Goal: Task Accomplishment & Management: Manage account settings

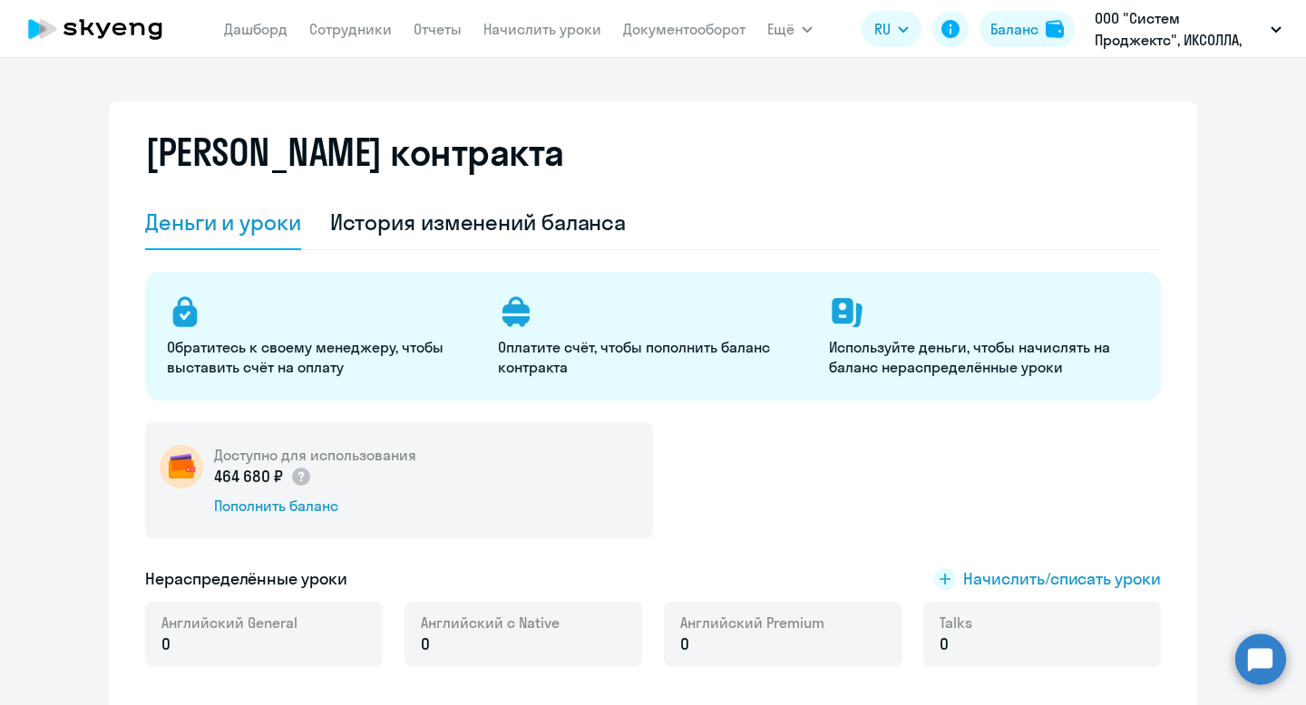
select select "english_adult_not_native_speaker"
click at [829, 109] on div "[PERSON_NAME] контракта [PERSON_NAME] и уроки История изменений баланса Обратит…" at bounding box center [653, 410] width 1088 height 617
click at [1023, 31] on div "Баланс" at bounding box center [1014, 29] width 48 height 22
click at [471, 244] on div "История изменений баланса" at bounding box center [478, 223] width 296 height 54
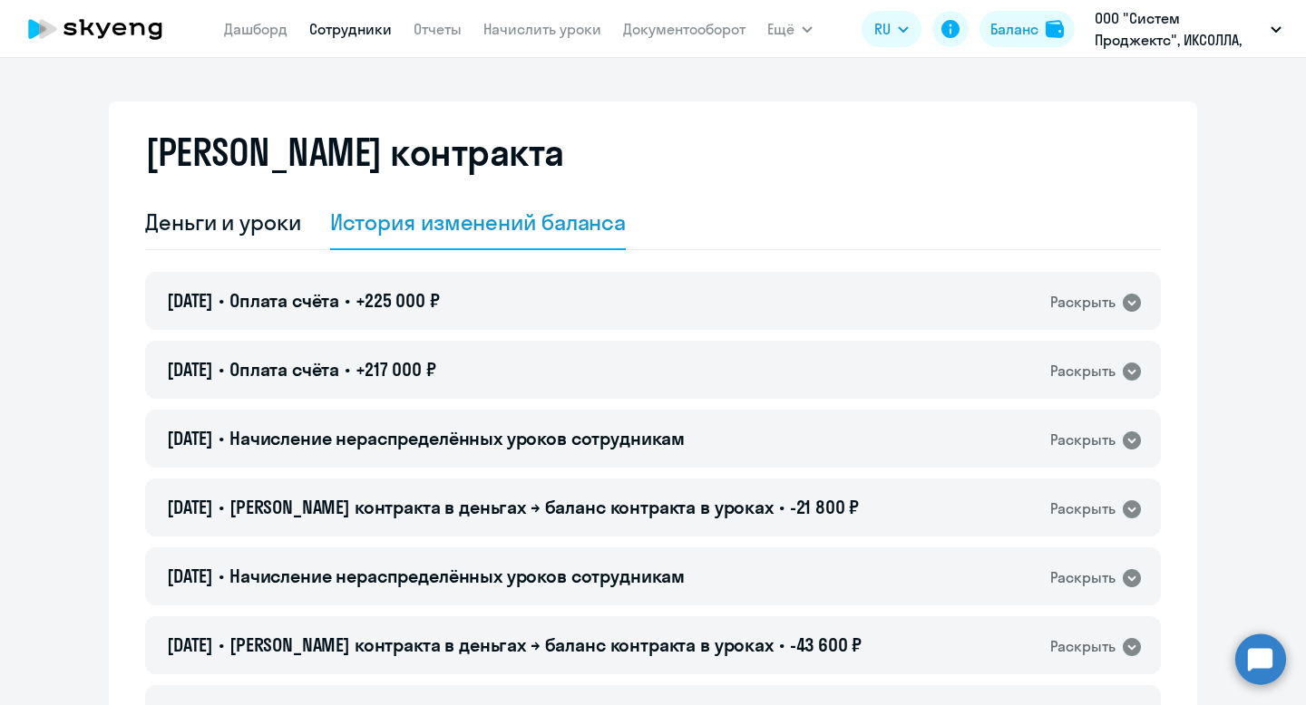
click at [352, 23] on link "Сотрудники" at bounding box center [350, 29] width 83 height 18
click at [337, 26] on link "Сотрудники" at bounding box center [350, 29] width 83 height 18
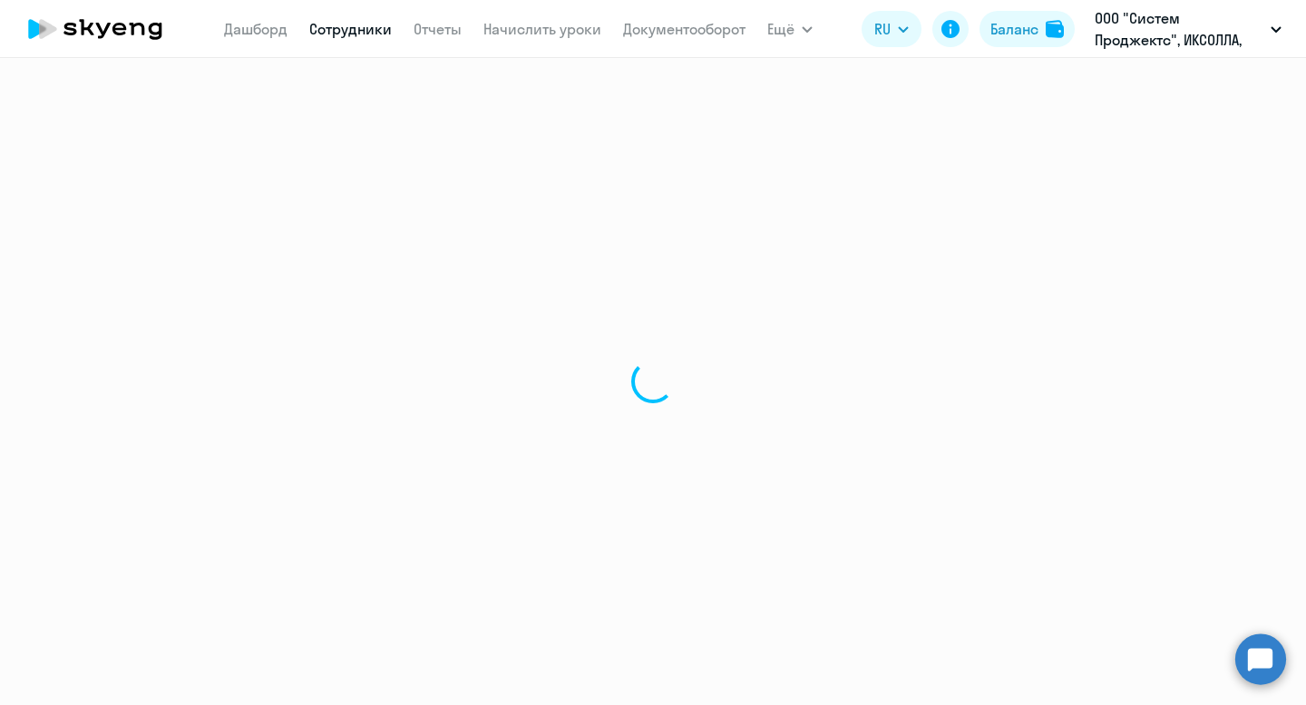
select select "30"
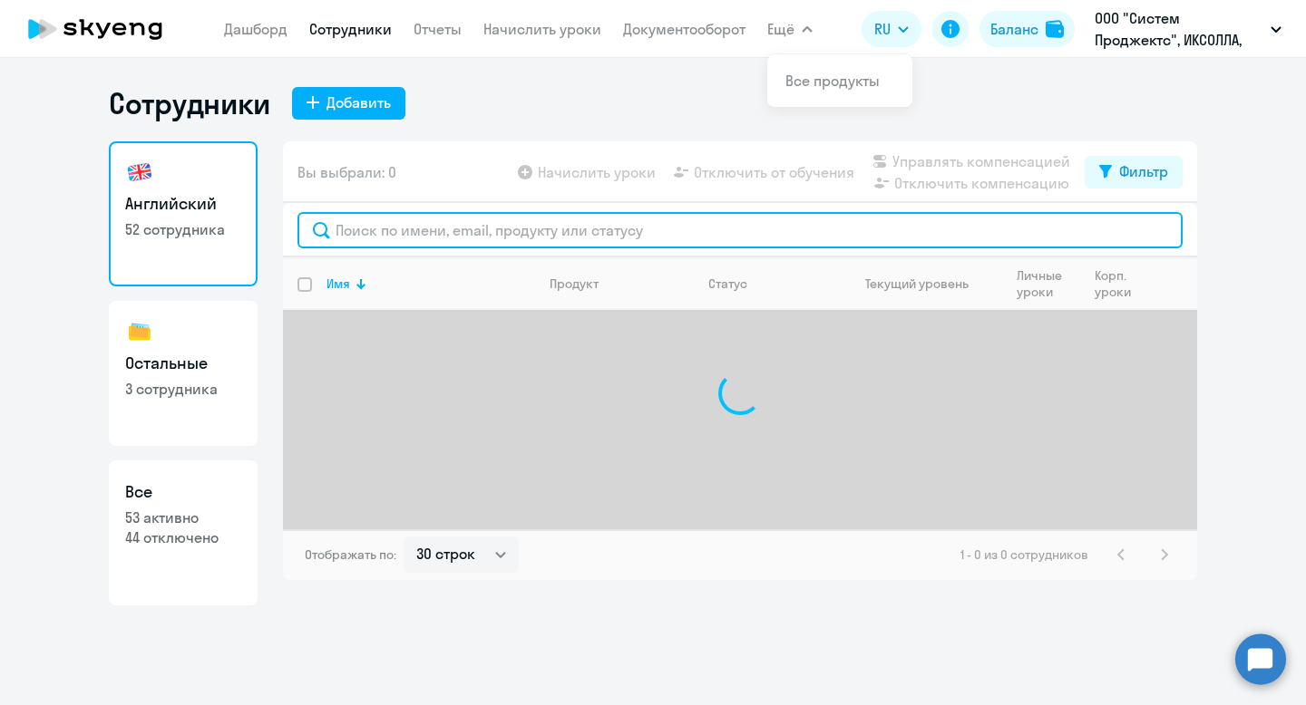
click at [514, 231] on input "text" at bounding box center [739, 230] width 885 height 36
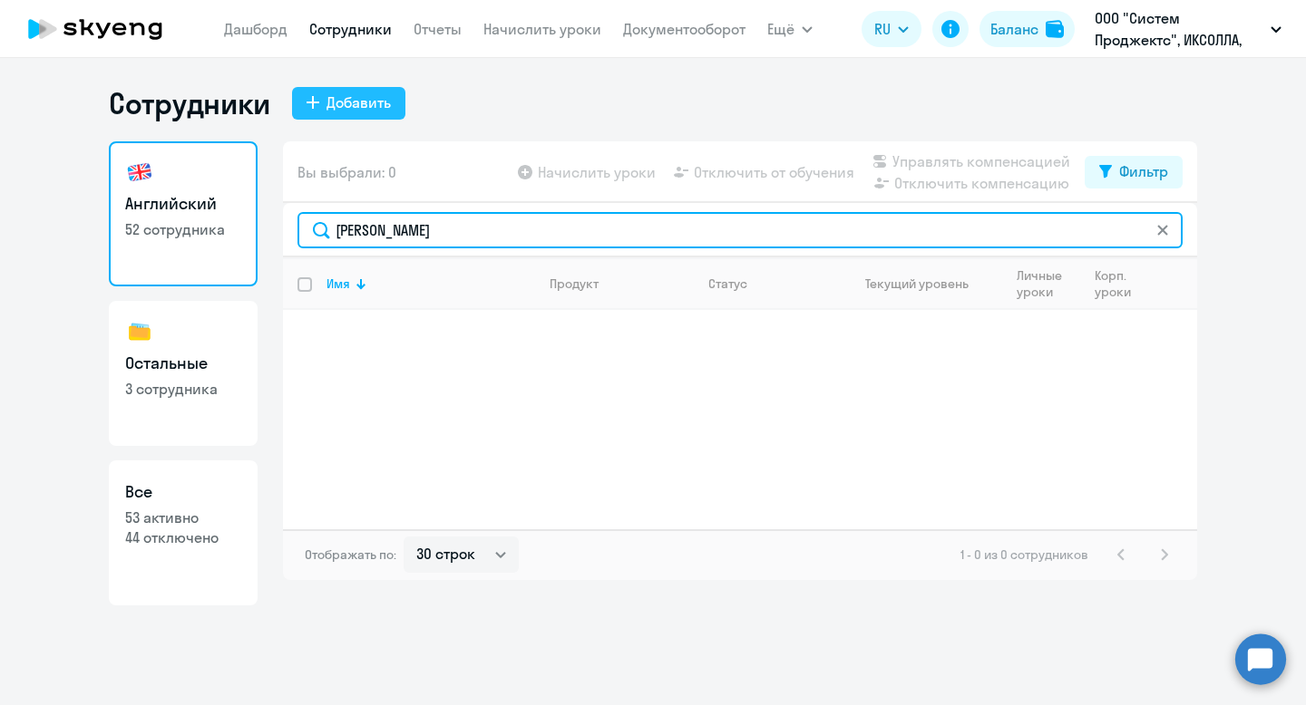
type input "[PERSON_NAME]"
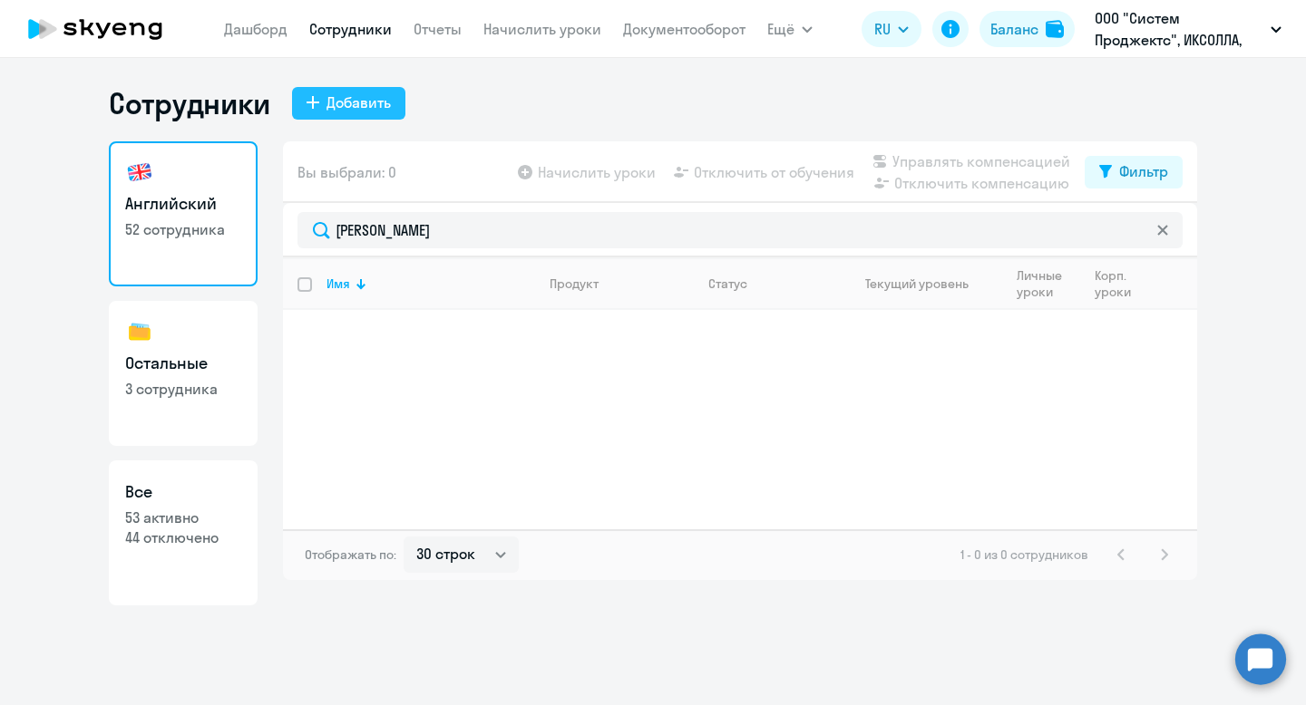
click at [376, 111] on div "Добавить" at bounding box center [358, 103] width 64 height 22
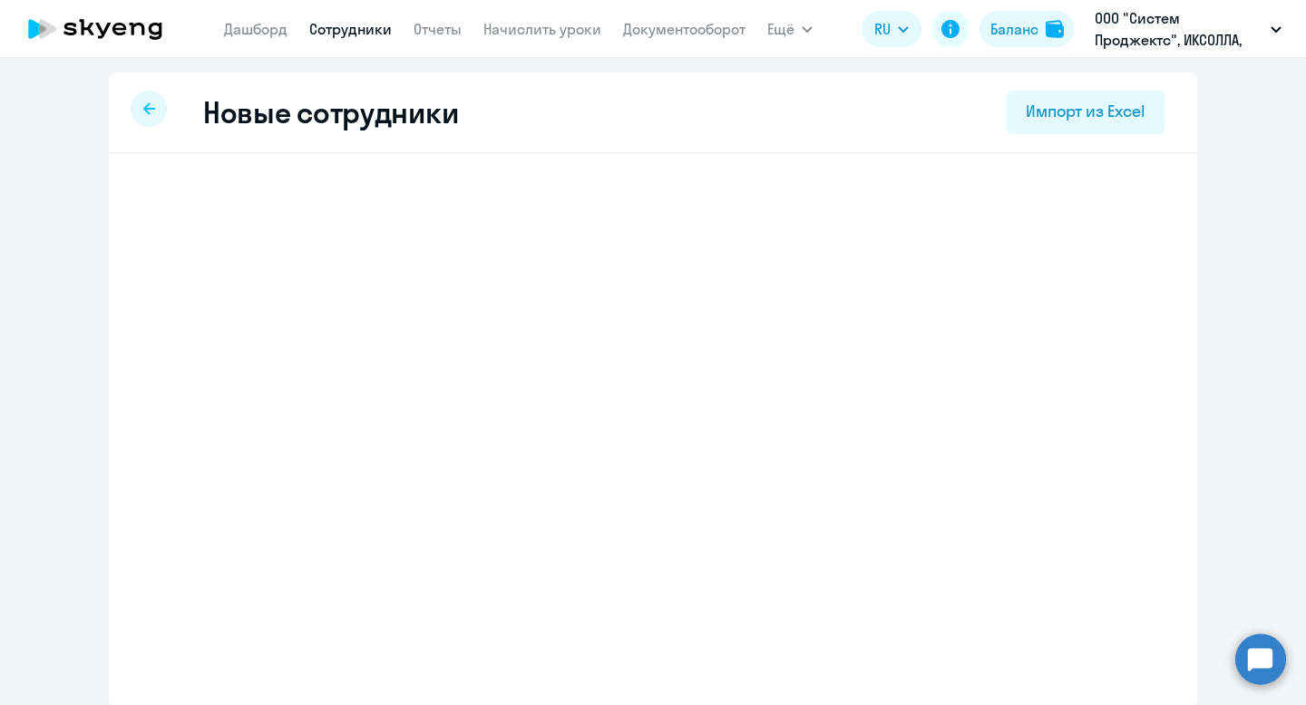
select select "english_adult_not_native_speaker"
select select "5"
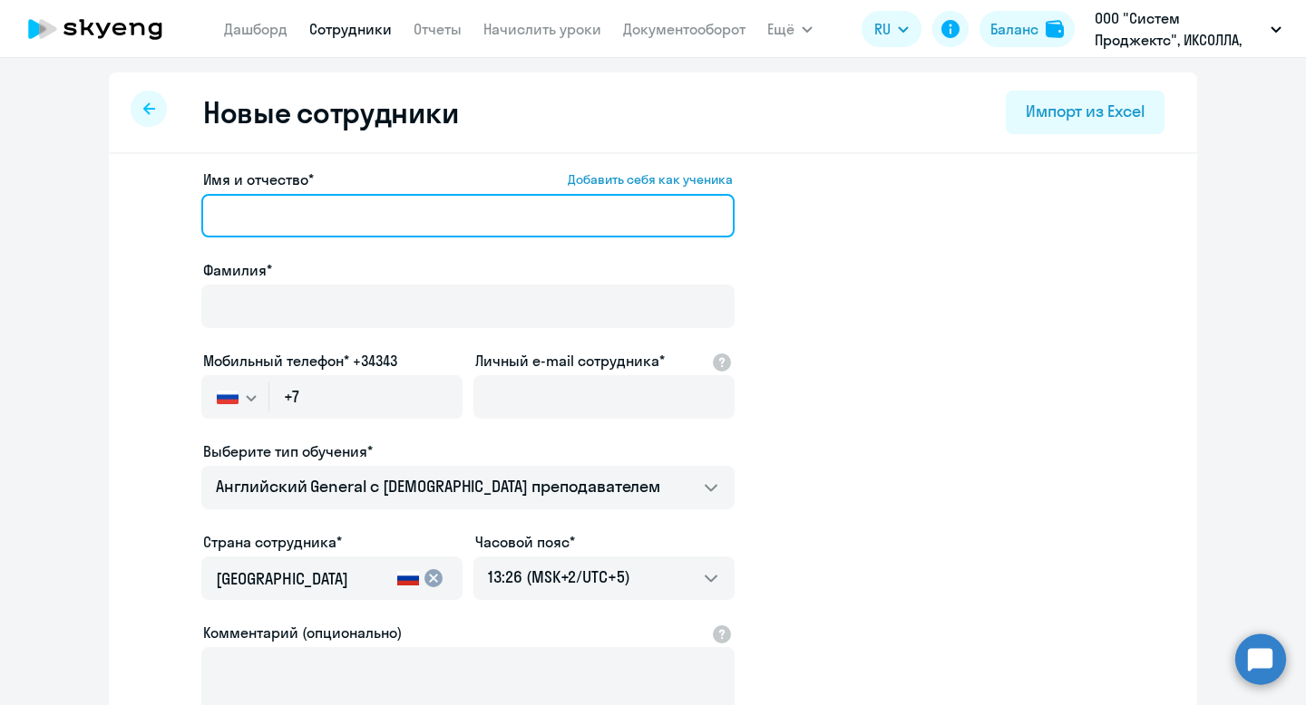
click at [330, 213] on input "Имя и отчество* Добавить себя как ученика" at bounding box center [467, 216] width 533 height 44
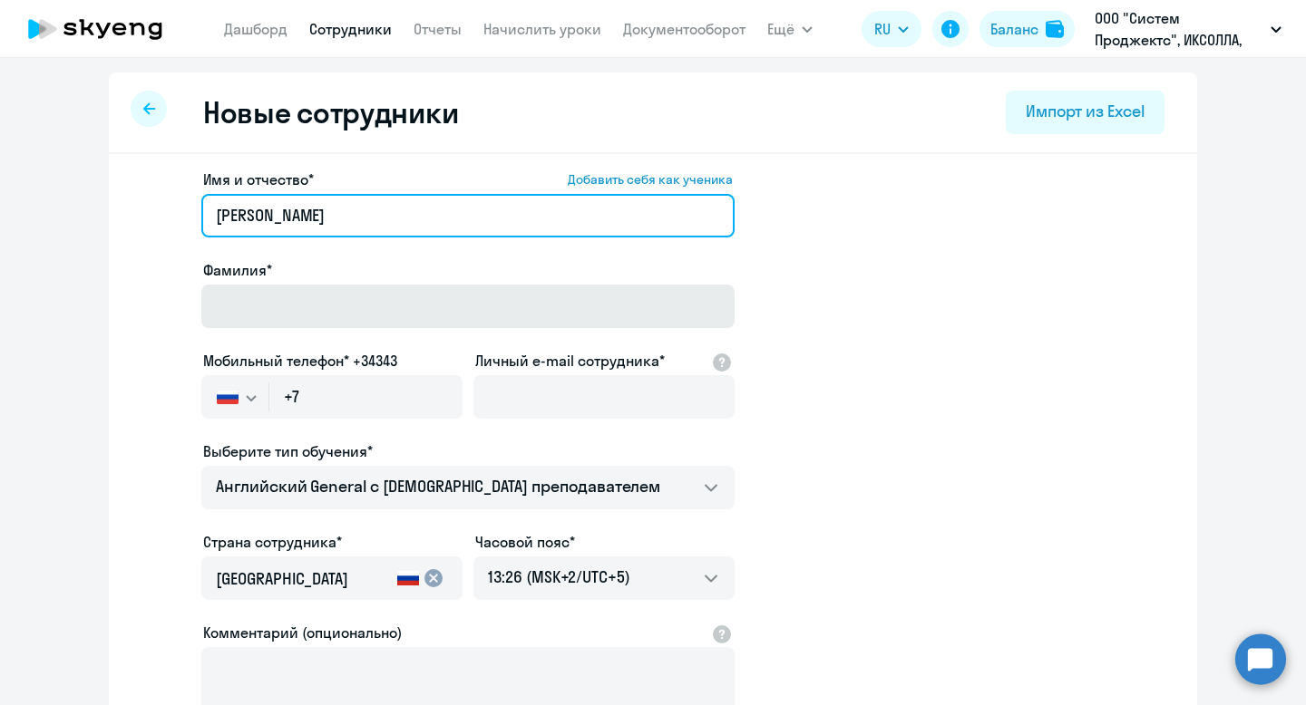
type input "[PERSON_NAME]"
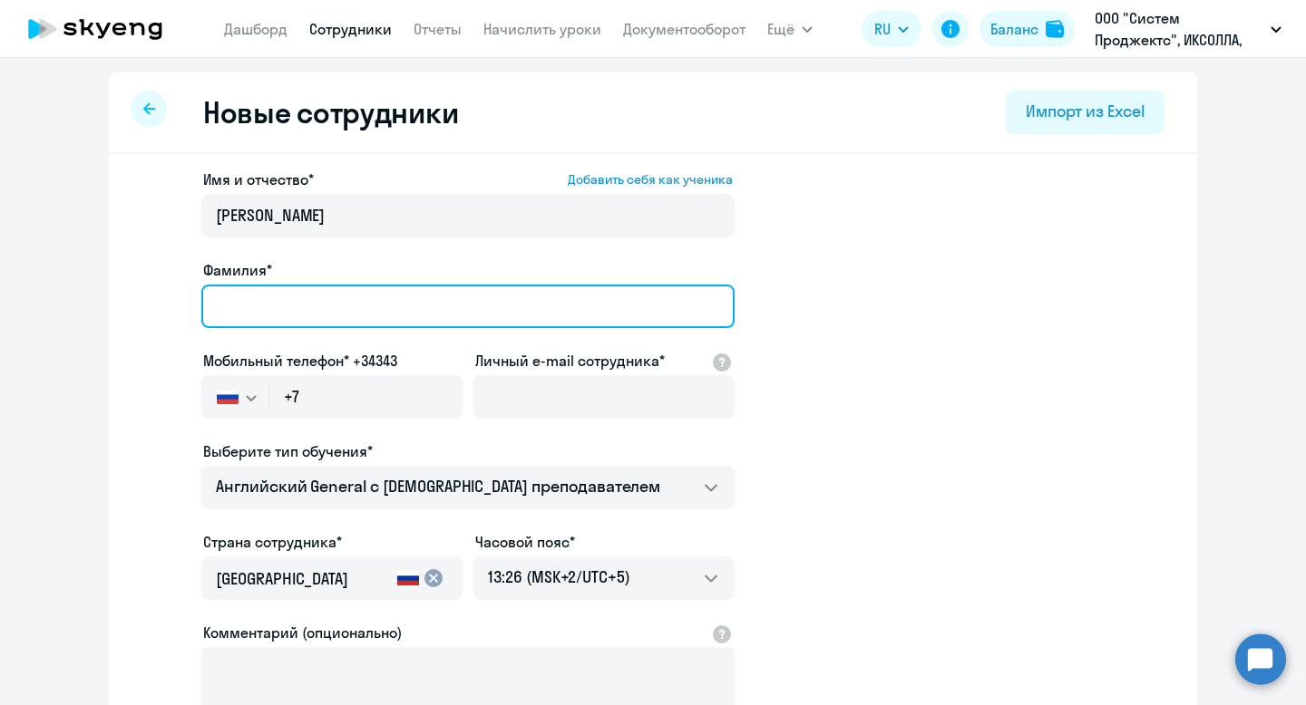
click at [303, 319] on input "Фамилия*" at bounding box center [467, 307] width 533 height 44
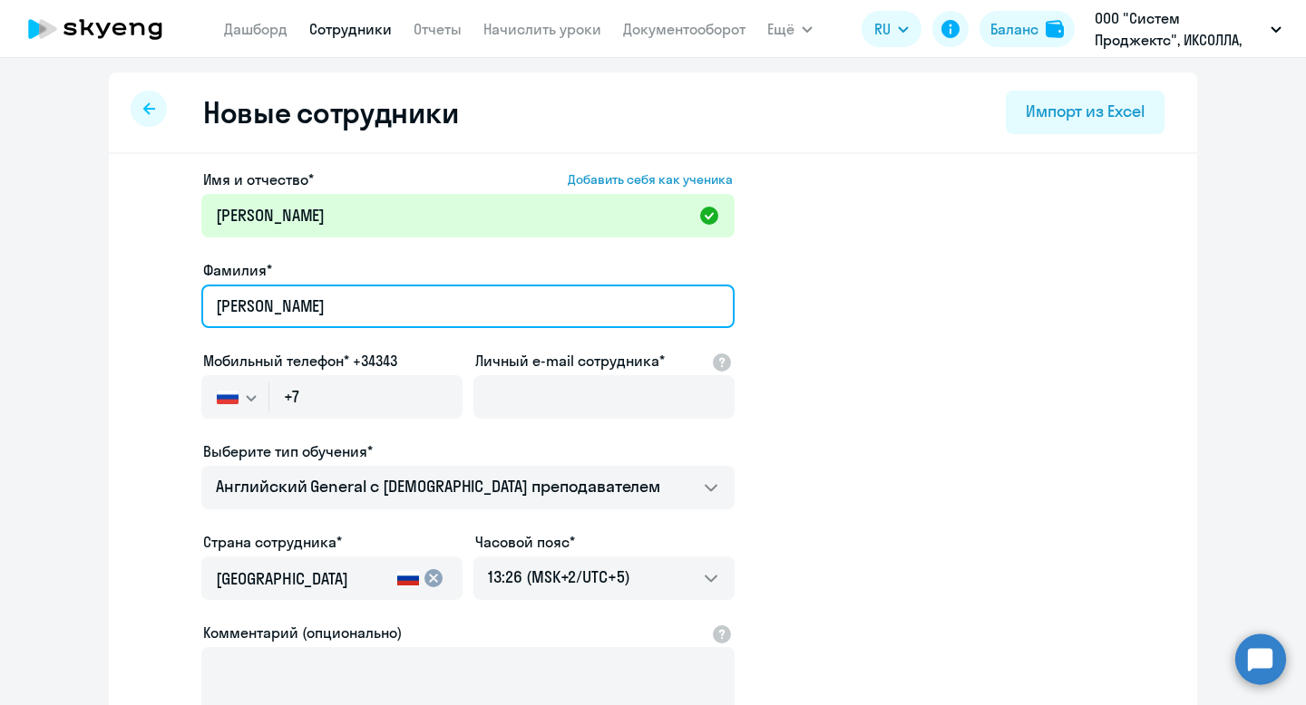
type input "[PERSON_NAME]"
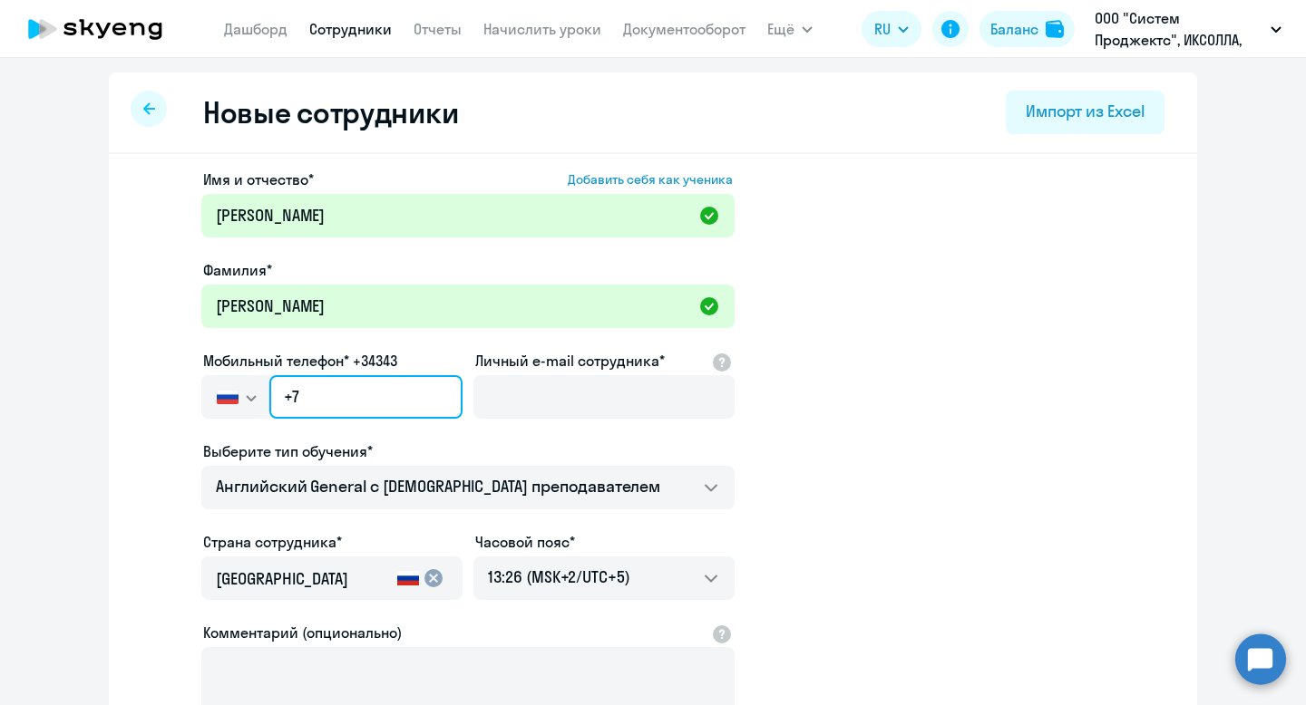
click at [416, 392] on input "+7" at bounding box center [365, 397] width 193 height 44
paste input "[PHONE_NUMBER]"
type input "[PHONE_NUMBER]"
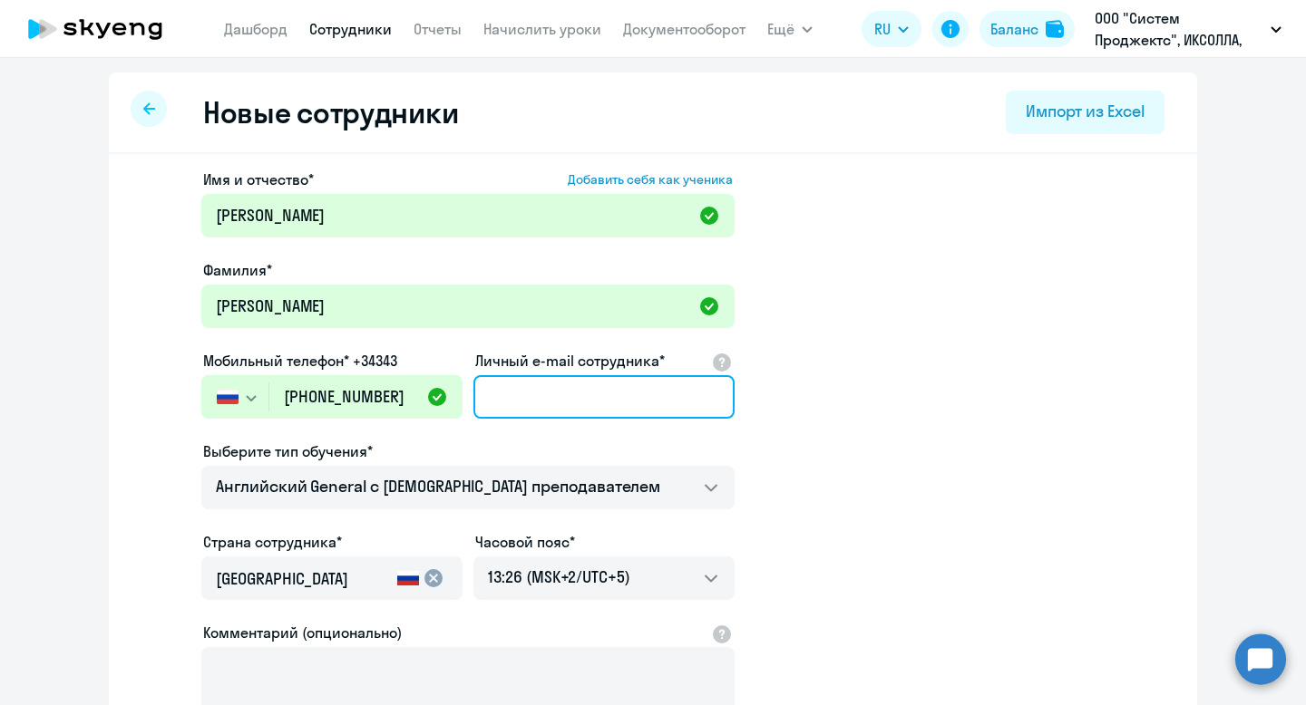
click at [546, 388] on input "Личный e-mail сотрудника*" at bounding box center [603, 397] width 261 height 44
paste input "[EMAIL_ADDRESS][DOMAIN_NAME]"
type input "[EMAIL_ADDRESS][DOMAIN_NAME]"
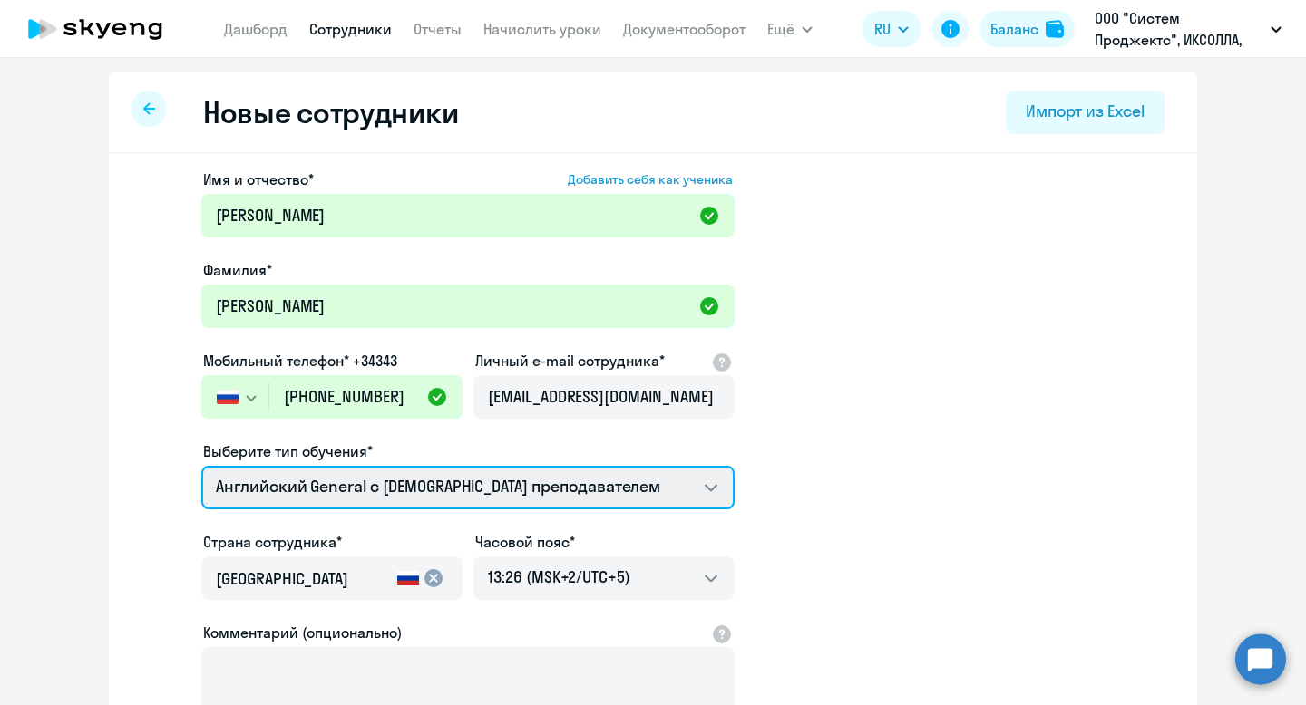
click at [413, 492] on select "Screening Test Self-Study Talks 15 минутные разговоры на английском Премиум [DE…" at bounding box center [467, 488] width 533 height 44
select select "english_adult_not_native_speaker_premium"
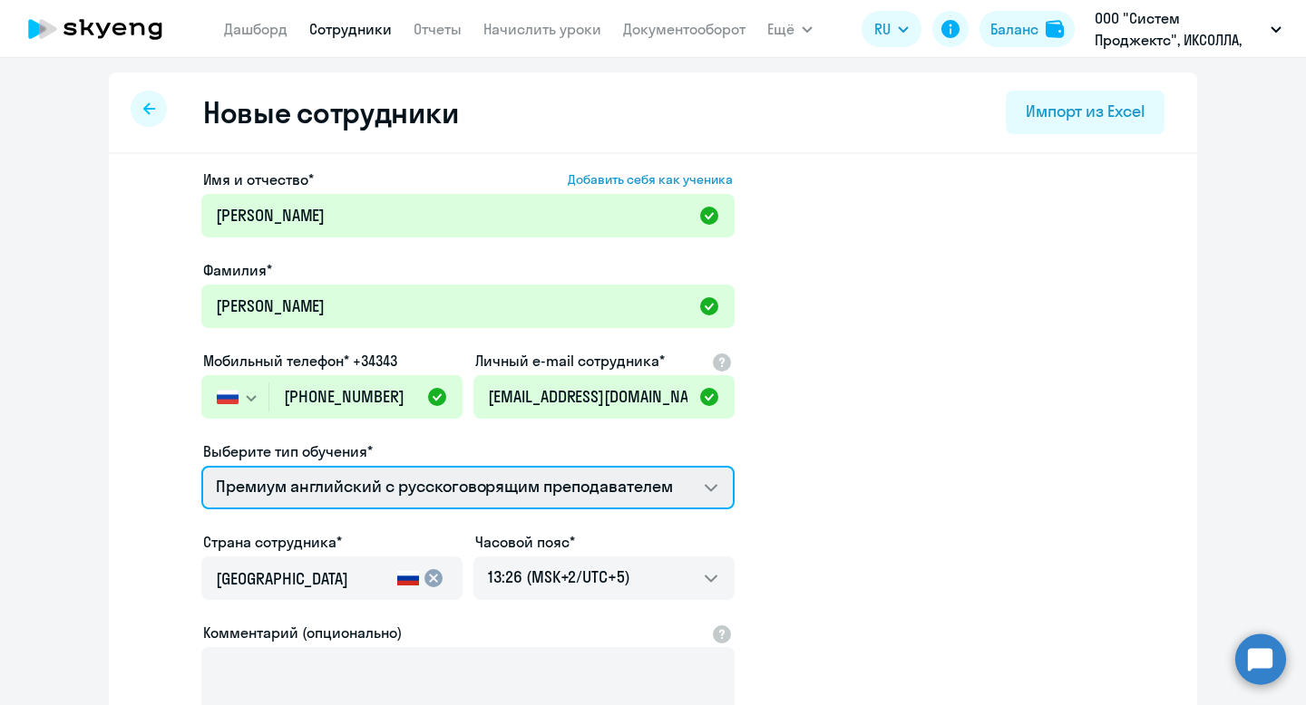
click at [201, 466] on select "Screening Test Self-Study Talks 15 минутные разговоры на английском Премиум [DE…" at bounding box center [467, 488] width 533 height 44
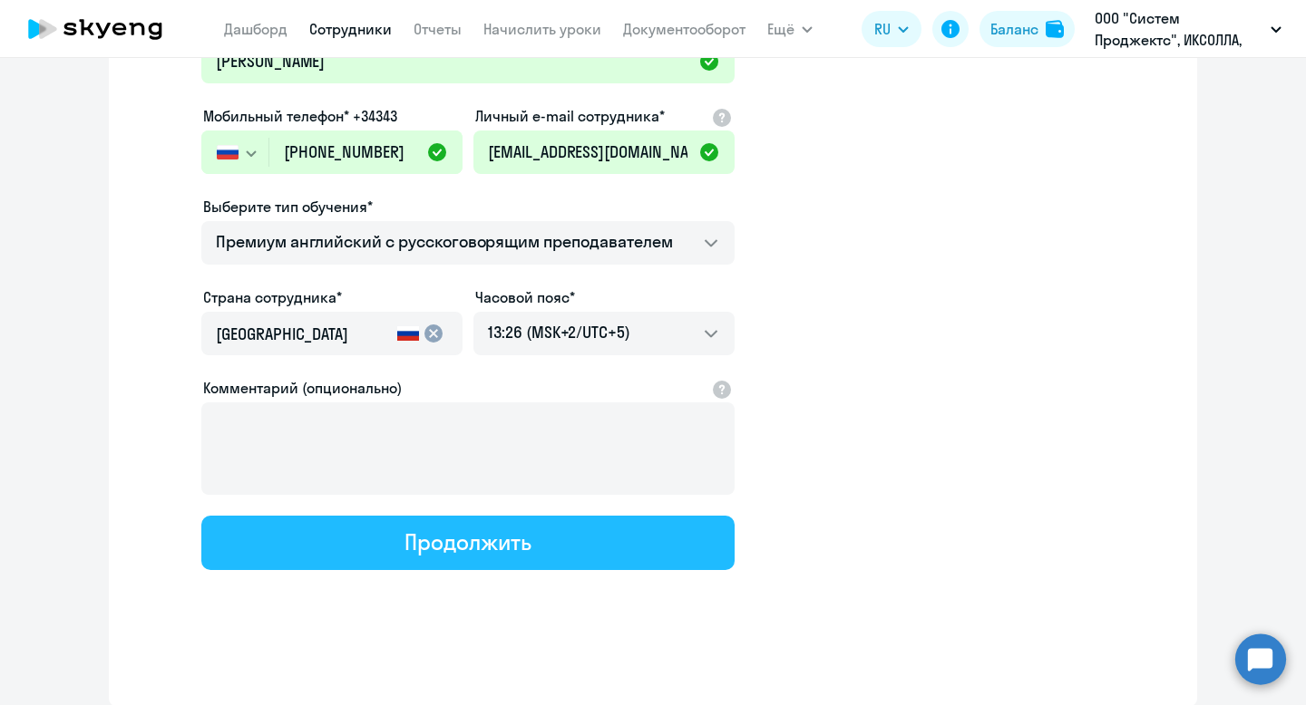
click at [575, 543] on button "Продолжить" at bounding box center [467, 543] width 533 height 54
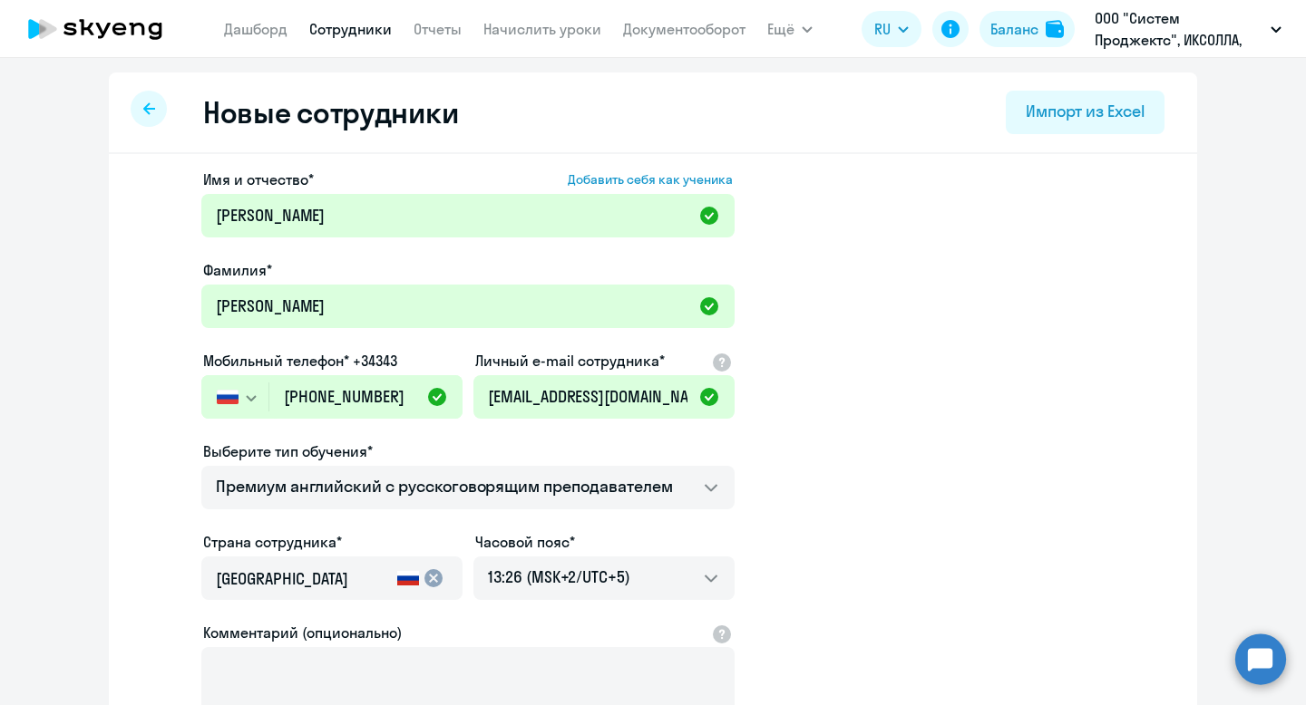
select select "english_adult_not_native_speaker_premium"
select select "5"
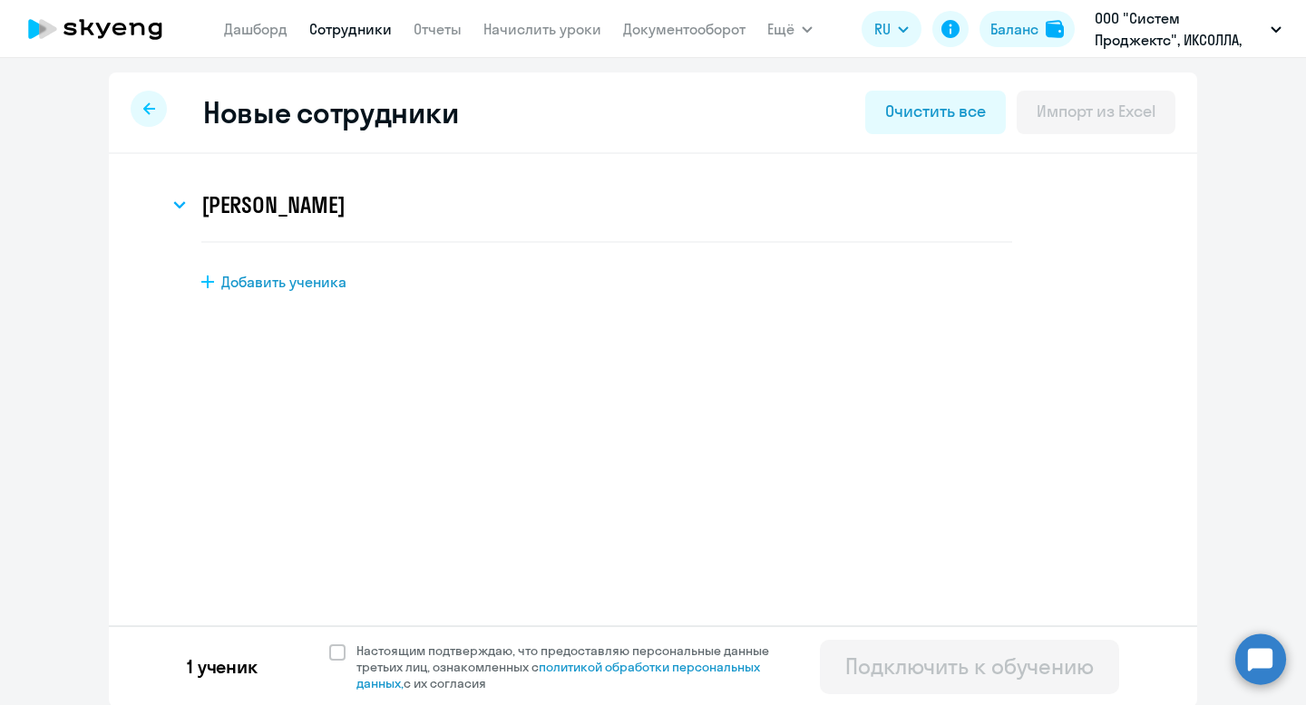
scroll to position [0, 0]
click at [341, 651] on span at bounding box center [337, 653] width 16 height 16
click at [329, 643] on input "Настоящим подтверждаю, что предоставляю персональные данные третьих лиц, ознако…" at bounding box center [328, 642] width 1 height 1
checkbox input "true"
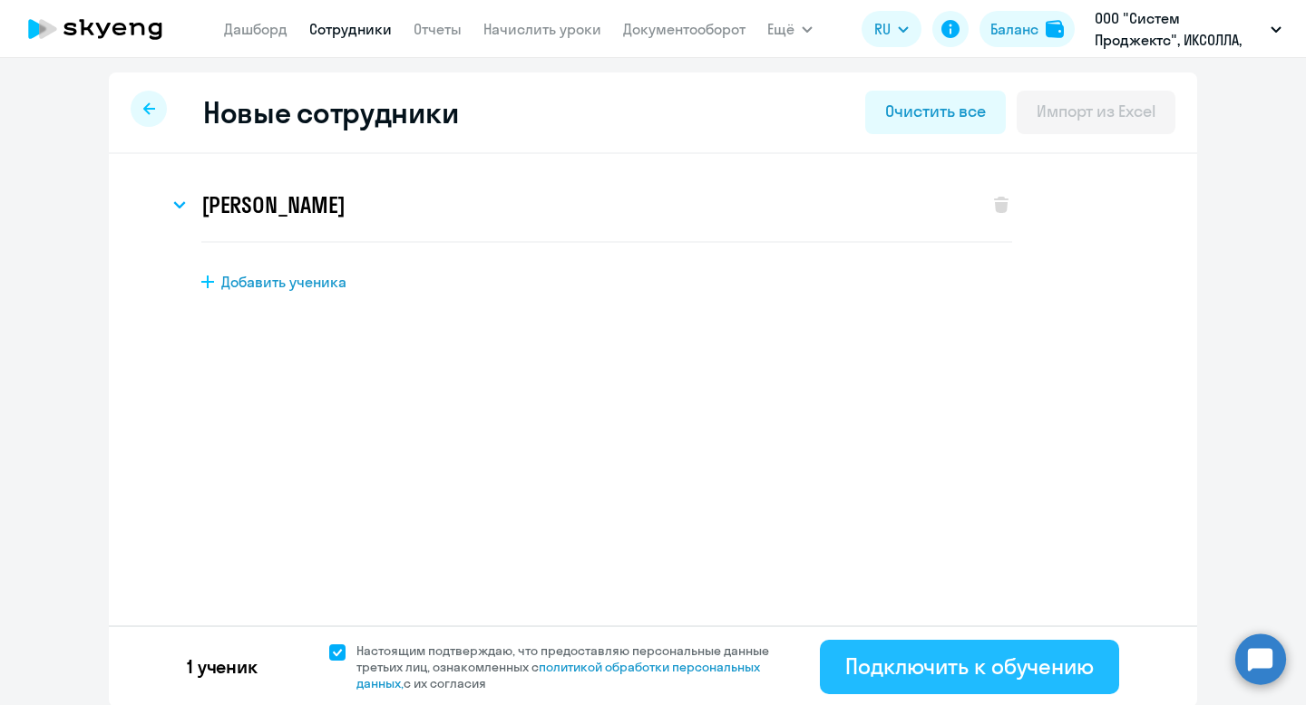
click at [988, 655] on div "Подключить к обучению" at bounding box center [969, 666] width 248 height 29
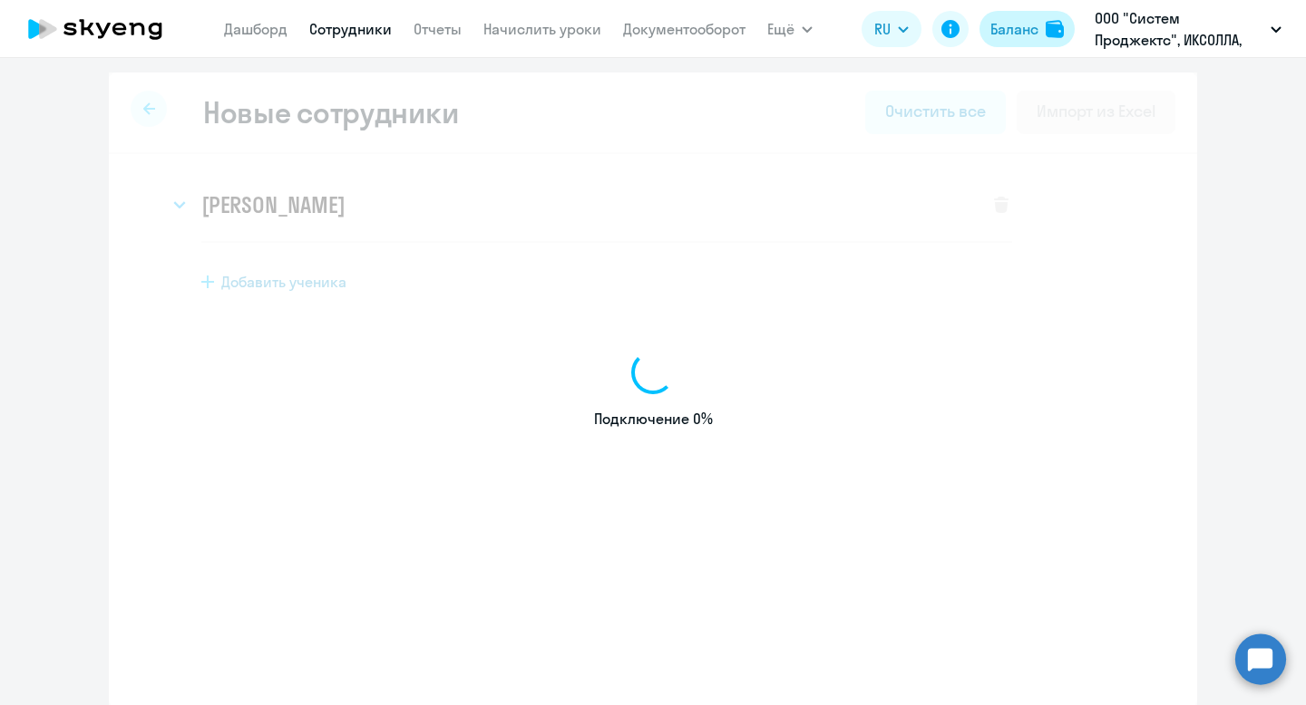
select select "english_adult_not_native_speaker"
select select "5"
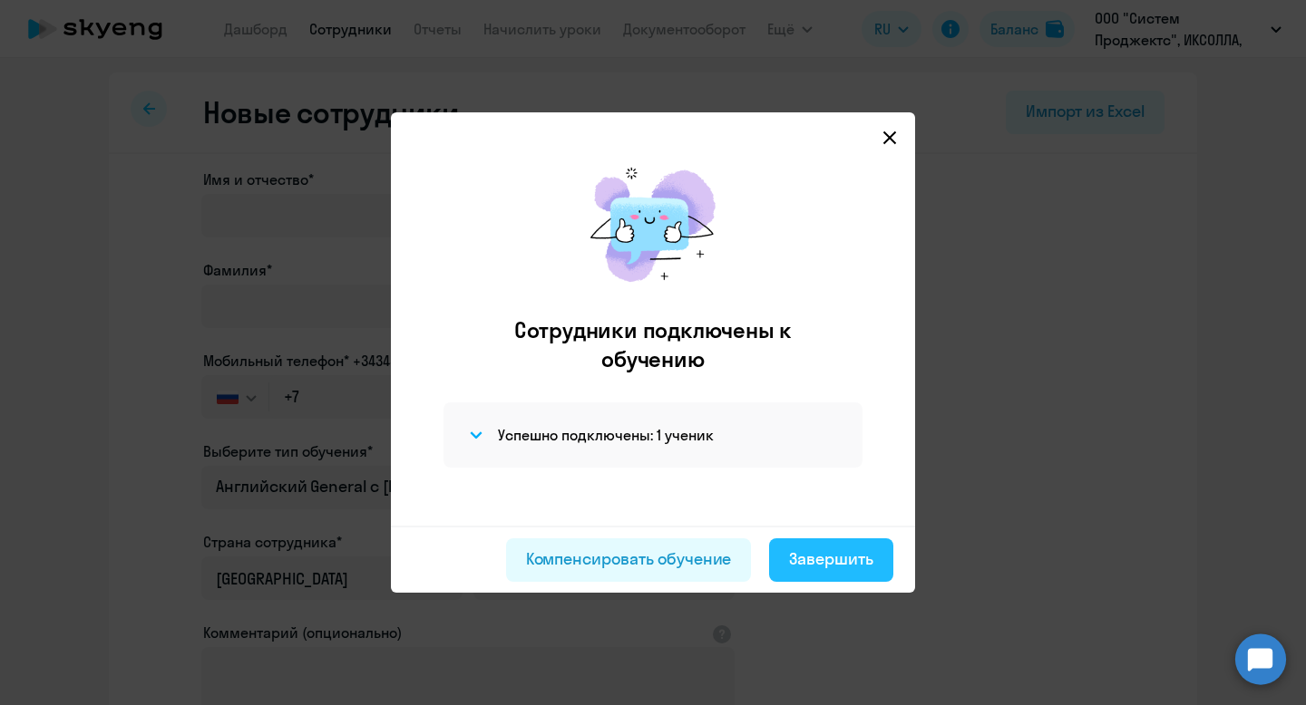
click at [819, 556] on div "Завершить" at bounding box center [831, 560] width 84 height 24
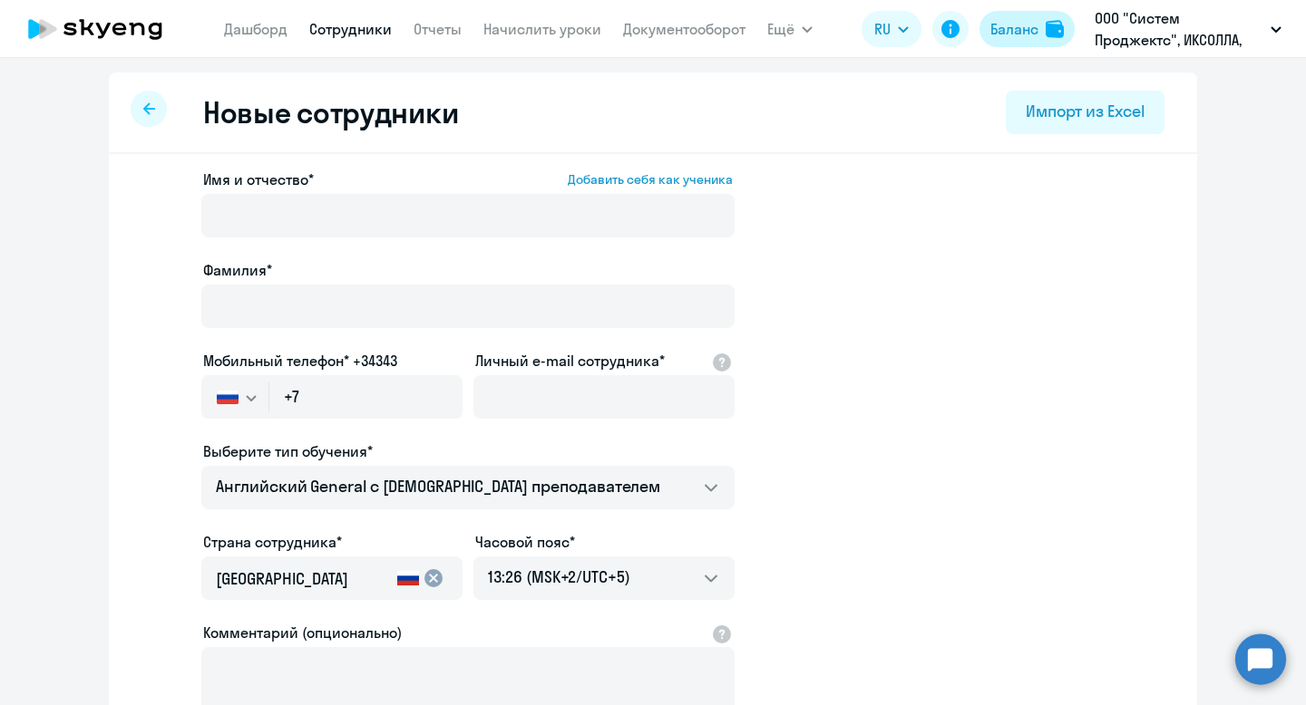
click at [1025, 35] on div "Баланс" at bounding box center [1014, 29] width 48 height 22
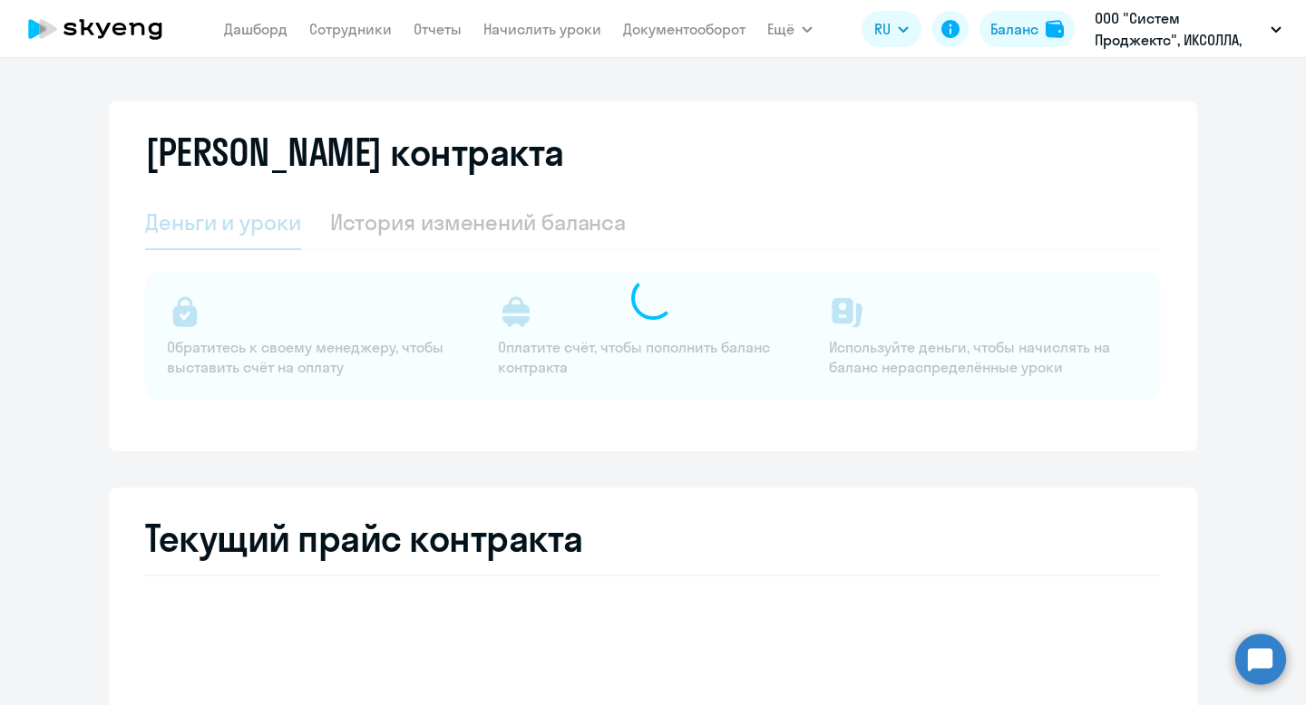
select select "english_adult_not_native_speaker"
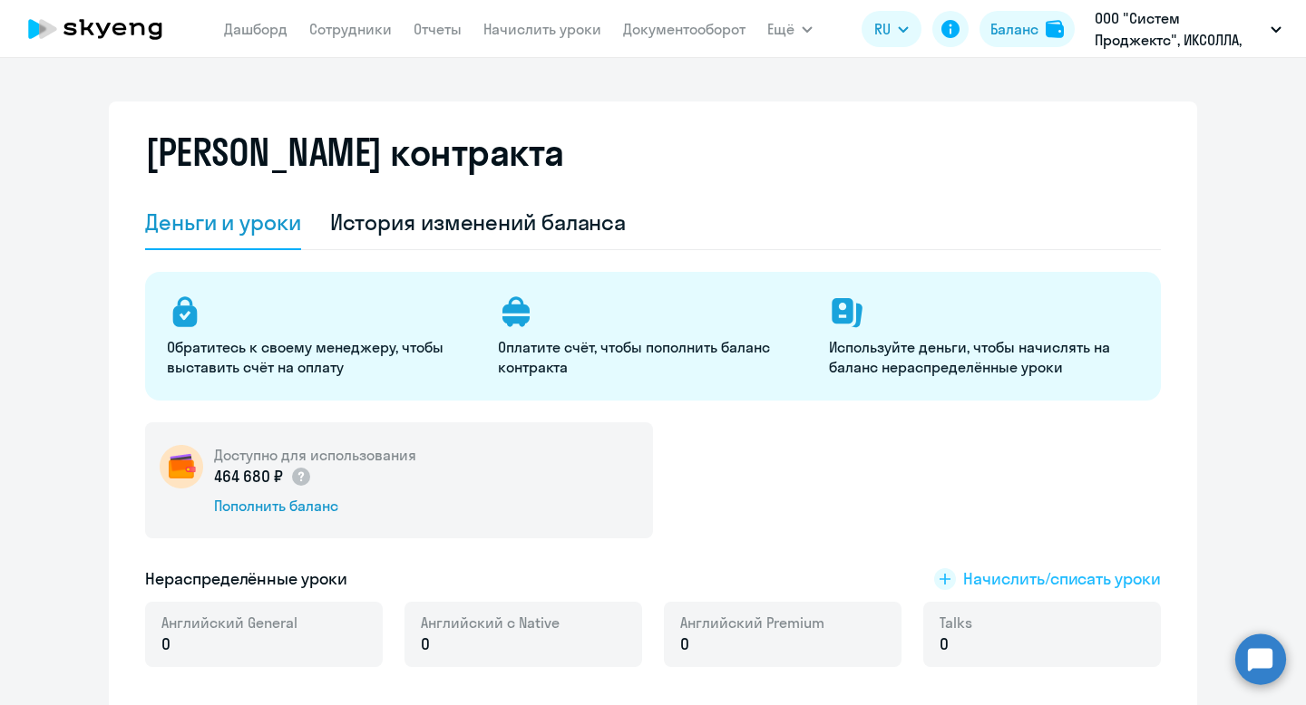
click at [989, 587] on span "Начислить/списать уроки" at bounding box center [1062, 580] width 198 height 24
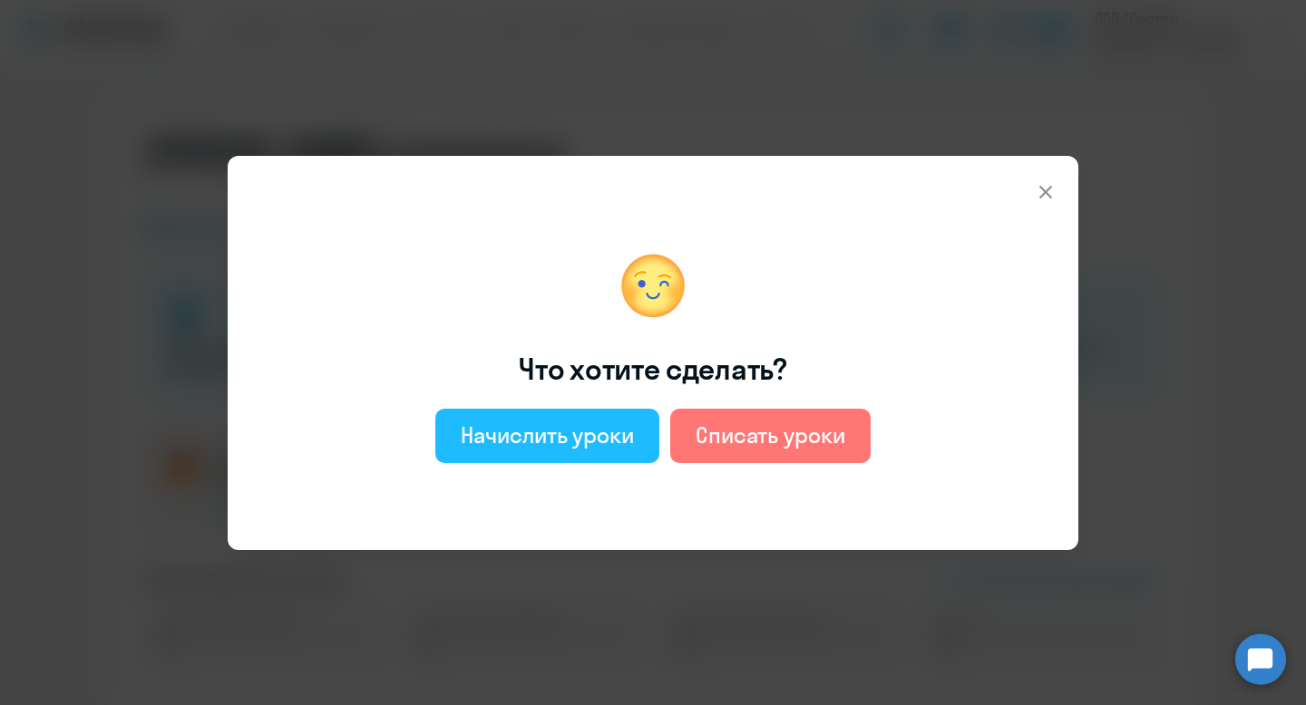
click at [568, 440] on div "Начислить уроки" at bounding box center [547, 435] width 173 height 29
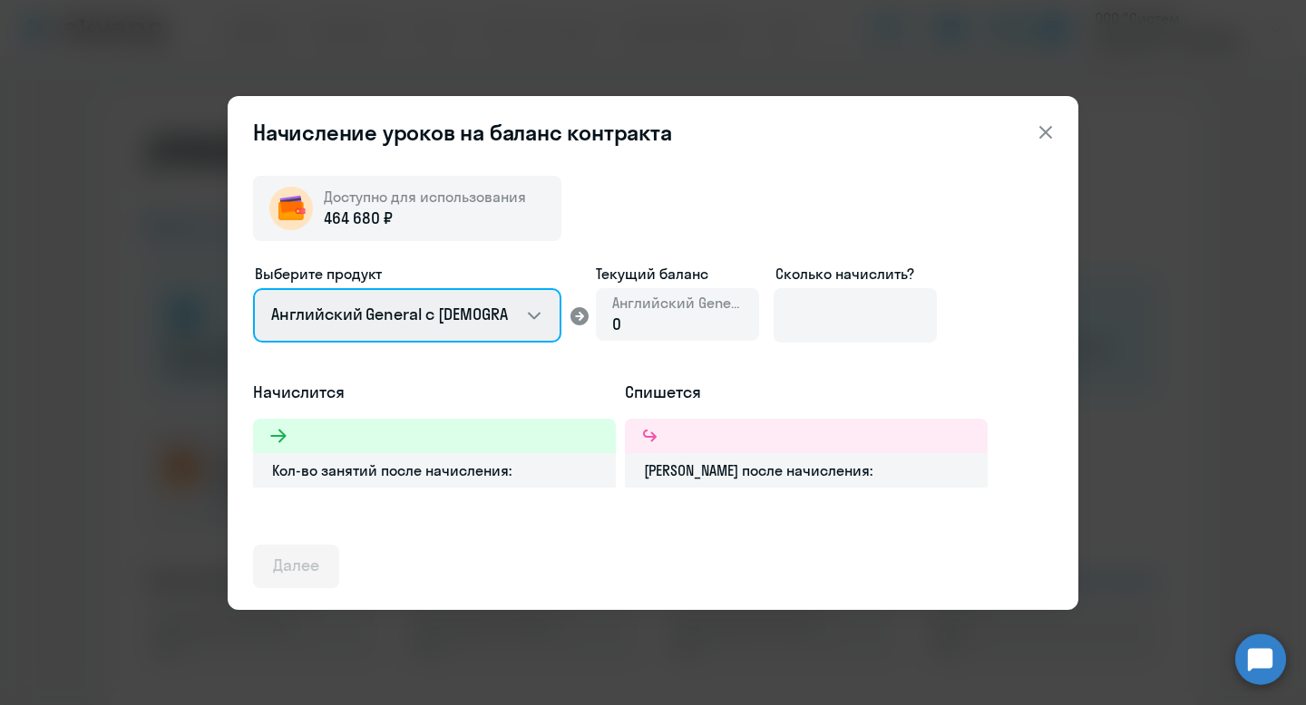
click at [450, 322] on select "Английский General с [DEMOGRAPHIC_DATA] преподавателем Английский General с [DE…" at bounding box center [407, 315] width 308 height 54
select select "english_adult_not_native_speaker_premium"
click at [253, 288] on select "Английский General с [DEMOGRAPHIC_DATA] преподавателем Английский General с [DE…" at bounding box center [407, 315] width 308 height 54
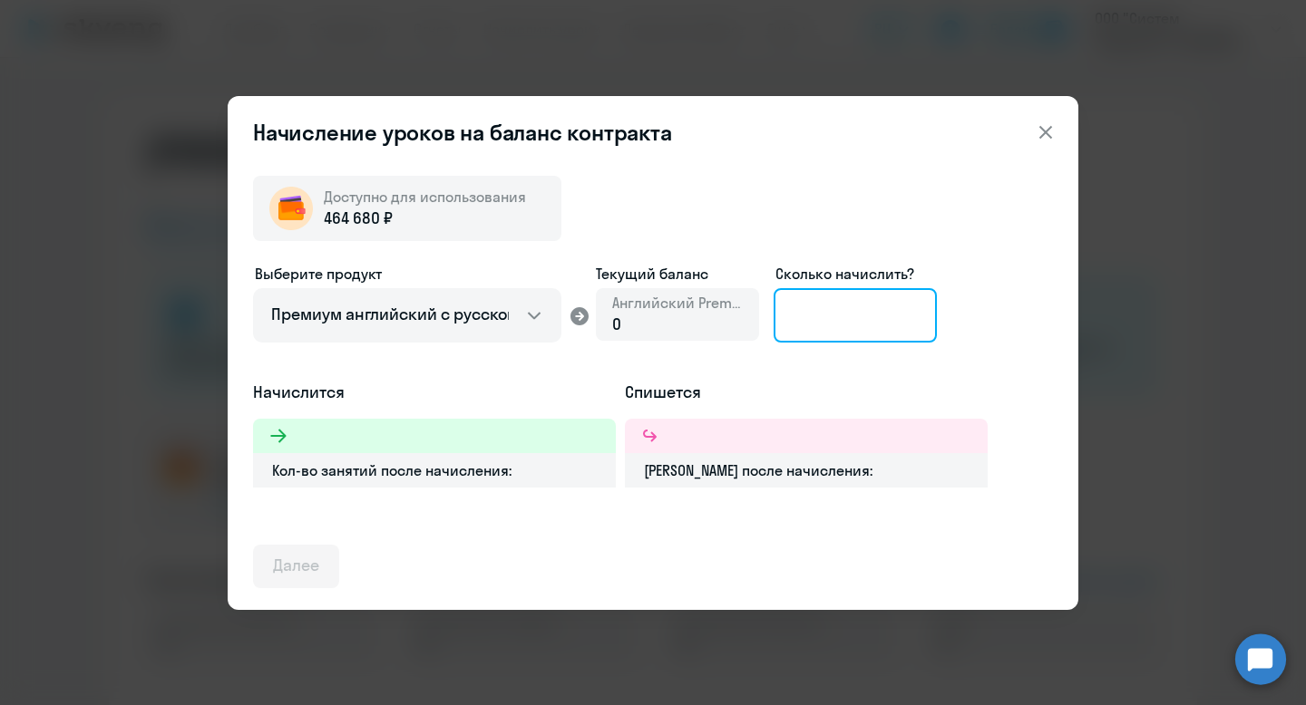
click at [808, 310] on input at bounding box center [854, 315] width 163 height 54
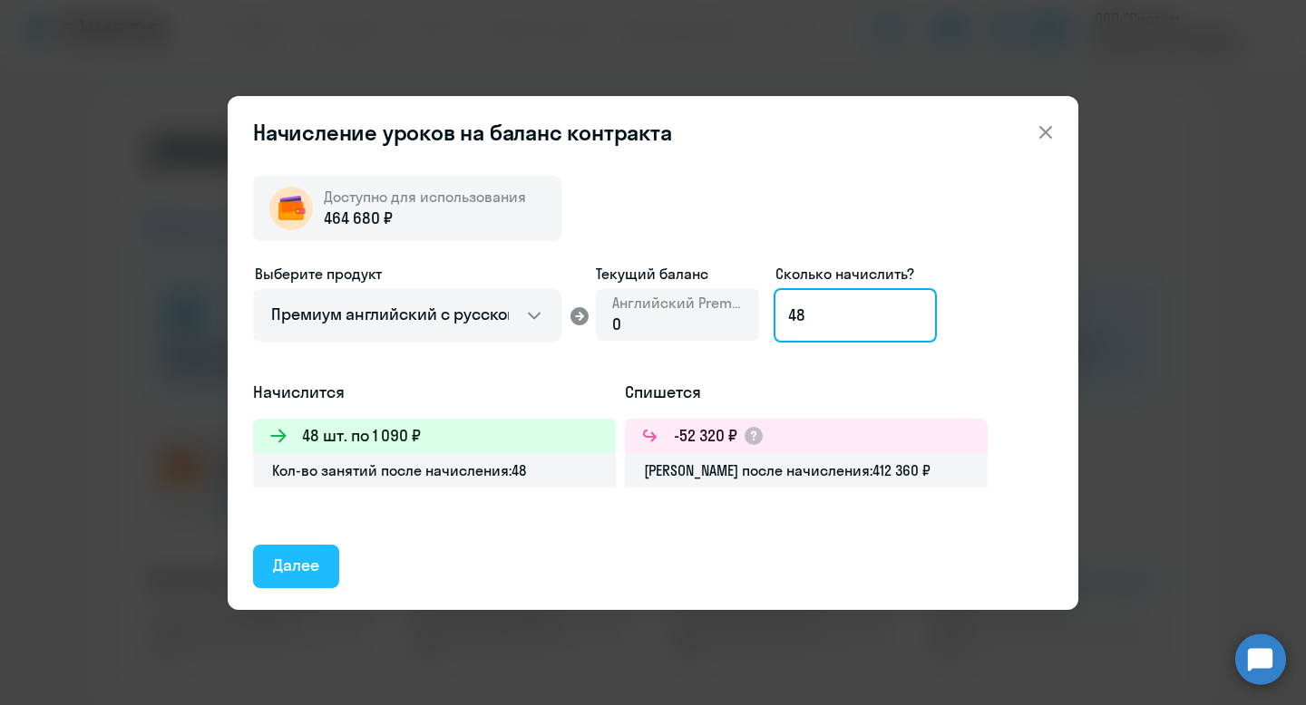
type input "48"
click at [308, 559] on div "Далее" at bounding box center [296, 566] width 46 height 24
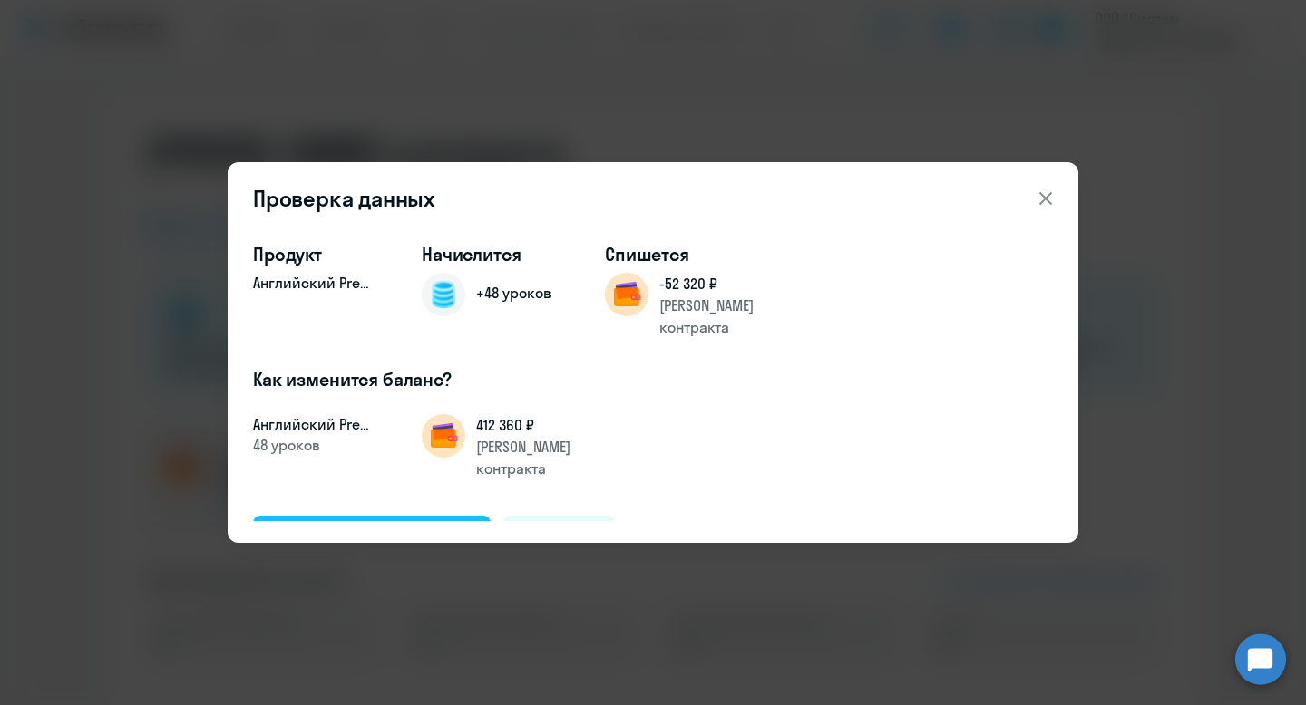
click at [359, 525] on div "Подтвердить и начислить" at bounding box center [372, 537] width 198 height 24
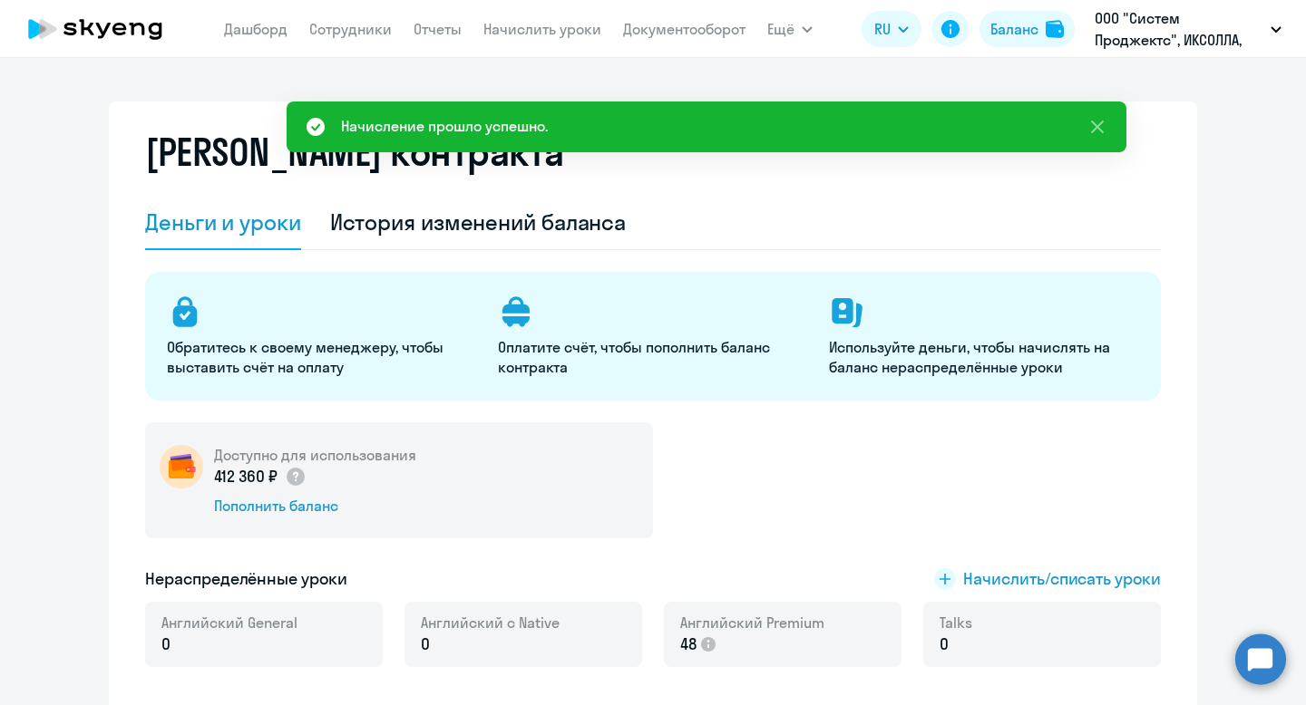
scroll to position [500, 0]
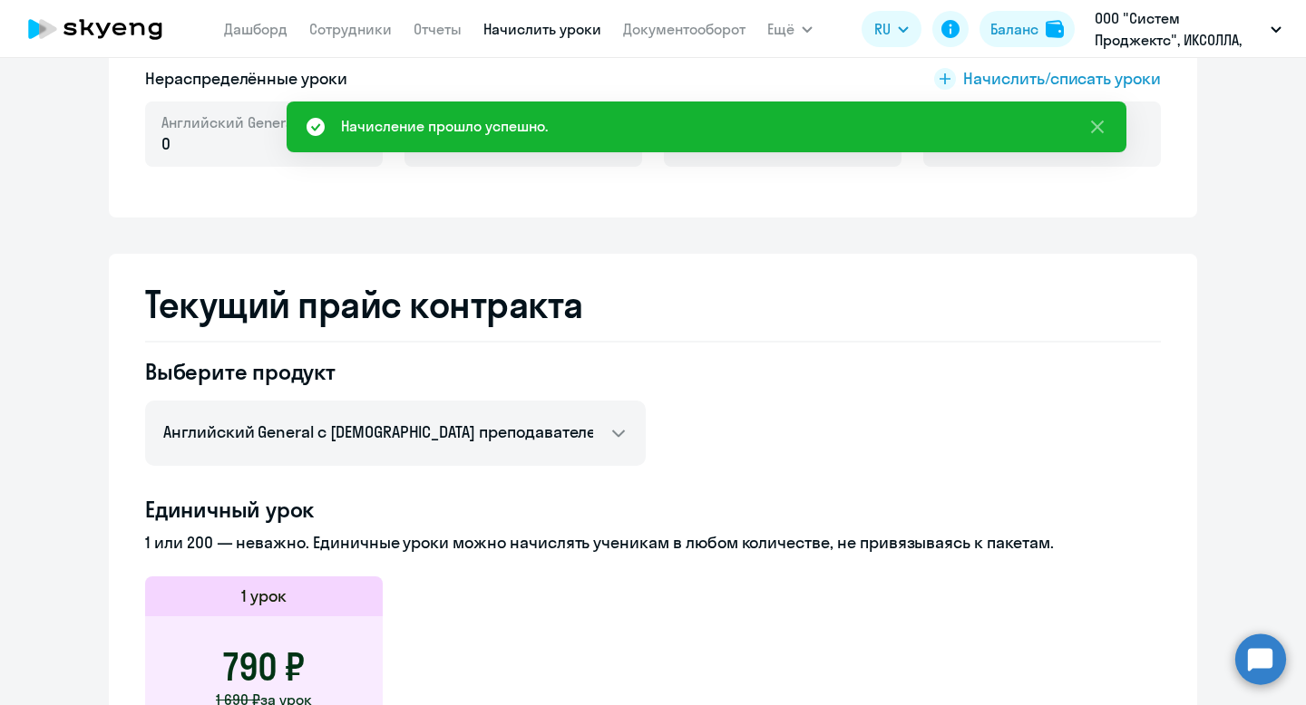
click at [546, 29] on link "Начислить уроки" at bounding box center [542, 29] width 118 height 18
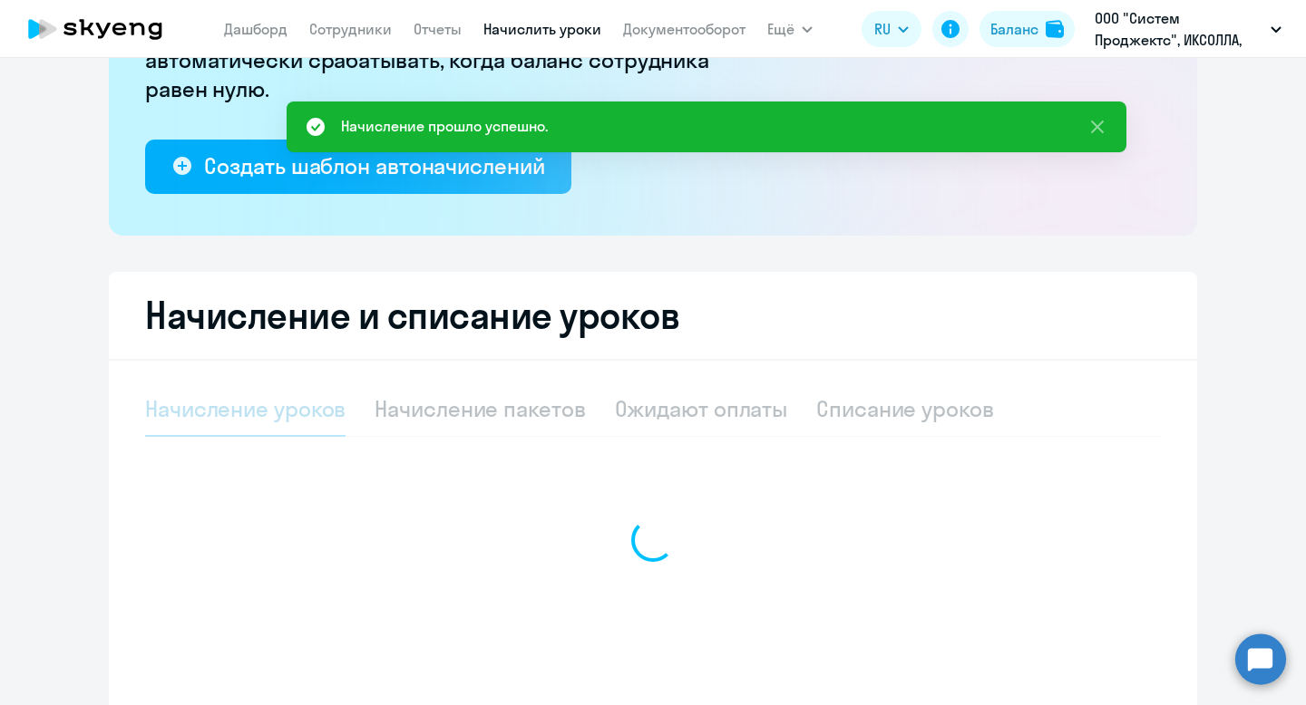
scroll to position [366, 0]
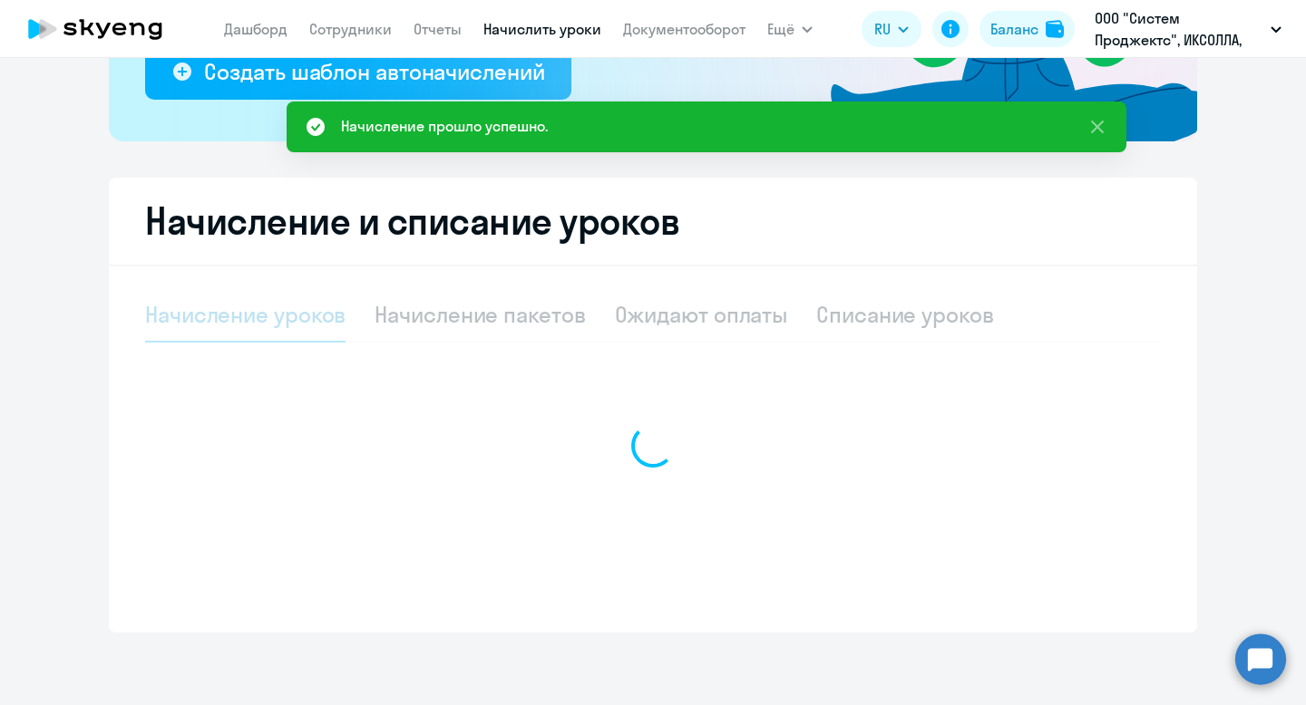
select select "10"
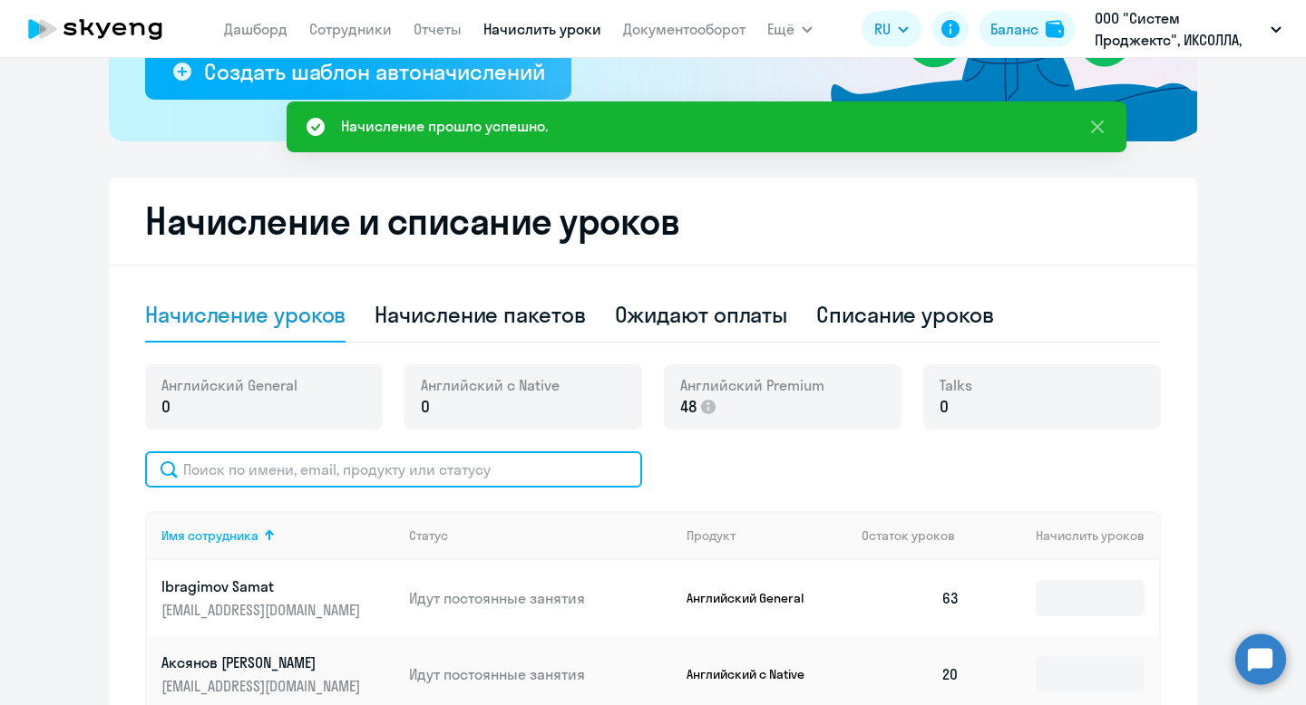
click at [471, 471] on input "text" at bounding box center [393, 470] width 497 height 36
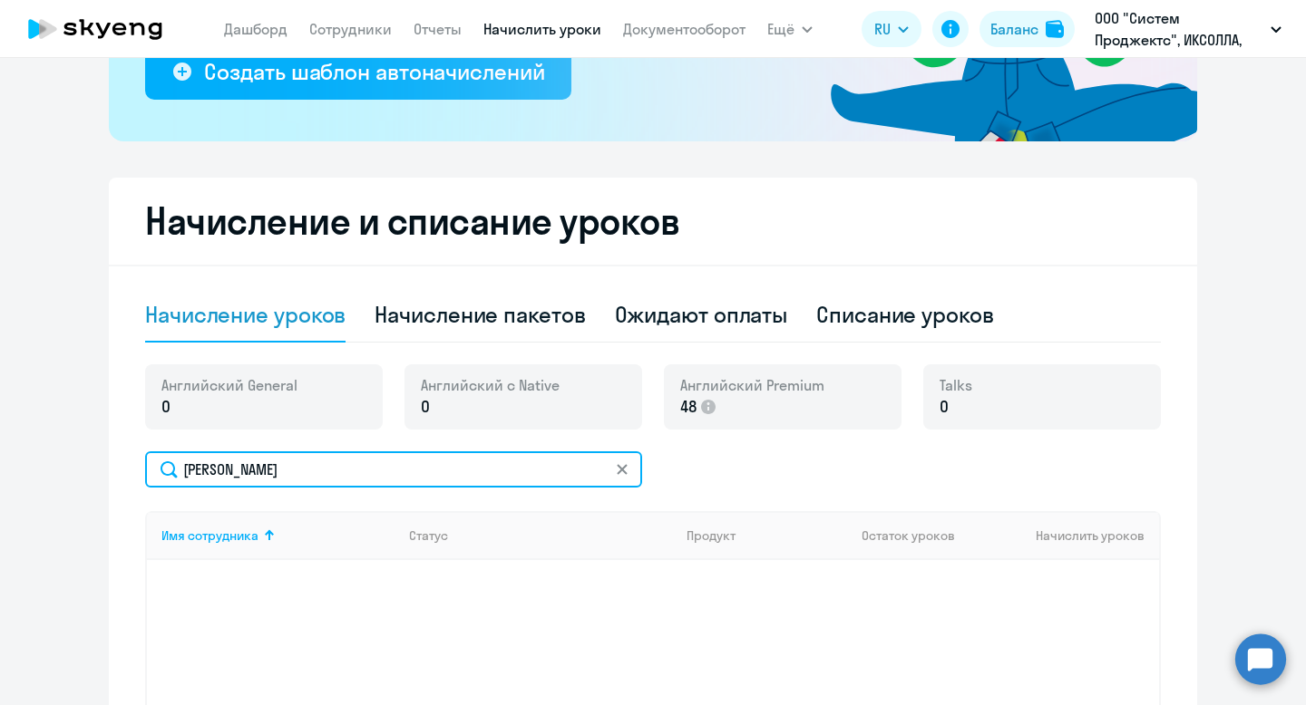
type input "[PERSON_NAME]"
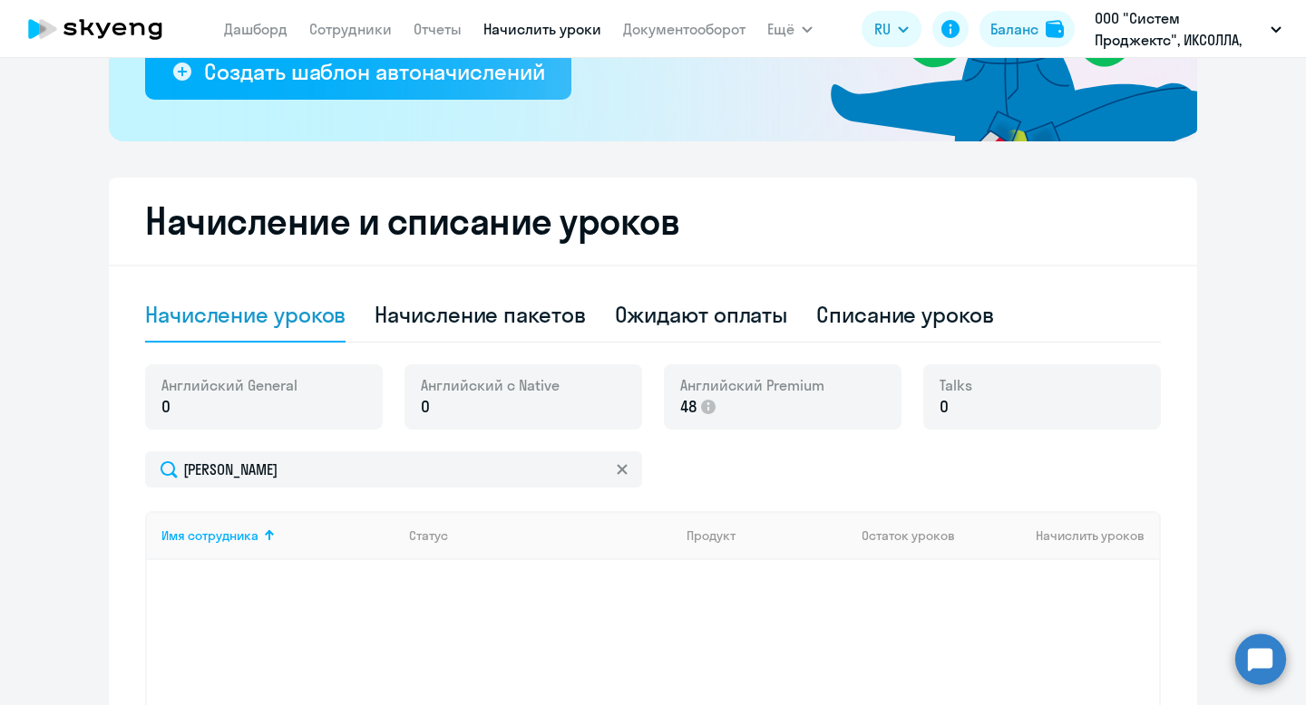
click at [626, 471] on icon at bounding box center [622, 469] width 11 height 11
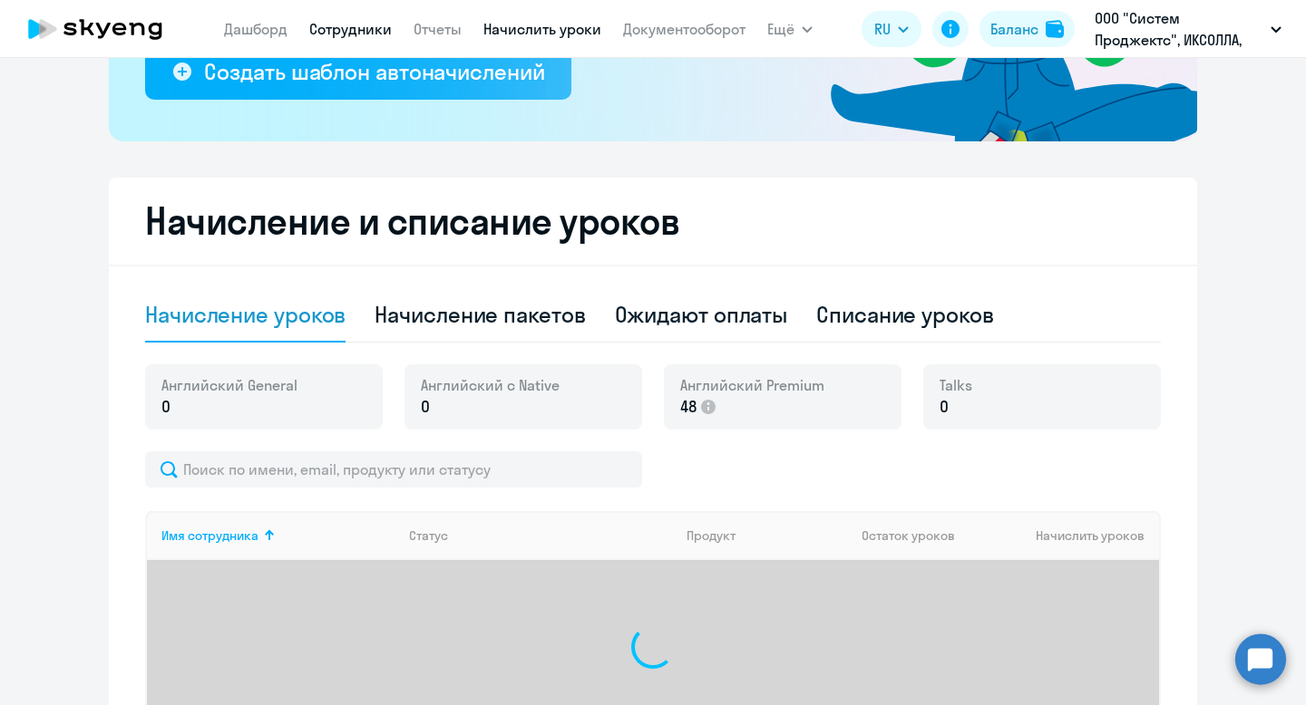
click at [351, 21] on link "Сотрудники" at bounding box center [350, 29] width 83 height 18
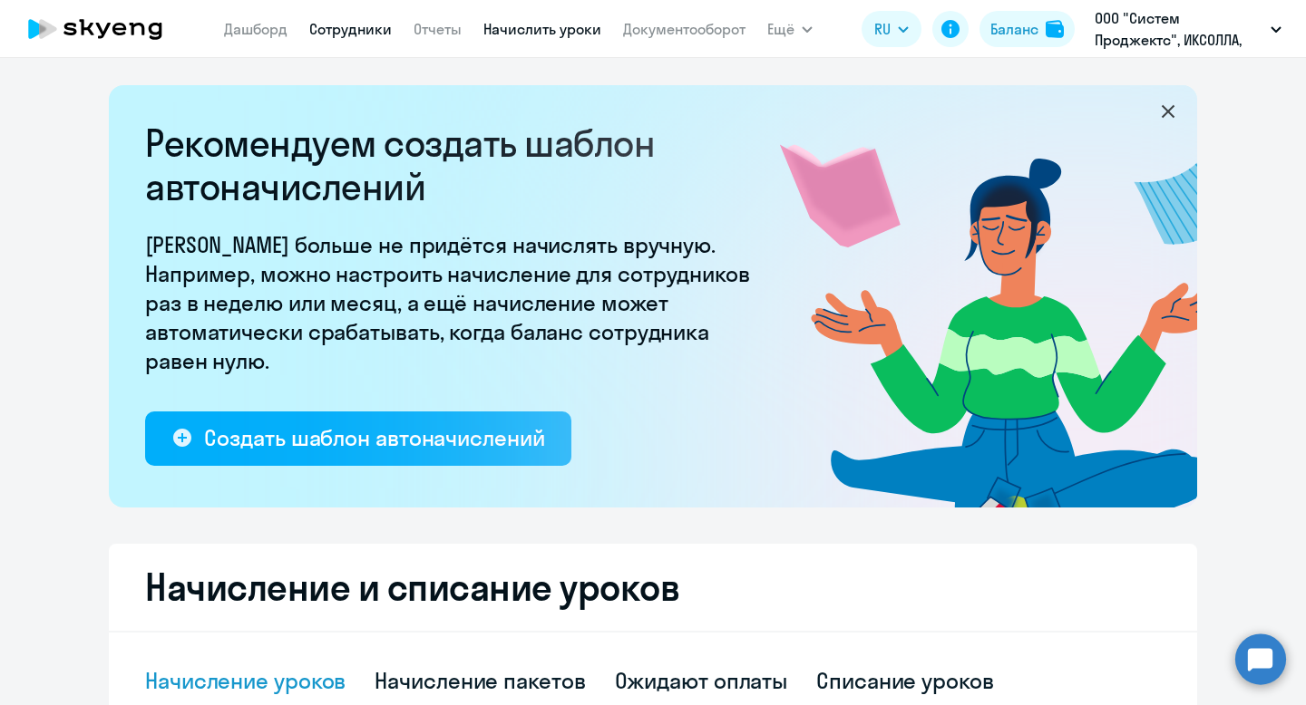
select select "30"
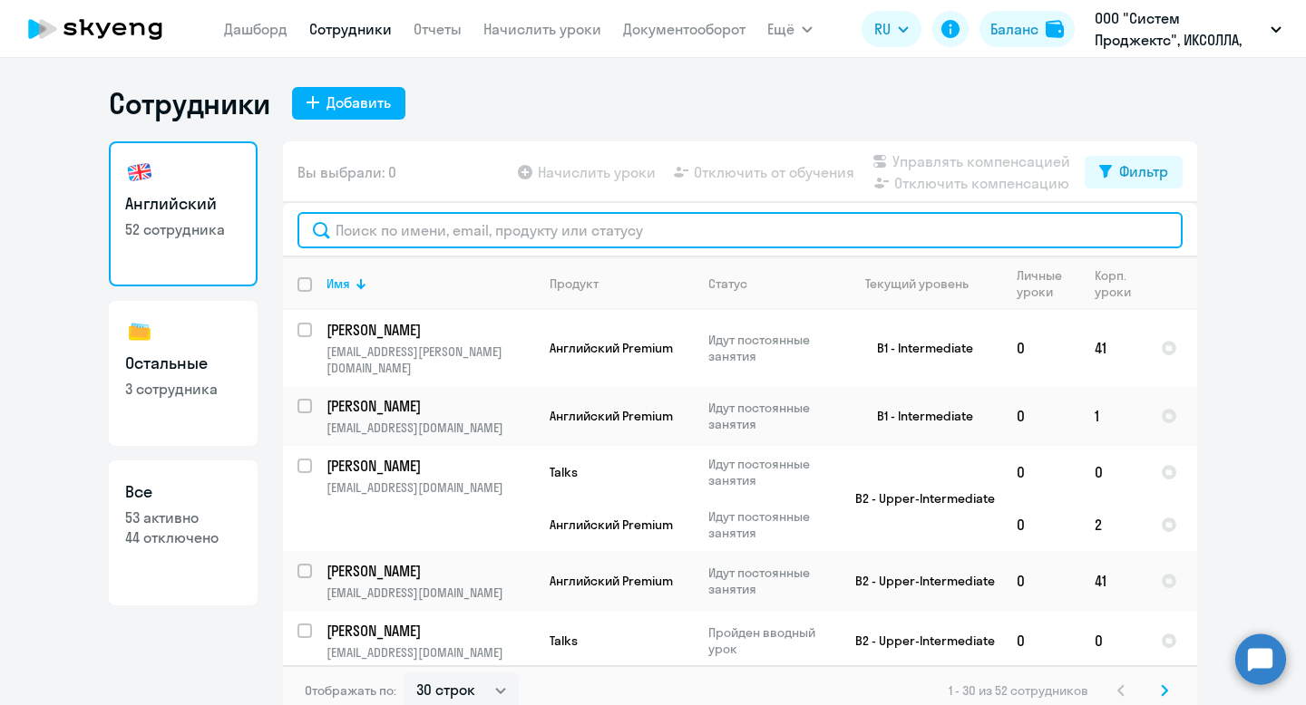
click at [601, 231] on input "text" at bounding box center [739, 230] width 885 height 36
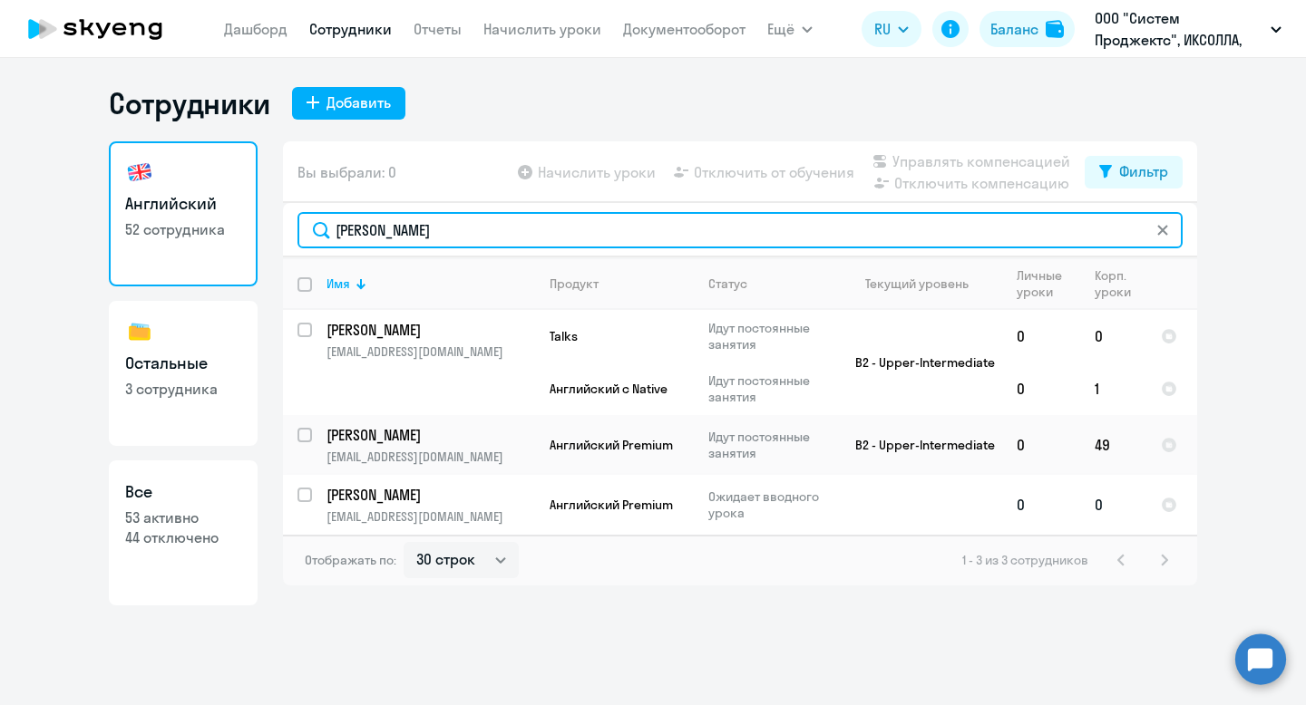
type input "[PERSON_NAME]"
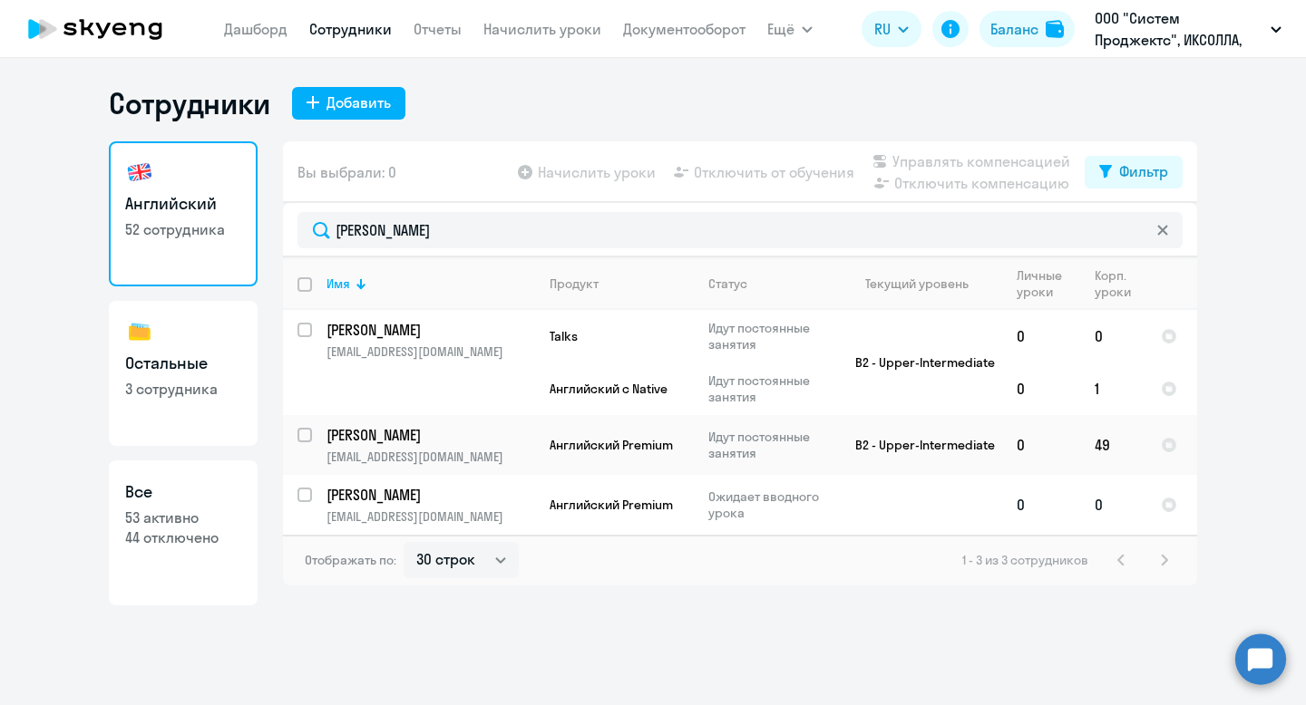
click at [660, 510] on td "Английский Premium" at bounding box center [614, 505] width 159 height 60
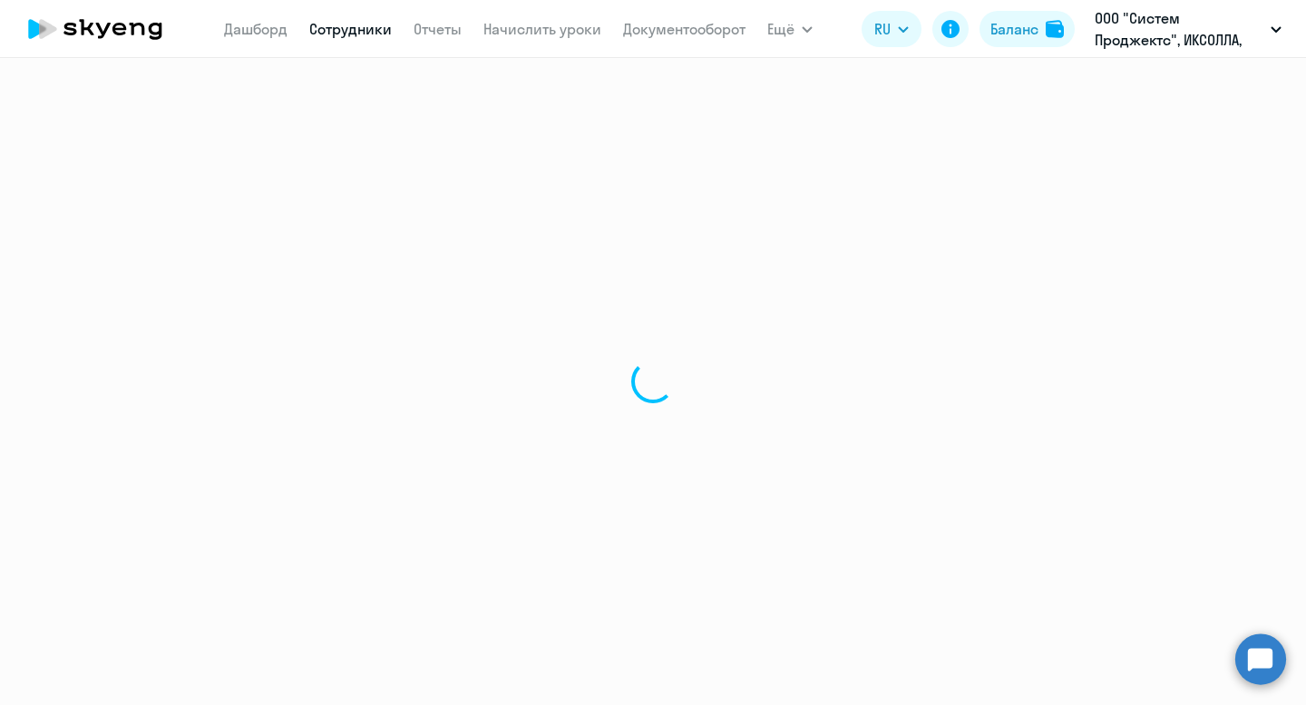
select select "english"
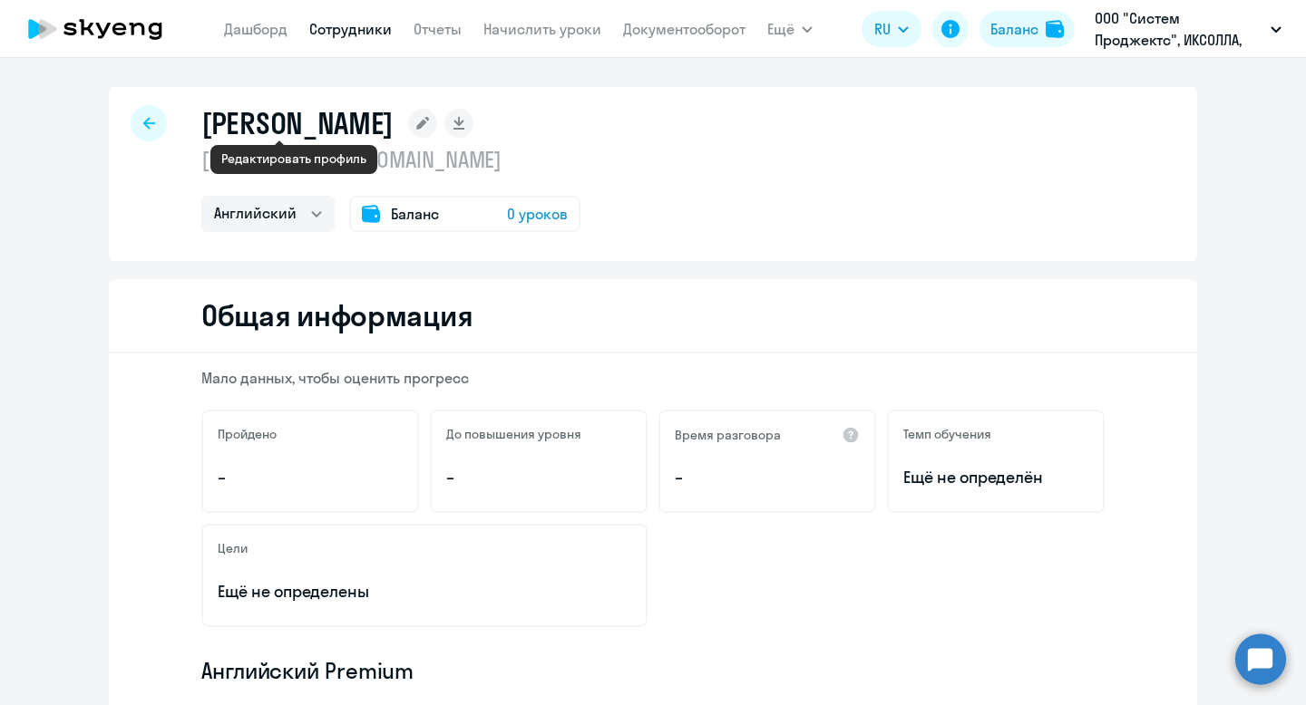
click at [408, 129] on rect at bounding box center [422, 123] width 29 height 29
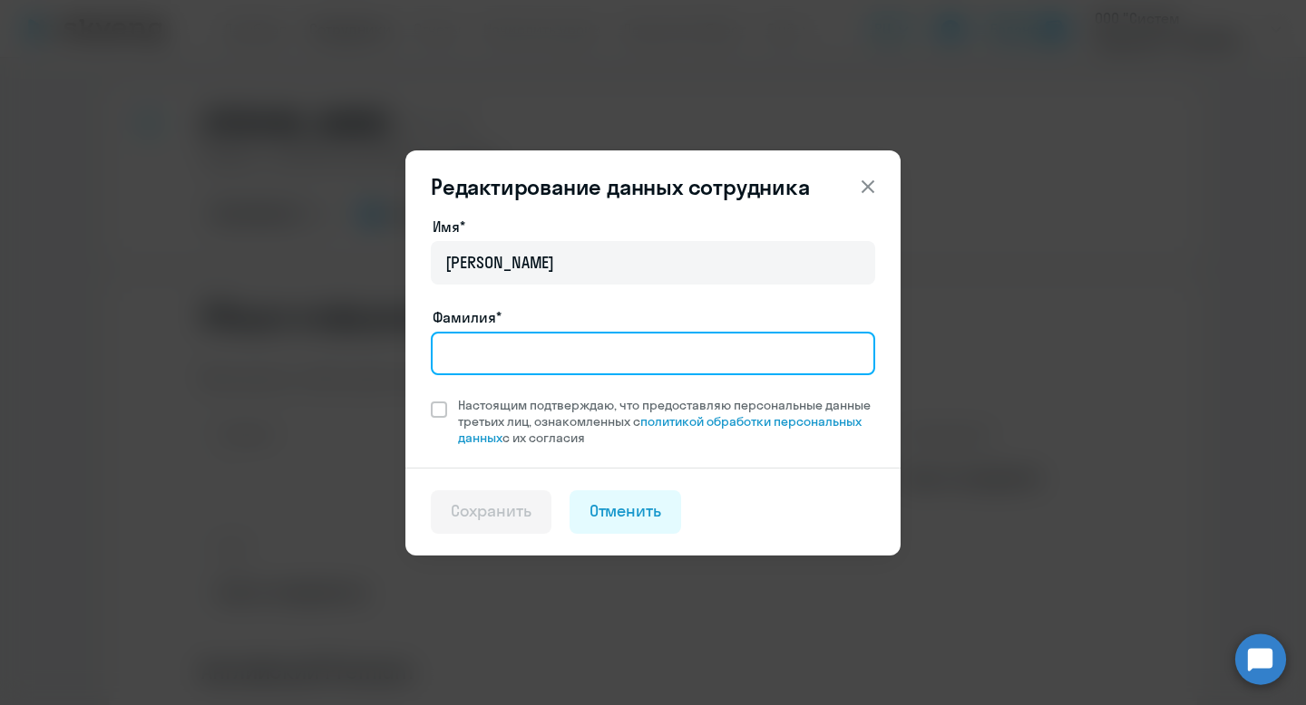
click at [498, 355] on input "Фамилия*" at bounding box center [653, 354] width 444 height 44
type input "[PERSON_NAME]"
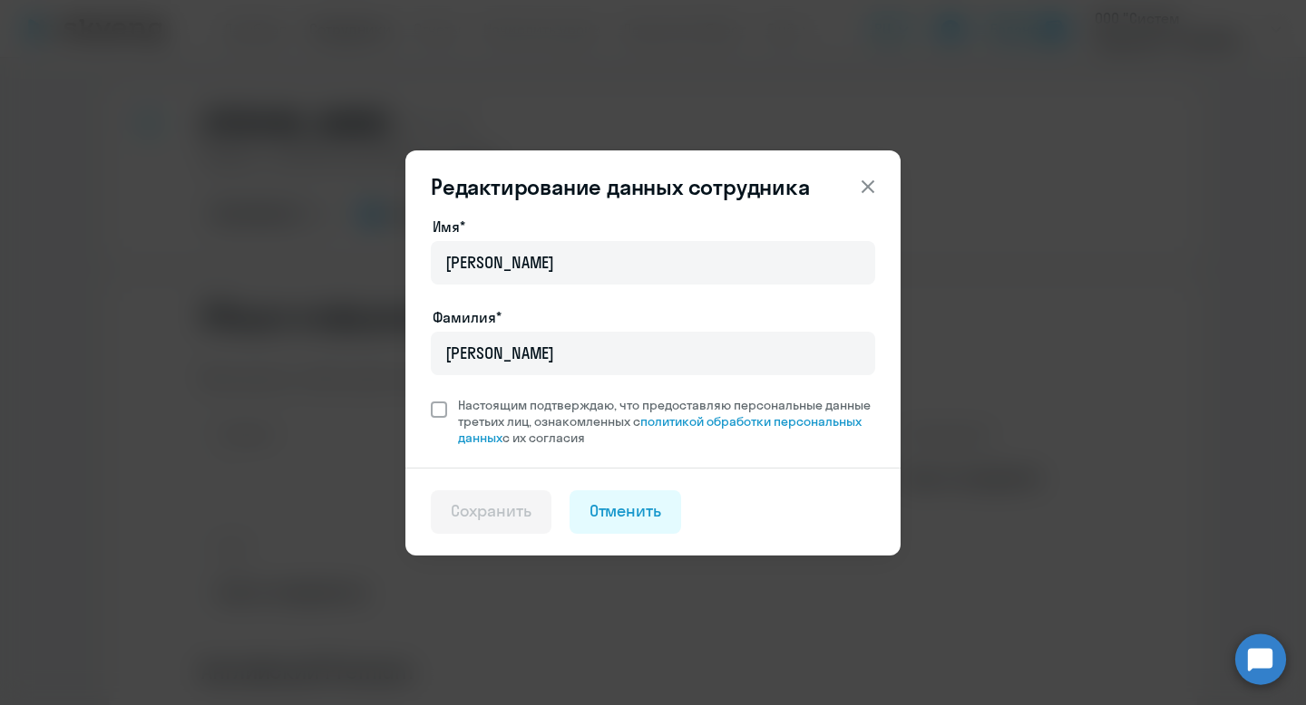
click at [432, 405] on span at bounding box center [439, 410] width 16 height 16
click at [431, 397] on input "Настоящим подтверждаю, что предоставляю персональные данные третьих лиц, ознако…" at bounding box center [430, 396] width 1 height 1
checkbox input "true"
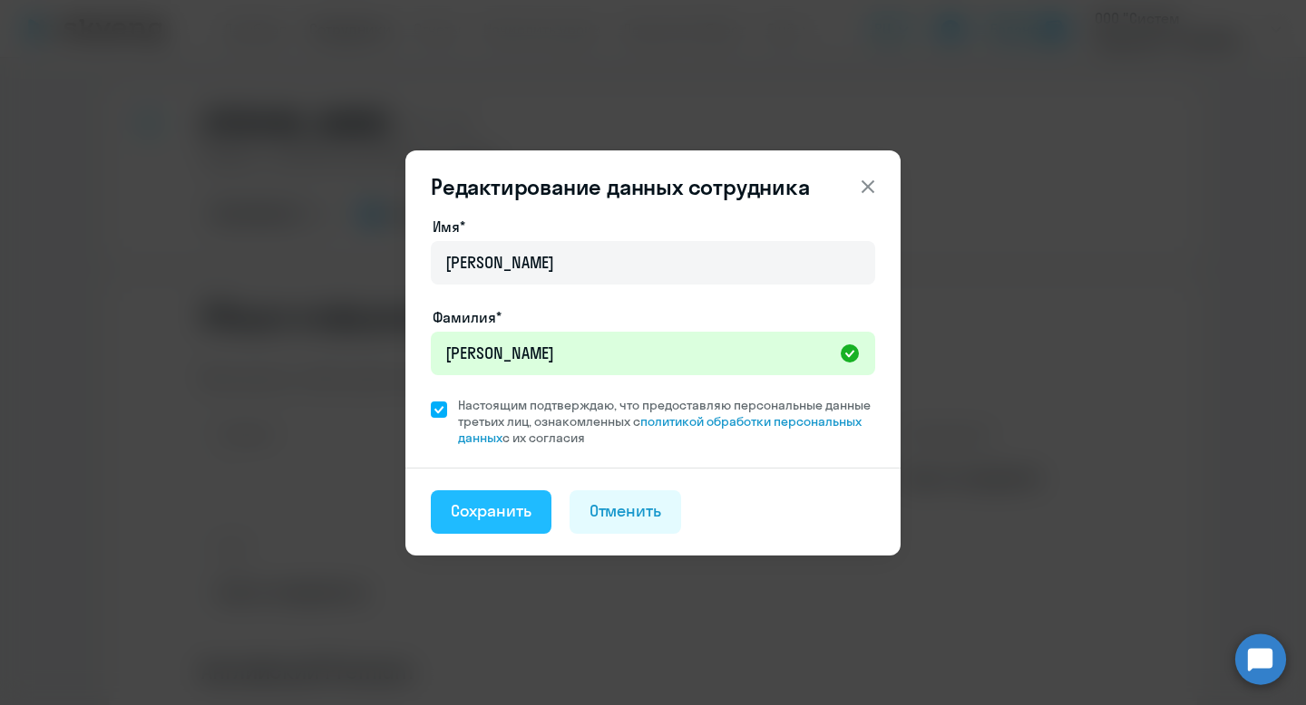
click at [467, 522] on div "Сохранить" at bounding box center [491, 512] width 81 height 24
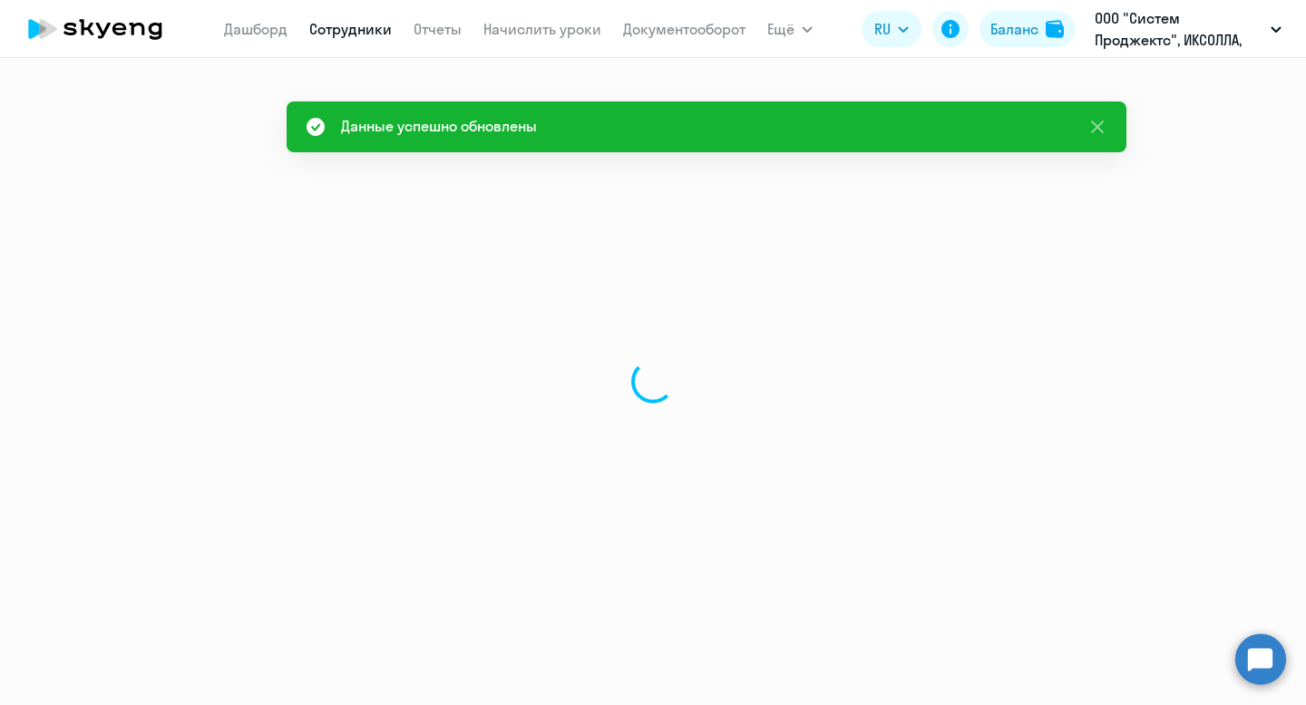
select select "english"
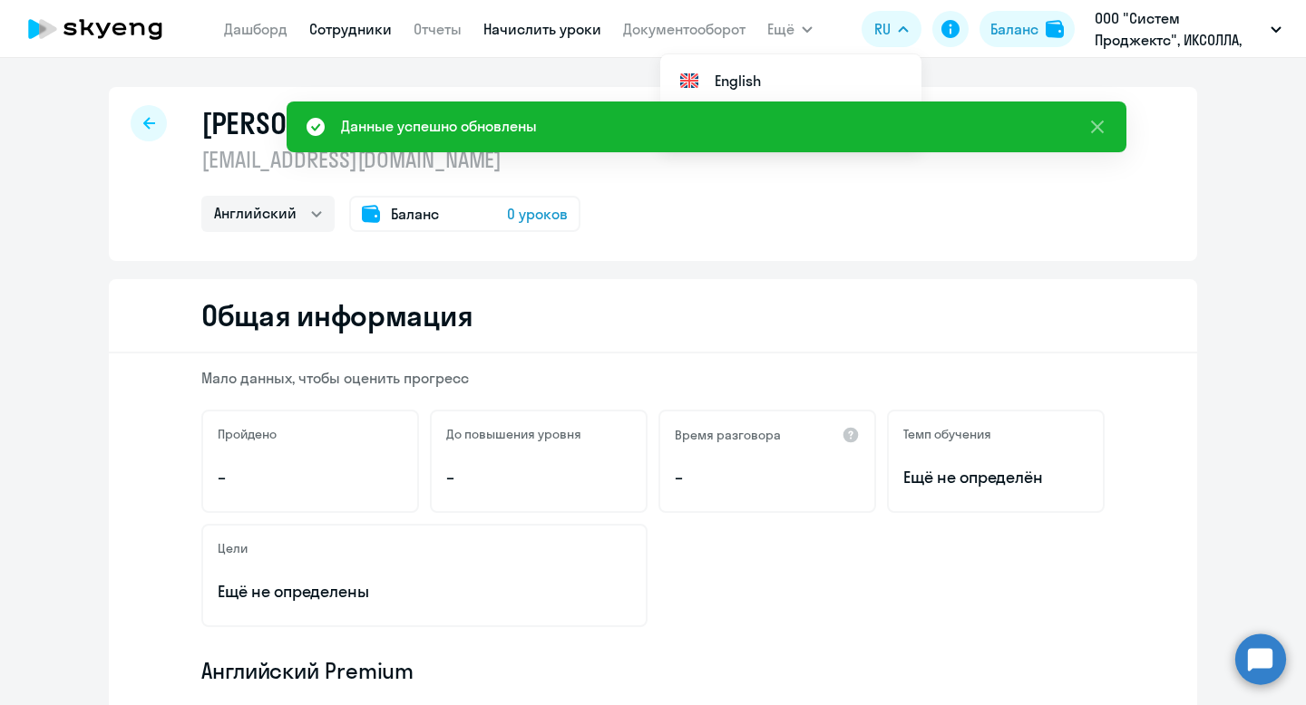
click at [507, 32] on link "Начислить уроки" at bounding box center [542, 29] width 118 height 18
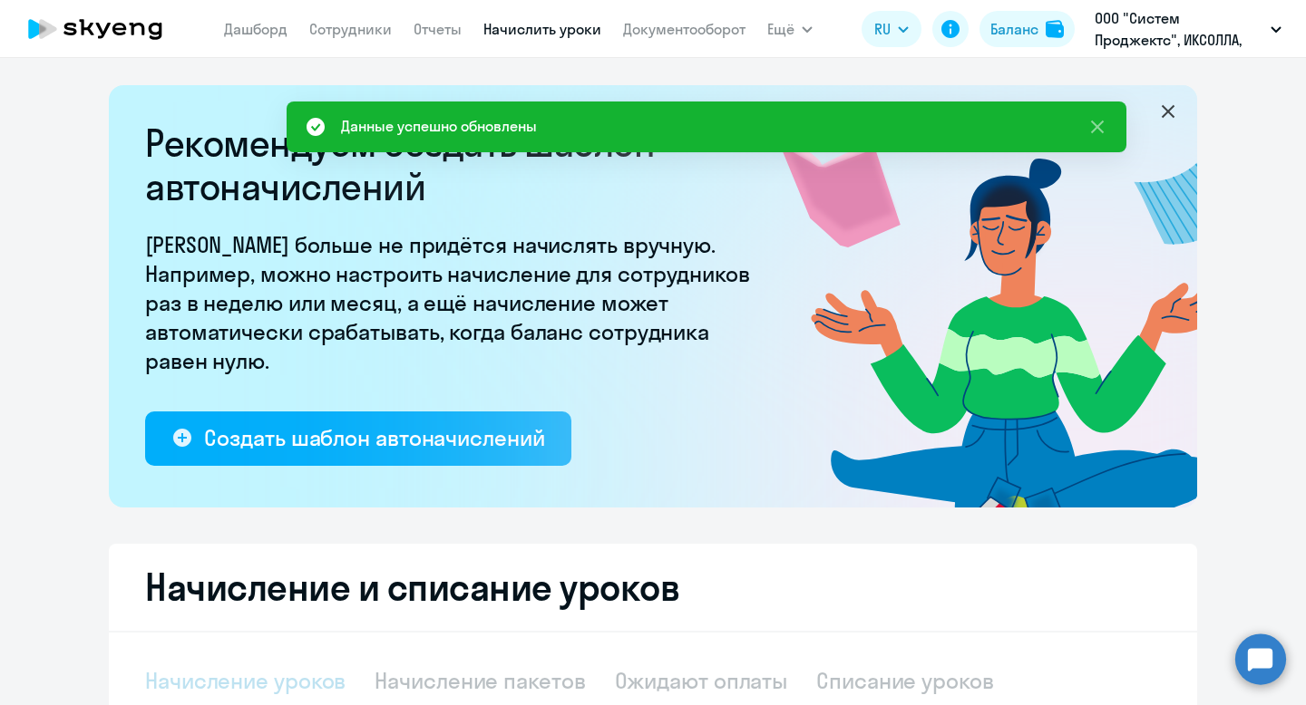
select select "10"
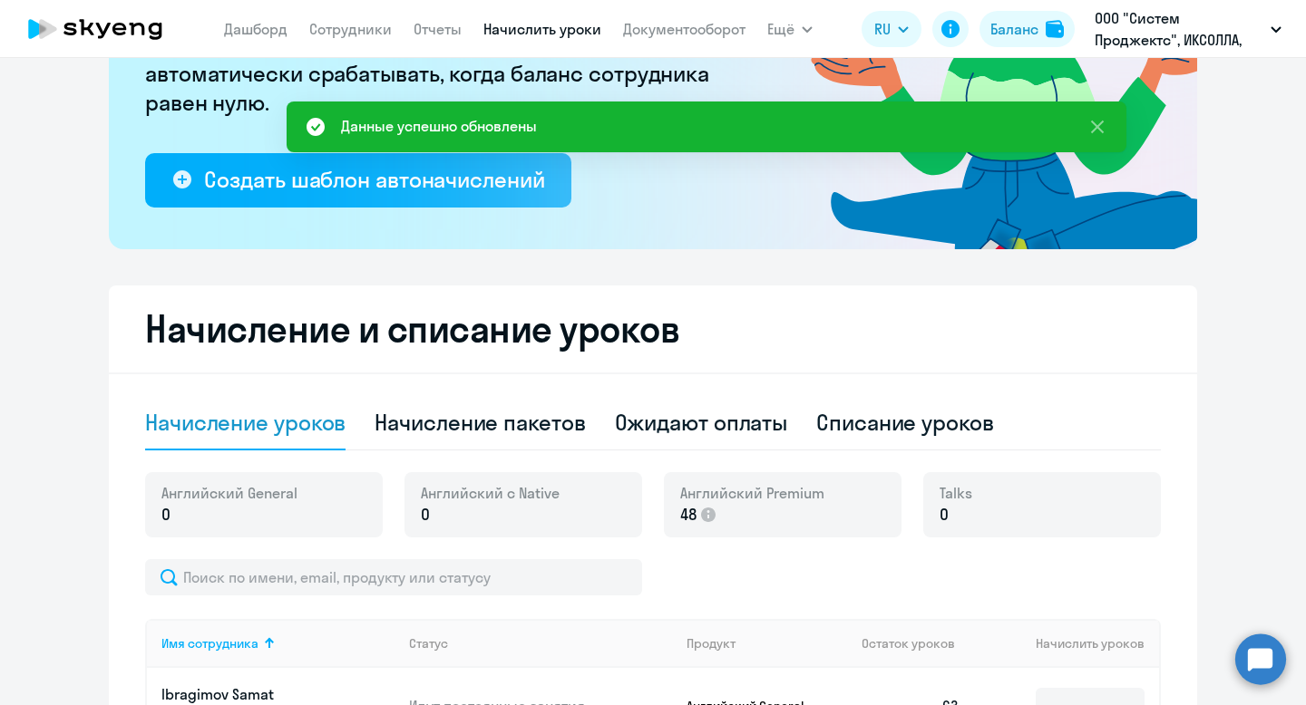
scroll to position [287, 0]
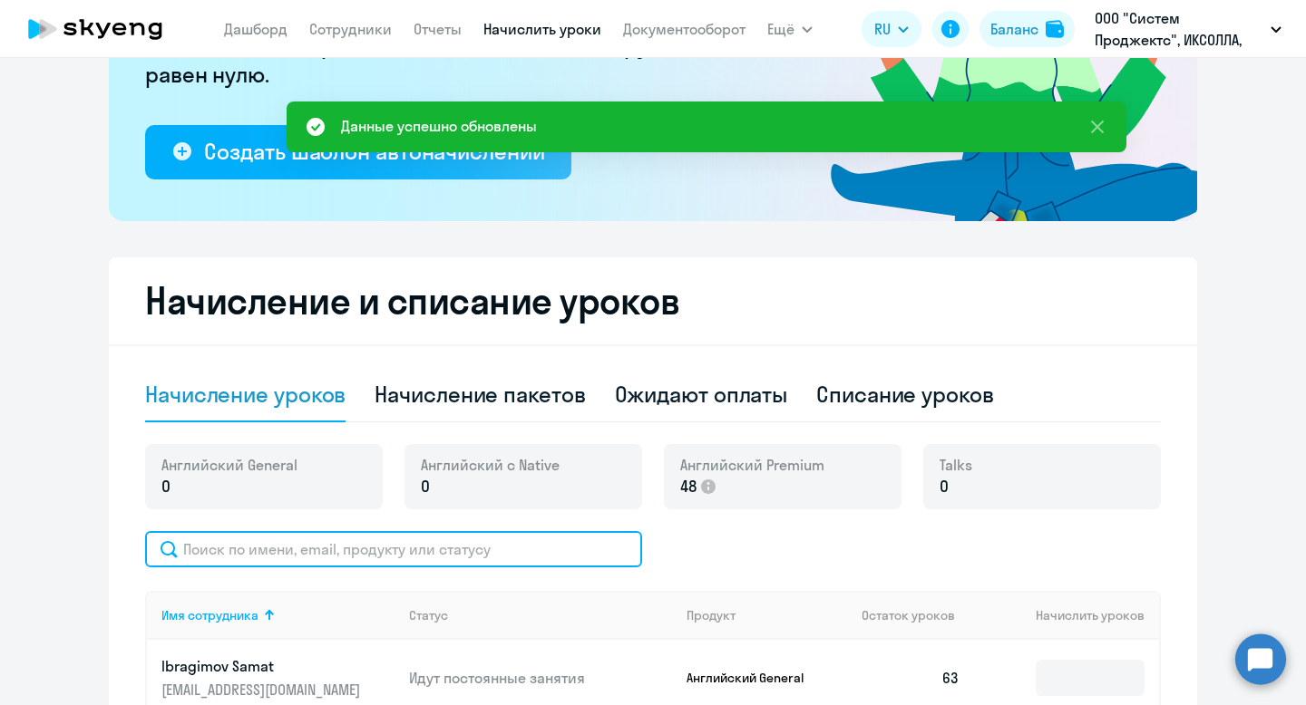
click at [410, 560] on input "text" at bounding box center [393, 549] width 497 height 36
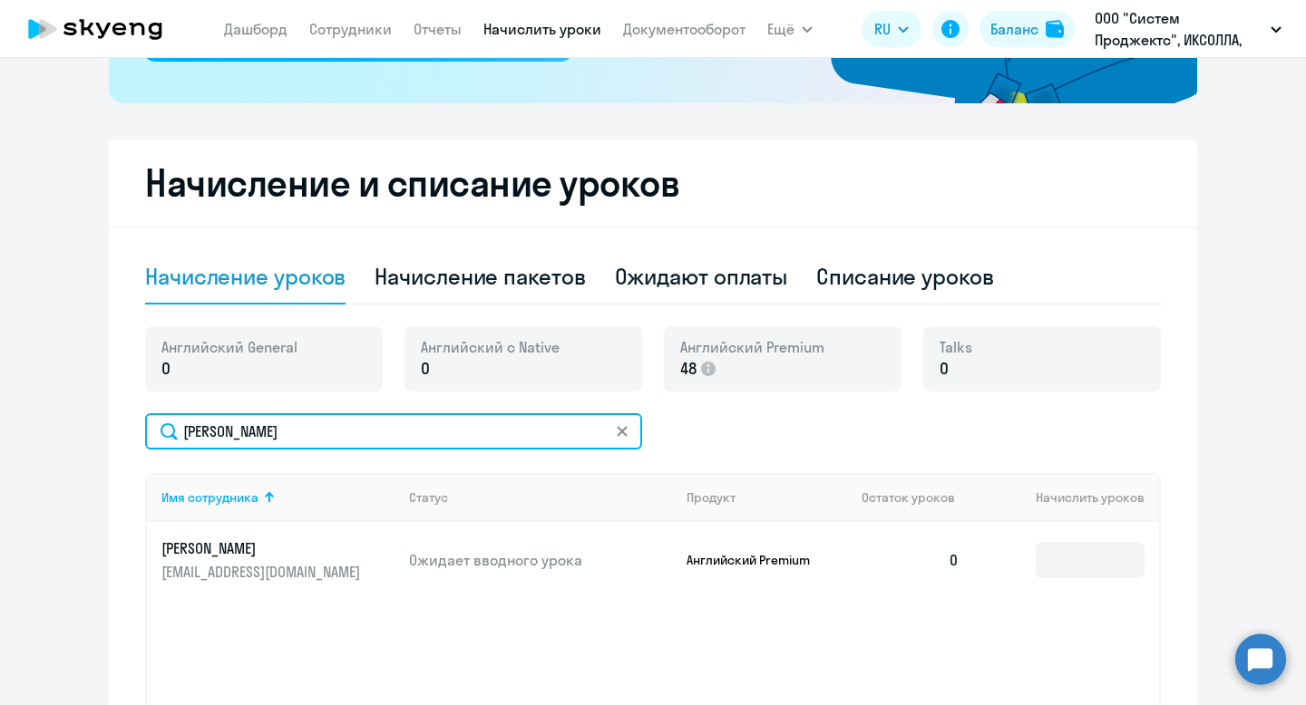
scroll to position [450, 0]
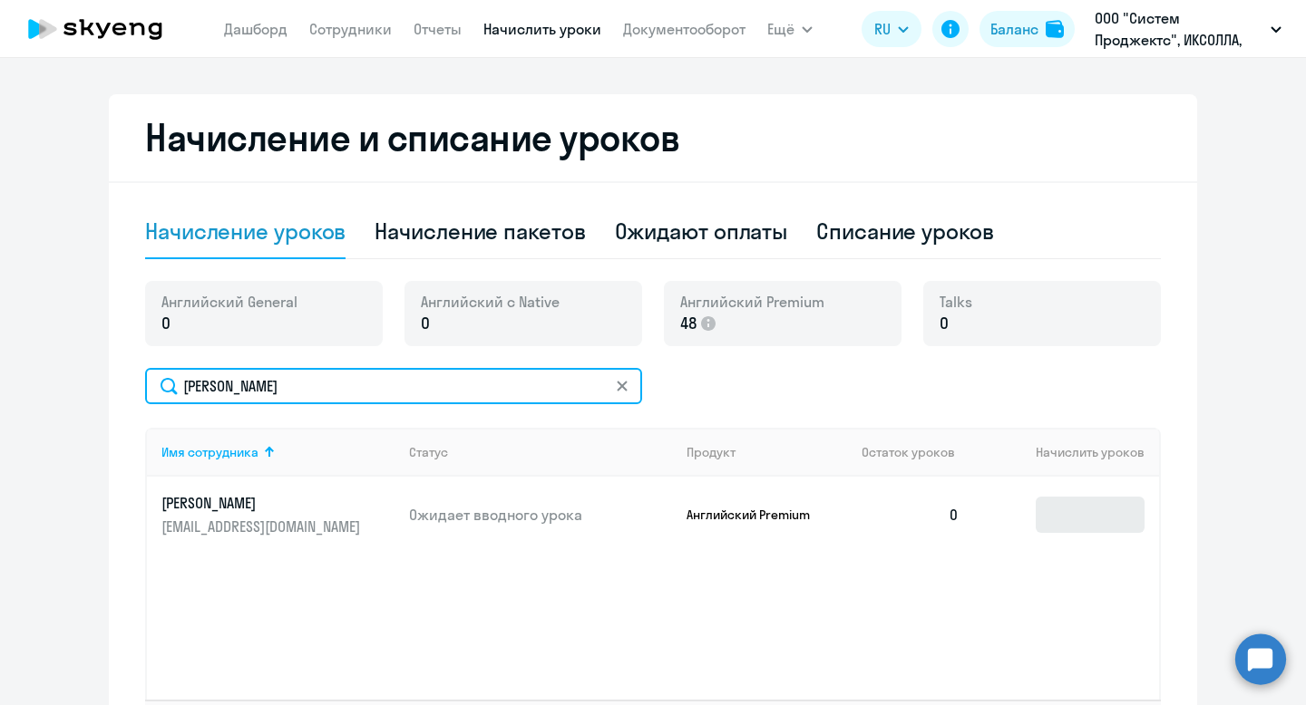
type input "[PERSON_NAME]"
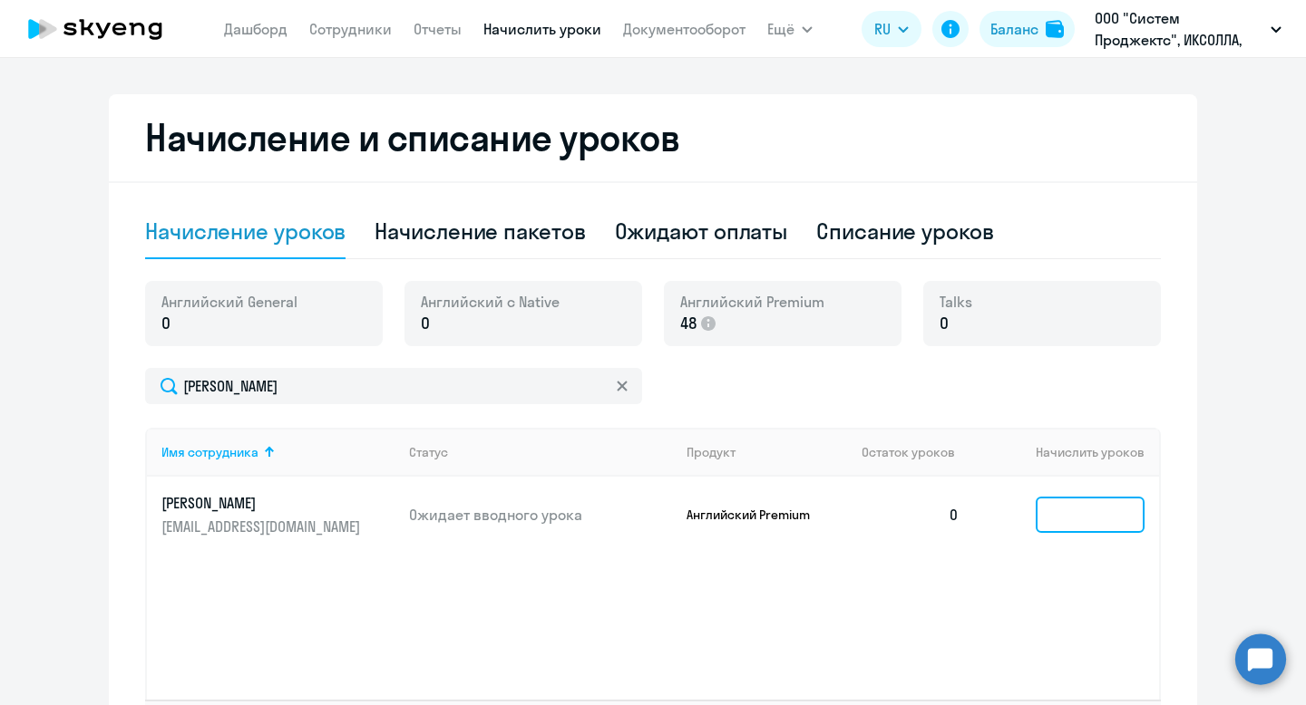
click at [1063, 508] on input at bounding box center [1089, 515] width 109 height 36
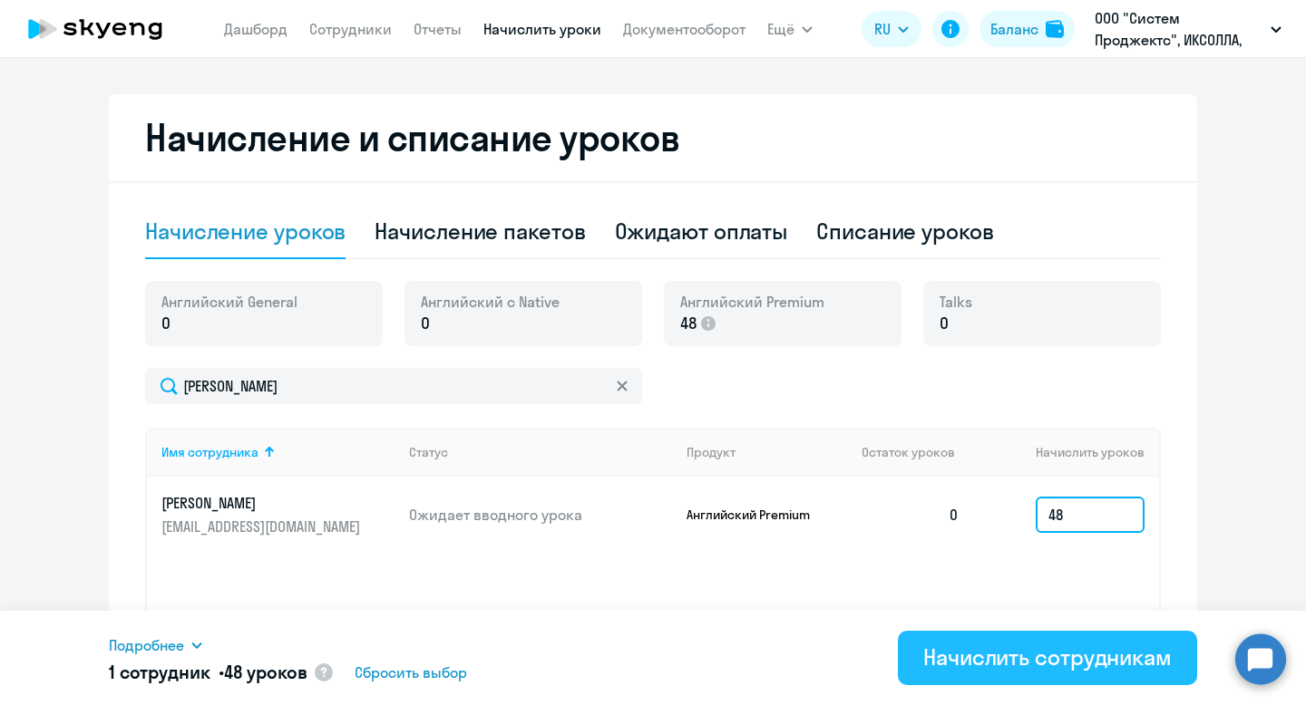
type input "48"
click at [1000, 666] on div "Начислить сотрудникам" at bounding box center [1047, 657] width 248 height 29
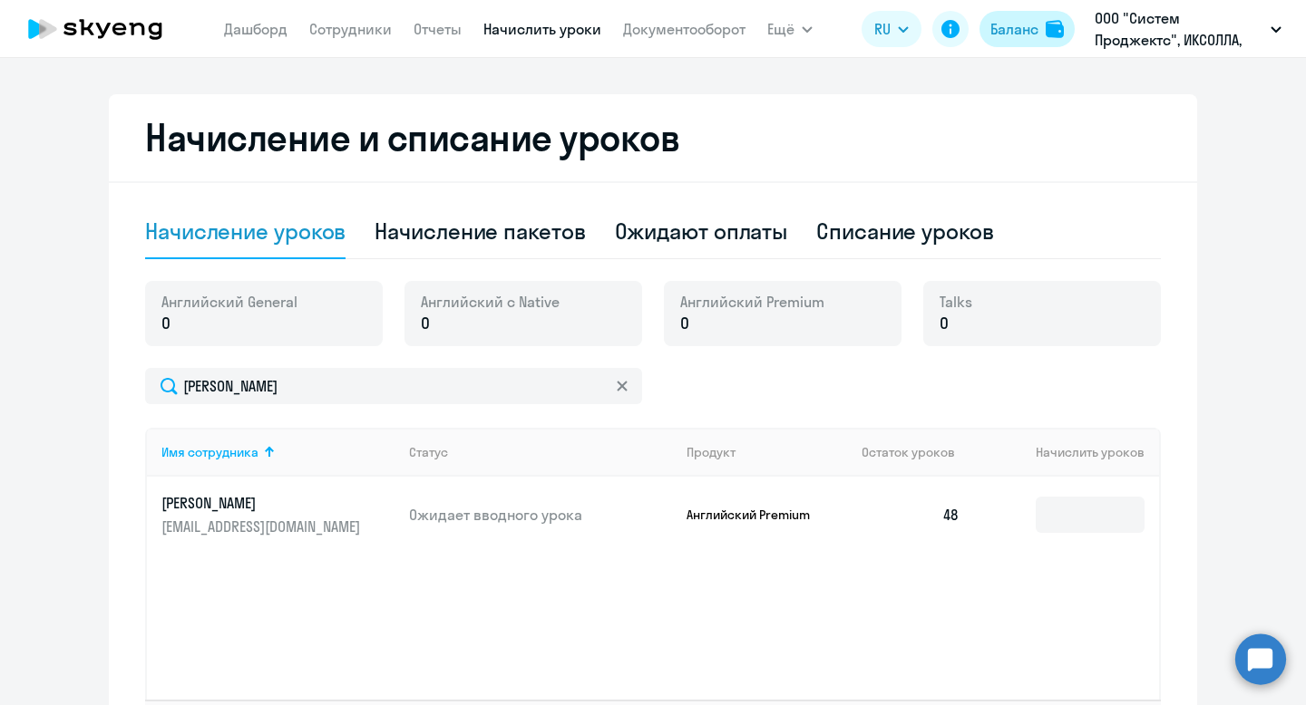
click at [1018, 28] on div "Баланс" at bounding box center [1014, 29] width 48 height 22
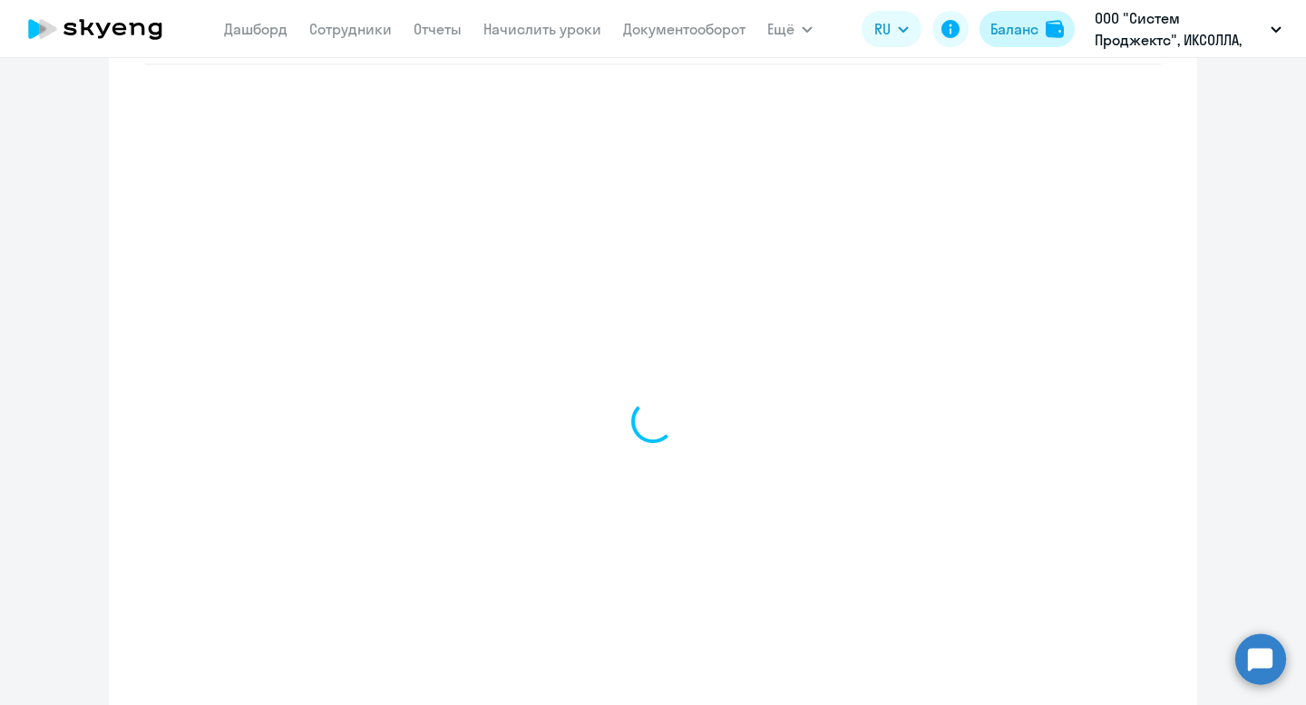
click at [1015, 28] on div "Баланс" at bounding box center [1014, 29] width 48 height 22
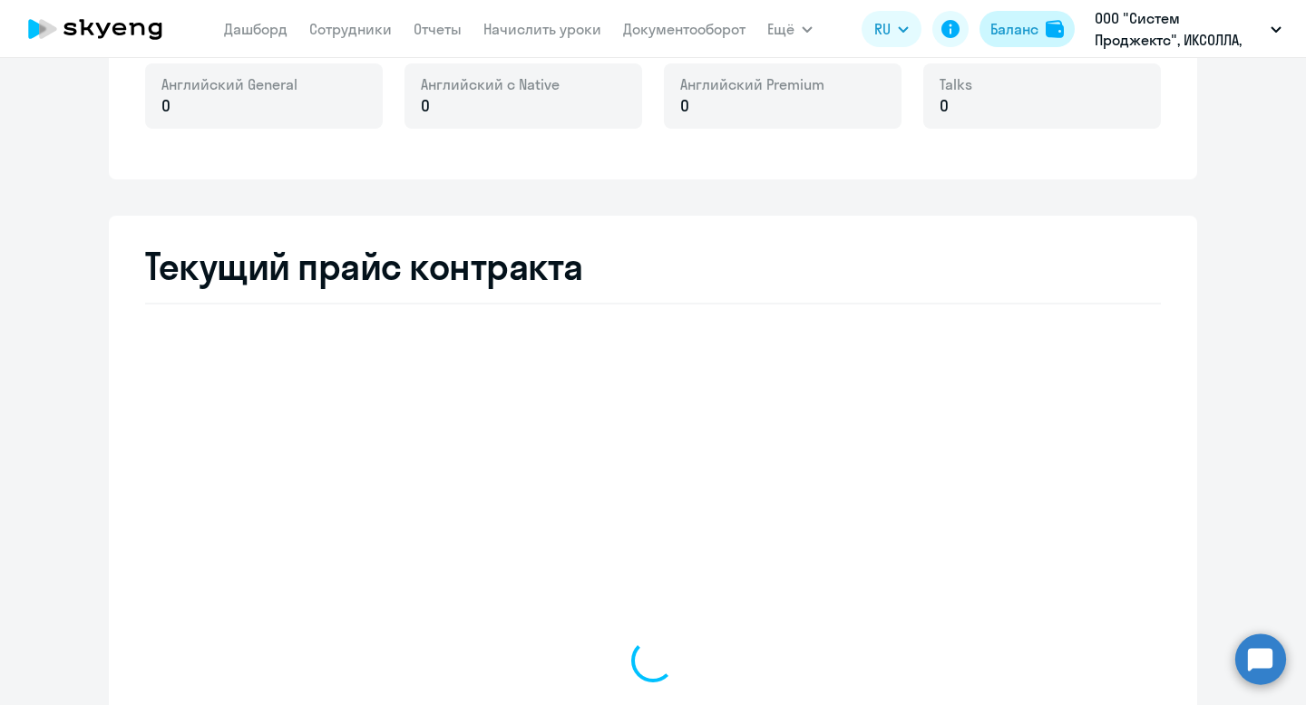
scroll to position [778, 0]
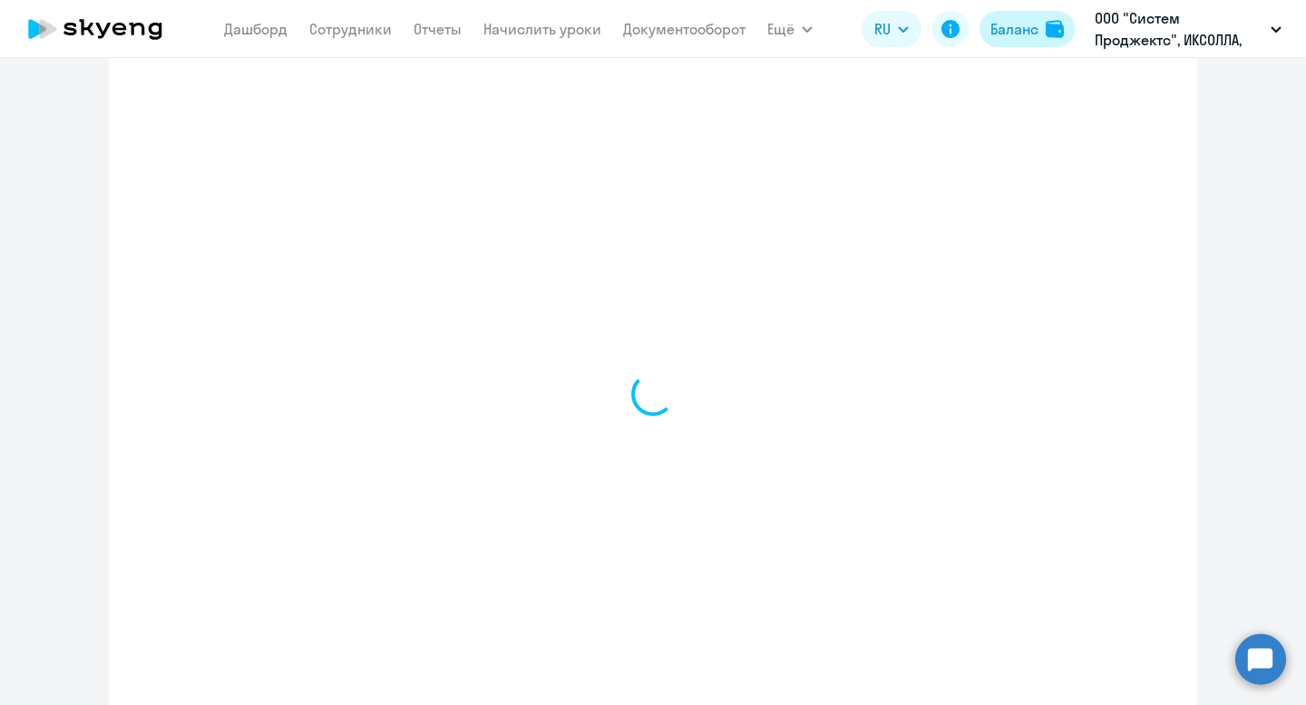
select select "english_adult_not_native_speaker"
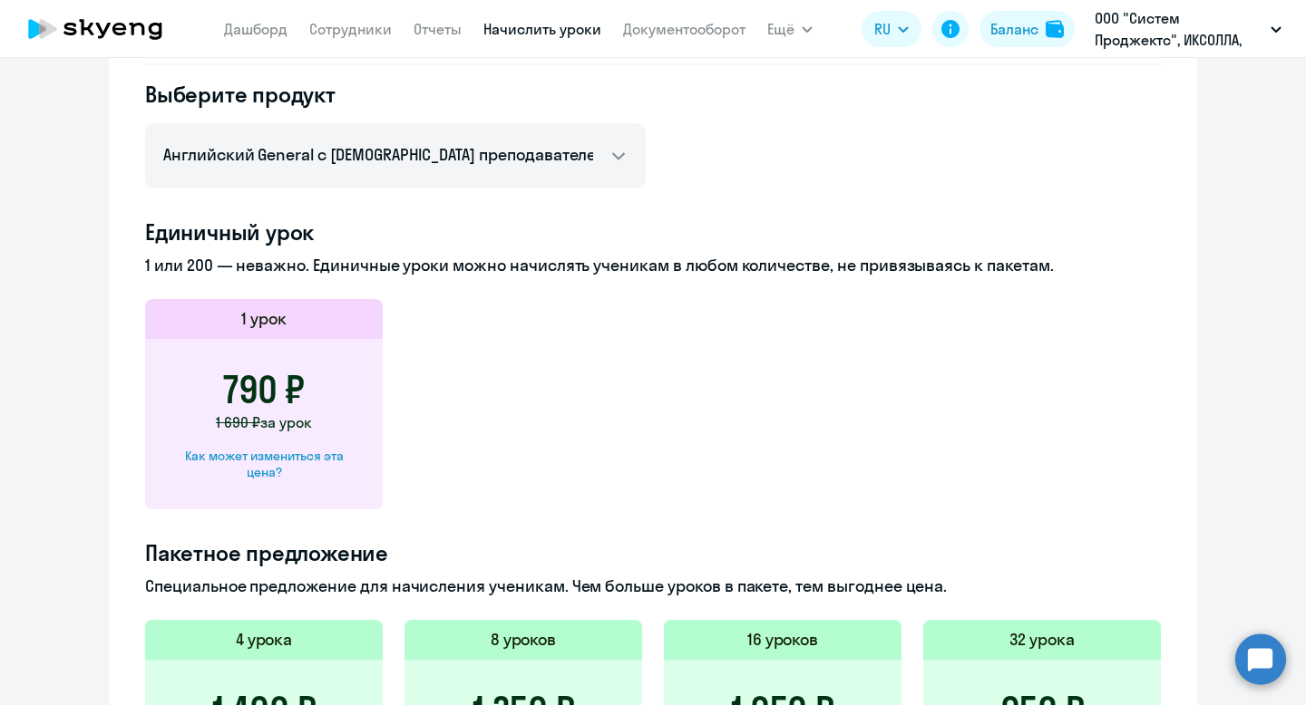
click at [497, 31] on link "Начислить уроки" at bounding box center [542, 29] width 118 height 18
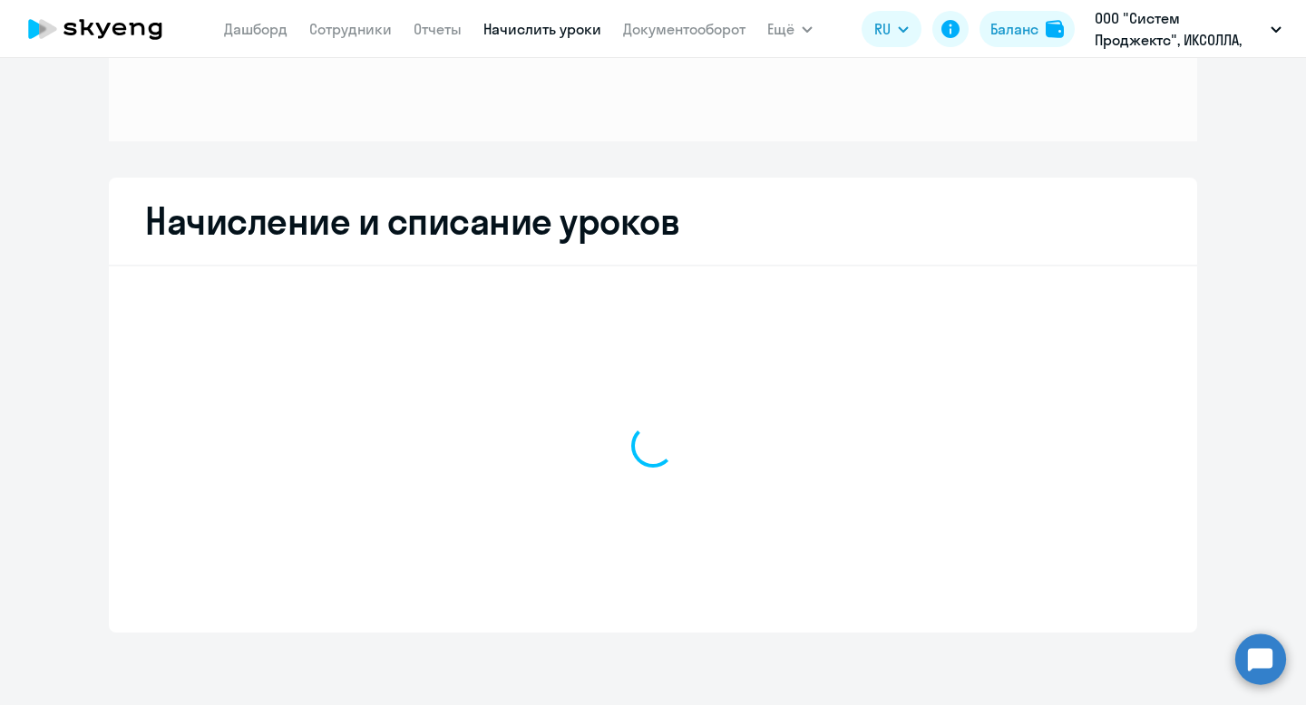
scroll to position [205, 0]
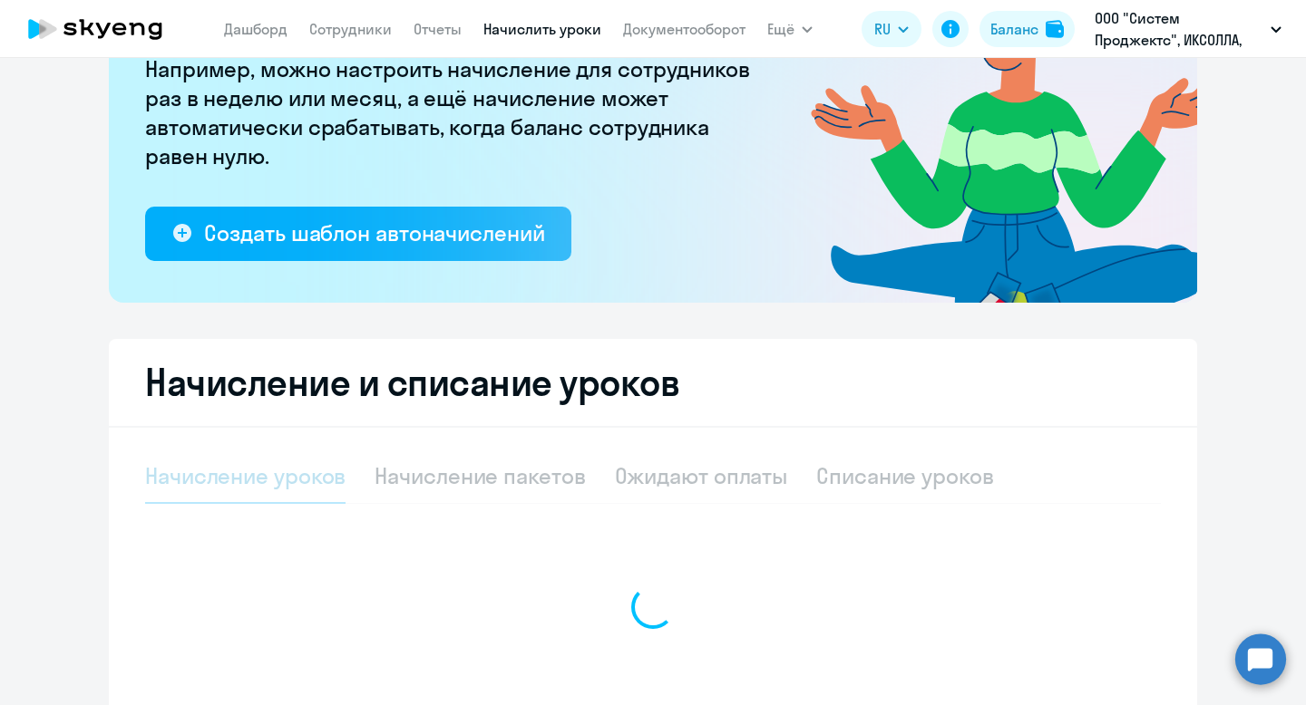
select select "10"
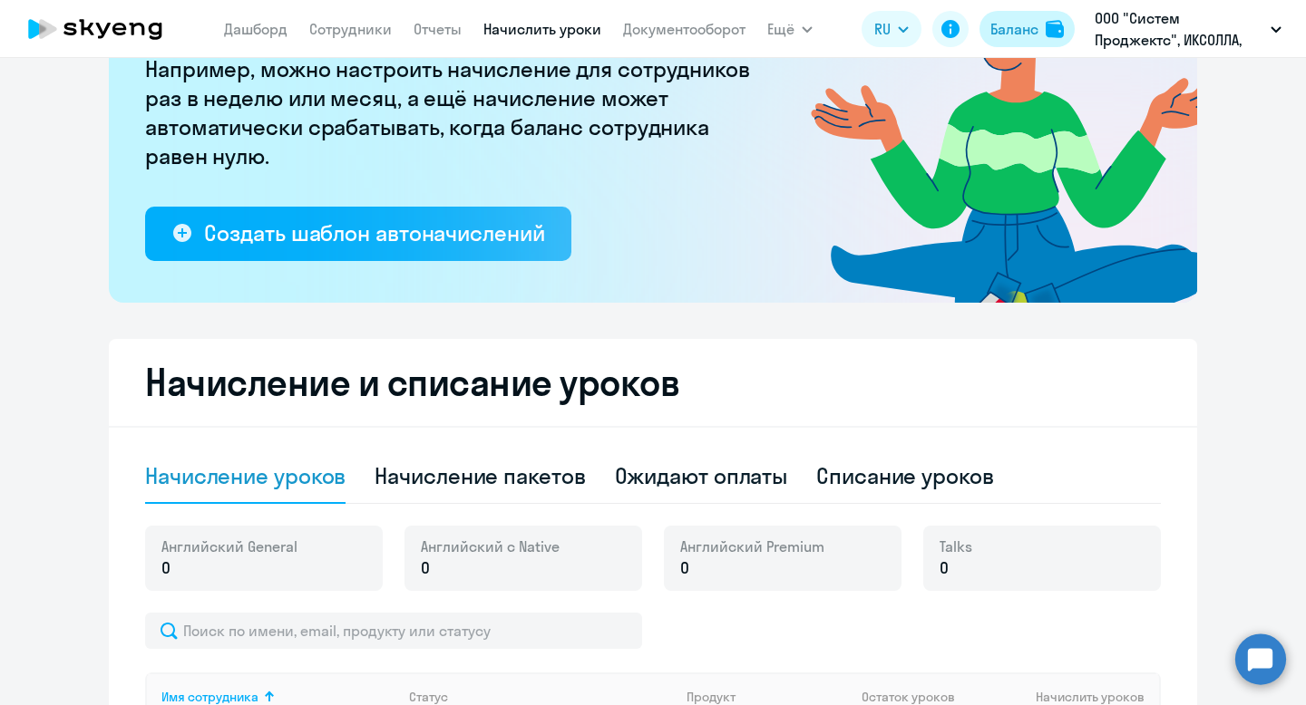
click at [1017, 33] on div "Баланс" at bounding box center [1014, 29] width 48 height 22
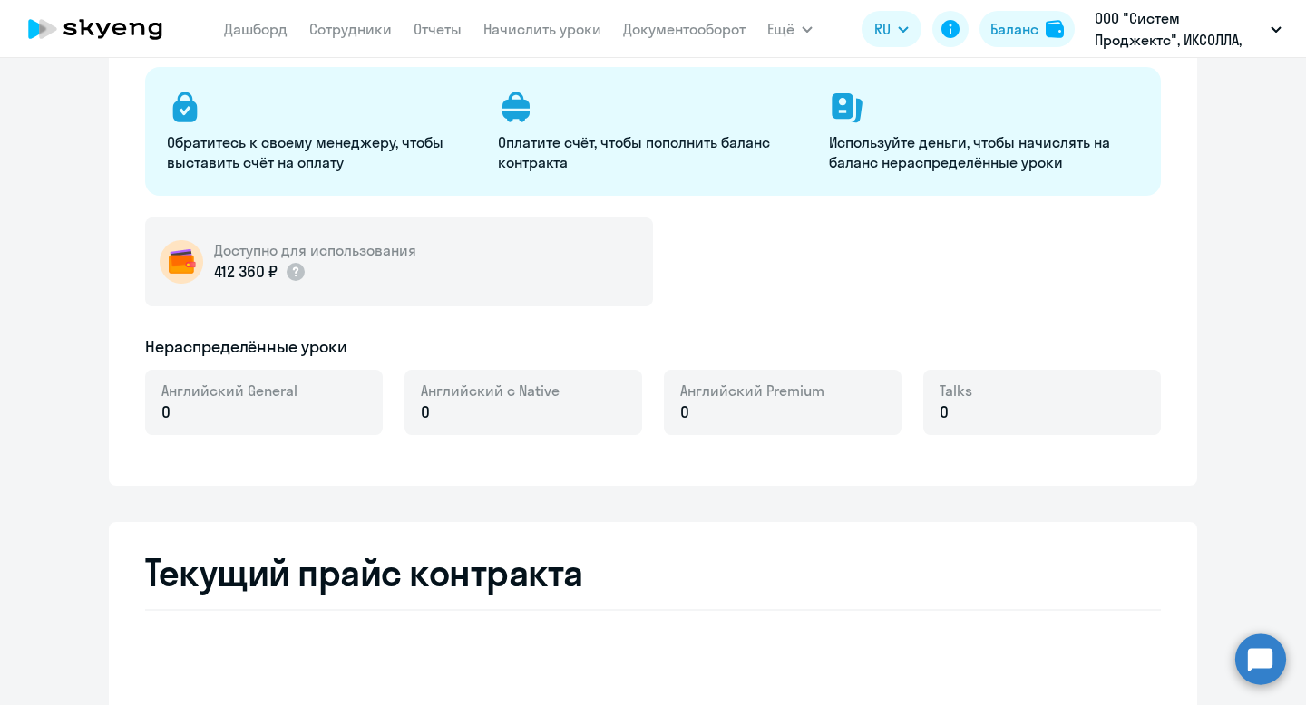
select select "english_adult_not_native_speaker"
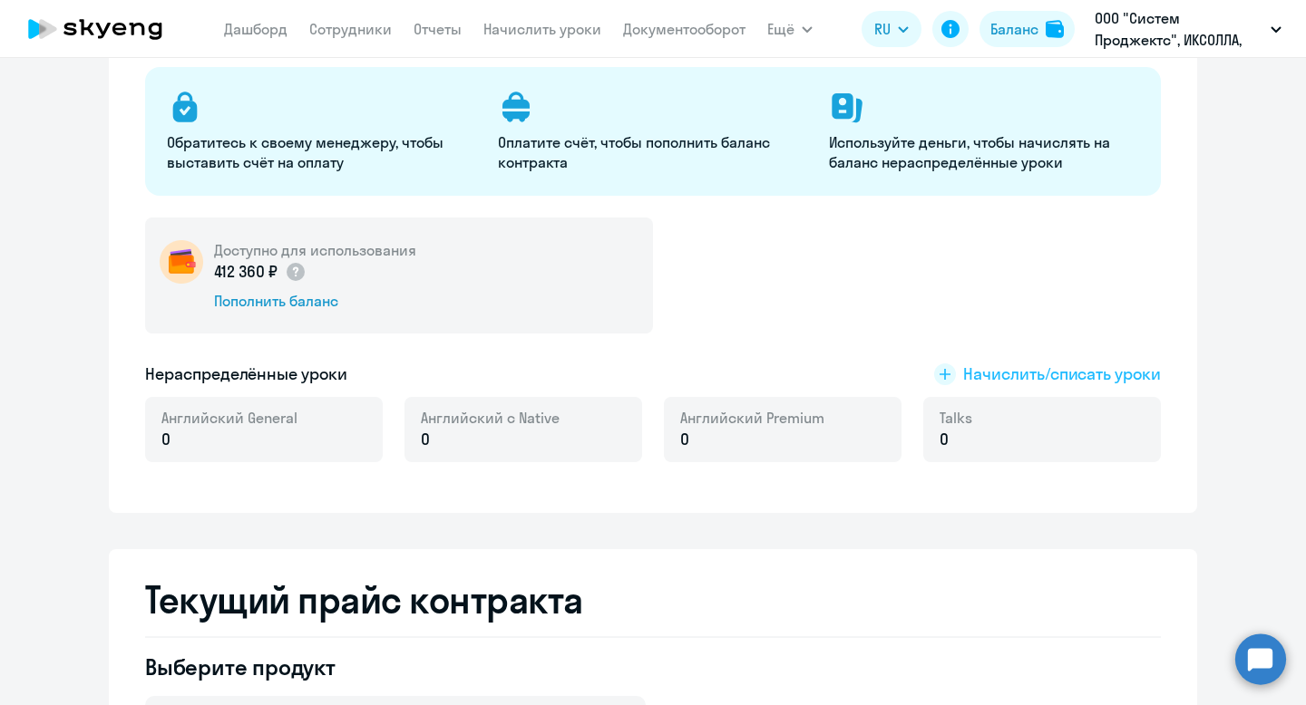
click at [986, 378] on span "Начислить/списать уроки" at bounding box center [1062, 375] width 198 height 24
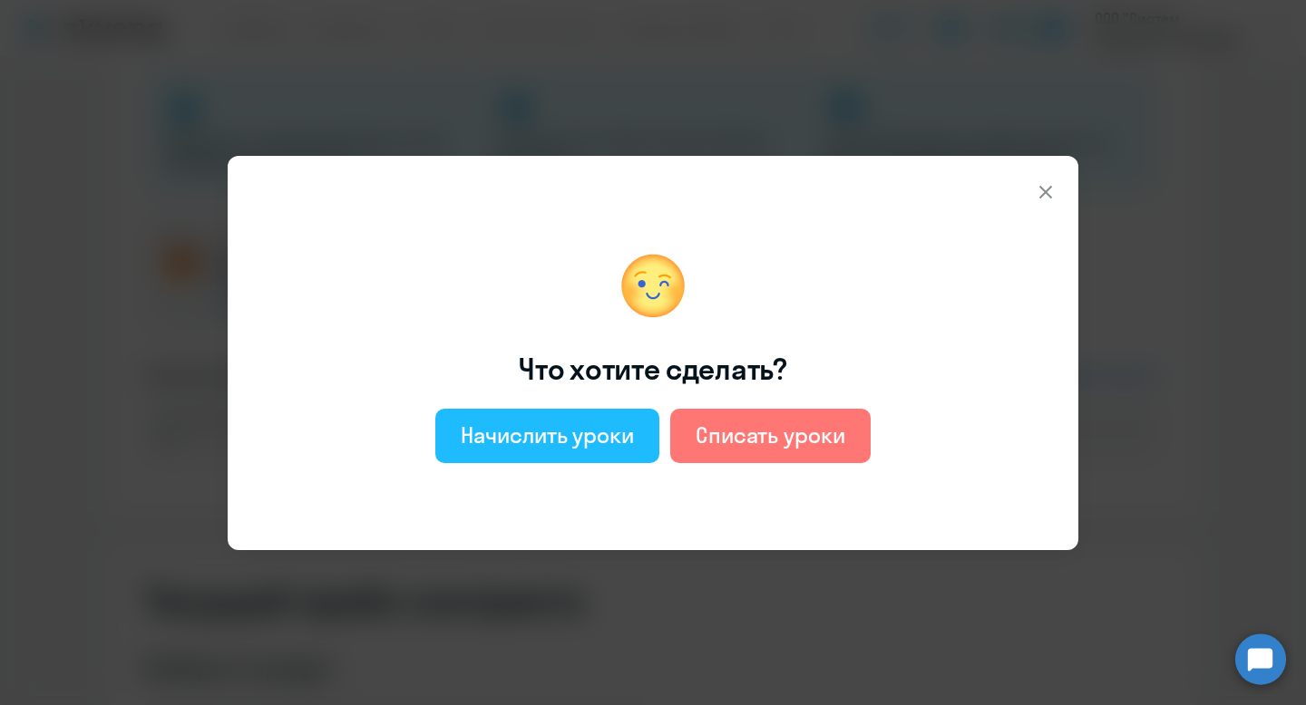
click at [563, 432] on div "Начислить уроки" at bounding box center [547, 435] width 173 height 29
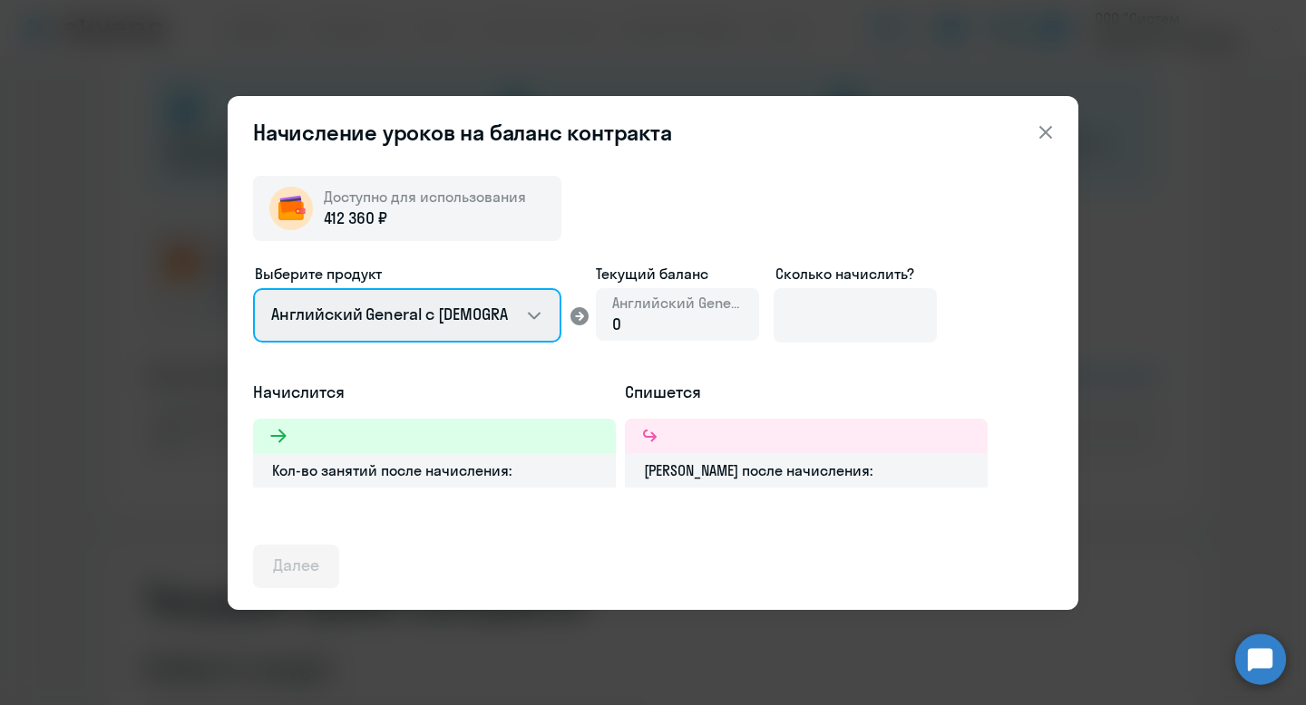
click at [461, 316] on select "Английский General с [DEMOGRAPHIC_DATA] преподавателем Английский General с [DE…" at bounding box center [407, 315] width 308 height 54
select select "english_adult_not_native_speaker_premium"
click at [253, 288] on select "Английский General с [DEMOGRAPHIC_DATA] преподавателем Английский General с [DE…" at bounding box center [407, 315] width 308 height 54
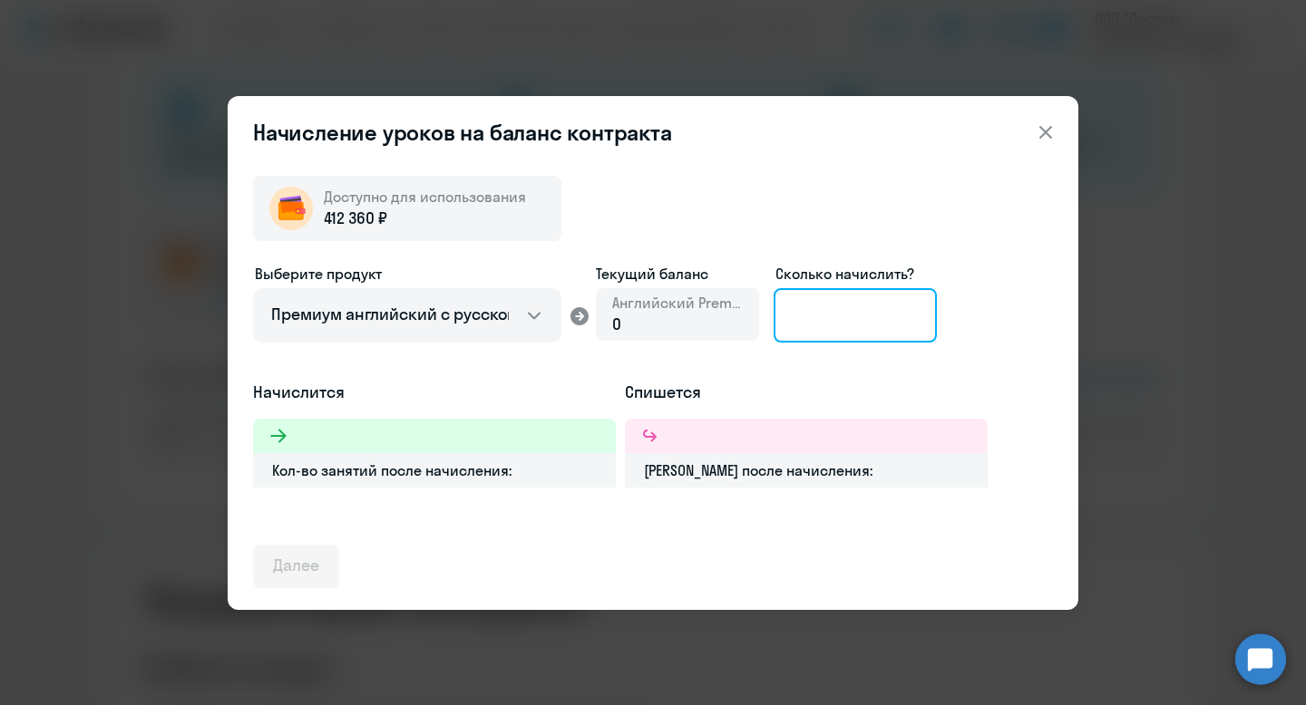
click at [798, 325] on input at bounding box center [854, 315] width 163 height 54
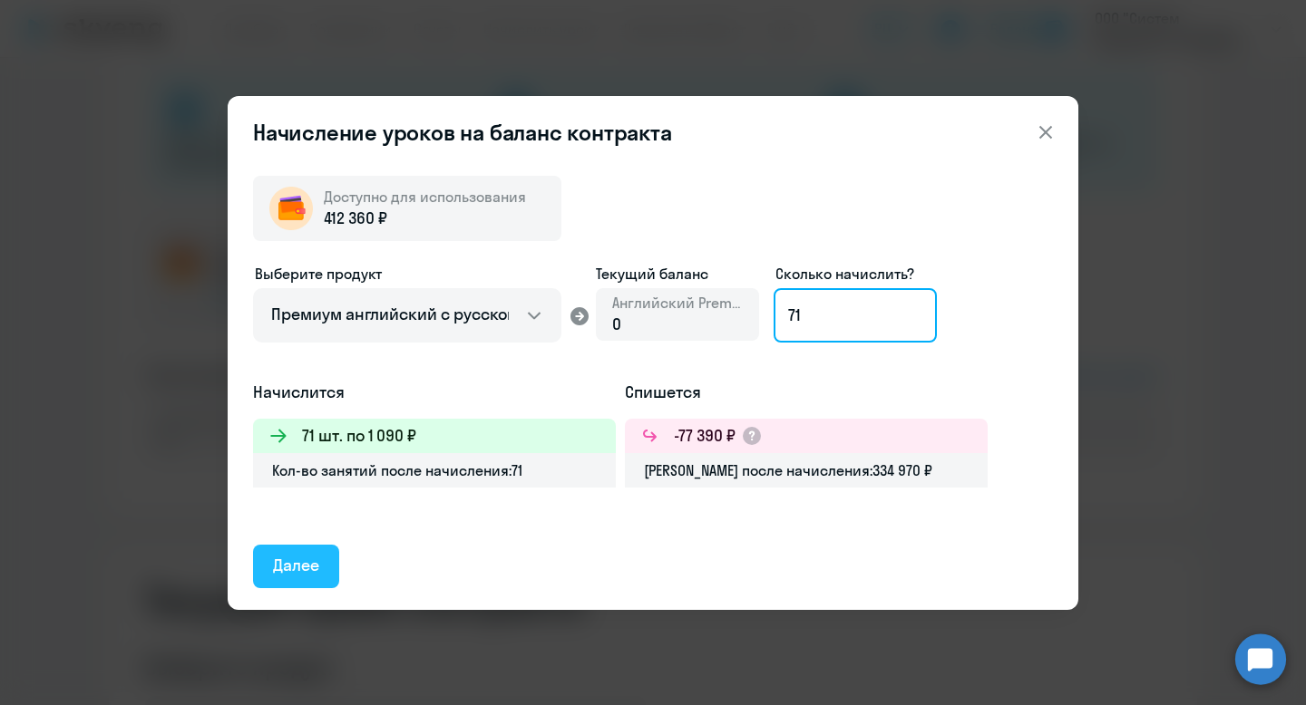
type input "71"
click at [290, 560] on div "Далее" at bounding box center [296, 566] width 46 height 24
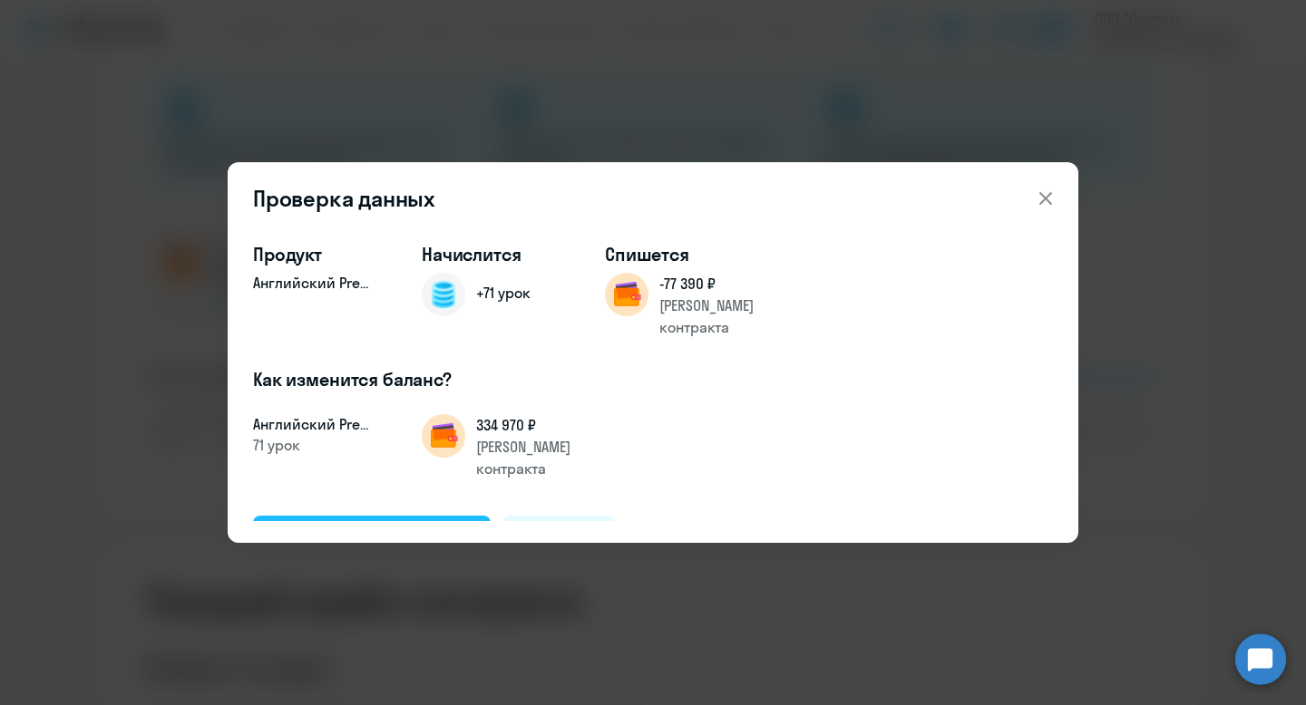
click at [320, 525] on div "Подтвердить и начислить" at bounding box center [372, 537] width 198 height 24
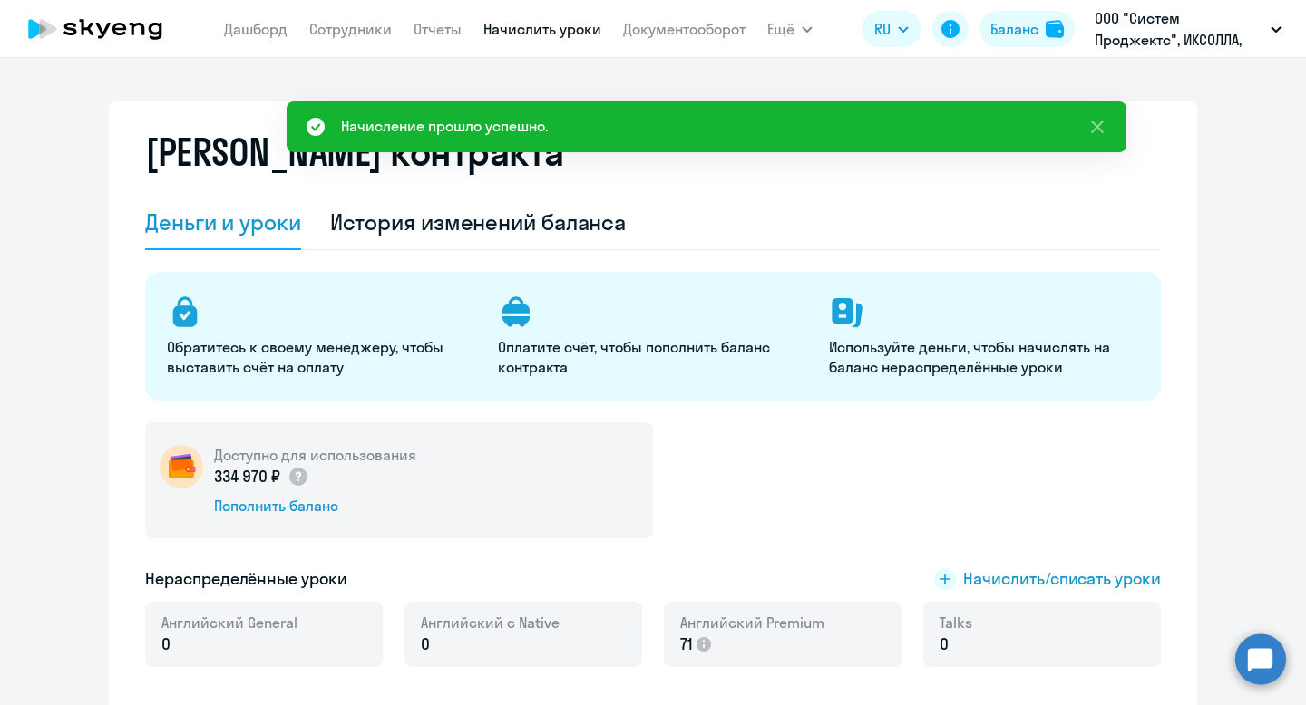
click at [539, 30] on link "Начислить уроки" at bounding box center [542, 29] width 118 height 18
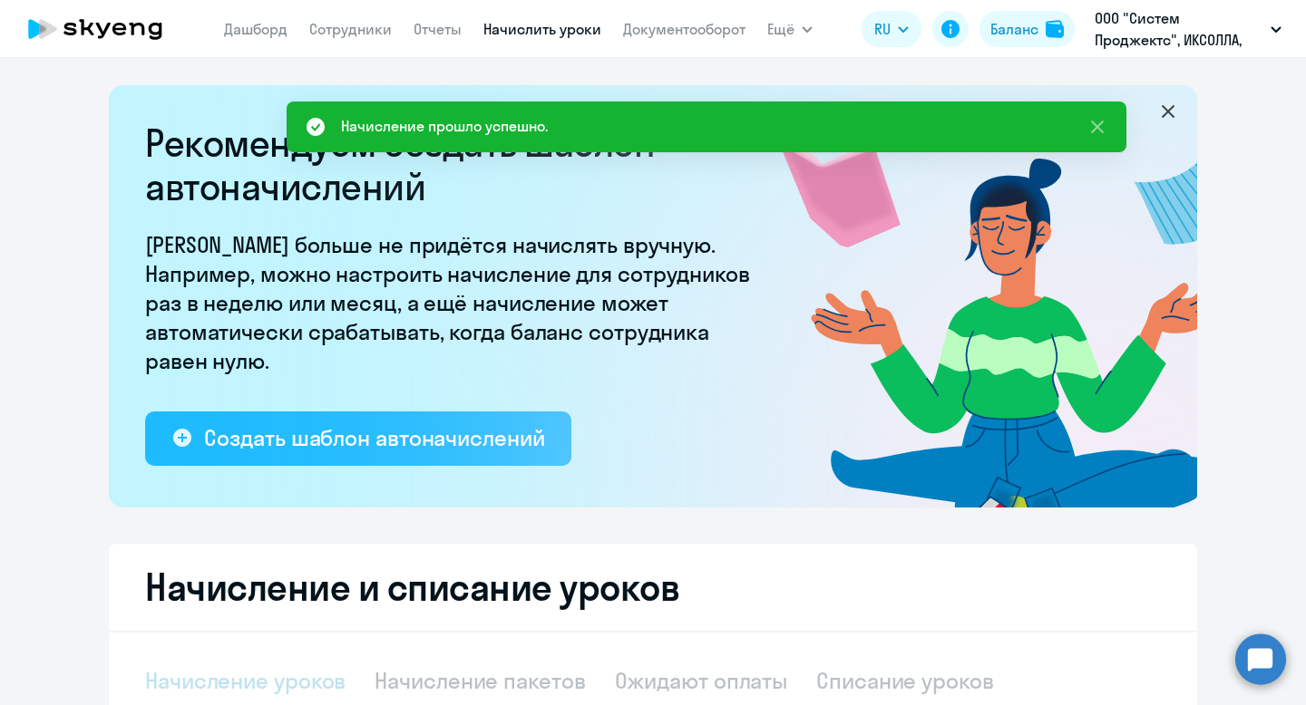
select select "10"
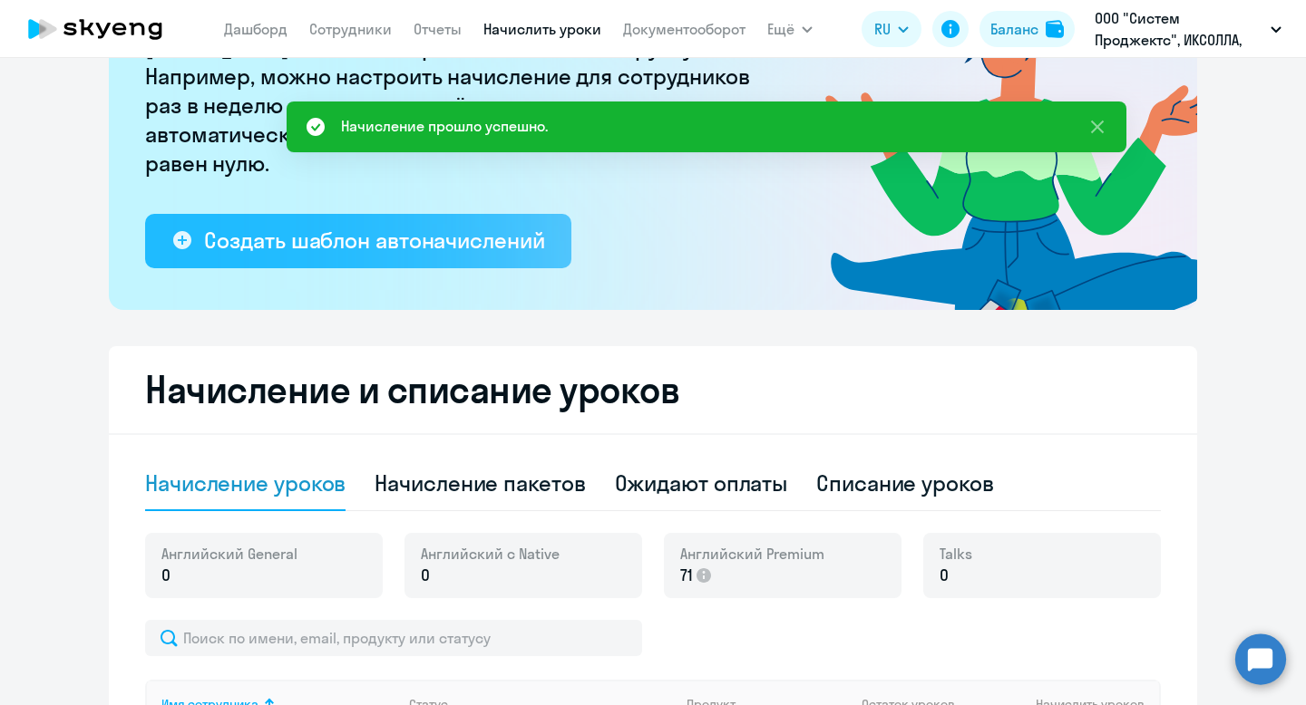
scroll to position [257, 0]
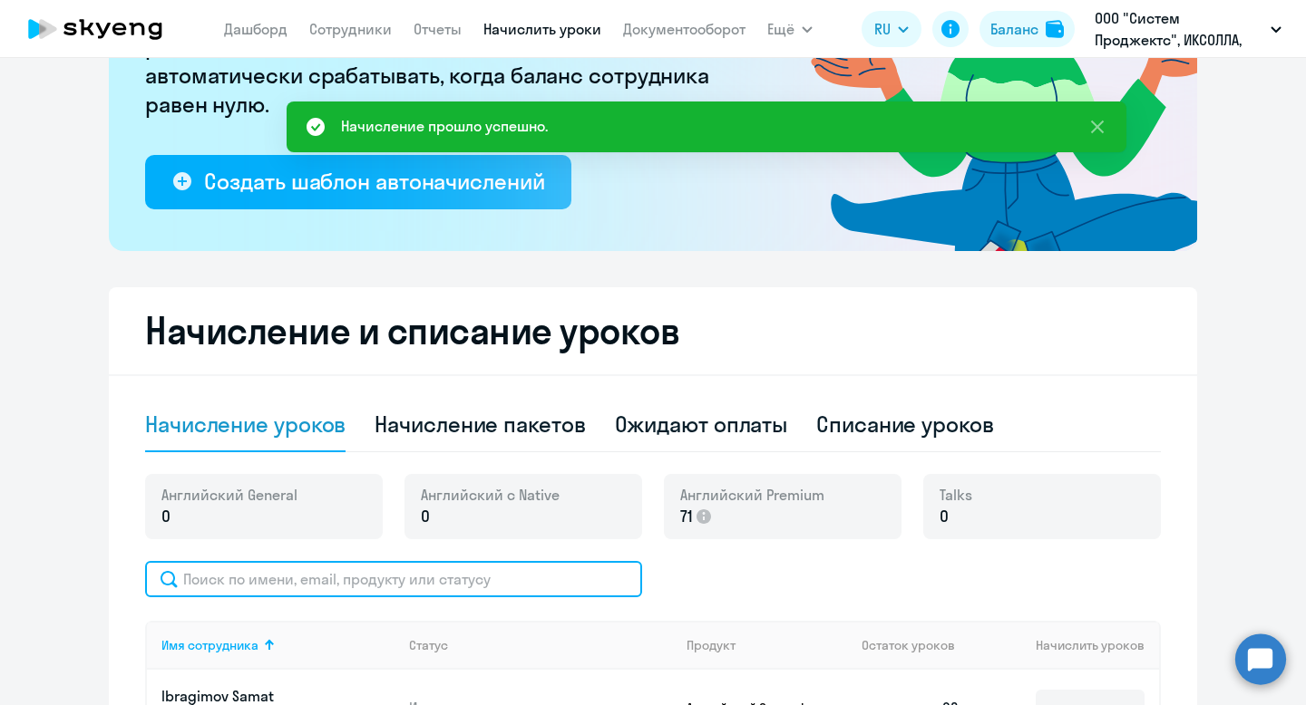
click at [346, 578] on input "text" at bounding box center [393, 579] width 497 height 36
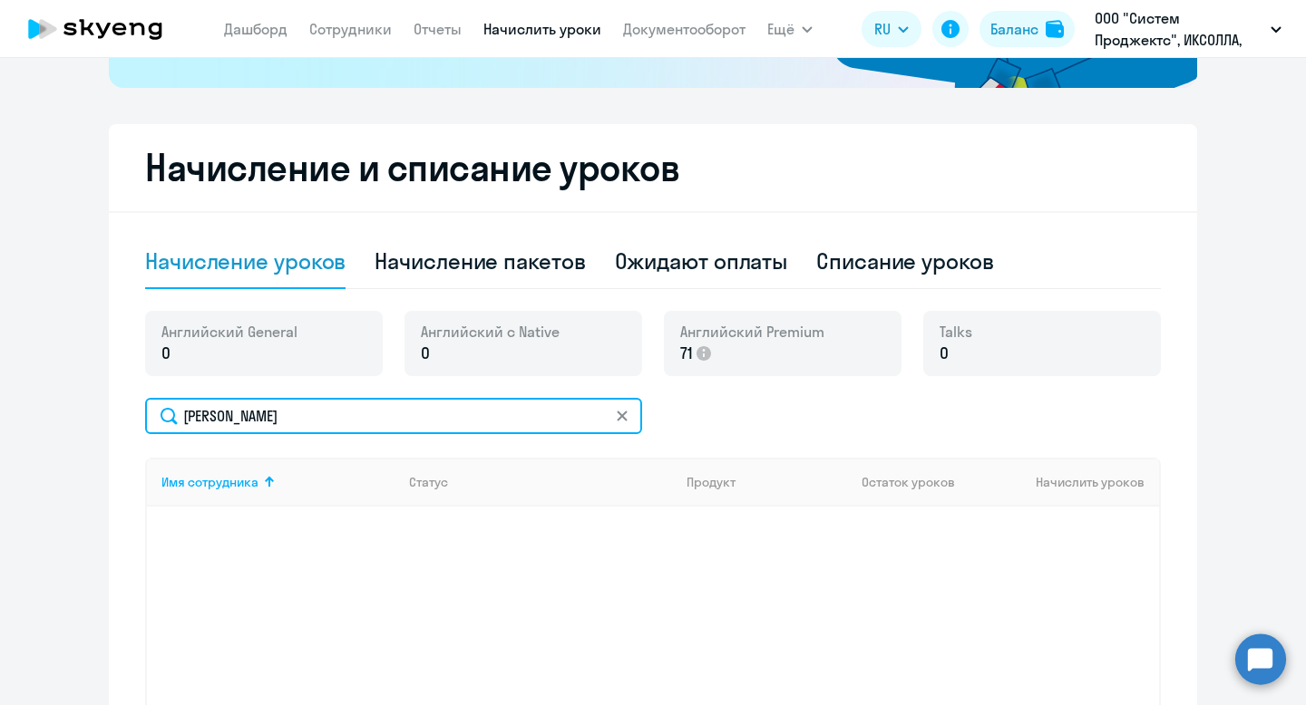
scroll to position [422, 0]
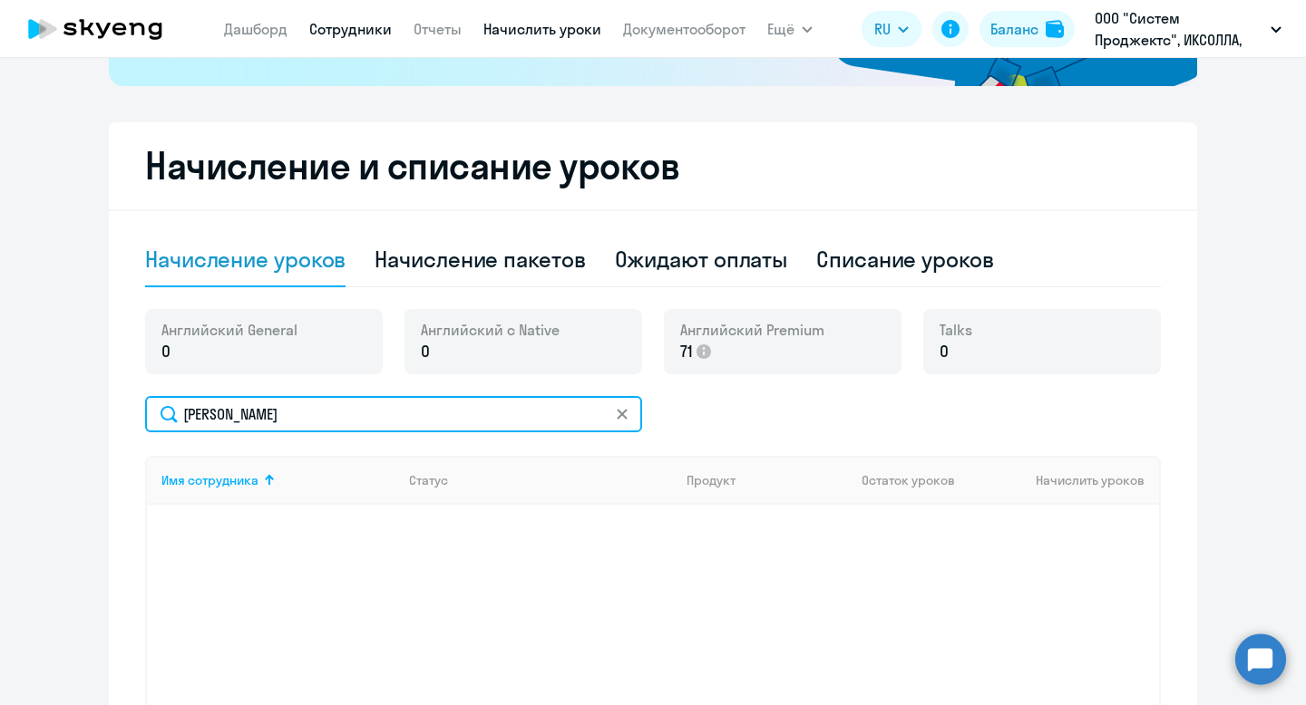
type input "[PERSON_NAME]"
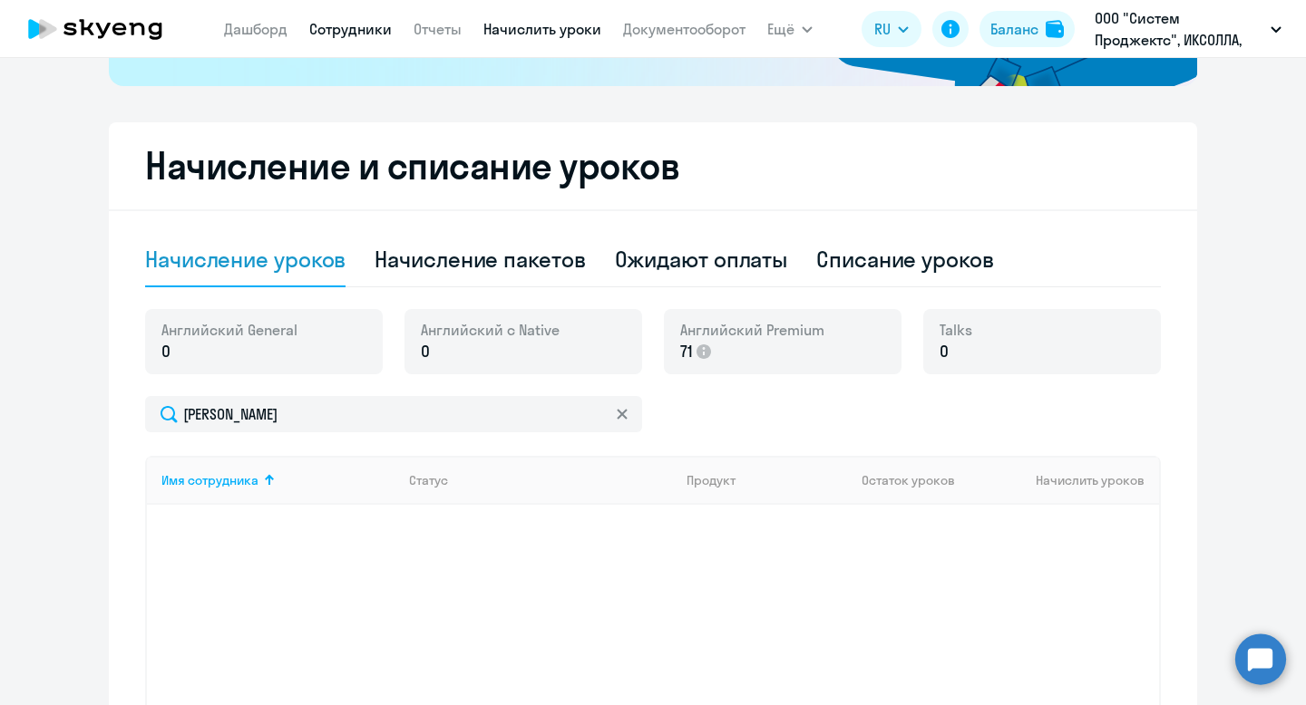
click at [362, 27] on link "Сотрудники" at bounding box center [350, 29] width 83 height 18
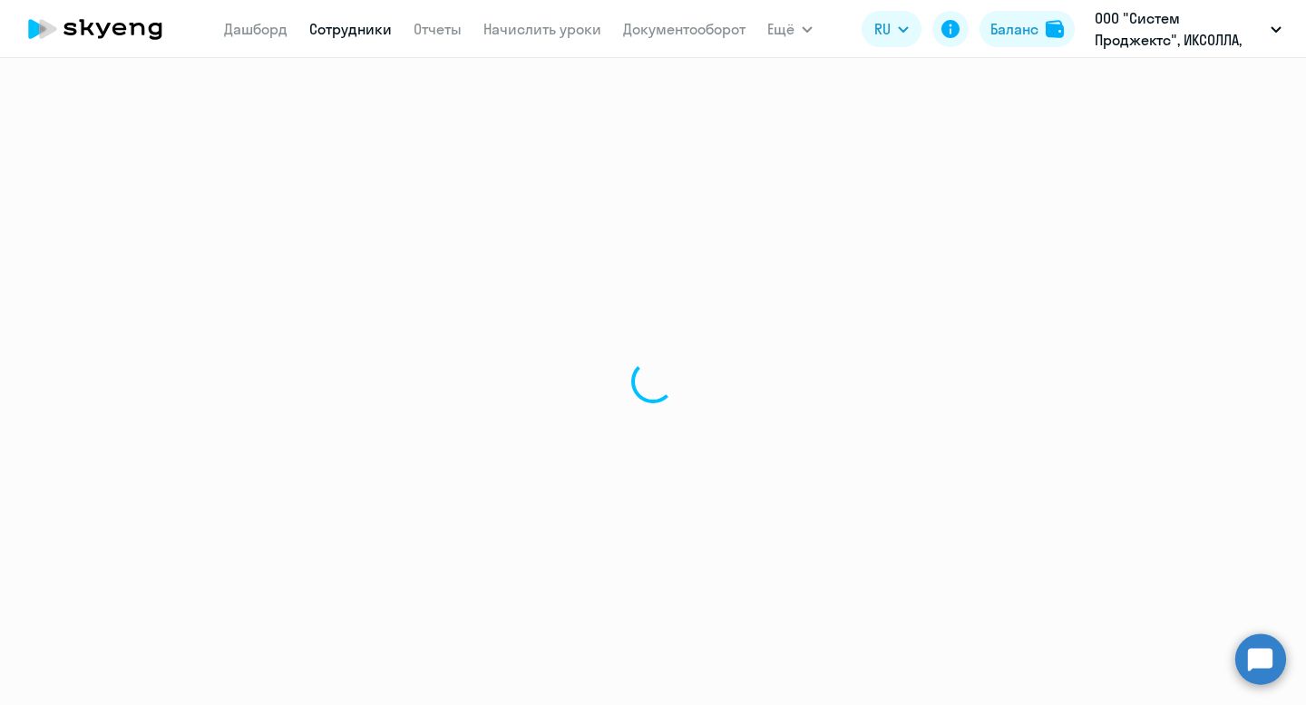
select select "30"
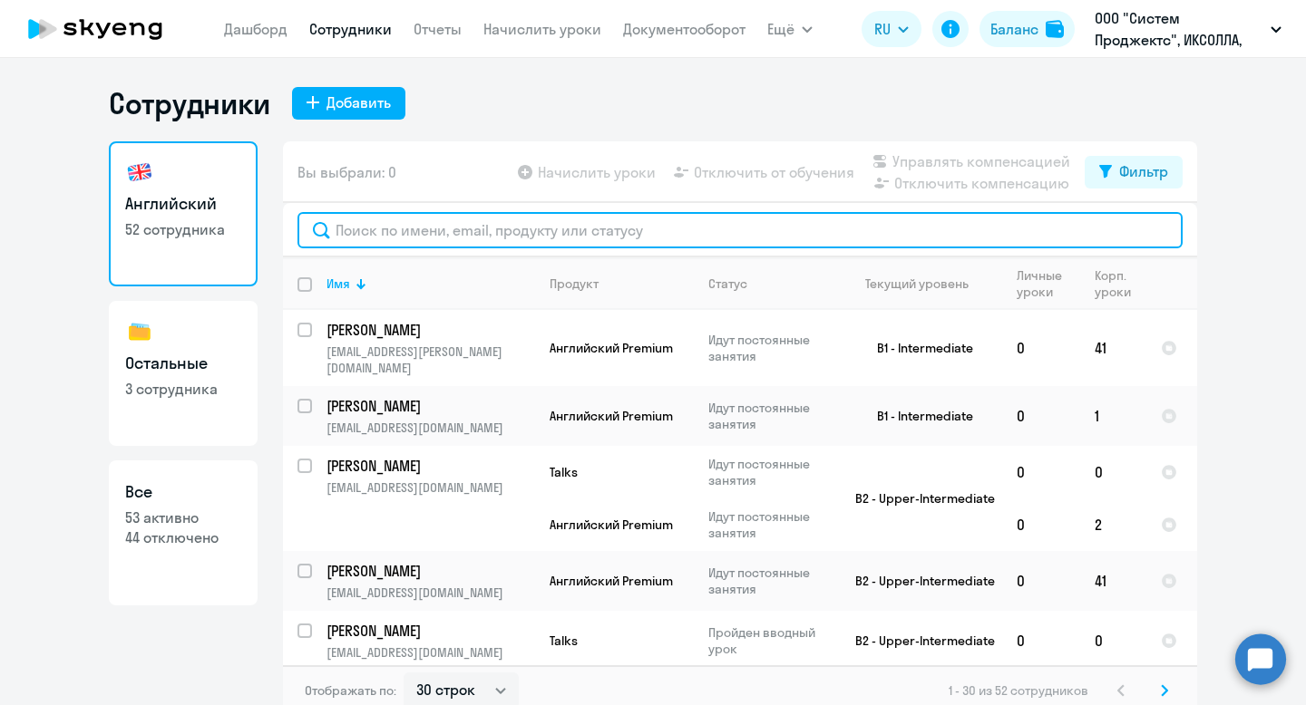
click at [488, 231] on input "text" at bounding box center [739, 230] width 885 height 36
type input "ф"
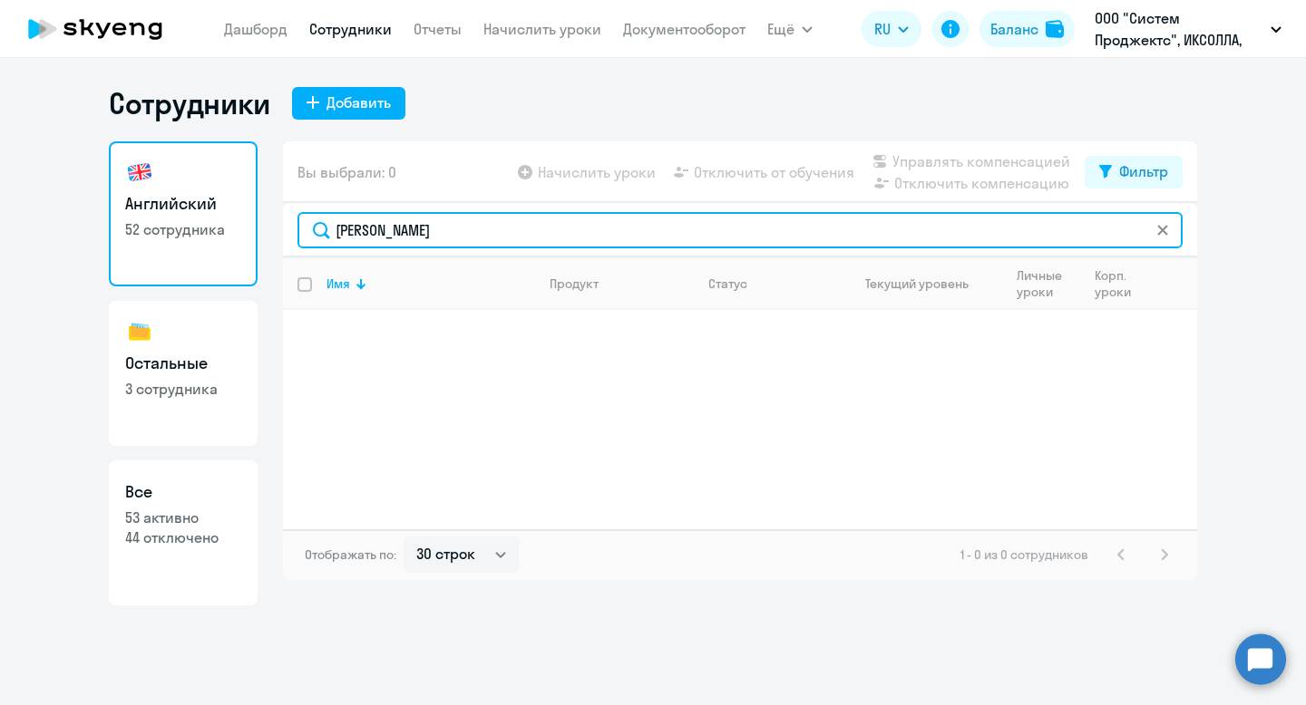
click at [384, 229] on input "[PERSON_NAME]" at bounding box center [739, 230] width 885 height 36
type input "ф"
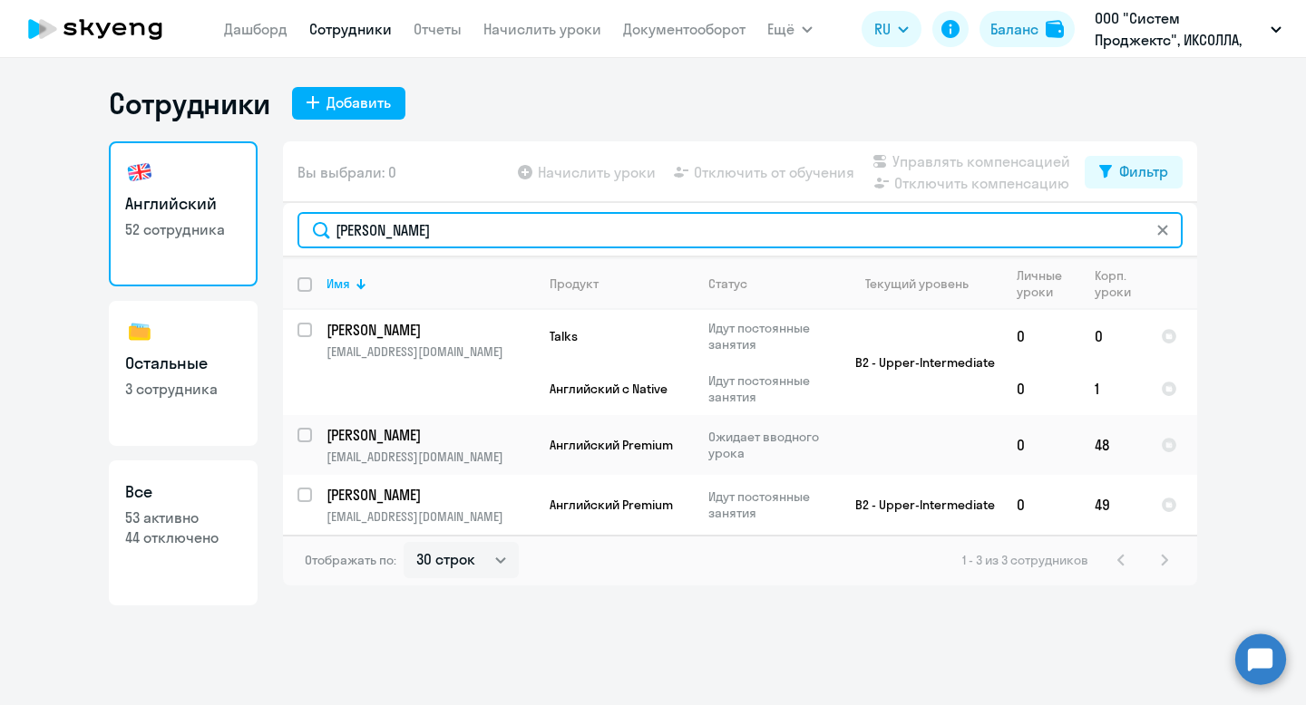
click at [358, 232] on input "[PERSON_NAME]" at bounding box center [739, 230] width 885 height 36
type input "f"
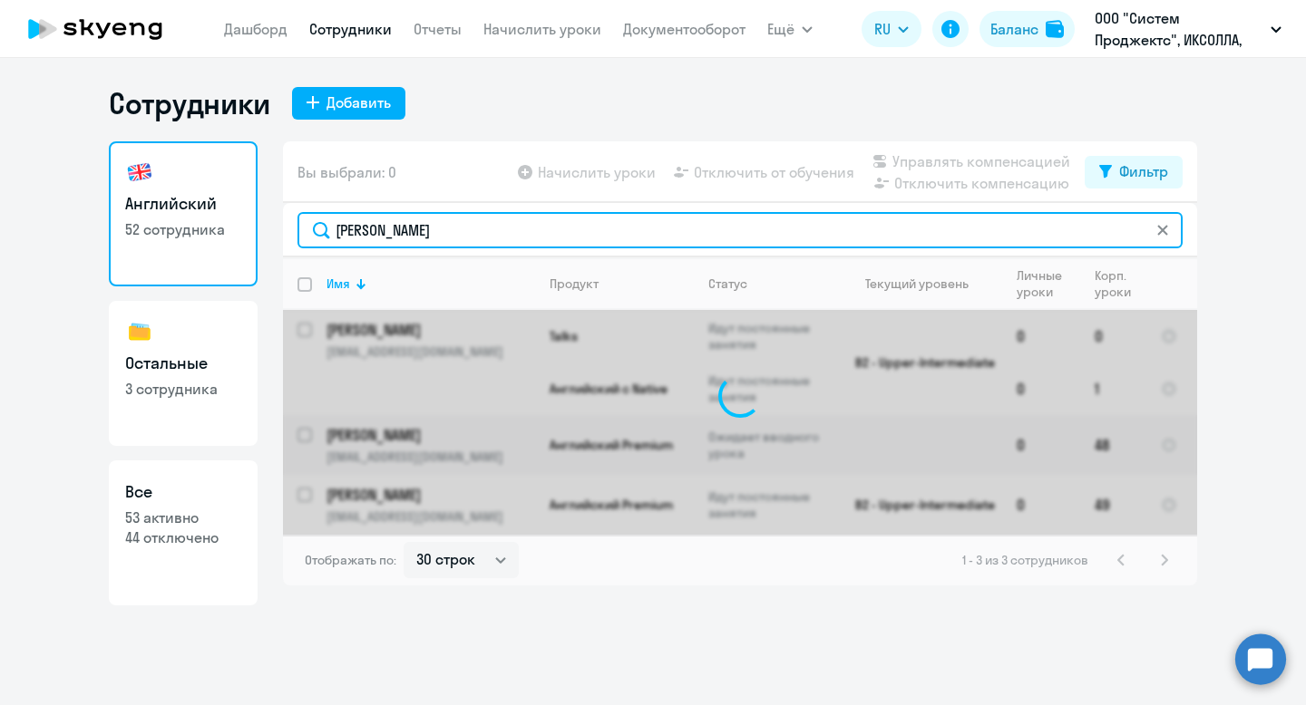
type input "[PERSON_NAME]"
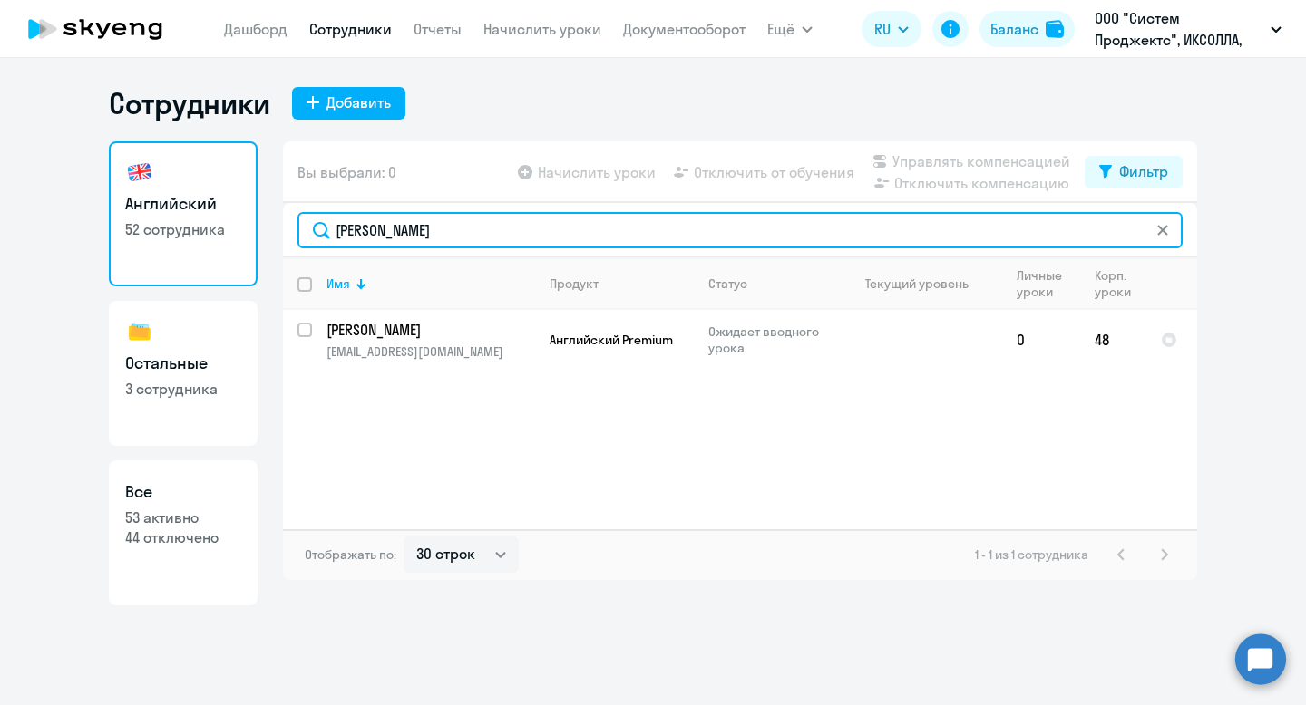
click at [1170, 228] on input "[PERSON_NAME]" at bounding box center [739, 230] width 885 height 36
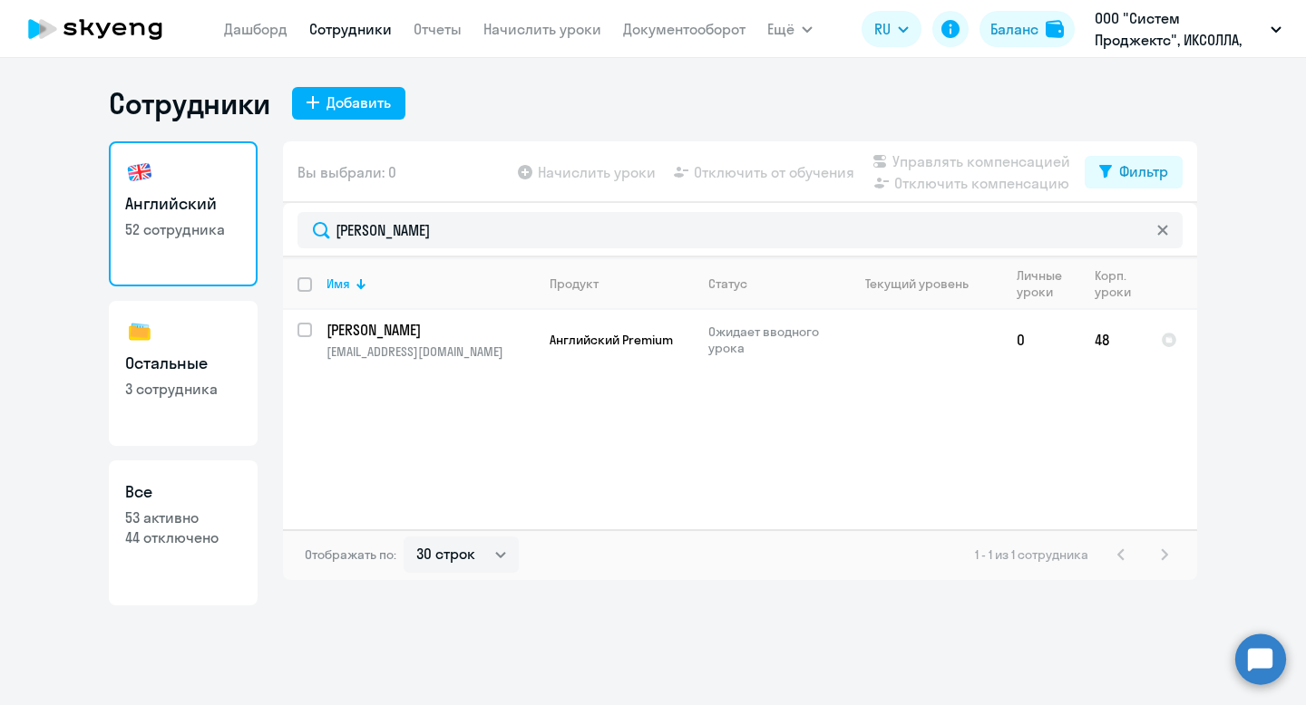
click at [1162, 229] on icon at bounding box center [1162, 230] width 10 height 10
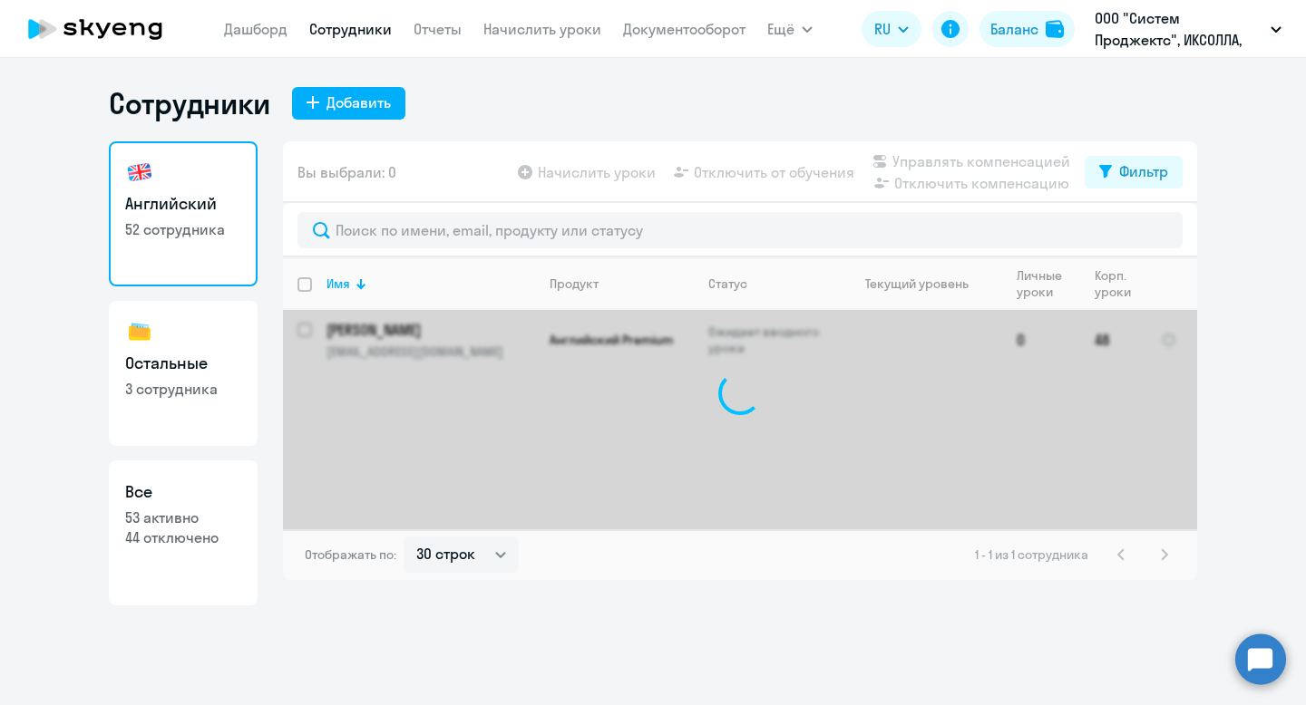
click at [173, 510] on p "53 активно" at bounding box center [183, 518] width 116 height 20
select select "30"
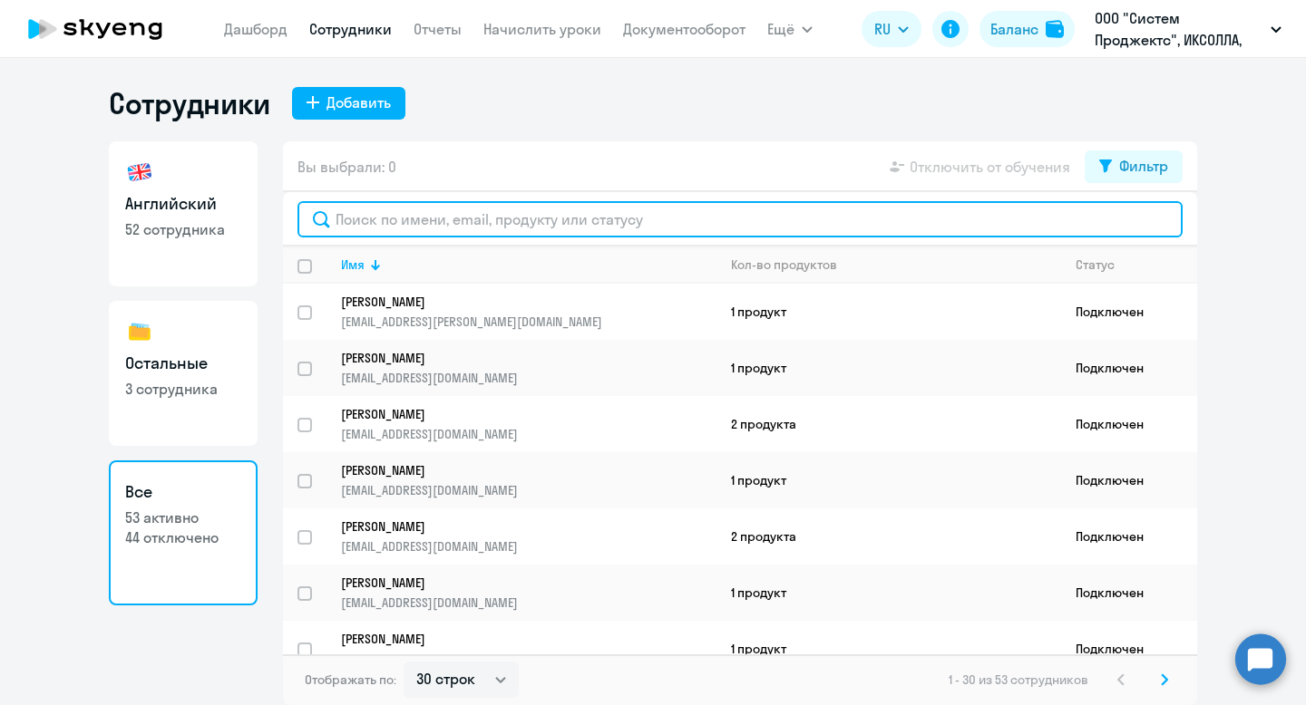
click at [508, 218] on input "text" at bounding box center [739, 219] width 885 height 36
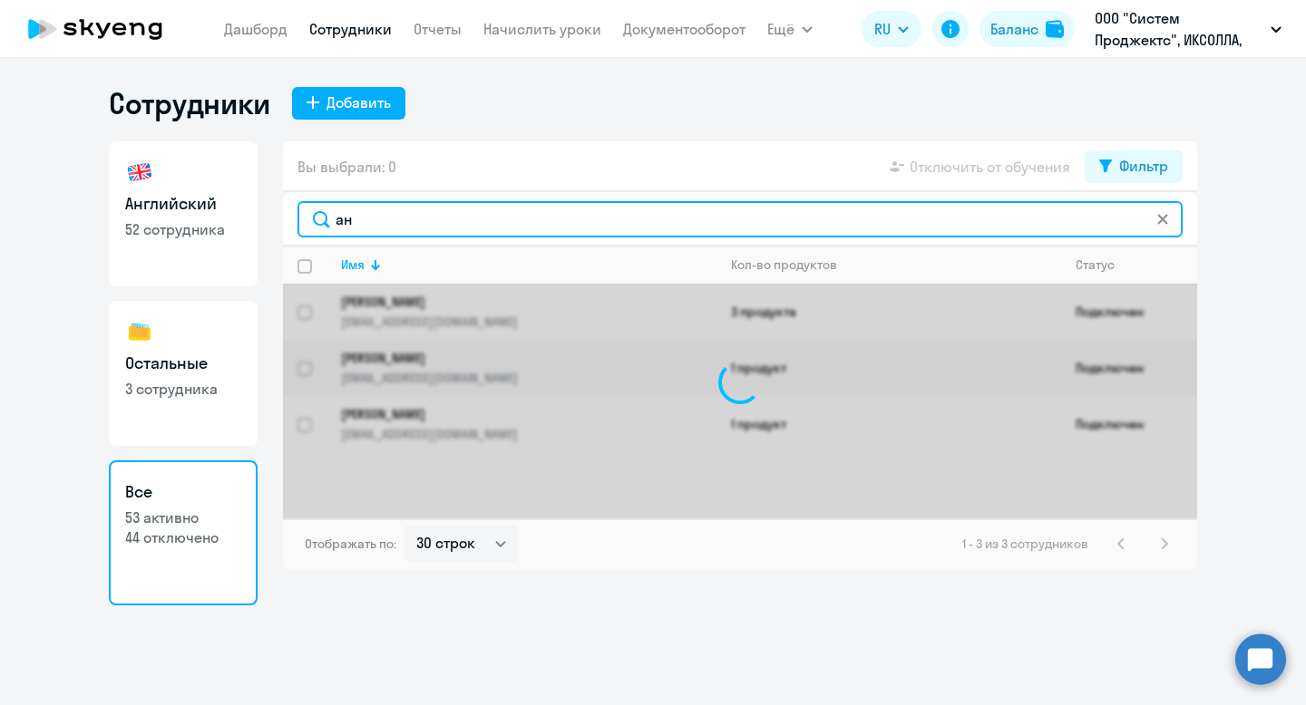
type input "[PERSON_NAME]"
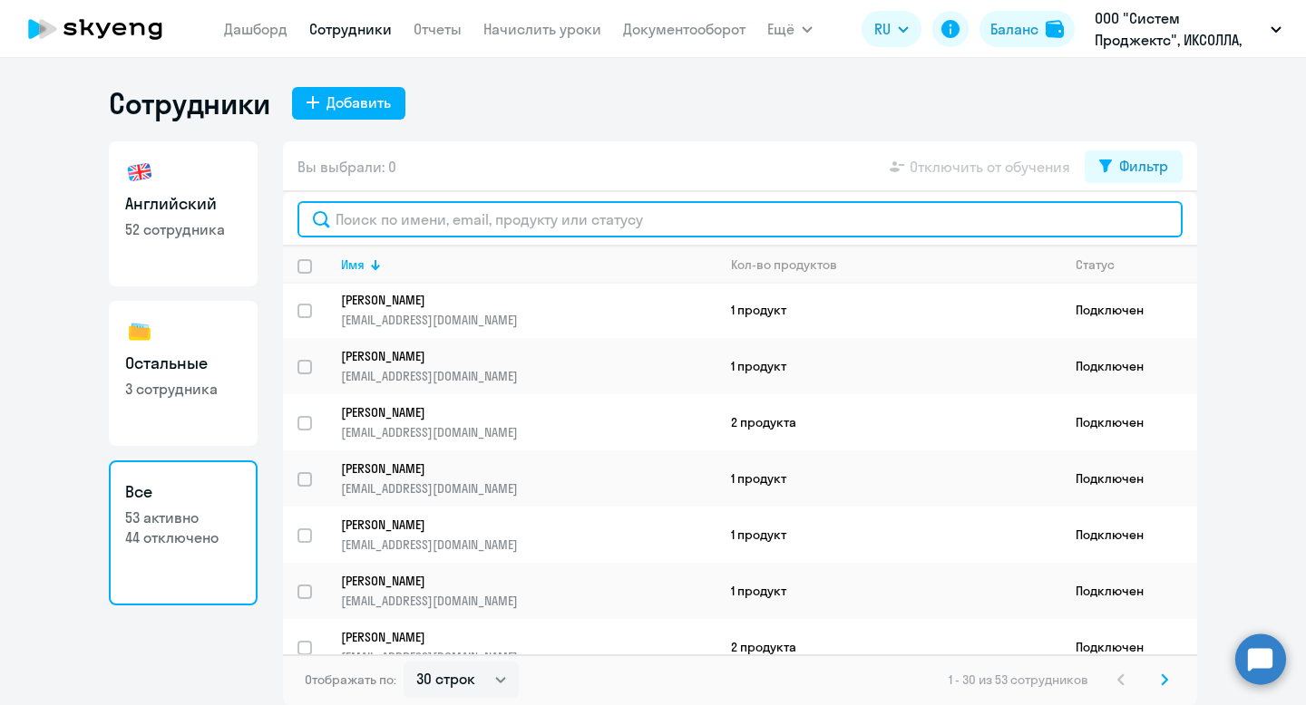
scroll to position [1287, 0]
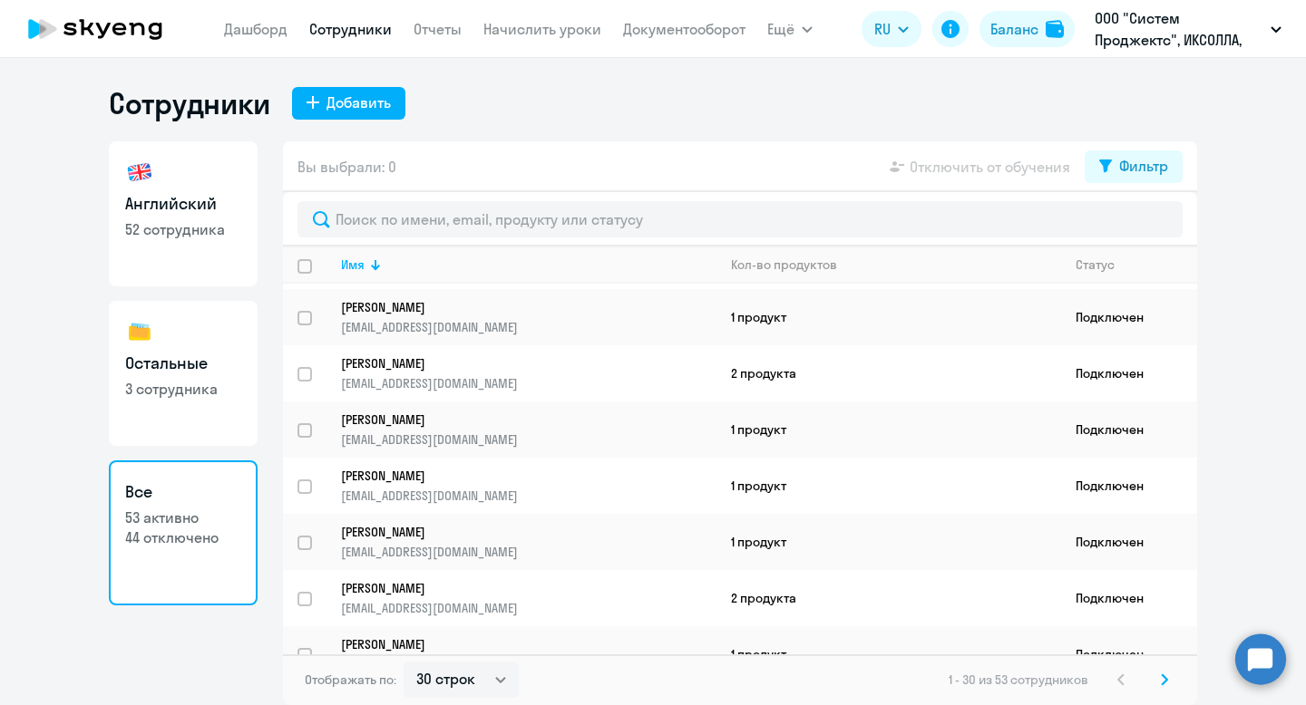
click at [1163, 680] on icon at bounding box center [1164, 680] width 7 height 13
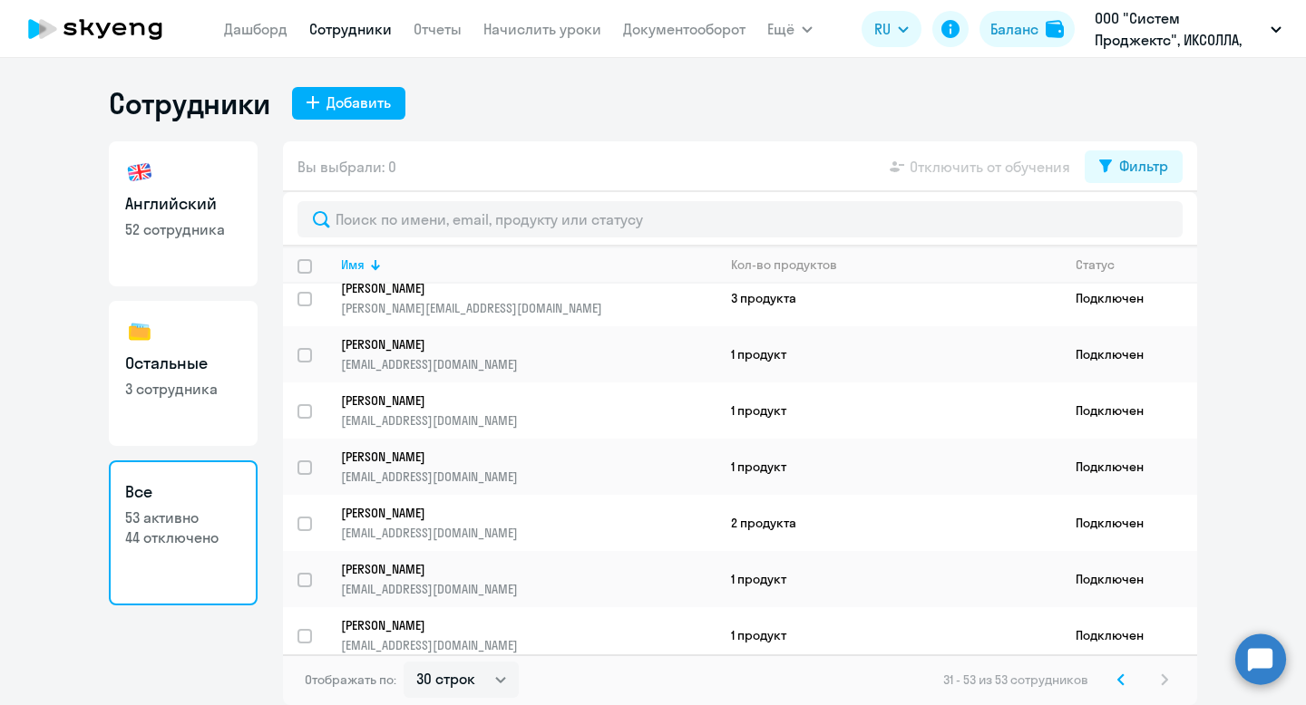
scroll to position [900, 0]
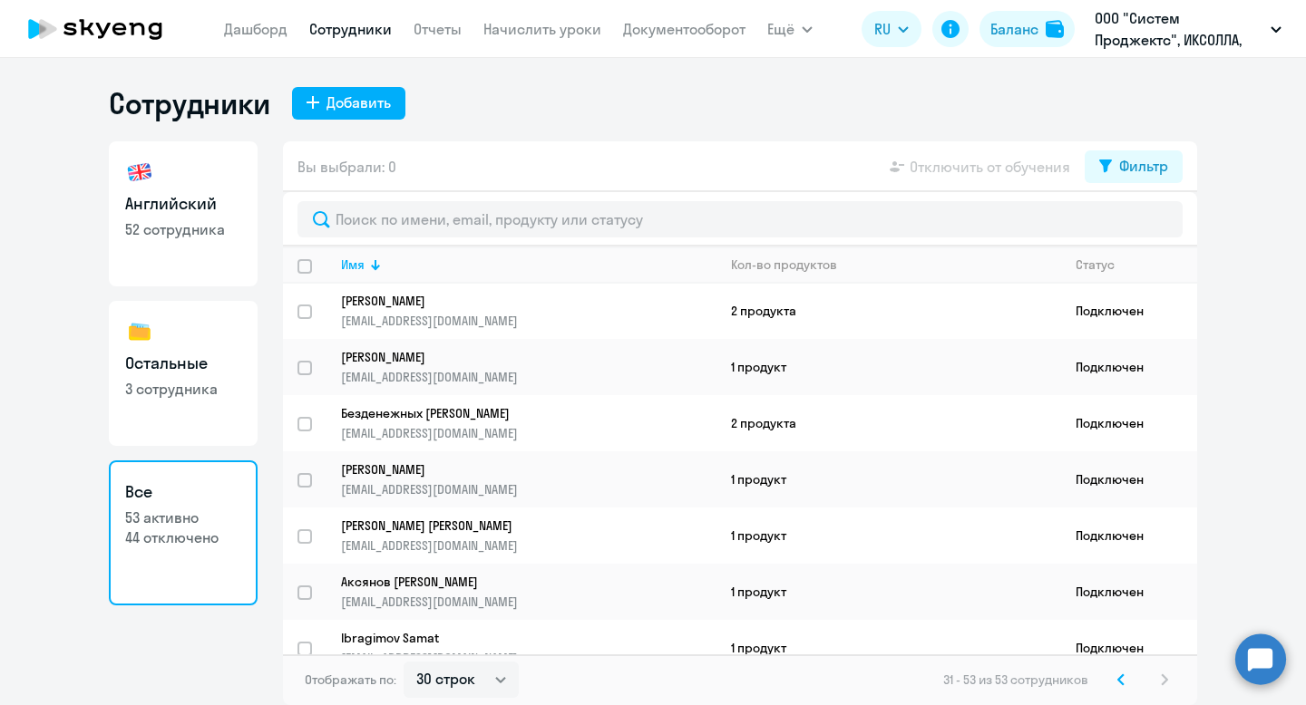
click at [205, 362] on h3 "Остальные" at bounding box center [183, 364] width 116 height 24
select select "30"
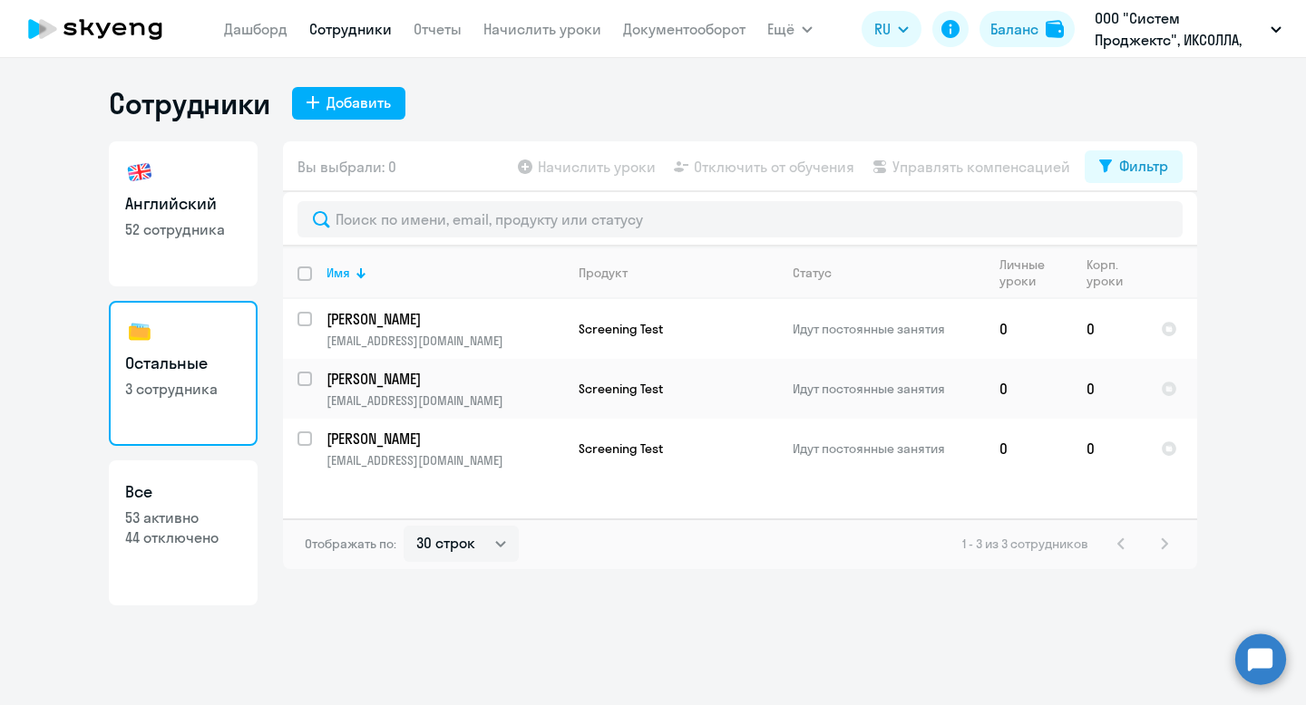
click at [174, 554] on link "Все 53 активно 44 отключено" at bounding box center [183, 533] width 149 height 145
select select "30"
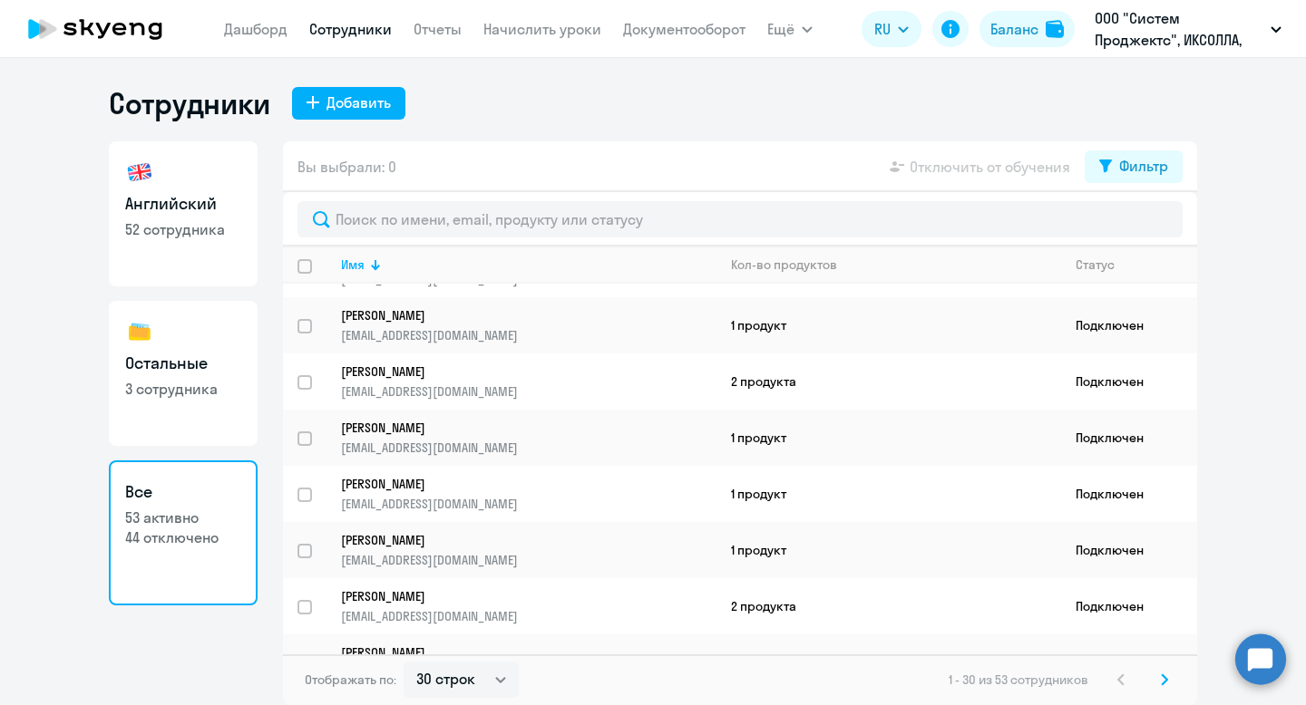
scroll to position [1287, 0]
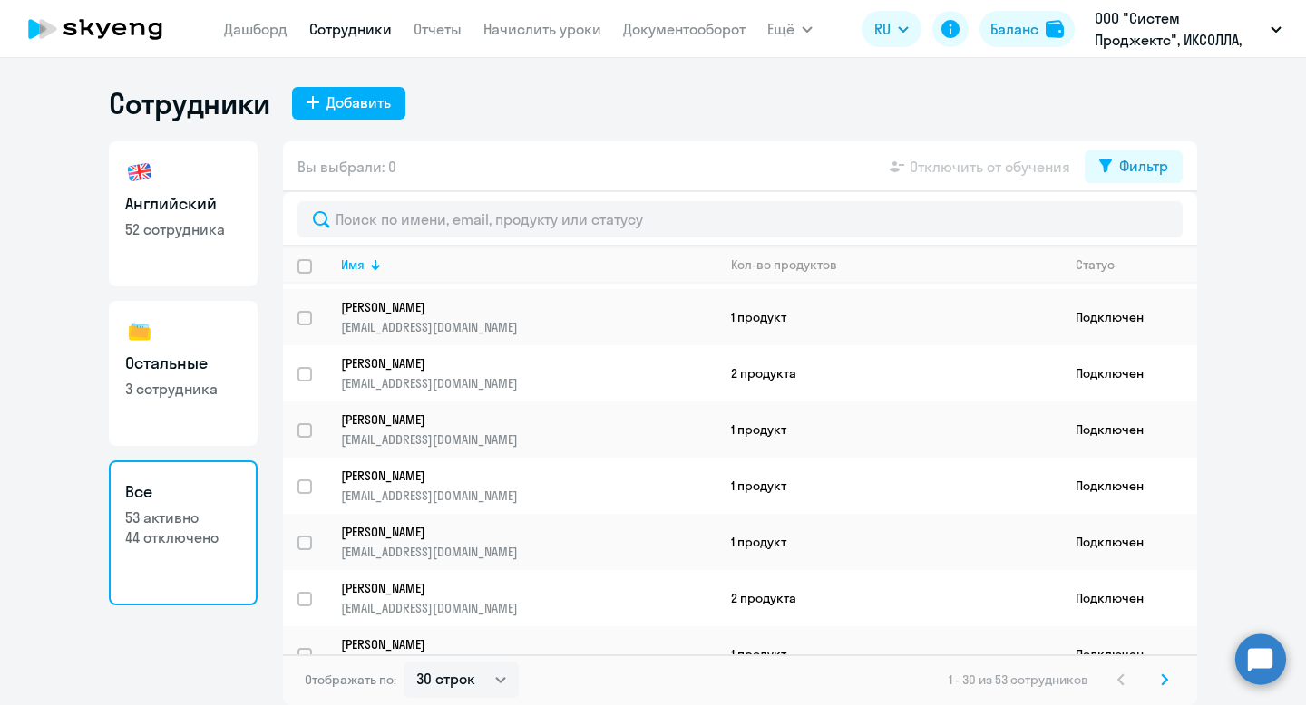
click at [1165, 673] on svg-icon at bounding box center [1164, 680] width 22 height 22
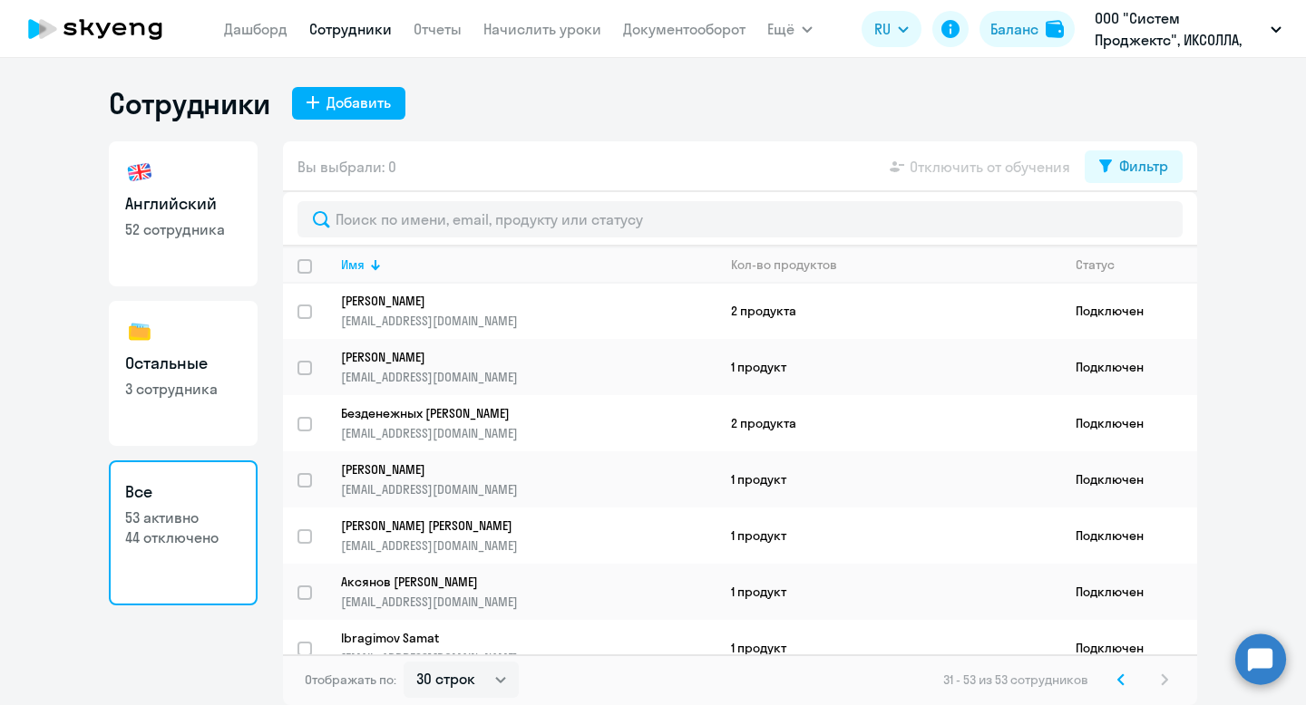
click at [152, 201] on h3 "Английский" at bounding box center [183, 204] width 116 height 24
select select "30"
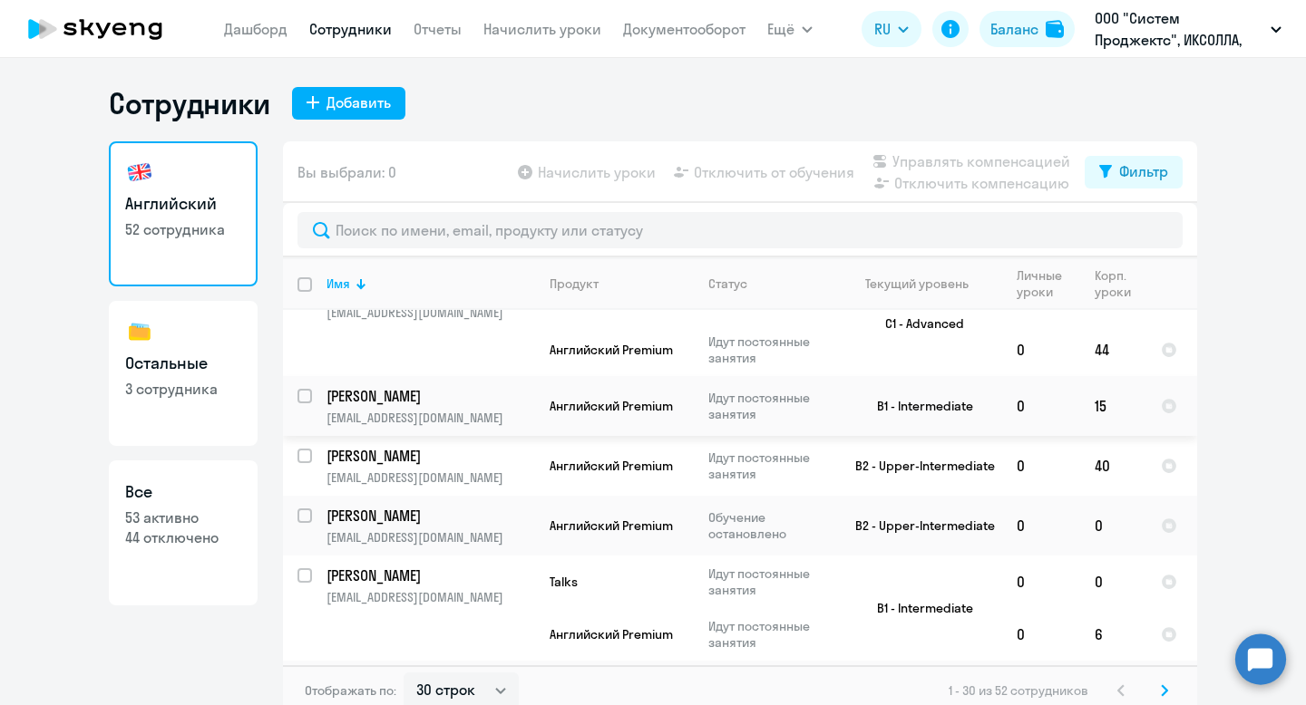
scroll to position [1866, 0]
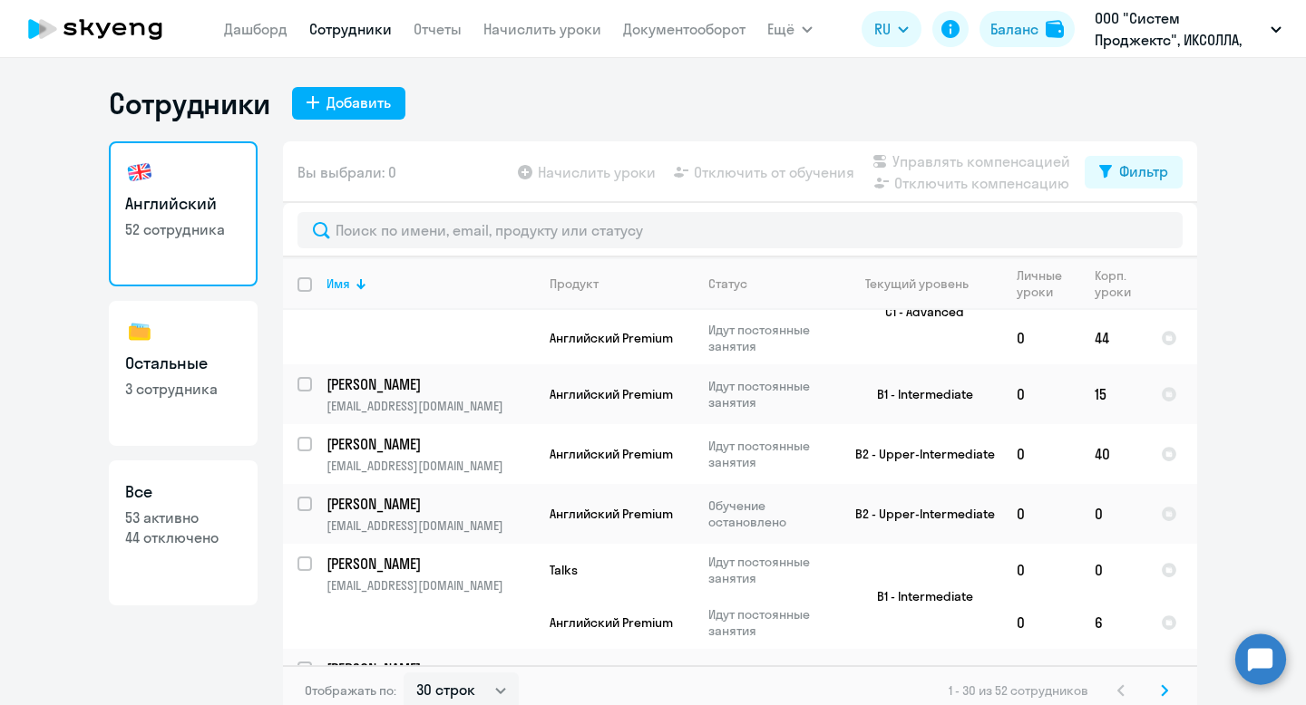
click at [1164, 686] on icon at bounding box center [1164, 691] width 7 height 13
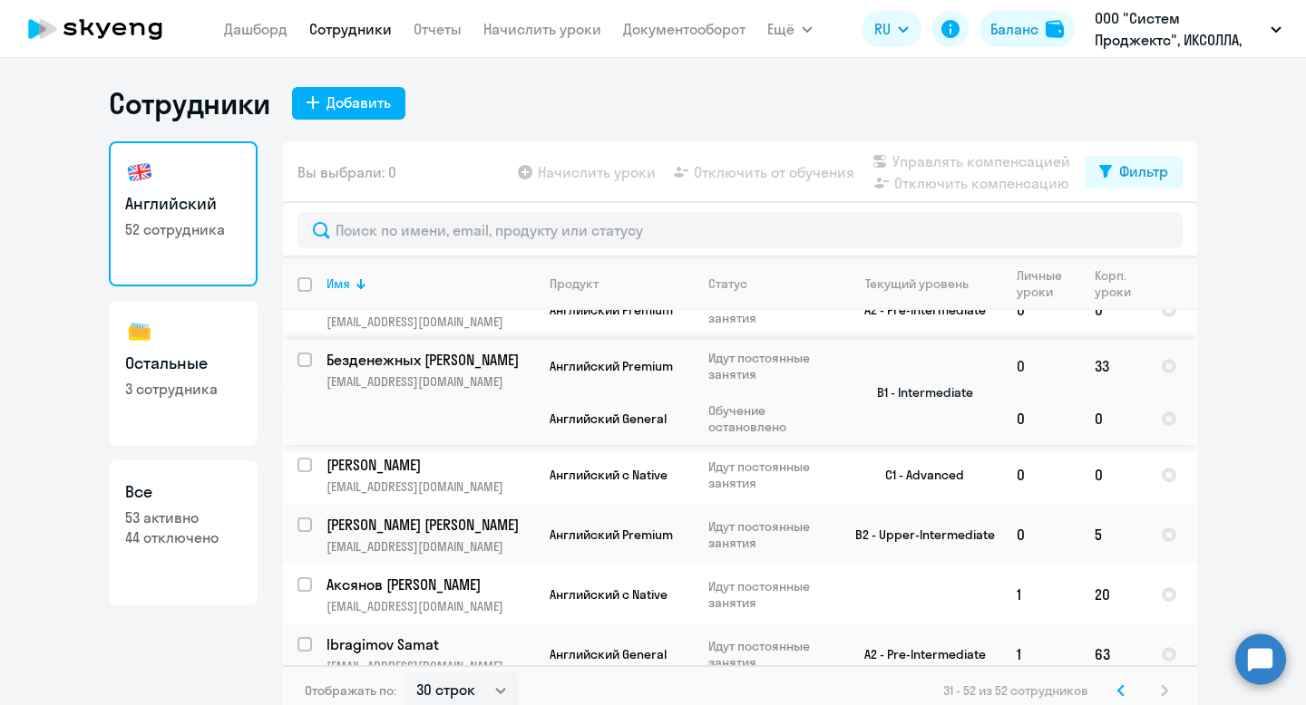
scroll to position [0, 0]
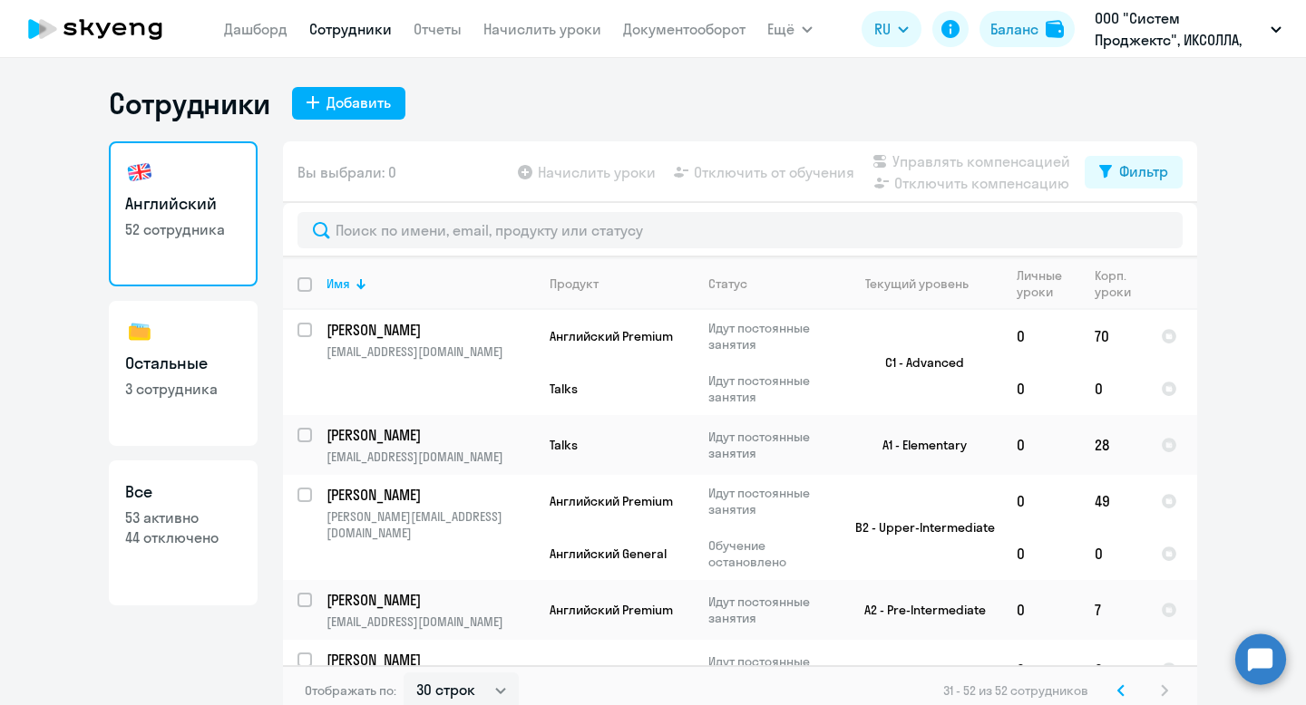
click at [180, 509] on p "53 активно" at bounding box center [183, 518] width 116 height 20
select select "30"
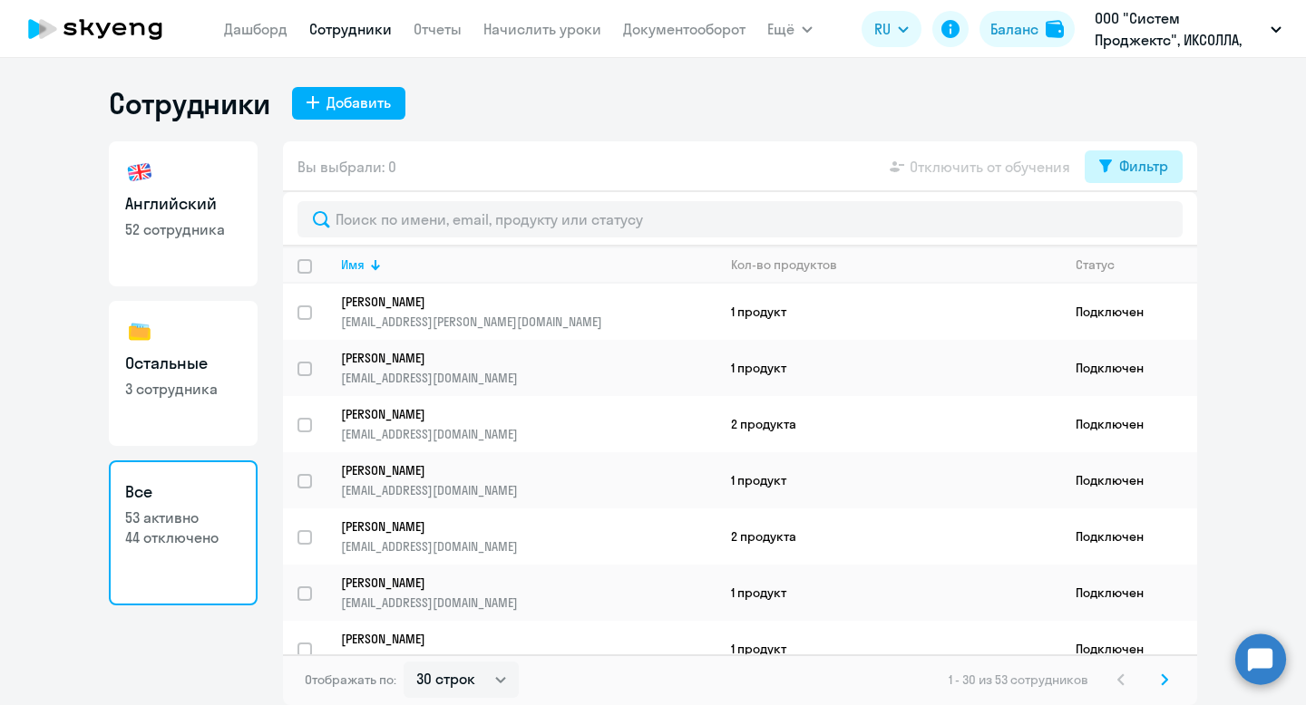
click at [1116, 177] on button "Фильтр" at bounding box center [1133, 167] width 98 height 33
click at [1161, 224] on span at bounding box center [1152, 226] width 31 height 18
click at [1137, 225] on input "checkbox" at bounding box center [1136, 225] width 1 height 1
checkbox input "true"
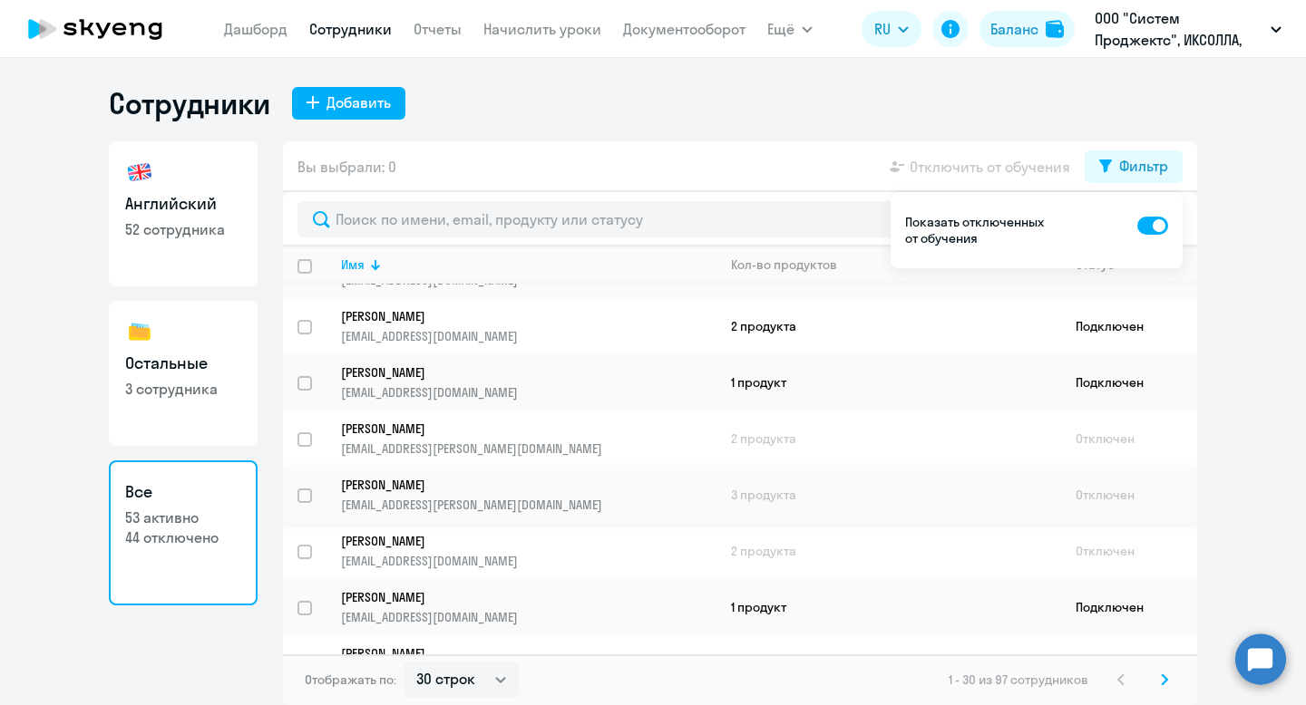
scroll to position [1287, 0]
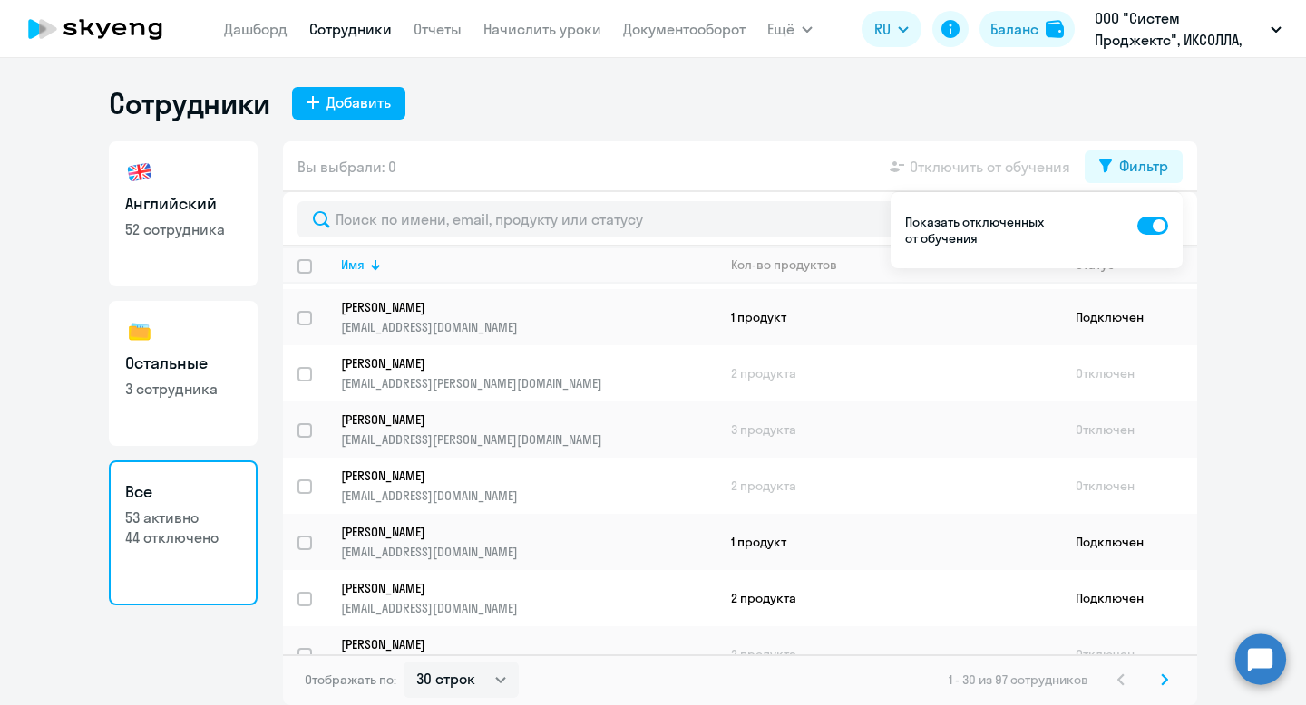
click at [1163, 681] on icon at bounding box center [1164, 680] width 7 height 13
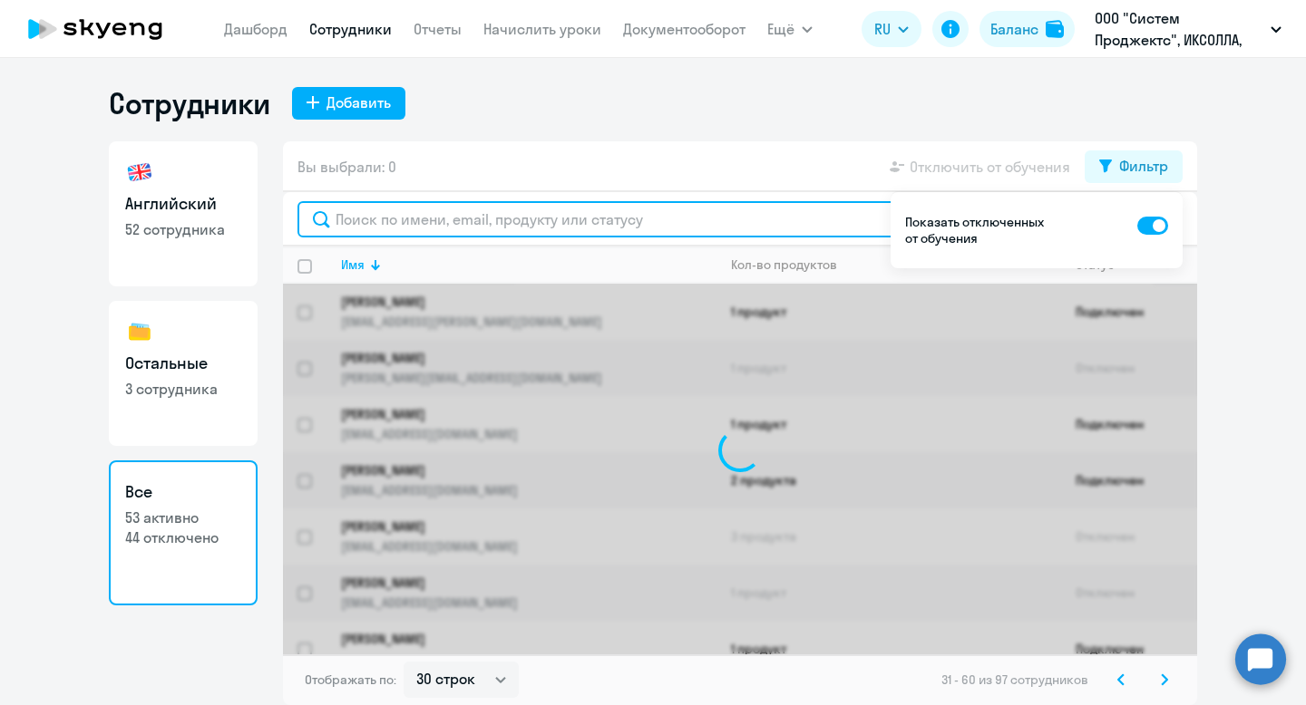
click at [585, 225] on input "text" at bounding box center [739, 219] width 885 height 36
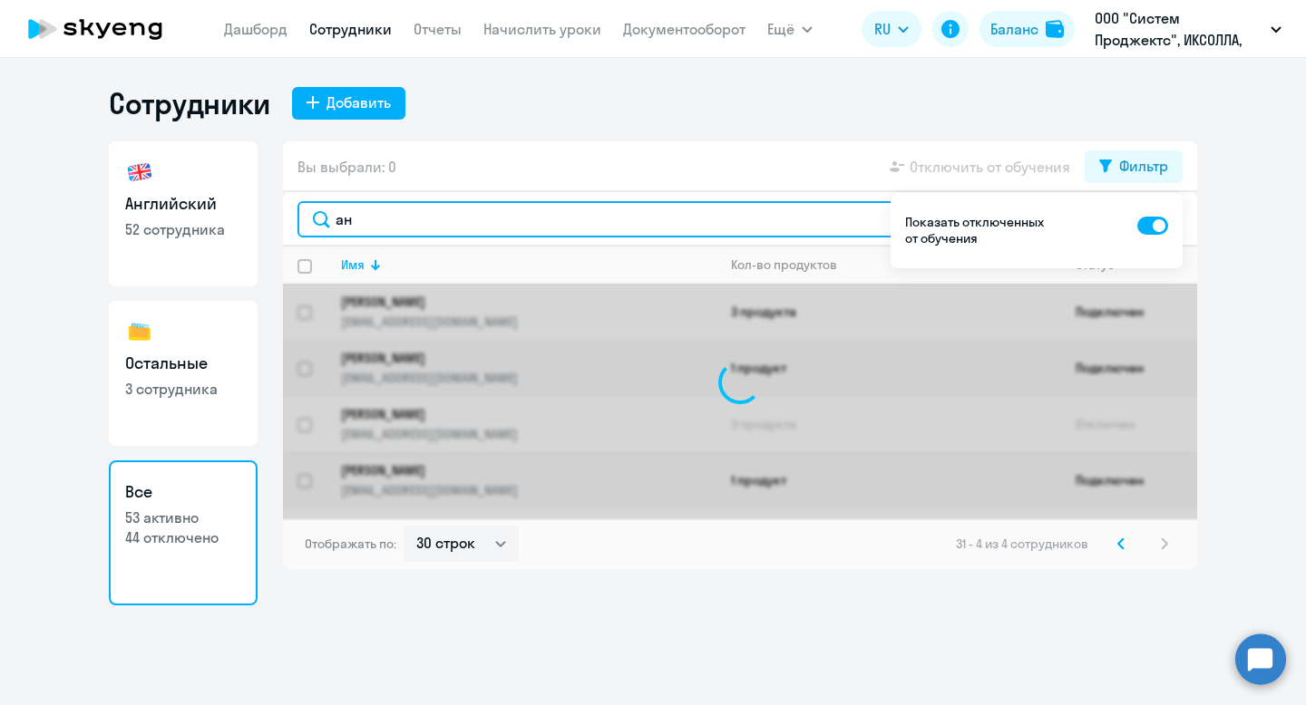
type input "[PERSON_NAME]"
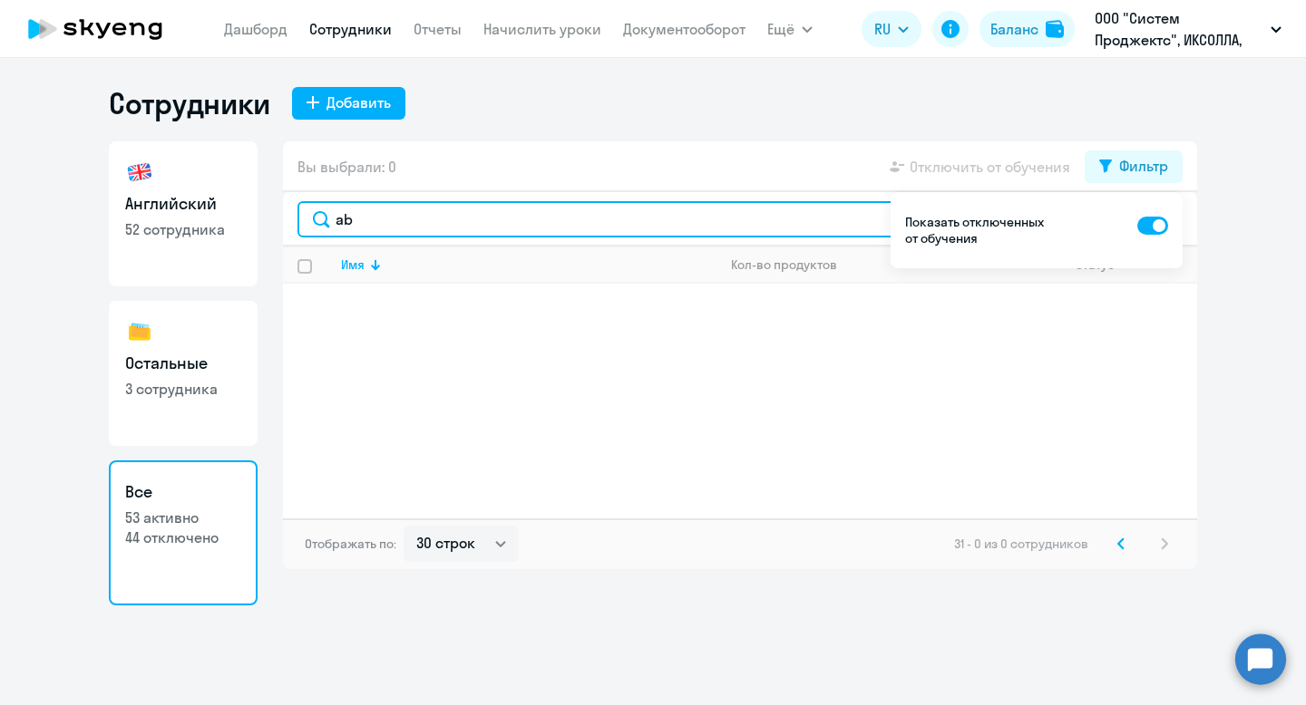
type input "a"
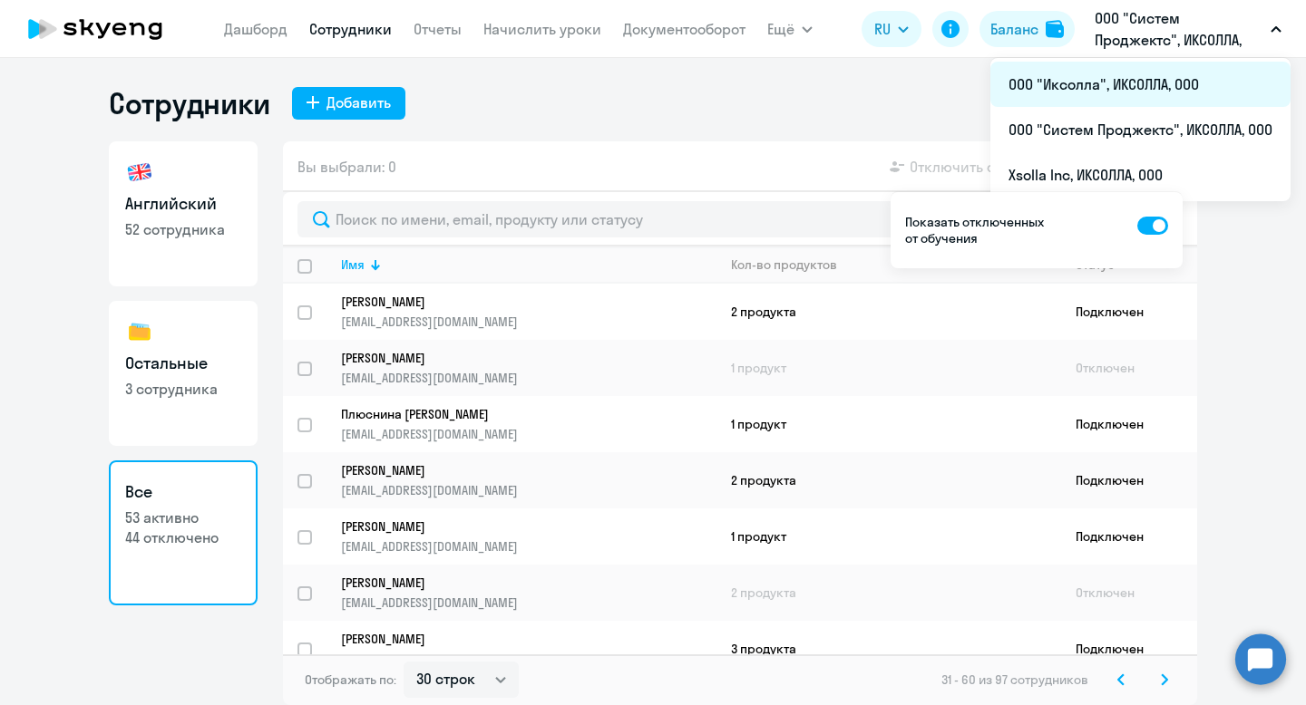
click at [1103, 83] on li "ООО "Иксолла", ИКСОЛЛА, ООО" at bounding box center [1140, 84] width 300 height 45
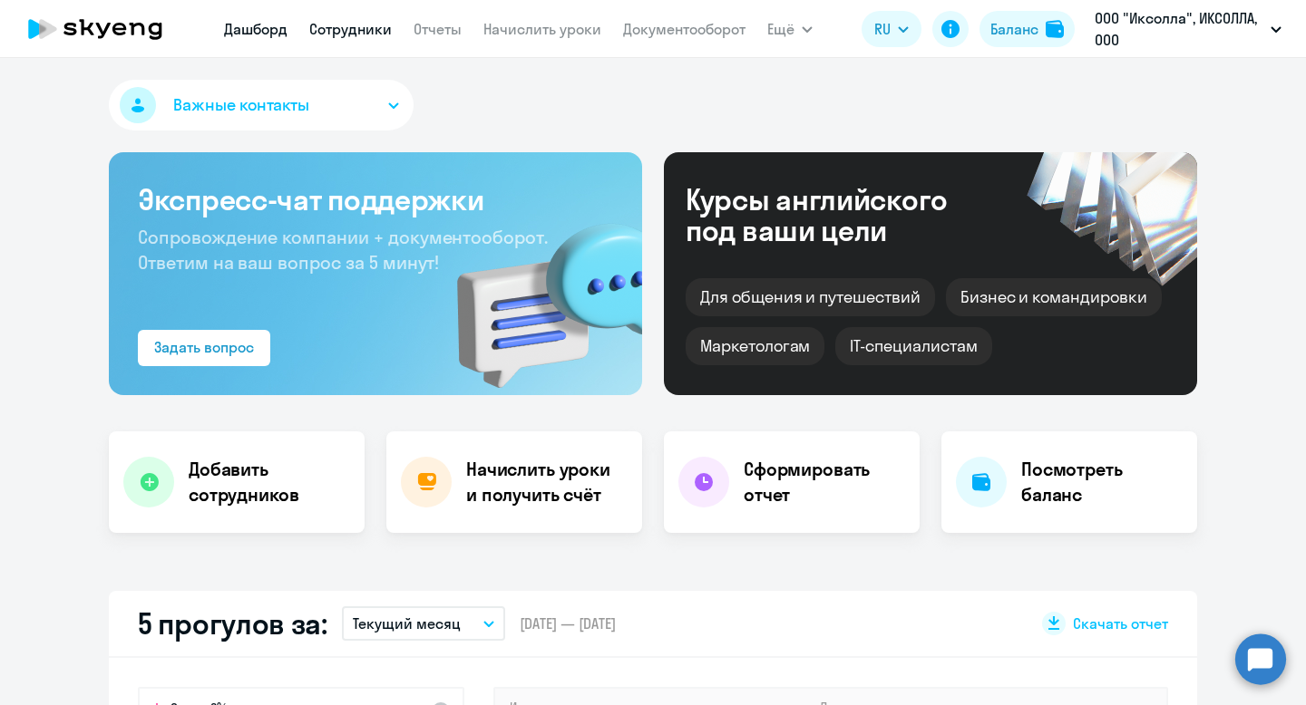
click at [368, 24] on link "Сотрудники" at bounding box center [350, 29] width 83 height 18
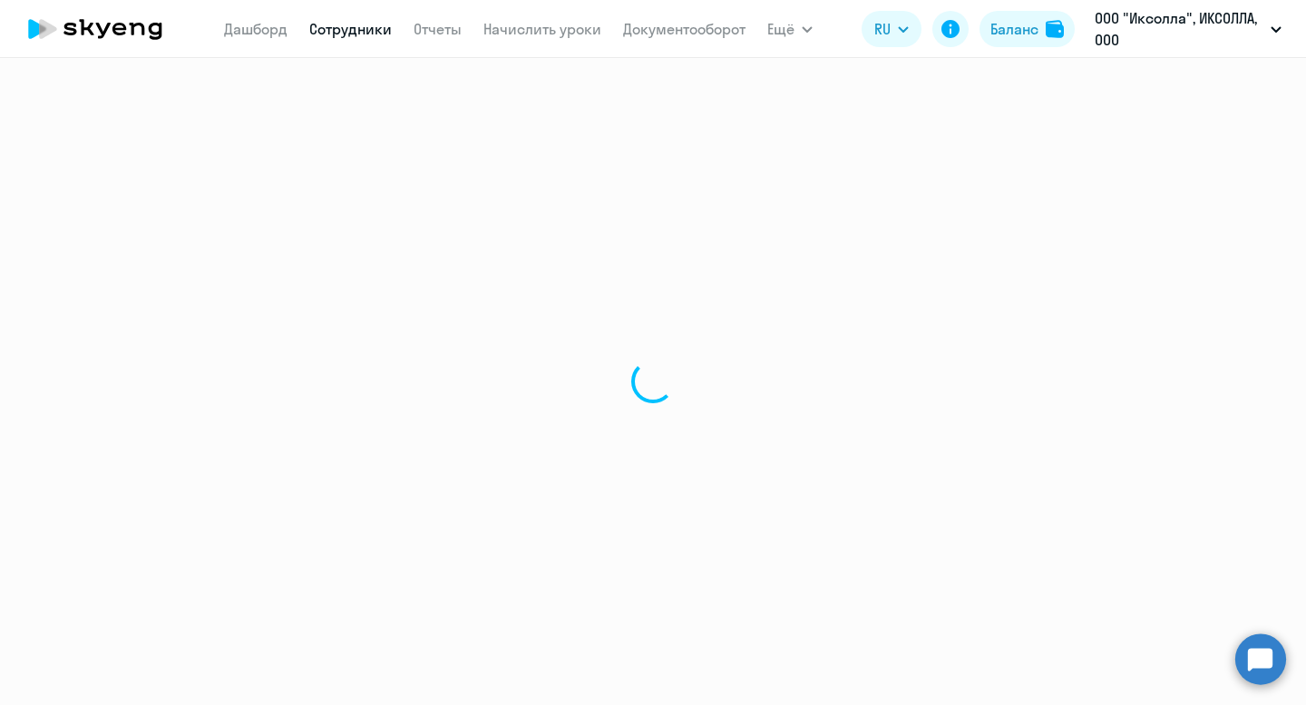
select select "30"
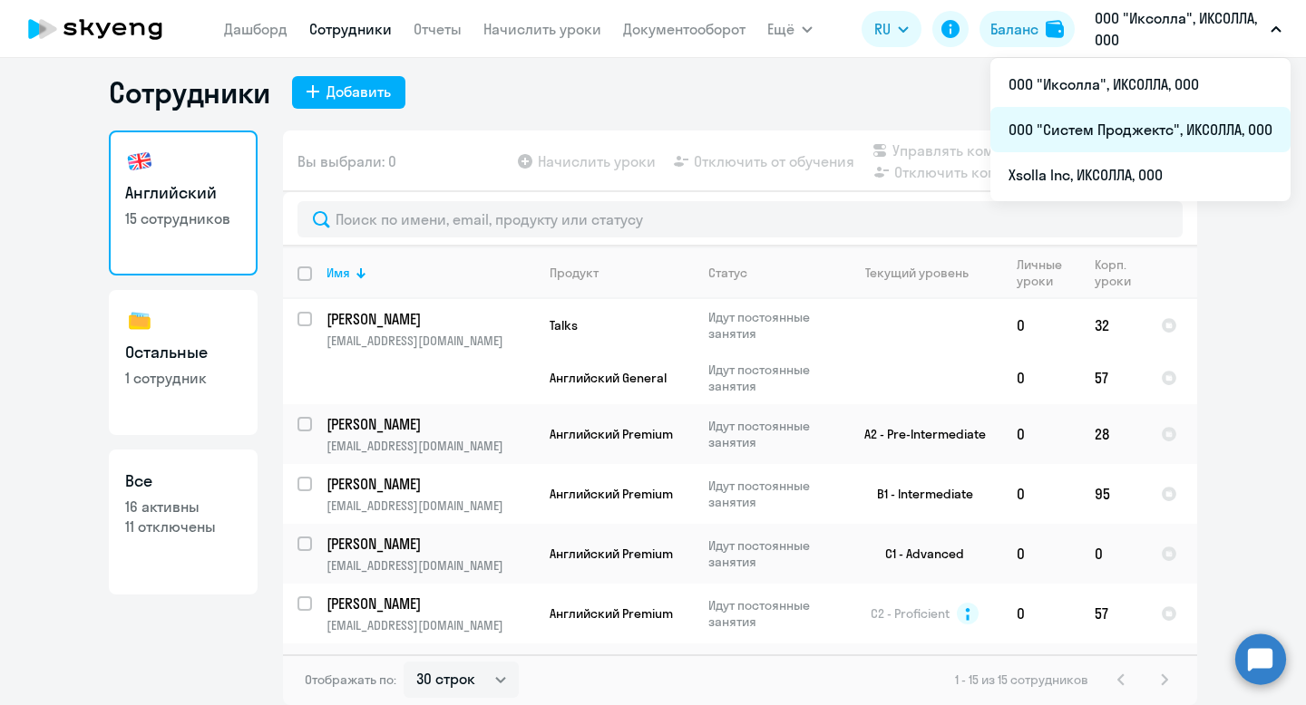
click at [1132, 121] on li "ООО "Систем Проджектс", ИКСОЛЛА, ООО" at bounding box center [1140, 129] width 300 height 45
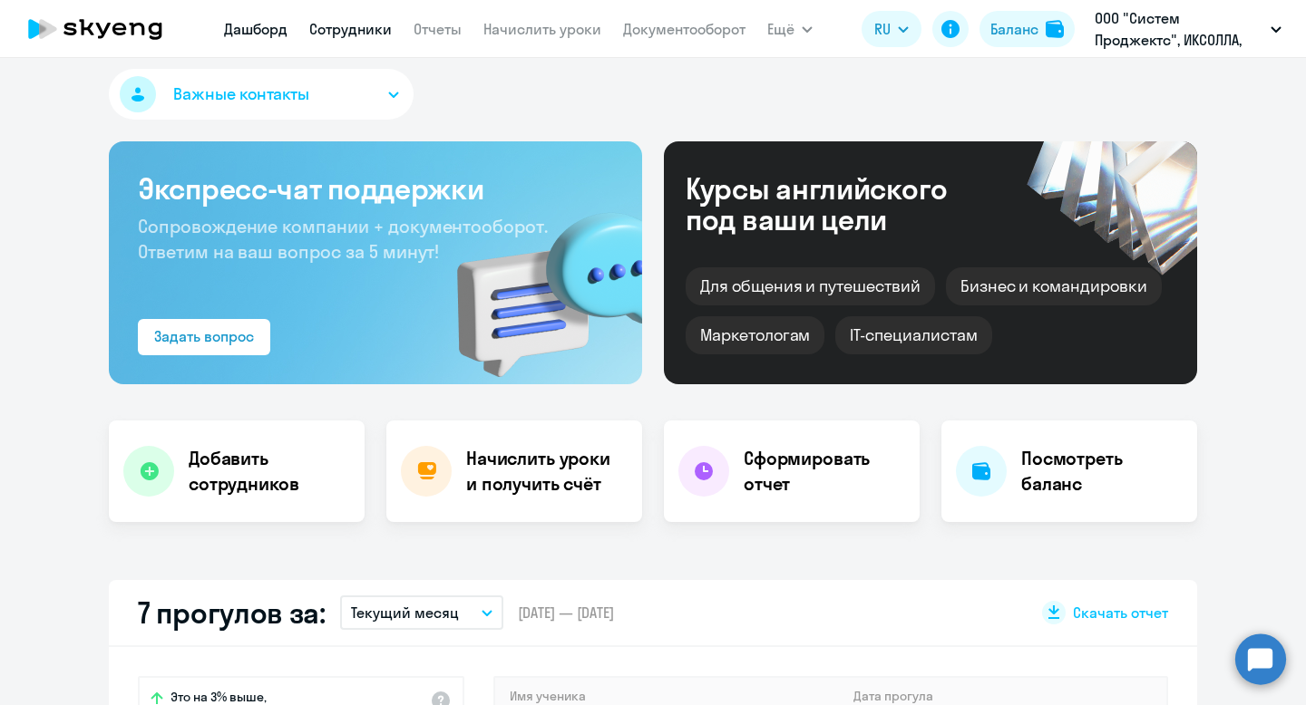
click at [357, 31] on link "Сотрудники" at bounding box center [350, 29] width 83 height 18
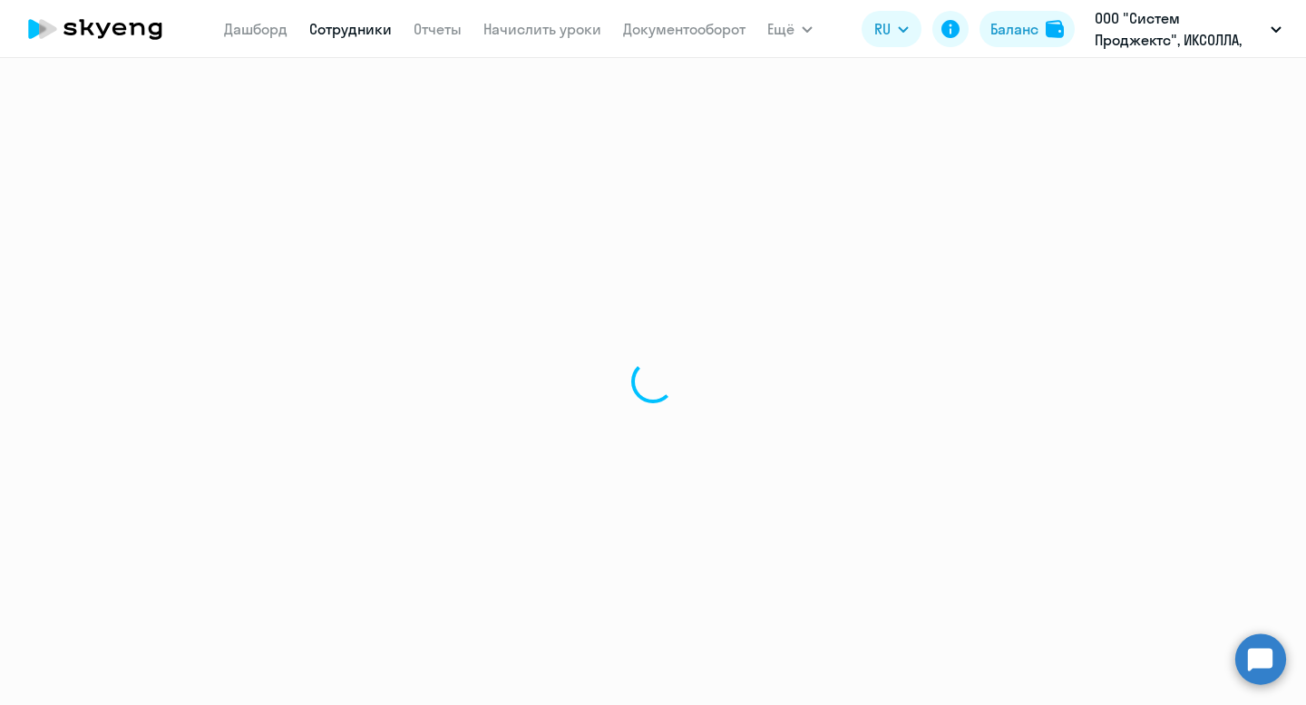
select select "30"
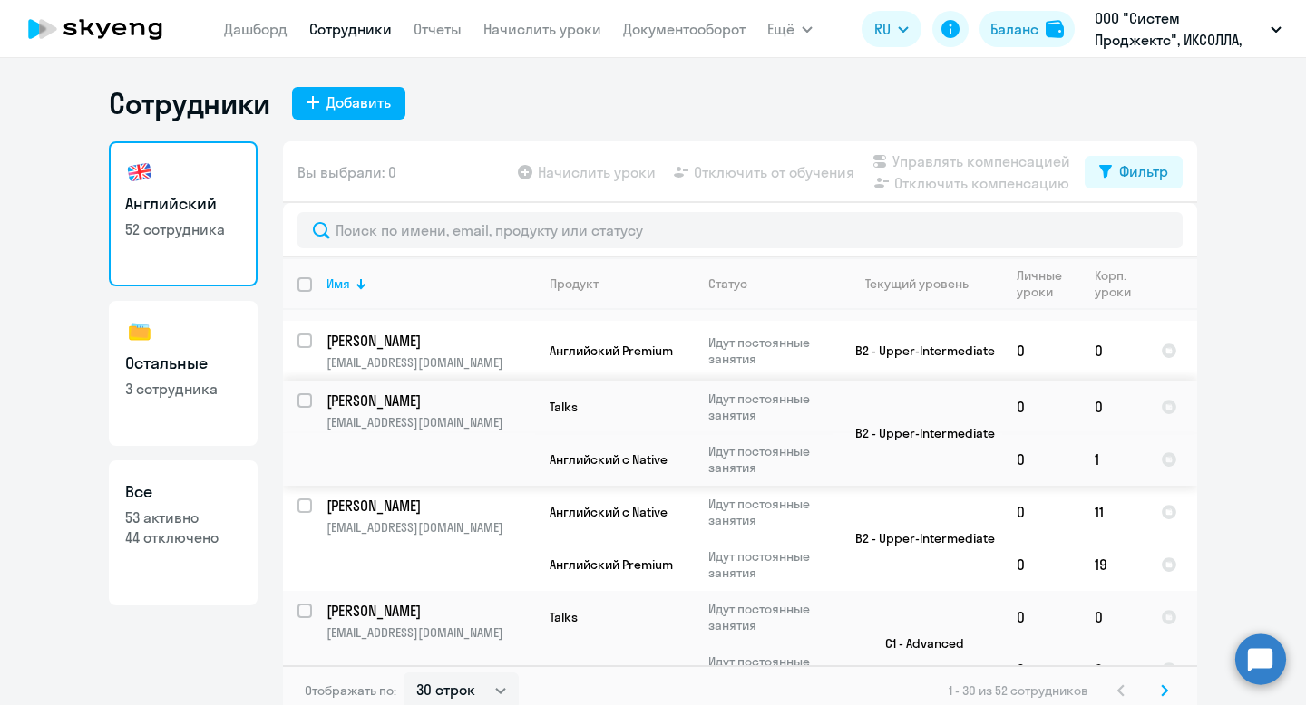
scroll to position [1156, 0]
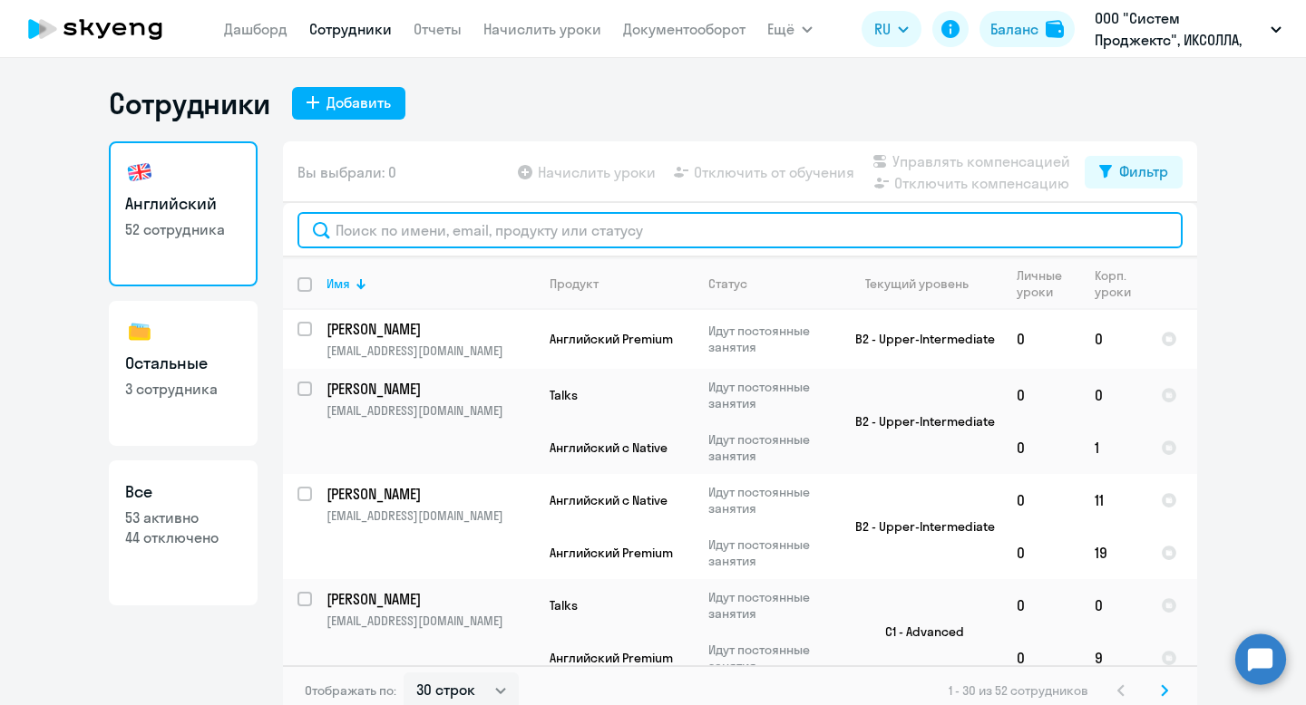
click at [394, 228] on input "text" at bounding box center [739, 230] width 885 height 36
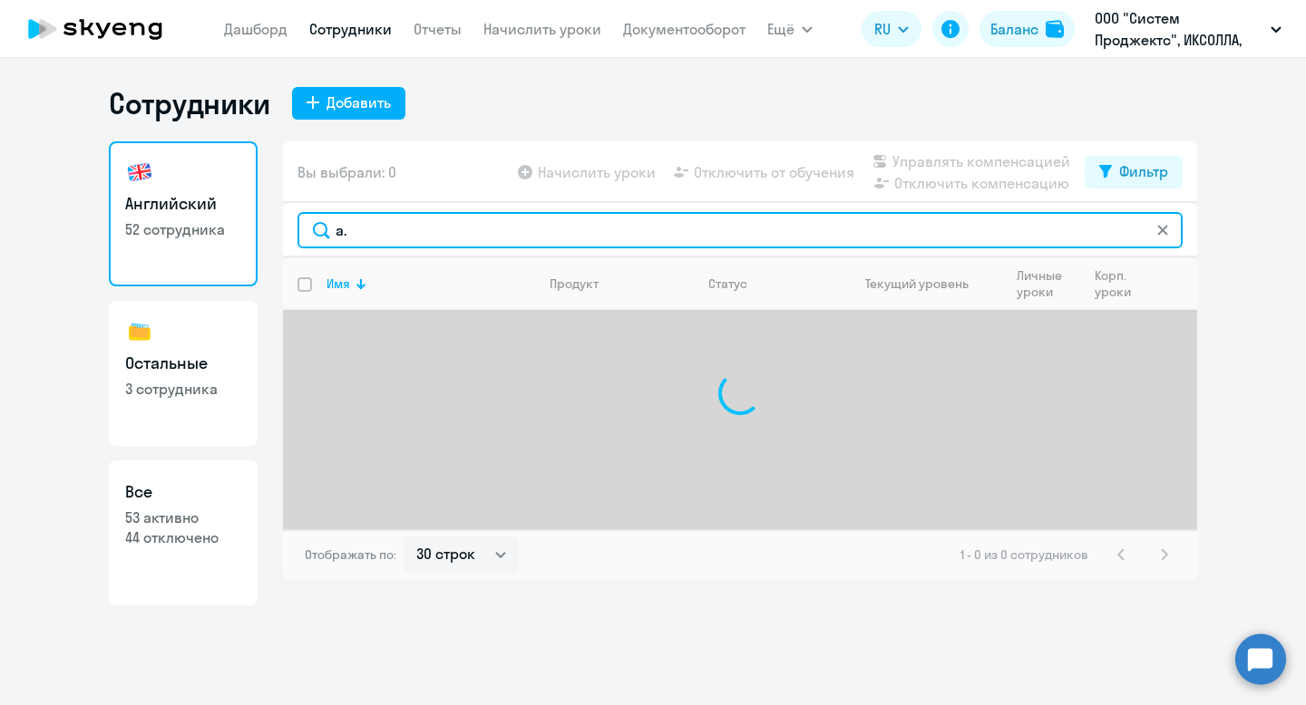
type input "a"
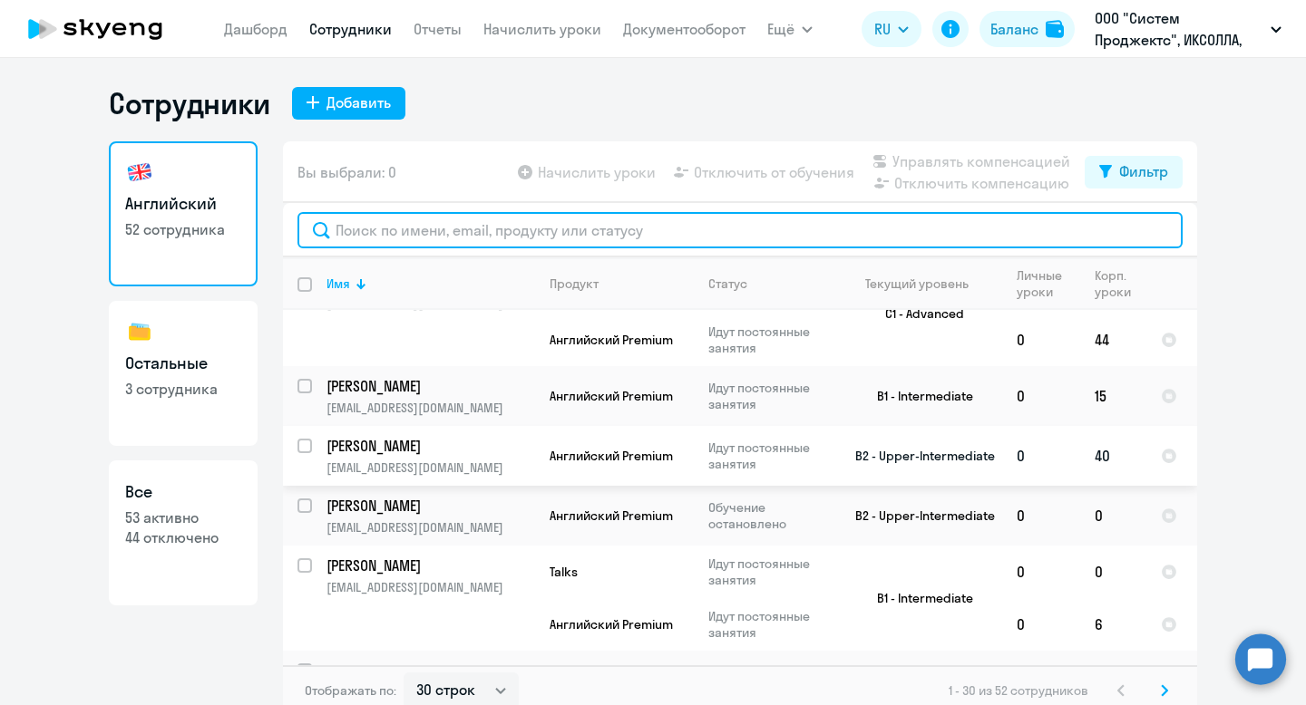
scroll to position [1866, 0]
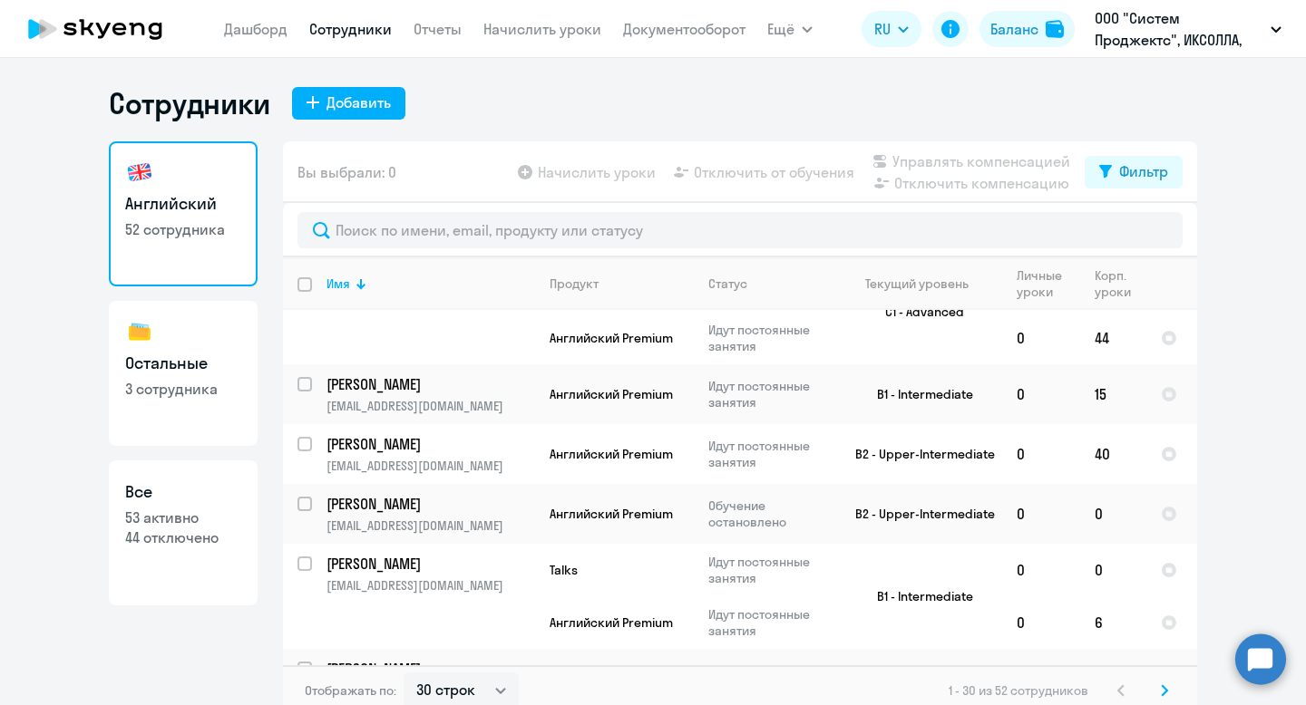
click at [1164, 692] on icon at bounding box center [1163, 690] width 5 height 10
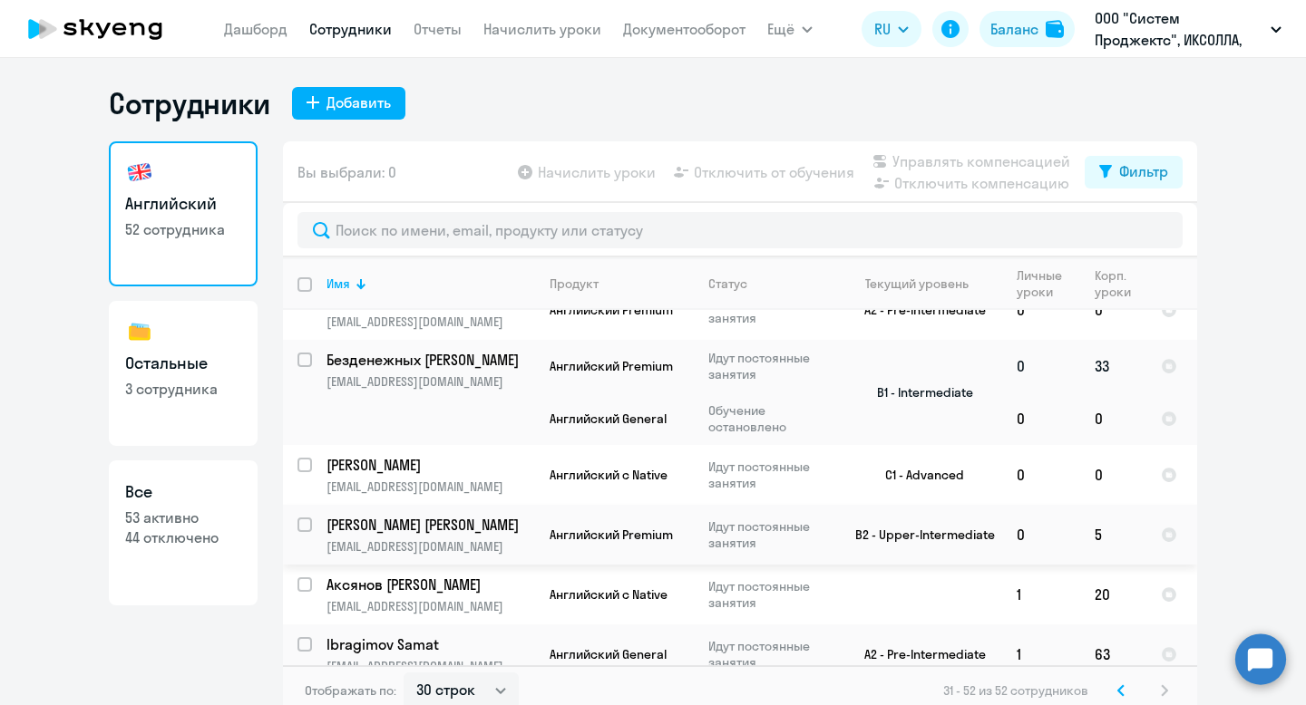
scroll to position [11, 0]
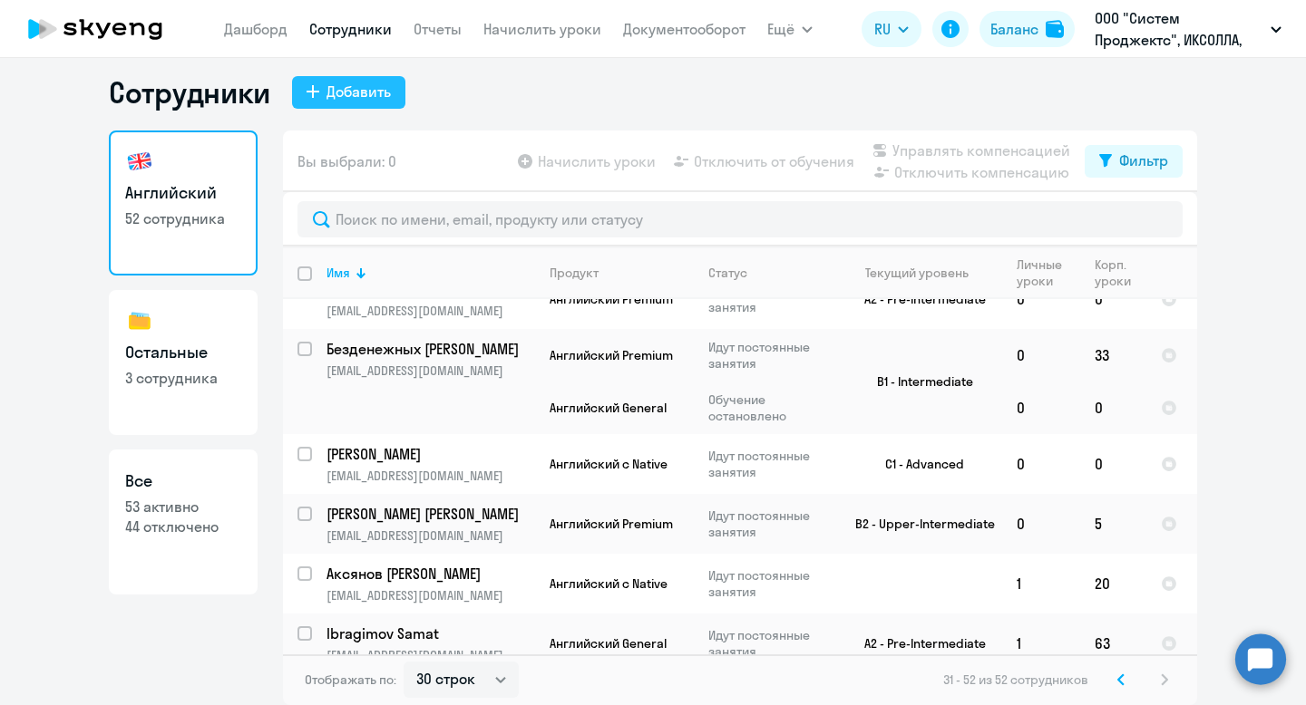
click at [360, 97] on div "Добавить" at bounding box center [358, 92] width 64 height 22
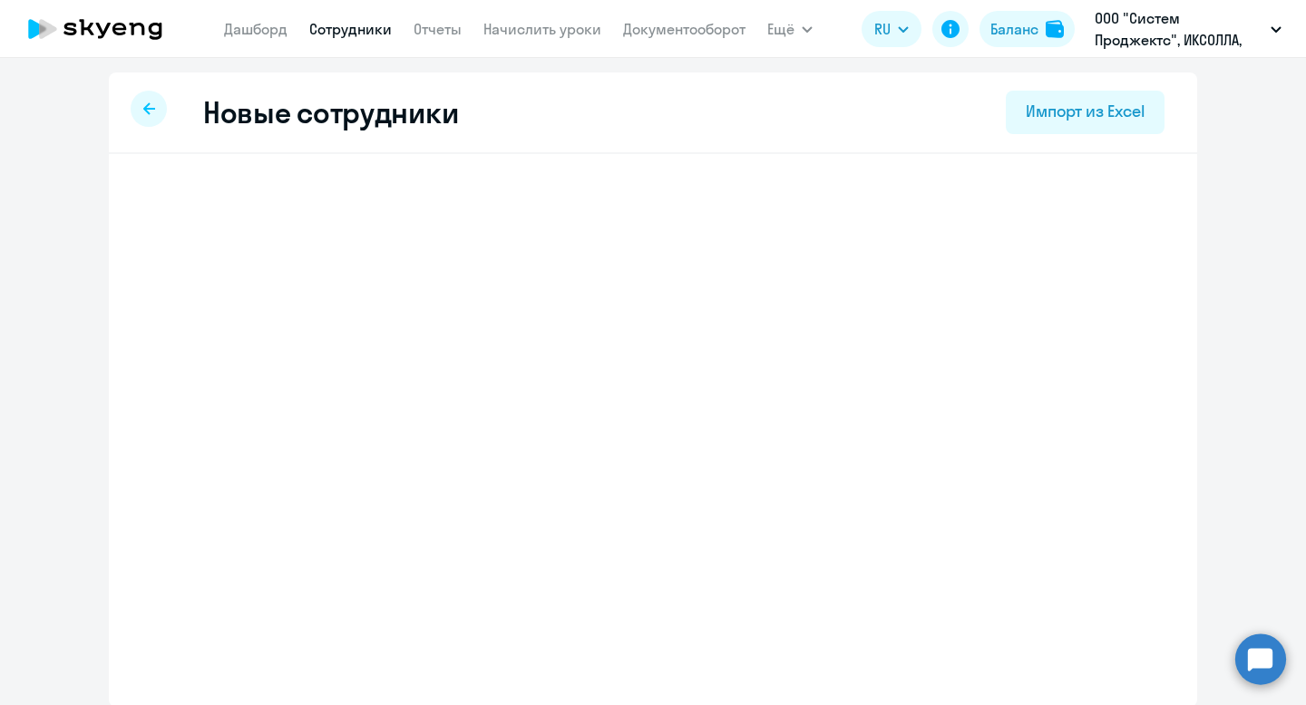
select select "english_adult_not_native_speaker"
select select "5"
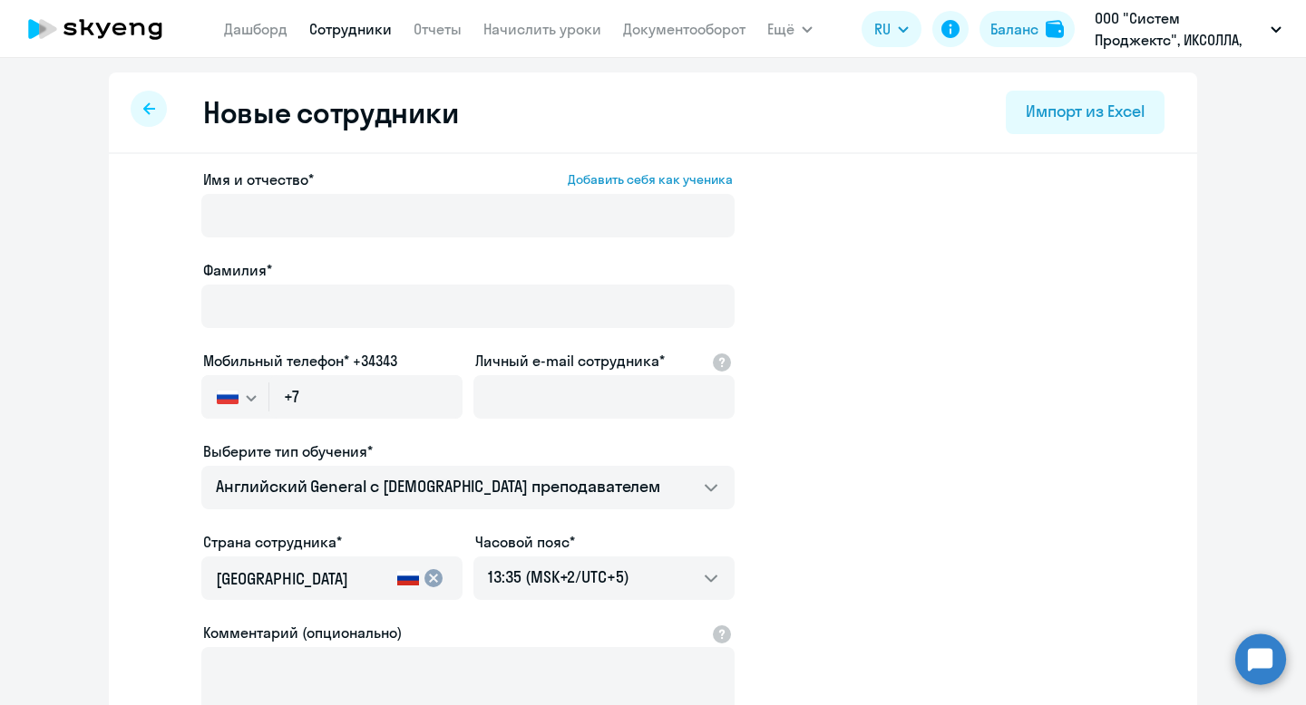
click at [163, 110] on div at bounding box center [149, 109] width 36 height 36
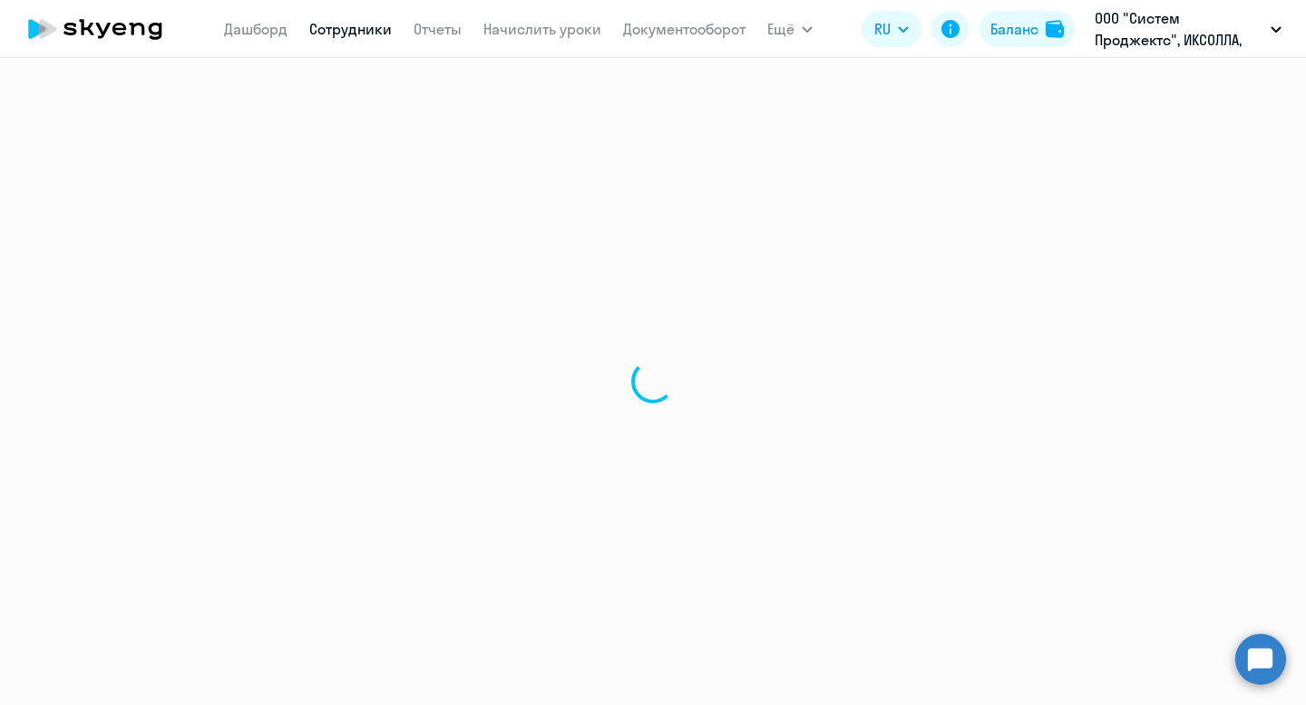
select select "30"
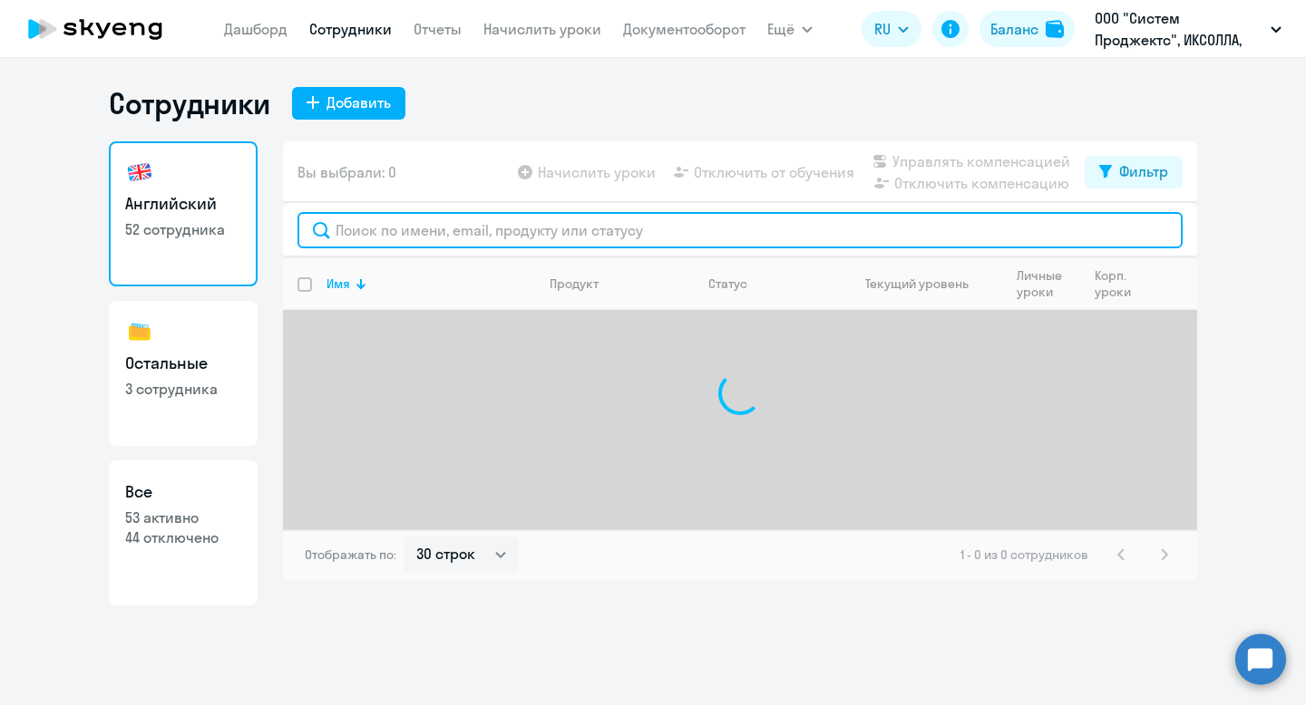
click at [441, 221] on input "text" at bounding box center [739, 230] width 885 height 36
type input "[PERSON_NAME]"
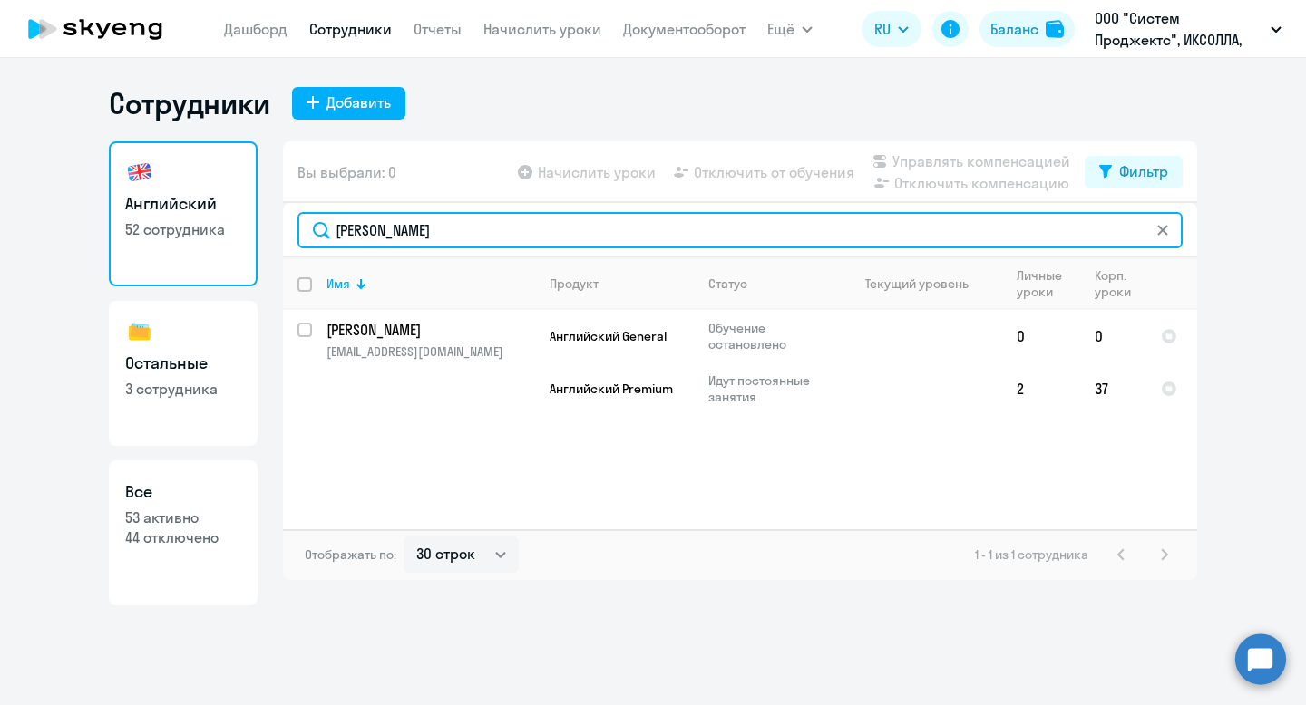
click at [374, 229] on input "[PERSON_NAME]" at bounding box center [739, 230] width 885 height 36
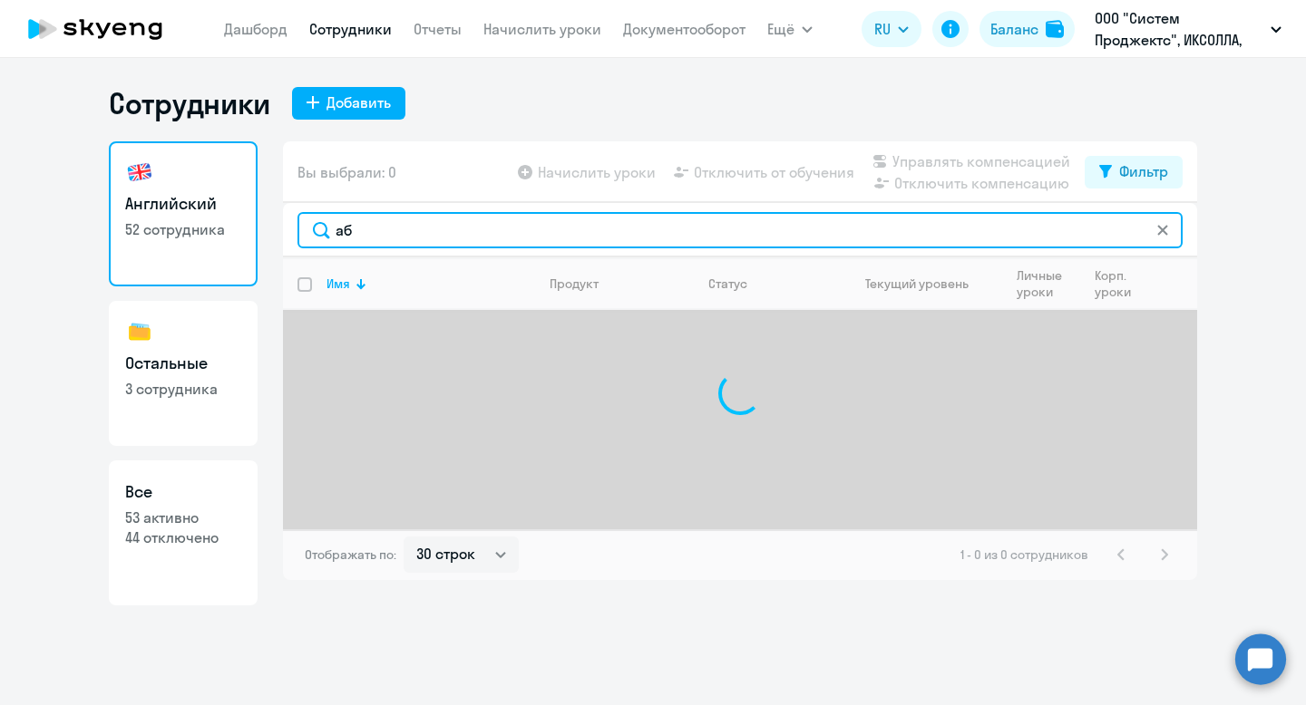
type input "[PERSON_NAME]"
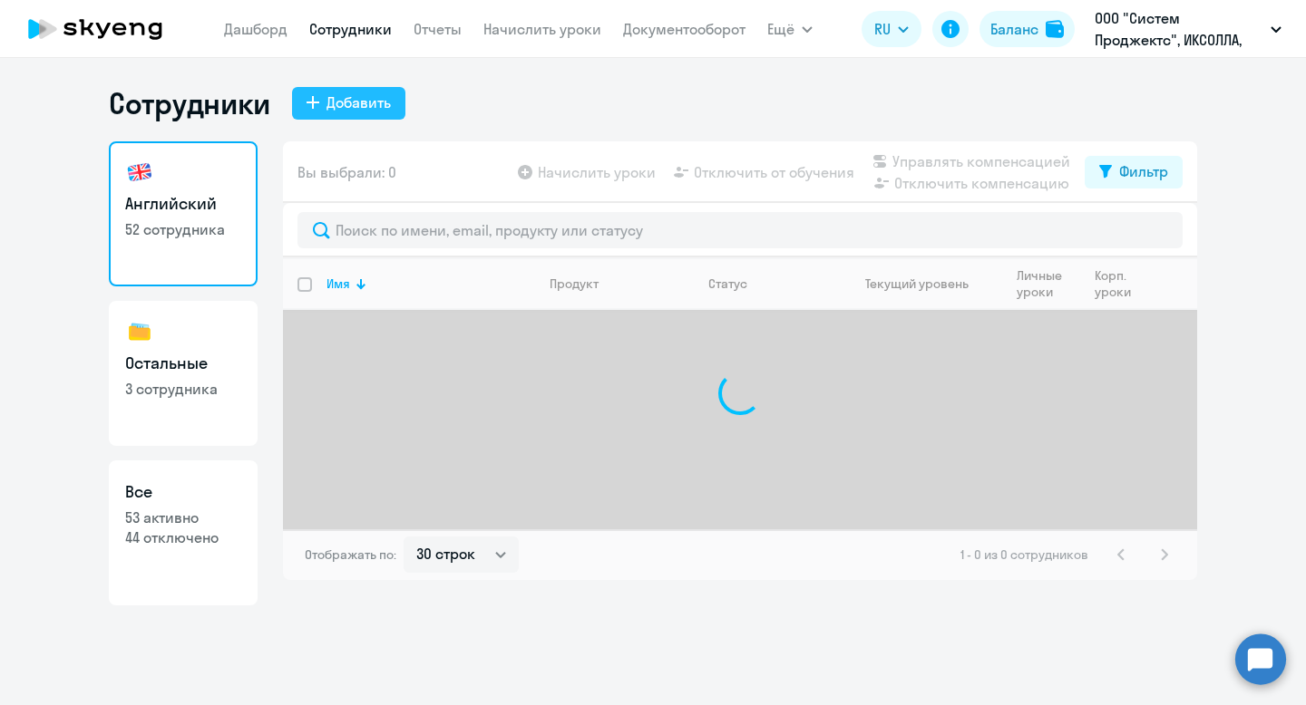
click at [357, 104] on div "Добавить" at bounding box center [358, 103] width 64 height 22
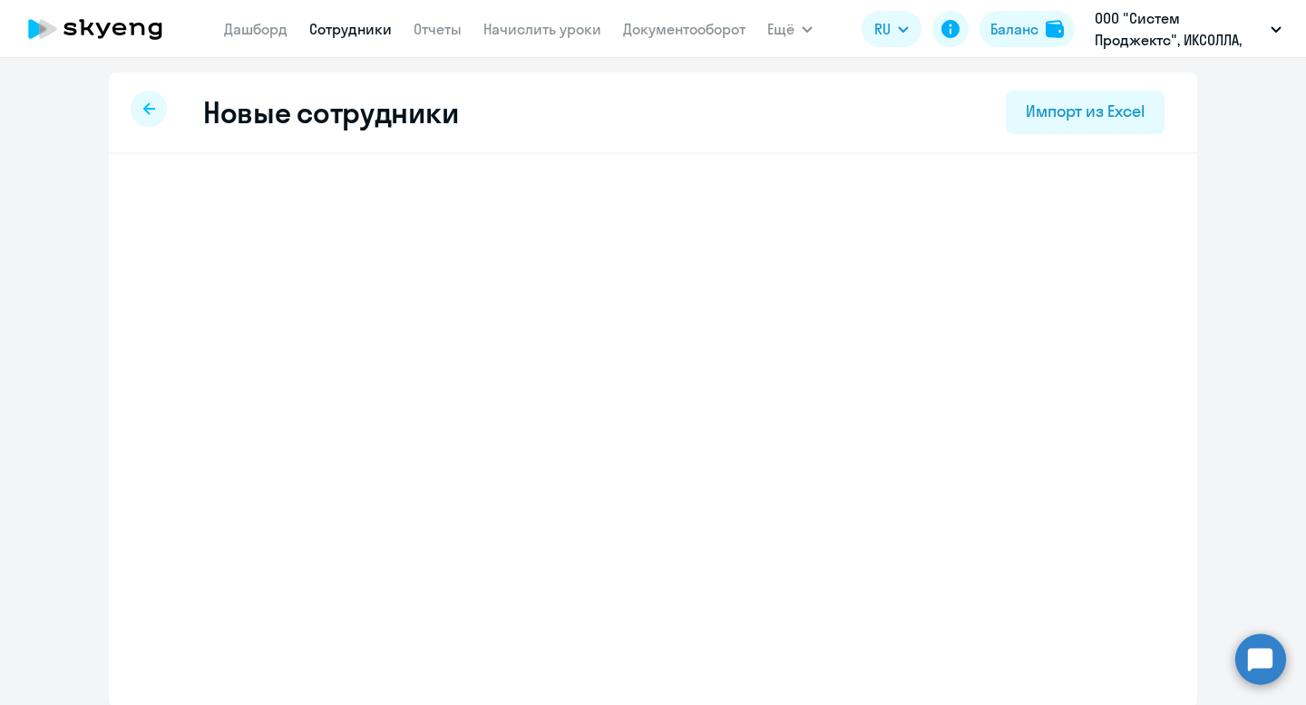
select select "english_adult_not_native_speaker"
select select "5"
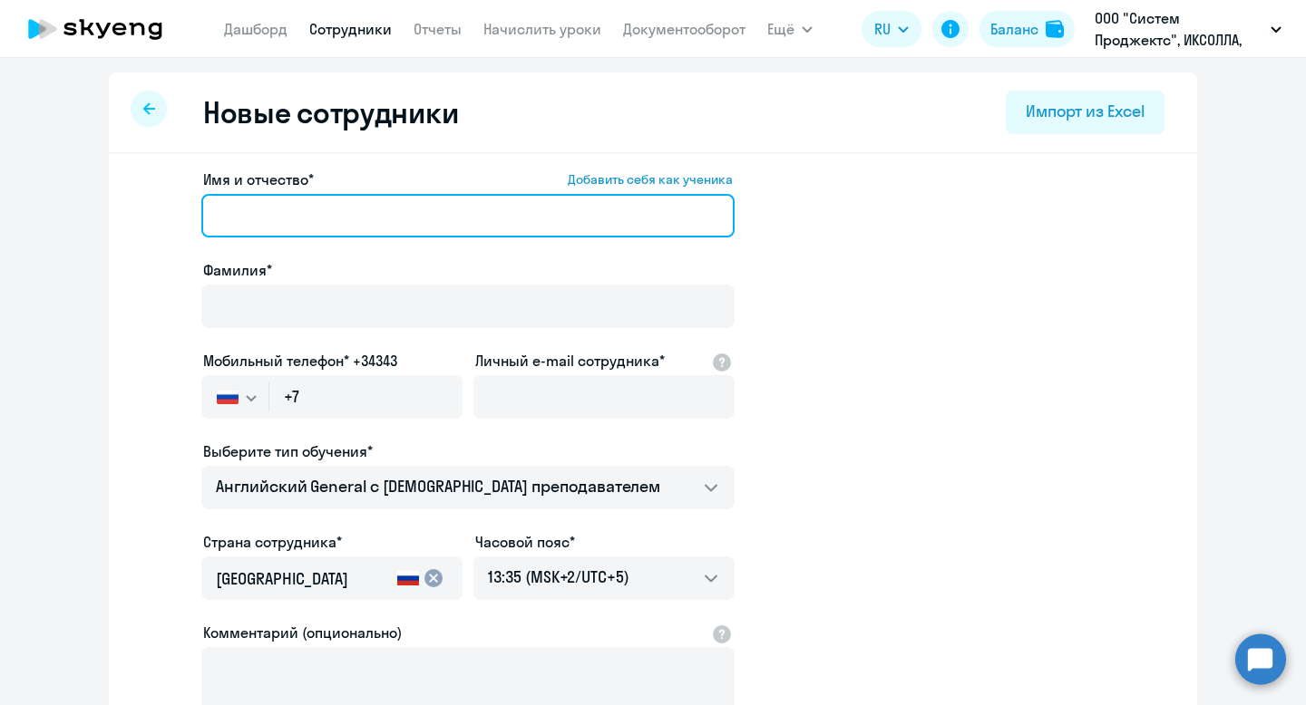
click at [344, 215] on input "Имя и отчество* Добавить себя как ученика" at bounding box center [467, 216] width 533 height 44
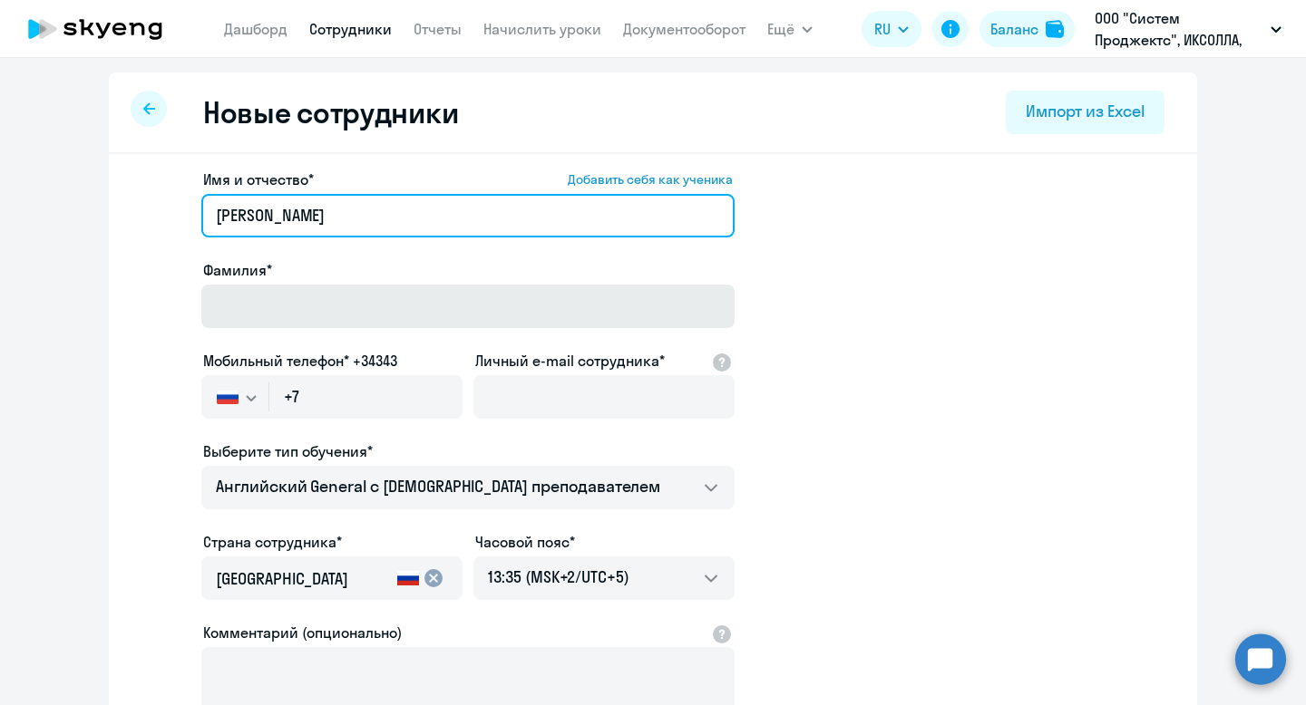
type input "[PERSON_NAME]"
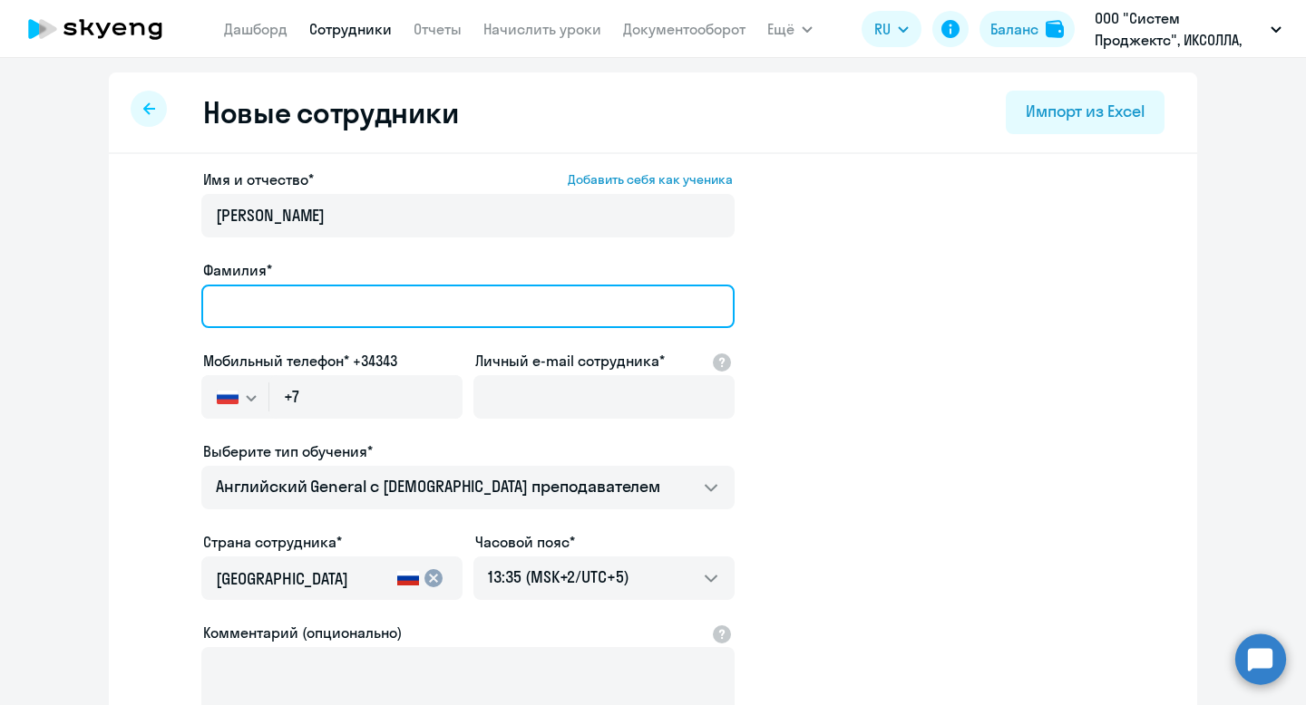
click at [256, 298] on input "Фамилия*" at bounding box center [467, 307] width 533 height 44
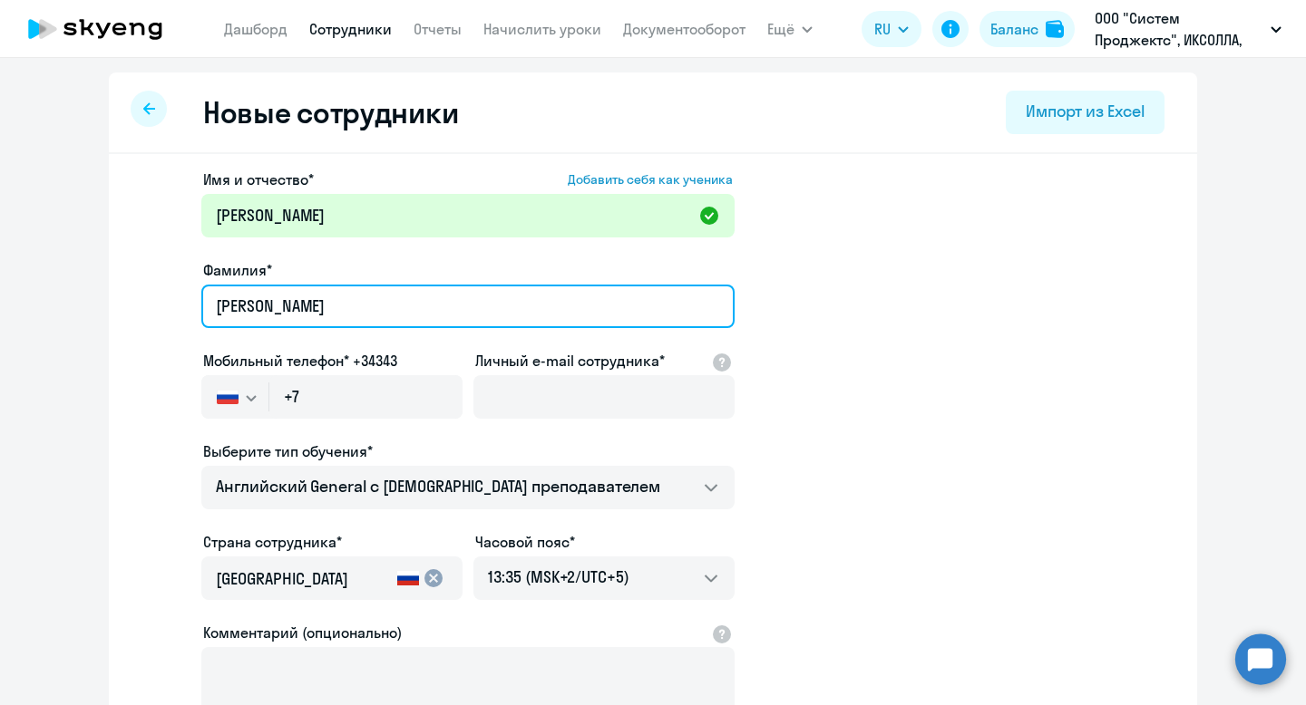
type input "[PERSON_NAME]"
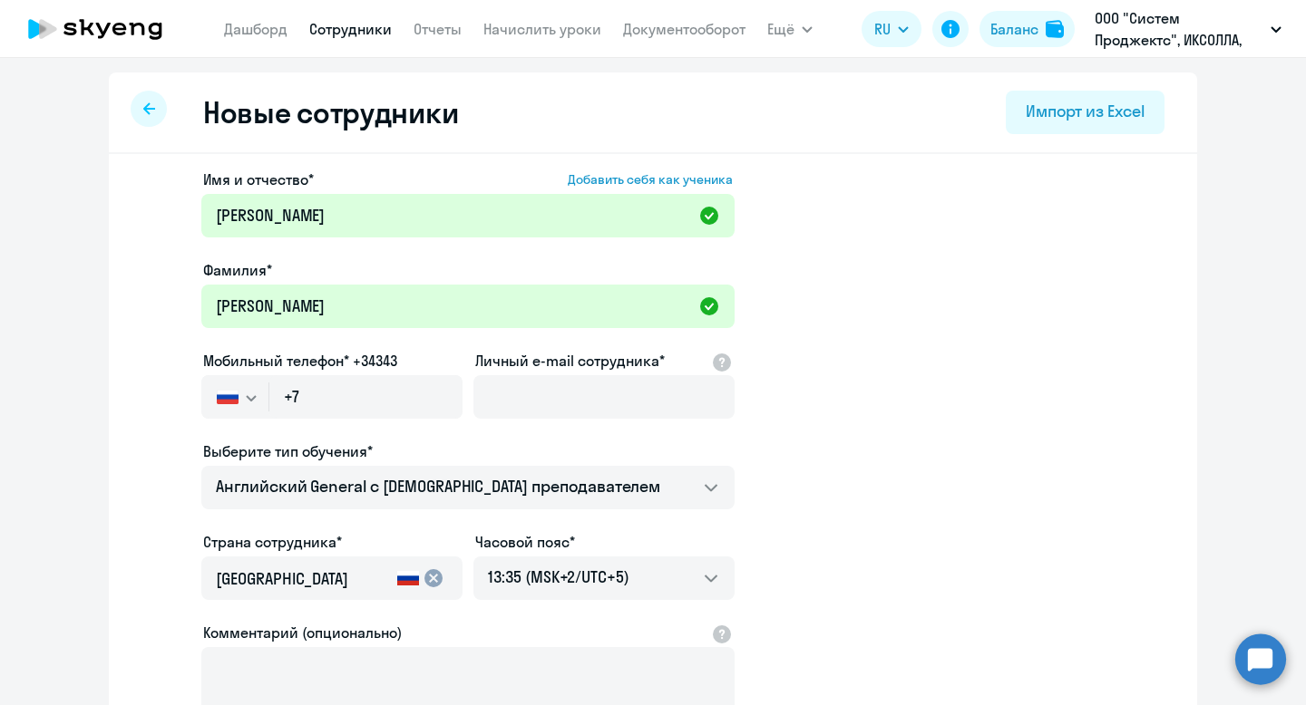
click at [808, 406] on app-new-student-form "Имя и отчество* Добавить себя как ученика [PERSON_NAME]* [PERSON_NAME] Мобильны…" at bounding box center [653, 492] width 1030 height 646
click at [403, 394] on input "+7" at bounding box center [365, 397] width 193 height 44
paste input "[PHONE_NUMBER]"
type input "[PHONE_NUMBER]"
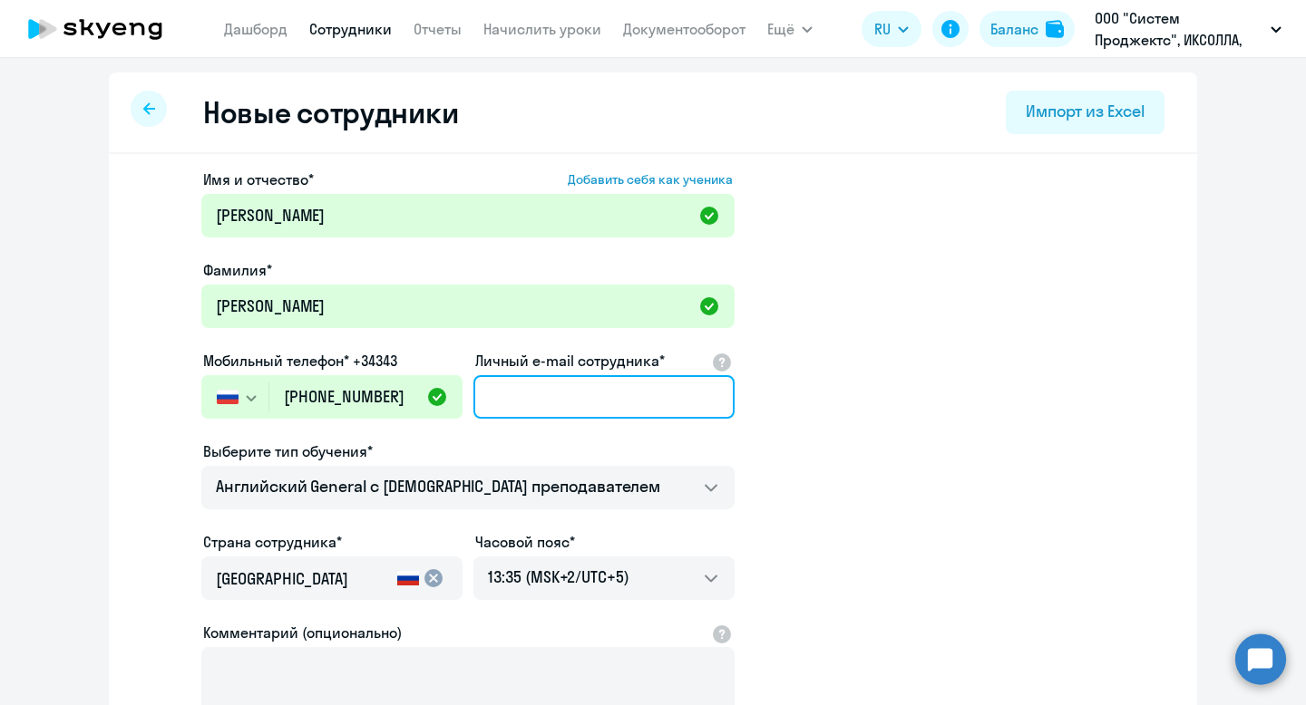
click at [648, 390] on input "Личный e-mail сотрудника*" at bounding box center [603, 397] width 261 height 44
paste input "[EMAIL_ADDRESS][DOMAIN_NAME]"
type input "[EMAIL_ADDRESS][DOMAIN_NAME]"
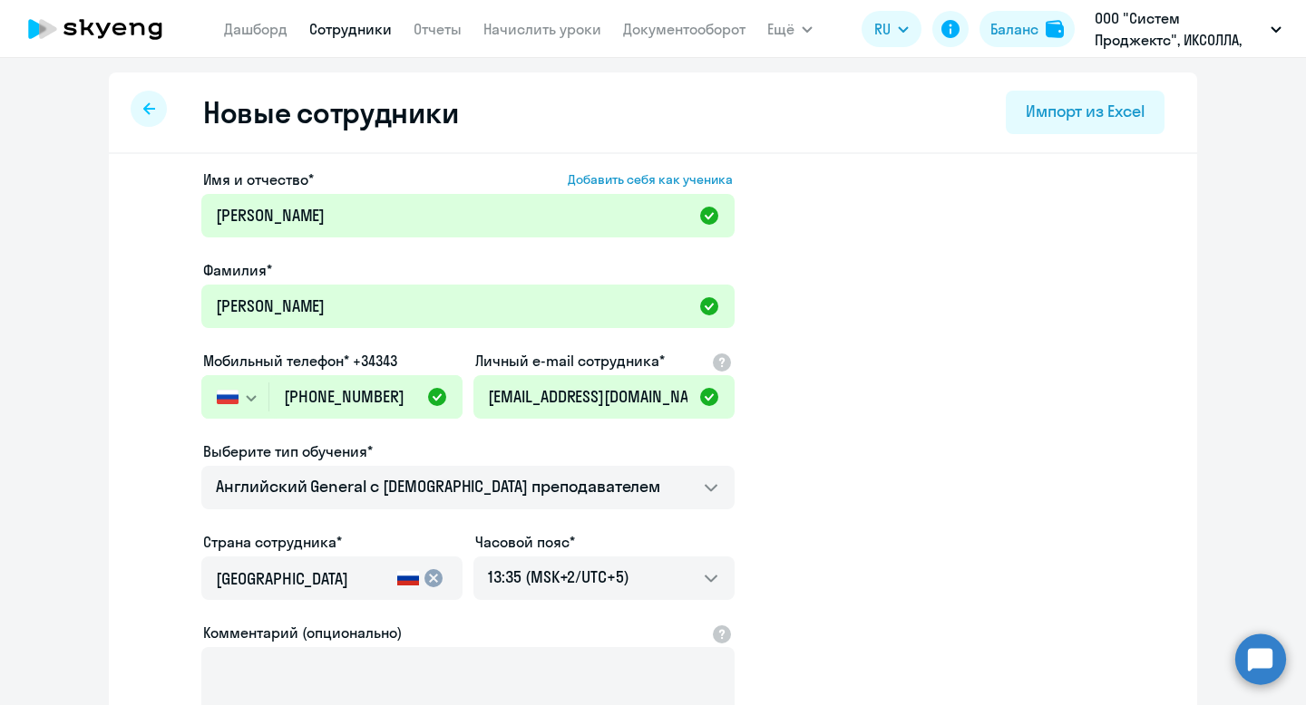
click at [834, 413] on app-new-student-form "Имя и отчество* Добавить себя как ученика [PERSON_NAME]* [PERSON_NAME] Мобильны…" at bounding box center [653, 492] width 1030 height 646
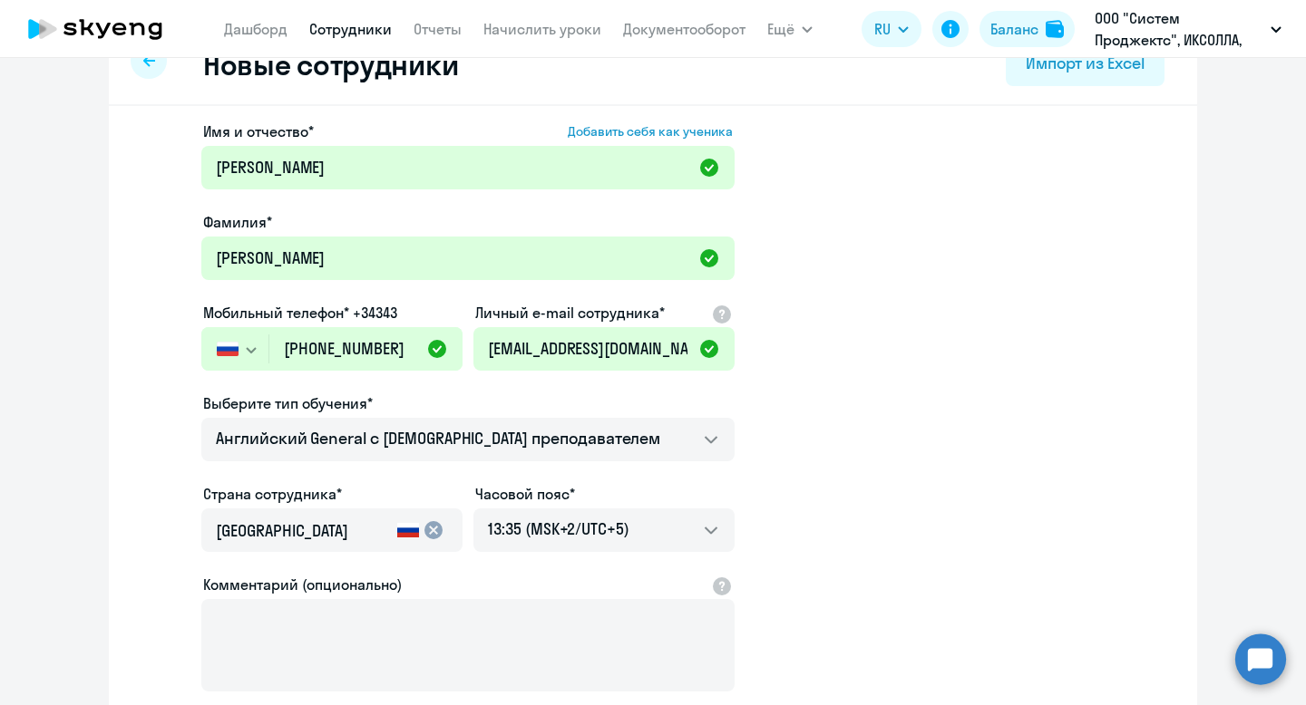
scroll to position [59, 0]
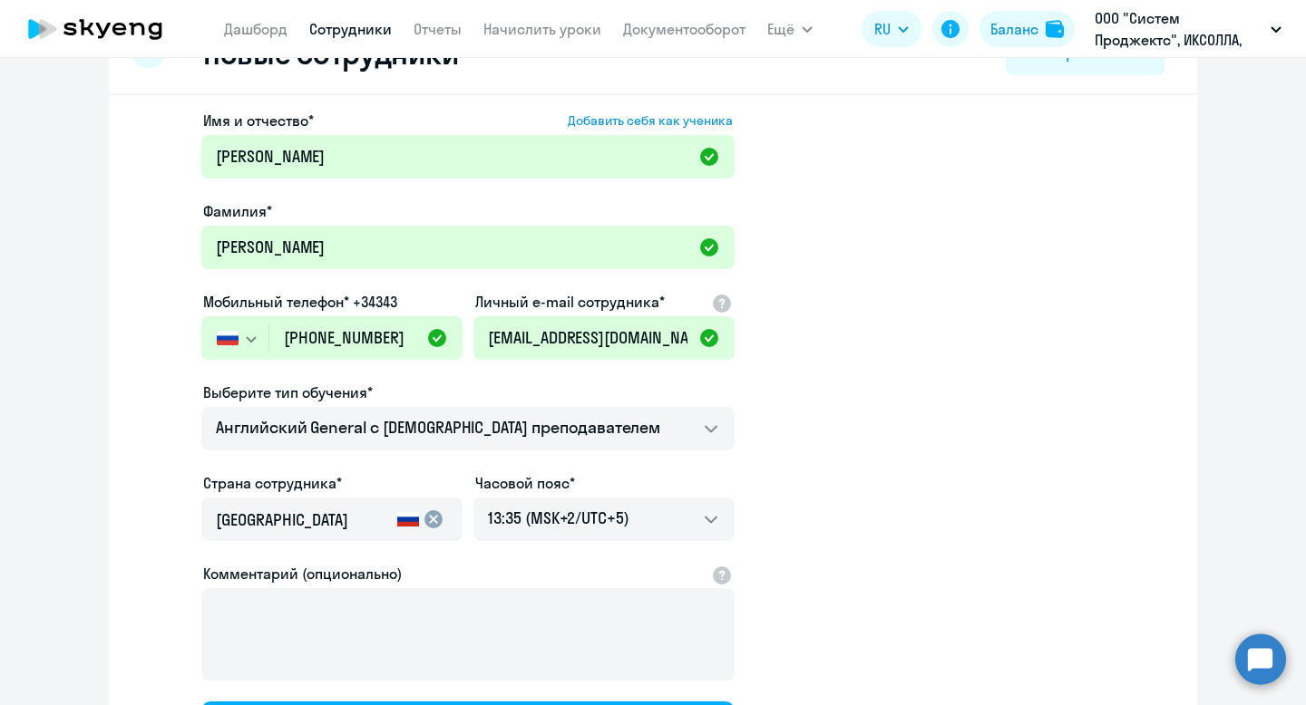
click at [834, 413] on app-new-student-form "Имя и отчество* Добавить себя как ученика [PERSON_NAME]* [PERSON_NAME] Мобильны…" at bounding box center [653, 433] width 1030 height 646
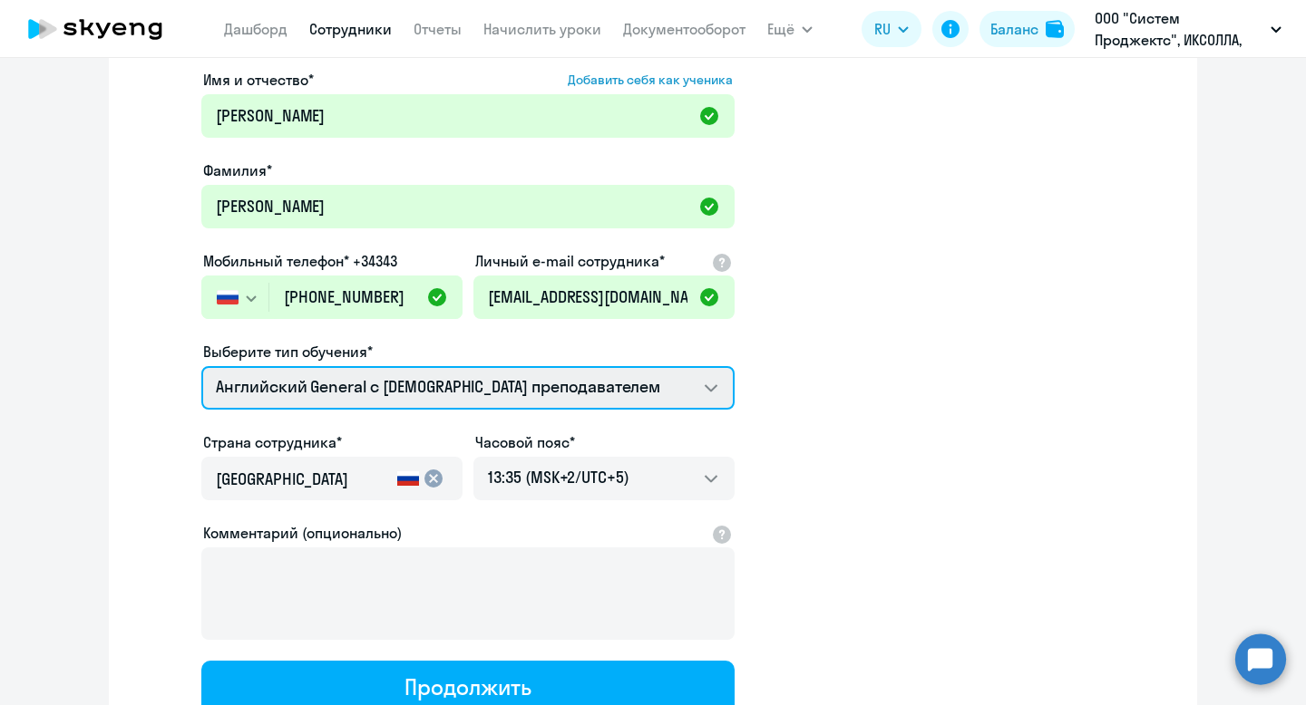
click at [374, 385] on select "Screening Test Self-Study Talks 15 минутные разговоры на английском Премиум [DE…" at bounding box center [467, 388] width 533 height 44
select select "english_adult_not_native_speaker_premium"
click at [201, 366] on select "Screening Test Self-Study Talks 15 минутные разговоры на английском Премиум [DE…" at bounding box center [467, 388] width 533 height 44
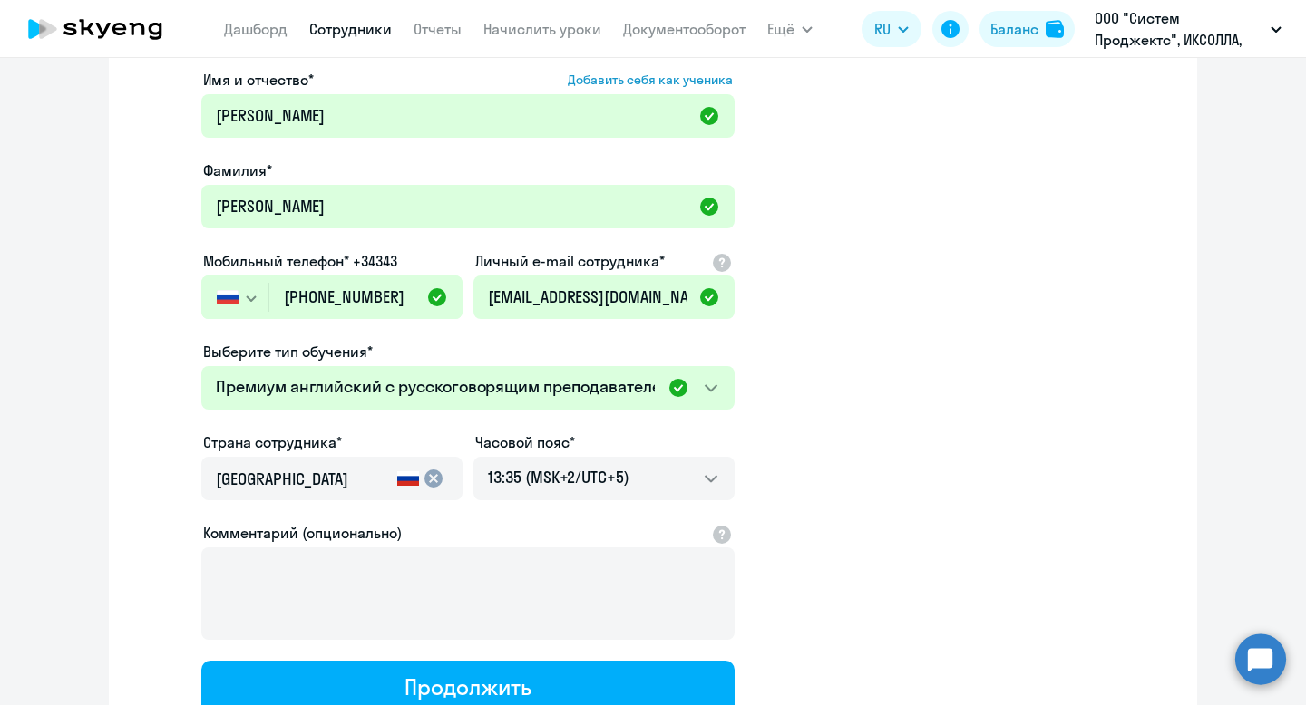
click at [876, 473] on app-new-student-form "Имя и отчество* Добавить себя как ученика [PERSON_NAME]* [PERSON_NAME] Мобильны…" at bounding box center [653, 392] width 1030 height 646
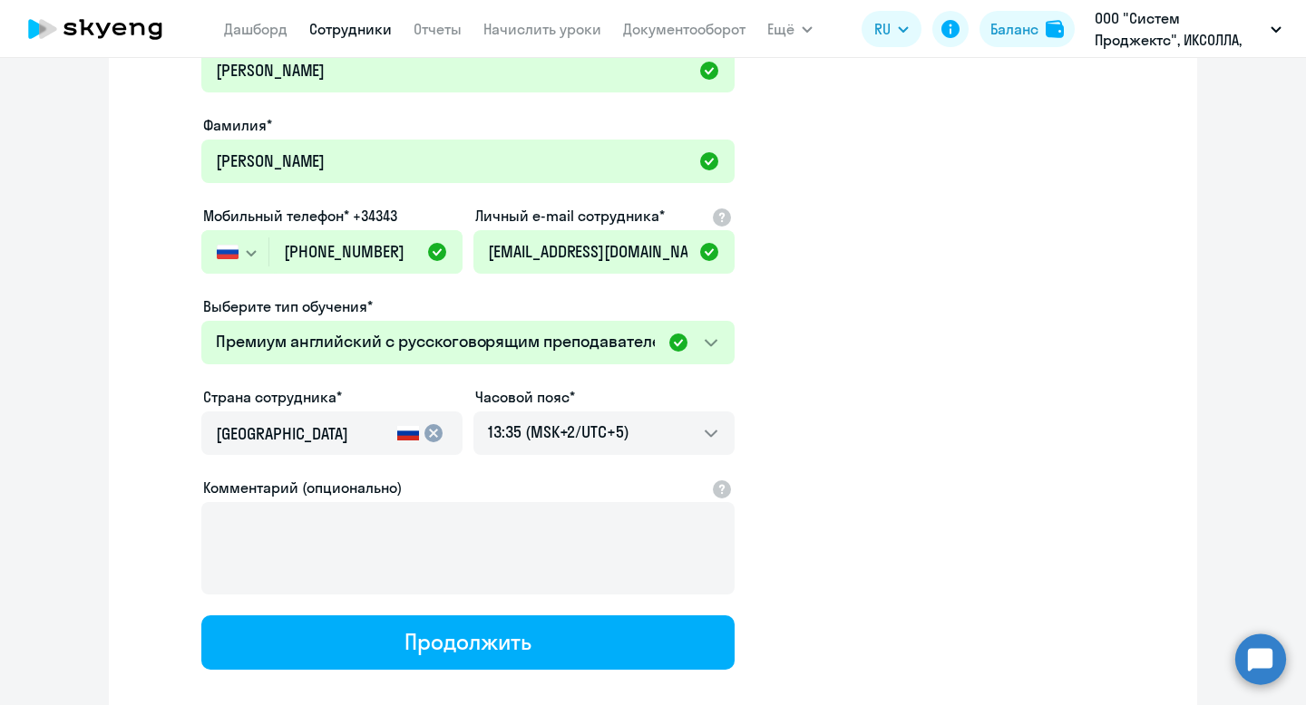
scroll to position [141, 0]
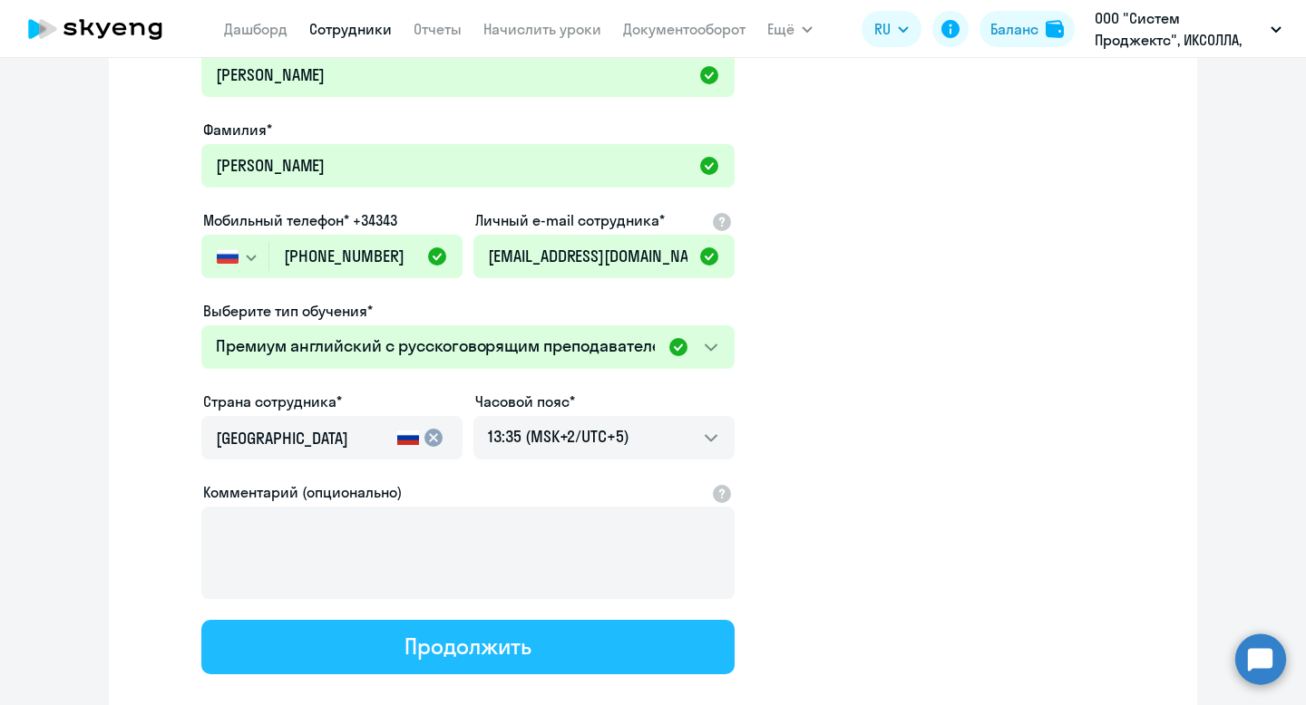
click at [442, 656] on div "Продолжить" at bounding box center [467, 646] width 126 height 29
select select "english_adult_not_native_speaker_premium"
select select "5"
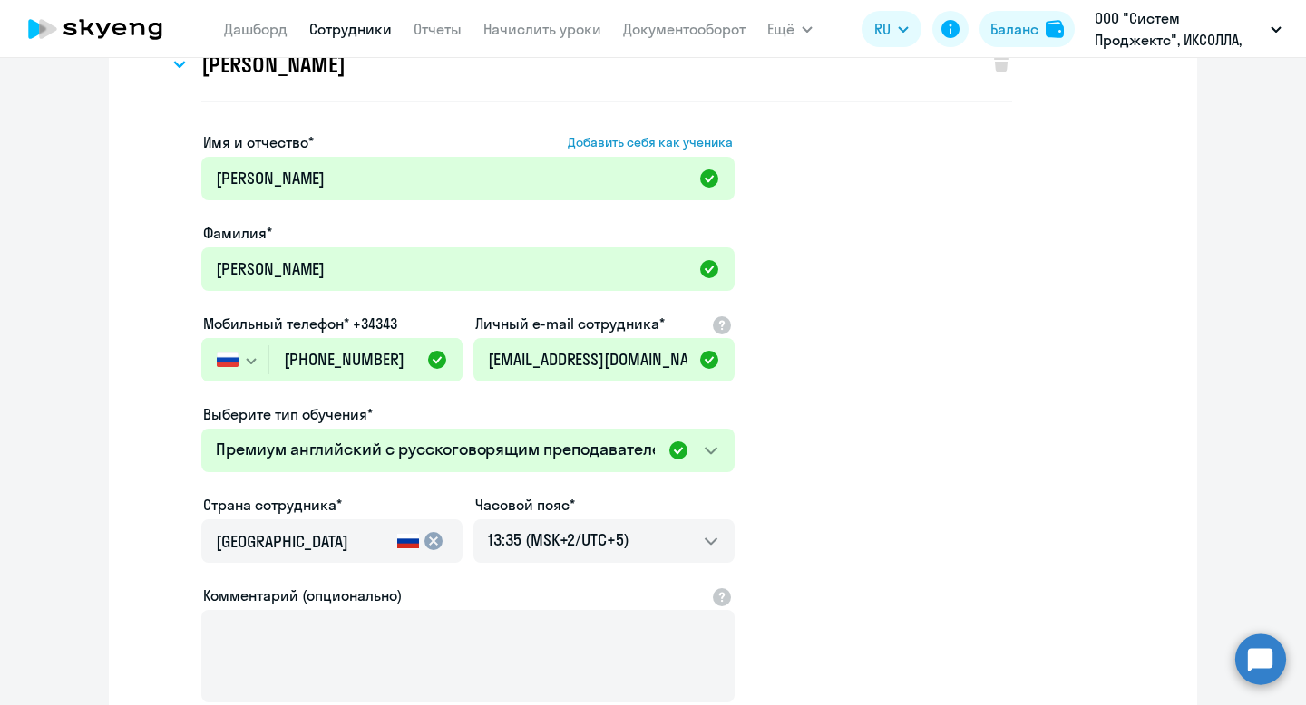
scroll to position [0, 0]
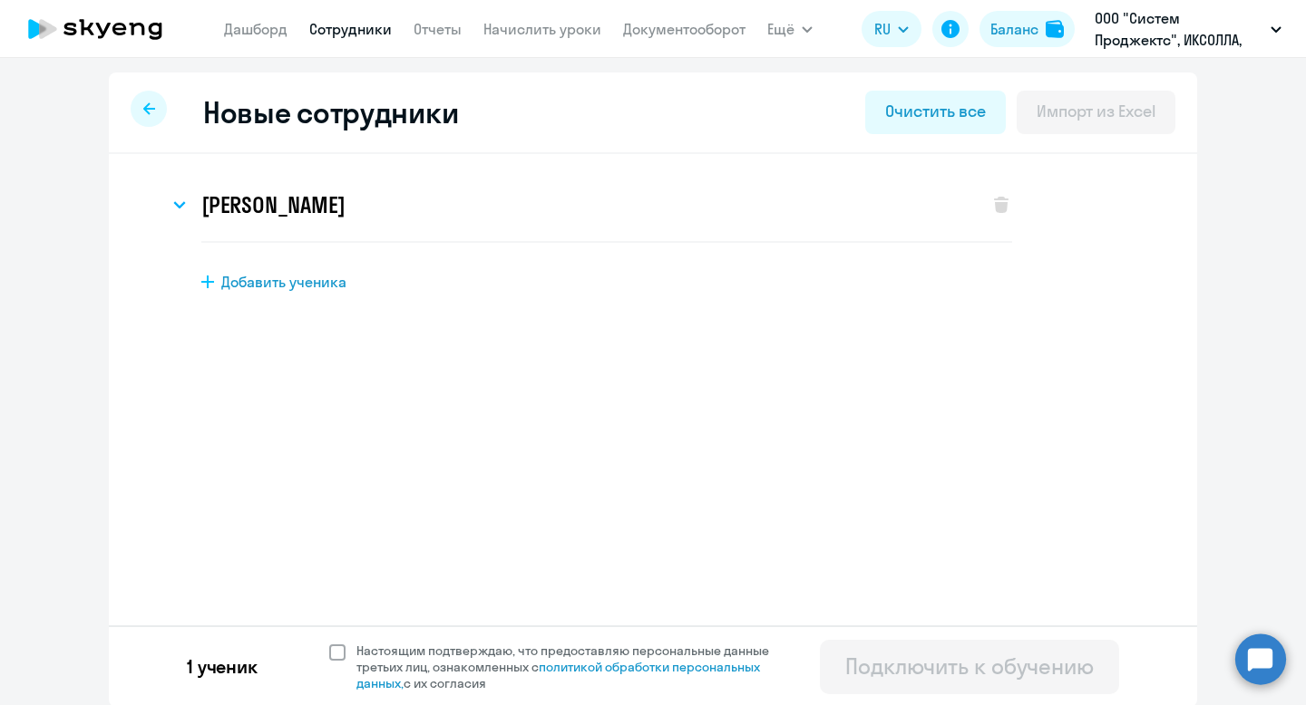
click at [332, 652] on span at bounding box center [337, 653] width 16 height 16
click at [329, 643] on input "Настоящим подтверждаю, что предоставляю персональные данные третьих лиц, ознако…" at bounding box center [328, 642] width 1 height 1
checkbox input "true"
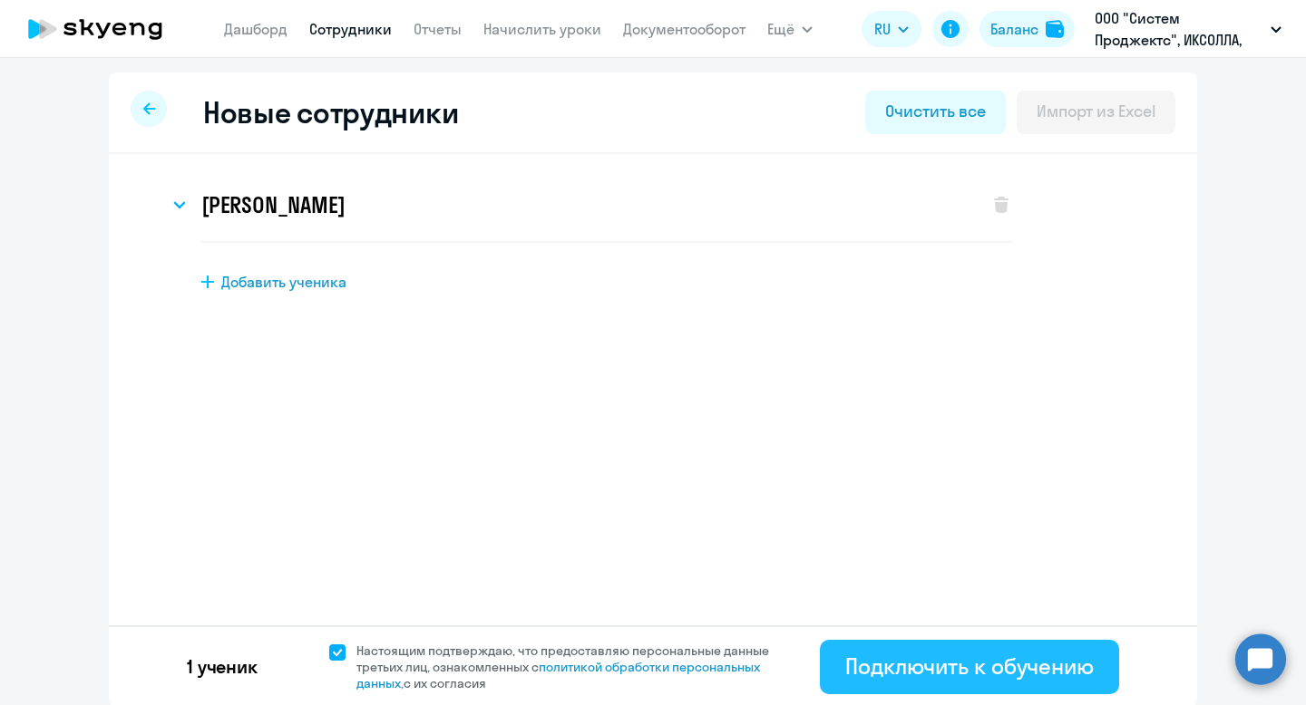
click at [917, 661] on div "Подключить к обучению" at bounding box center [969, 666] width 248 height 29
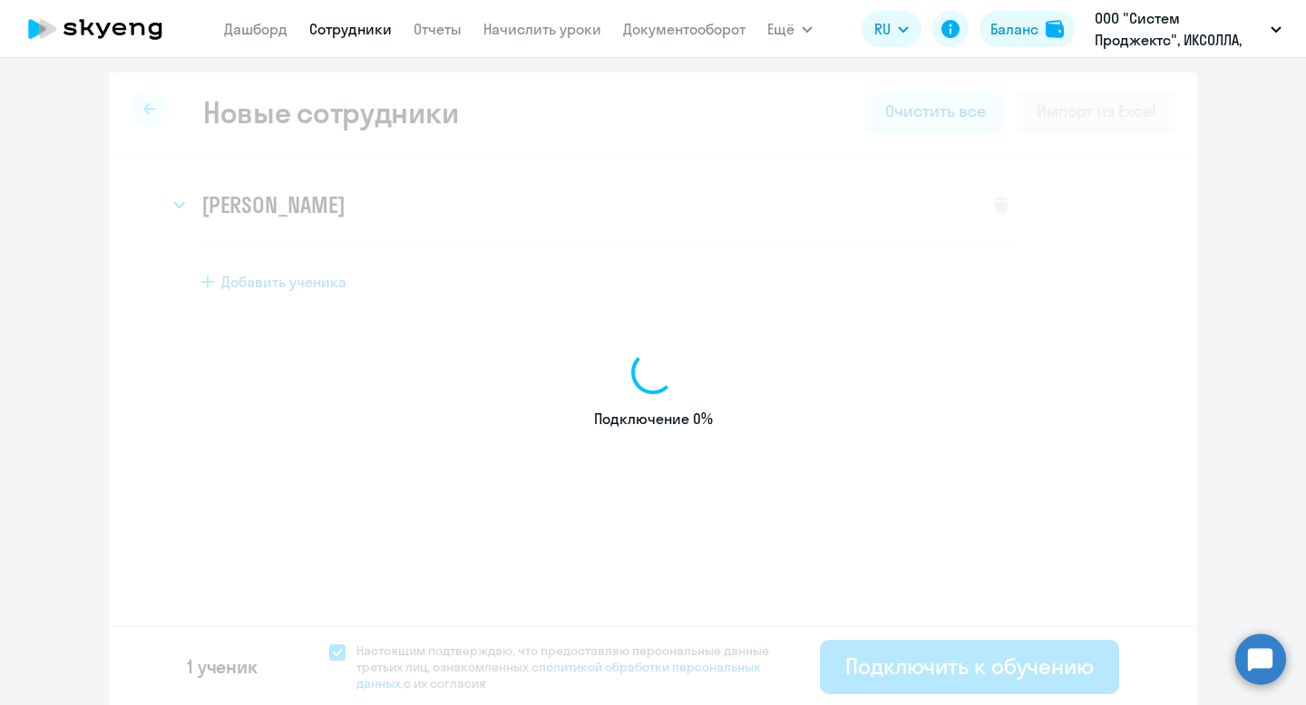
select select "english_adult_not_native_speaker"
select select "5"
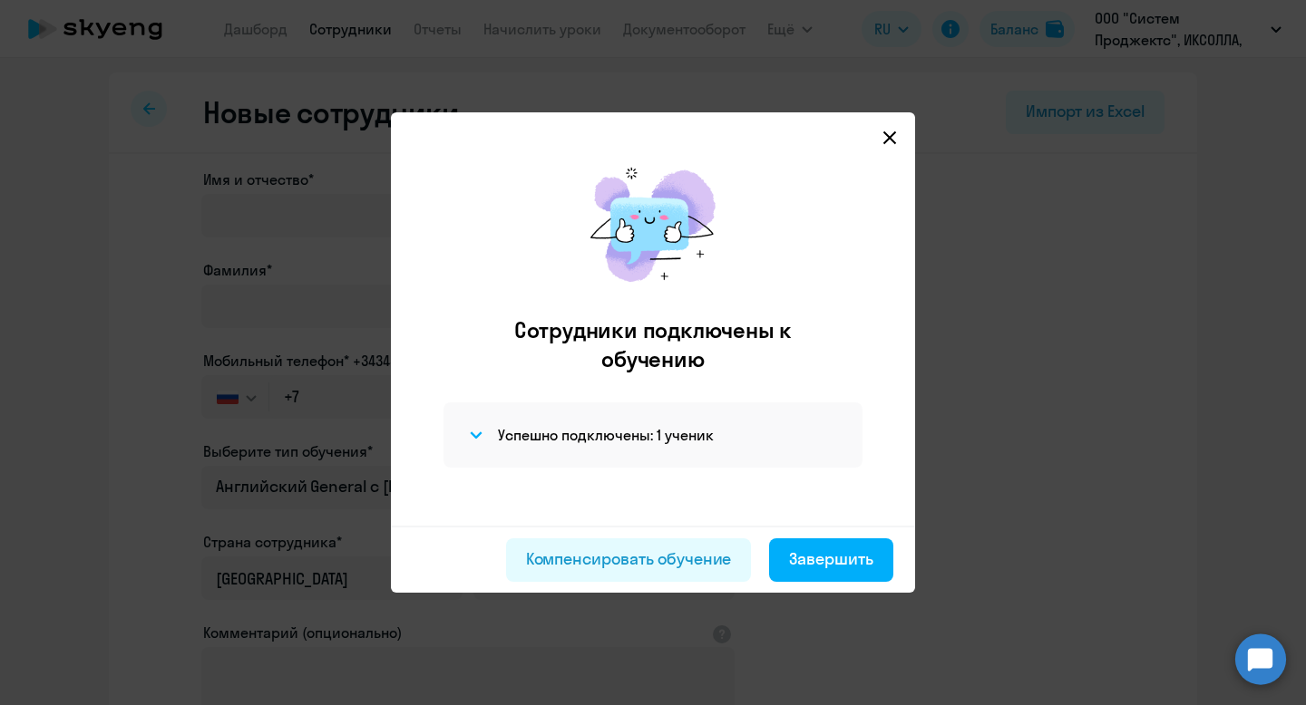
click at [885, 142] on icon at bounding box center [889, 137] width 13 height 13
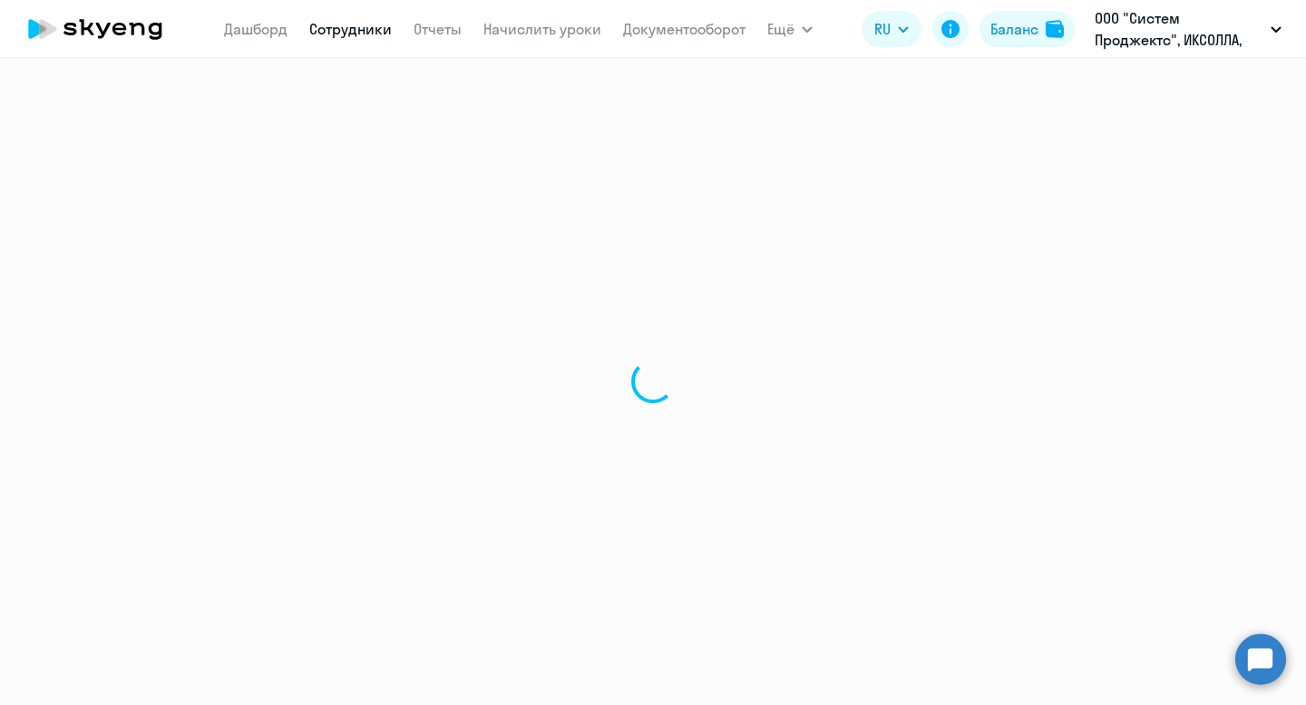
select select "30"
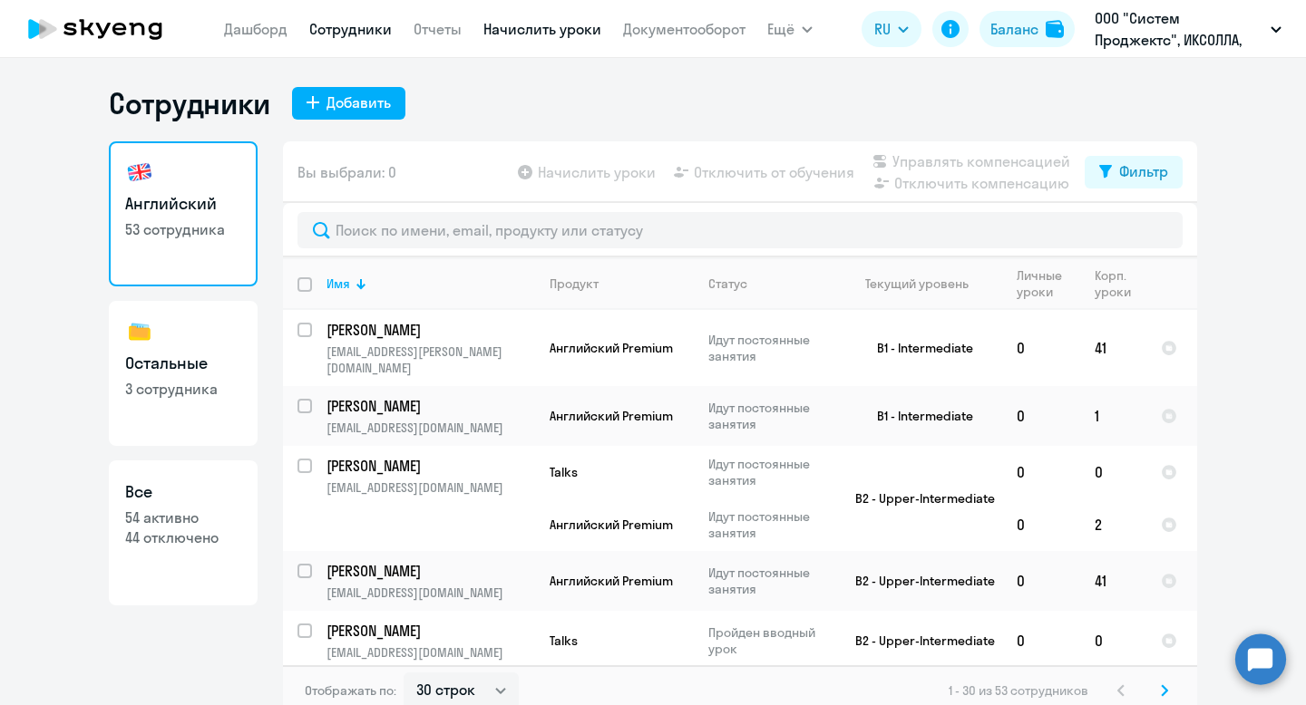
click at [559, 31] on link "Начислить уроки" at bounding box center [542, 29] width 118 height 18
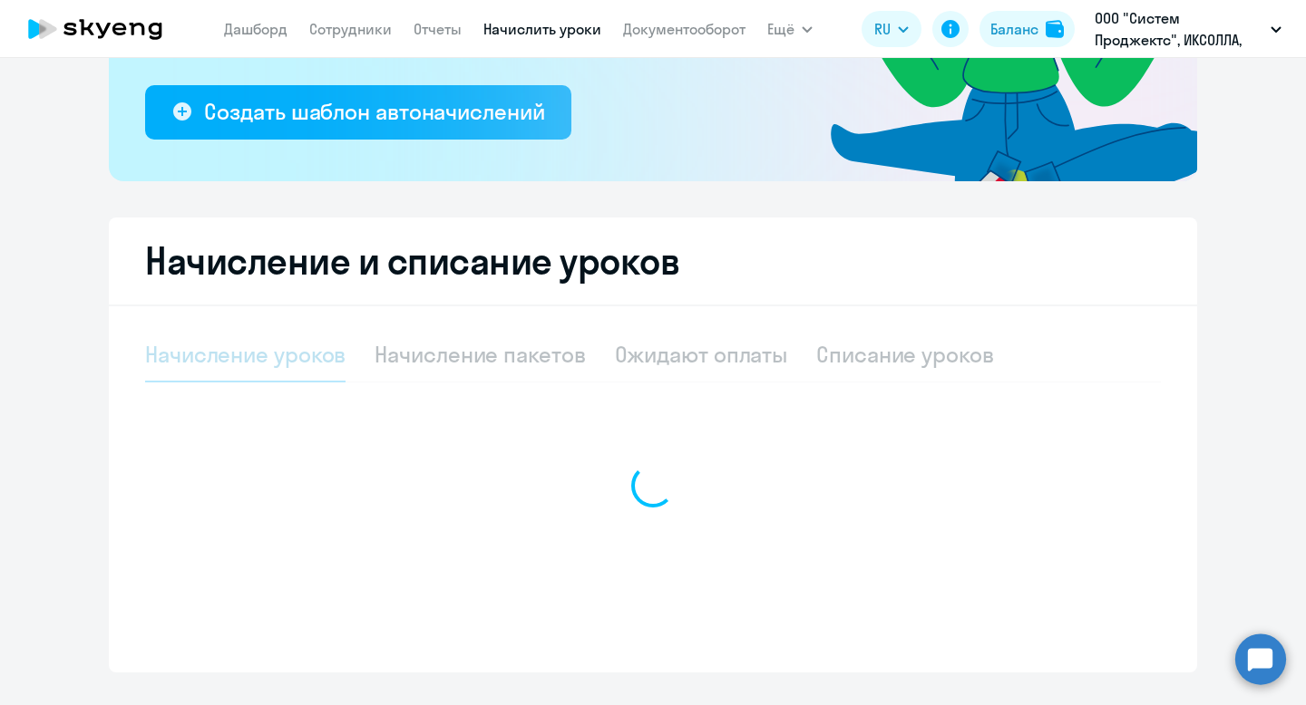
select select "10"
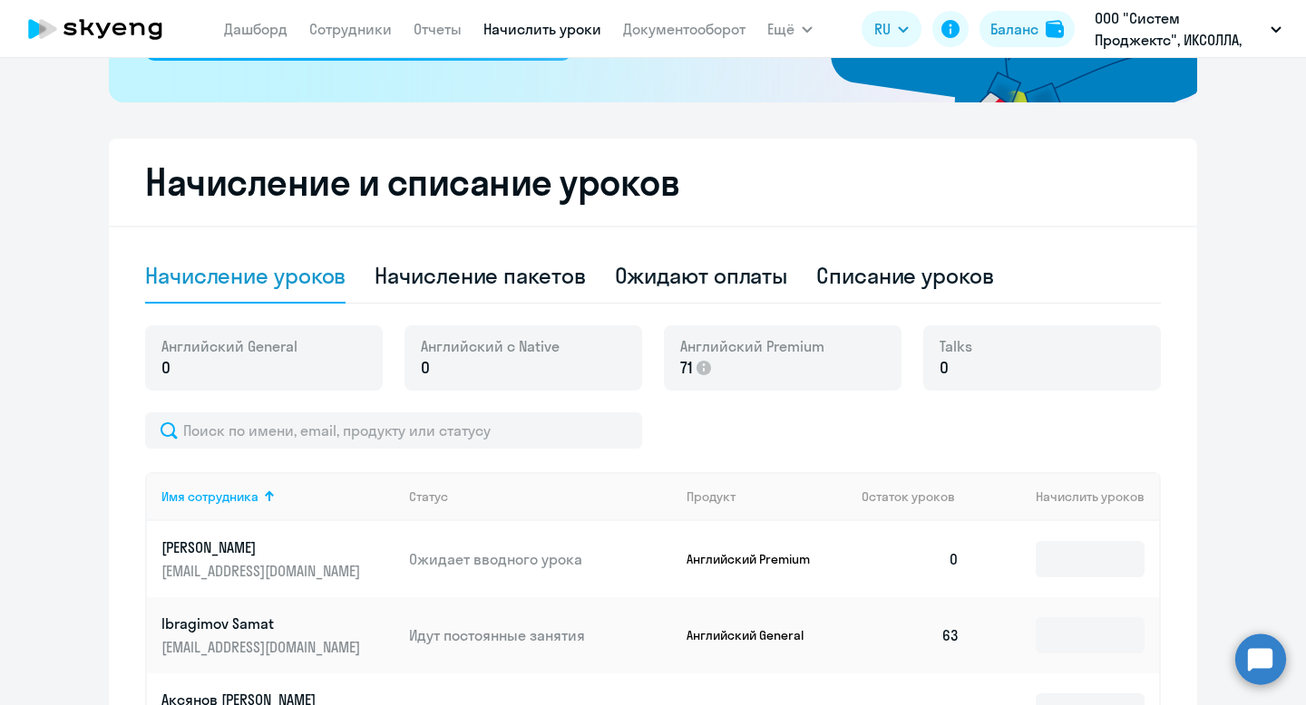
scroll to position [413, 0]
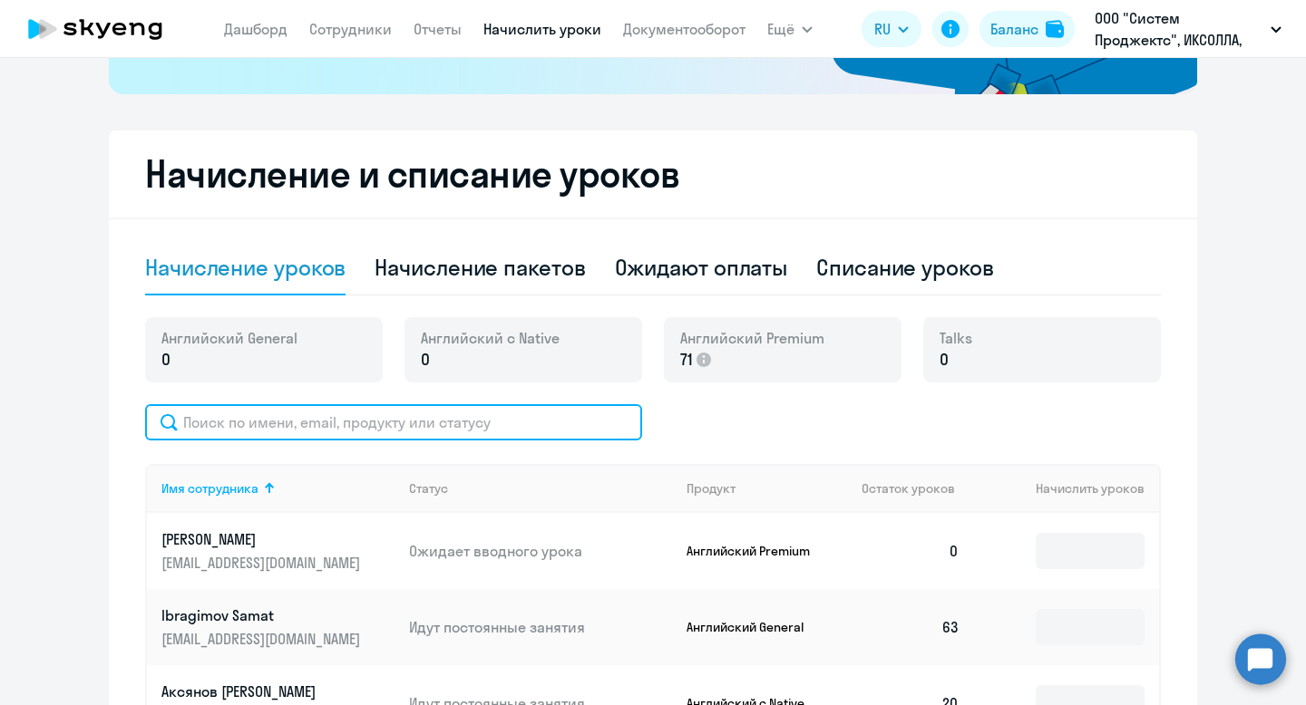
click at [538, 404] on input "text" at bounding box center [393, 422] width 497 height 36
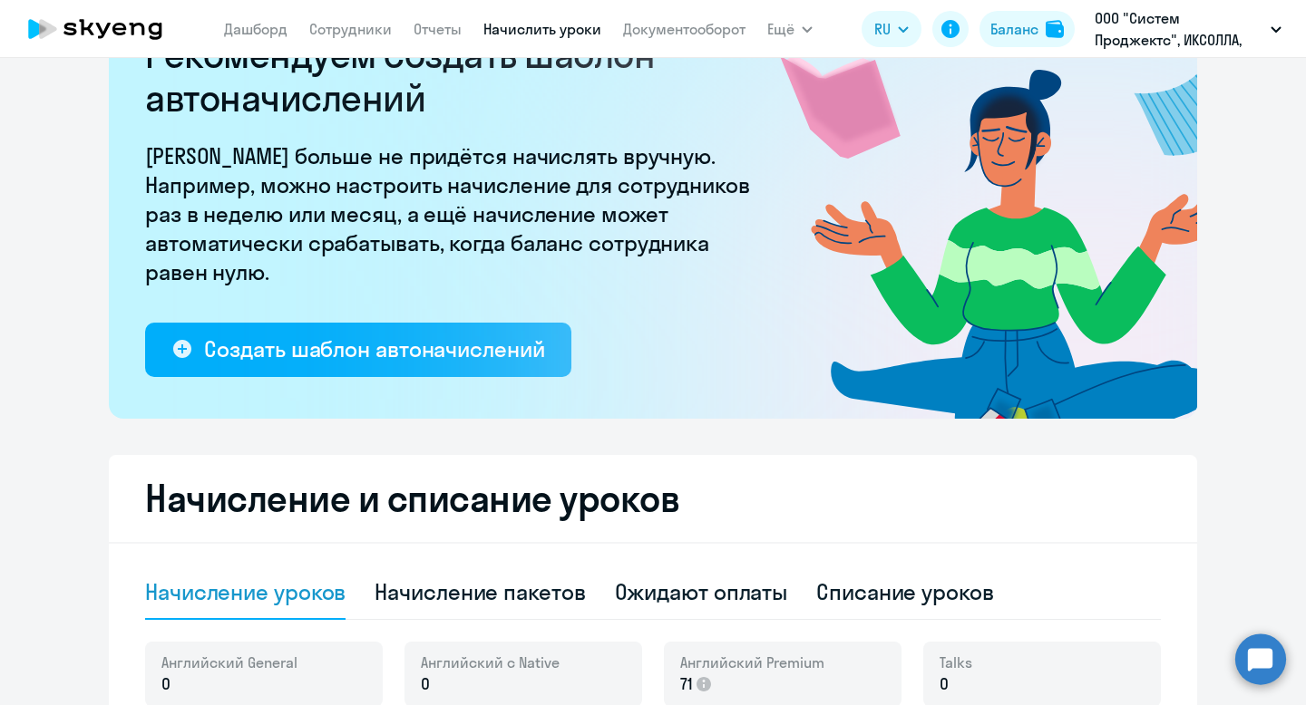
scroll to position [0, 0]
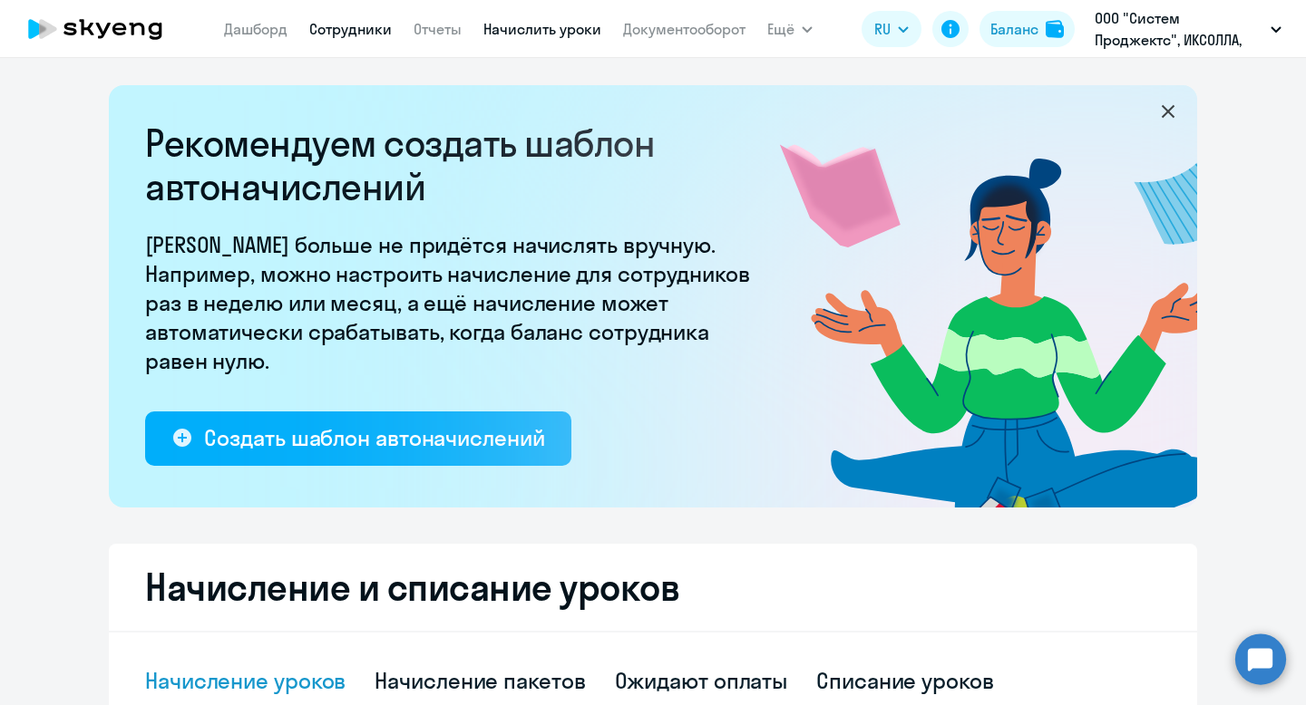
type input "аб"
click at [338, 30] on link "Сотрудники" at bounding box center [350, 29] width 83 height 18
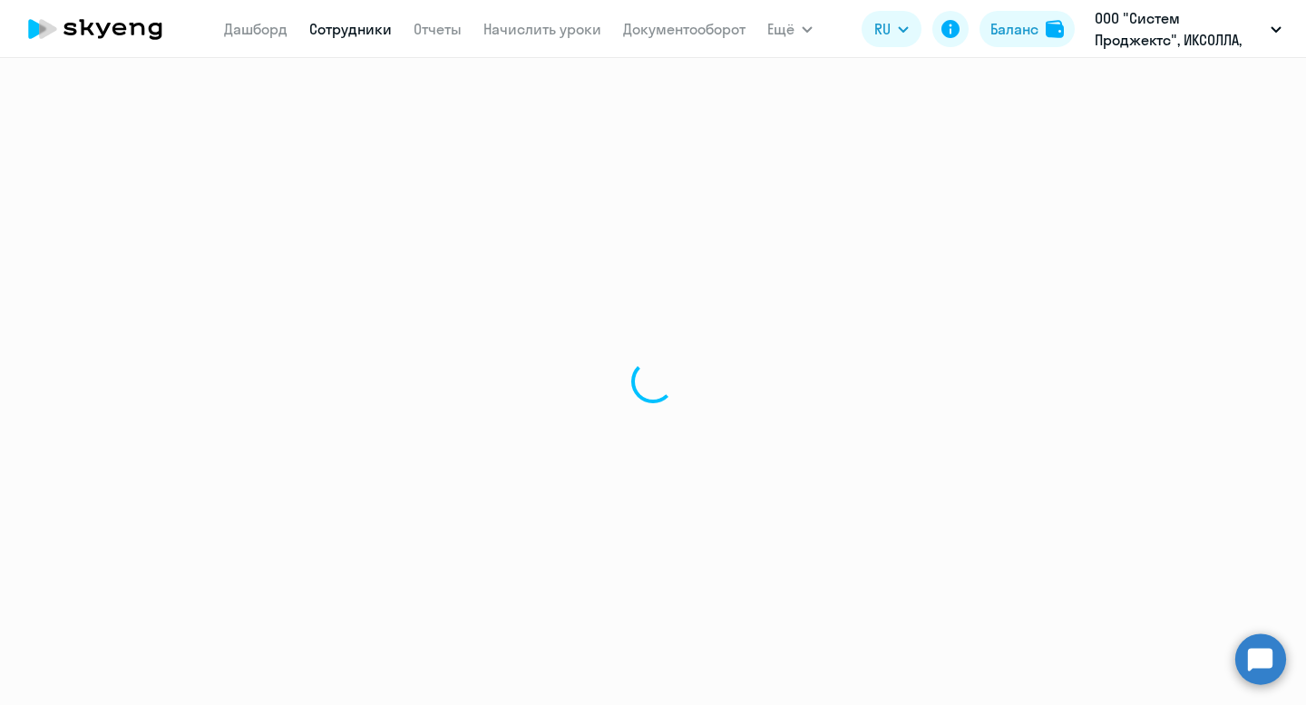
select select "30"
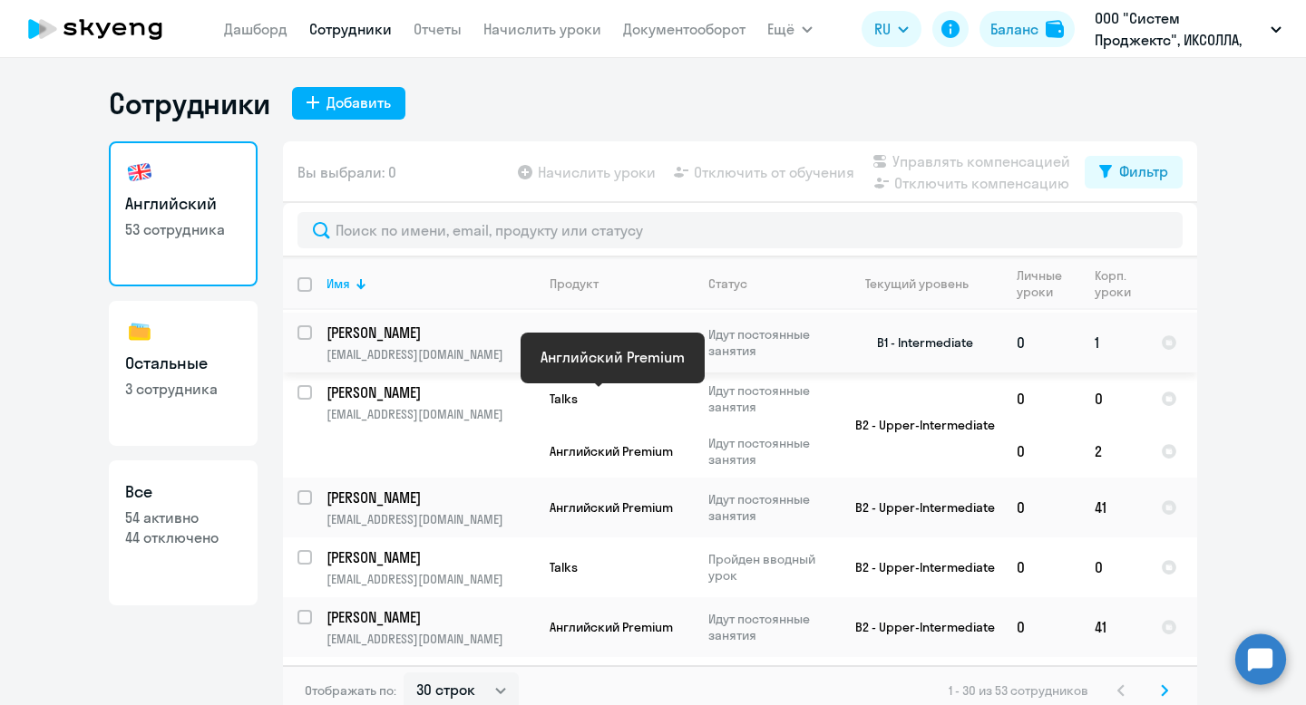
scroll to position [115, 0]
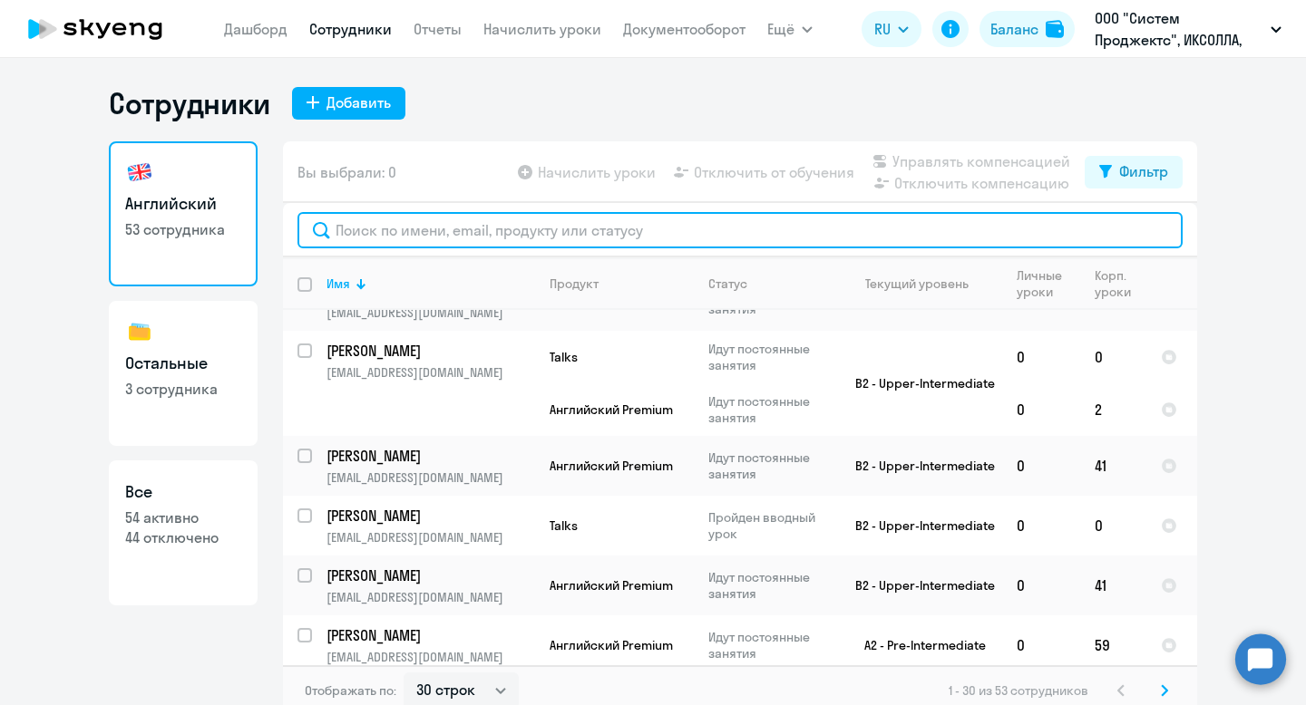
click at [561, 221] on input "text" at bounding box center [739, 230] width 885 height 36
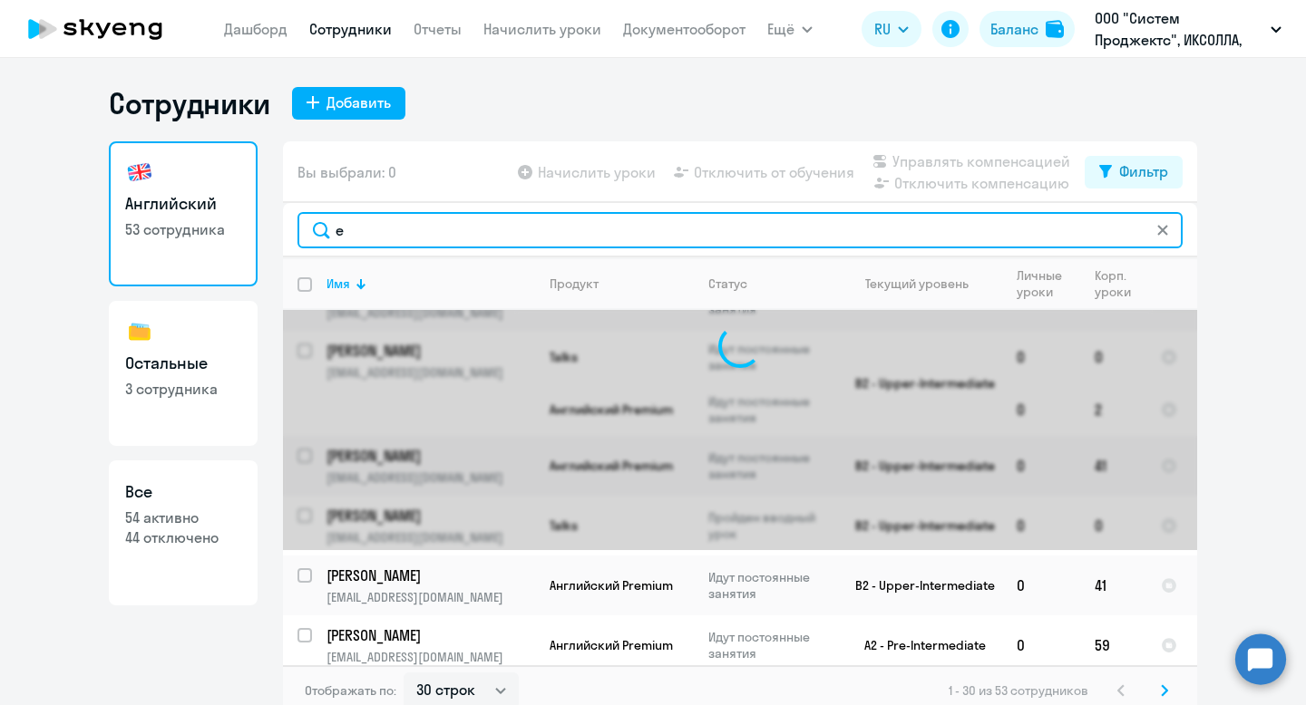
scroll to position [0, 0]
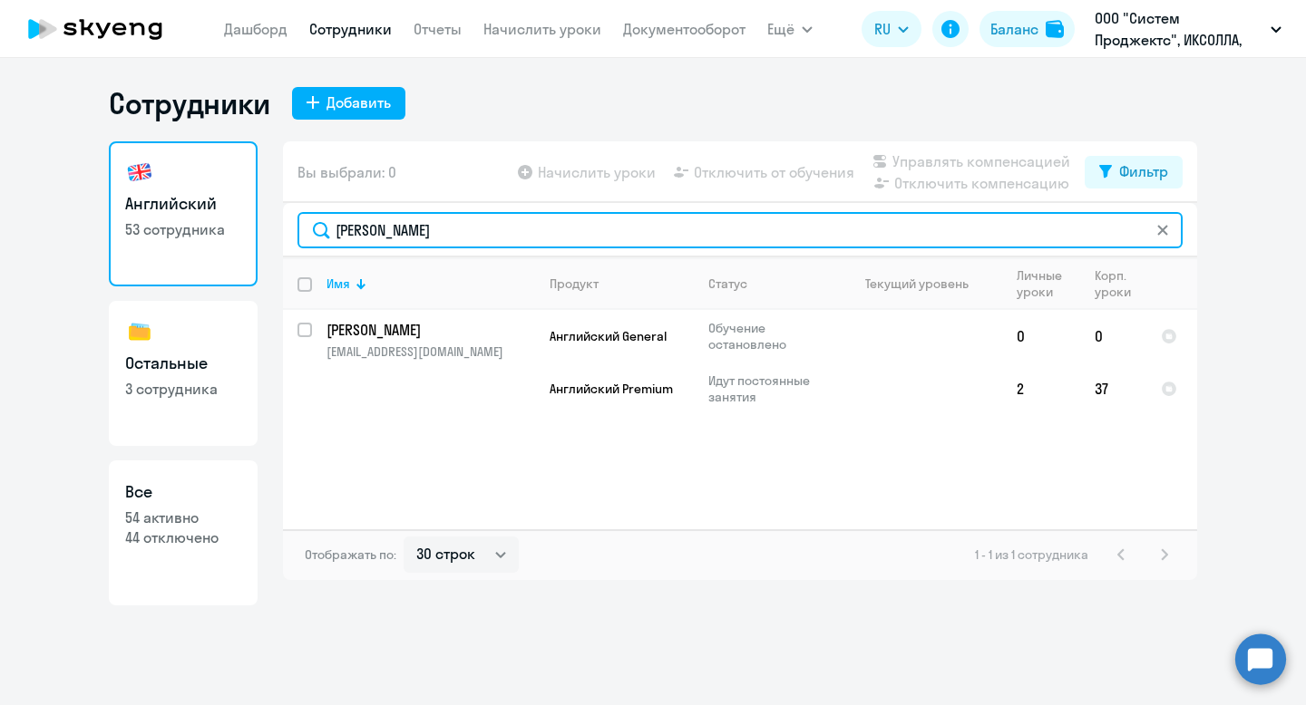
click at [384, 233] on input "[PERSON_NAME]" at bounding box center [739, 230] width 885 height 36
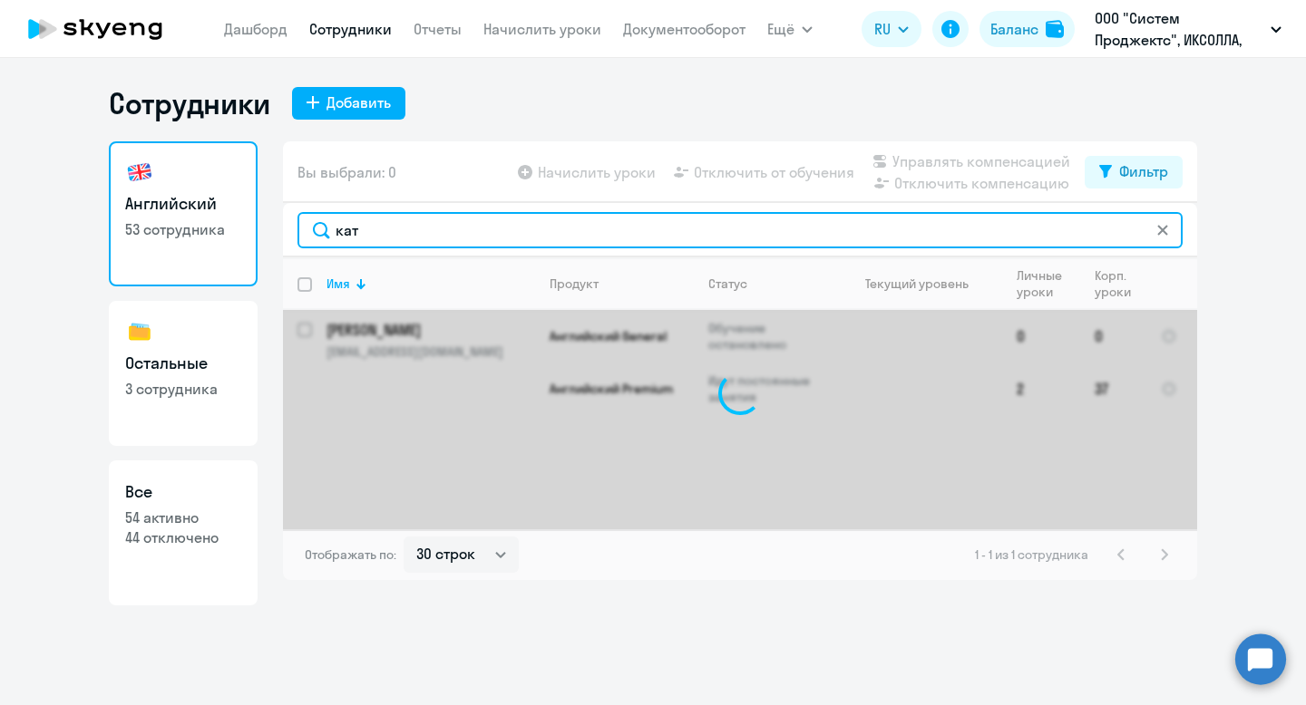
type input "[PERSON_NAME]"
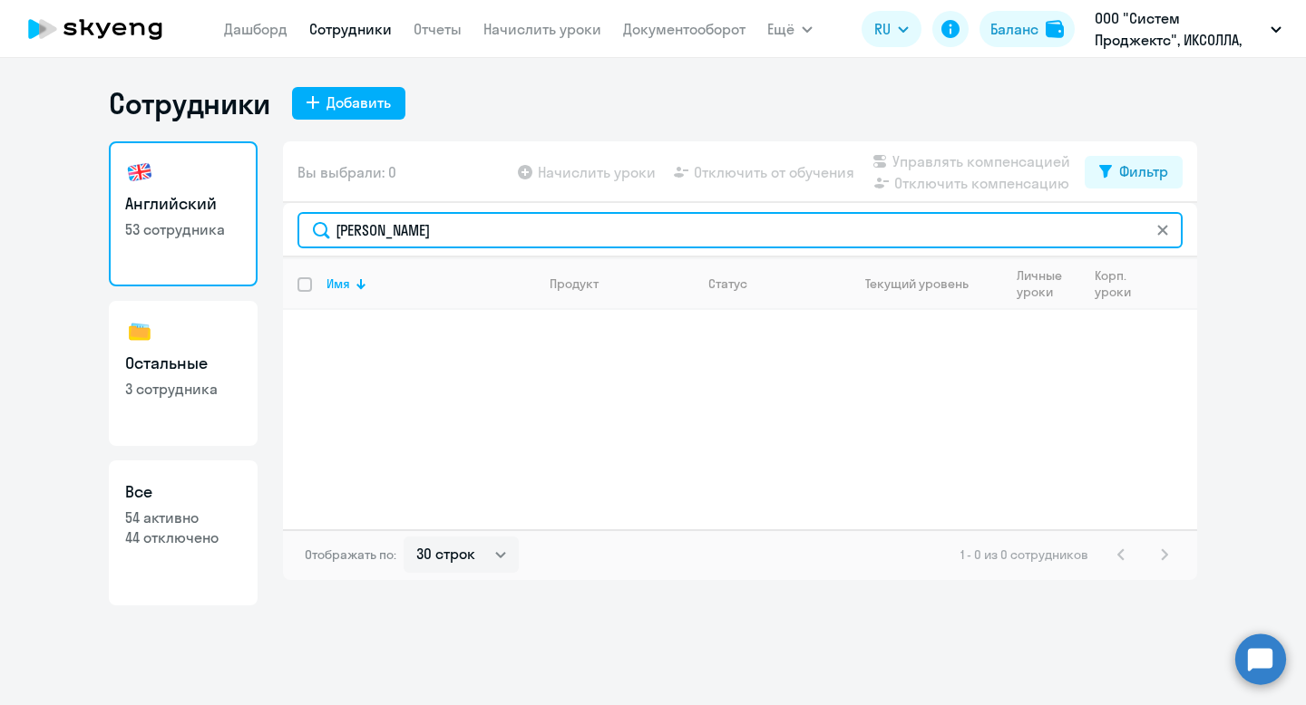
click at [343, 237] on input "[PERSON_NAME]" at bounding box center [739, 230] width 885 height 36
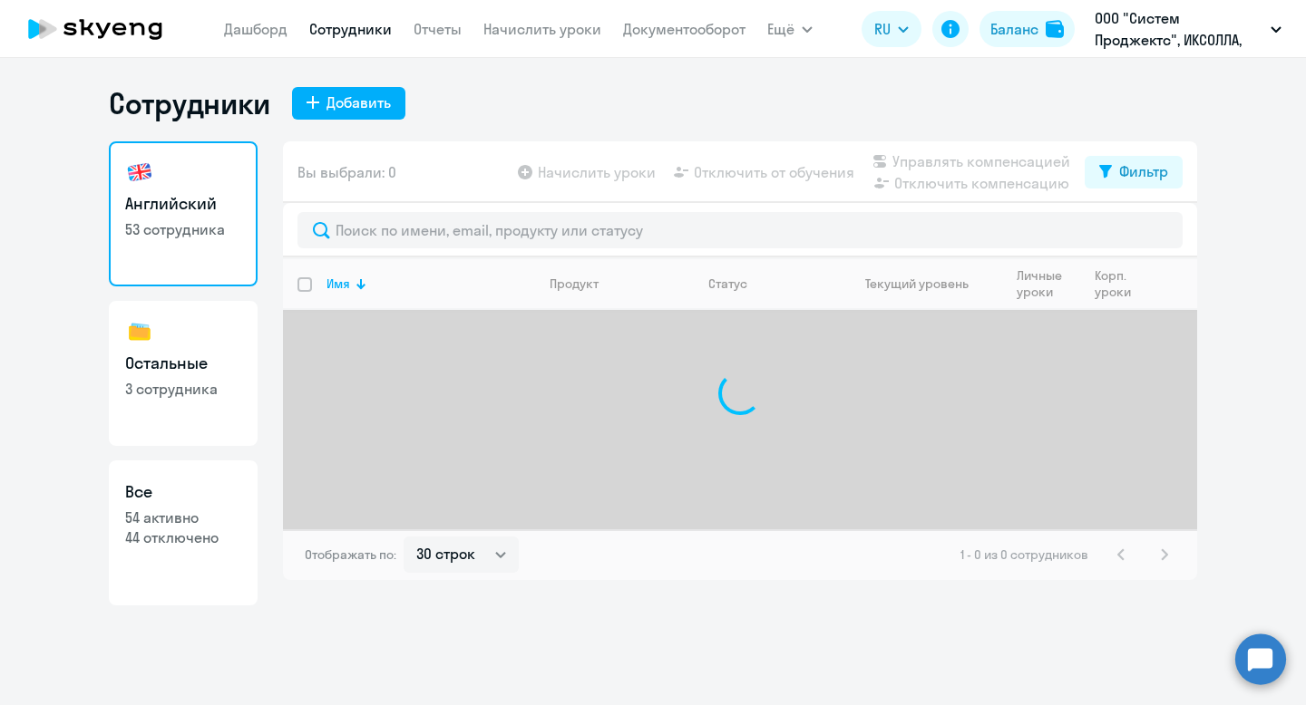
click at [1218, 322] on ng-component "Сотрудники Добавить Английский 53 сотрудника Остальные 3 сотрудника Все 54 акти…" at bounding box center [653, 345] width 1306 height 520
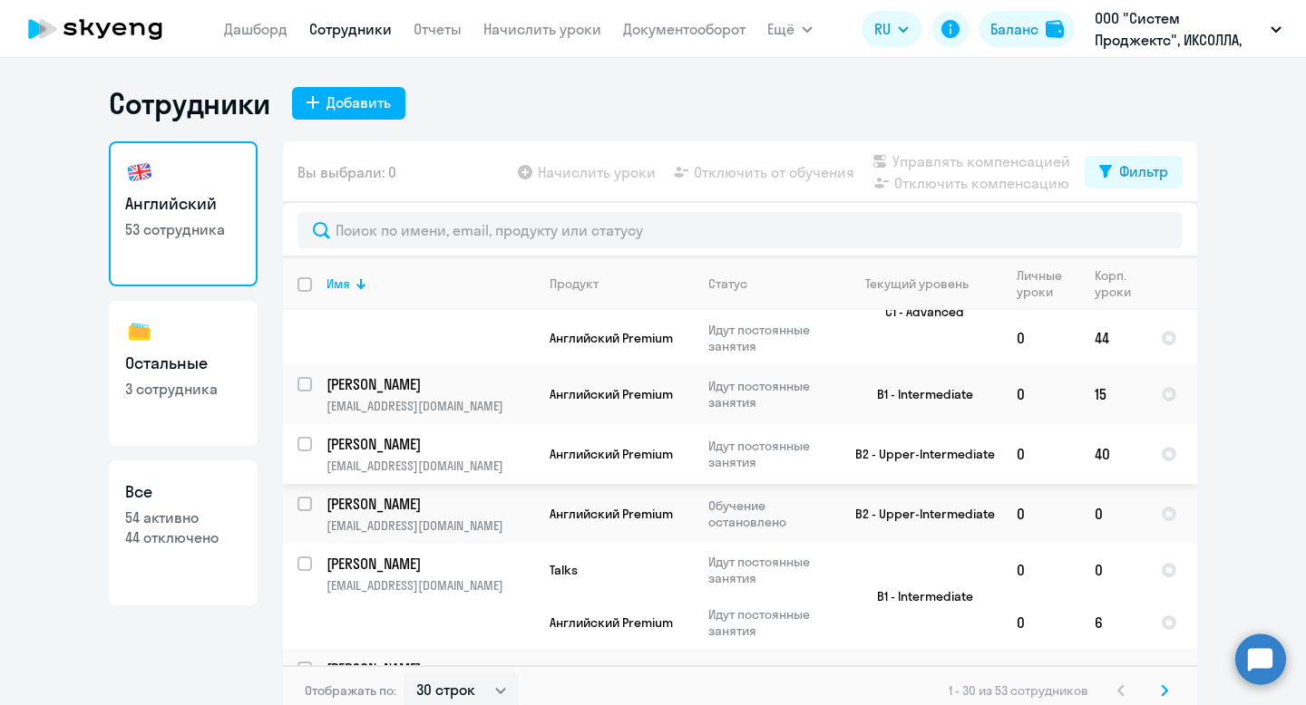
scroll to position [11, 0]
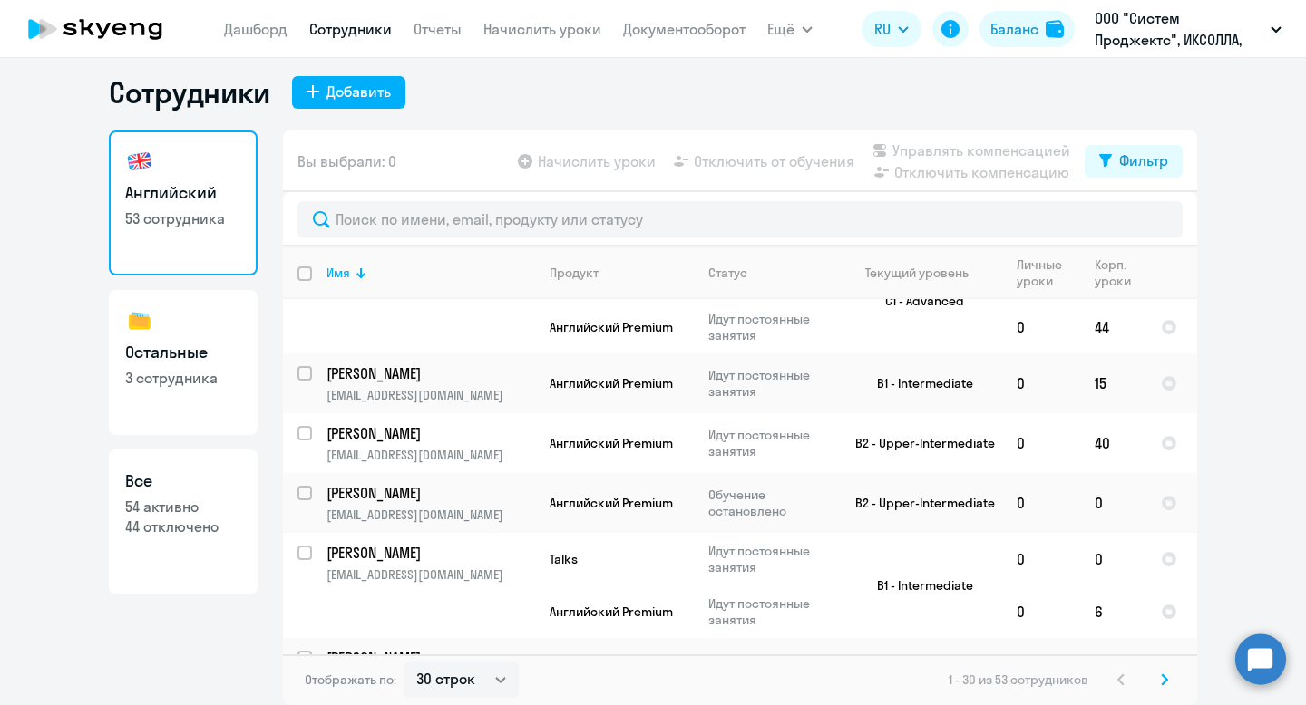
click at [1163, 679] on icon at bounding box center [1164, 680] width 7 height 13
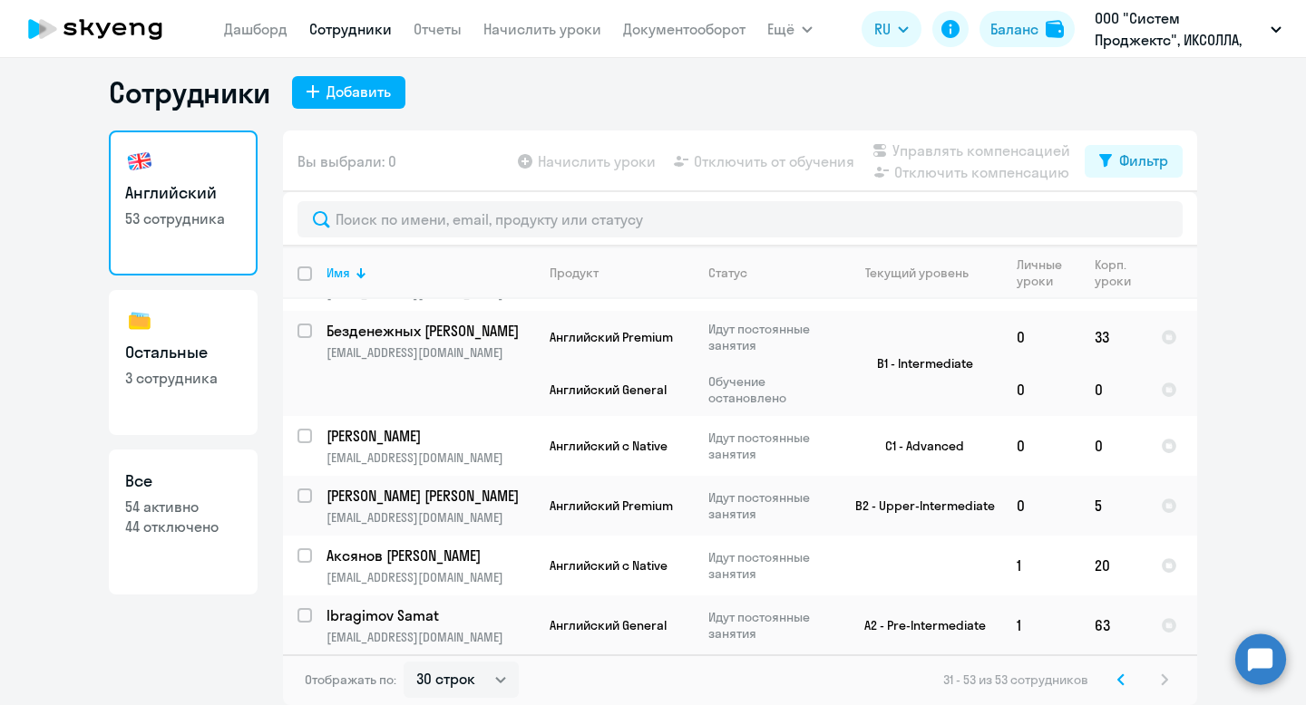
scroll to position [1326, 0]
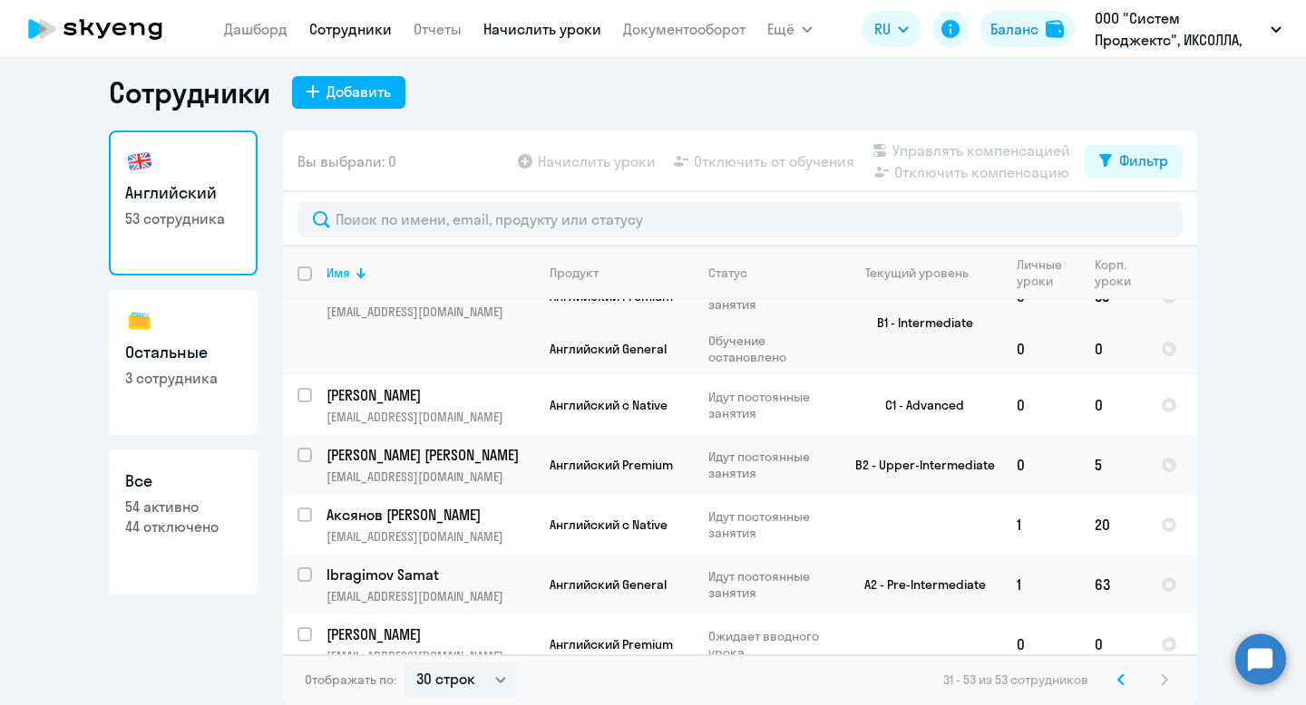
click at [542, 33] on link "Начислить уроки" at bounding box center [542, 29] width 118 height 18
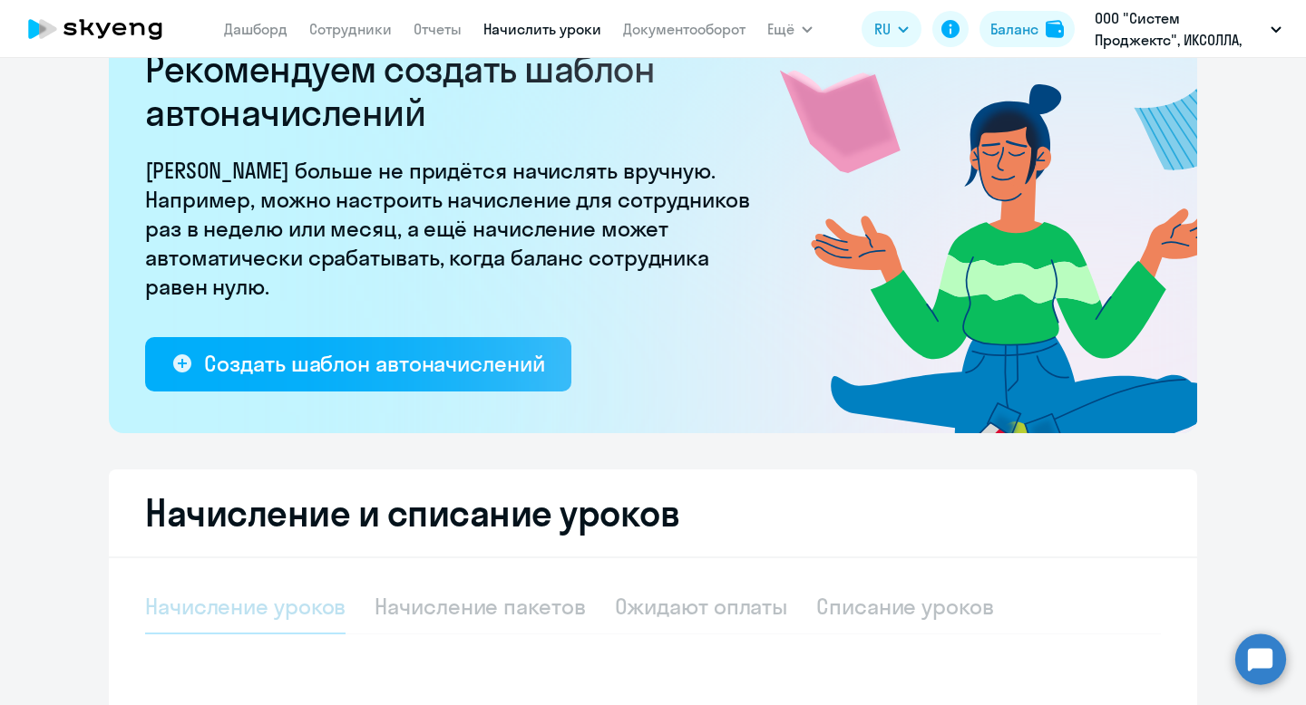
select select "10"
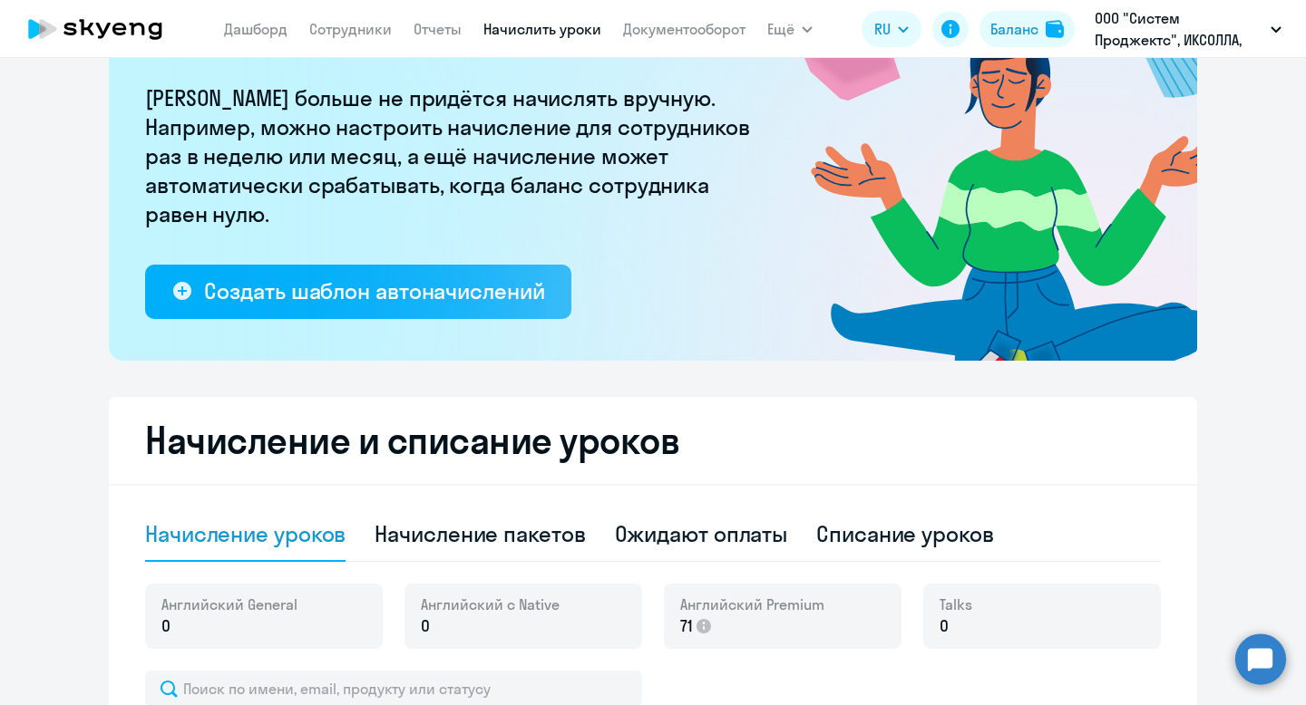
scroll to position [232, 0]
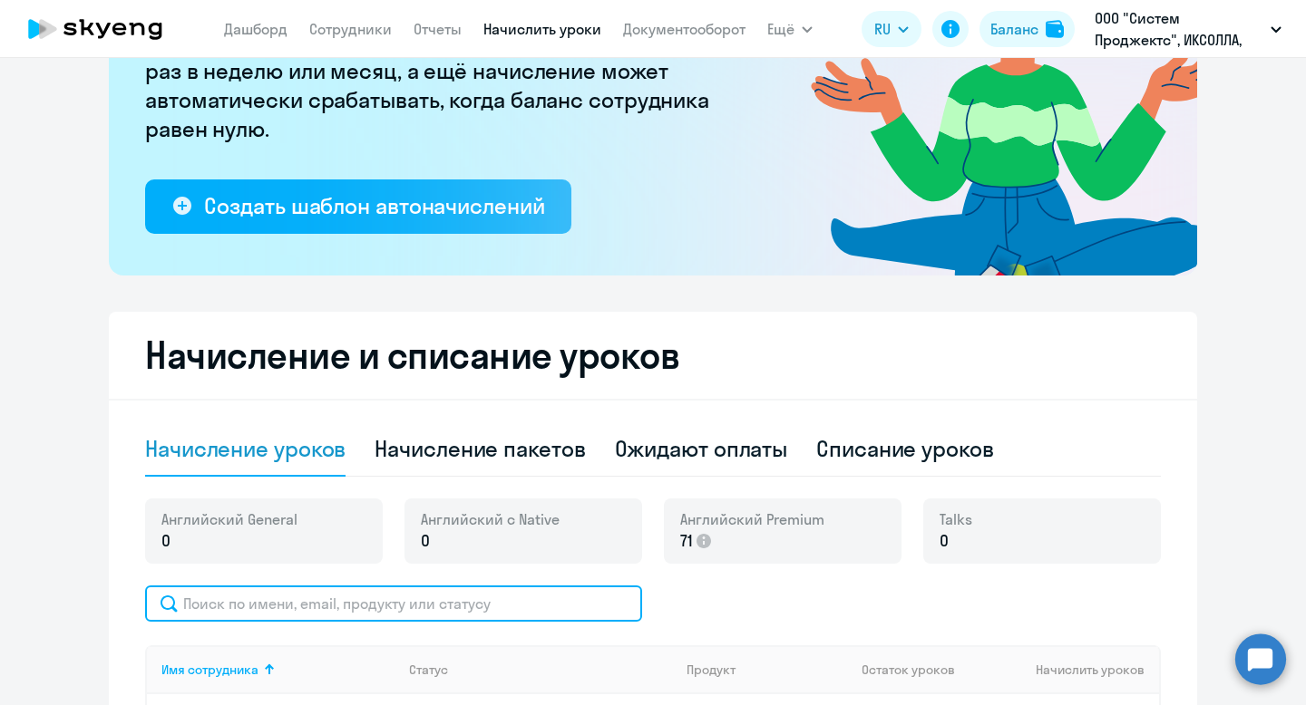
click at [367, 602] on input "text" at bounding box center [393, 604] width 497 height 36
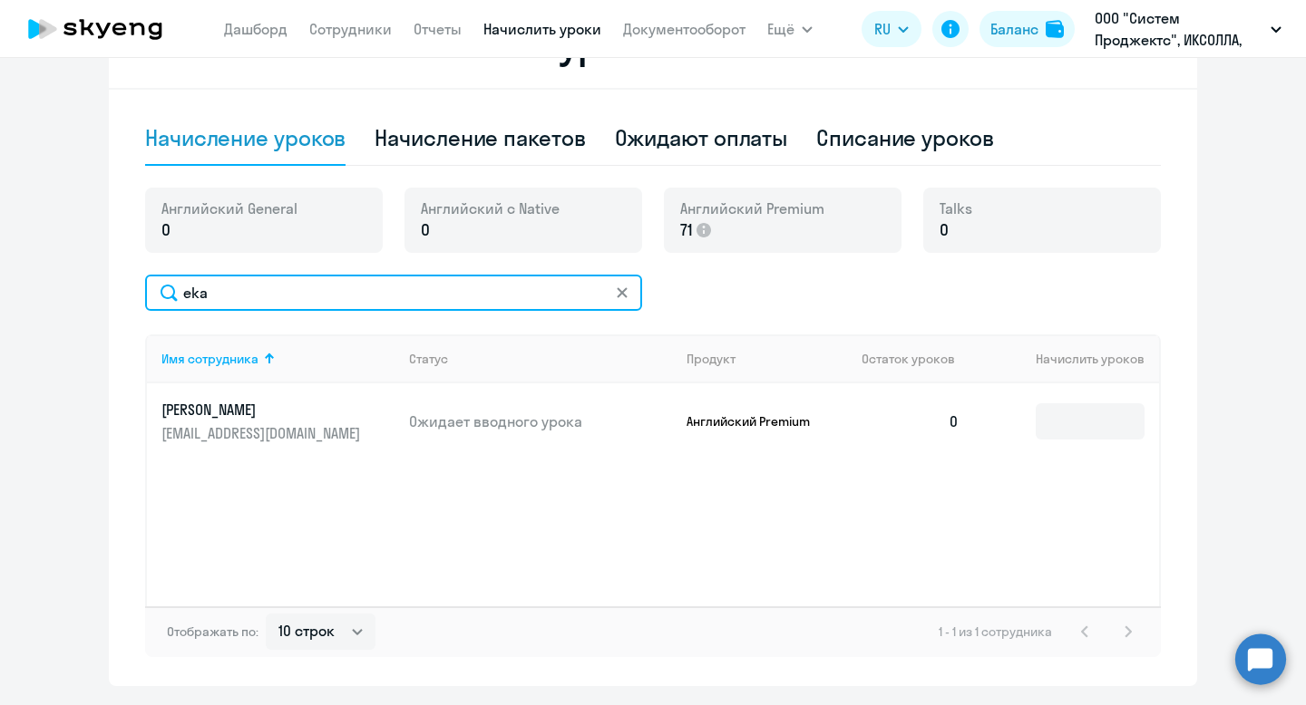
scroll to position [558, 0]
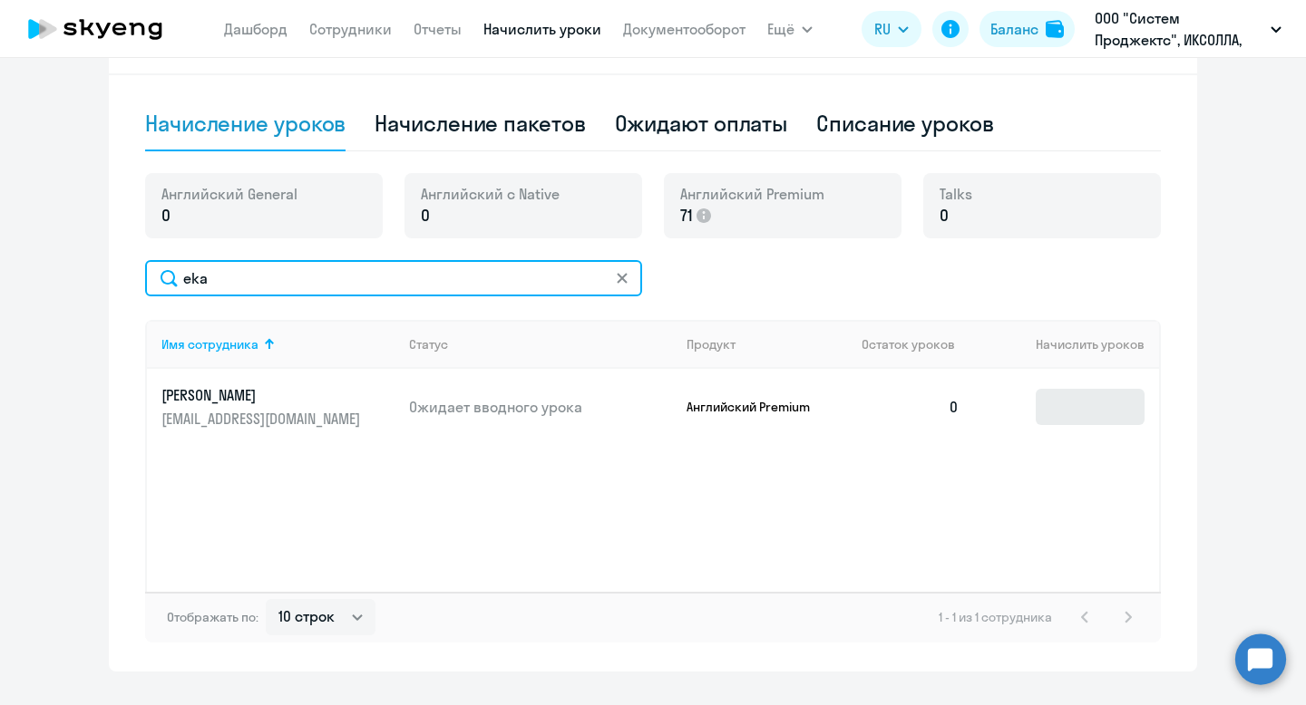
type input "eka"
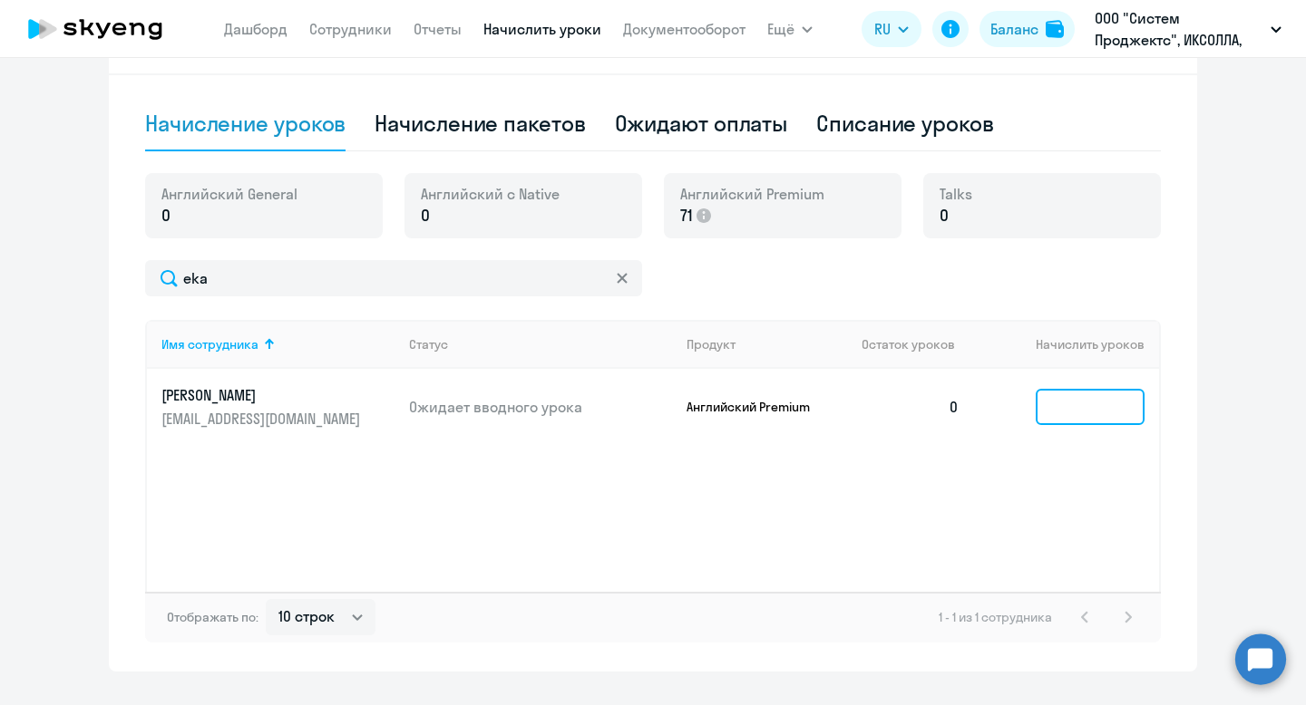
click at [1087, 413] on input at bounding box center [1089, 407] width 109 height 36
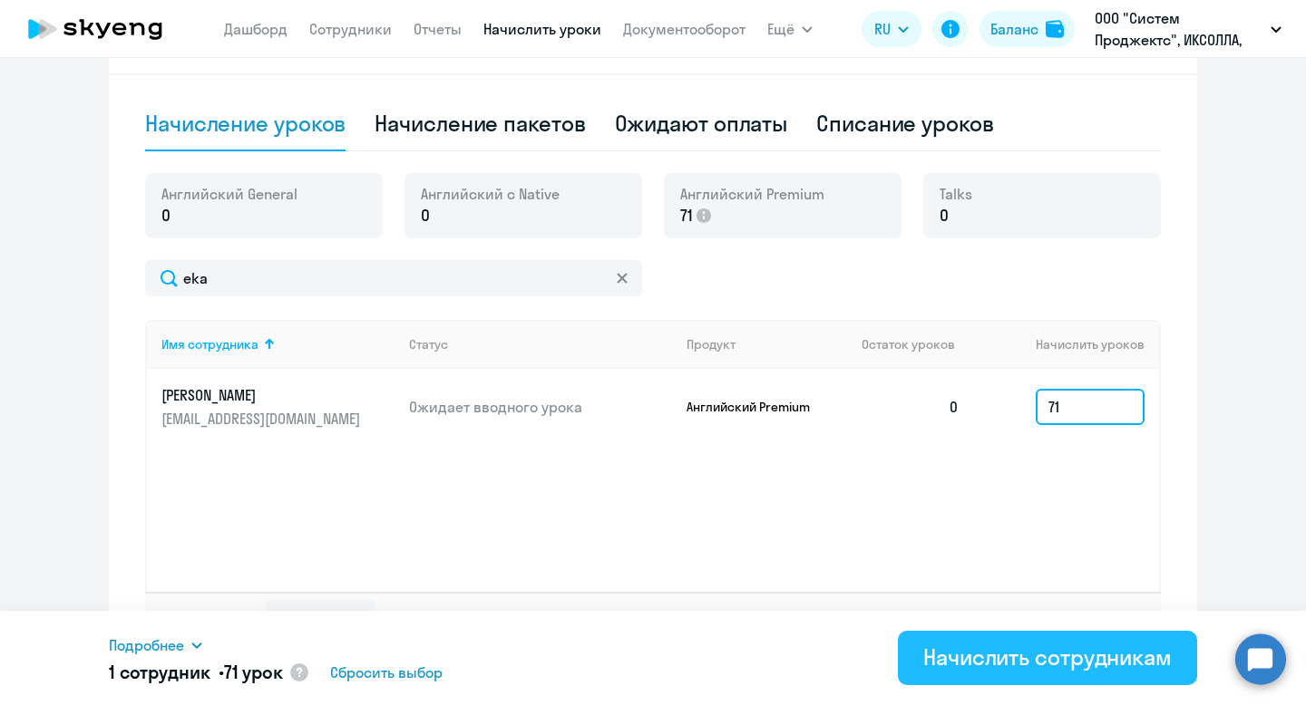
type input "71"
click at [1019, 649] on div "Начислить сотрудникам" at bounding box center [1047, 657] width 248 height 29
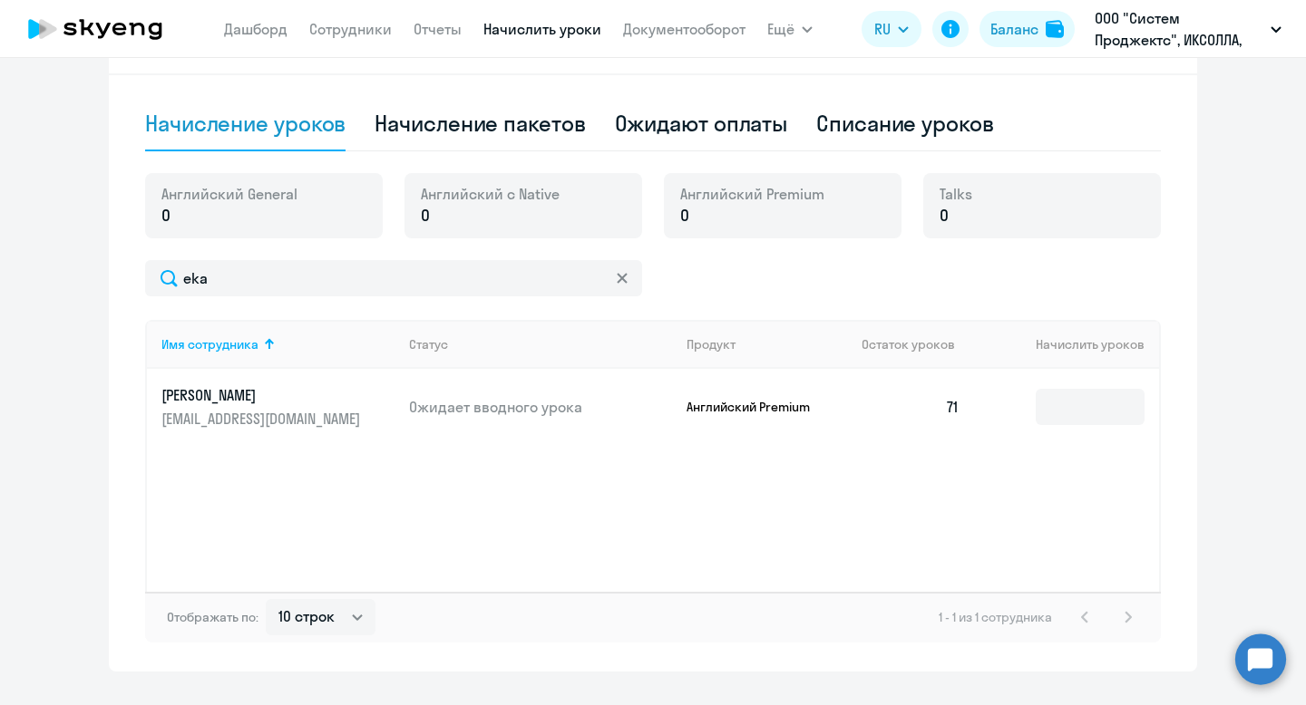
click at [343, 38] on app-menu-item-link "Сотрудники" at bounding box center [350, 29] width 83 height 23
click at [338, 30] on link "Сотрудники" at bounding box center [350, 29] width 83 height 18
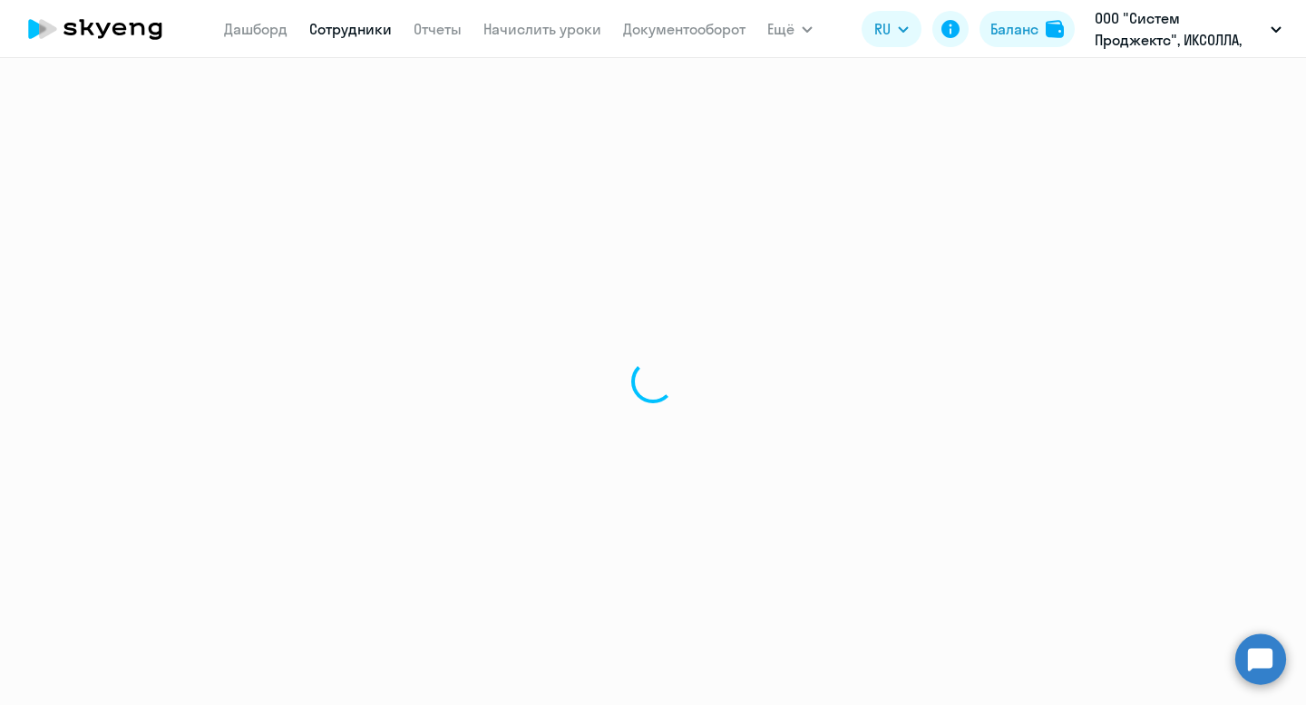
select select "30"
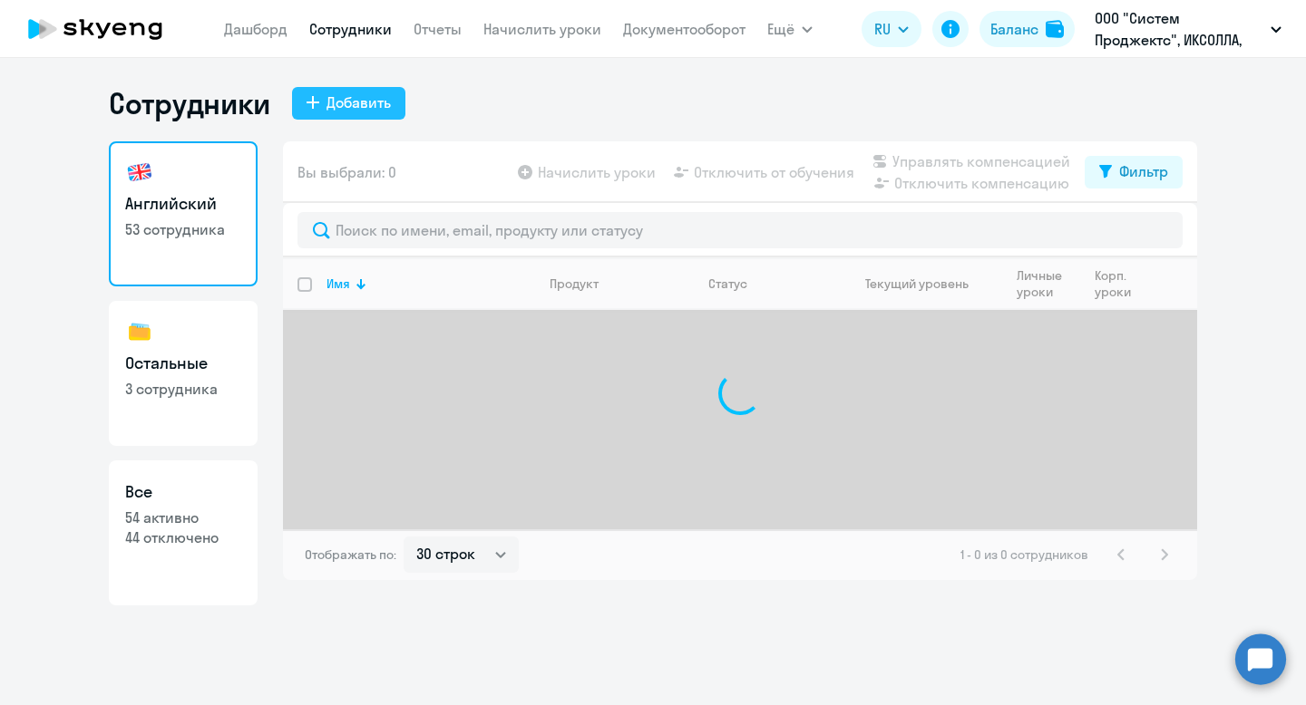
click at [331, 114] on button "Добавить" at bounding box center [348, 103] width 113 height 33
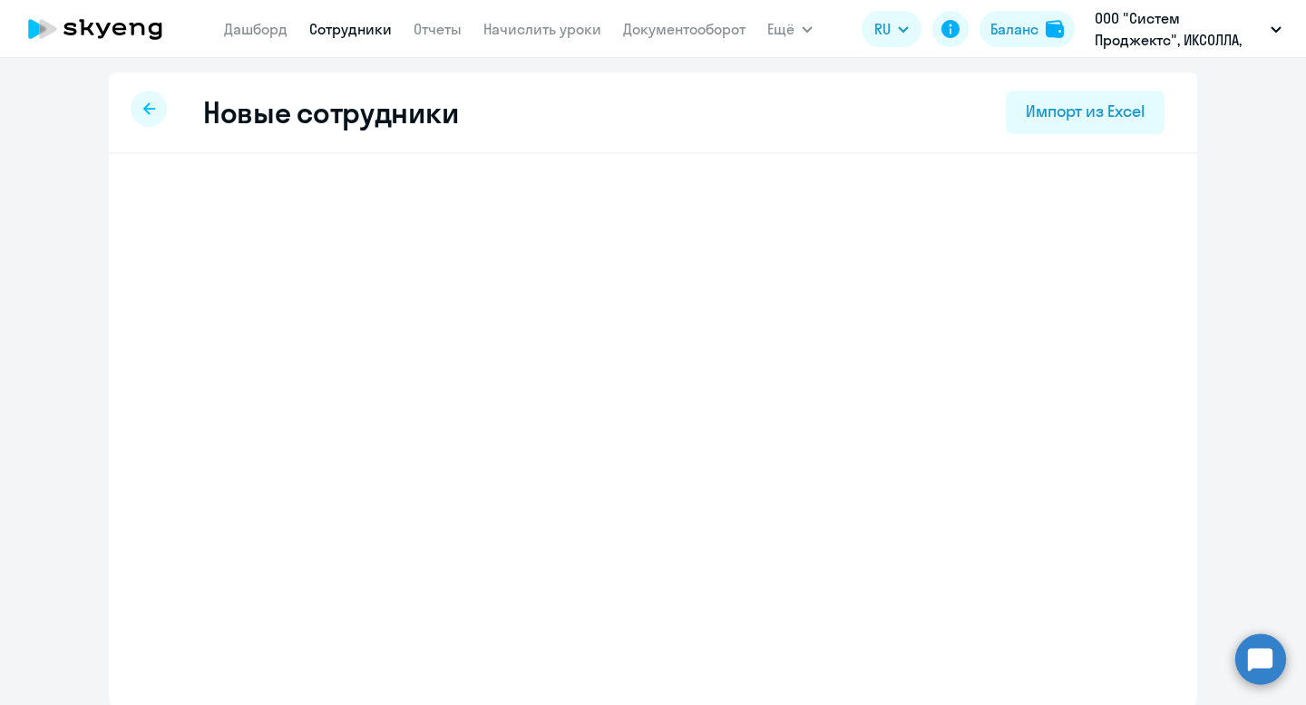
select select "english_adult_not_native_speaker"
select select "5"
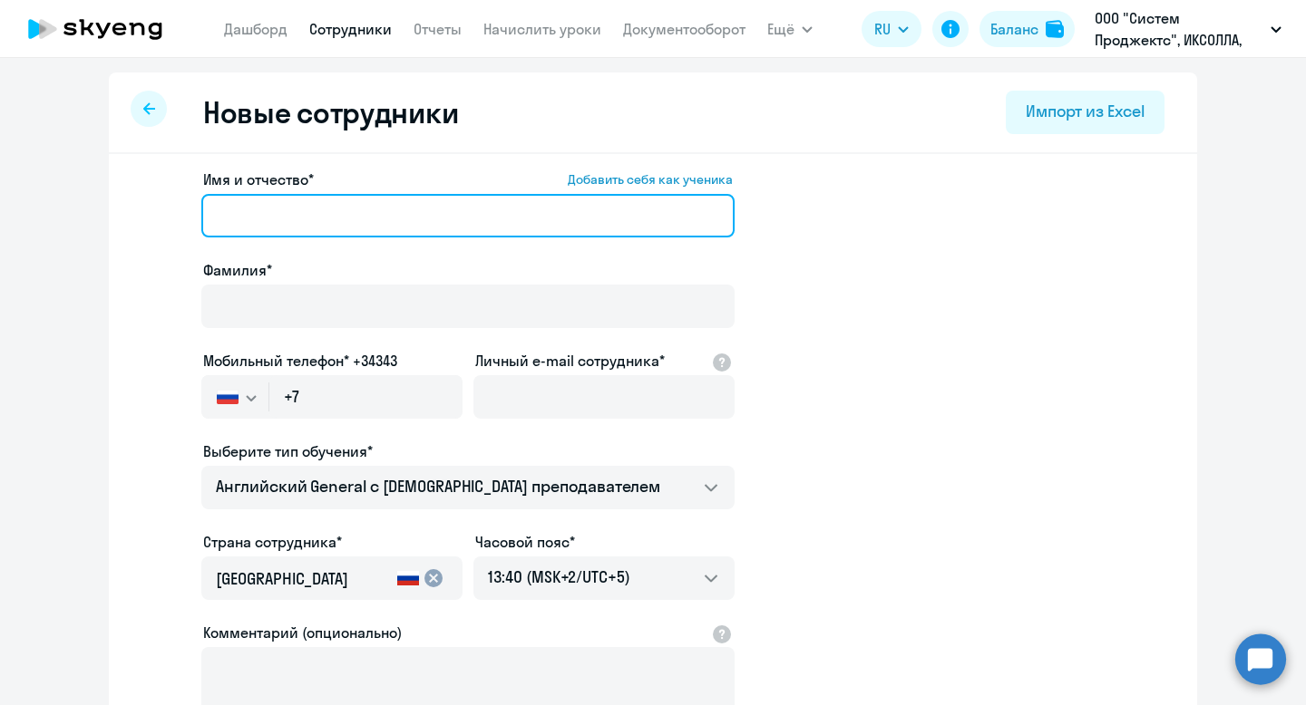
click at [386, 223] on input "Имя и отчество* Добавить себя как ученика" at bounding box center [467, 216] width 533 height 44
type input "Д"
type input "[PERSON_NAME]"
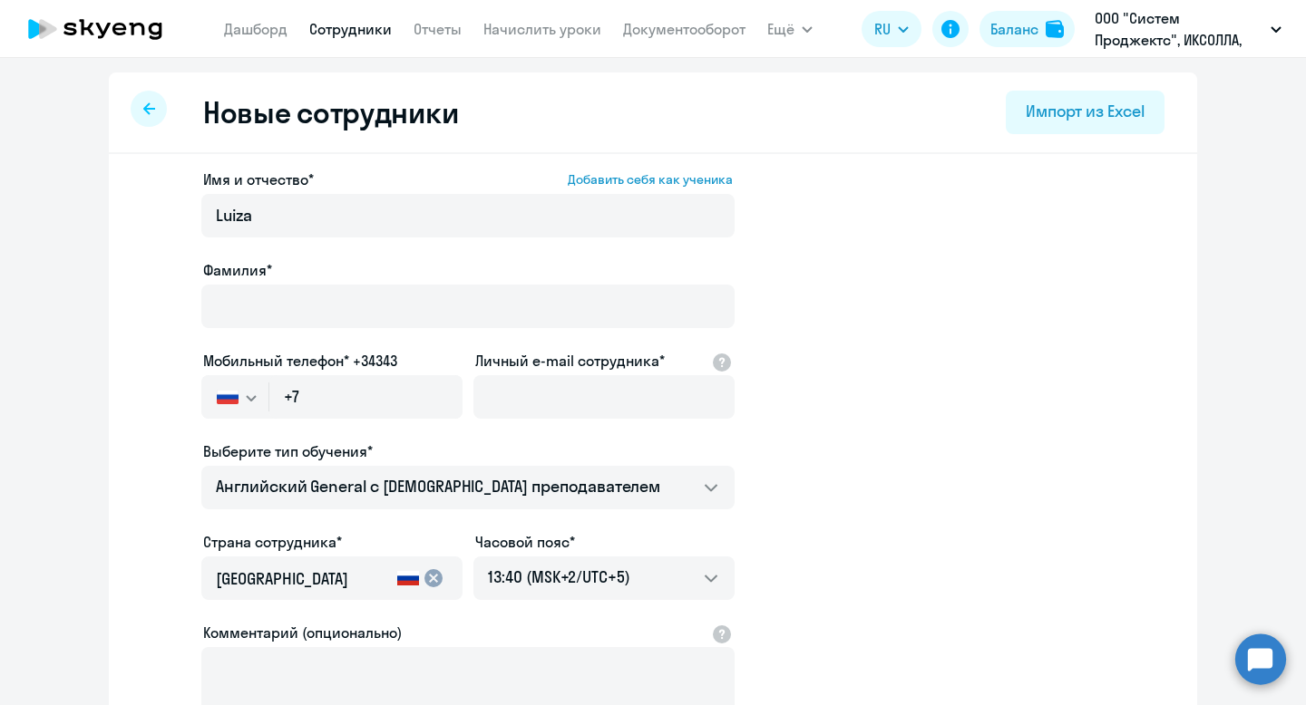
select select "english_adult_not_native_speaker"
select select "5"
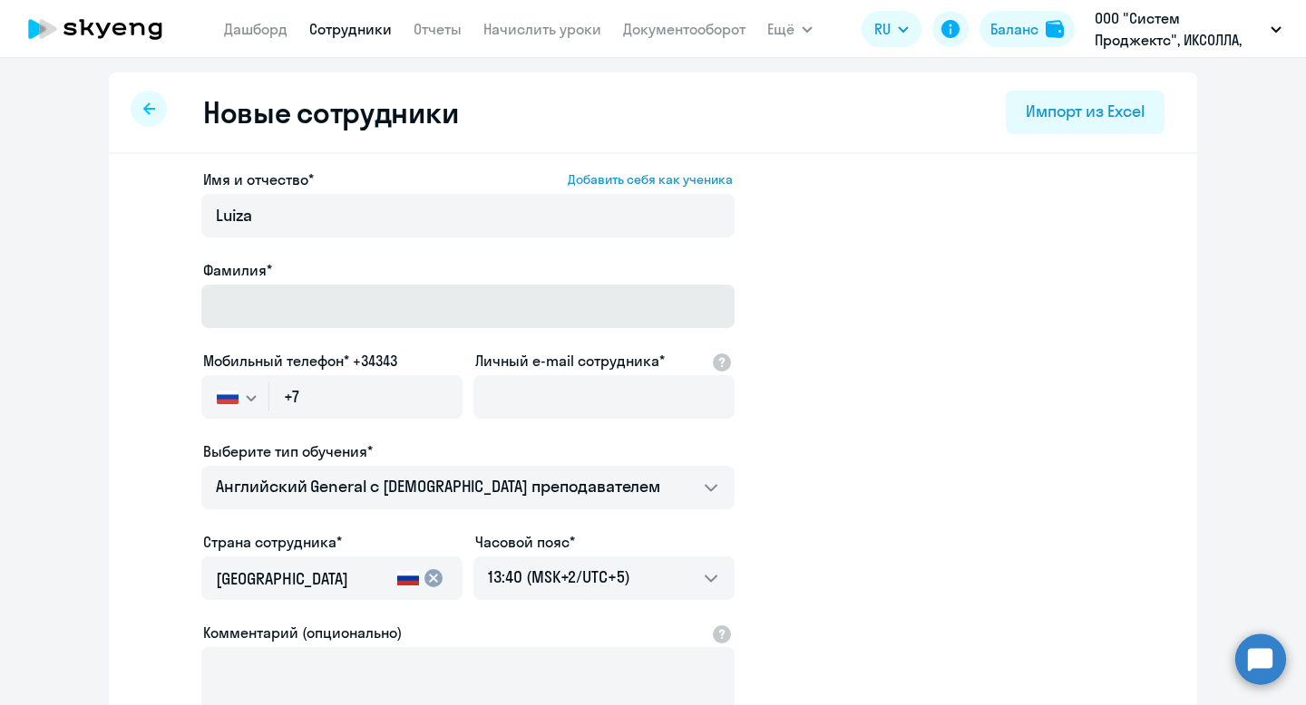
type input "Luiza"
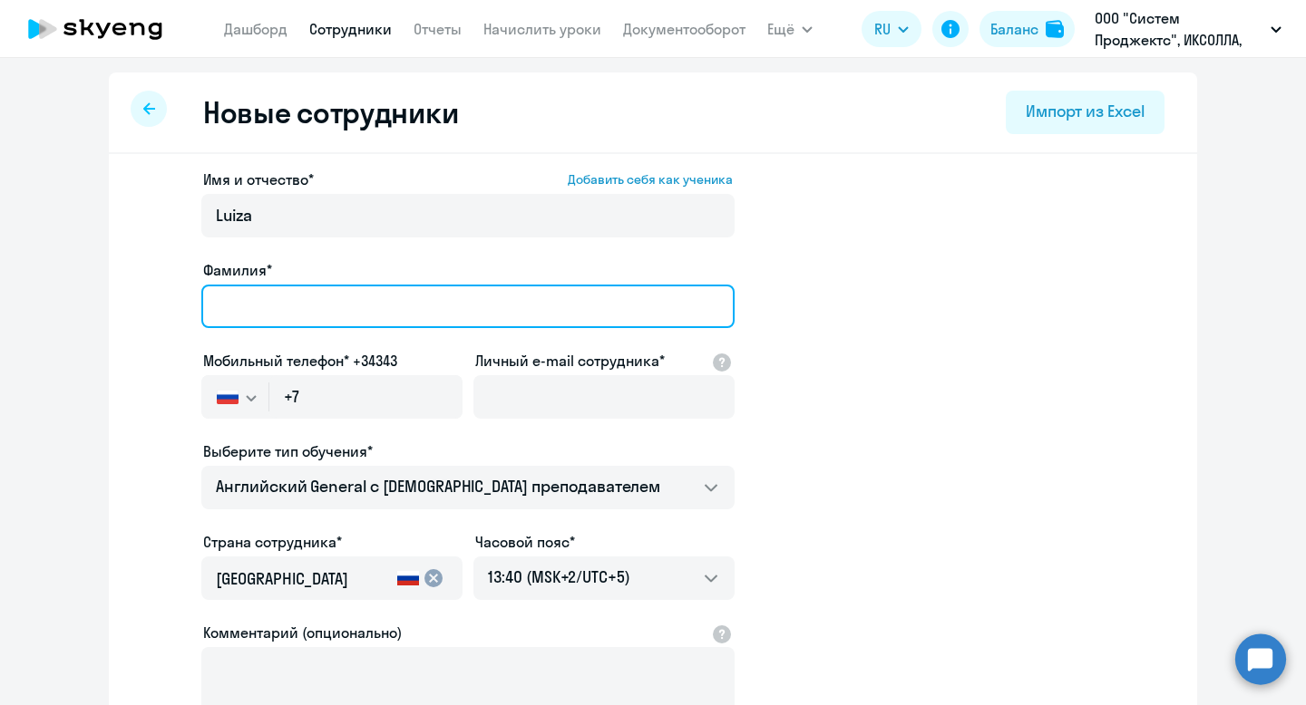
click at [264, 298] on input "Фамилия*" at bounding box center [467, 307] width 533 height 44
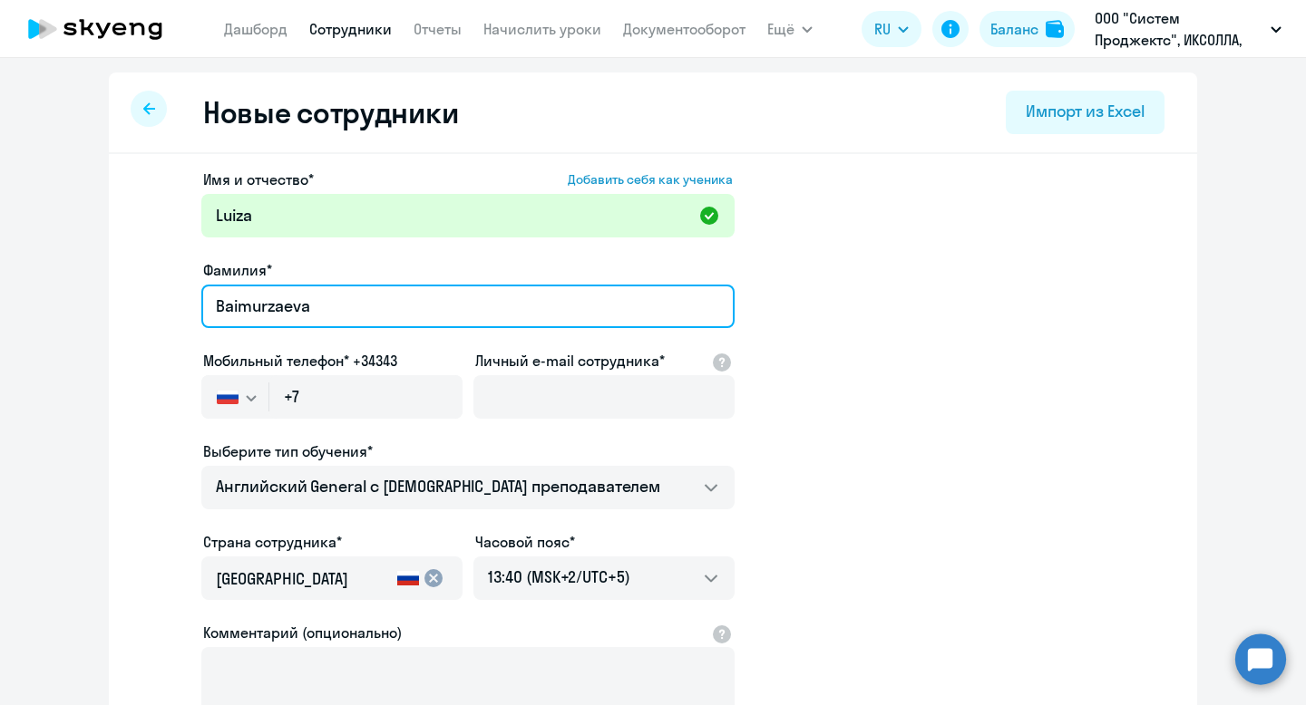
type input "Baimurzaeva"
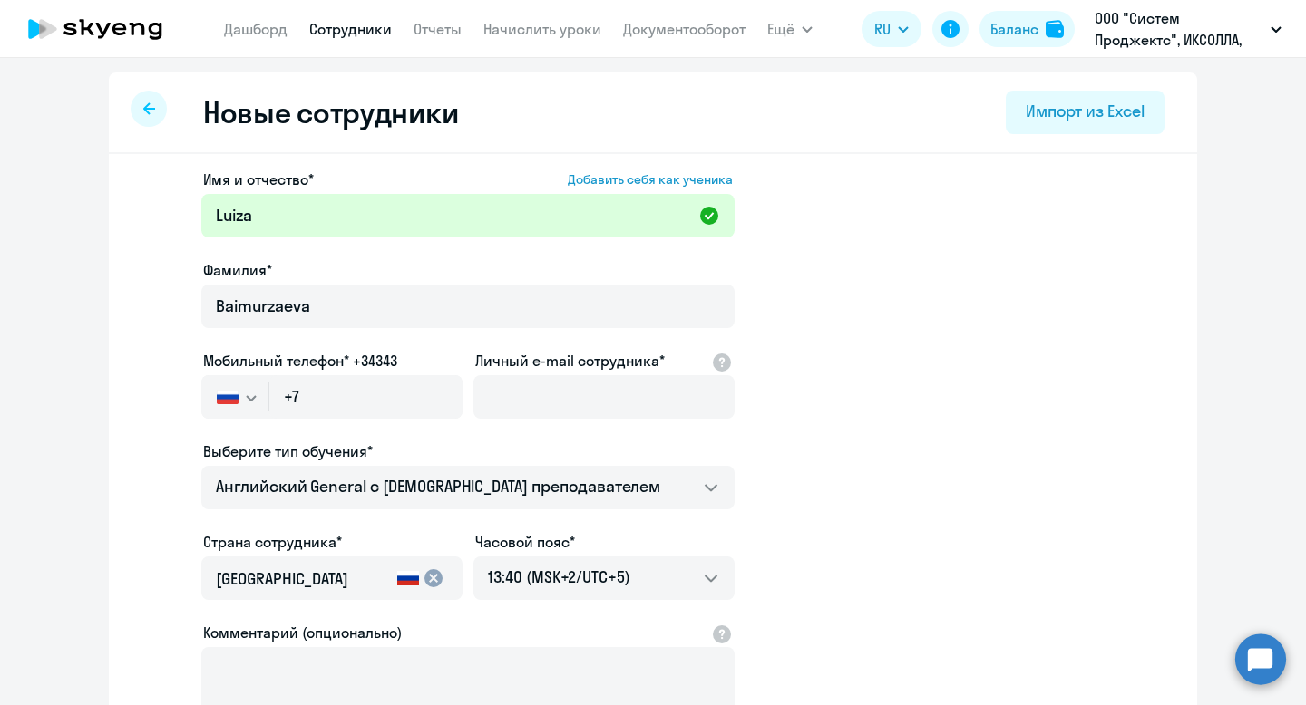
click at [817, 355] on app-new-student-form "Имя и отчество* Добавить себя как ученика Luiza Фамилия* Baimurzaeva Мобильный …" at bounding box center [653, 492] width 1030 height 646
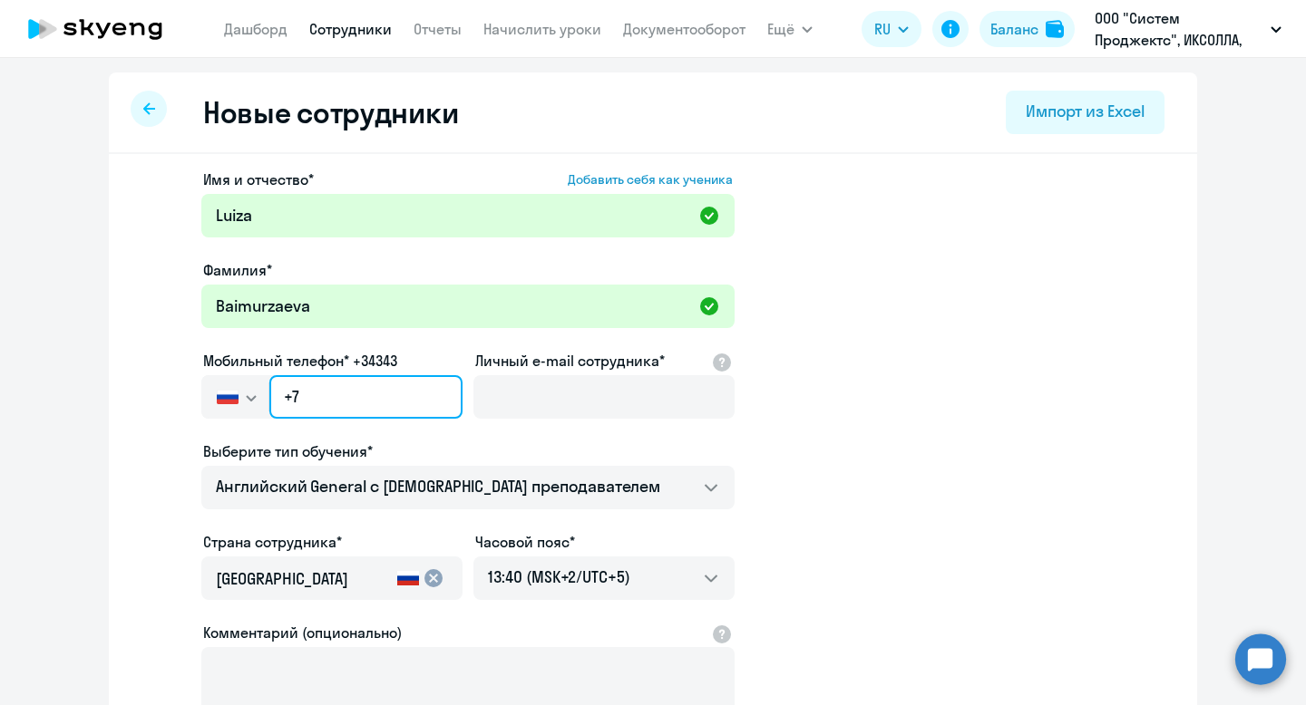
click at [419, 385] on input "+7" at bounding box center [365, 397] width 193 height 44
paste input "965 344-22-39"
type input "+7 965 344-22-39"
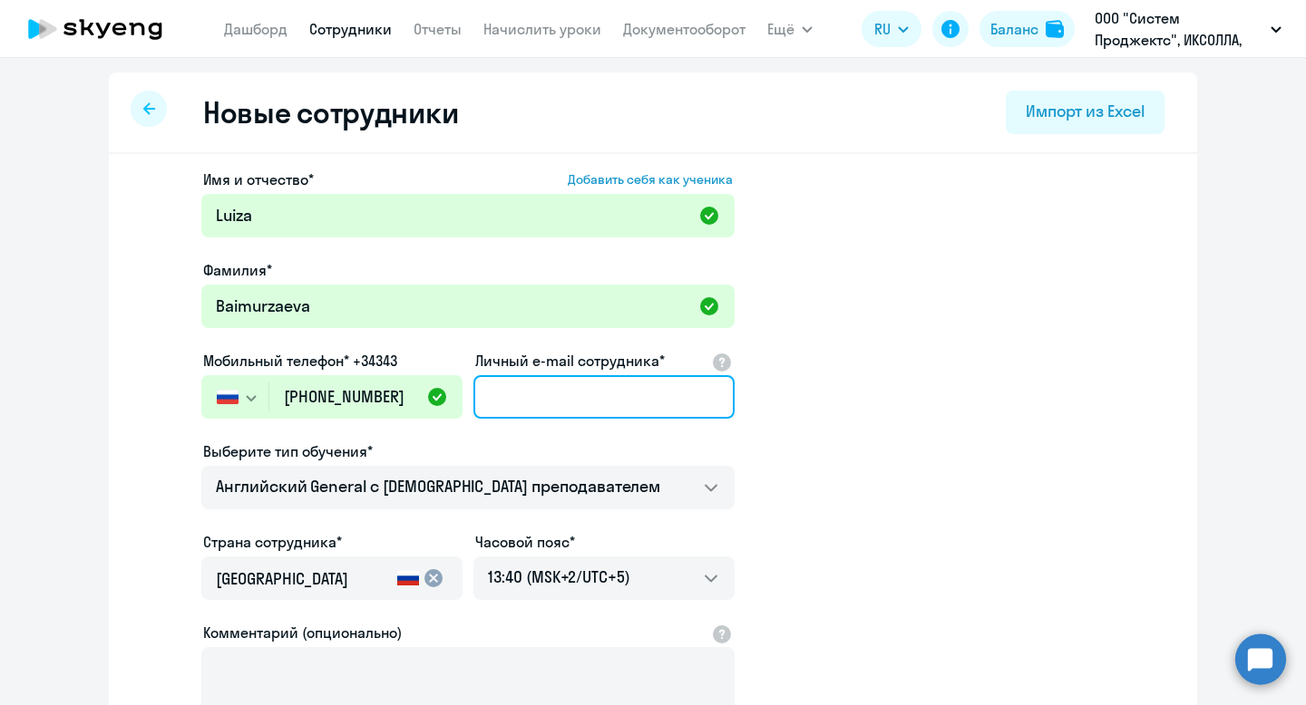
click at [596, 381] on input "Личный e-mail сотрудника*" at bounding box center [603, 397] width 261 height 44
paste input "l.baimurzaeva@xsolla.com"
type input "l.baimurzaeva@xsolla.com"
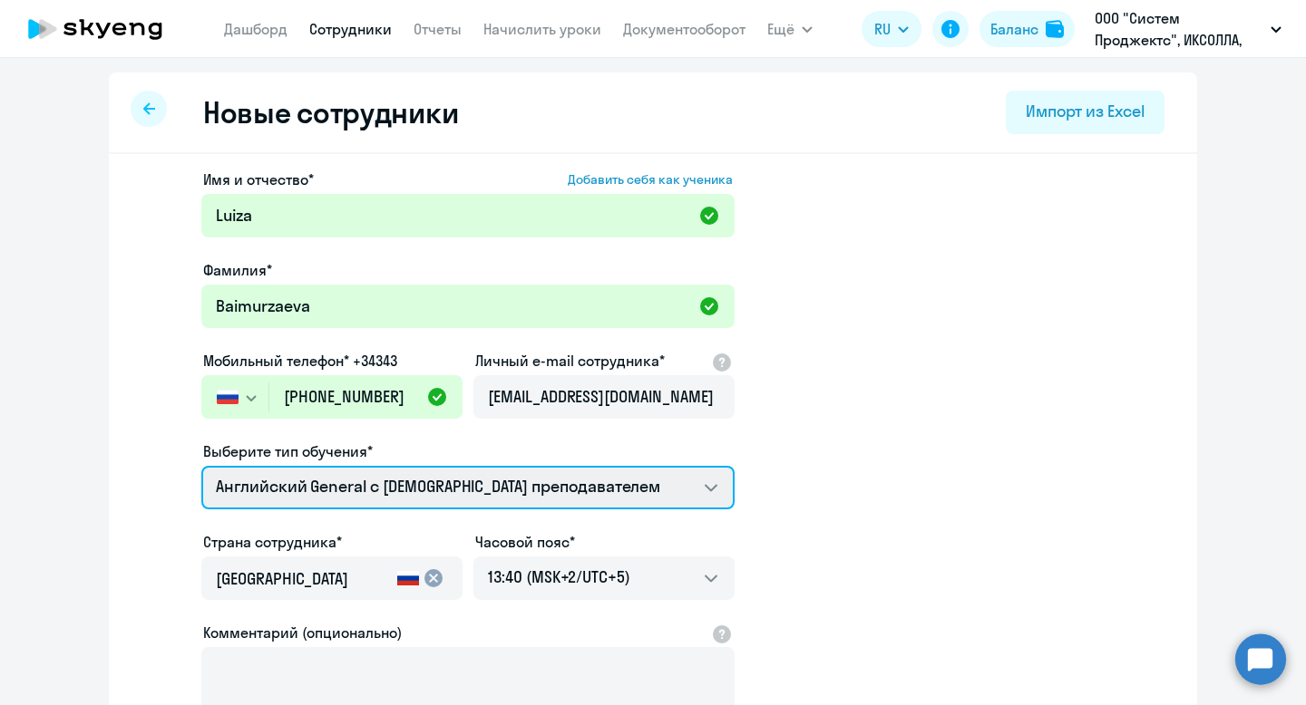
click at [388, 485] on select "Screening Test Self-Study Talks 15 минутные разговоры на английском Премиум [DE…" at bounding box center [467, 488] width 533 height 44
select select "english_adult_not_native_speaker_premium"
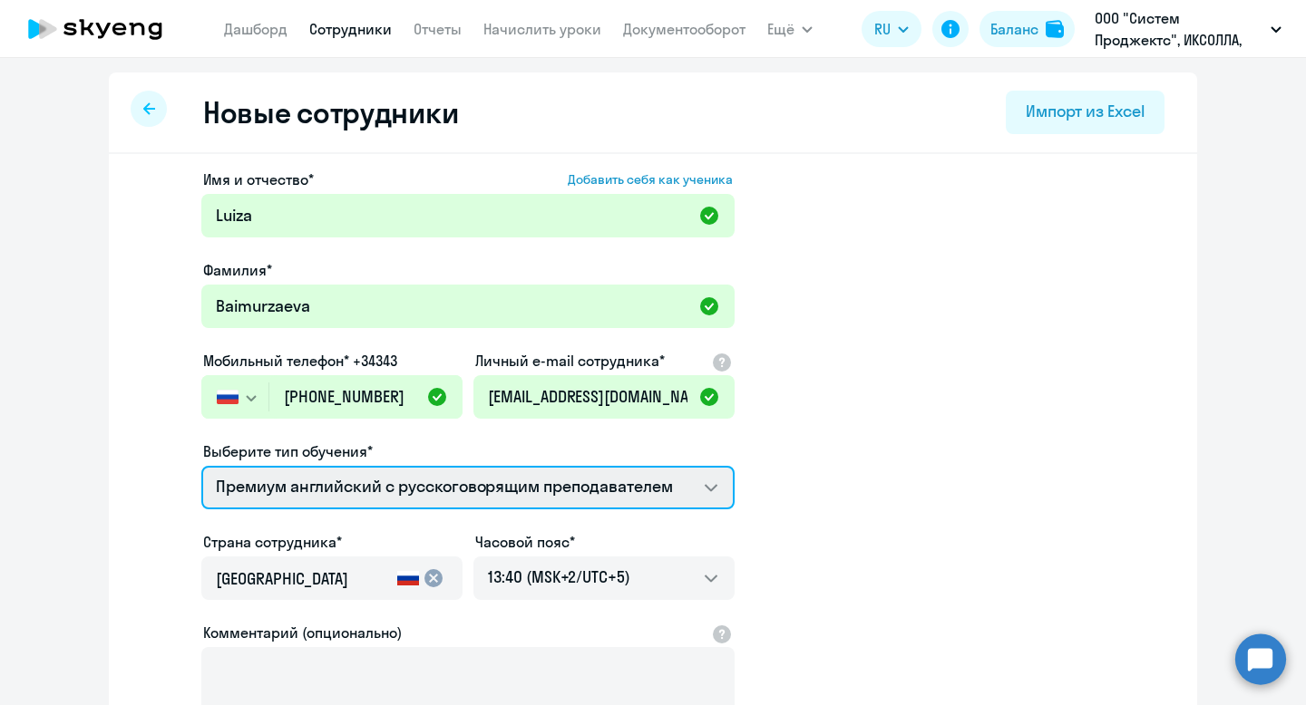
click at [201, 466] on select "Screening Test Self-Study Talks 15 минутные разговоры на английском Премиум [DE…" at bounding box center [467, 488] width 533 height 44
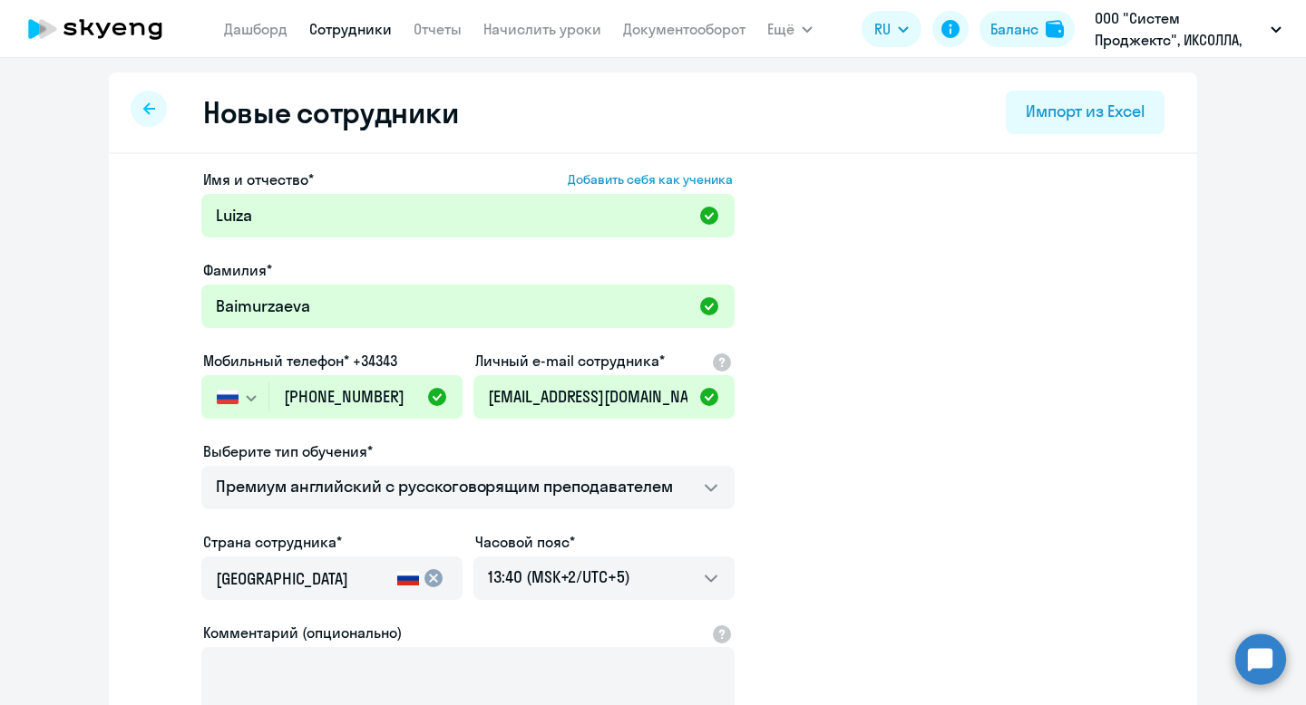
click at [879, 465] on app-new-student-form "Имя и отчество* Добавить себя как ученика Luiza Фамилия* Baimurzaeva Мобильный …" at bounding box center [653, 492] width 1030 height 646
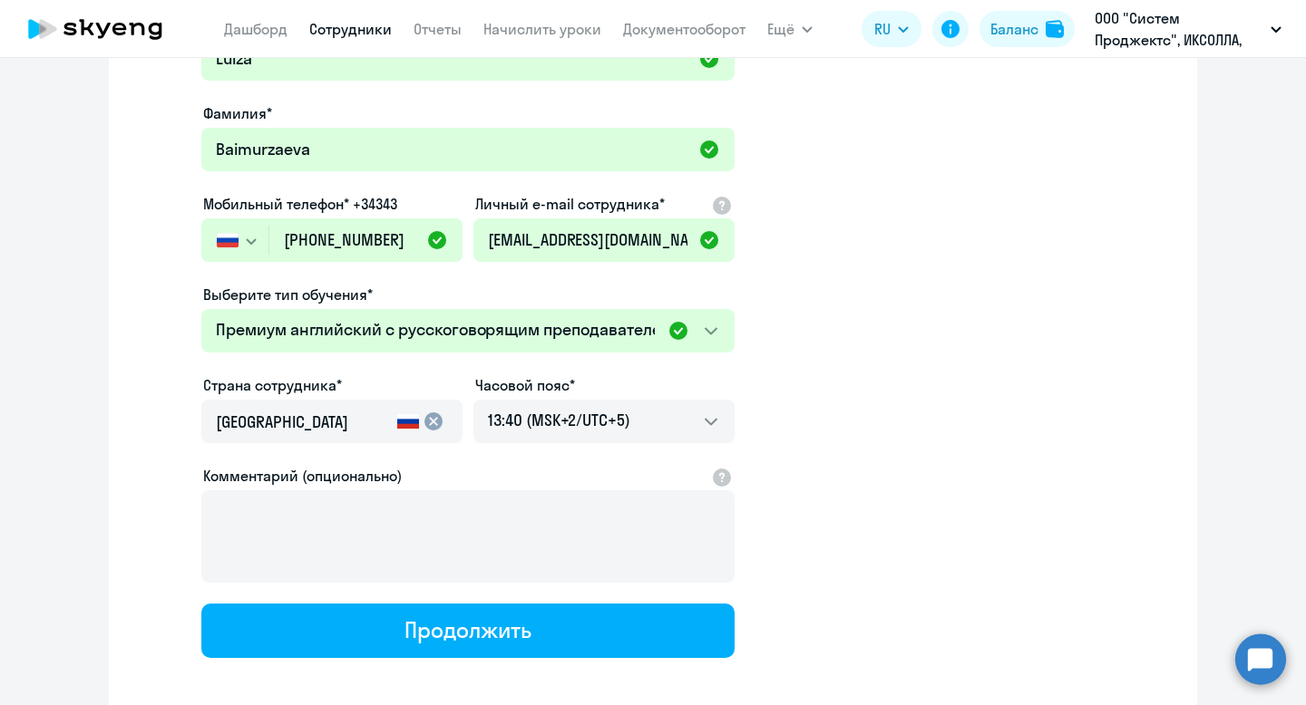
scroll to position [167, 0]
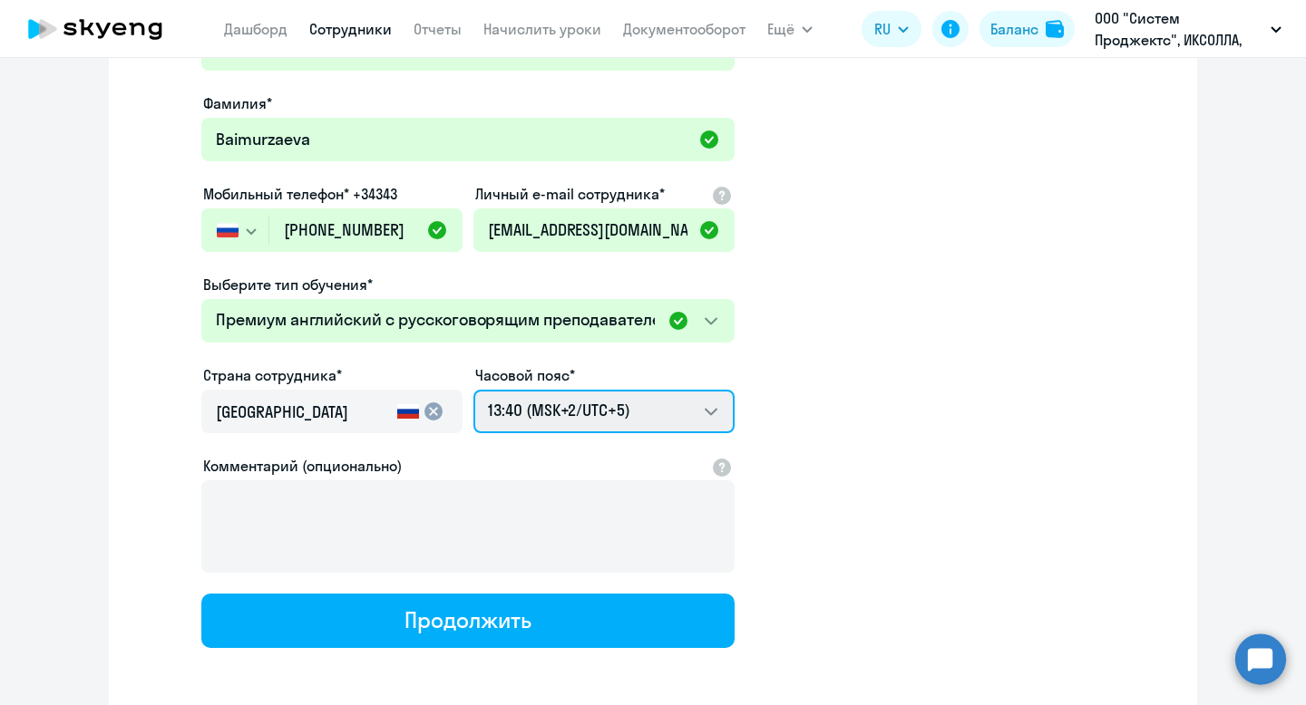
click at [606, 407] on select "21:40 (MSK-14/UTC-11) 22:40 (MSK-13/UTC-10) 23:40 (MSK-12/UTC-9) 00:40 (MSK-11/…" at bounding box center [603, 412] width 261 height 44
select select "3"
click at [473, 390] on select "21:40 (MSK-14/UTC-11) 22:40 (MSK-13/UTC-10) 23:40 (MSK-12/UTC-9) 00:40 (MSK-11/…" at bounding box center [603, 412] width 261 height 44
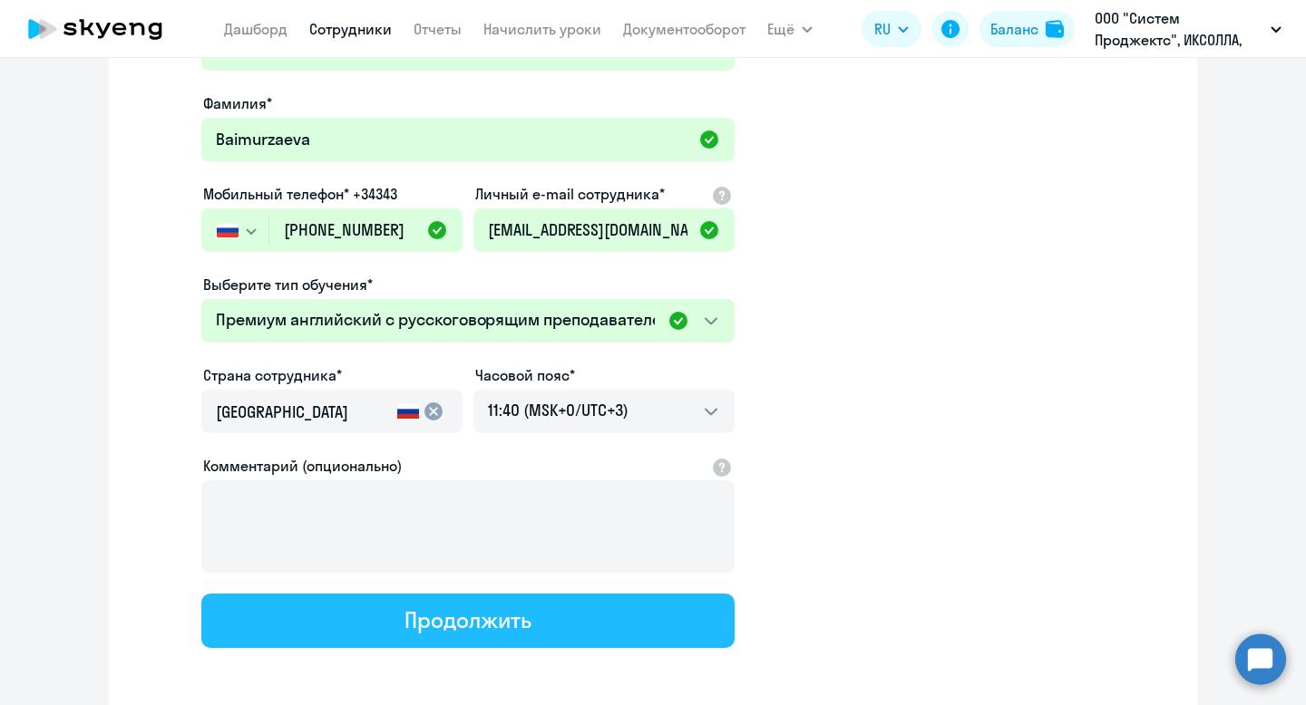
click at [465, 631] on div "Продолжить" at bounding box center [467, 620] width 126 height 29
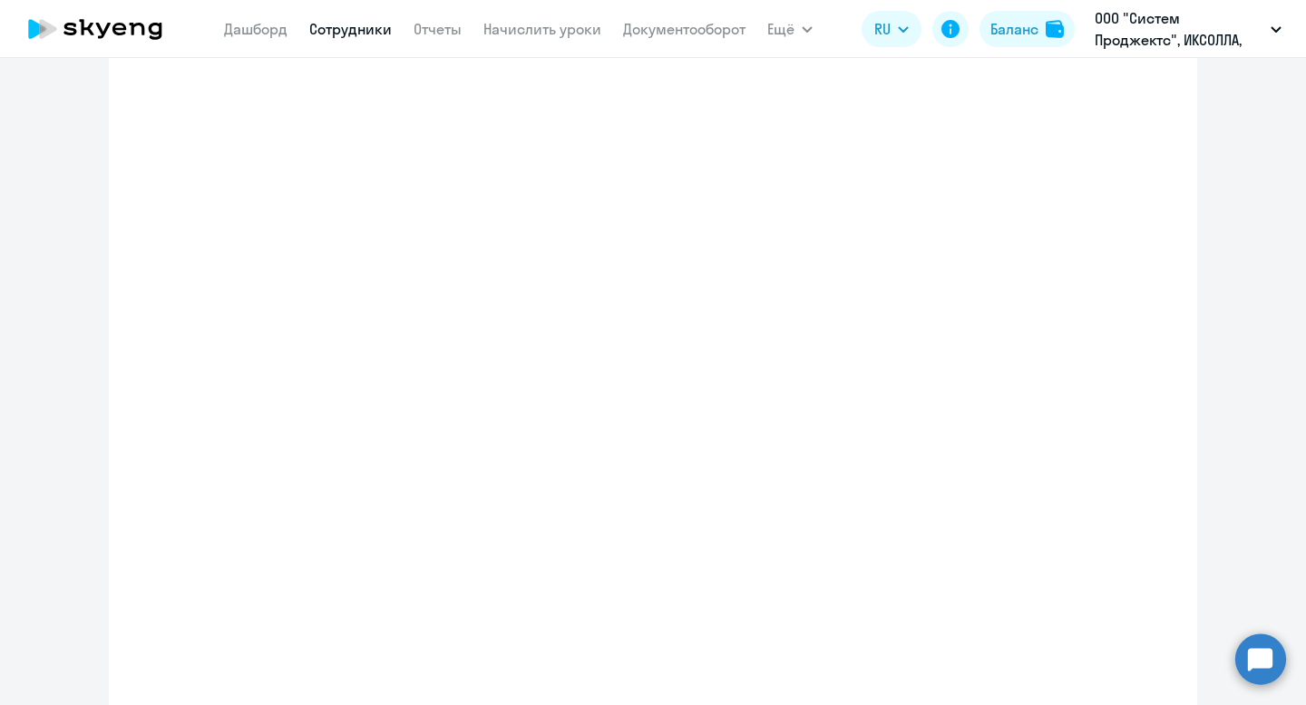
select select "english_adult_not_native_speaker_premium"
select select "3"
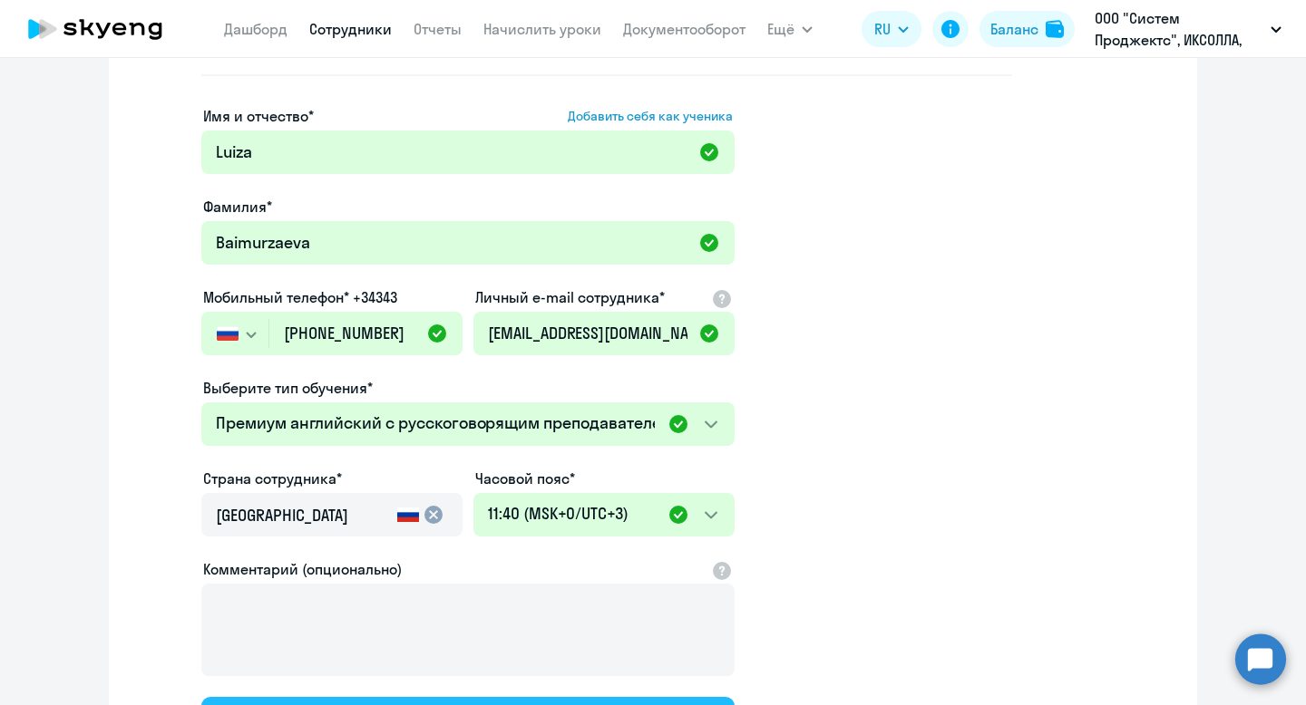
scroll to position [0, 0]
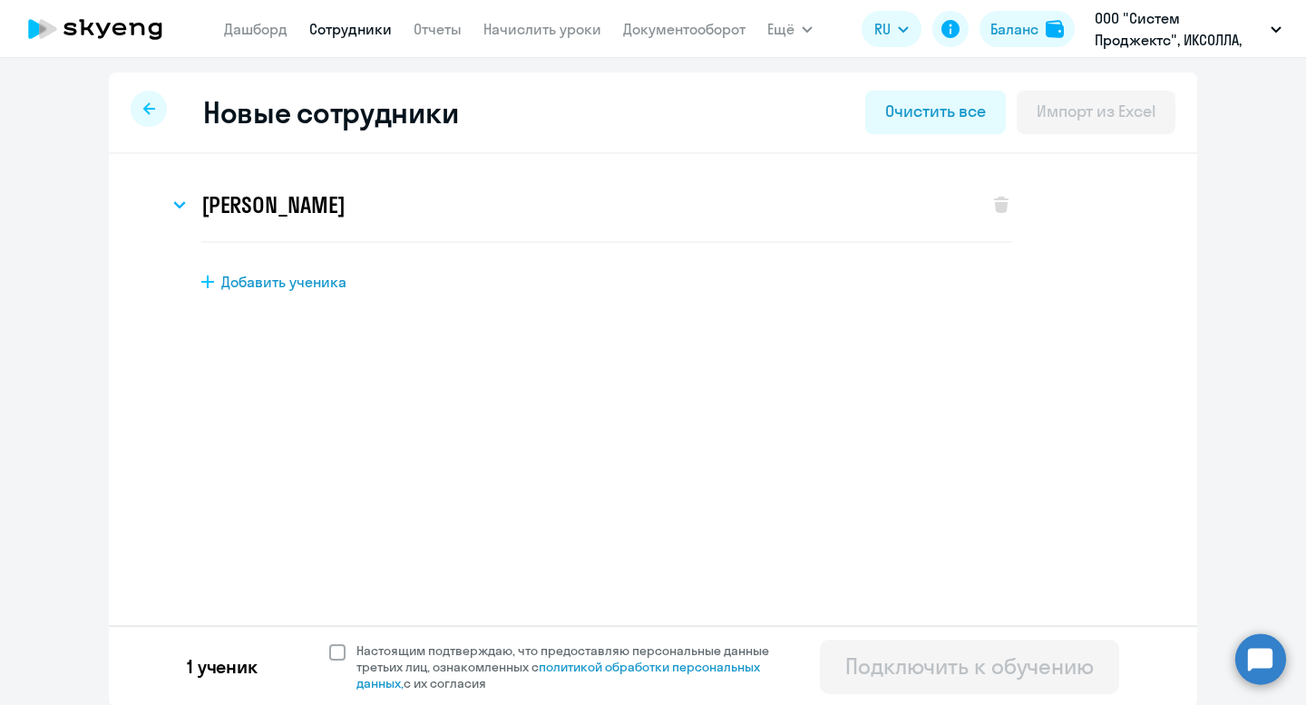
click at [352, 647] on span "Настоящим подтверждаю, что предоставляю персональные данные третьих лиц, ознако…" at bounding box center [567, 667] width 445 height 49
click at [329, 643] on input "Настоящим подтверждаю, что предоставляю персональные данные третьих лиц, ознако…" at bounding box center [328, 642] width 1 height 1
checkbox input "true"
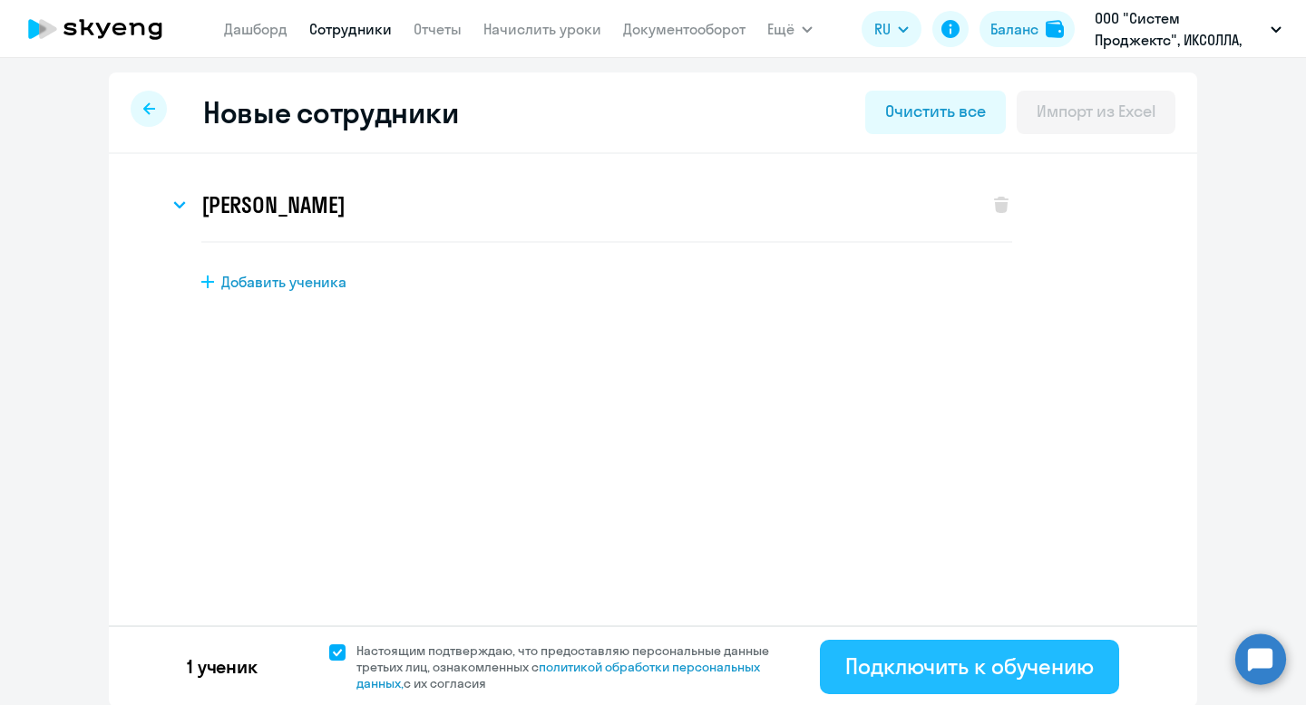
click at [957, 665] on div "Подключить к обучению" at bounding box center [969, 666] width 248 height 29
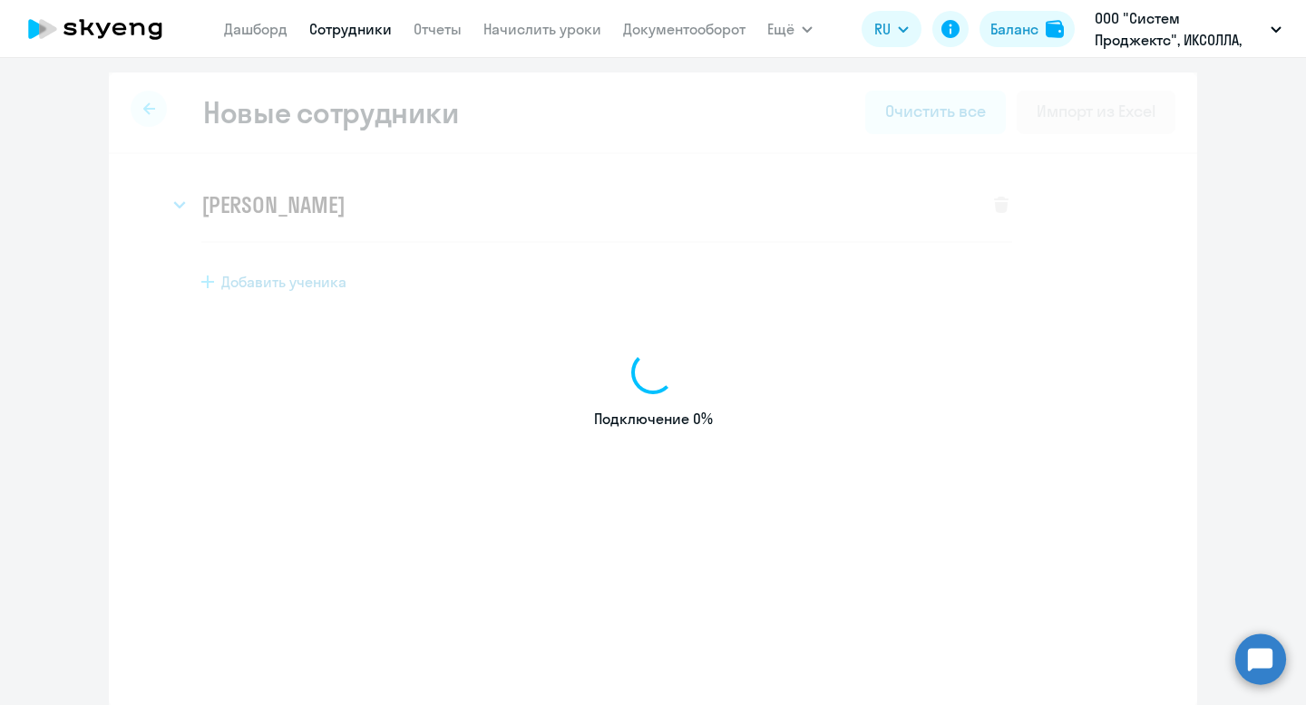
select select "english_adult_not_native_speaker"
select select "5"
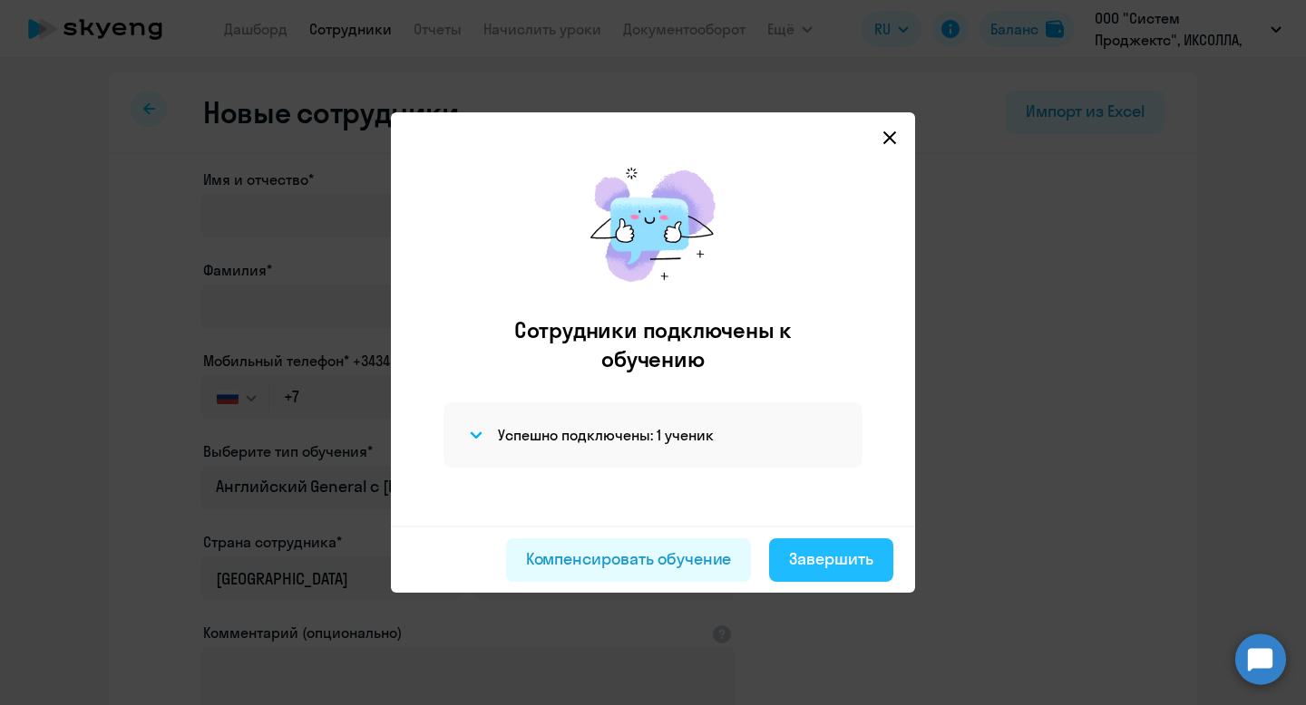
click at [826, 565] on div "Завершить" at bounding box center [831, 560] width 84 height 24
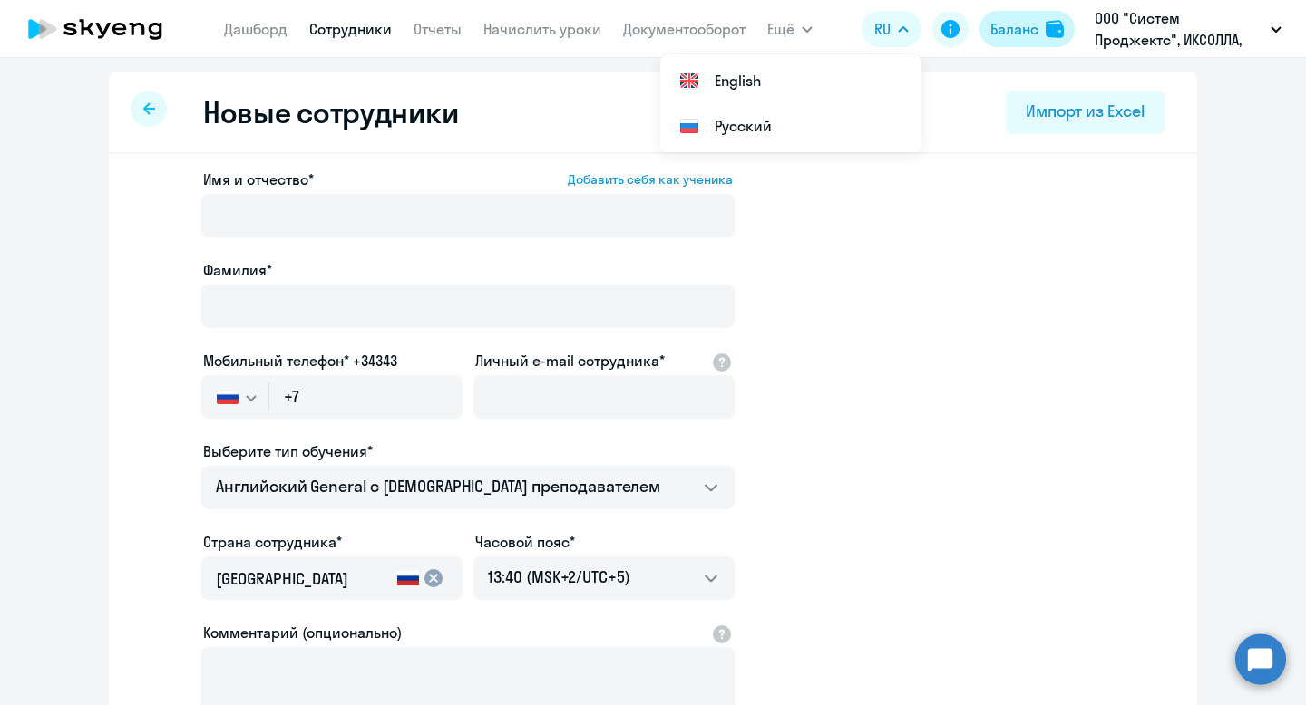
click at [1017, 35] on div "Баланс" at bounding box center [1014, 29] width 48 height 22
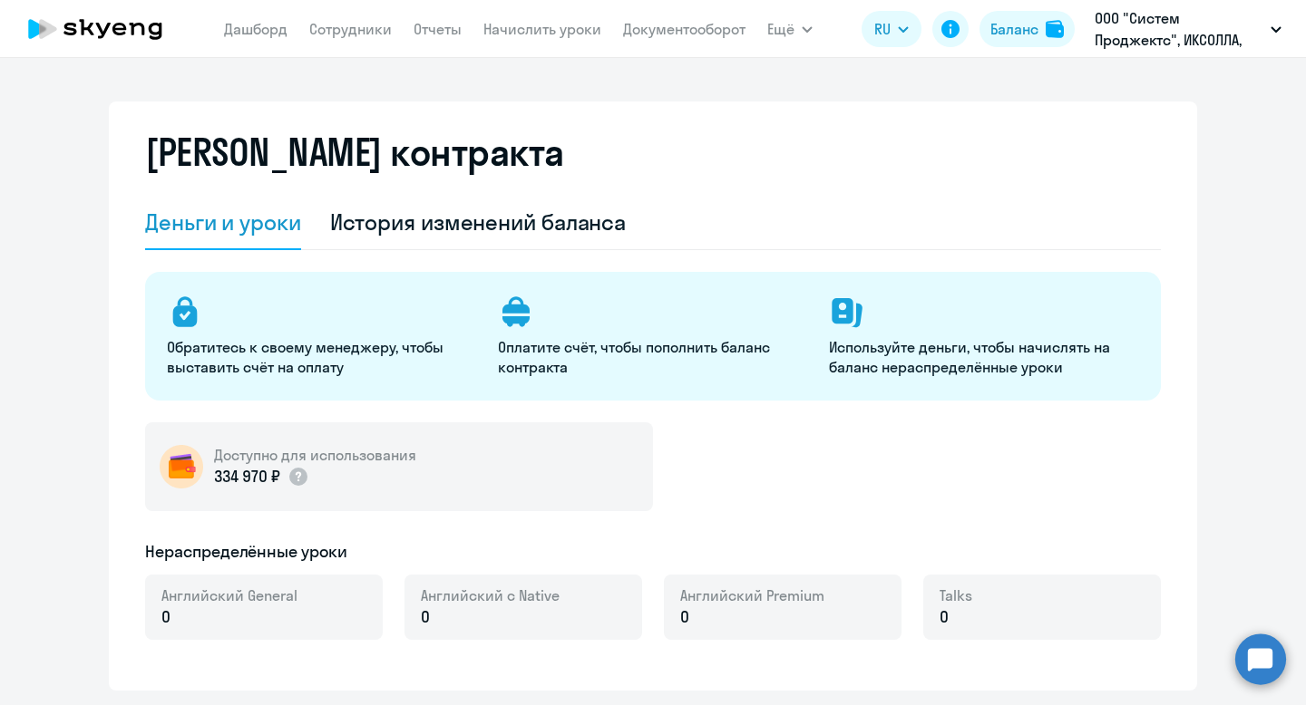
select select "english_adult_not_native_speaker"
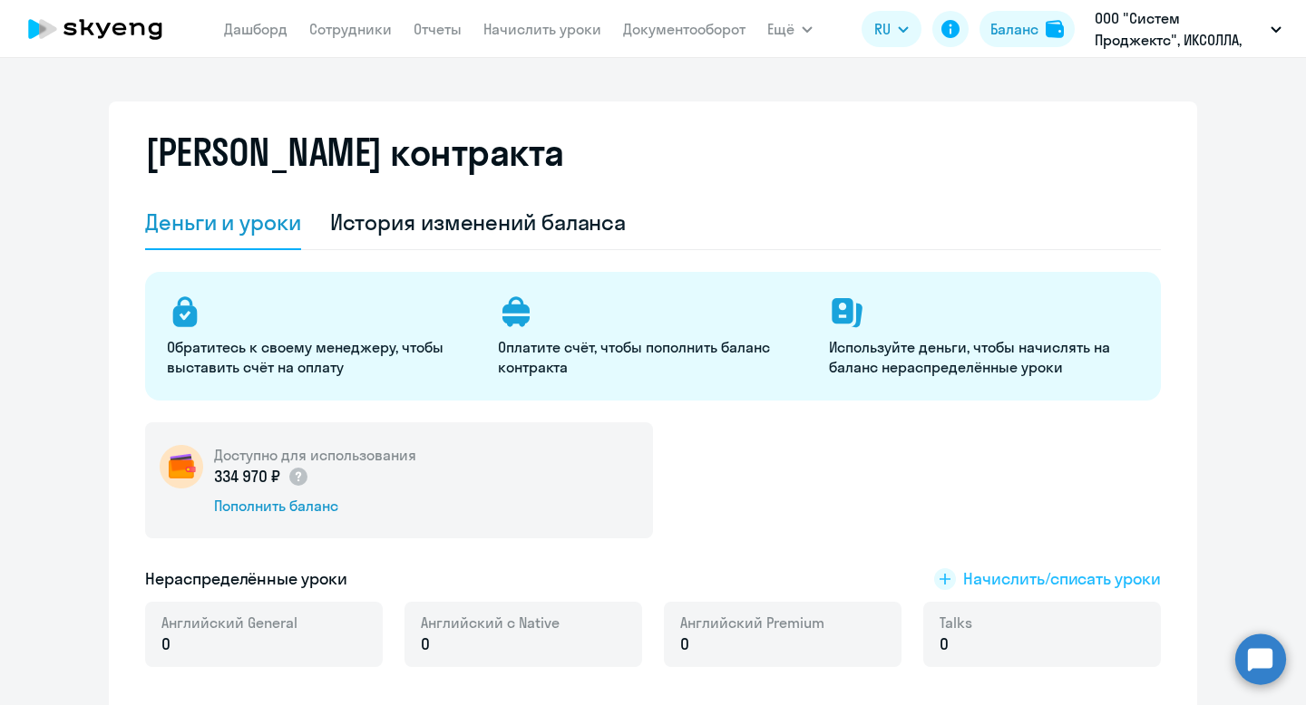
click at [986, 574] on span "Начислить/списать уроки" at bounding box center [1062, 580] width 198 height 24
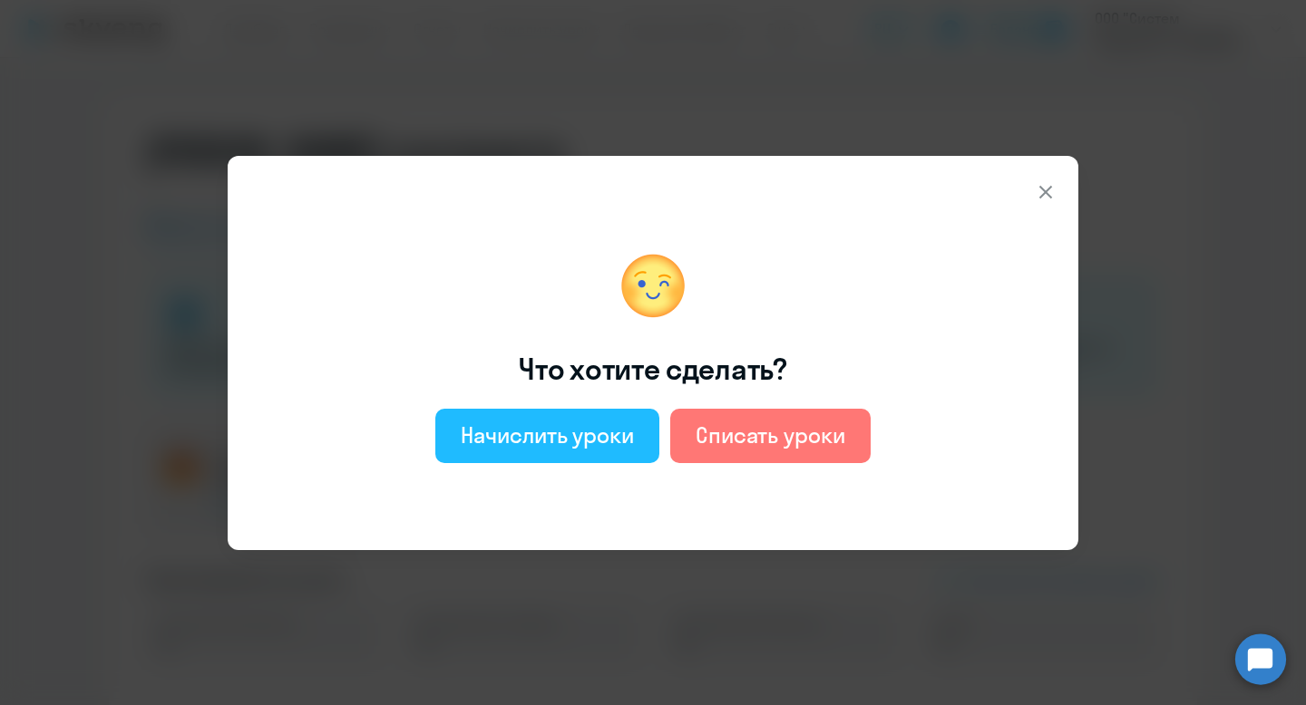
click at [567, 442] on div "Начислить уроки" at bounding box center [547, 435] width 173 height 29
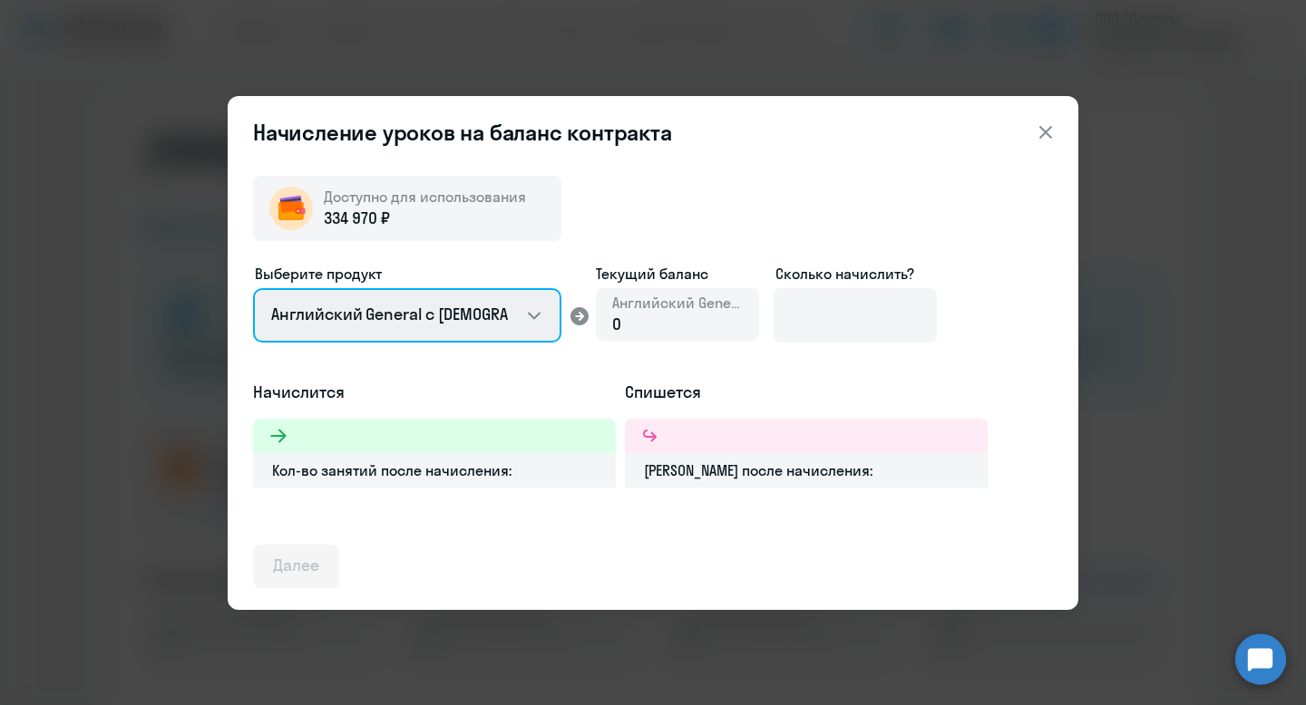
click at [483, 305] on select "Английский General с [DEMOGRAPHIC_DATA] преподавателем Английский General с [DE…" at bounding box center [407, 315] width 308 height 54
select select "english_adult_not_native_speaker_premium"
click at [253, 288] on select "Английский General с [DEMOGRAPHIC_DATA] преподавателем Английский General с [DE…" at bounding box center [407, 315] width 308 height 54
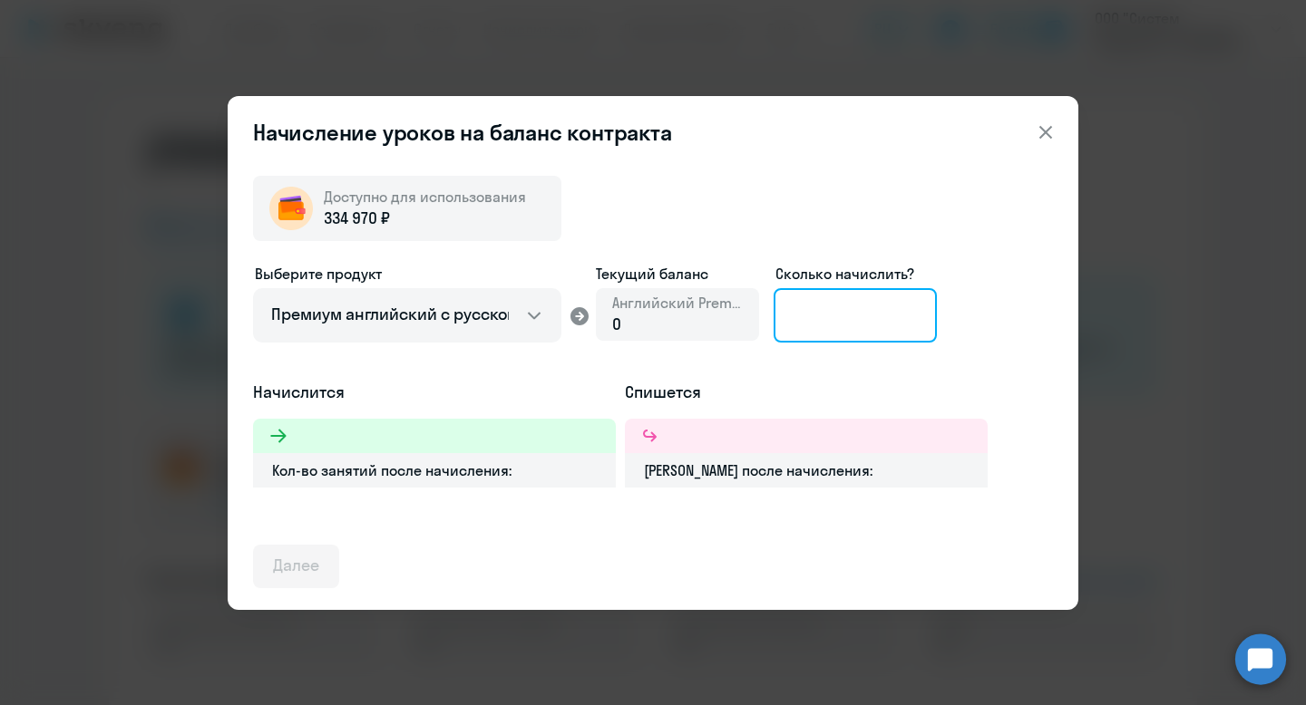
click at [830, 312] on input at bounding box center [854, 315] width 163 height 54
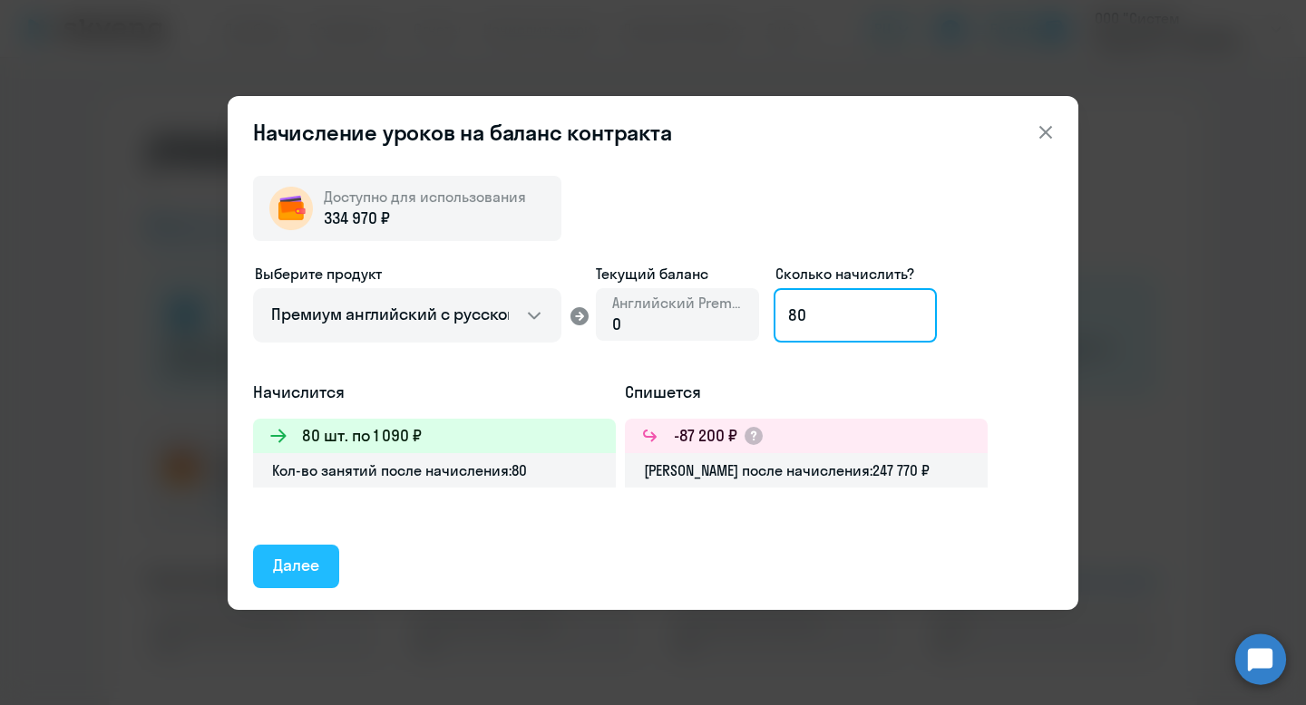
type input "80"
click at [288, 554] on div "Далее" at bounding box center [296, 566] width 46 height 24
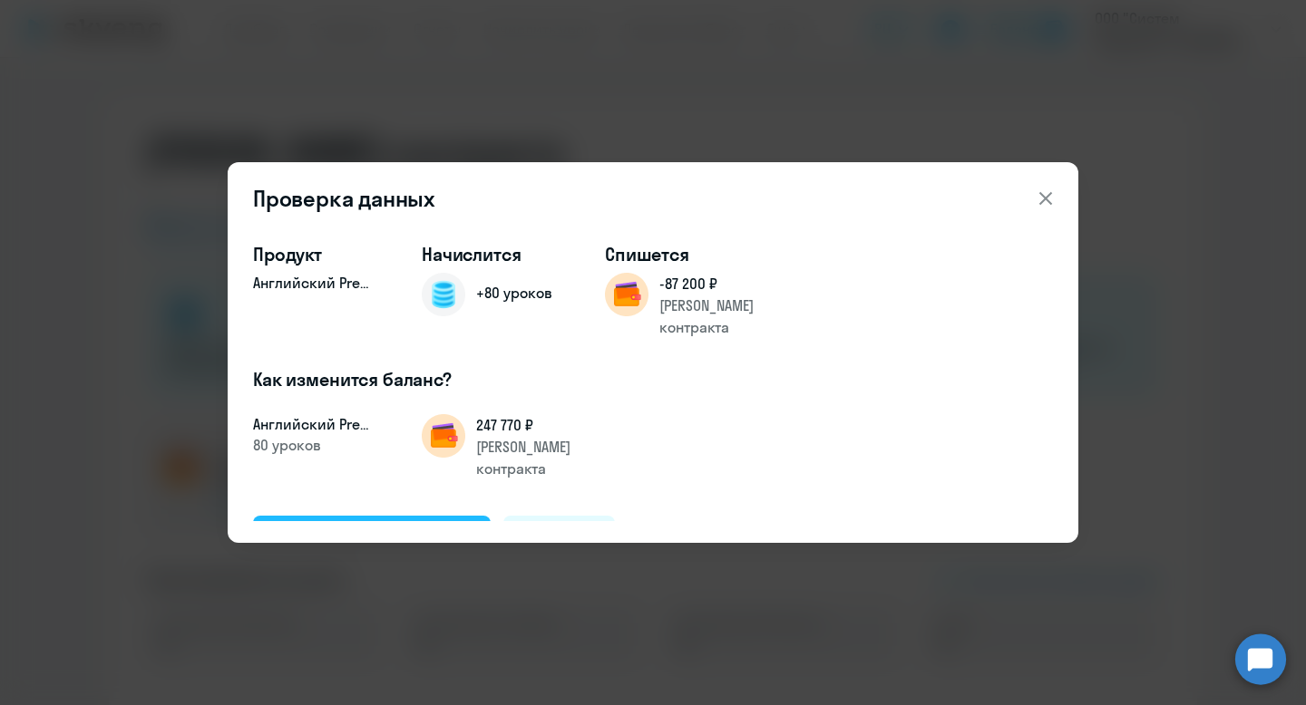
click at [324, 525] on div "Подтвердить и начислить" at bounding box center [372, 537] width 198 height 24
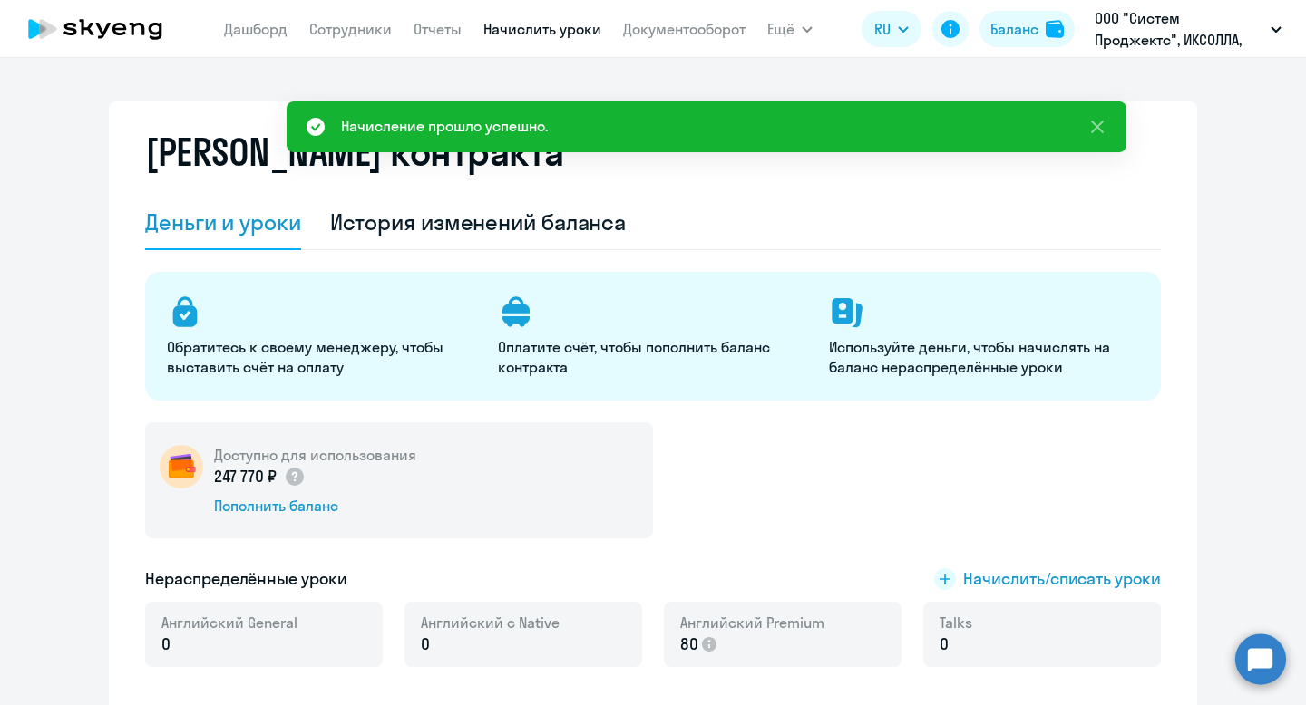
click at [568, 35] on link "Начислить уроки" at bounding box center [542, 29] width 118 height 18
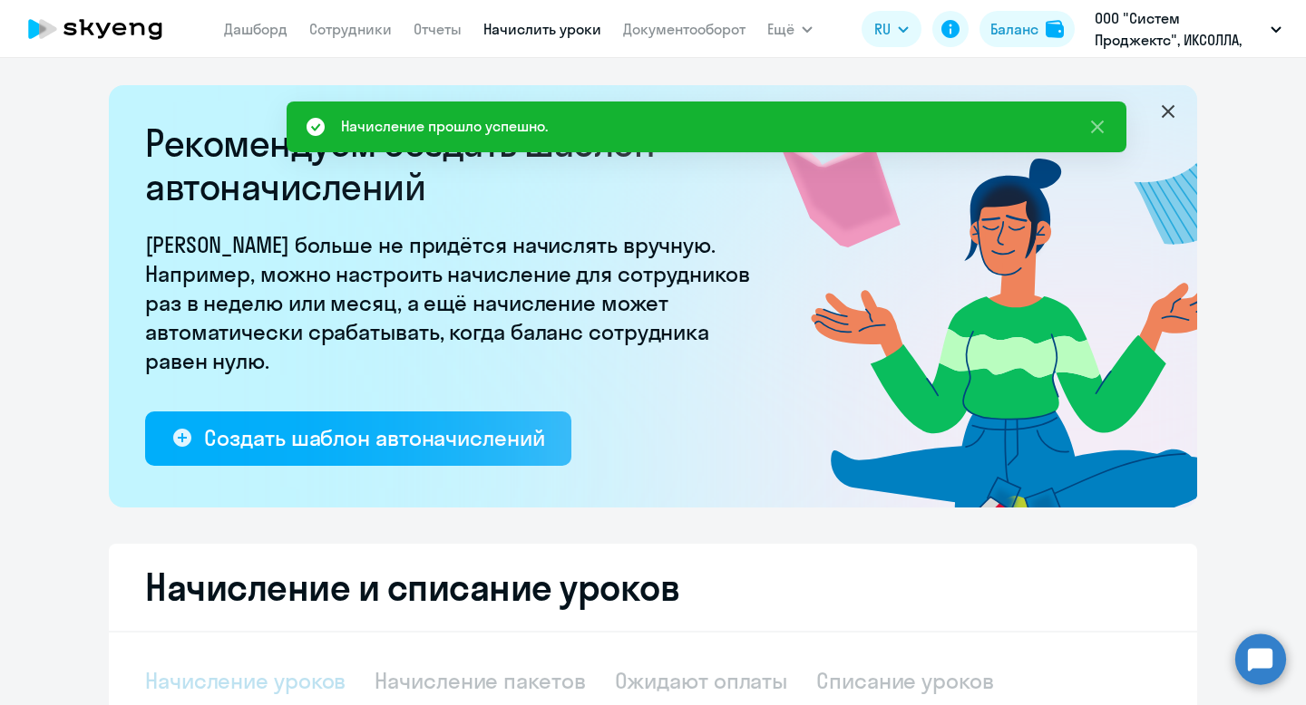
select select "10"
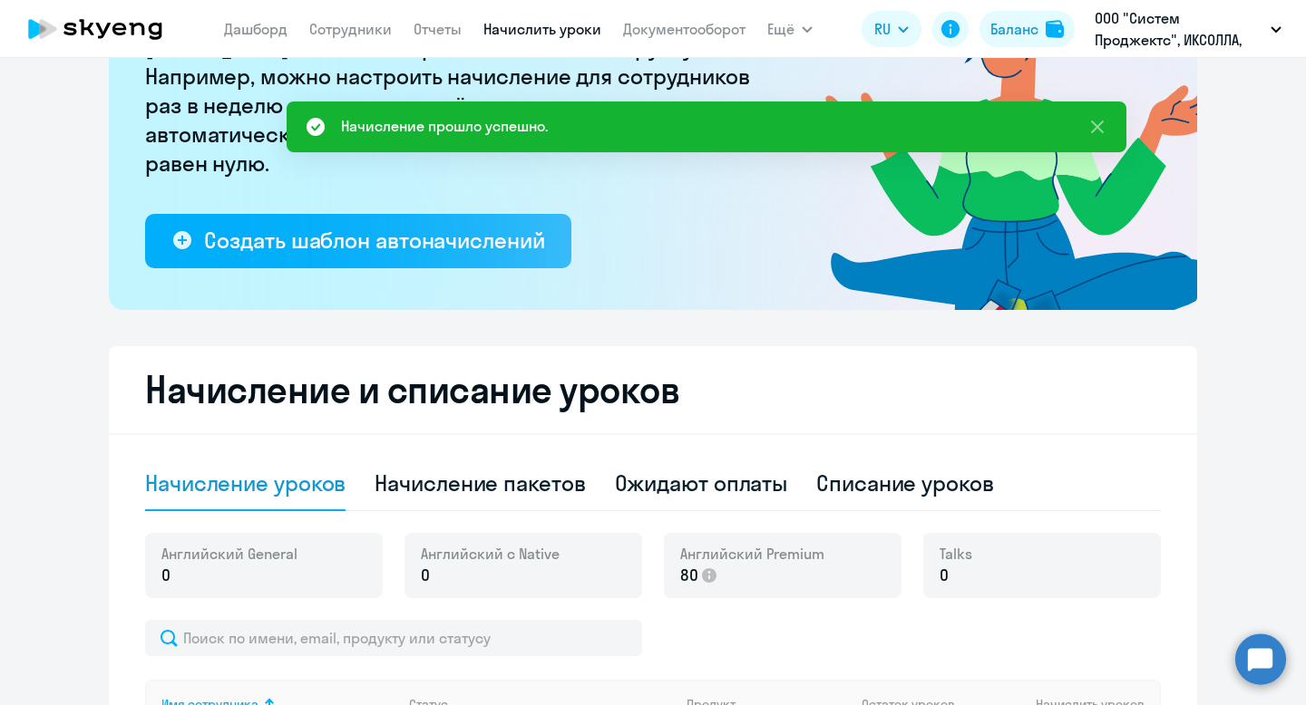
scroll to position [290, 0]
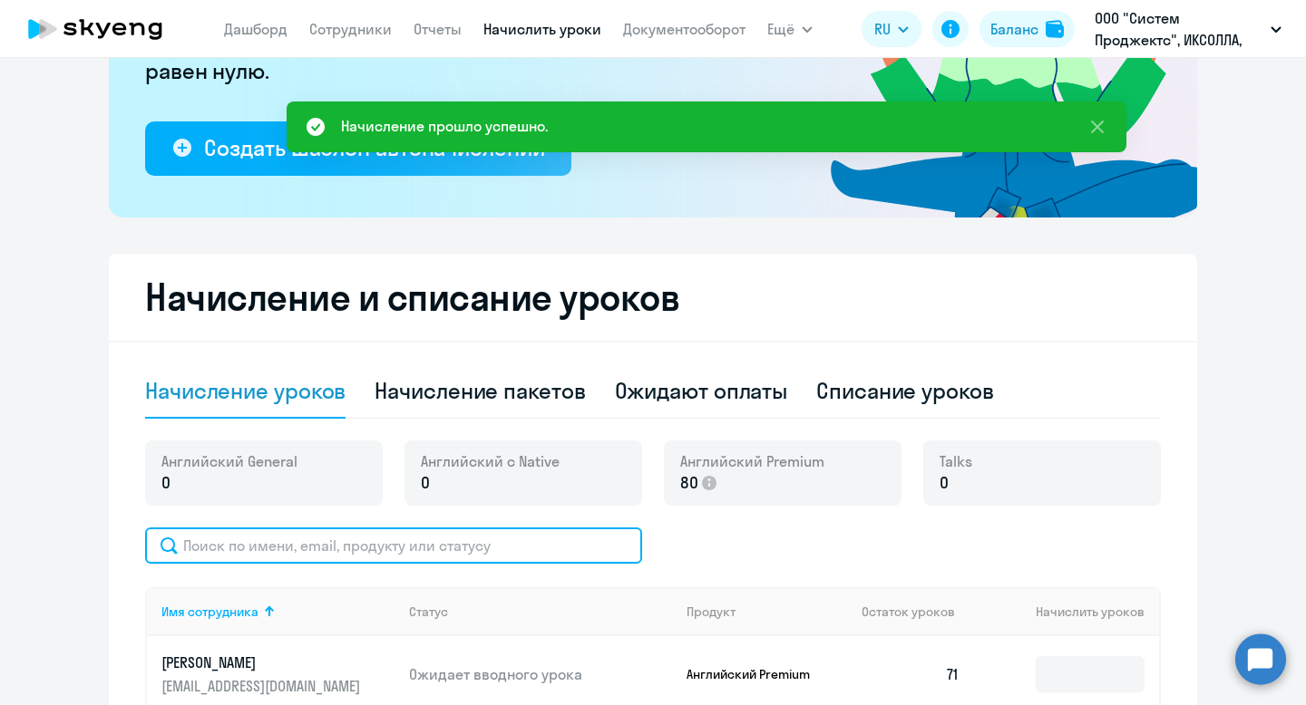
click at [507, 553] on input "text" at bounding box center [393, 546] width 497 height 36
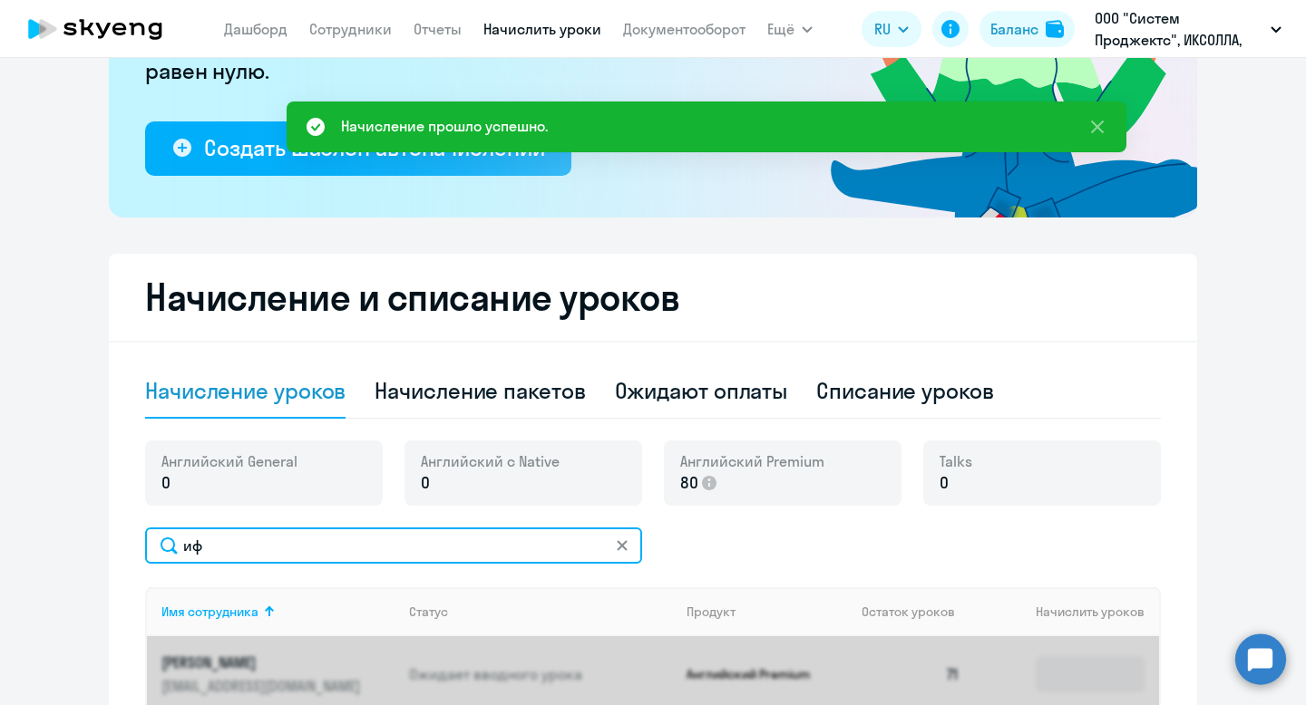
type input "и"
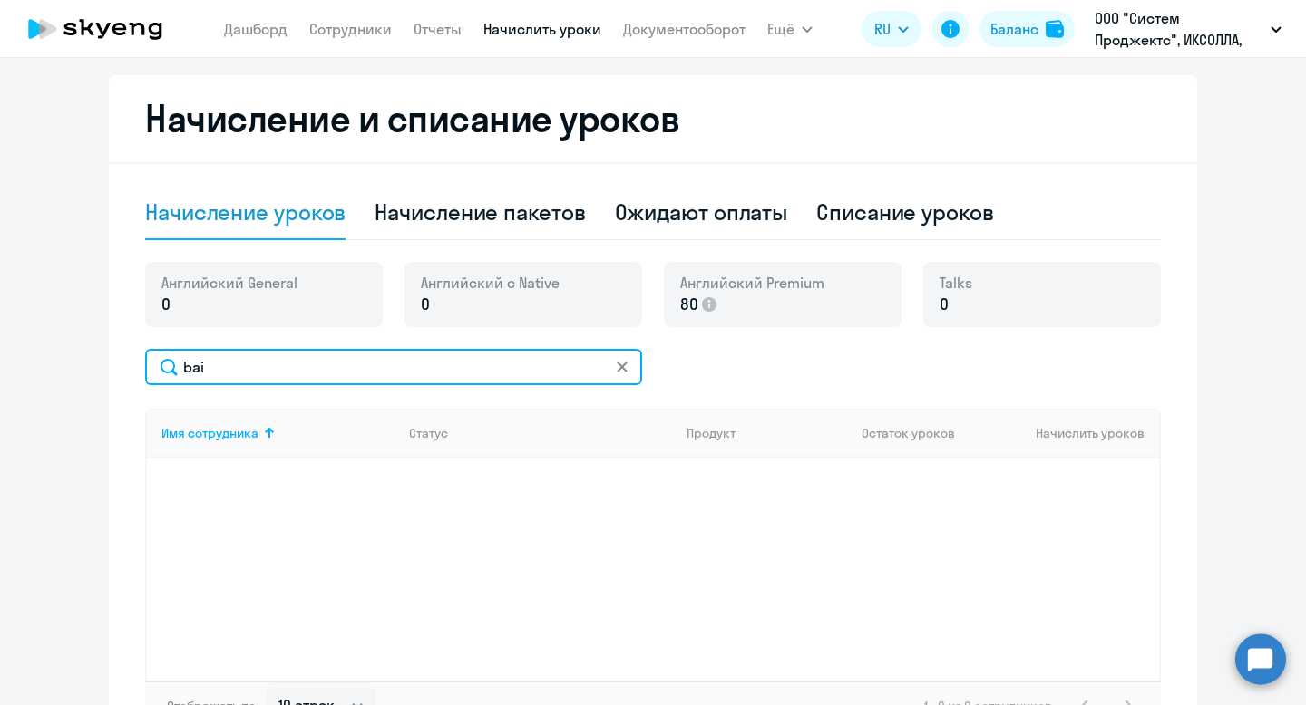
scroll to position [482, 0]
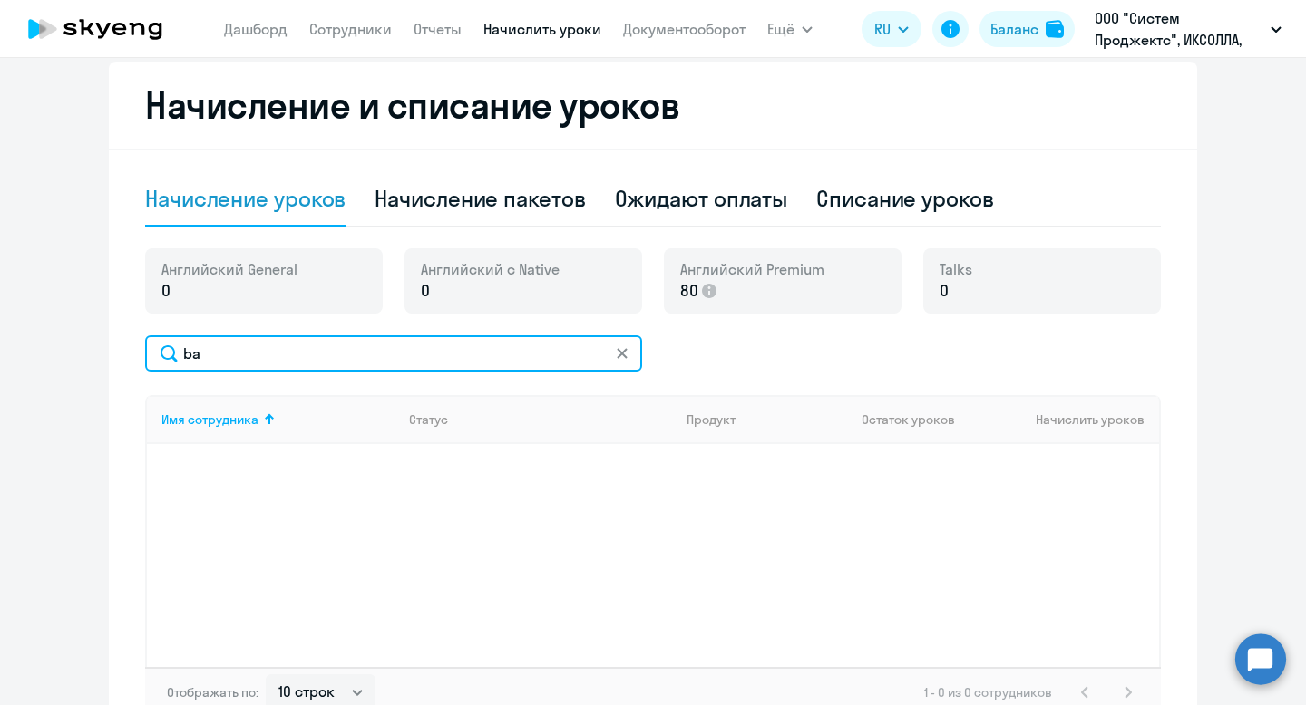
type input "b"
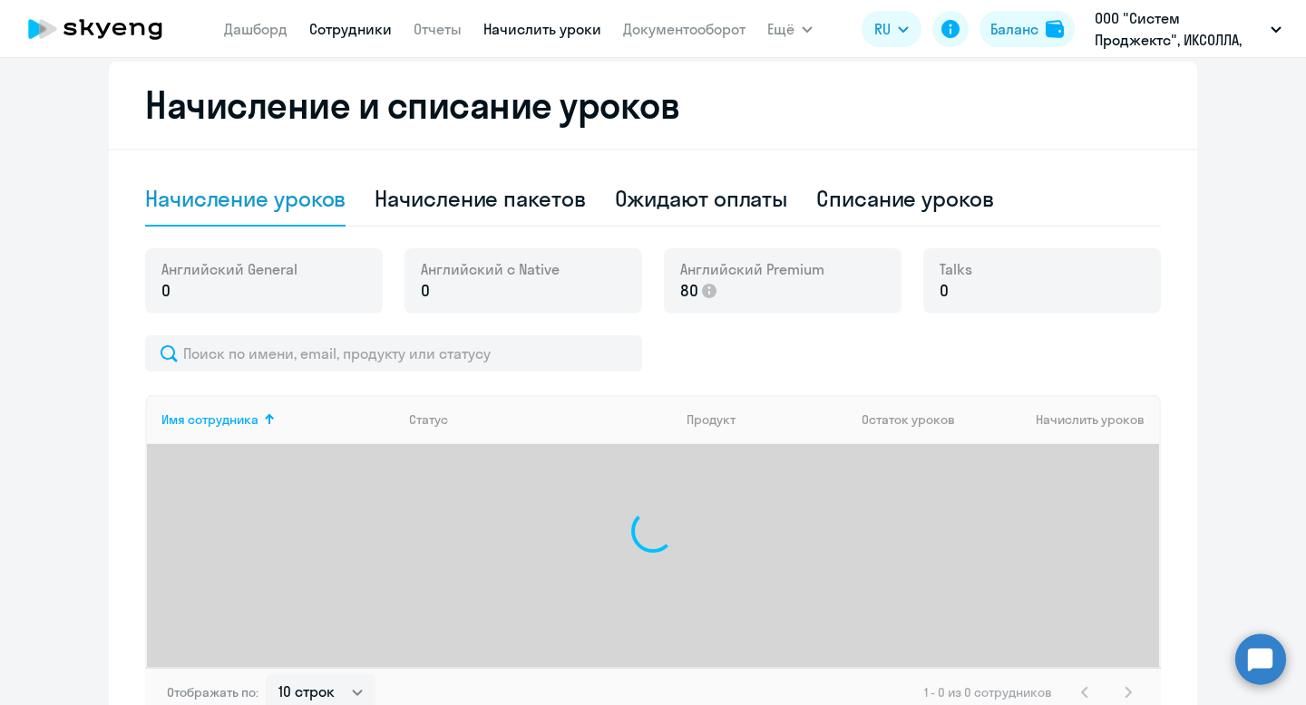
click at [335, 37] on link "Сотрудники" at bounding box center [350, 29] width 83 height 18
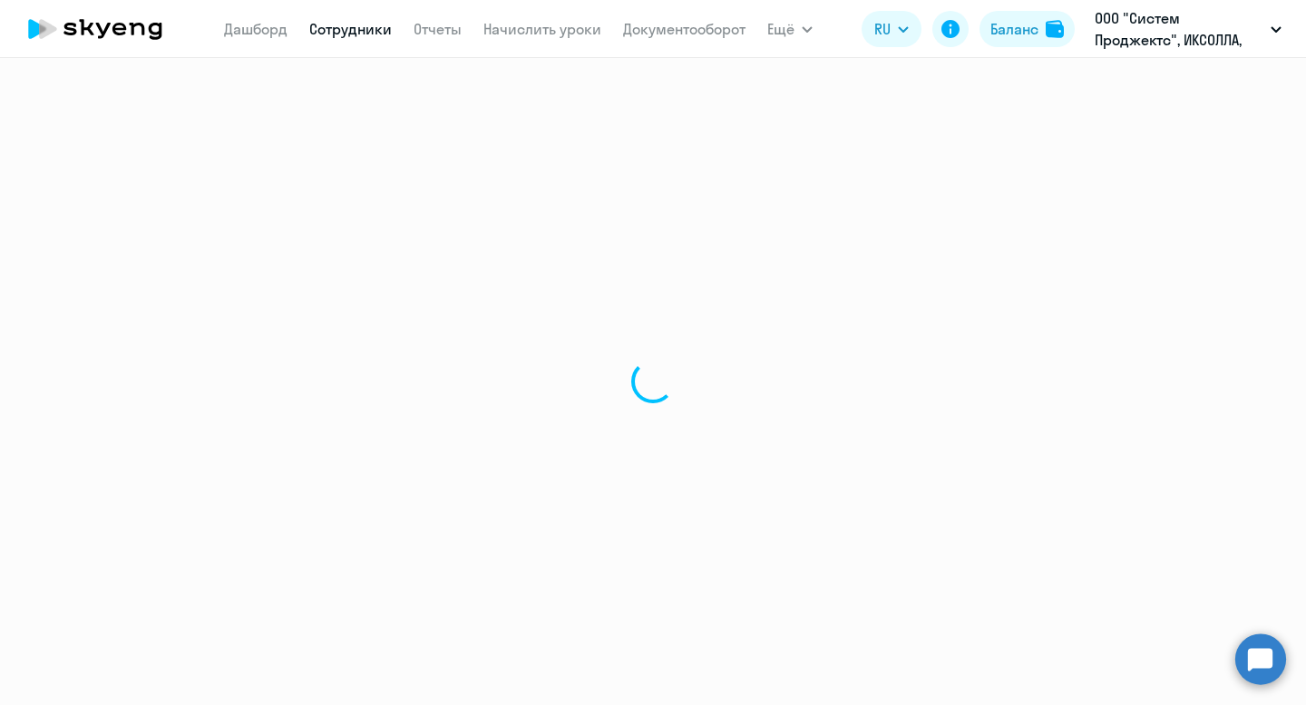
select select "30"
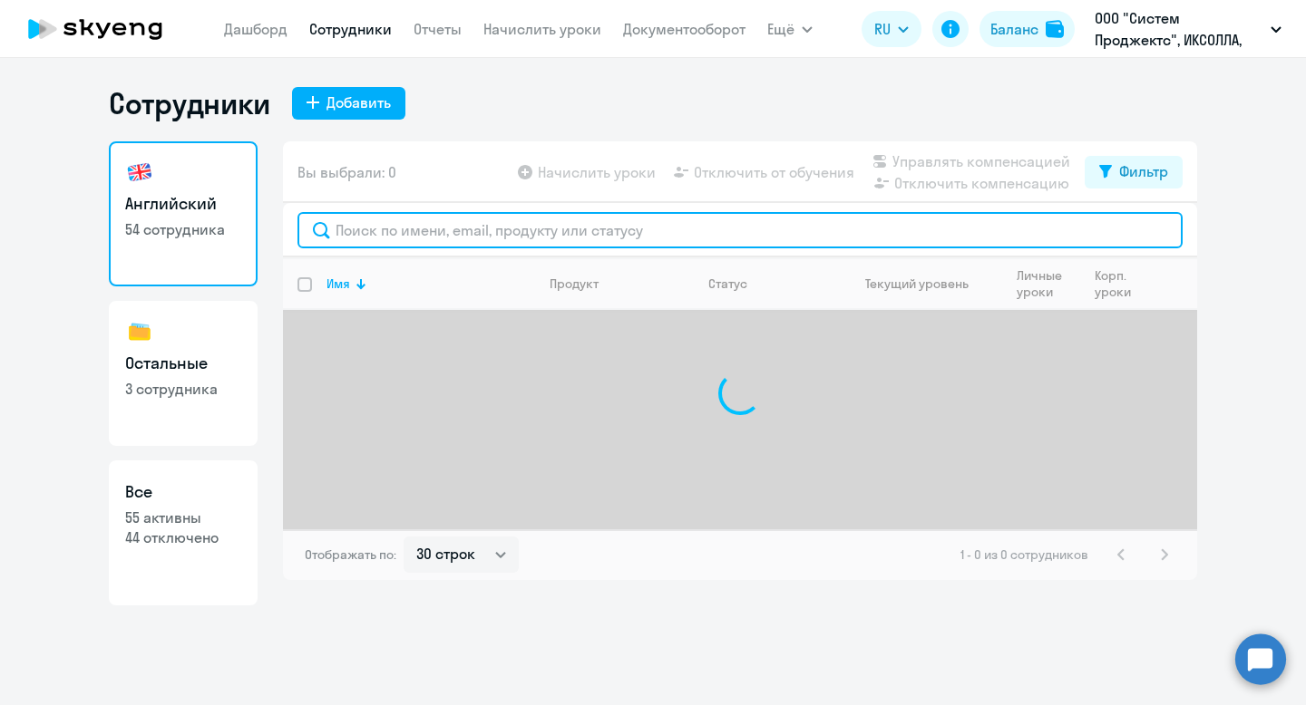
click at [527, 234] on input "text" at bounding box center [739, 230] width 885 height 36
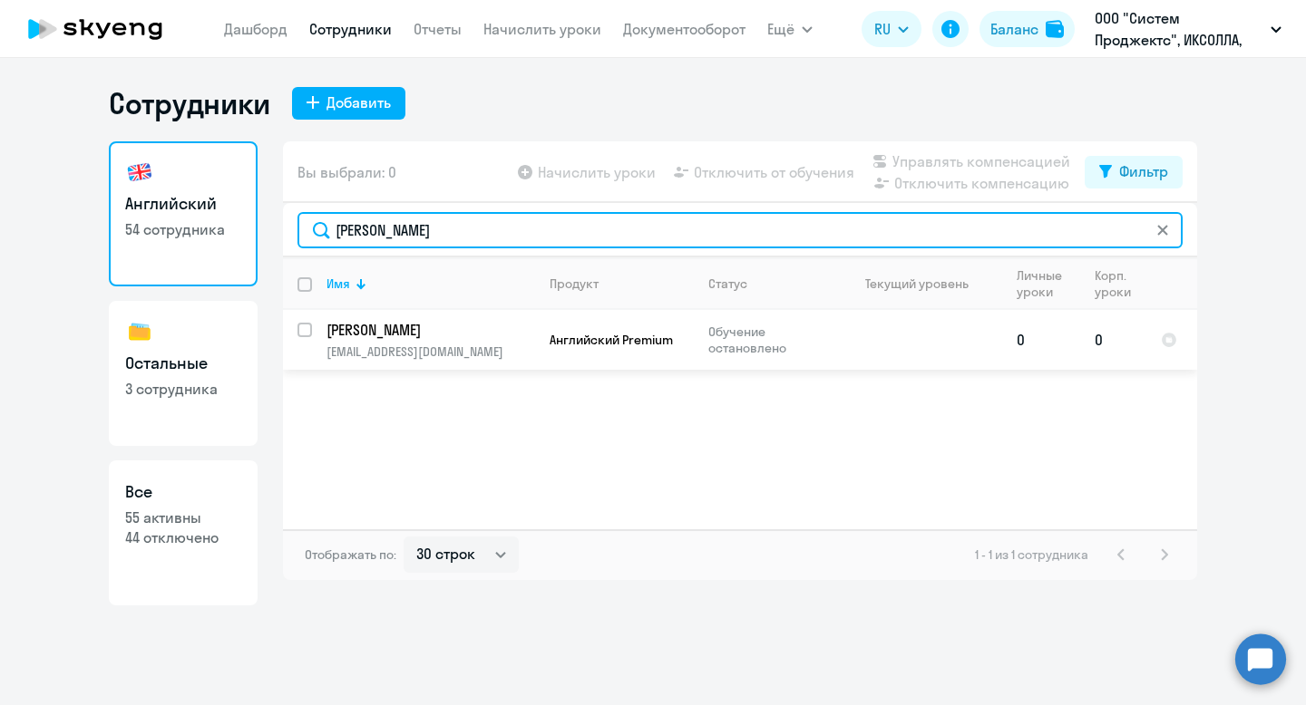
type input "Луиза"
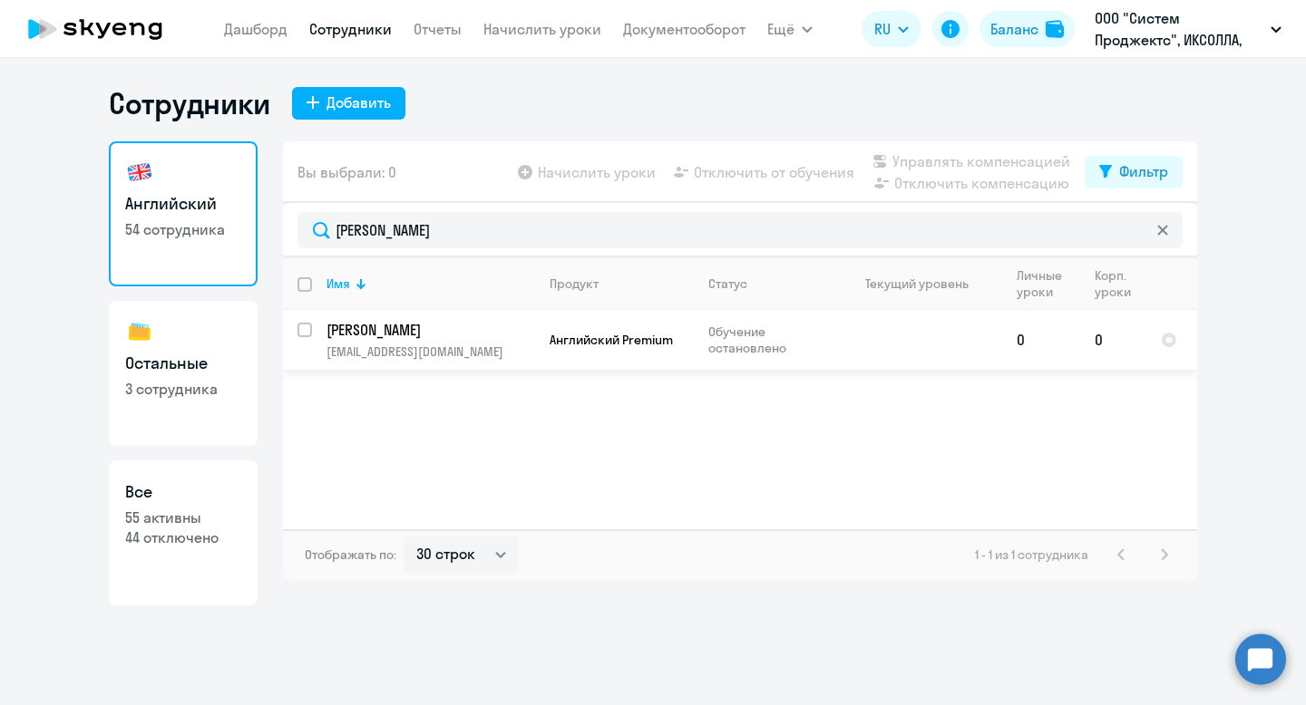
click at [500, 337] on p "Луиза" at bounding box center [428, 330] width 205 height 20
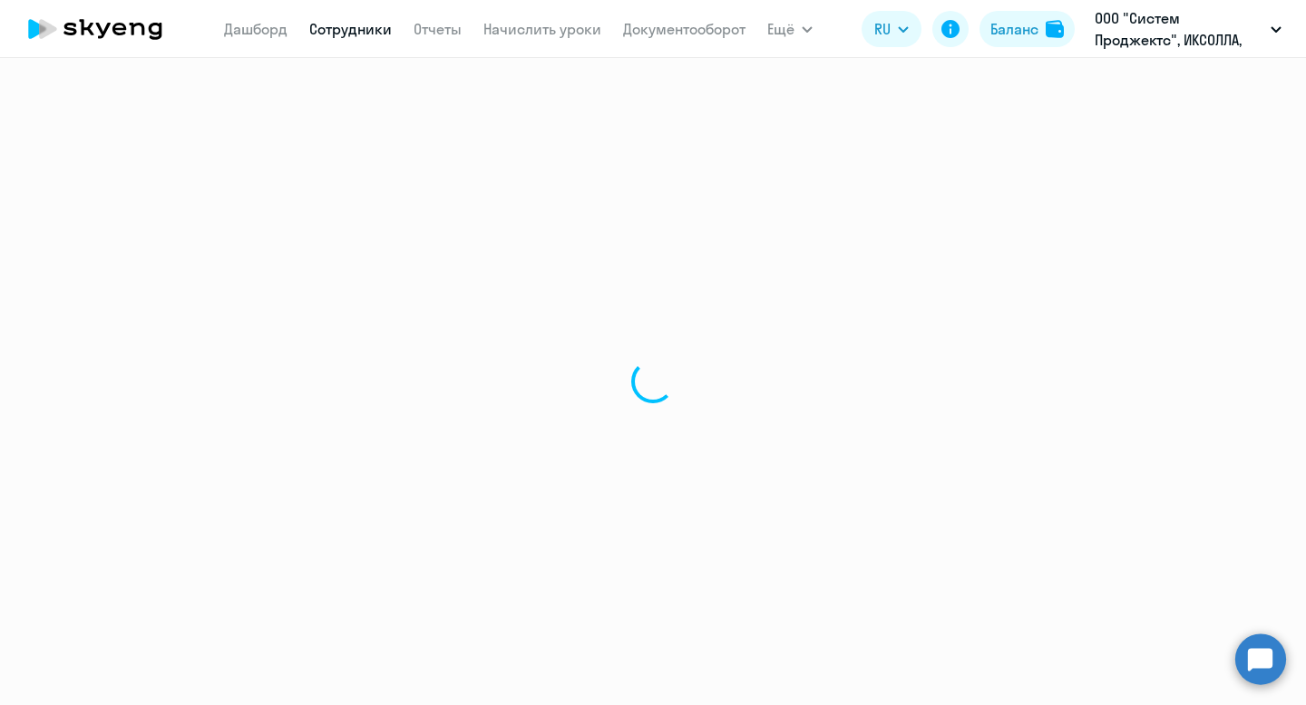
select select "english"
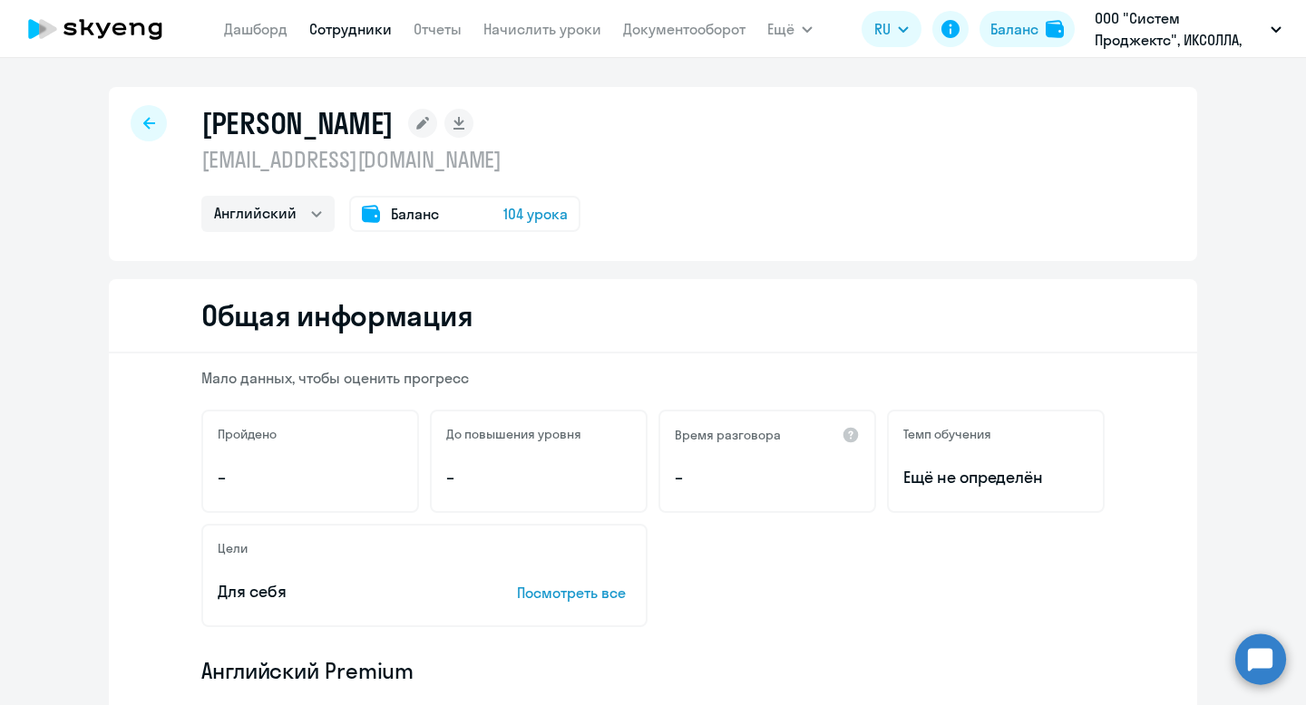
click at [408, 125] on rect at bounding box center [422, 123] width 29 height 29
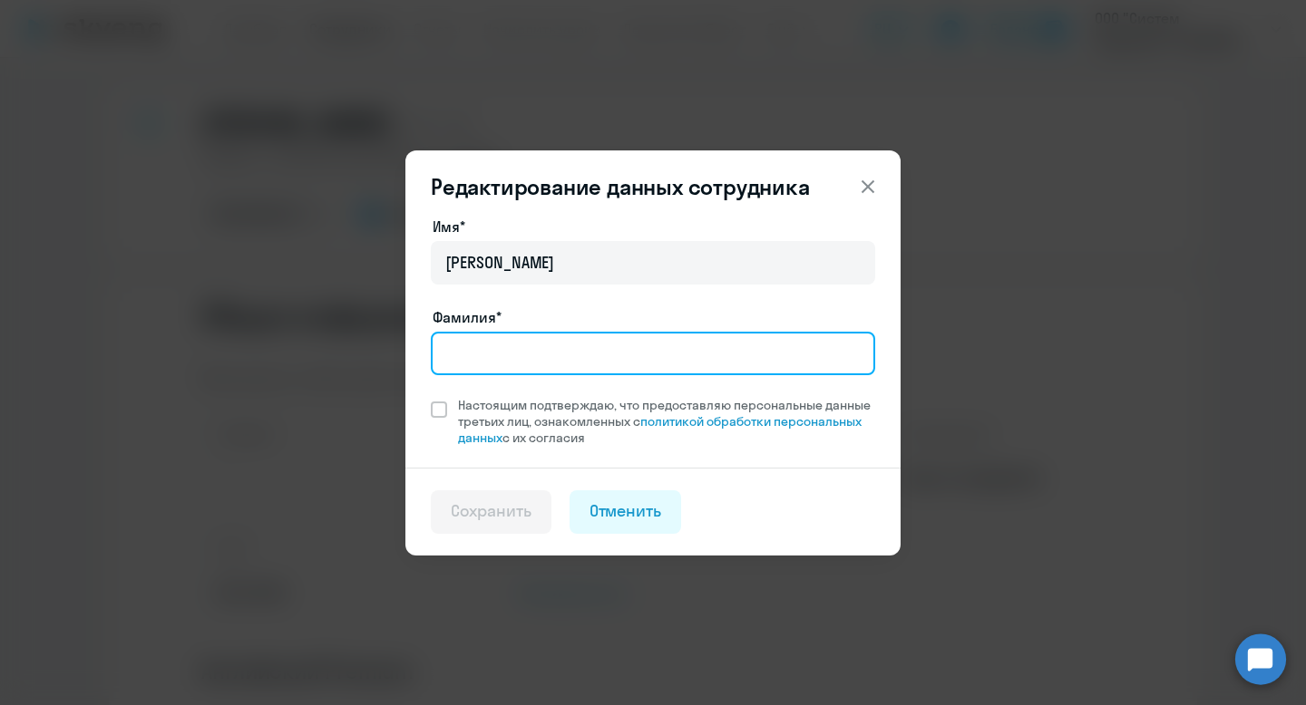
click at [480, 357] on input "Фамилия*" at bounding box center [653, 354] width 444 height 44
type input "Баймурзаева"
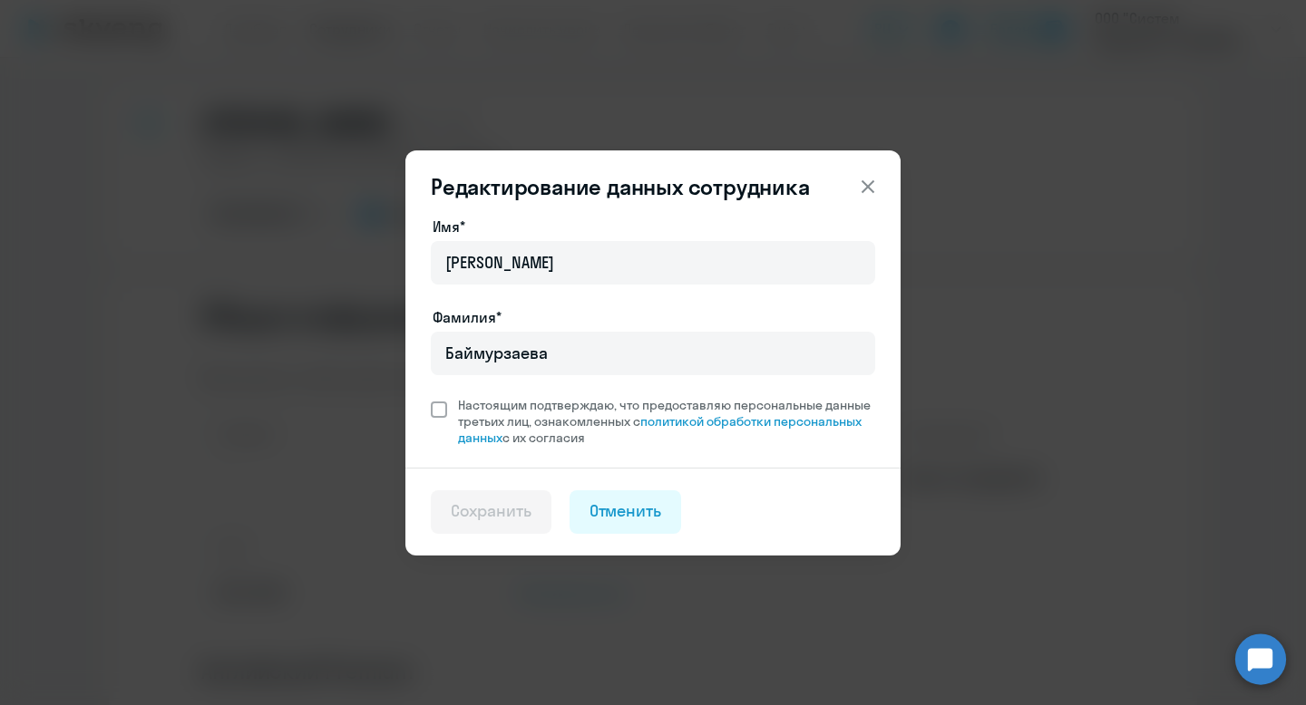
click at [436, 406] on span at bounding box center [439, 410] width 16 height 16
click at [431, 397] on input "Настоящим подтверждаю, что предоставляю персональные данные третьих лиц, ознако…" at bounding box center [430, 396] width 1 height 1
checkbox input "true"
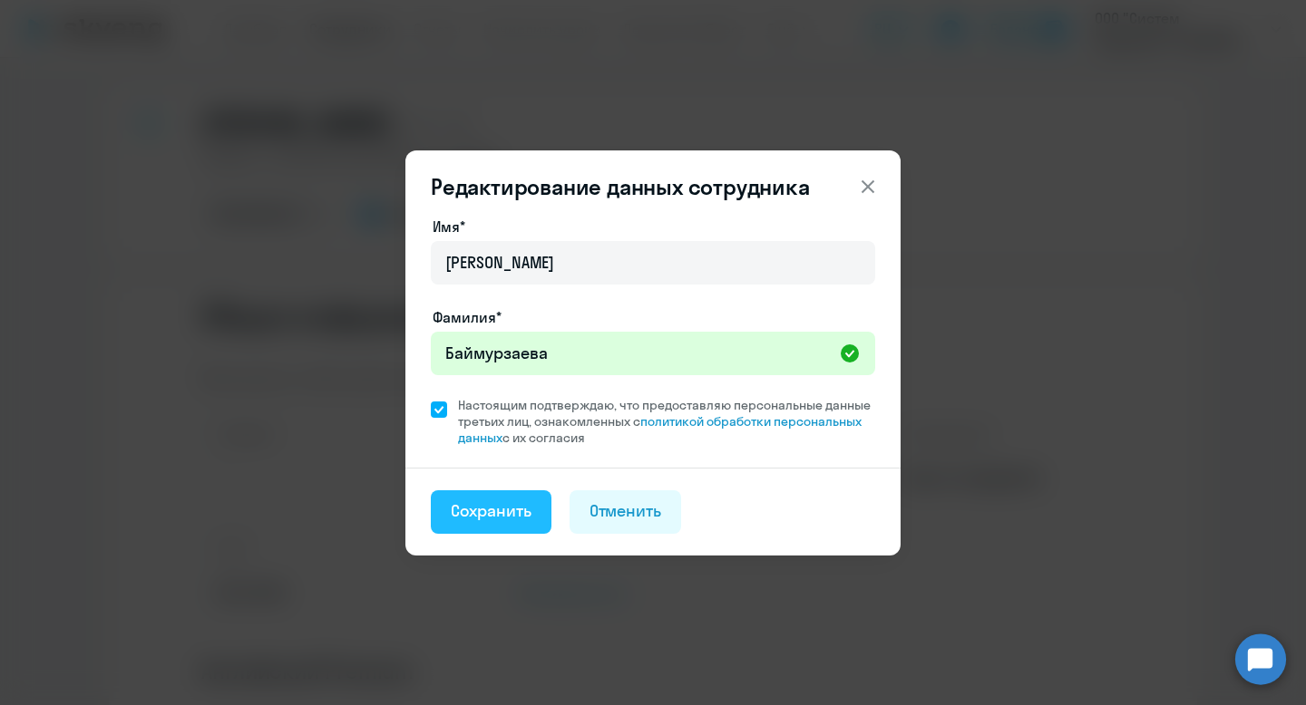
click at [506, 513] on div "Сохранить" at bounding box center [491, 512] width 81 height 24
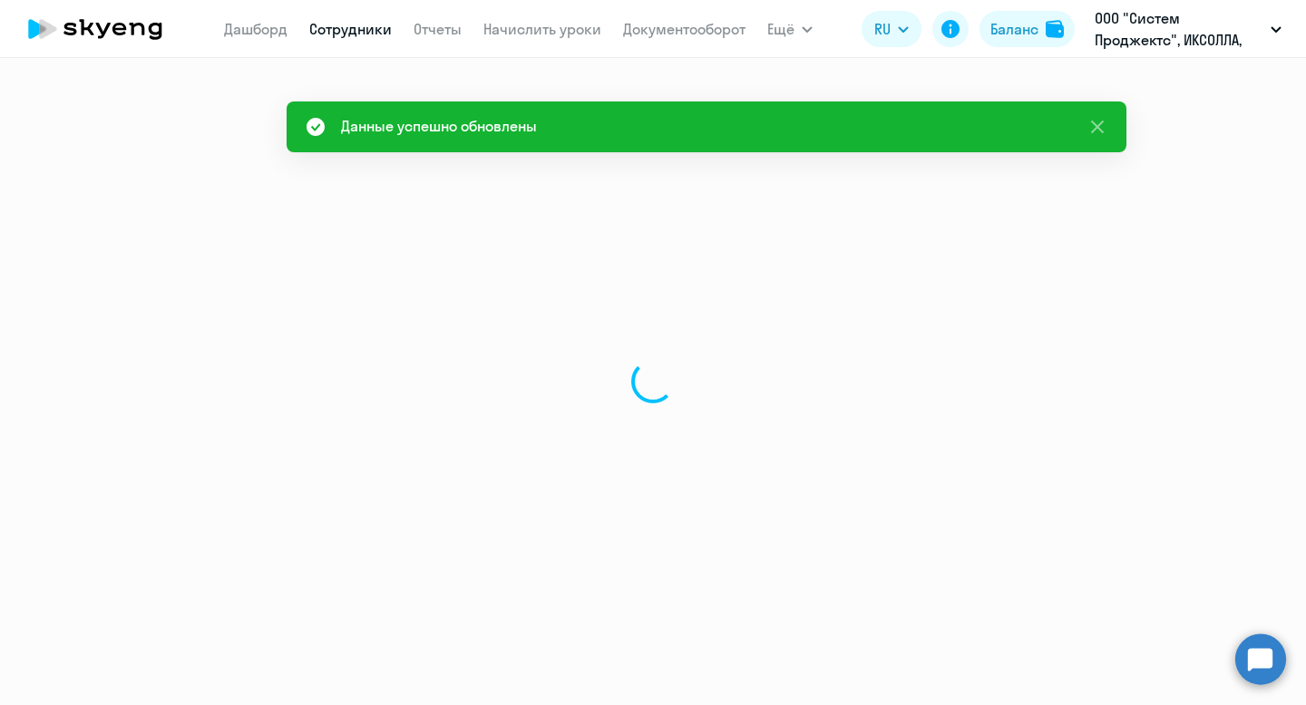
select select "english"
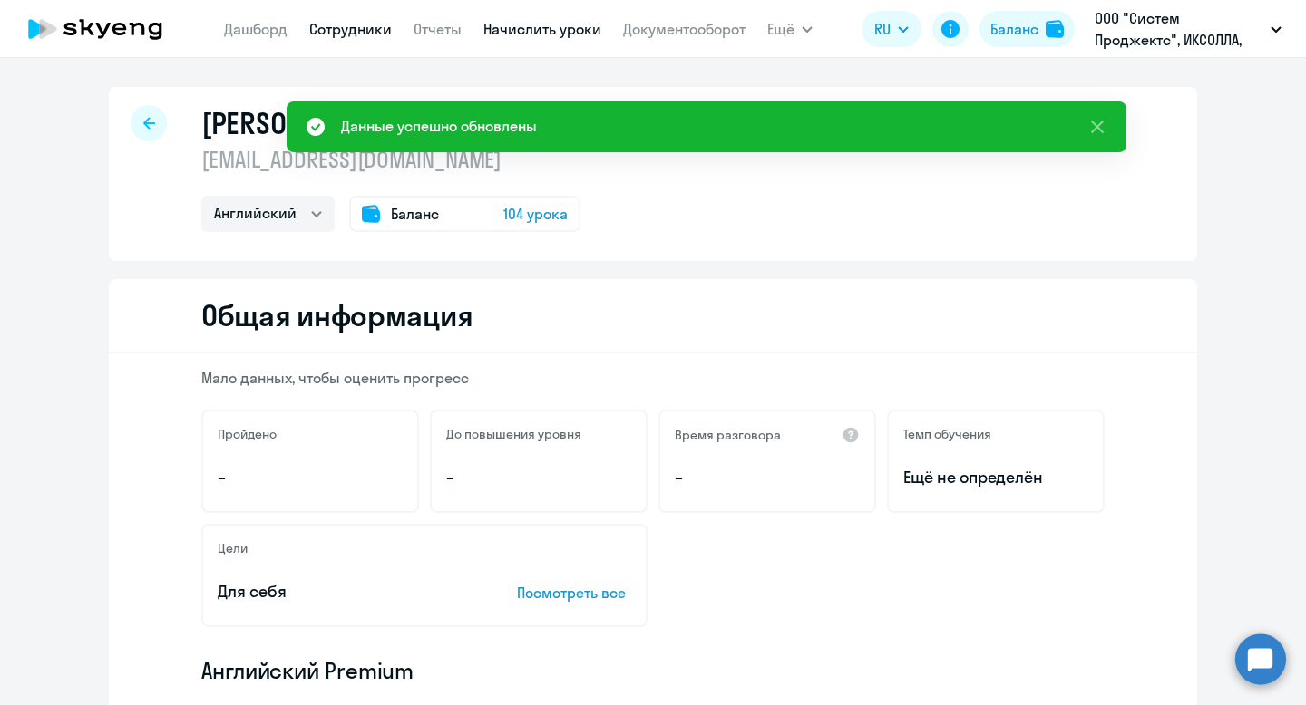
click at [531, 31] on link "Начислить уроки" at bounding box center [542, 29] width 118 height 18
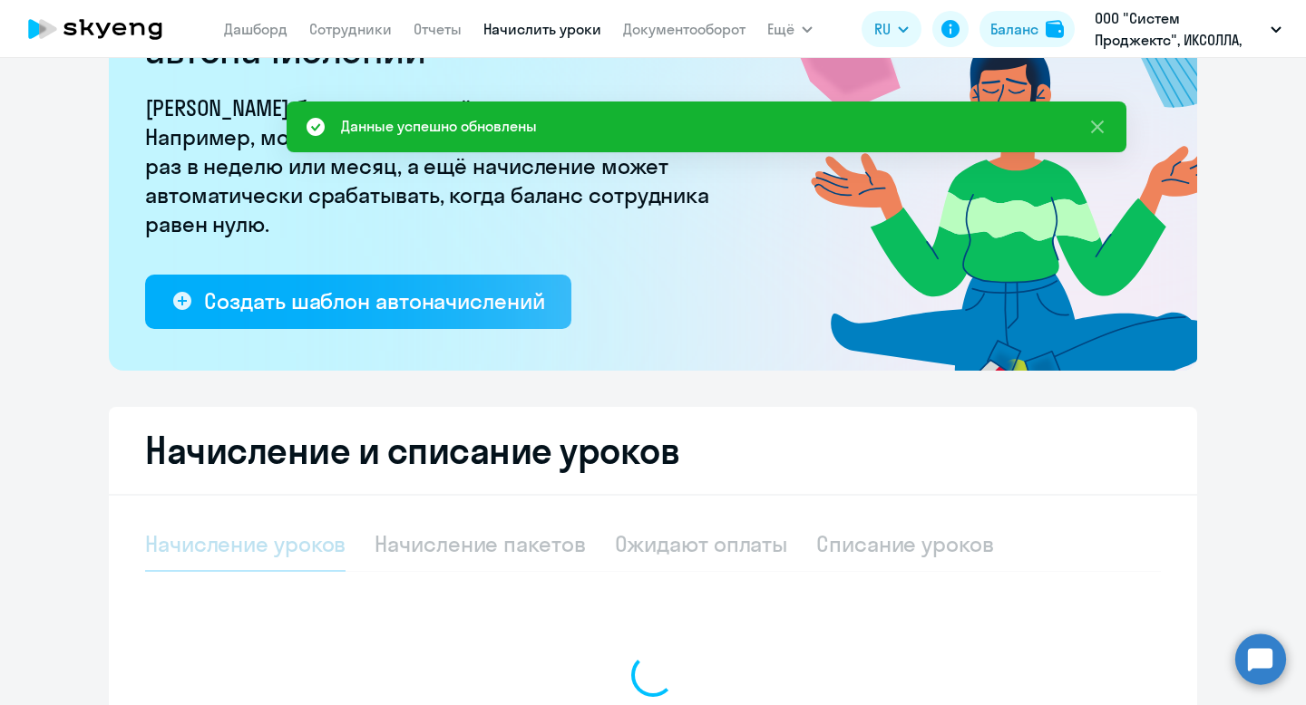
select select "10"
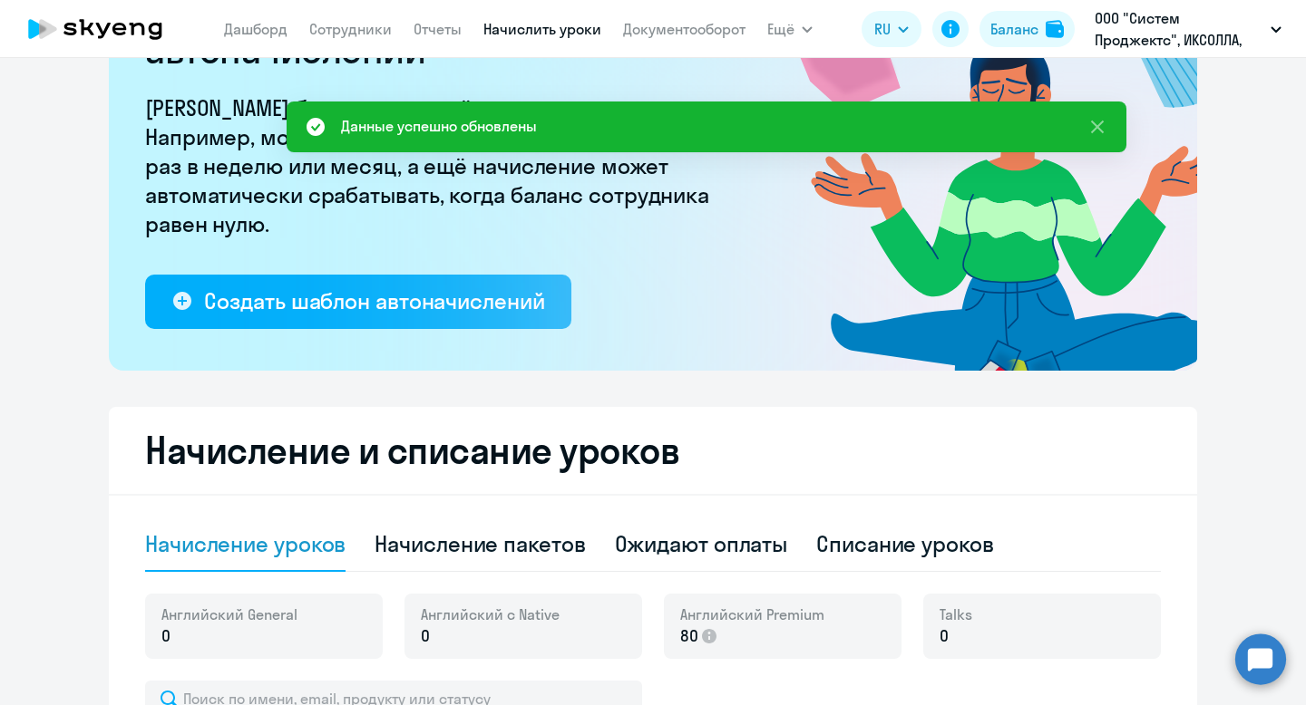
scroll to position [402, 0]
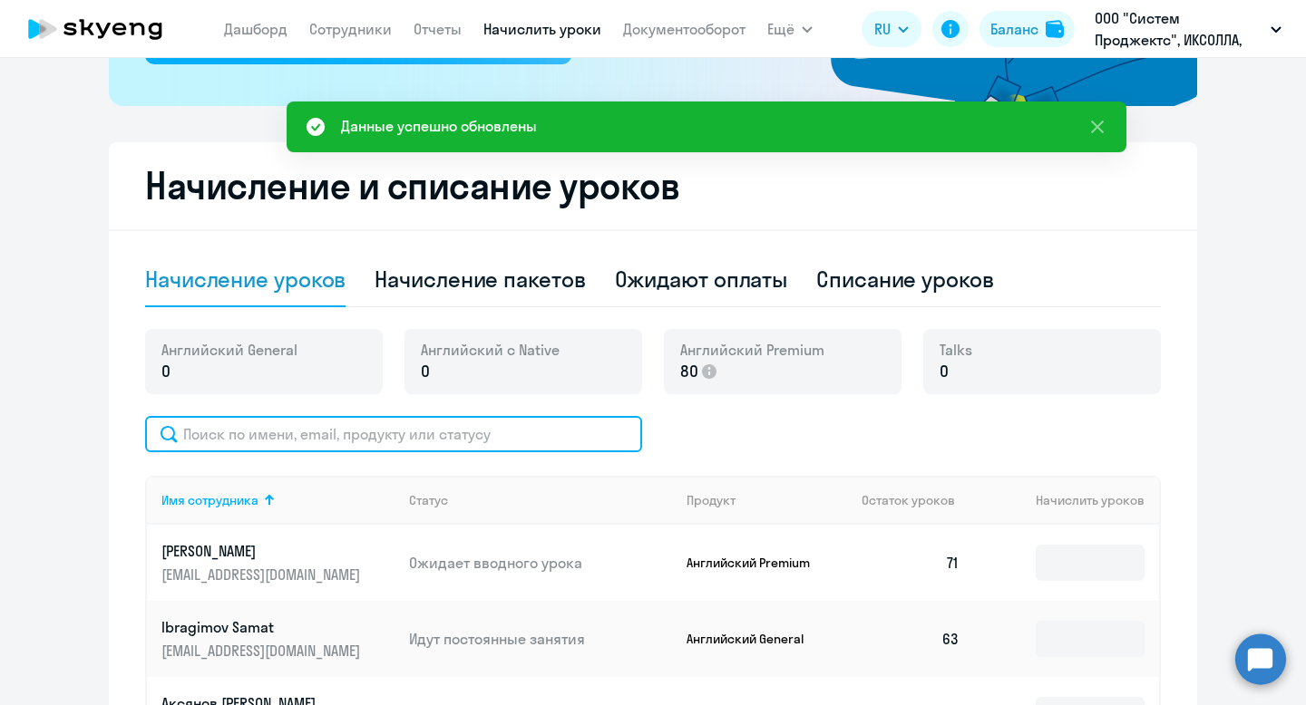
click at [467, 439] on input "text" at bounding box center [393, 434] width 497 height 36
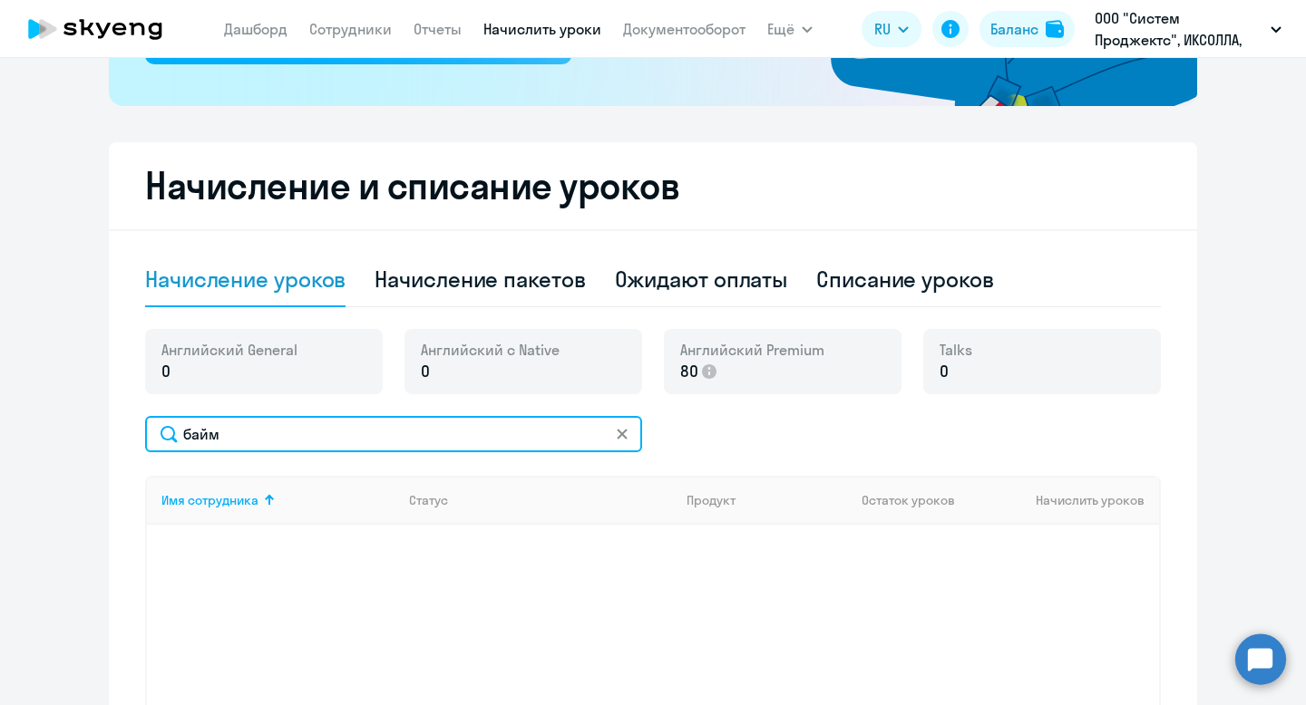
scroll to position [423, 0]
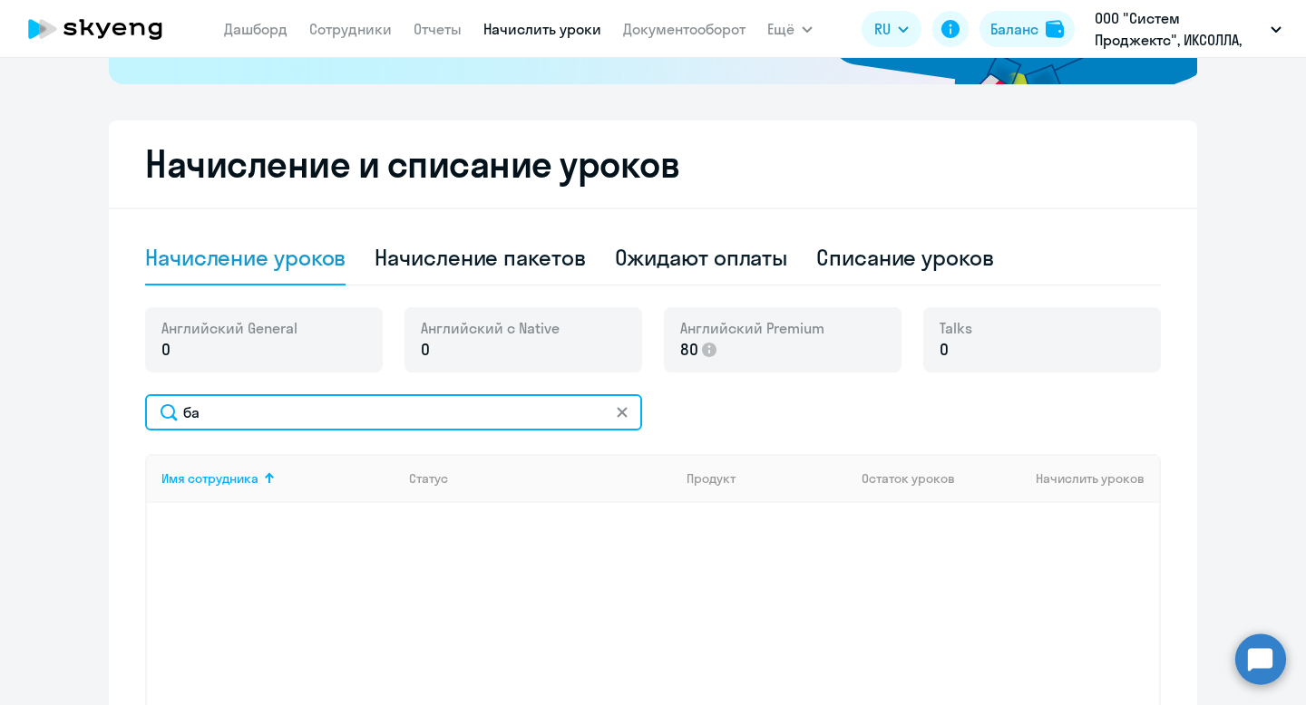
type input "б"
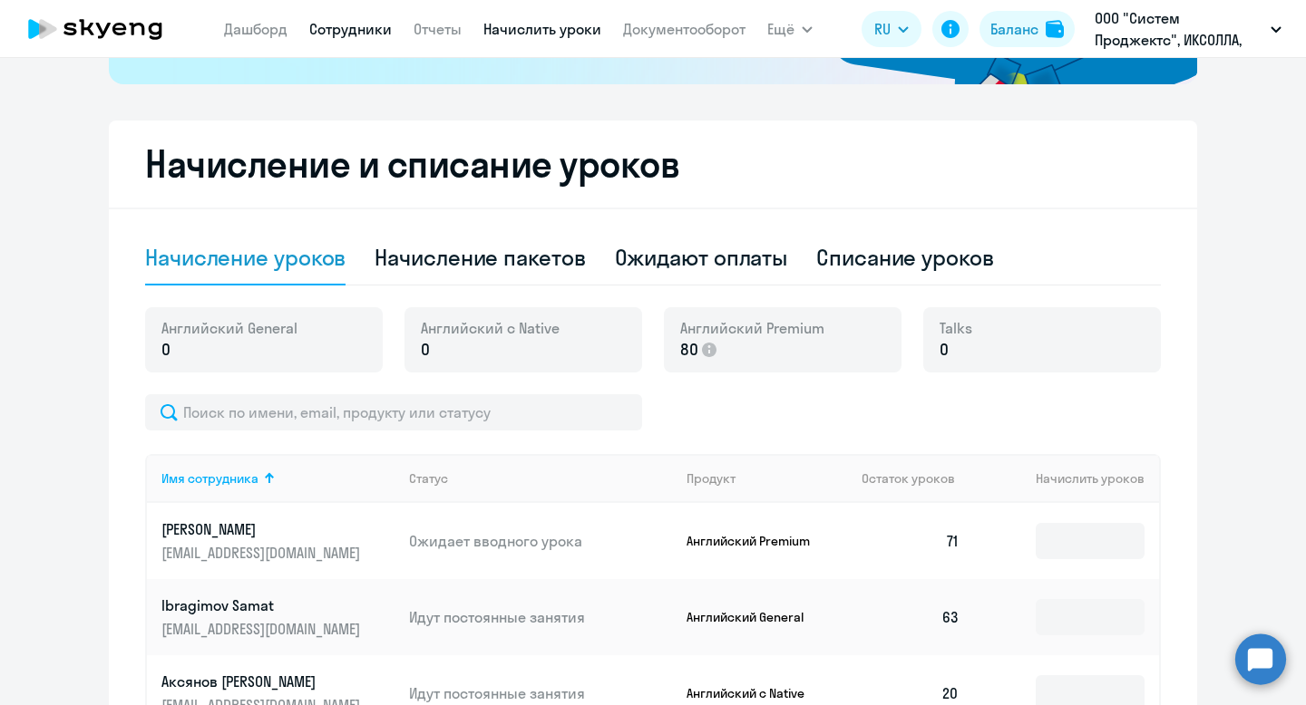
click at [327, 32] on link "Сотрудники" at bounding box center [350, 29] width 83 height 18
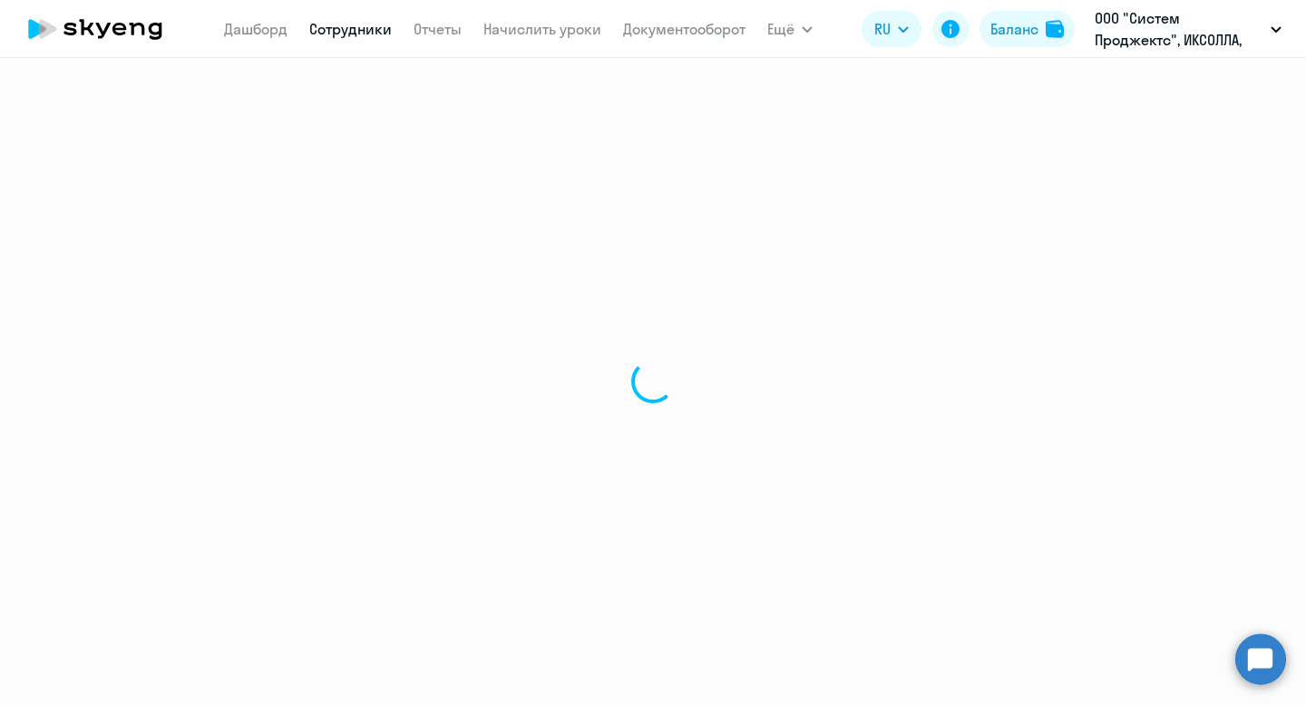
select select "30"
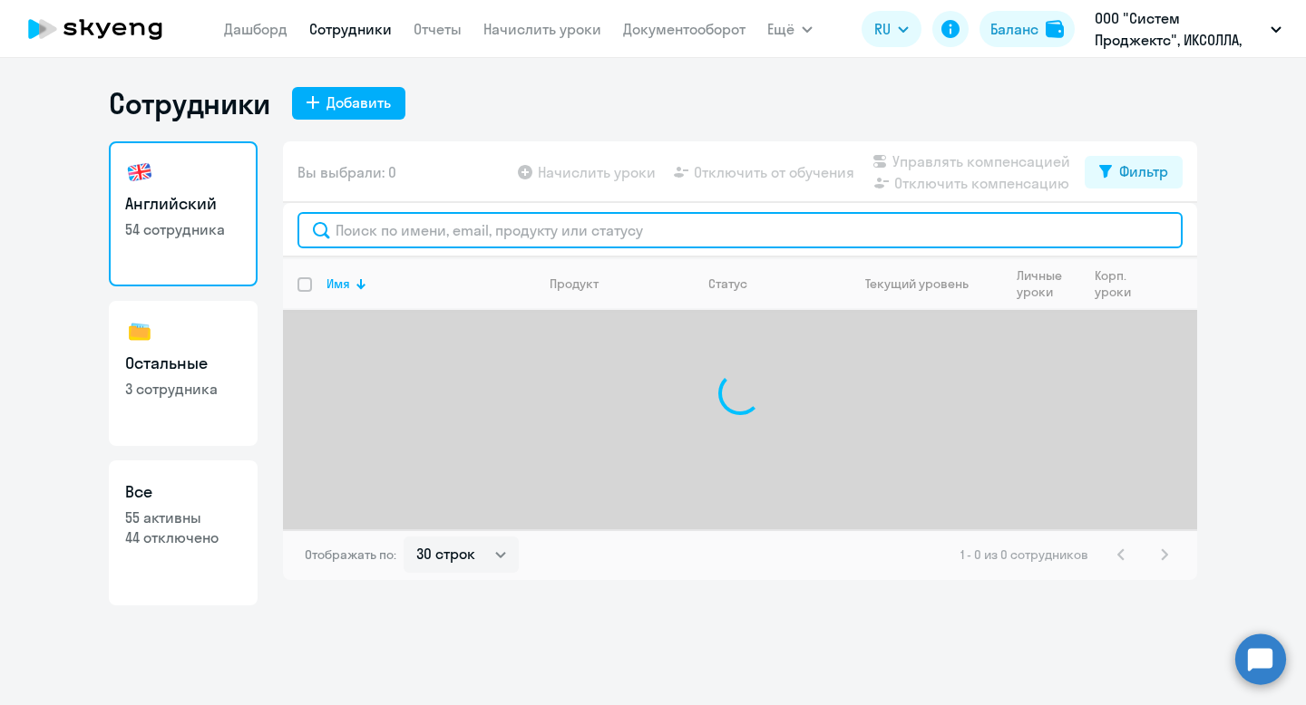
click at [414, 235] on input "text" at bounding box center [739, 230] width 885 height 36
type input "б"
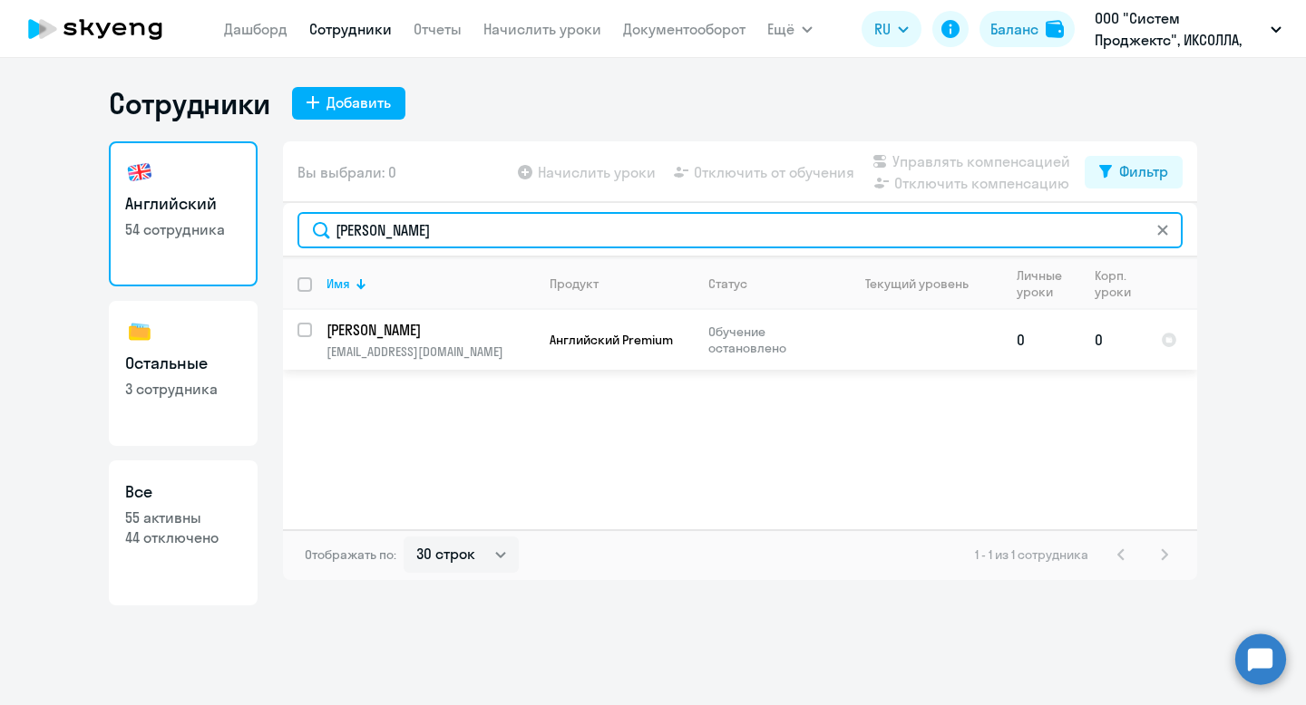
type input "луиза"
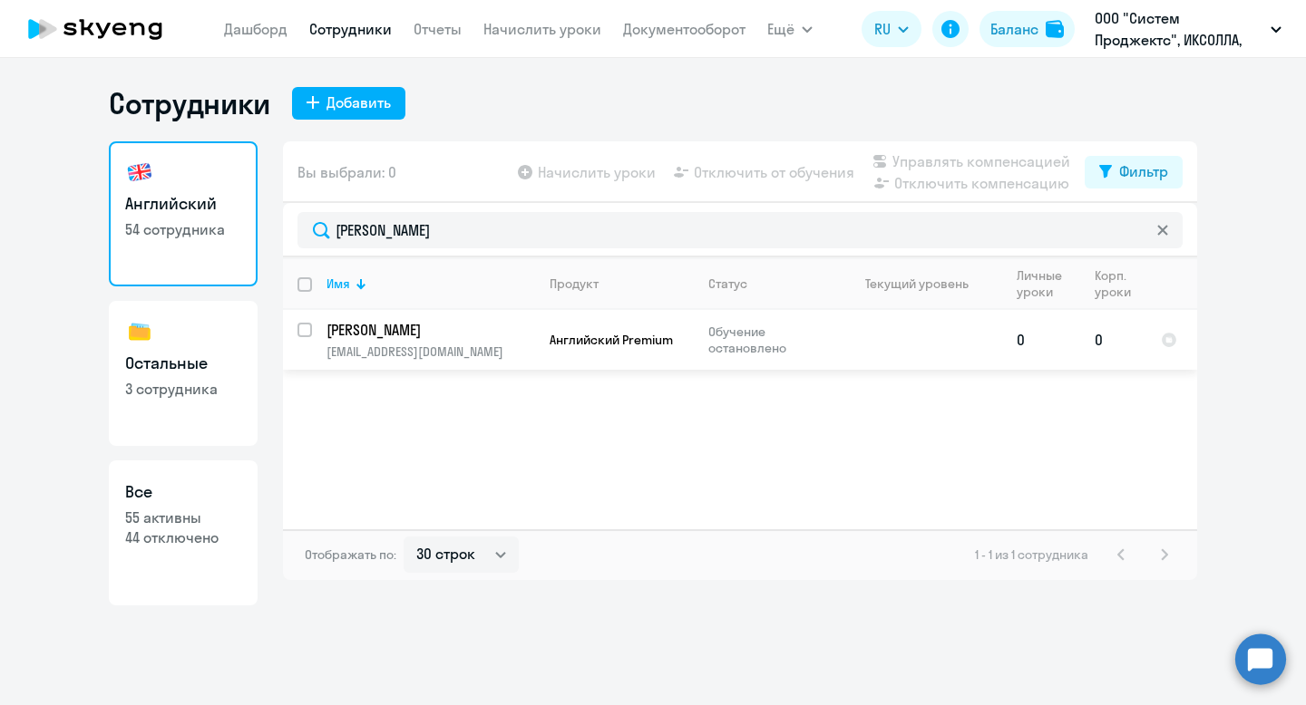
click at [423, 353] on p "bm.luiza@ya.ru" at bounding box center [430, 352] width 208 height 16
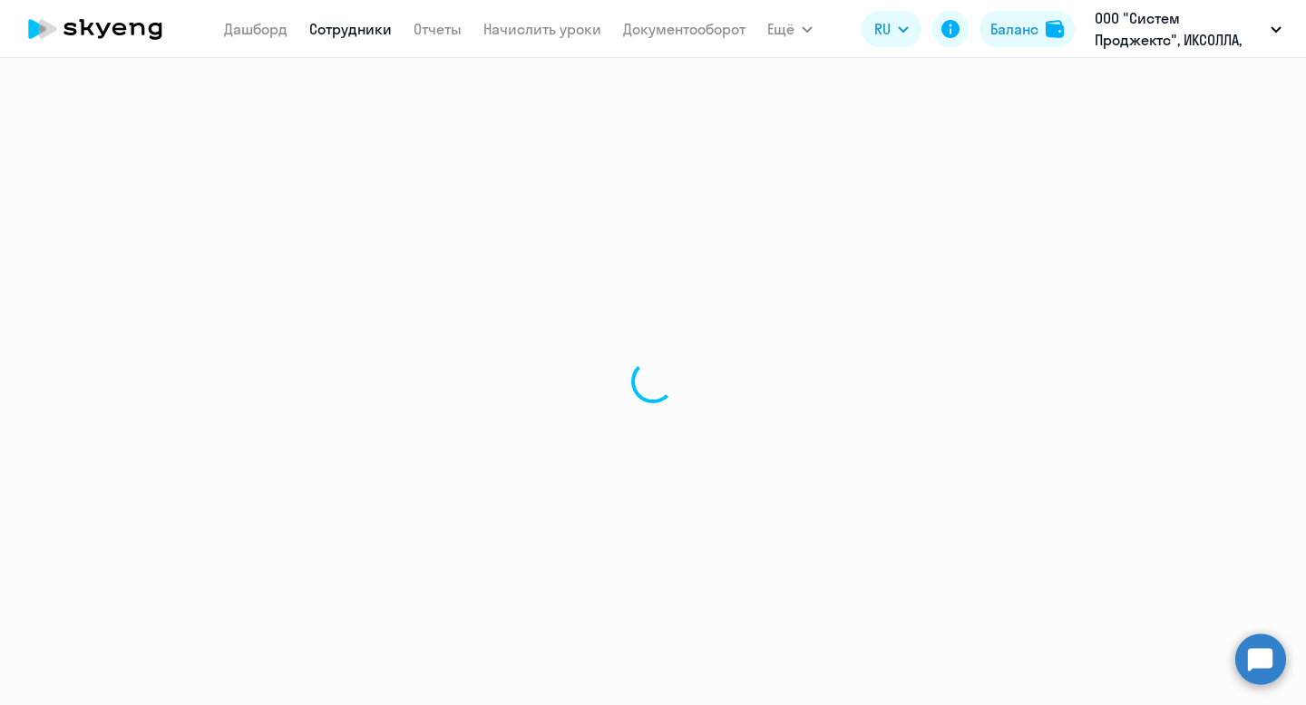
select select "english"
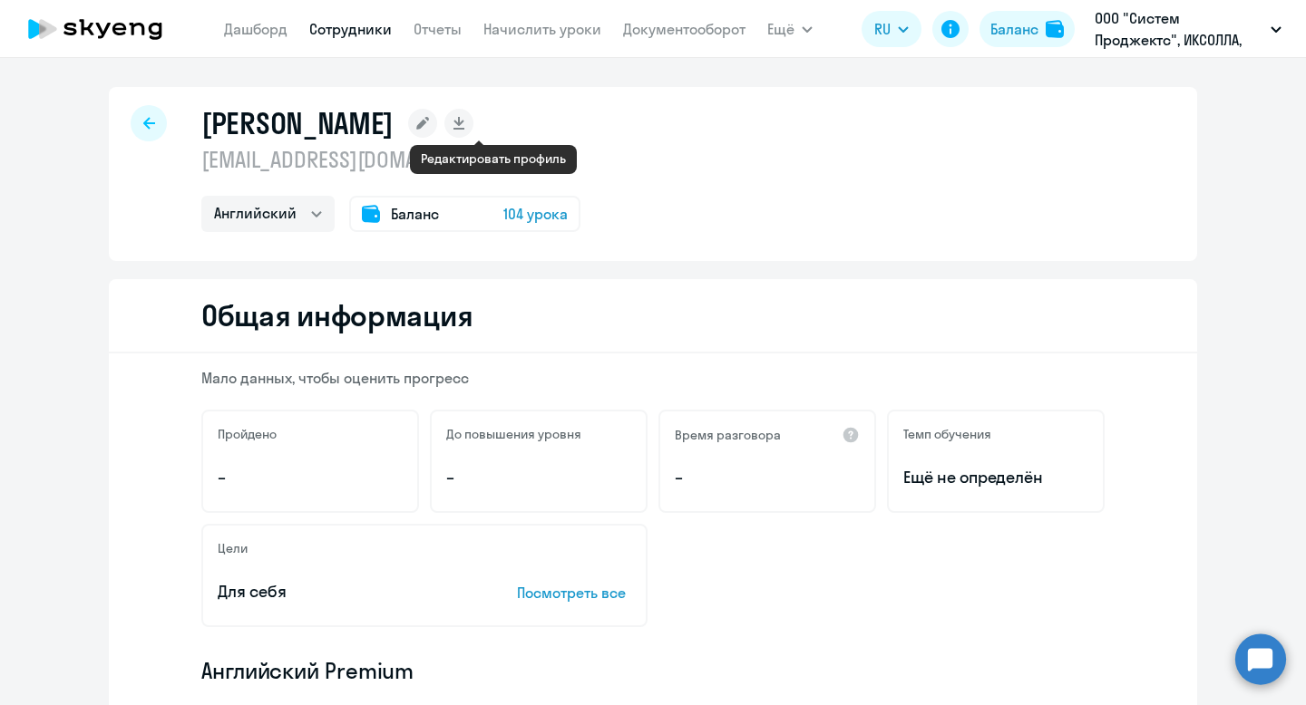
click at [437, 121] on rect at bounding box center [422, 123] width 29 height 29
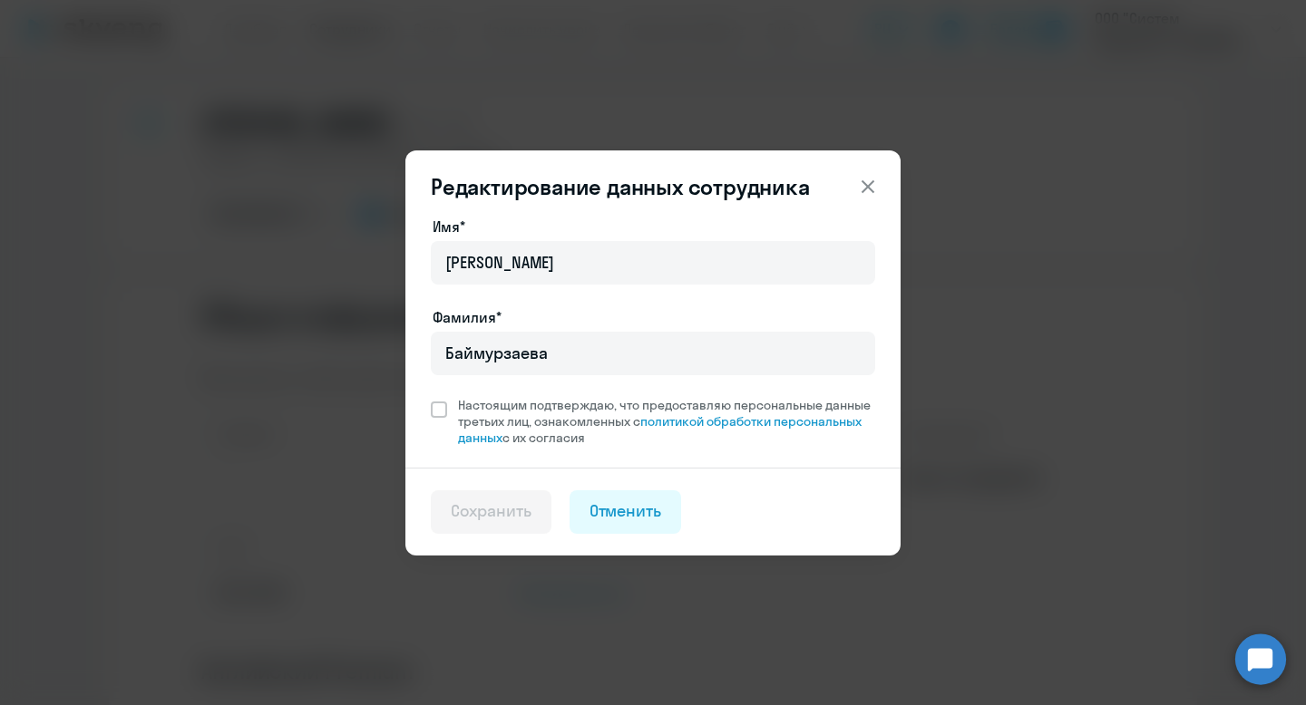
click at [864, 185] on icon at bounding box center [868, 187] width 22 height 22
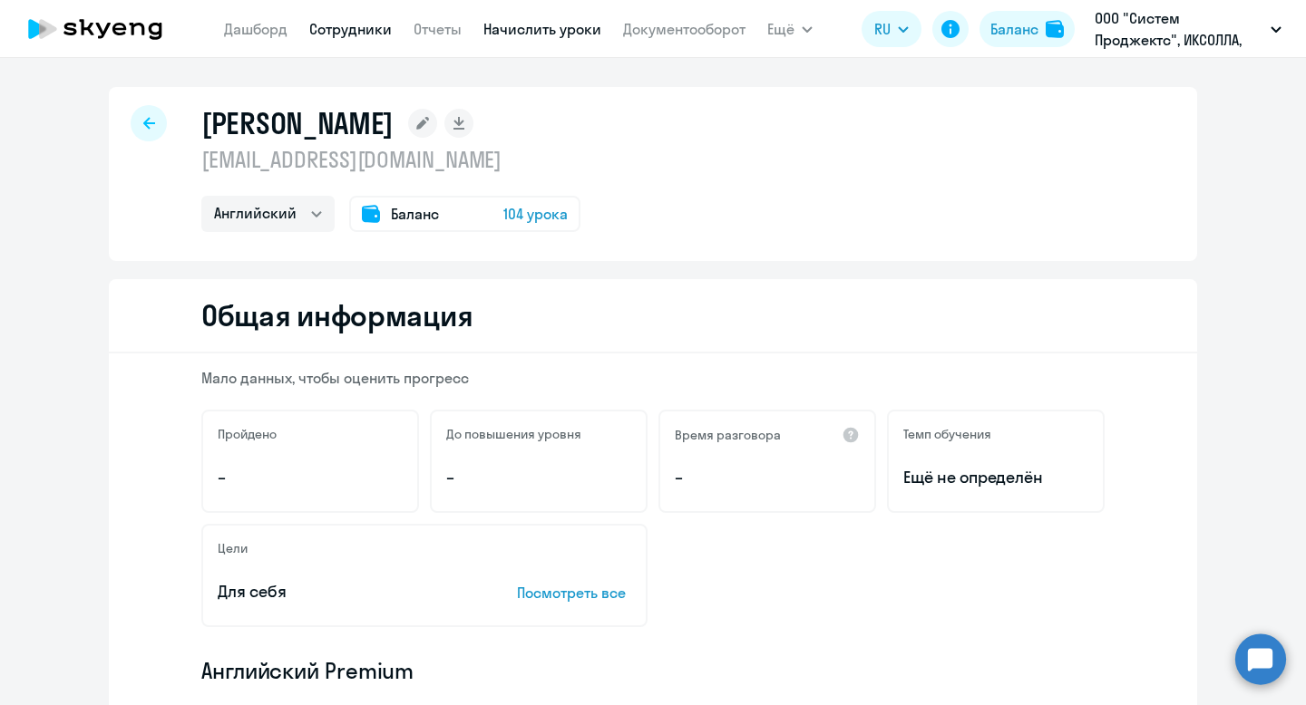
click at [552, 28] on link "Начислить уроки" at bounding box center [542, 29] width 118 height 18
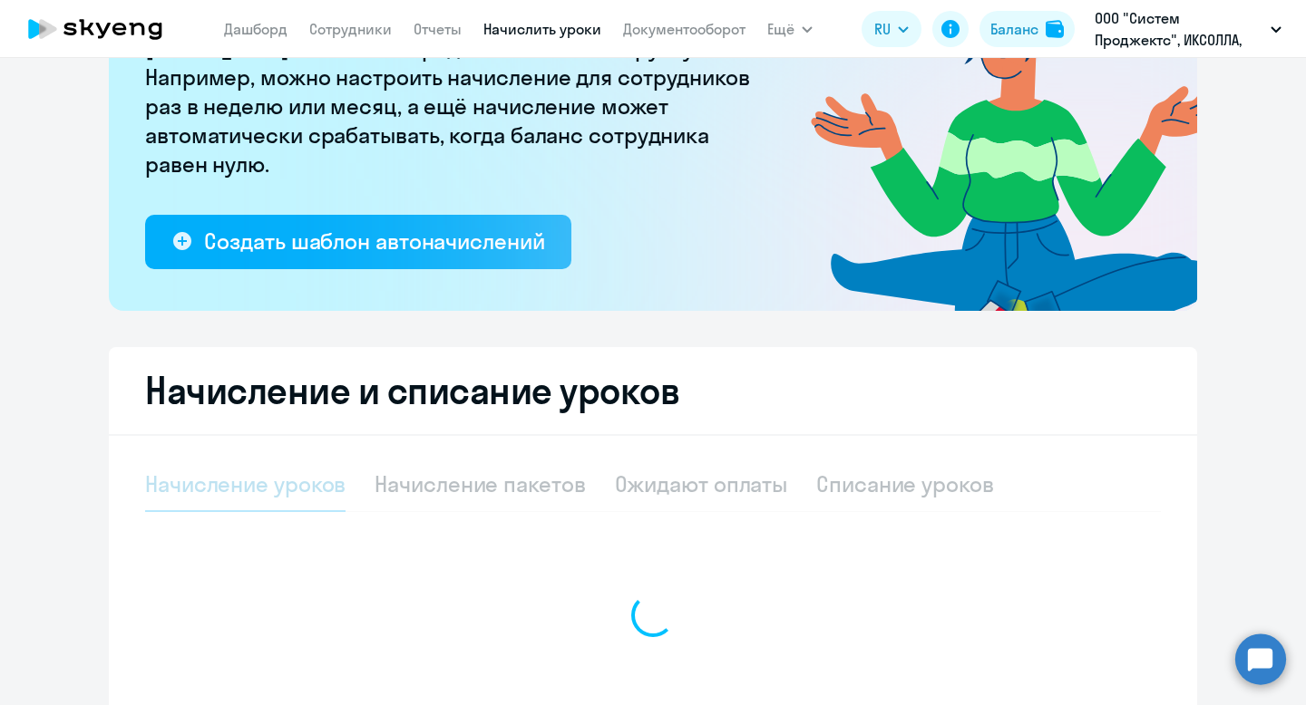
select select "10"
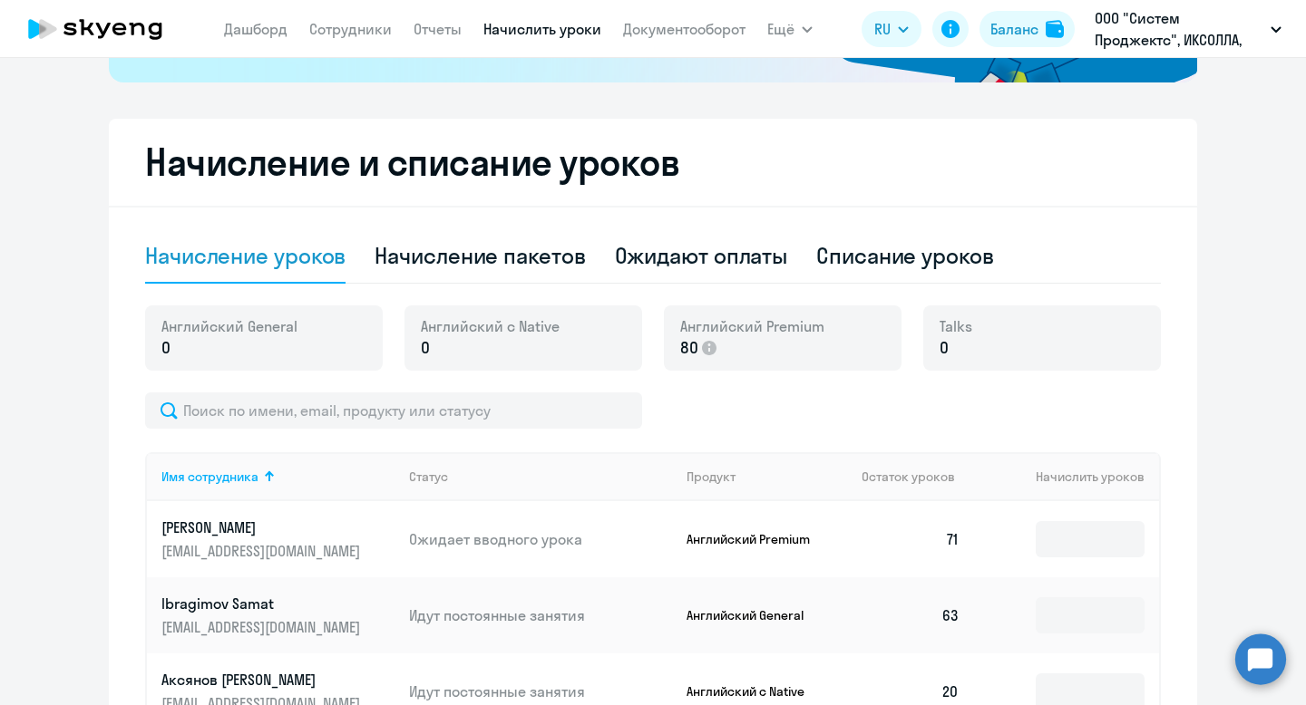
scroll to position [456, 0]
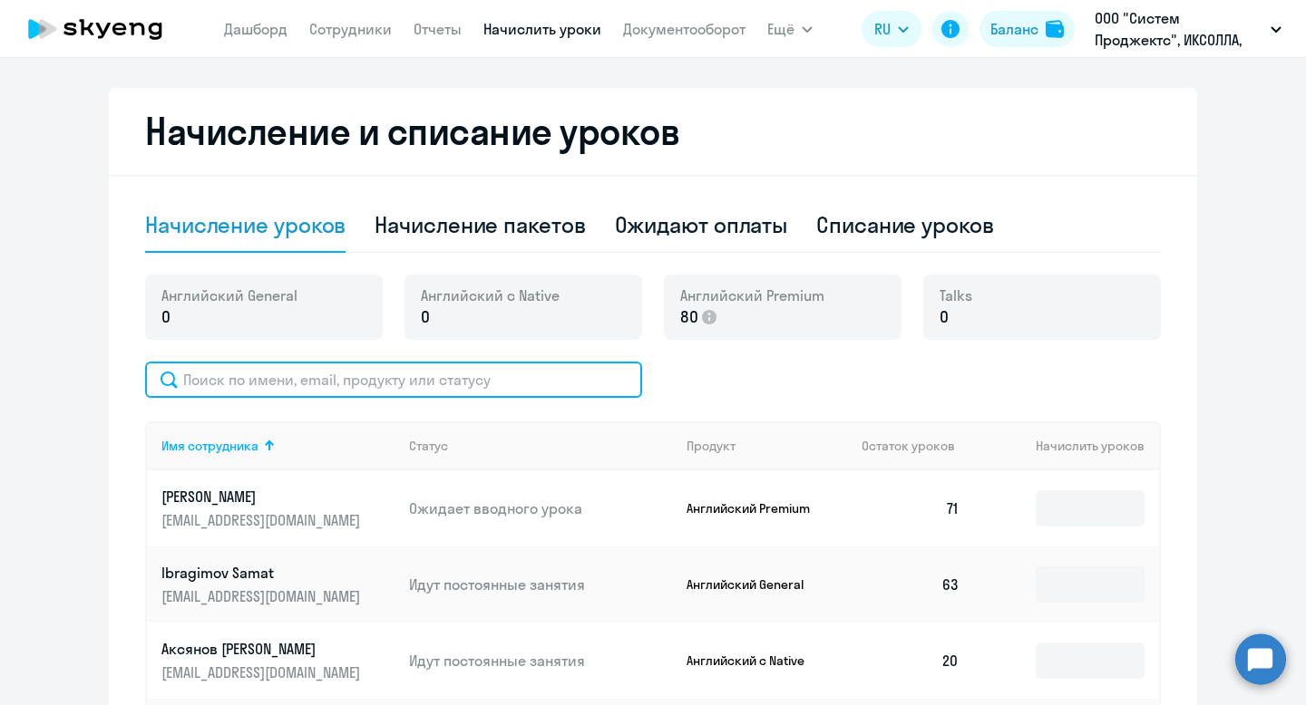
click at [441, 387] on input "text" at bounding box center [393, 380] width 497 height 36
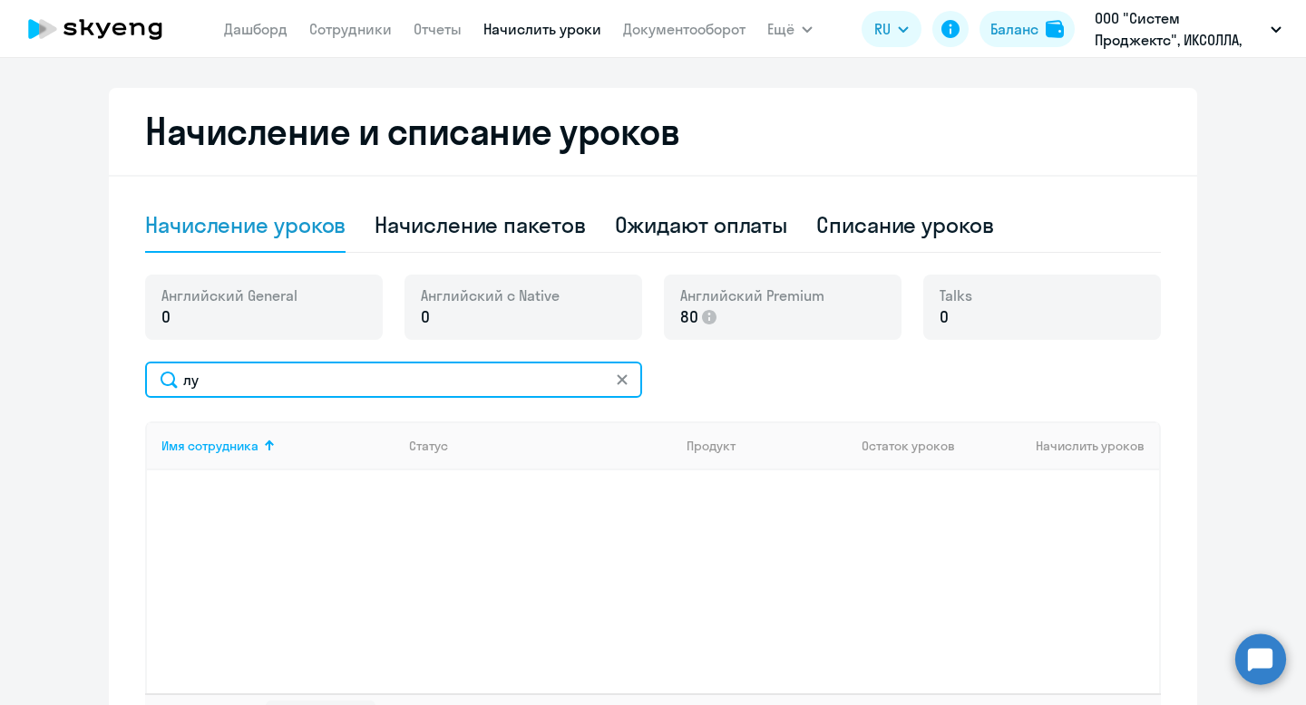
type input "л"
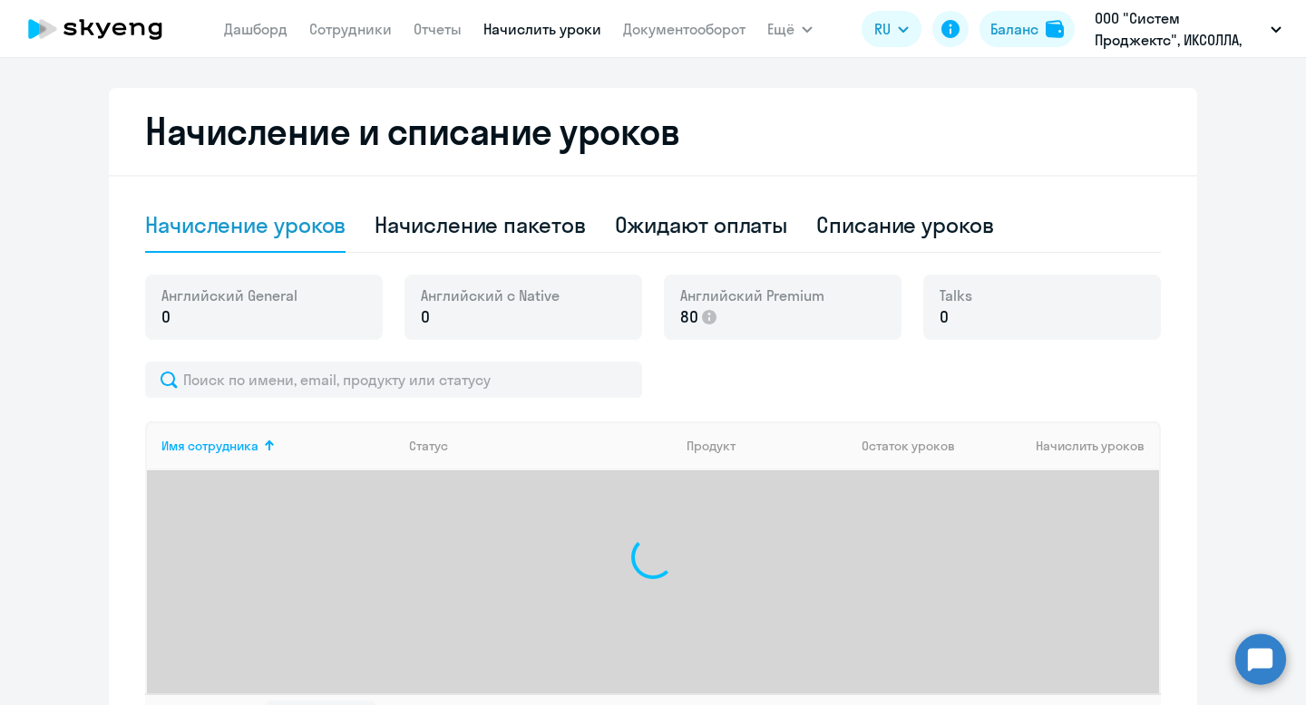
click at [732, 391] on div at bounding box center [652, 380] width 1015 height 36
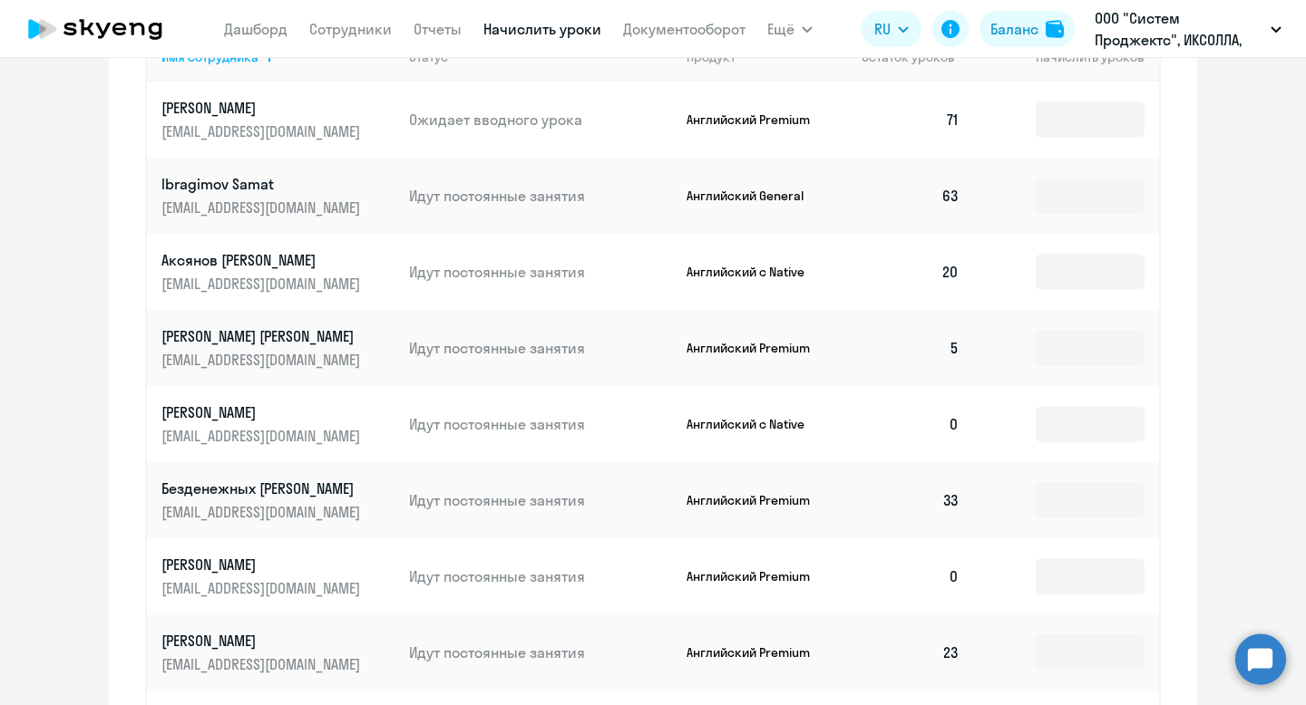
scroll to position [876, 0]
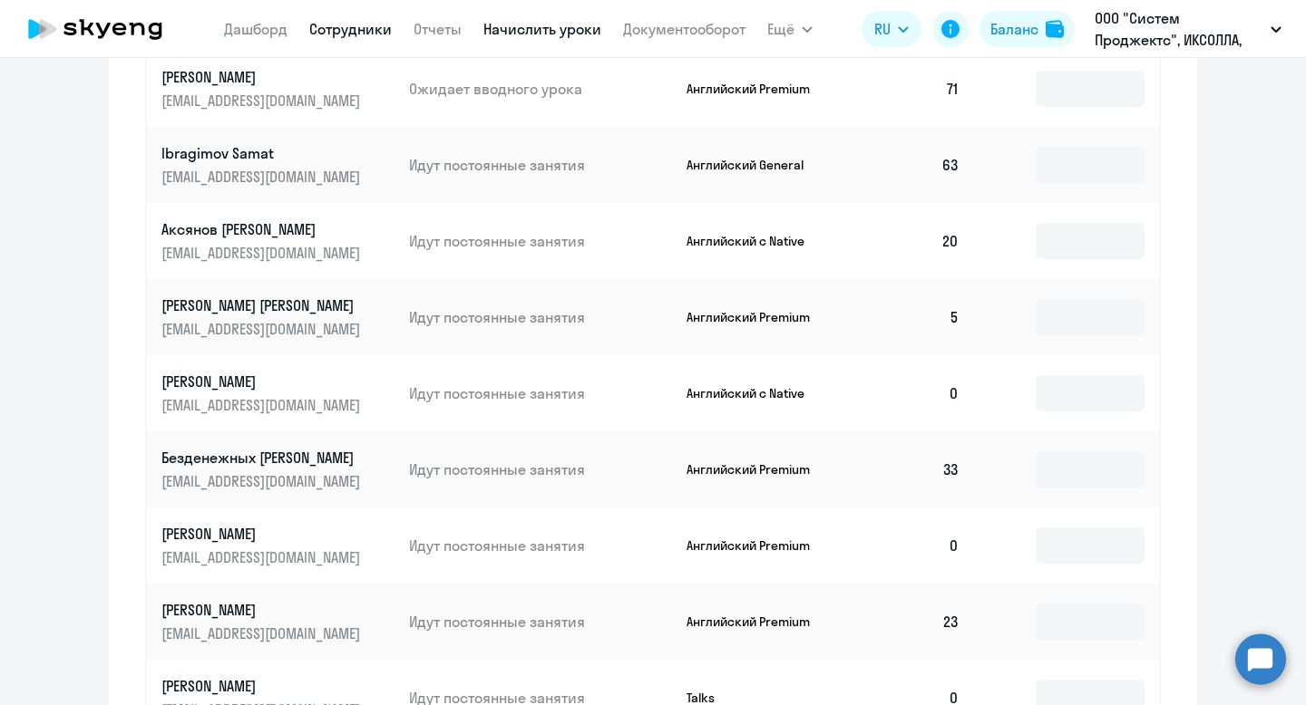
click at [322, 26] on link "Сотрудники" at bounding box center [350, 29] width 83 height 18
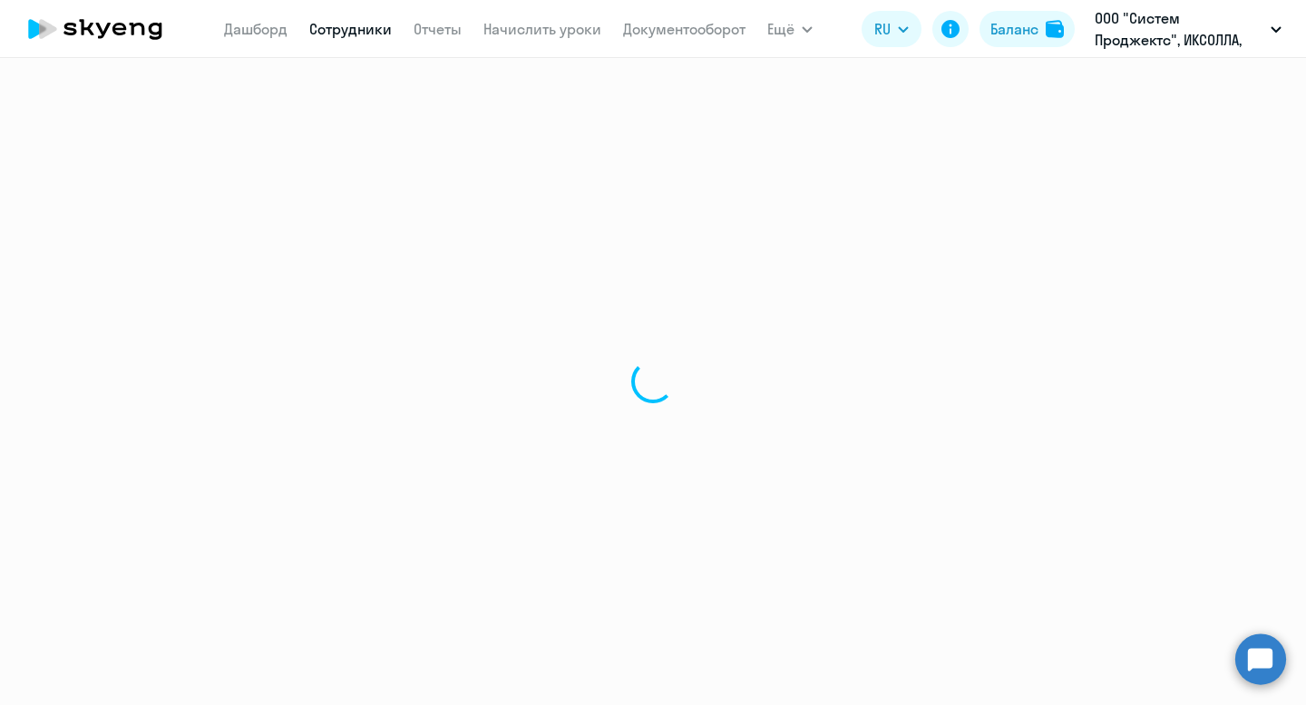
select select "30"
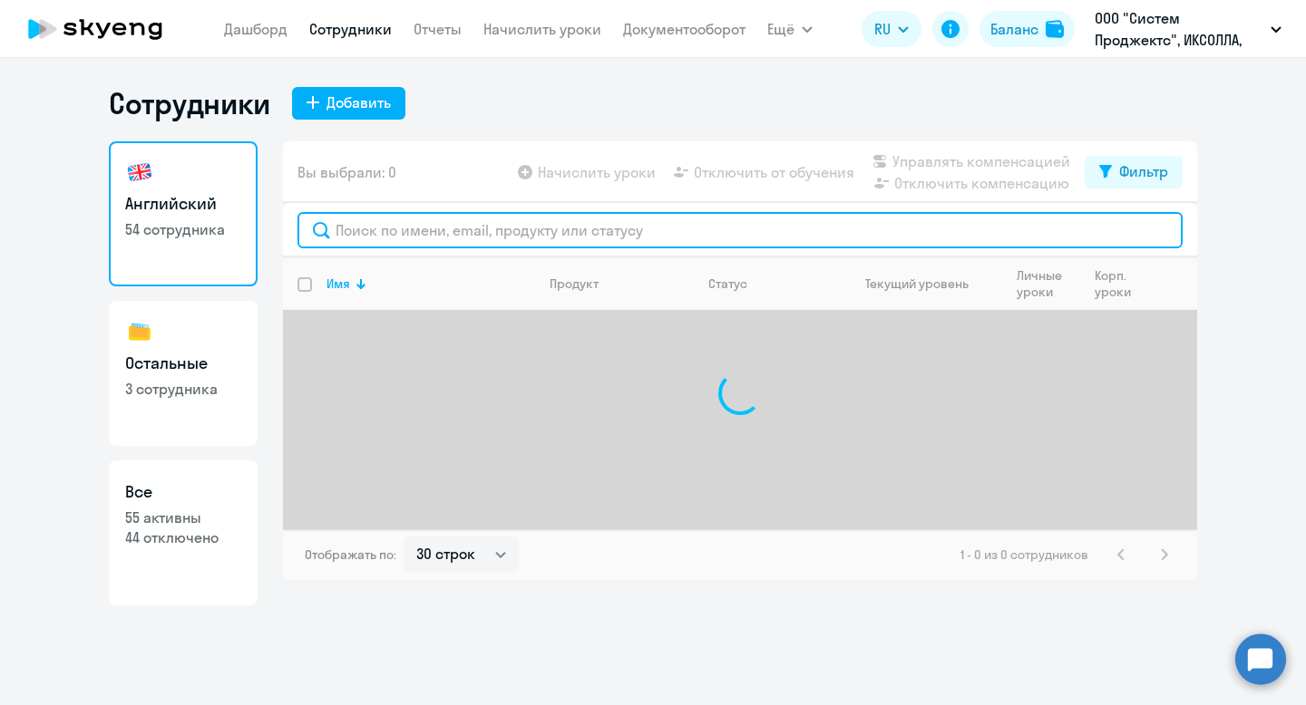
click at [481, 221] on input "text" at bounding box center [739, 230] width 885 height 36
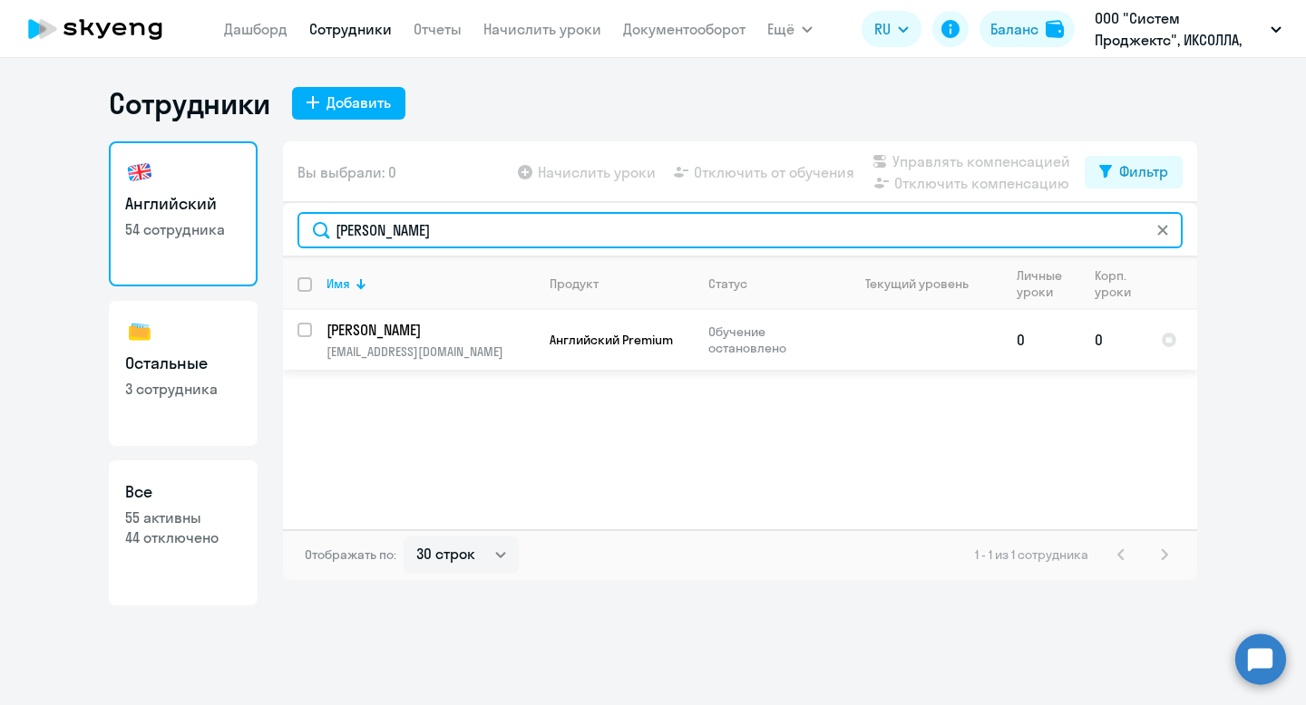
type input "луиза"
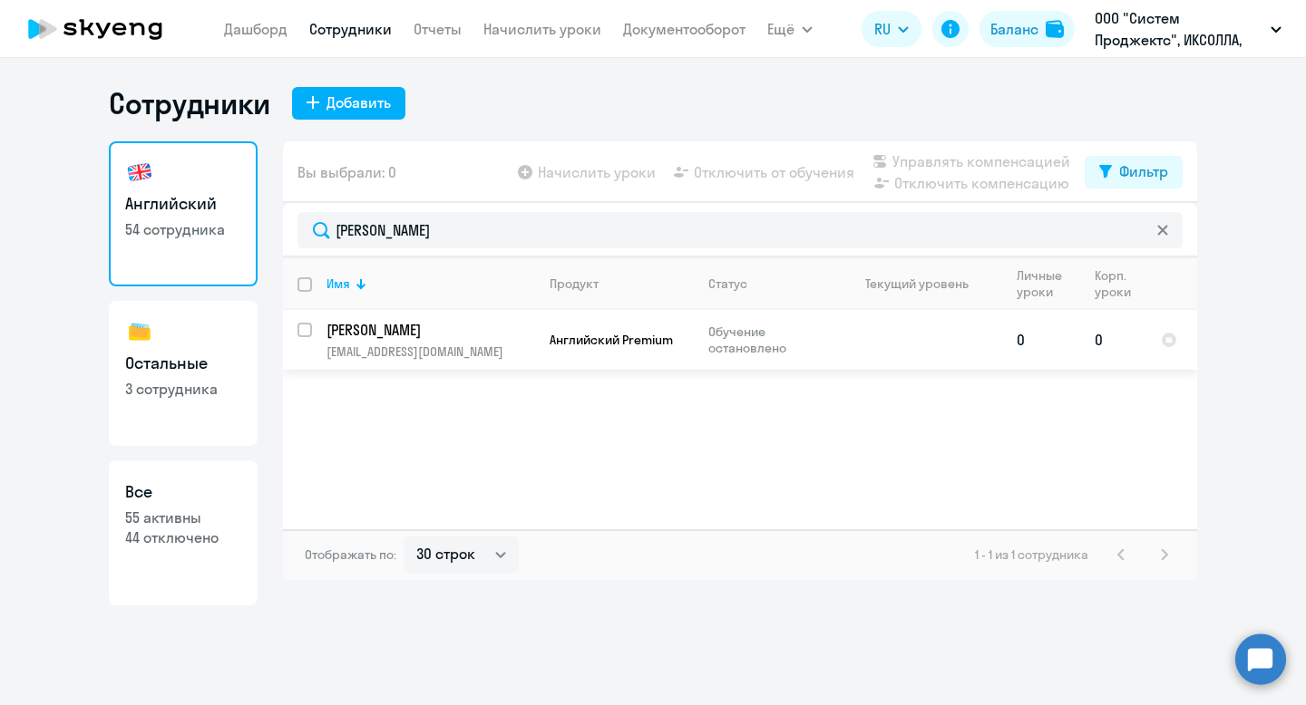
click at [728, 356] on td "Обучение остановлено" at bounding box center [764, 340] width 140 height 60
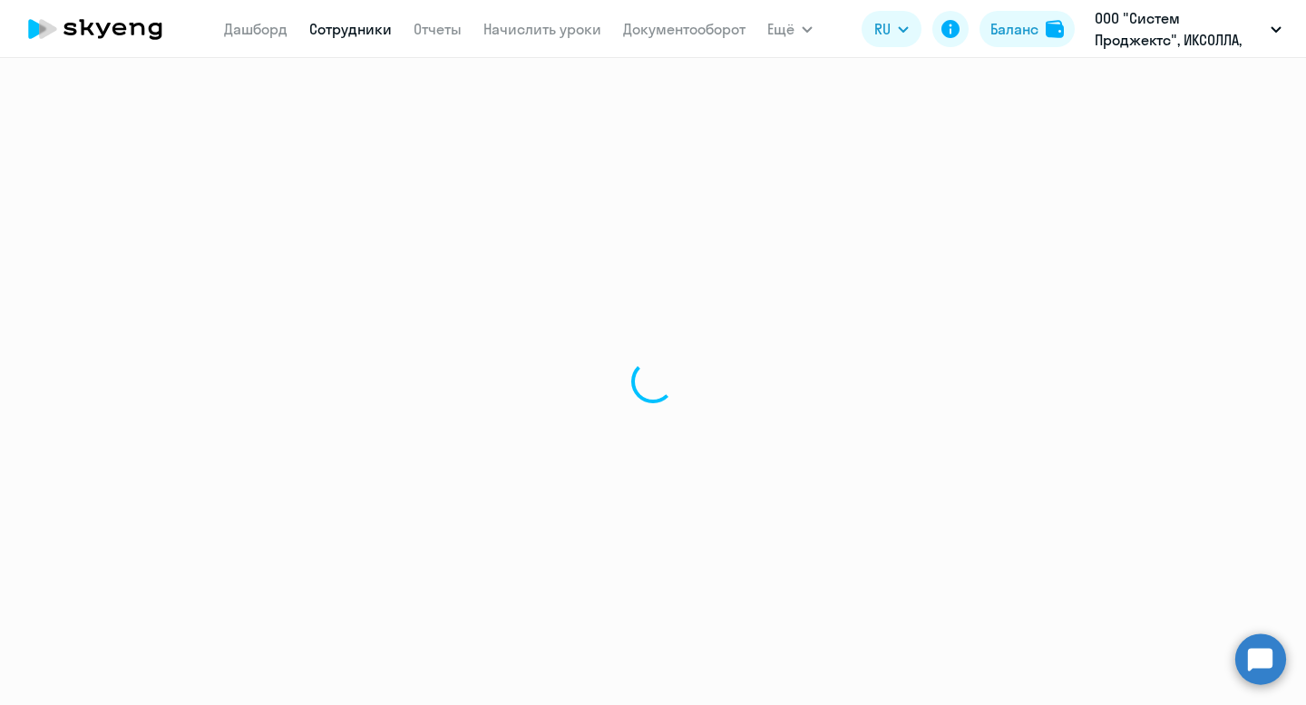
select select "english"
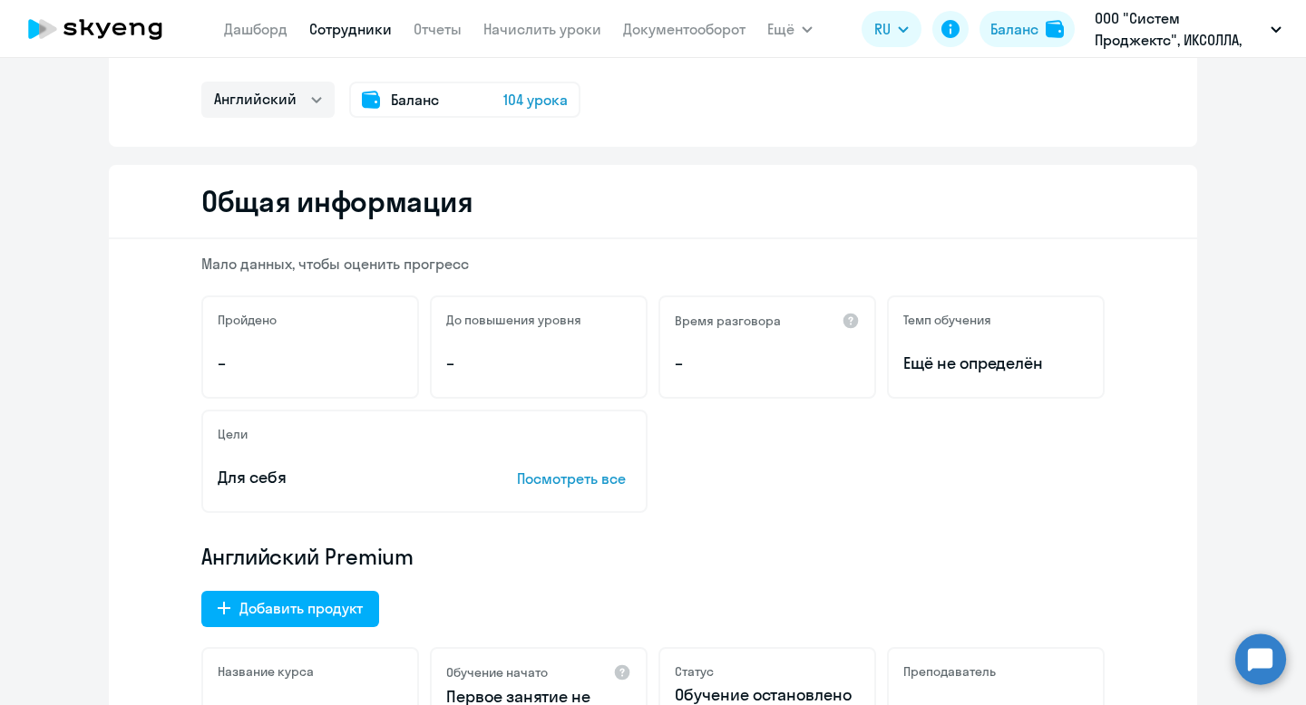
scroll to position [295, 0]
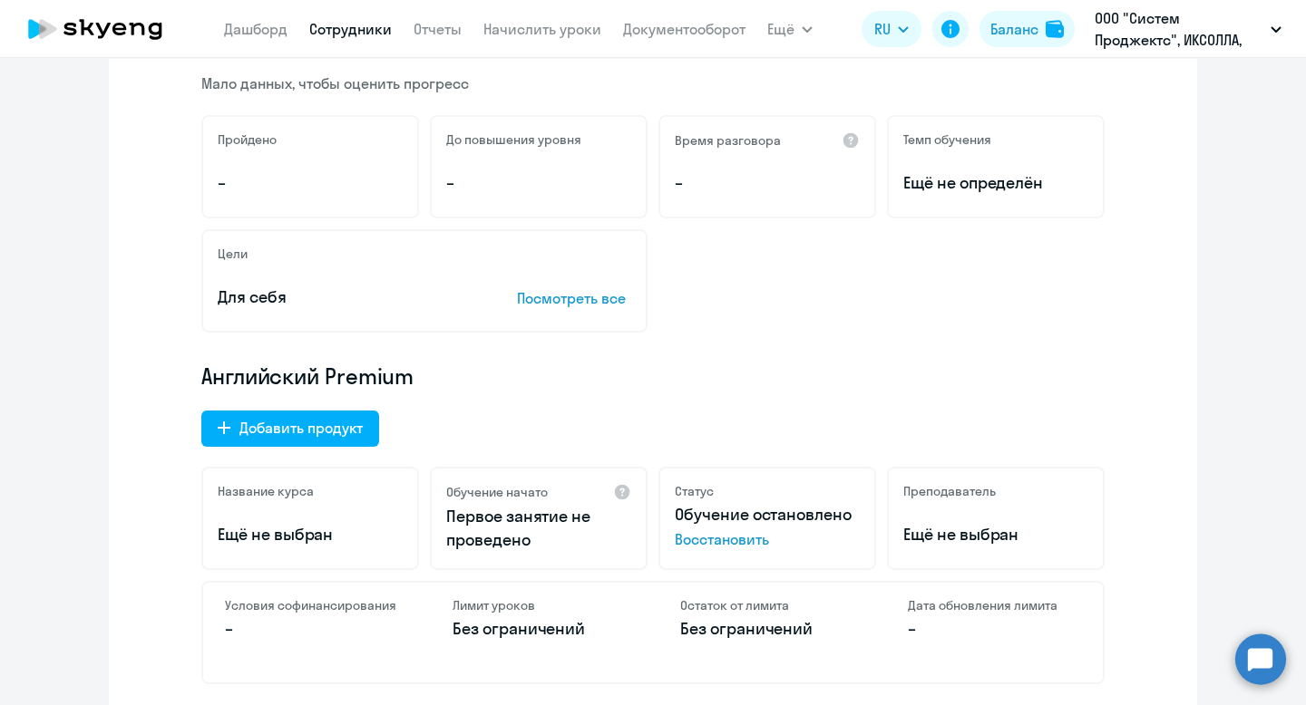
click at [708, 536] on span "Восстановить" at bounding box center [767, 540] width 185 height 22
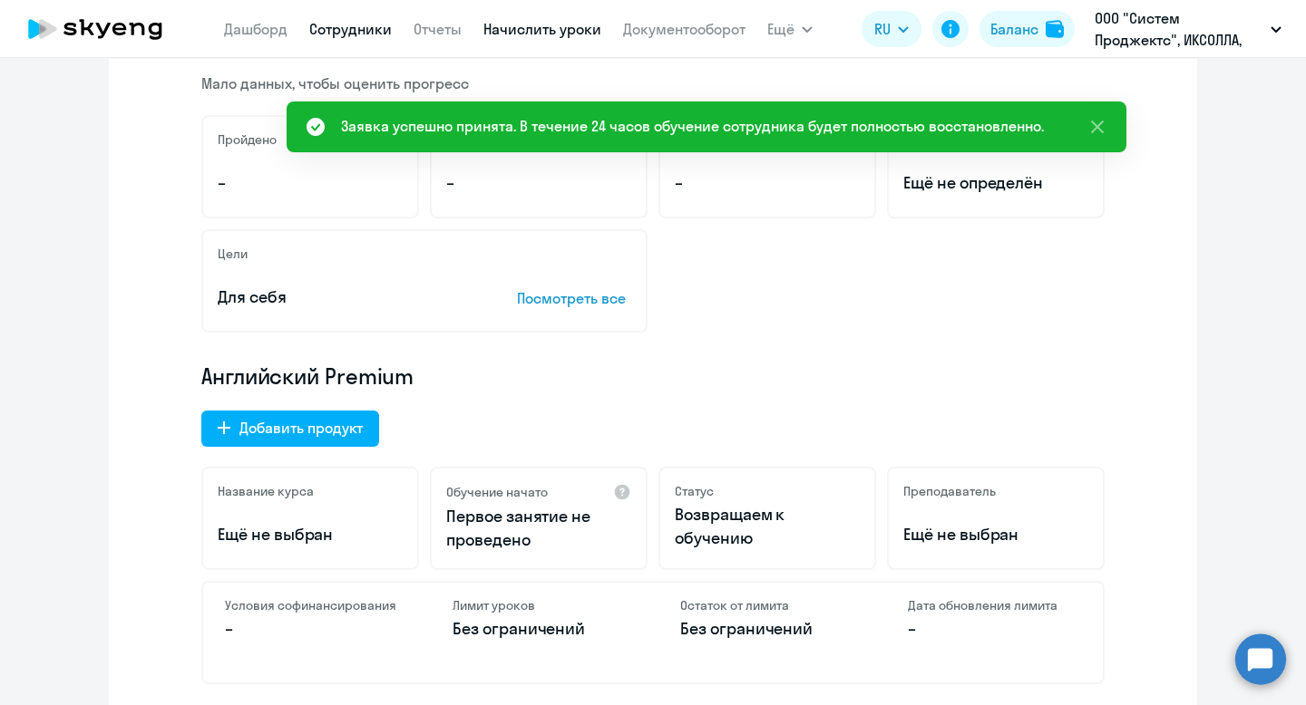
click at [554, 24] on link "Начислить уроки" at bounding box center [542, 29] width 118 height 18
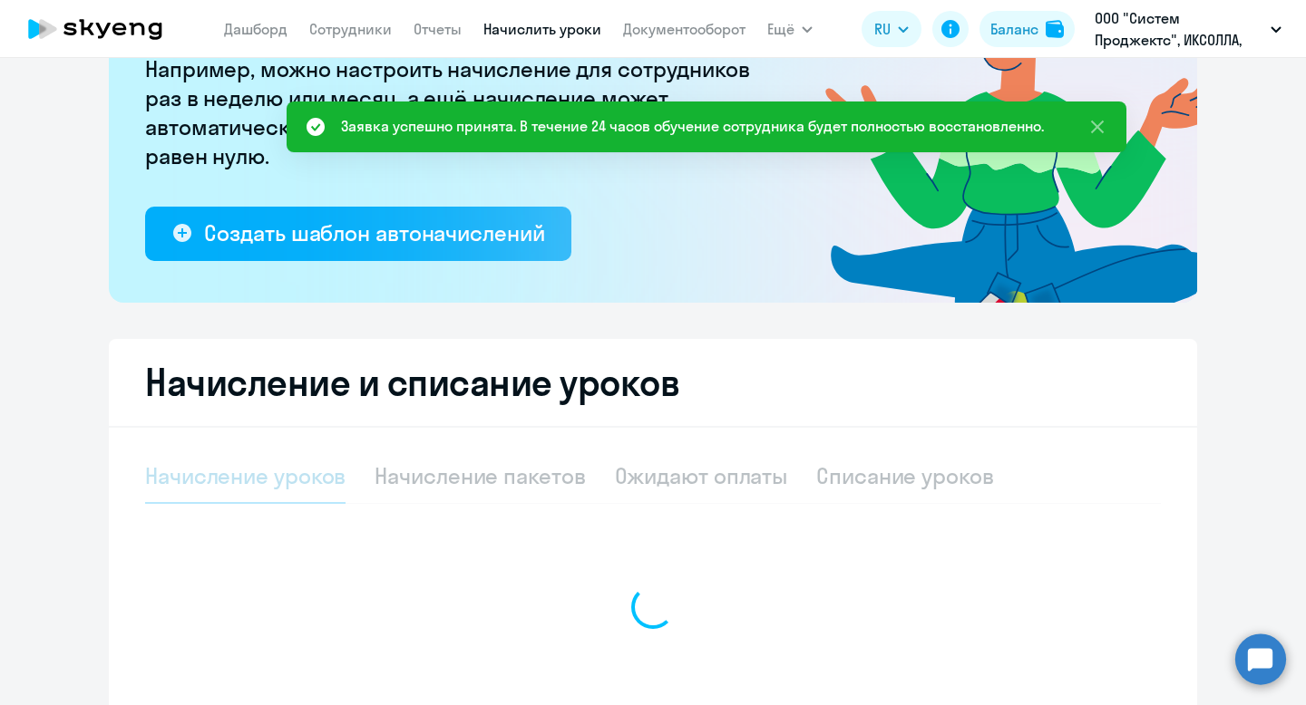
select select "10"
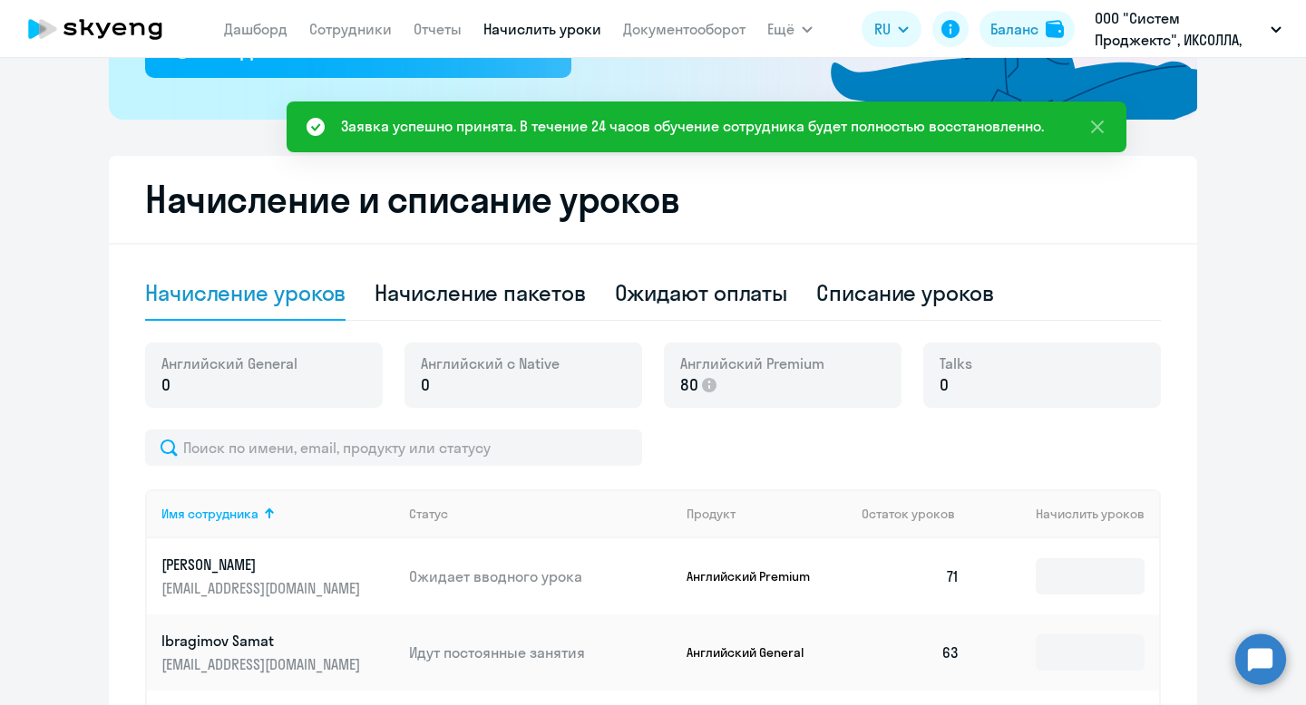
scroll to position [440, 0]
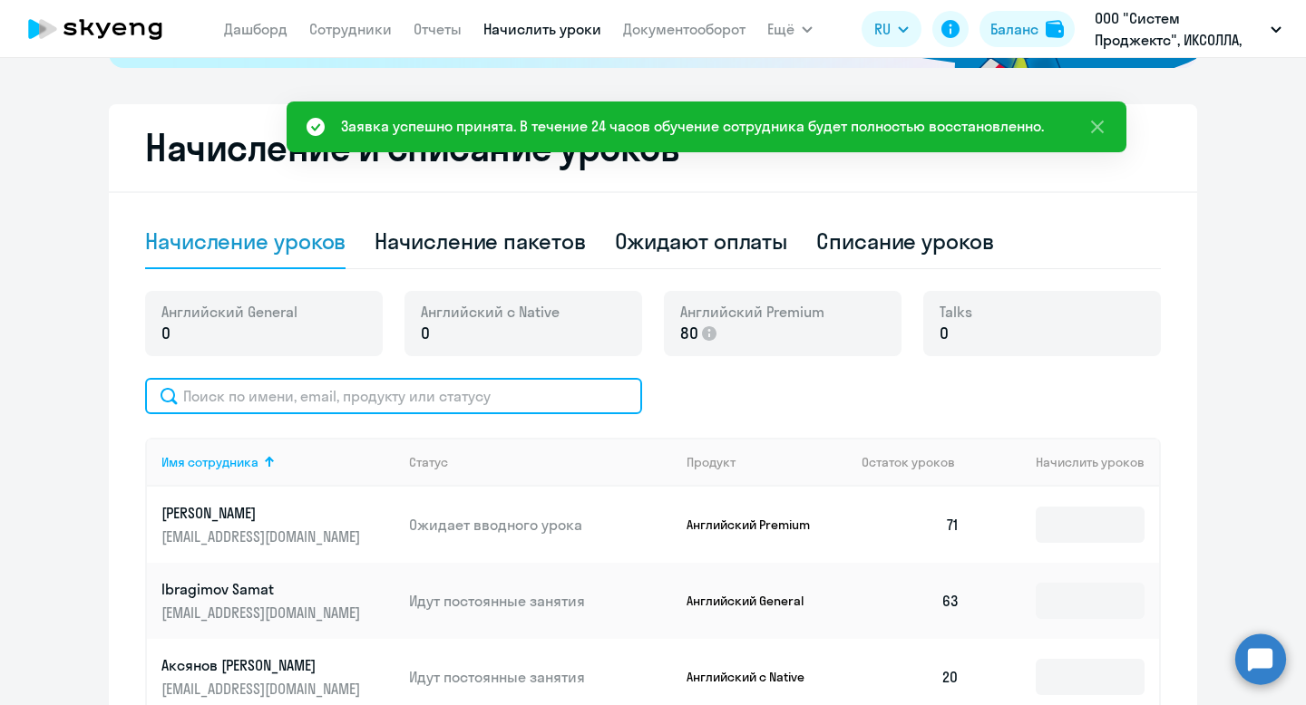
click at [544, 405] on input "text" at bounding box center [393, 396] width 497 height 36
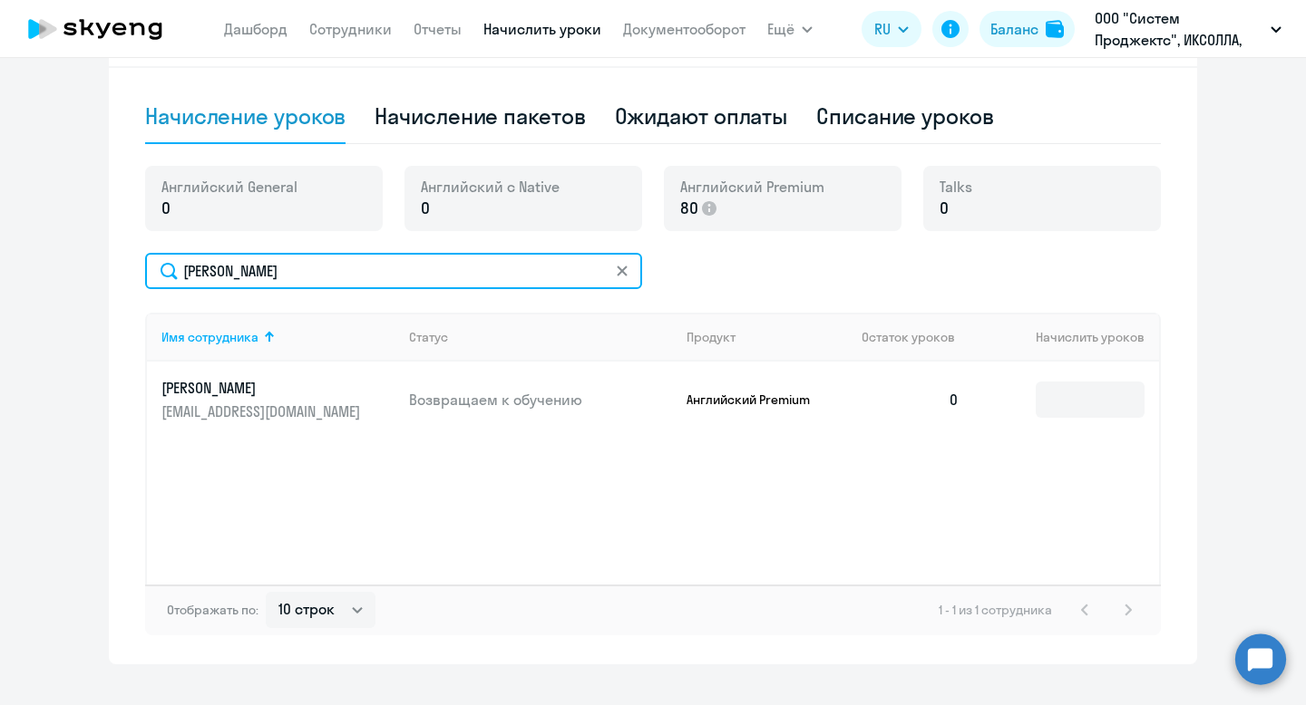
scroll to position [597, 0]
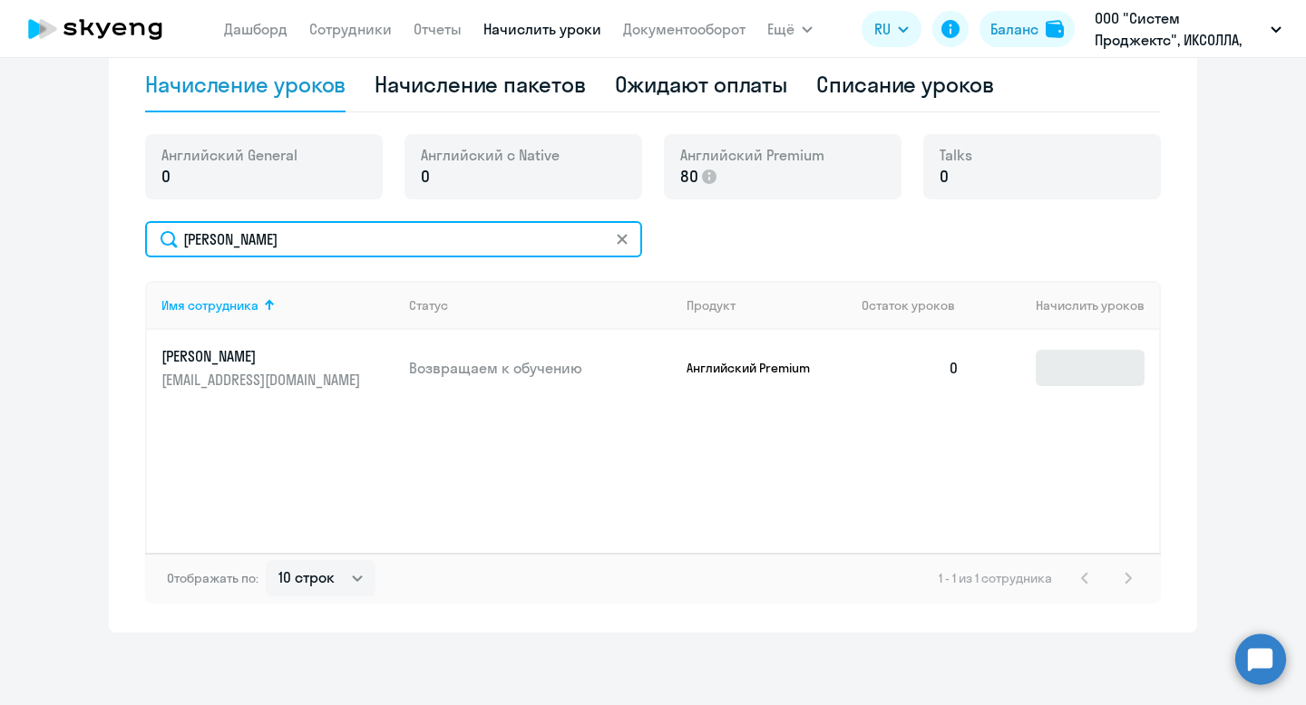
type input "луиза"
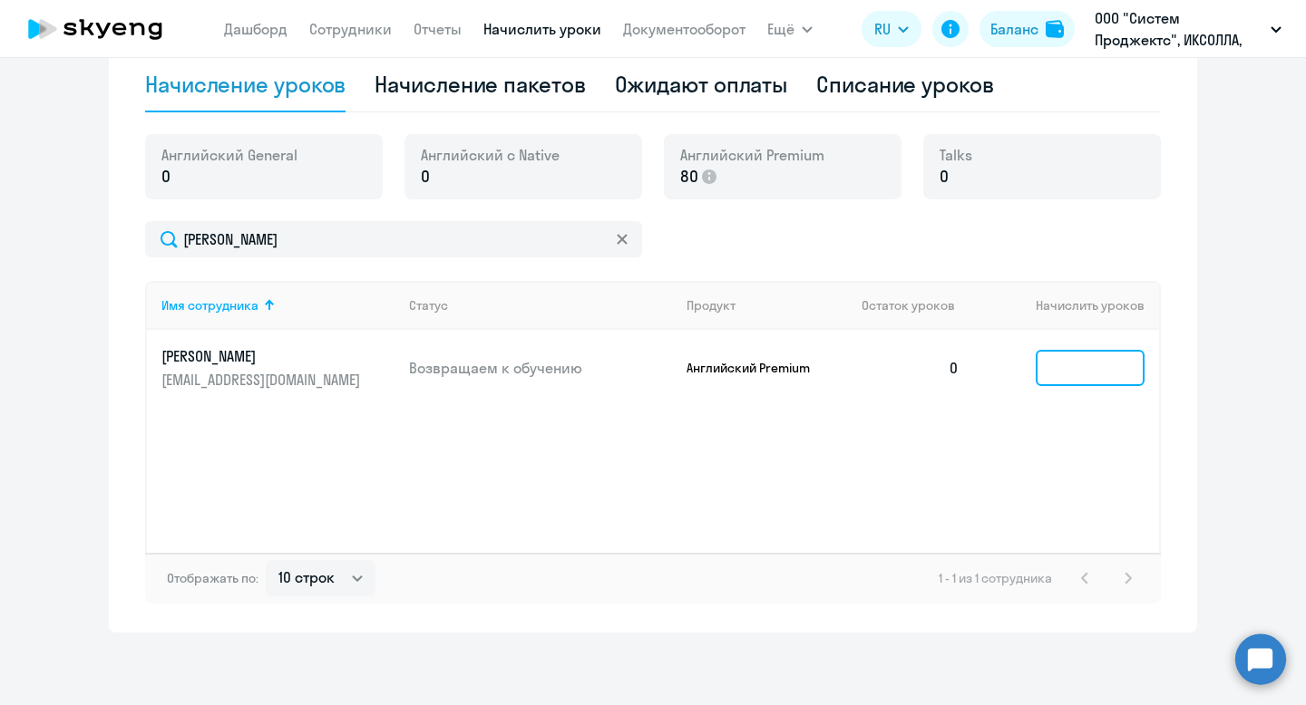
click at [1079, 359] on input at bounding box center [1089, 368] width 109 height 36
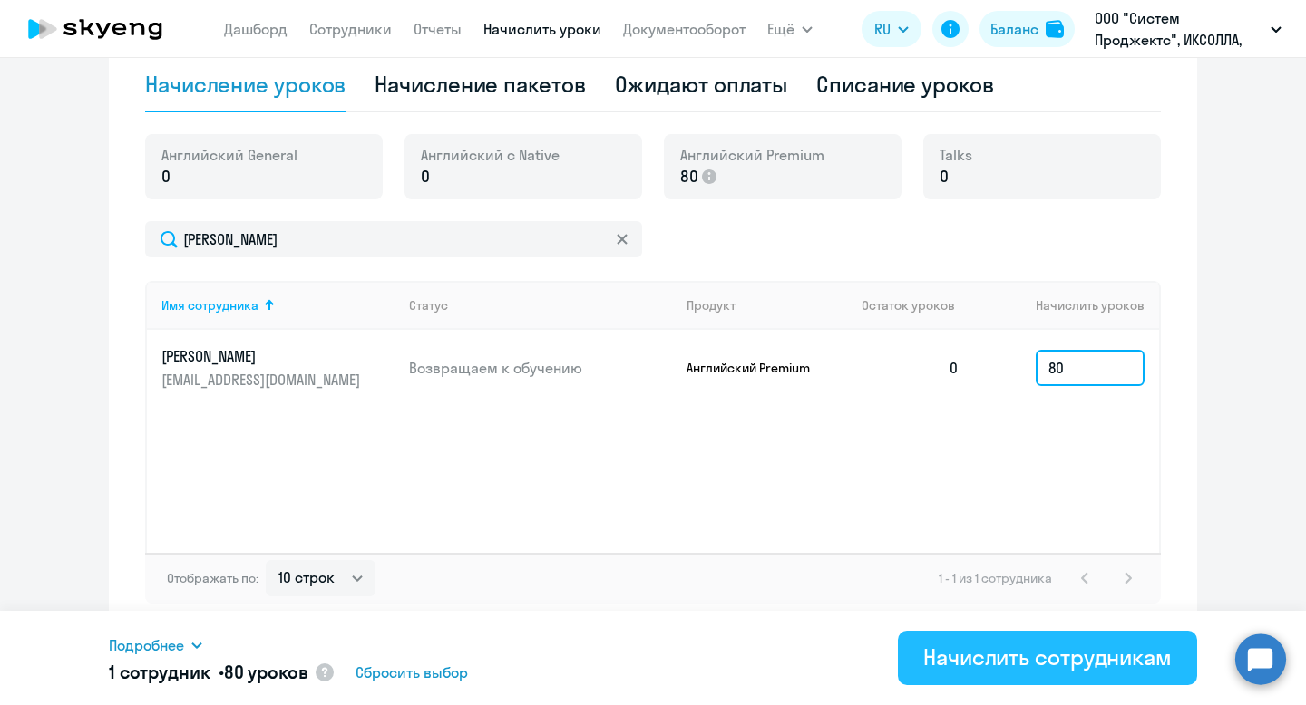
type input "80"
click at [986, 656] on div "Начислить сотрудникам" at bounding box center [1047, 657] width 248 height 29
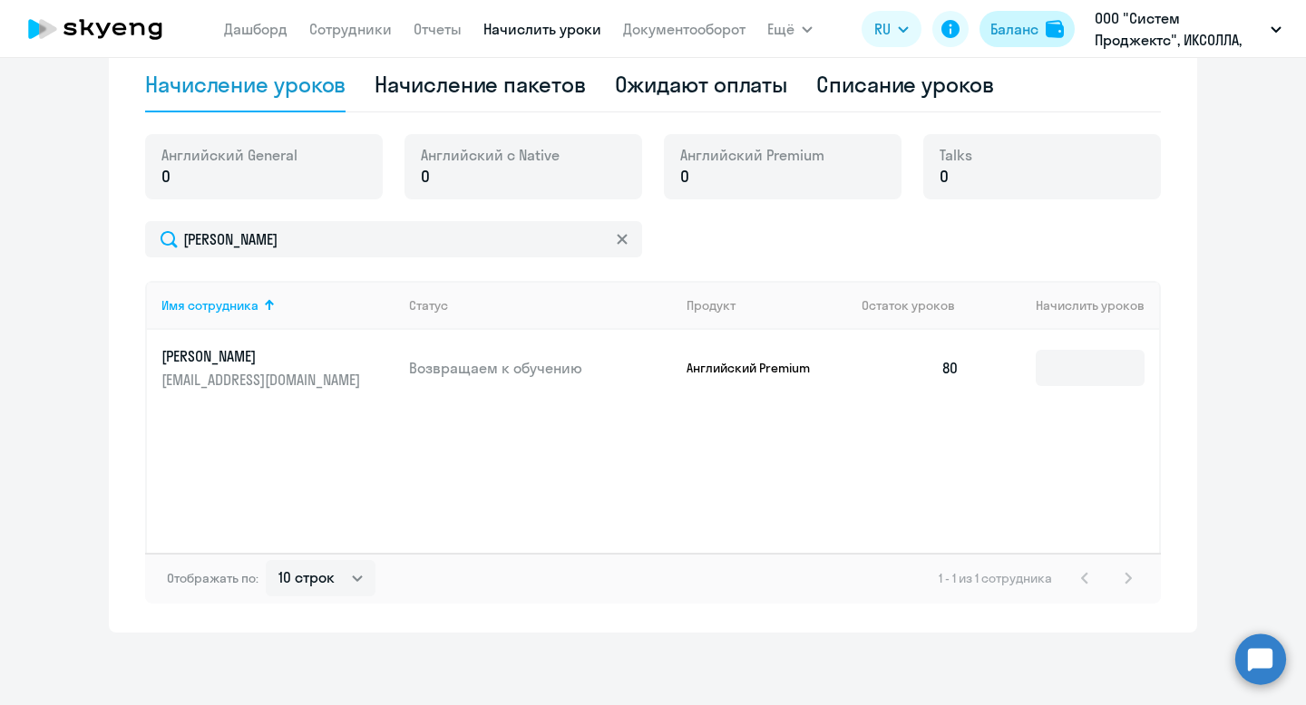
click at [1014, 26] on div "Баланс" at bounding box center [1014, 29] width 48 height 22
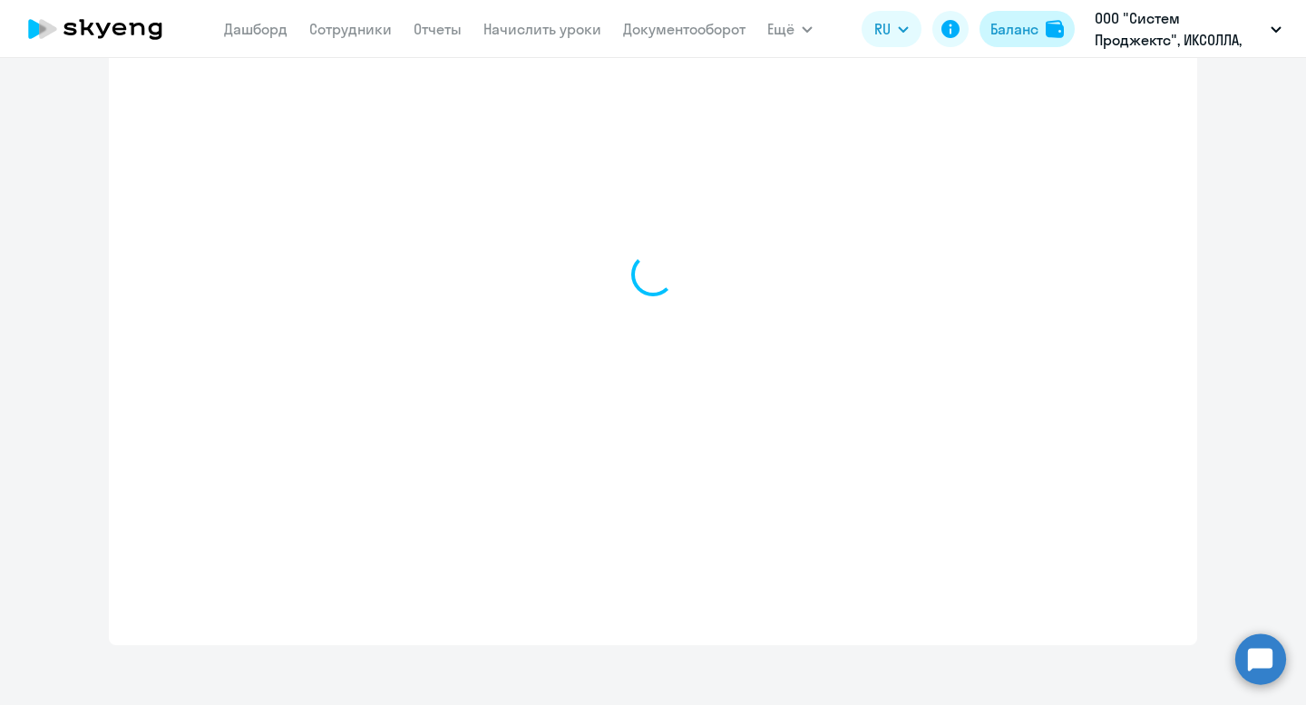
click at [1026, 26] on div "Баланс" at bounding box center [1014, 29] width 48 height 22
select select "english_adult_not_native_speaker"
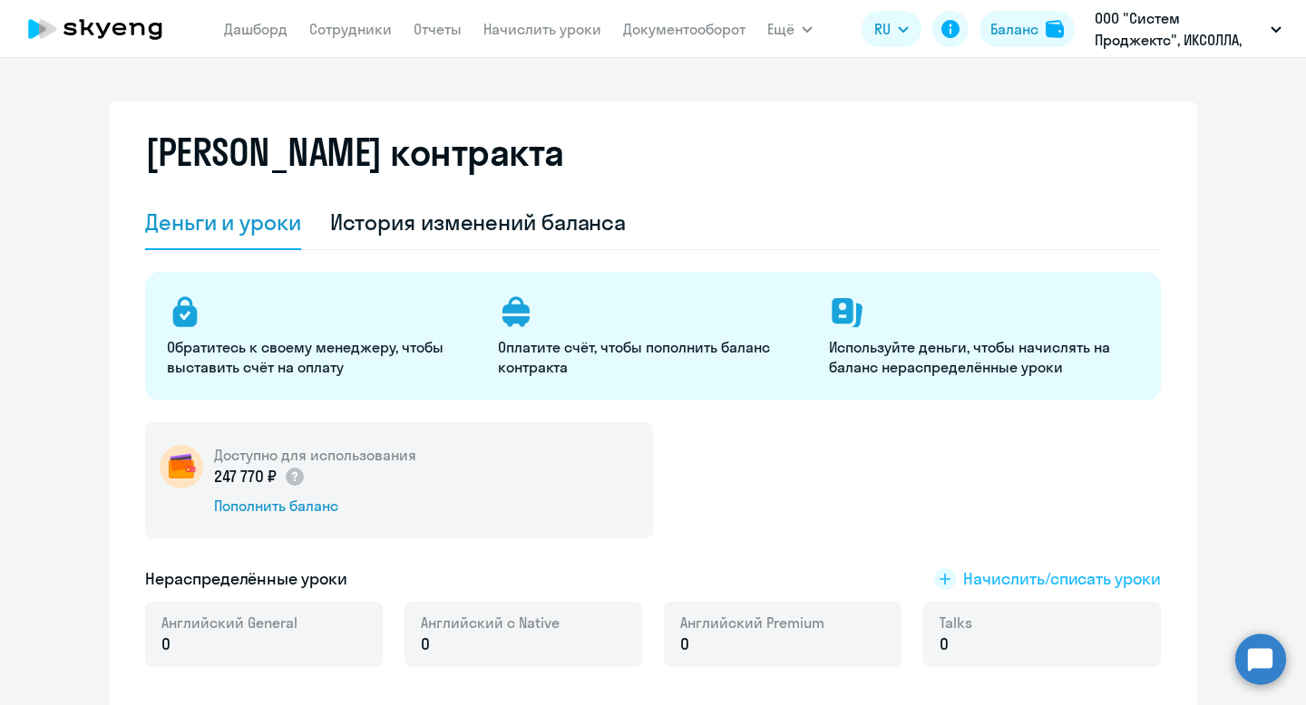
click at [1002, 581] on span "Начислить/списать уроки" at bounding box center [1062, 580] width 198 height 24
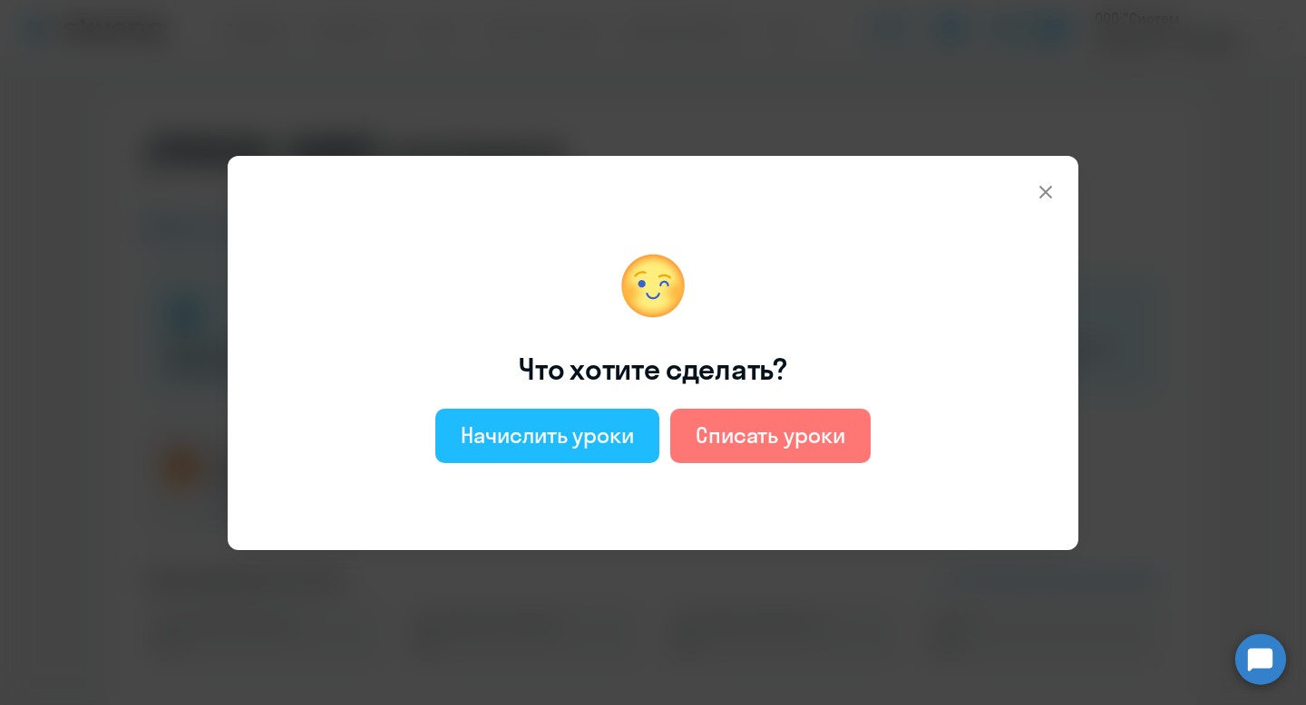
click at [561, 442] on div "Начислить уроки" at bounding box center [547, 435] width 173 height 29
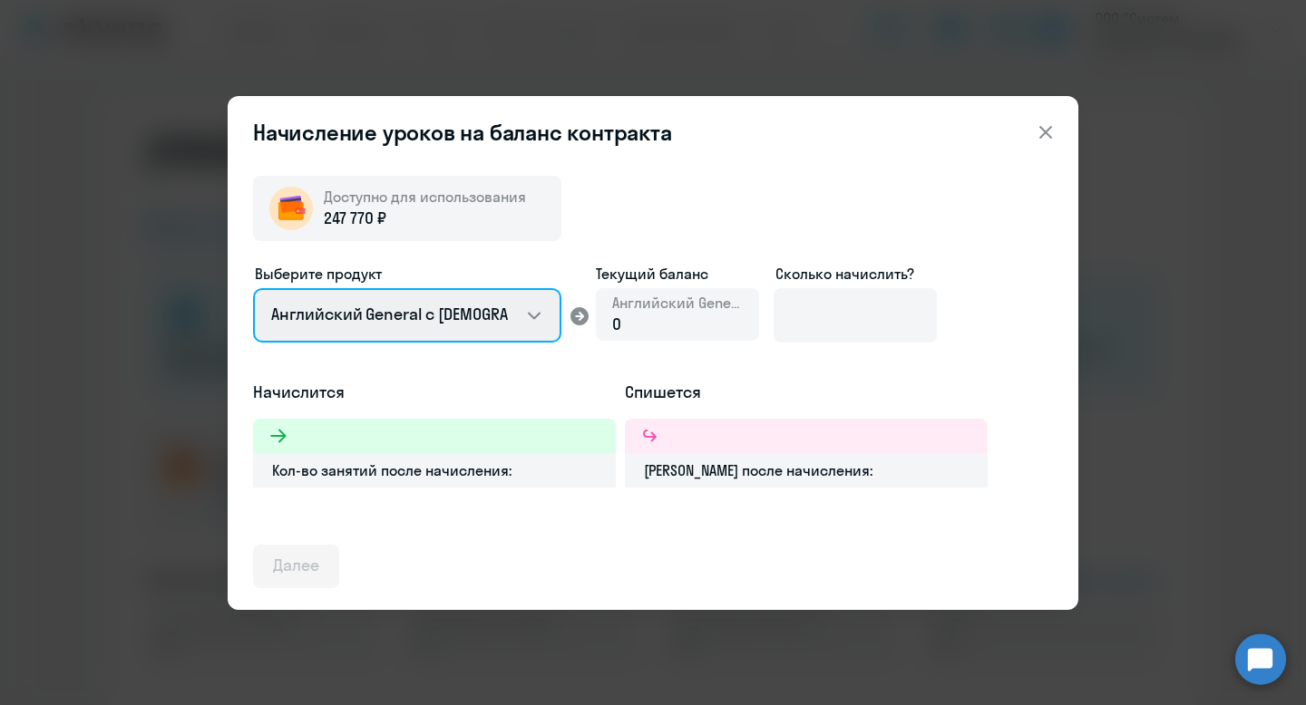
click at [427, 323] on select "Английский General с [DEMOGRAPHIC_DATA] преподавателем Английский General с [DE…" at bounding box center [407, 315] width 308 height 54
select select "english_adult_not_native_speaker_premium"
click at [253, 288] on select "Английский General с [DEMOGRAPHIC_DATA] преподавателем Английский General с [DE…" at bounding box center [407, 315] width 308 height 54
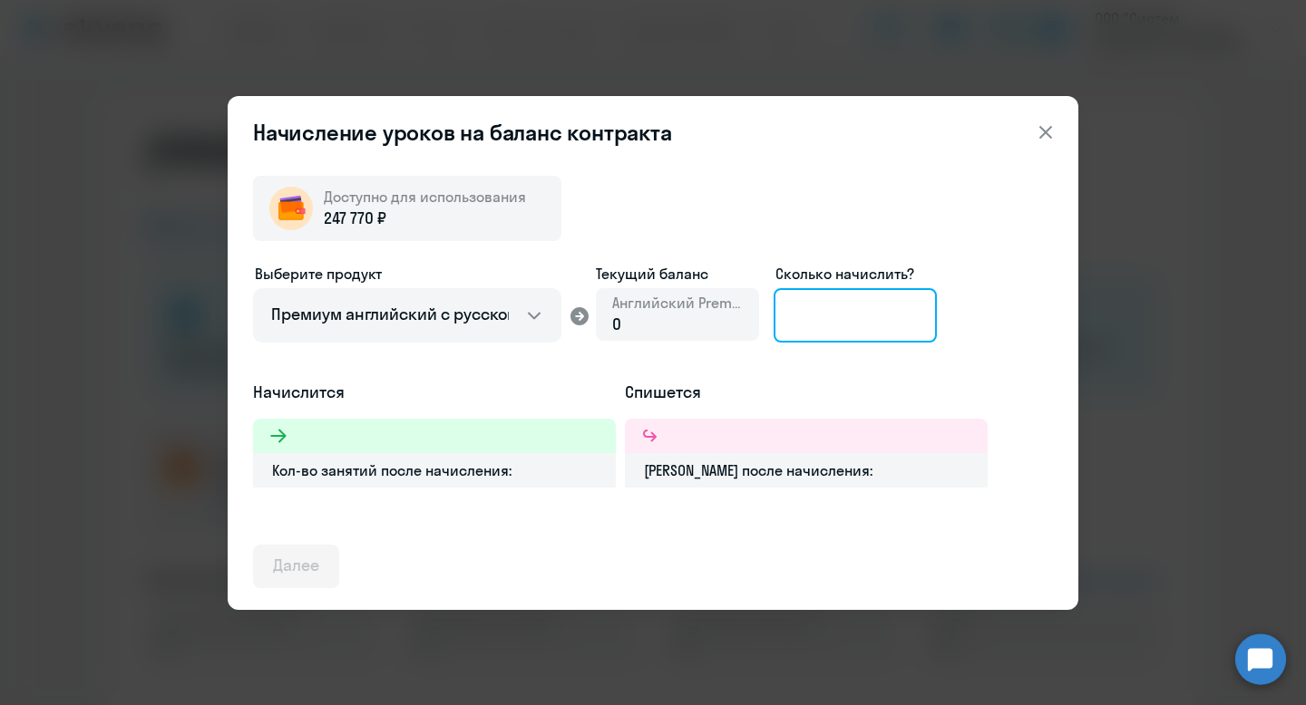
click at [850, 318] on input at bounding box center [854, 315] width 163 height 54
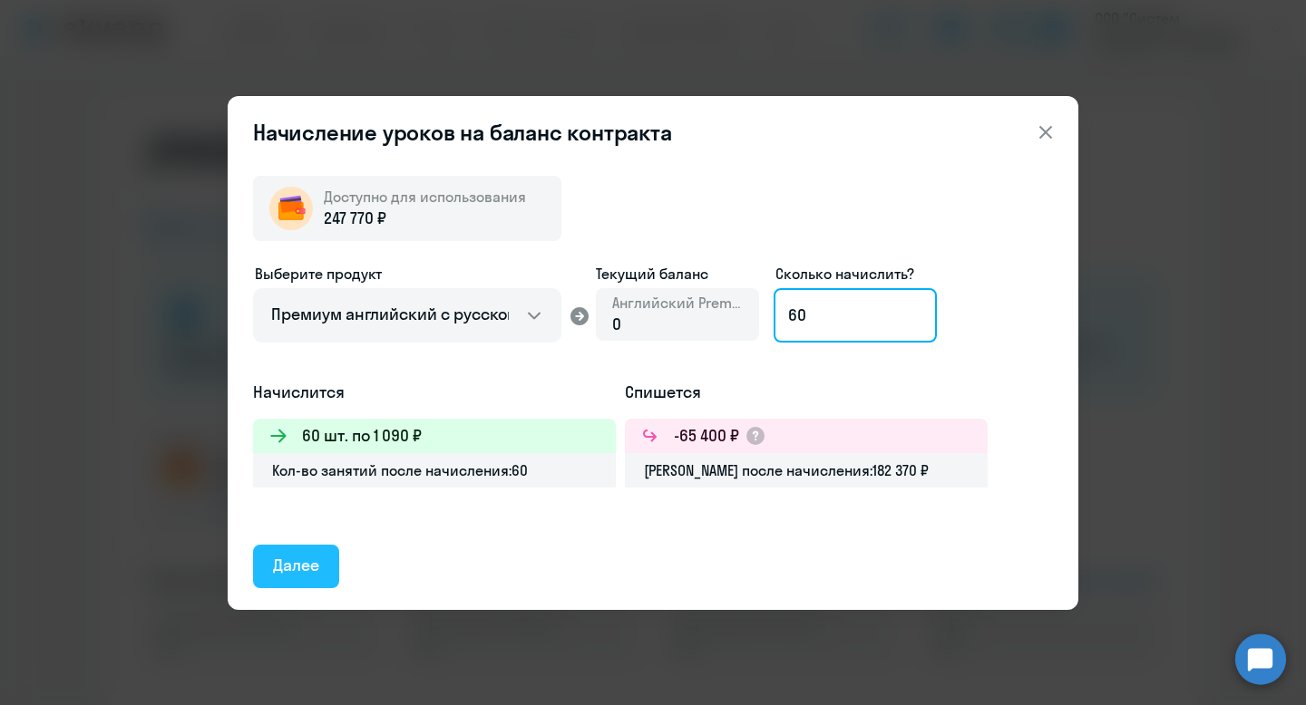
type input "60"
click at [309, 560] on div "Далее" at bounding box center [296, 566] width 46 height 24
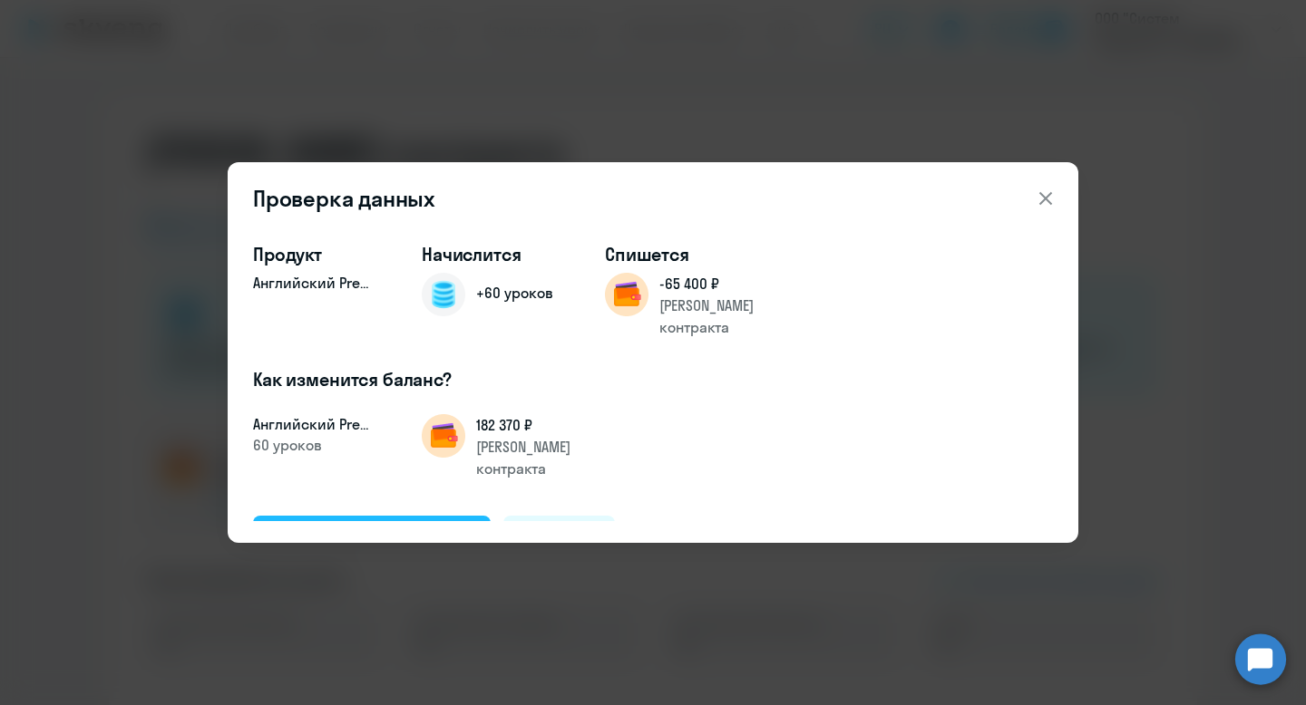
click at [349, 525] on div "Подтвердить и начислить" at bounding box center [372, 537] width 198 height 24
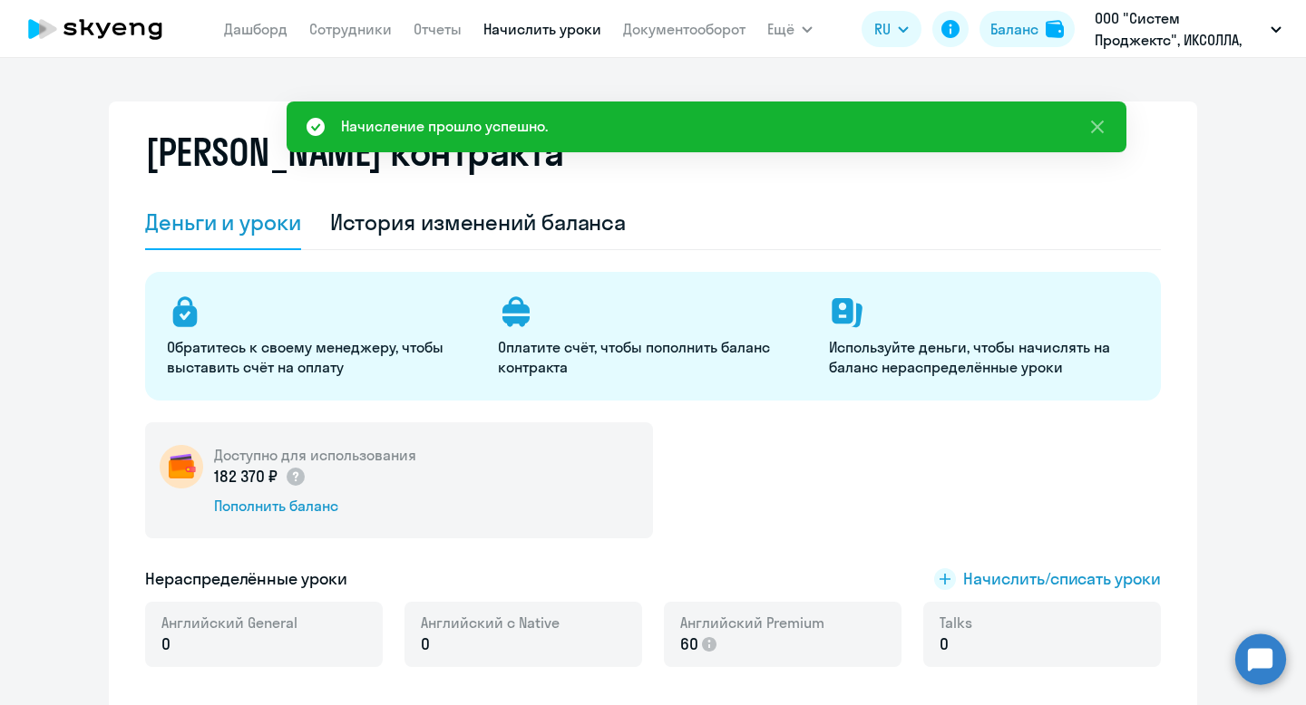
click at [547, 25] on link "Начислить уроки" at bounding box center [542, 29] width 118 height 18
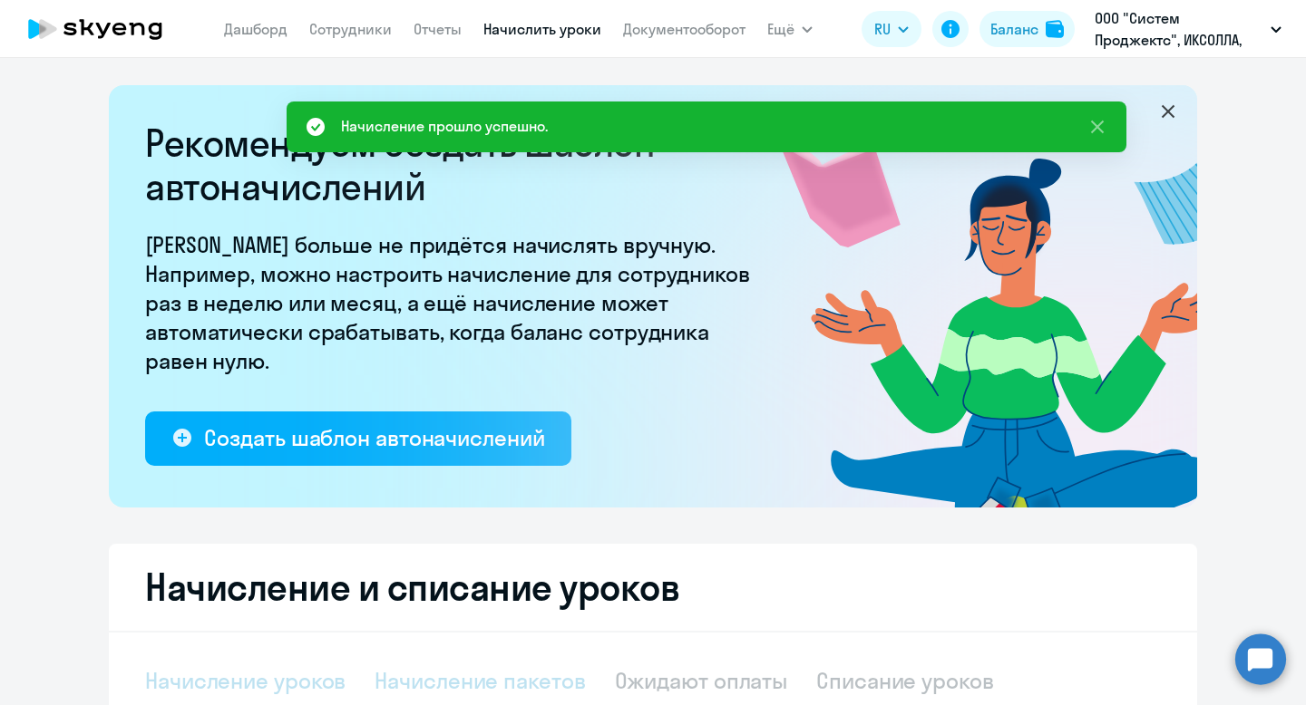
select select "10"
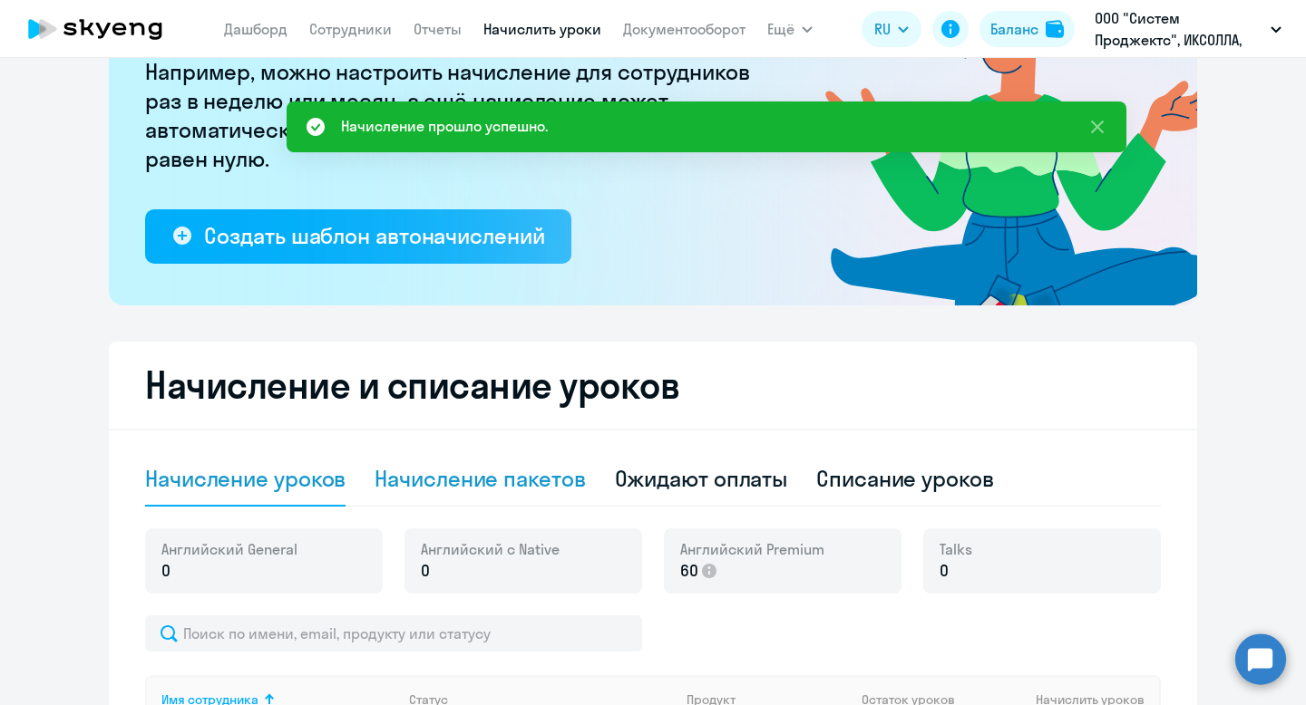
scroll to position [281, 0]
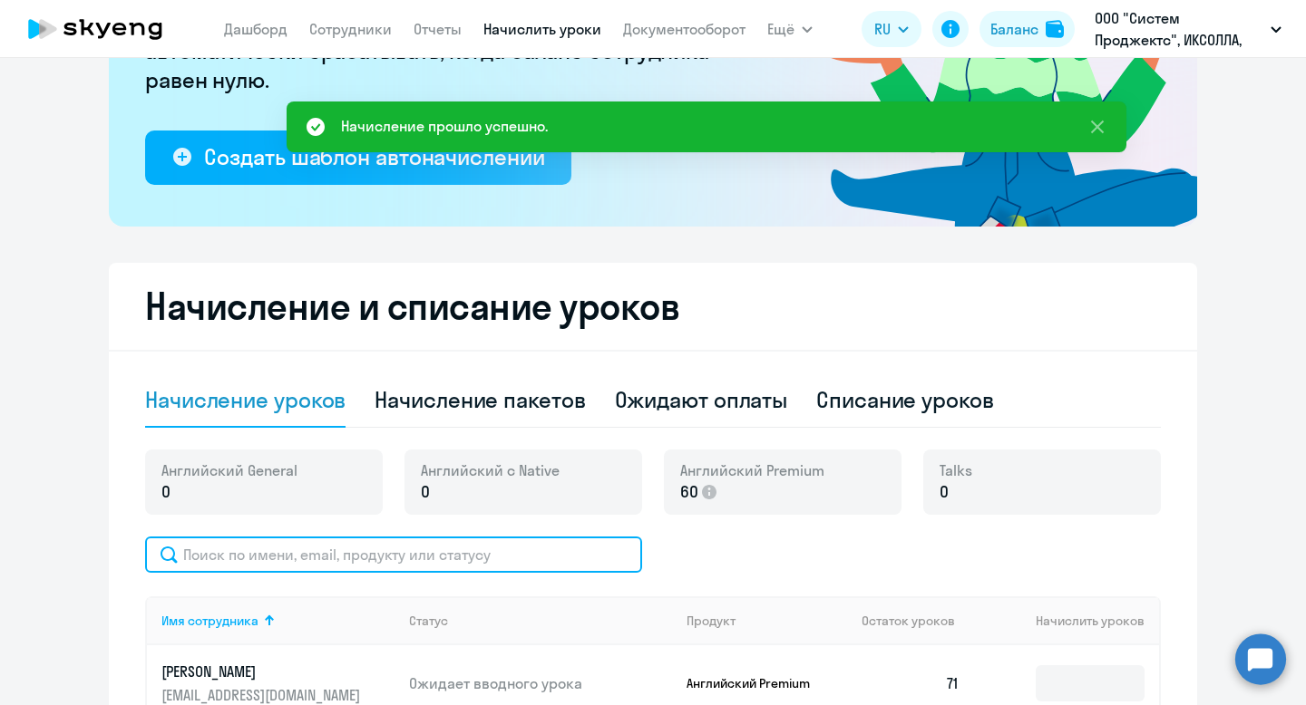
click at [319, 556] on input "text" at bounding box center [393, 555] width 497 height 36
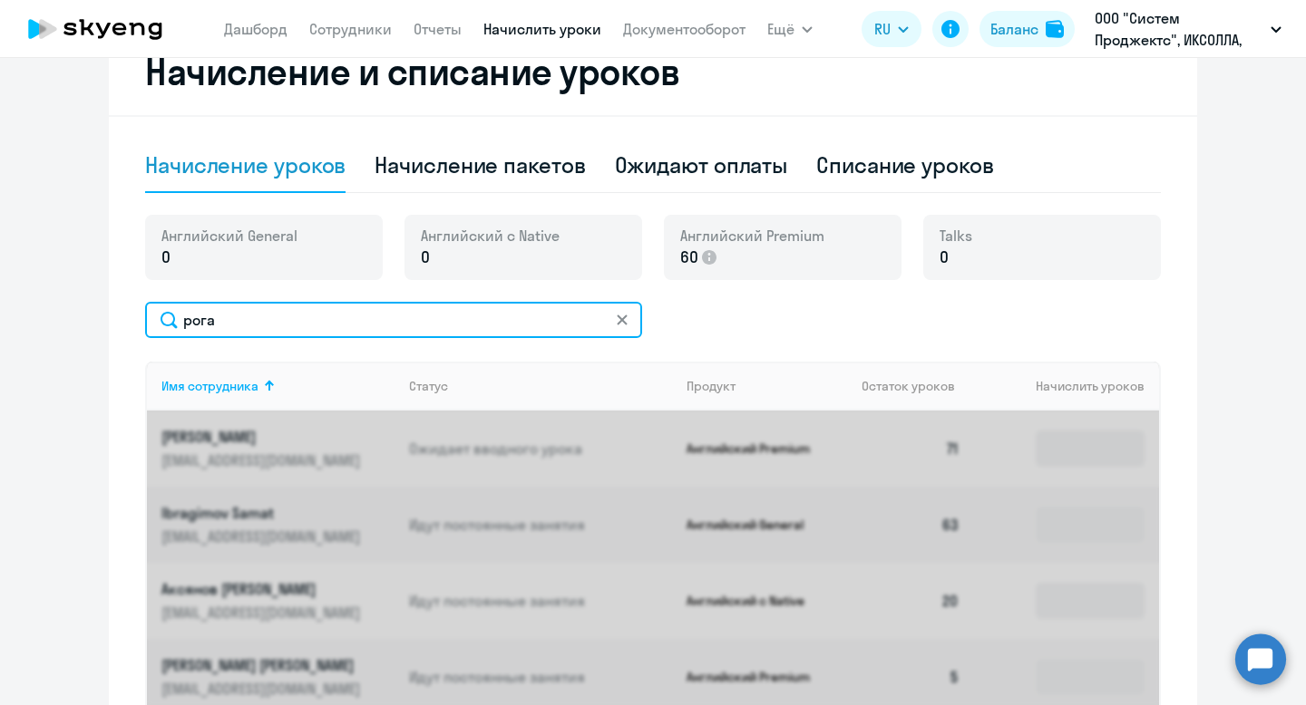
scroll to position [586, 0]
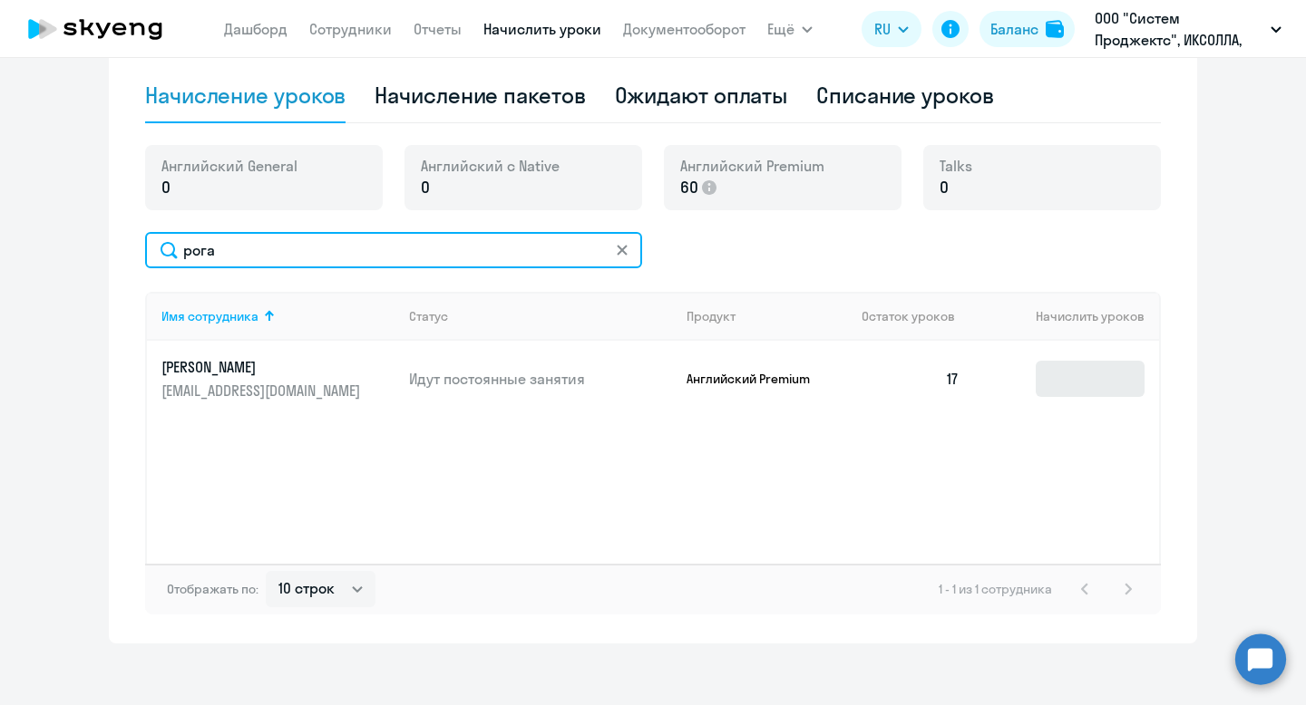
type input "рога"
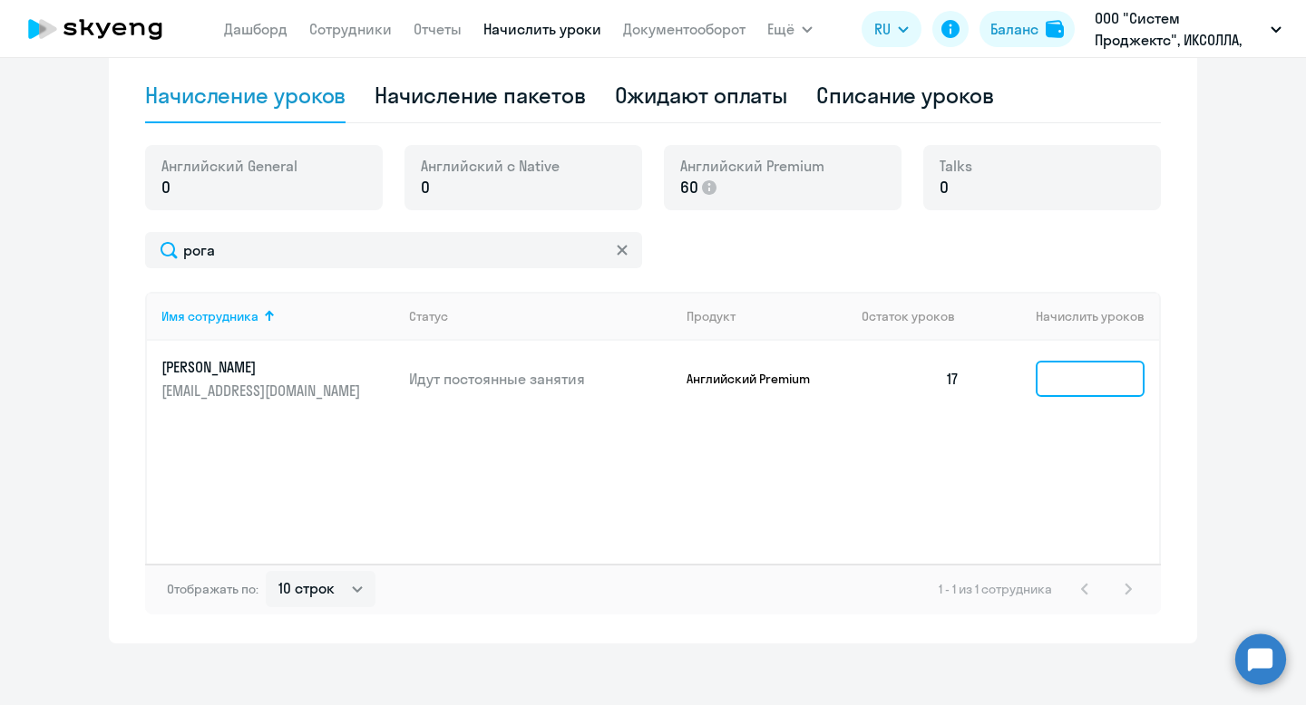
click at [1077, 385] on input at bounding box center [1089, 379] width 109 height 36
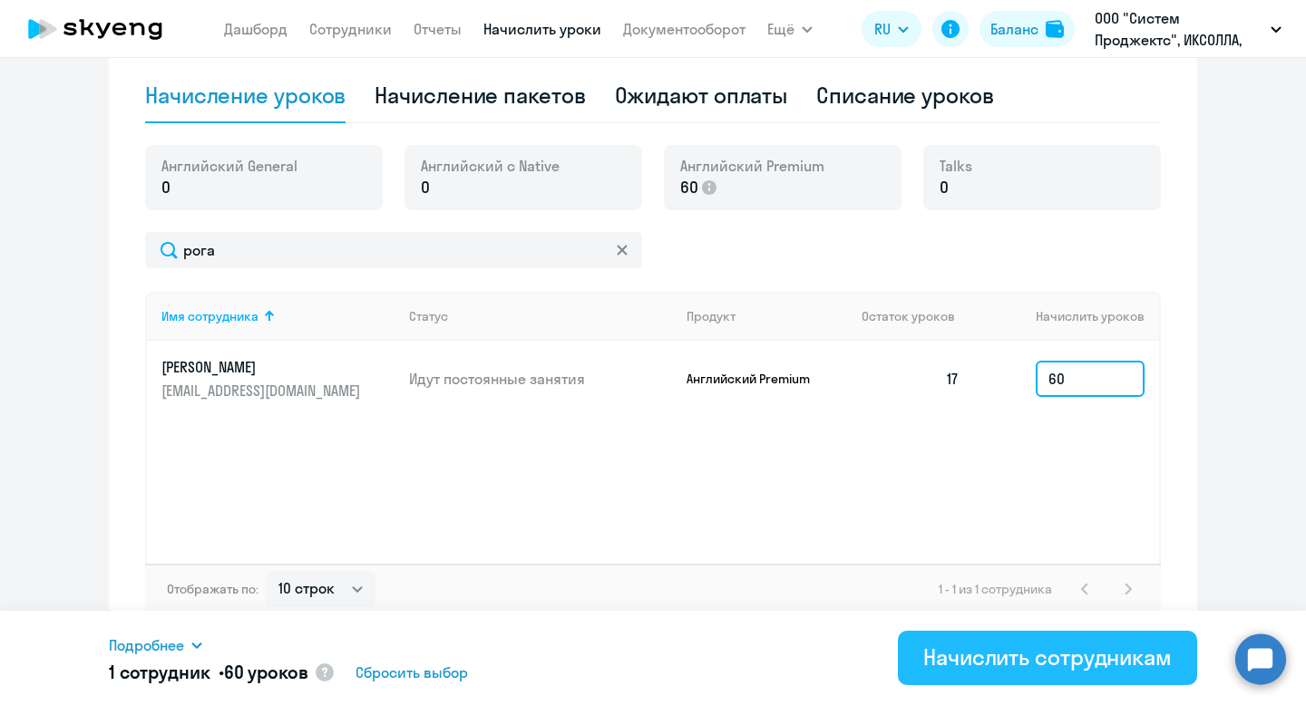
type input "60"
click at [991, 656] on div "Начислить сотрудникам" at bounding box center [1047, 657] width 248 height 29
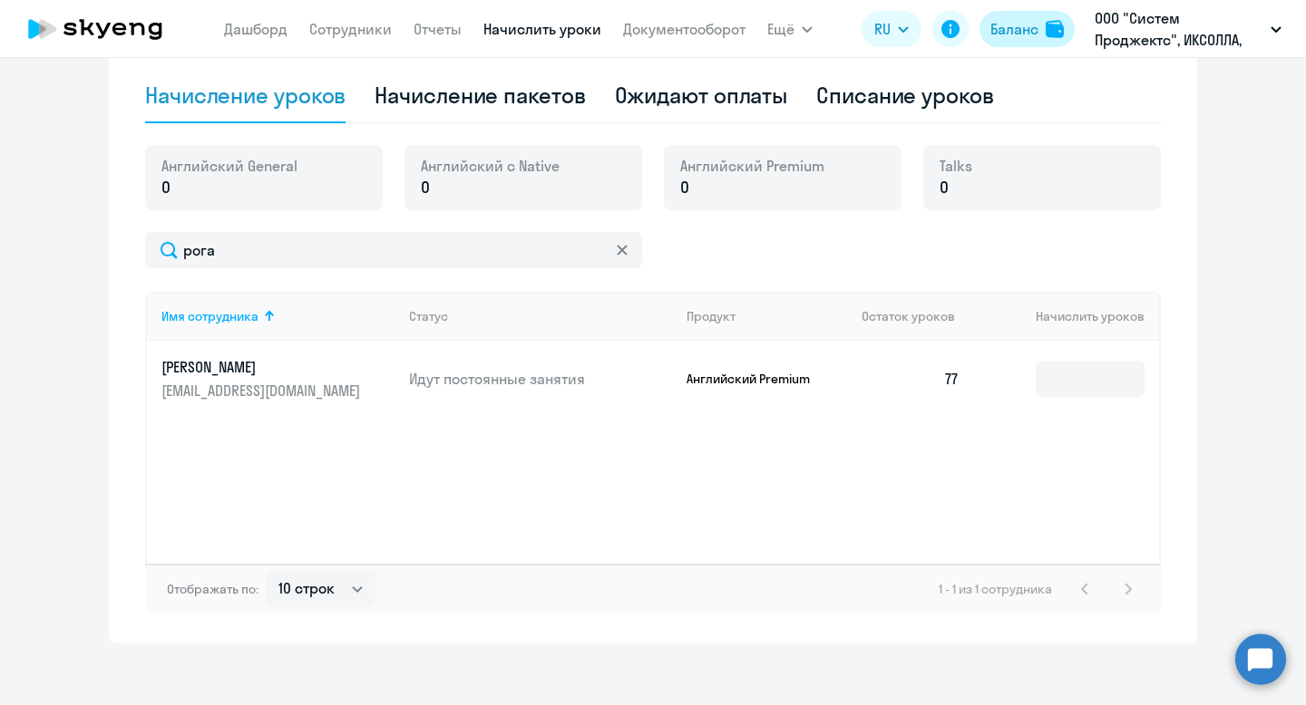
click at [1021, 27] on div "Баланс" at bounding box center [1014, 29] width 48 height 22
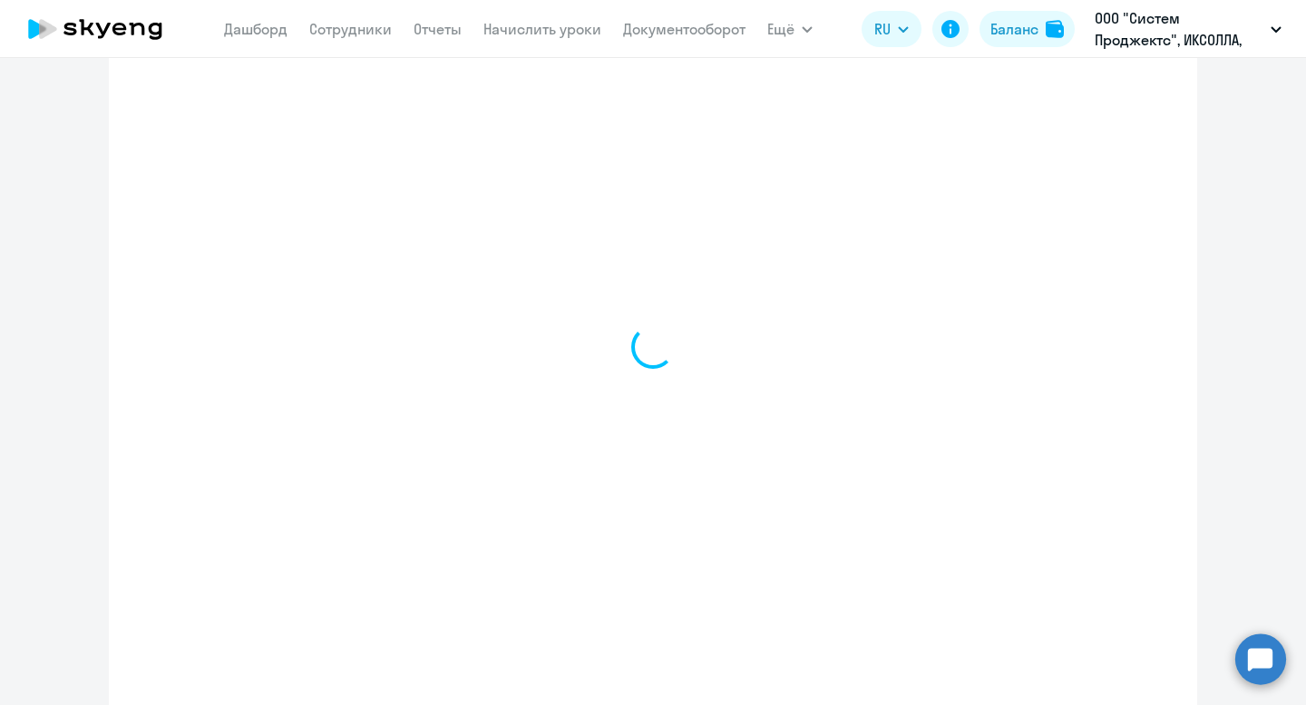
scroll to position [613, 0]
select select "english_adult_not_native_speaker"
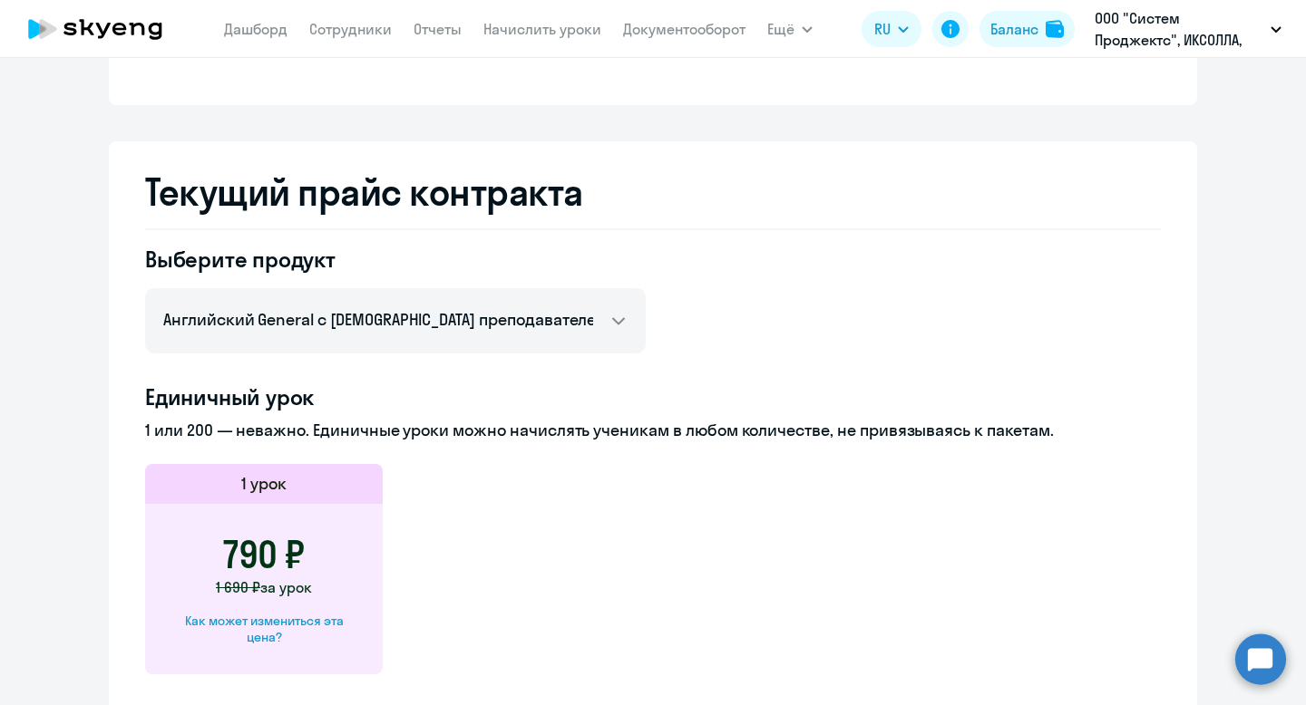
scroll to position [0, 0]
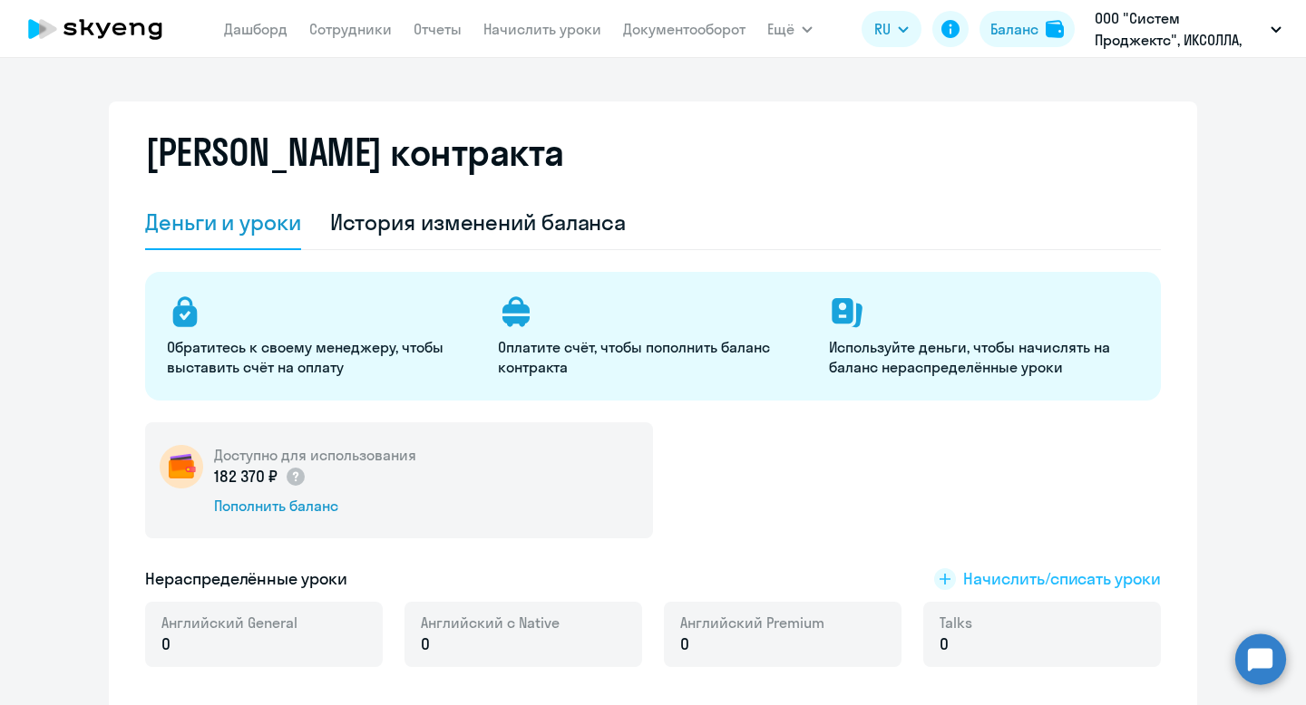
click at [991, 575] on span "Начислить/списать уроки" at bounding box center [1062, 580] width 198 height 24
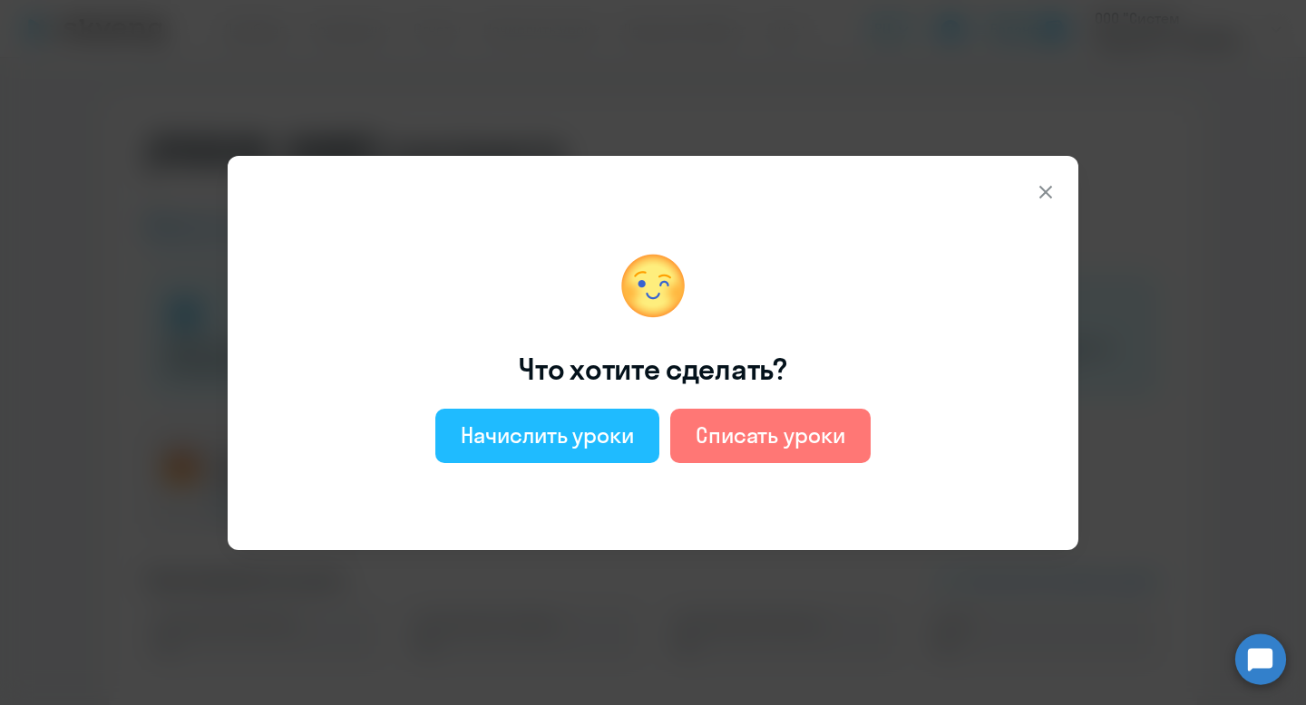
click at [487, 432] on div "Начислить уроки" at bounding box center [547, 435] width 173 height 29
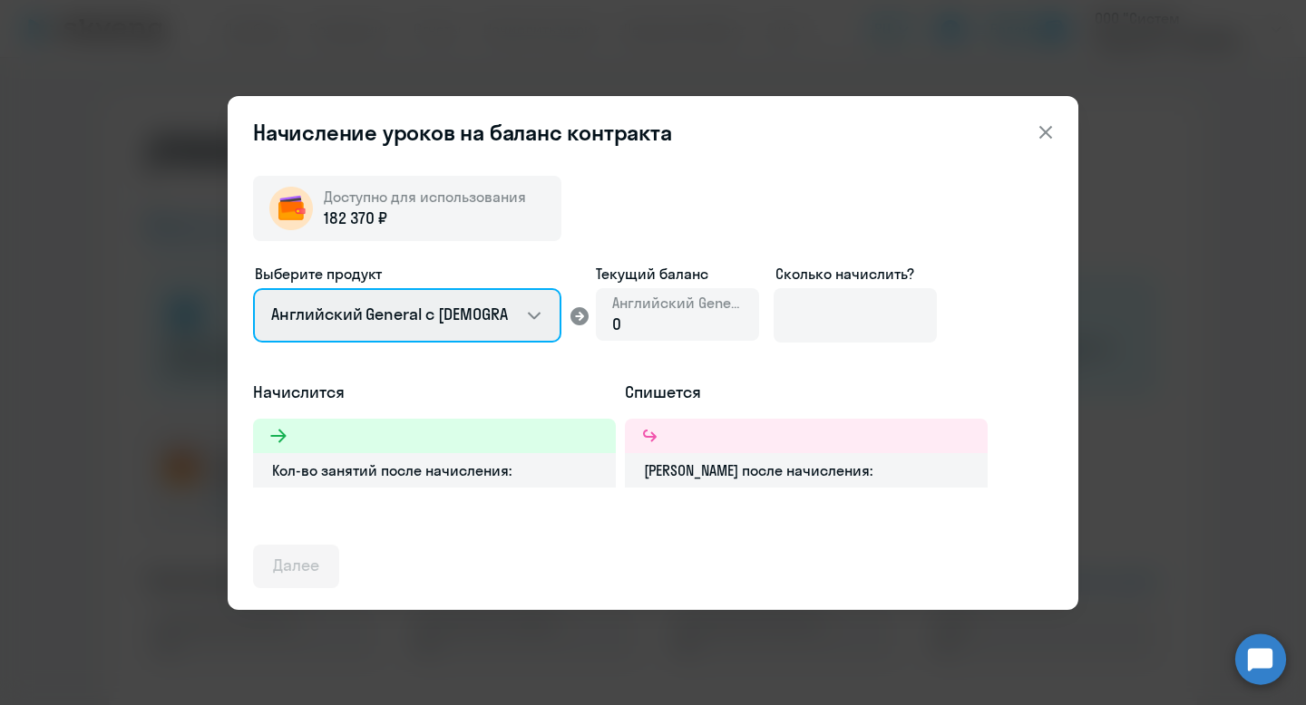
click at [457, 301] on select "Английский General с [DEMOGRAPHIC_DATA] преподавателем Английский General с [DE…" at bounding box center [407, 315] width 308 height 54
select select "english_adult_not_native_speaker_premium"
click at [253, 288] on select "Английский General с [DEMOGRAPHIC_DATA] преподавателем Английский General с [DE…" at bounding box center [407, 315] width 308 height 54
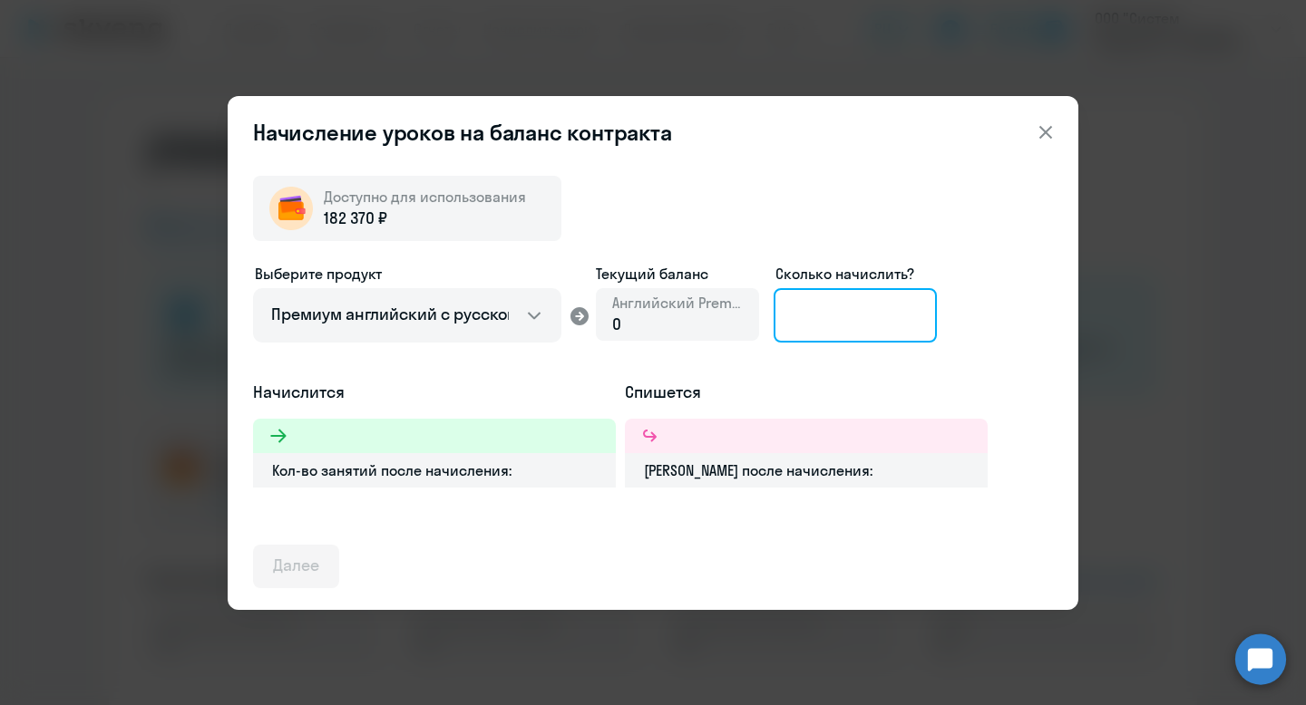
click at [831, 322] on input at bounding box center [854, 315] width 163 height 54
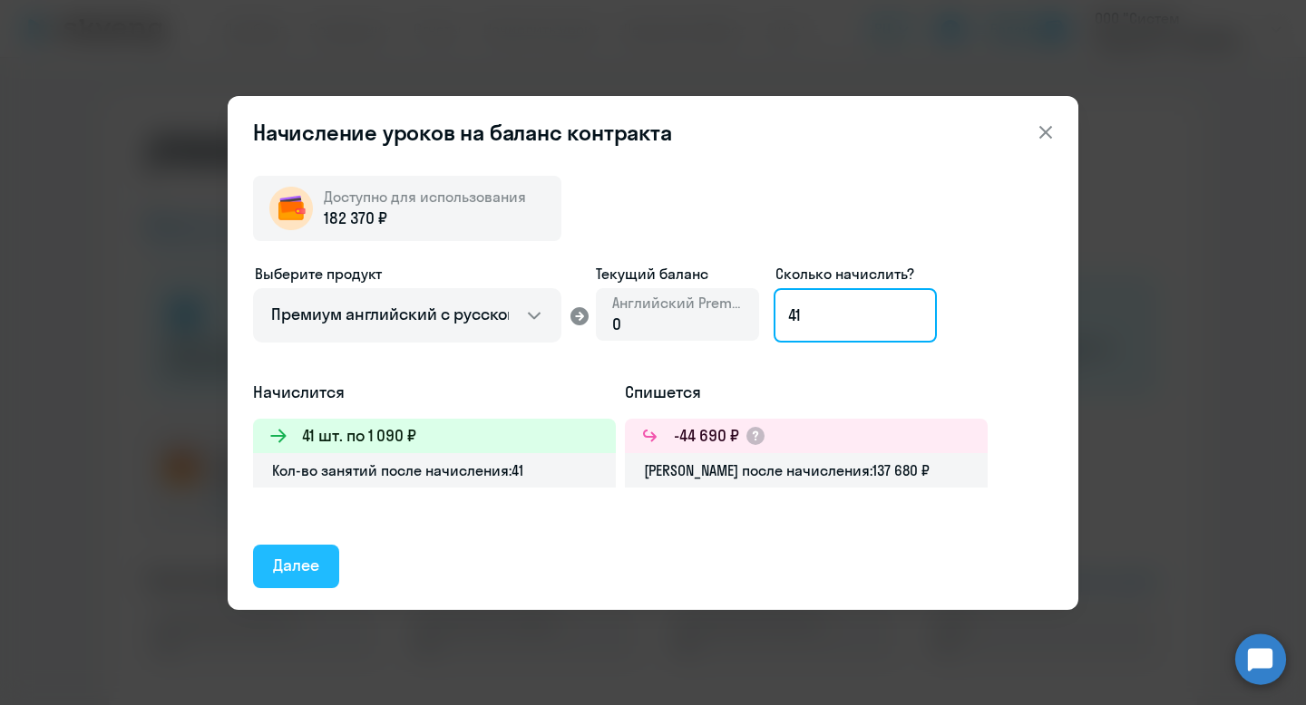
type input "41"
click at [300, 559] on div "Далее" at bounding box center [296, 566] width 46 height 24
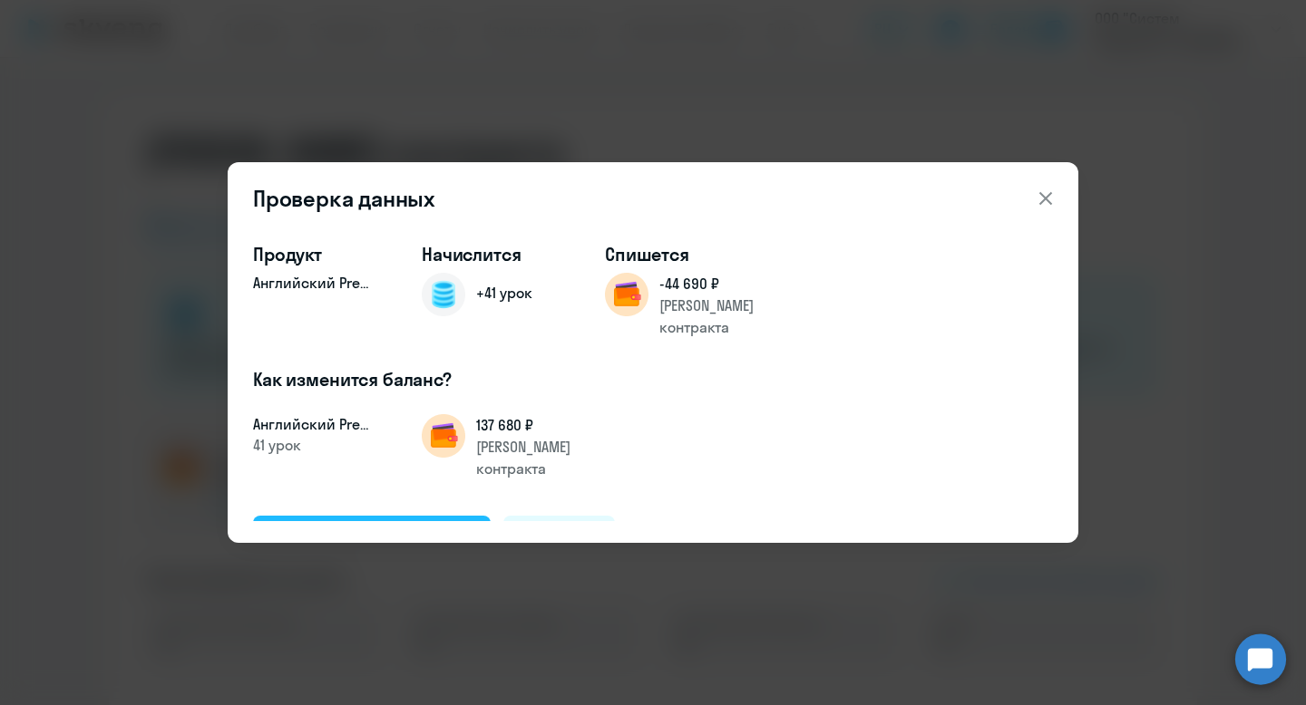
click at [333, 525] on div "Подтвердить и начислить" at bounding box center [372, 537] width 198 height 24
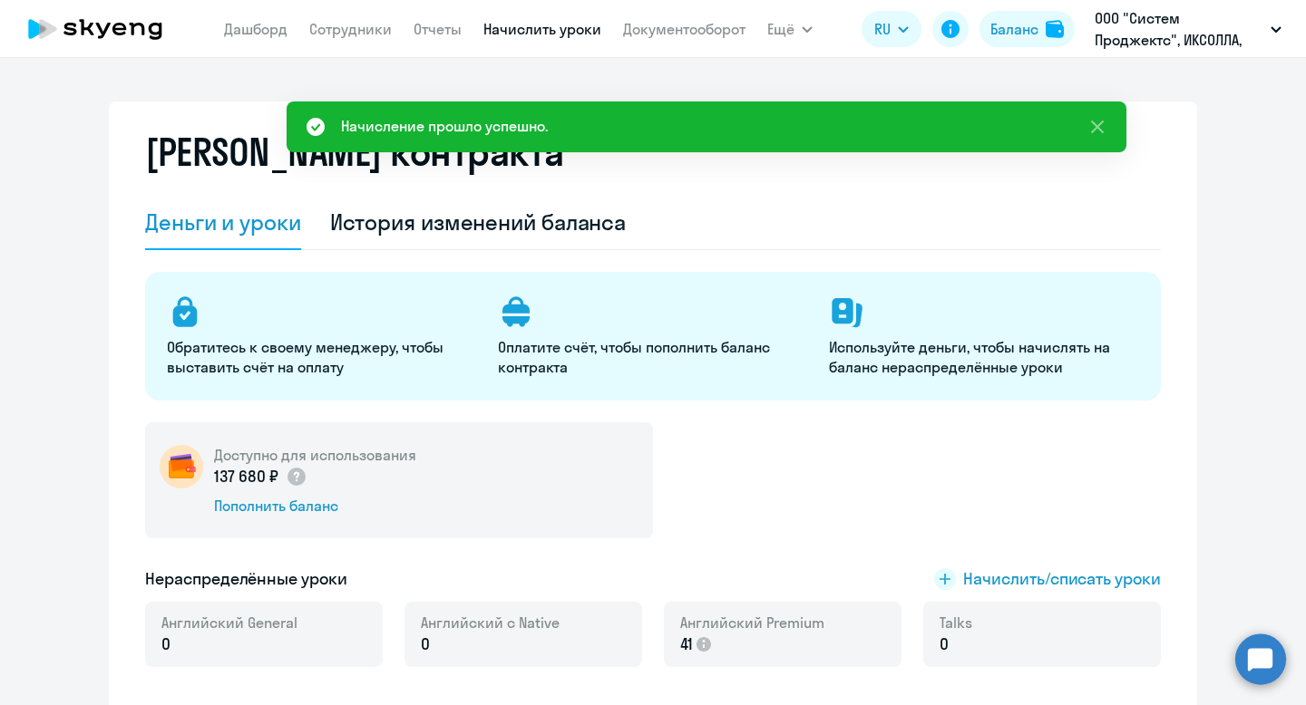
click at [549, 23] on link "Начислить уроки" at bounding box center [542, 29] width 118 height 18
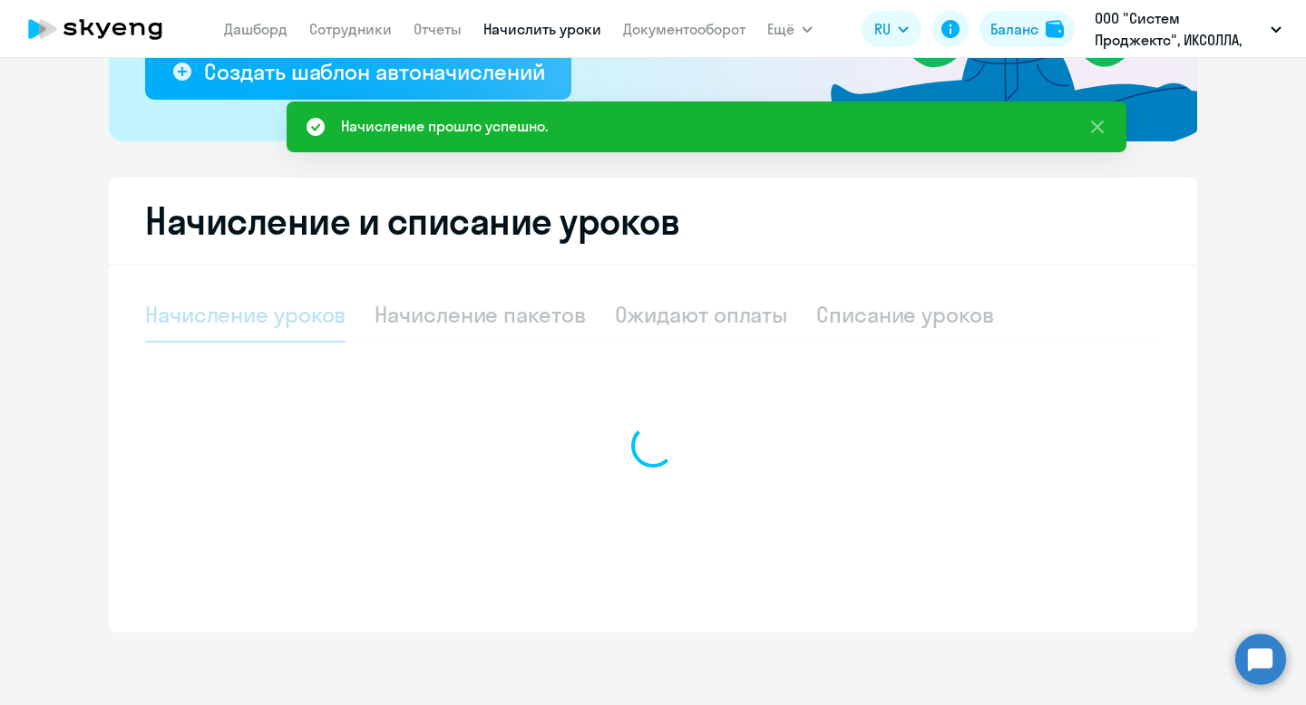
select select "10"
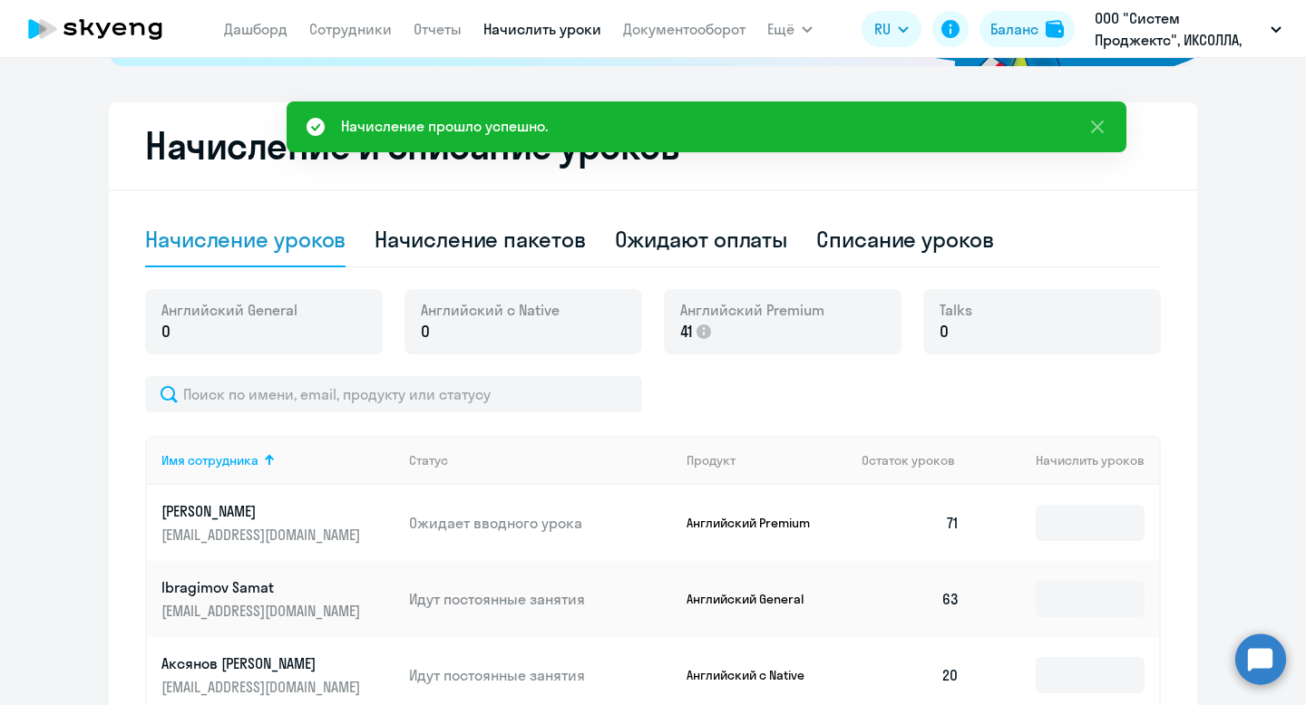
scroll to position [468, 0]
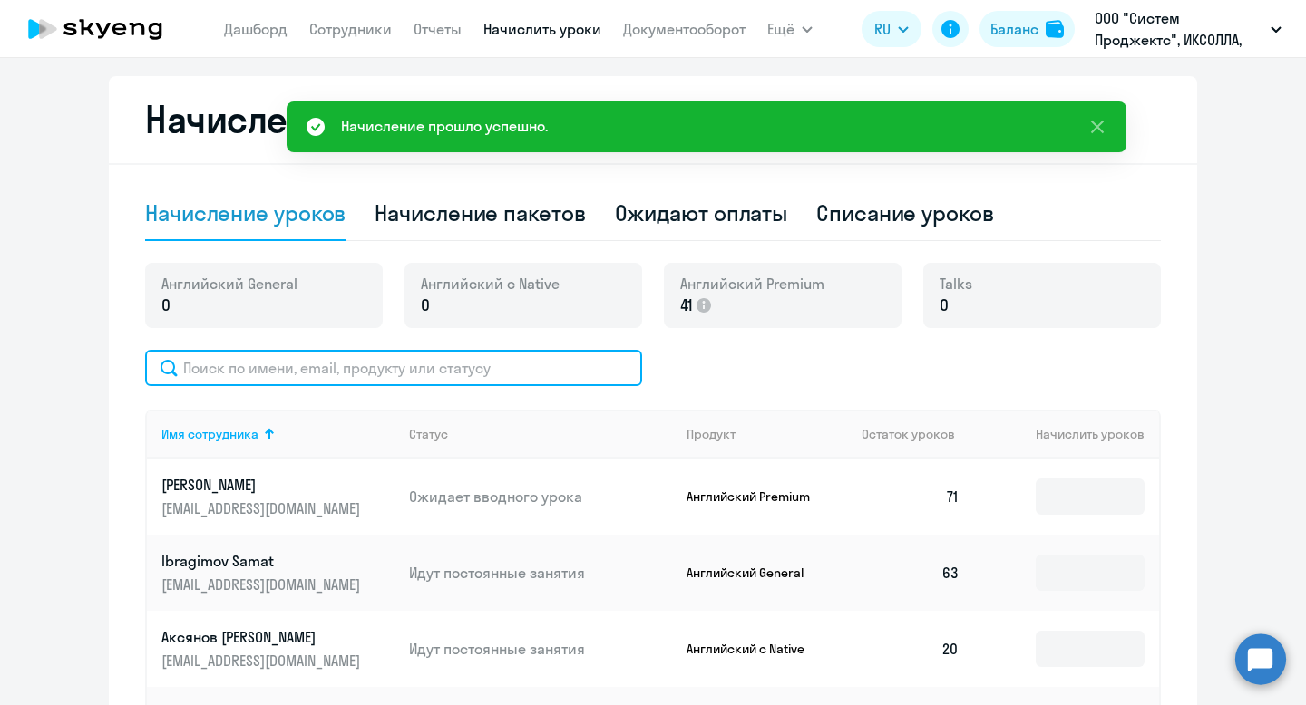
click at [506, 364] on input "text" at bounding box center [393, 368] width 497 height 36
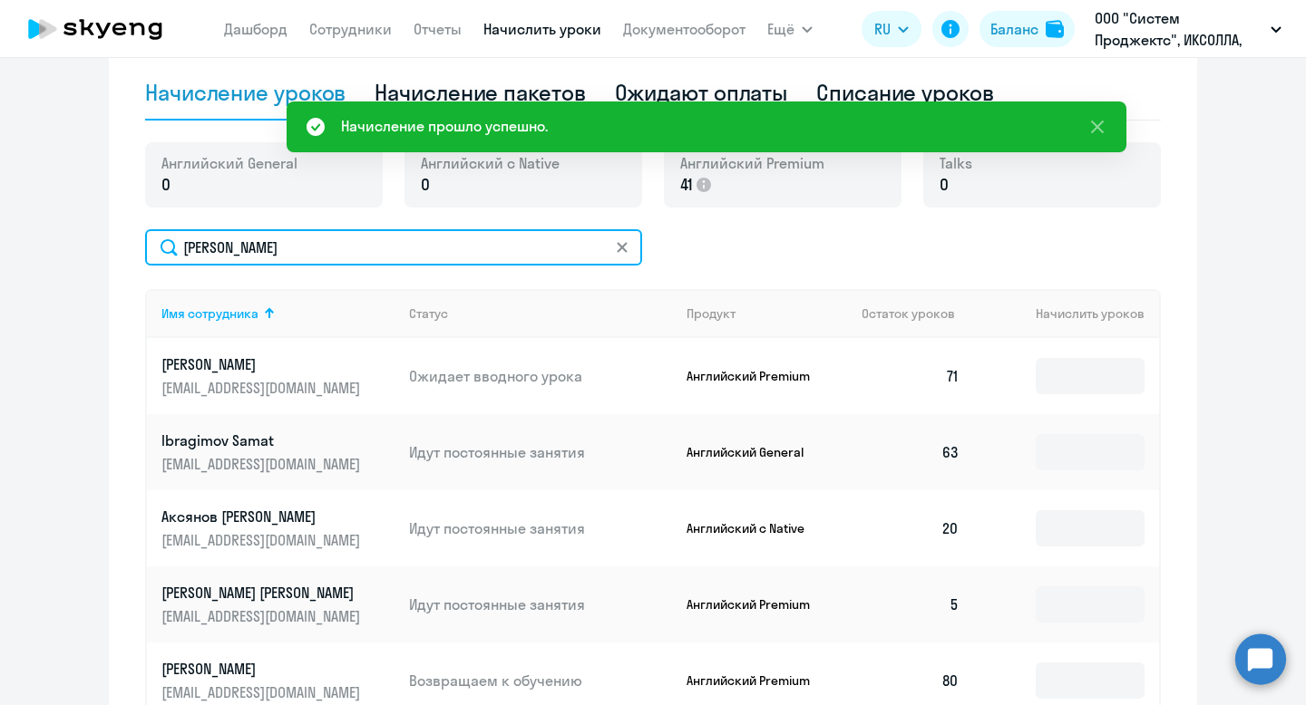
scroll to position [597, 0]
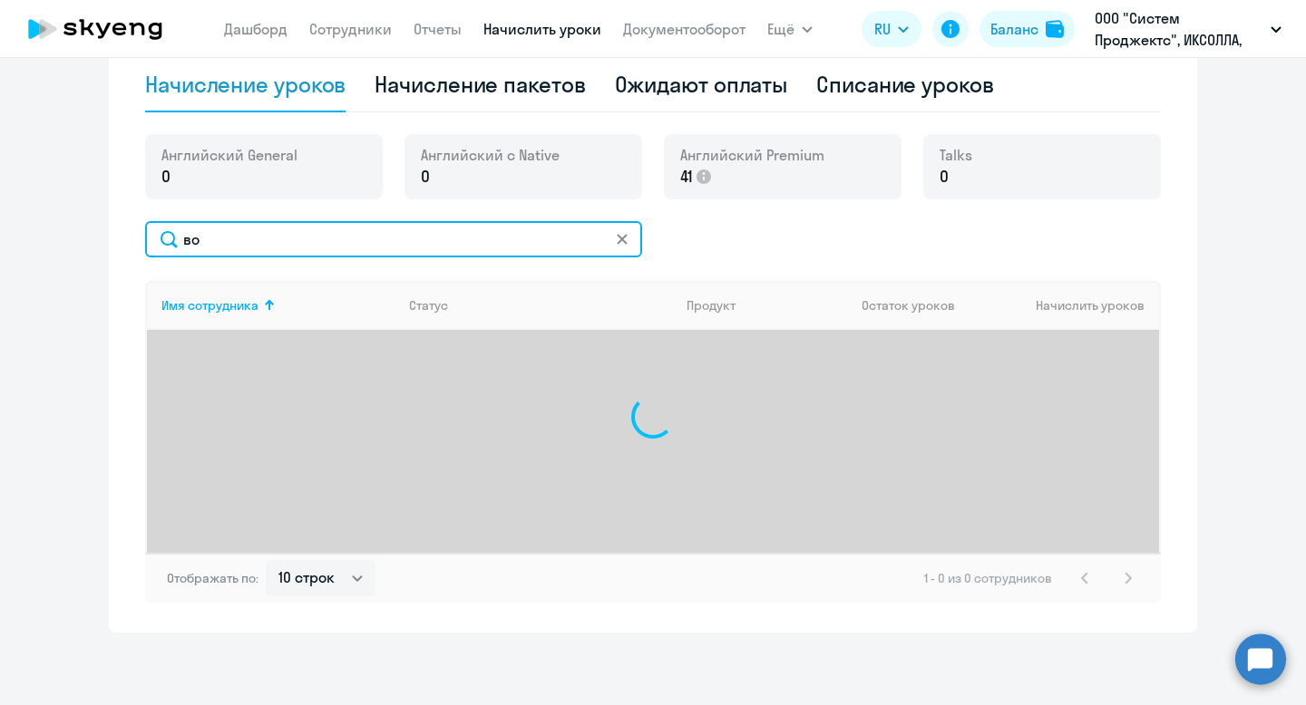
type input "в"
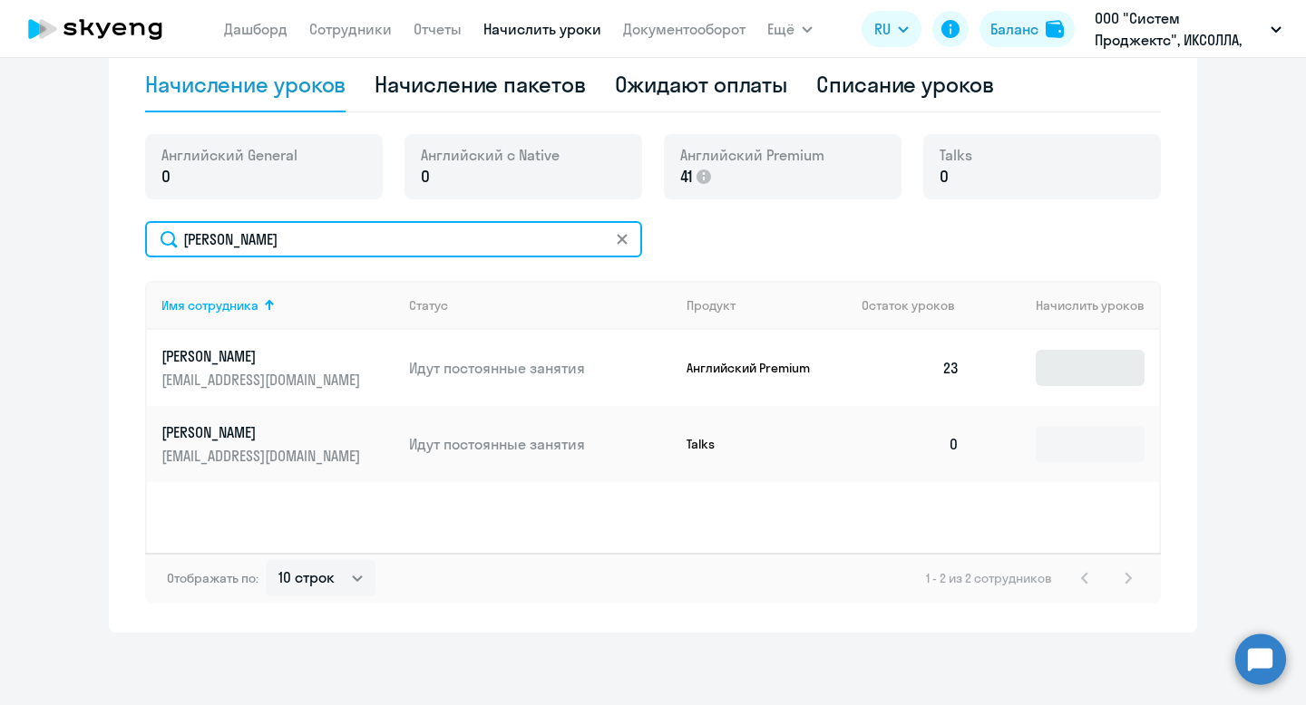
type input "степан"
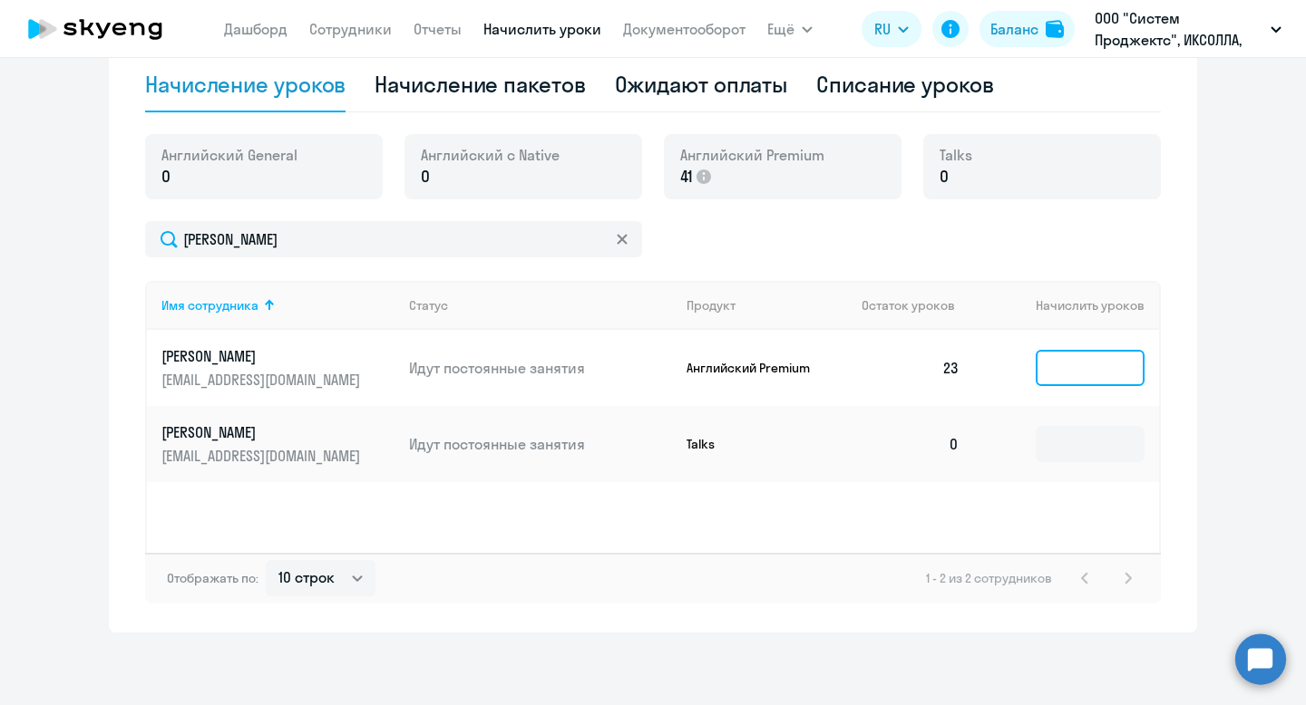
click at [1080, 372] on input at bounding box center [1089, 368] width 109 height 36
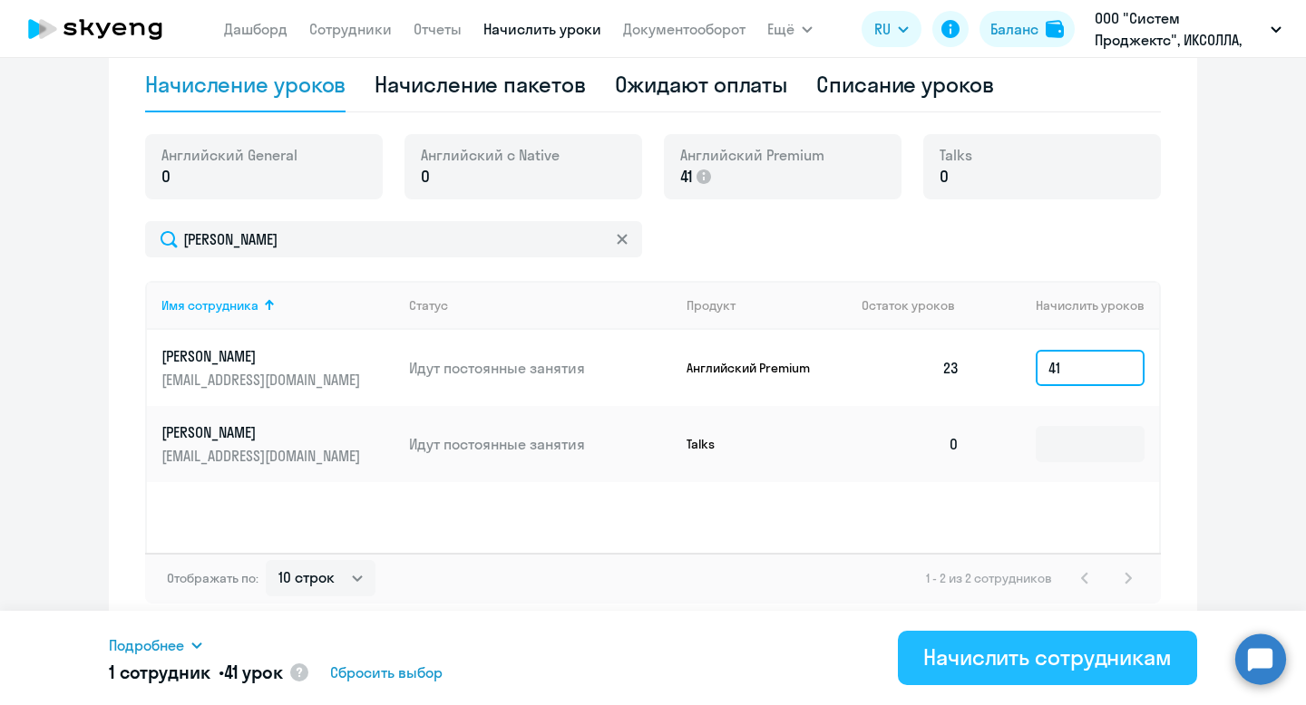
type input "41"
click at [951, 653] on div "Начислить сотрудникам" at bounding box center [1047, 657] width 248 height 29
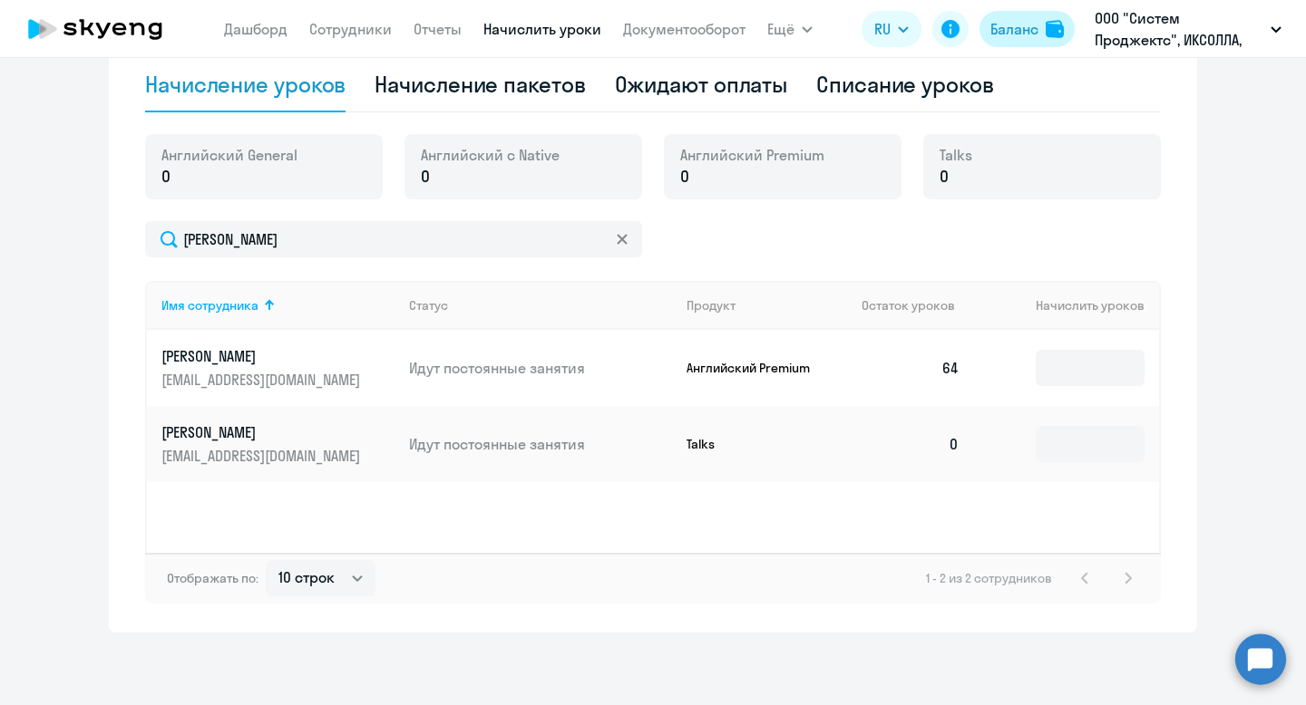
click at [997, 33] on div "Баланс" at bounding box center [1014, 29] width 48 height 22
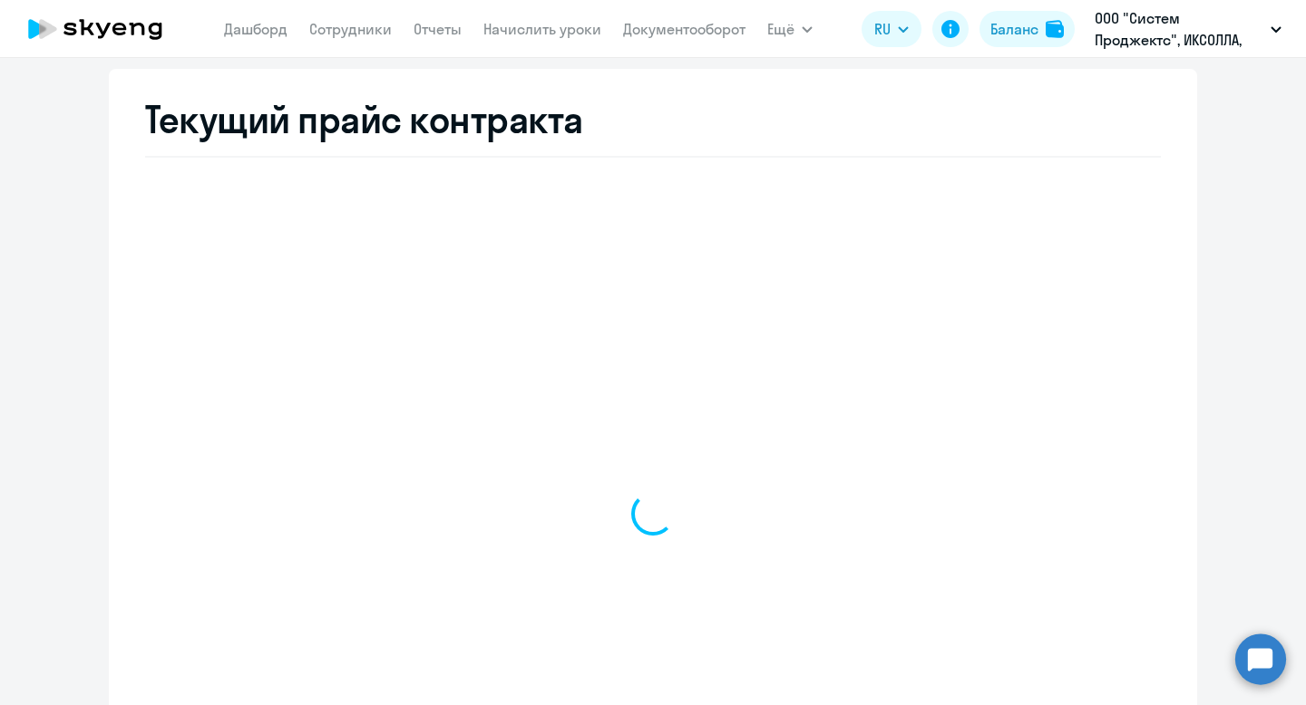
scroll to position [685, 0]
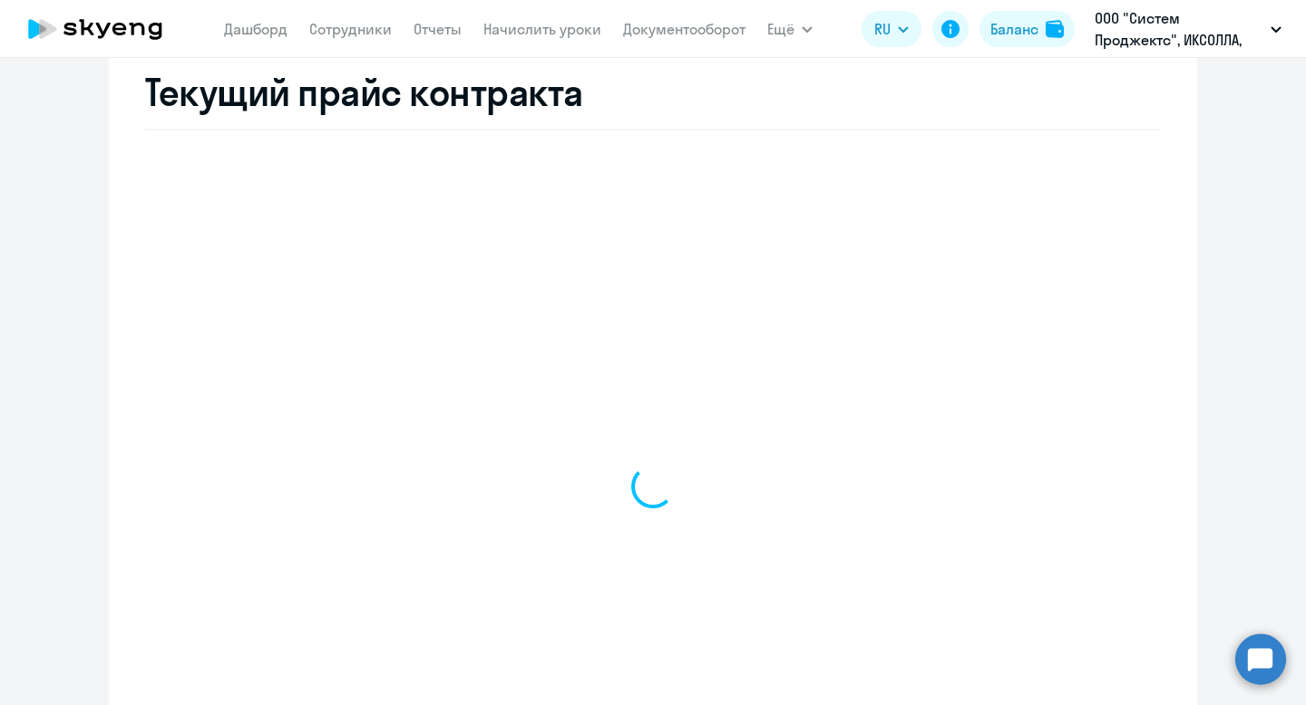
select select "english_adult_not_native_speaker"
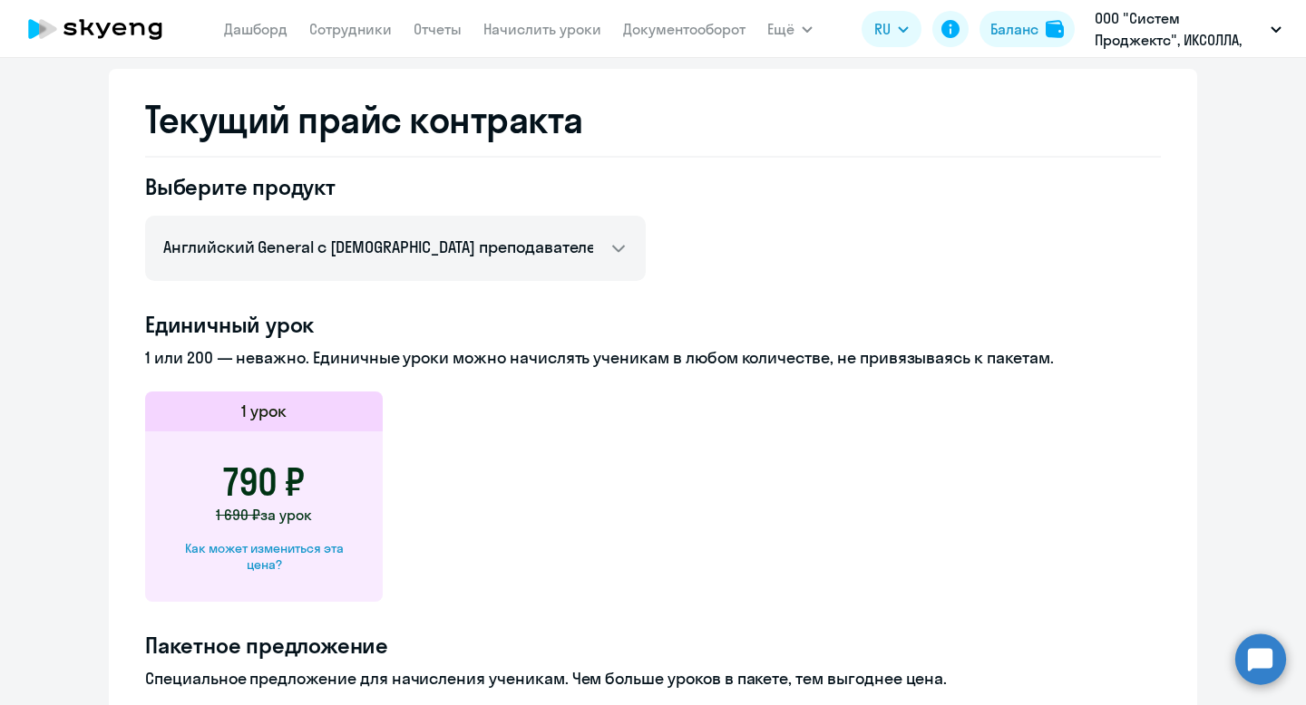
scroll to position [0, 0]
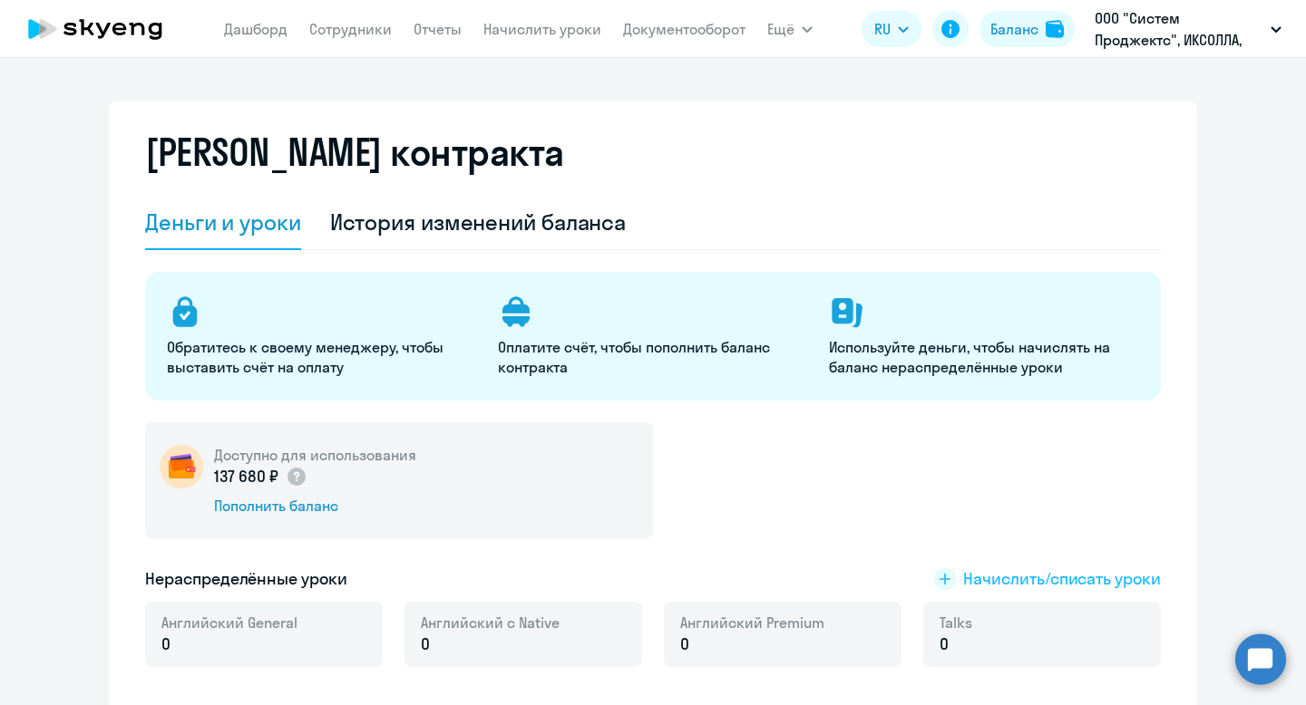
click at [1006, 575] on span "Начислить/списать уроки" at bounding box center [1062, 580] width 198 height 24
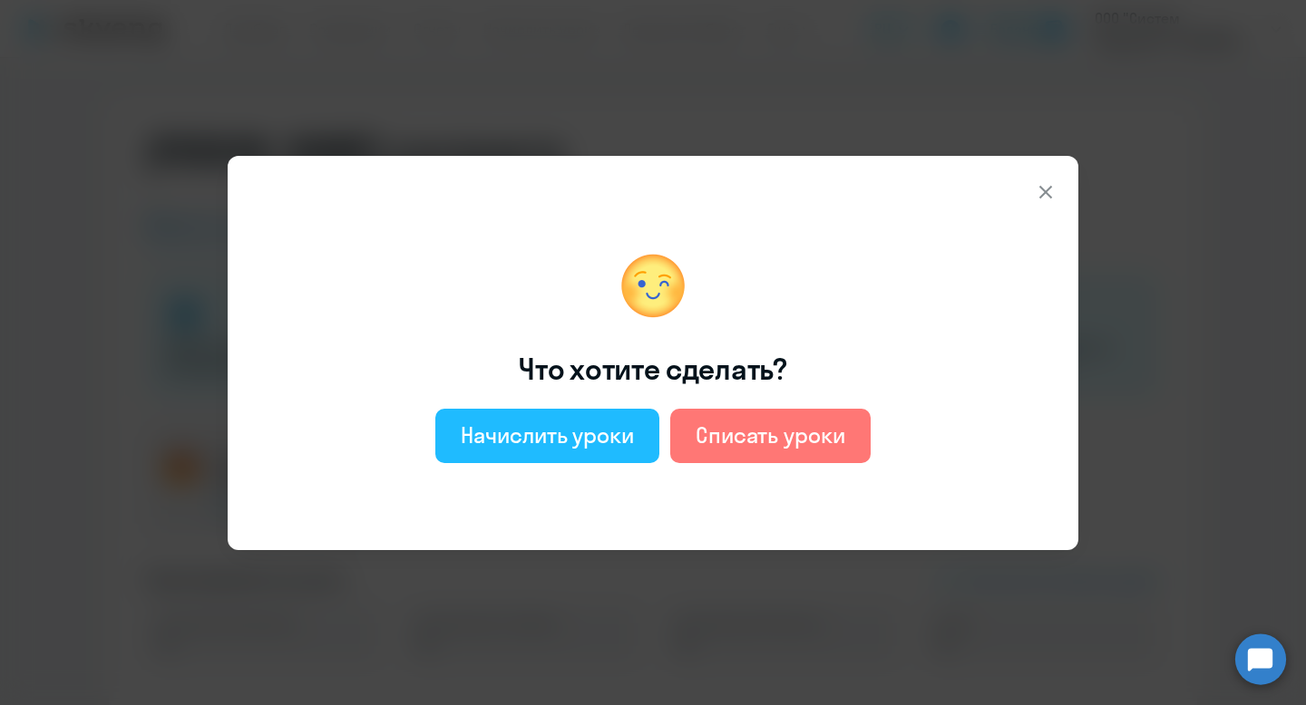
click at [489, 447] on div "Начислить уроки" at bounding box center [547, 435] width 173 height 29
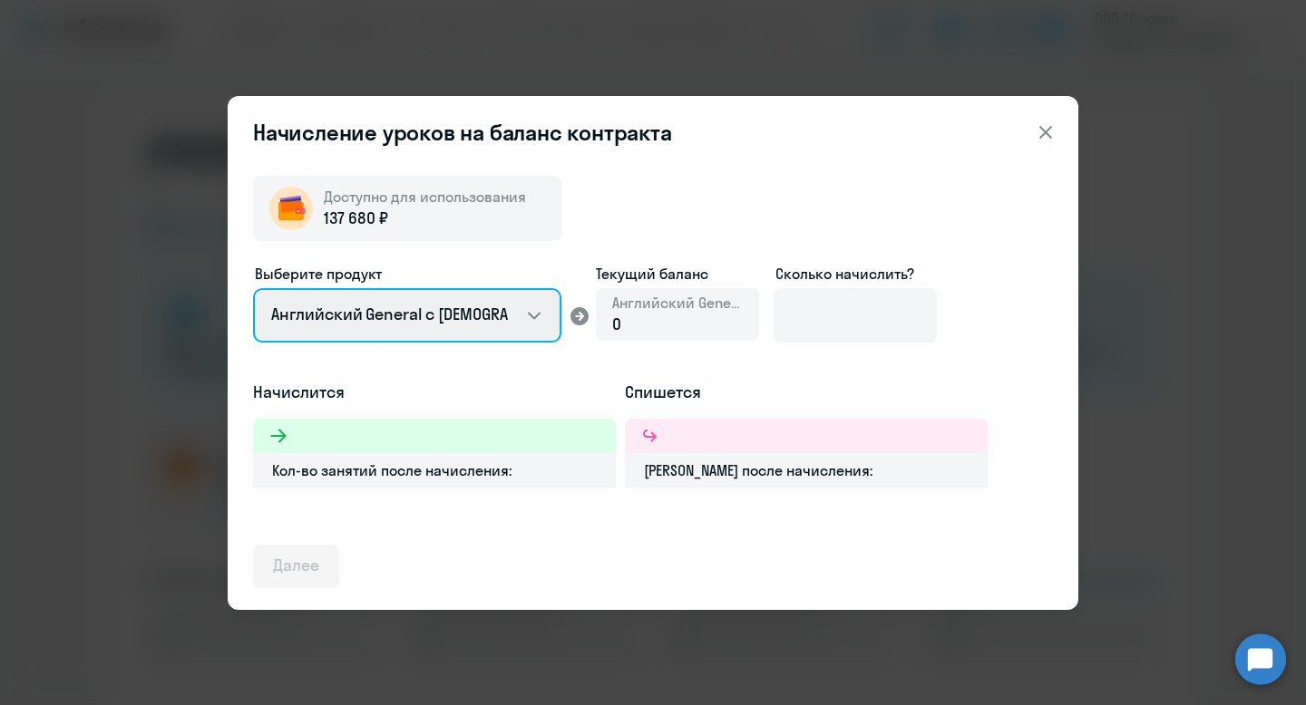
click at [445, 314] on select "Английский General с [DEMOGRAPHIC_DATA] преподавателем Английский General с [DE…" at bounding box center [407, 315] width 308 height 54
select select "english_adult_not_native_speaker_premium"
click at [253, 288] on select "Английский General с [DEMOGRAPHIC_DATA] преподавателем Английский General с [DE…" at bounding box center [407, 315] width 308 height 54
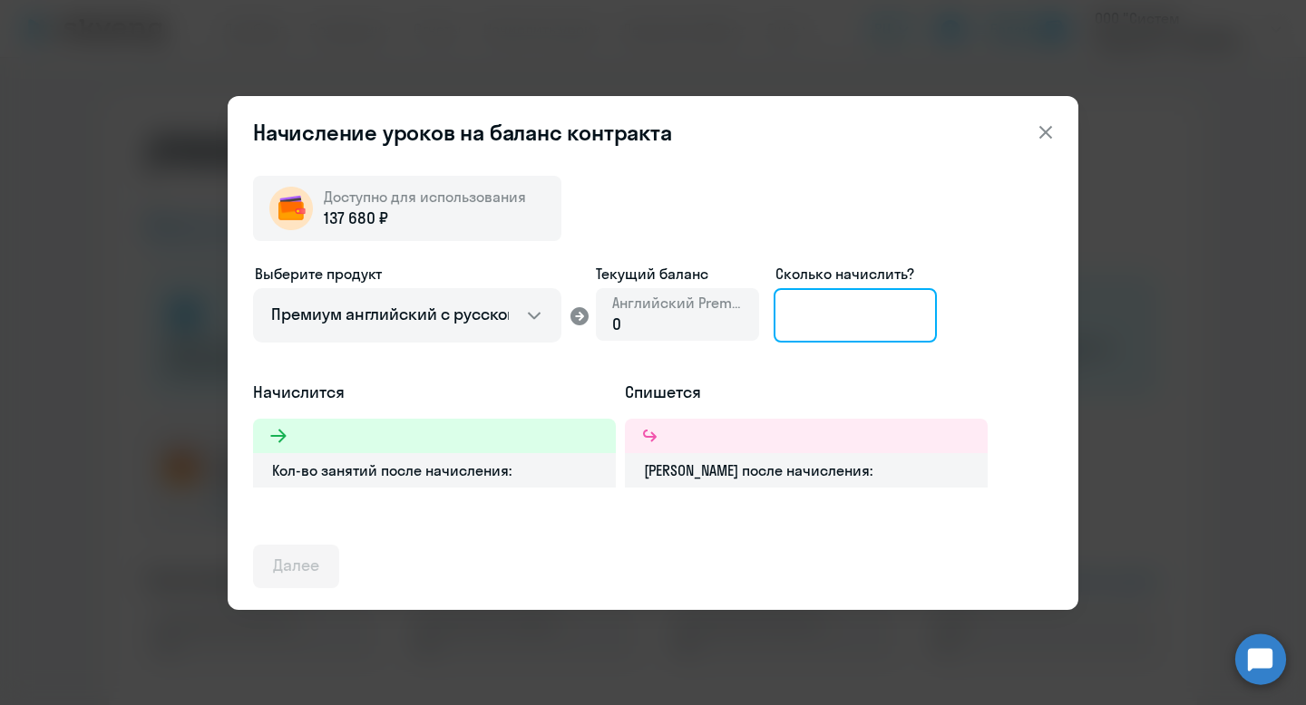
click at [840, 318] on input at bounding box center [854, 315] width 163 height 54
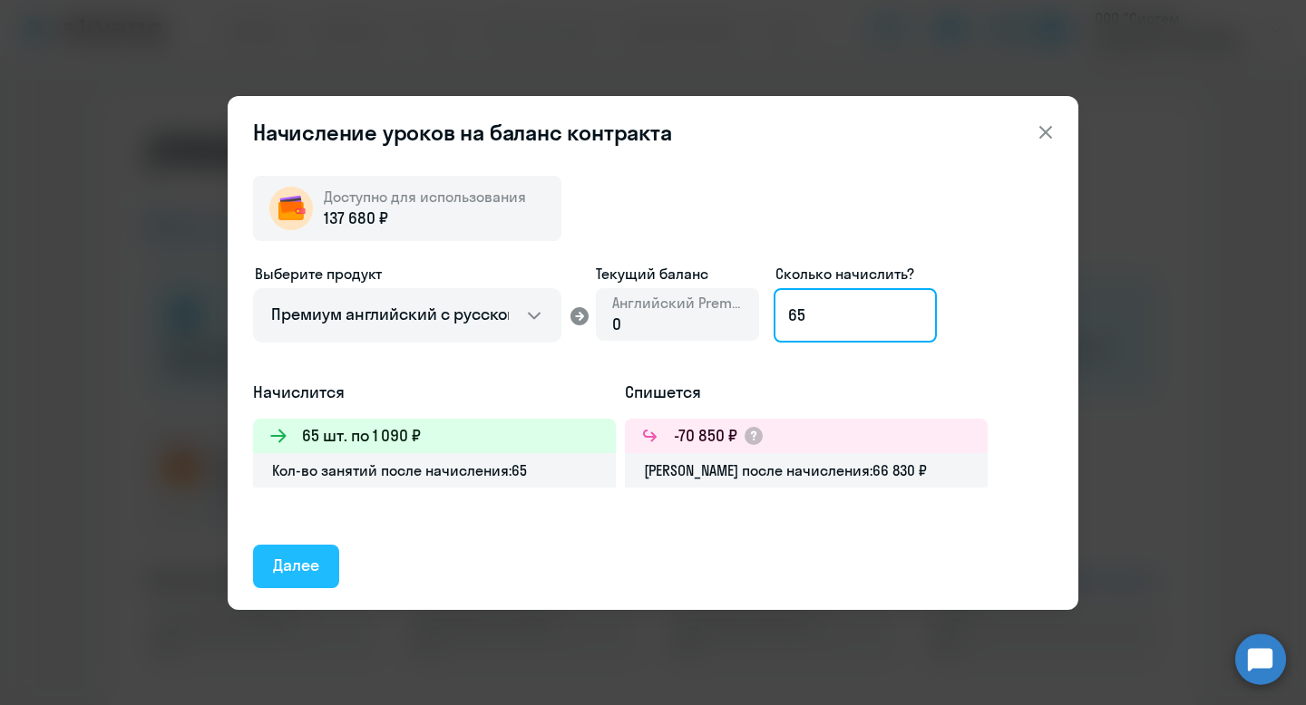
type input "65"
click at [302, 568] on div "Далее" at bounding box center [296, 566] width 46 height 24
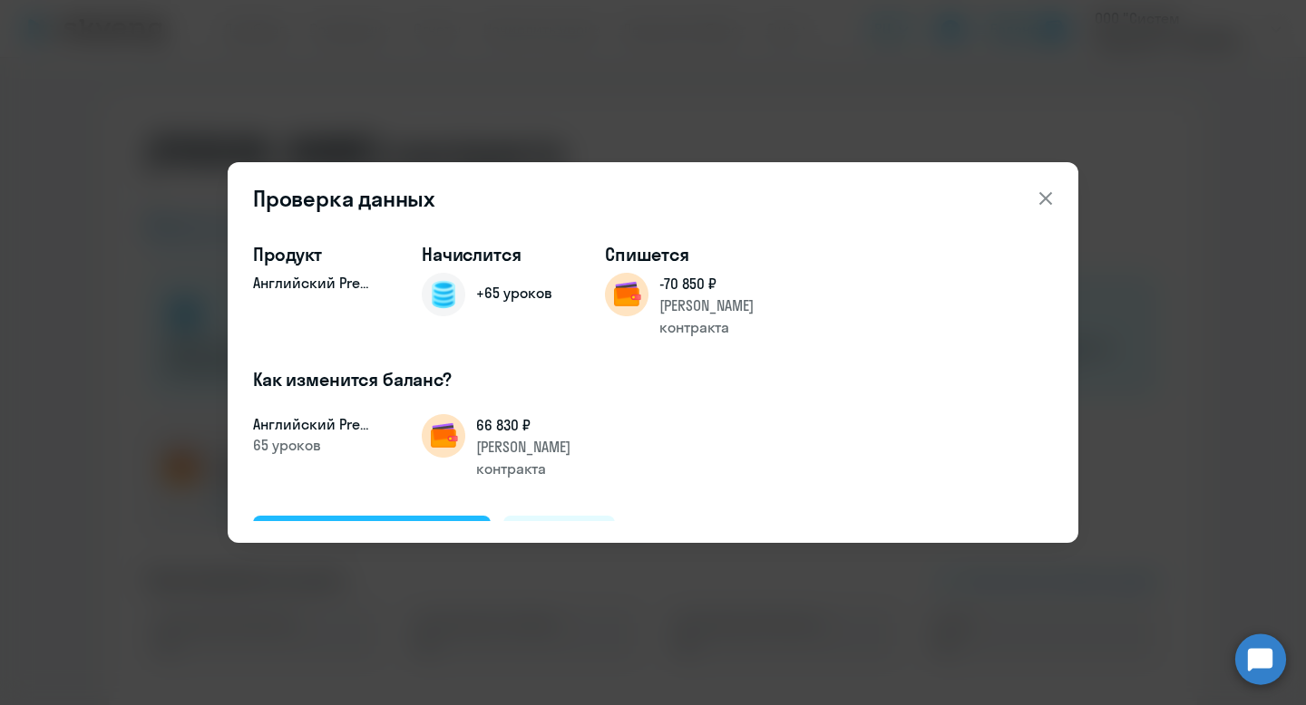
click at [362, 525] on div "Подтвердить и начислить" at bounding box center [372, 537] width 198 height 24
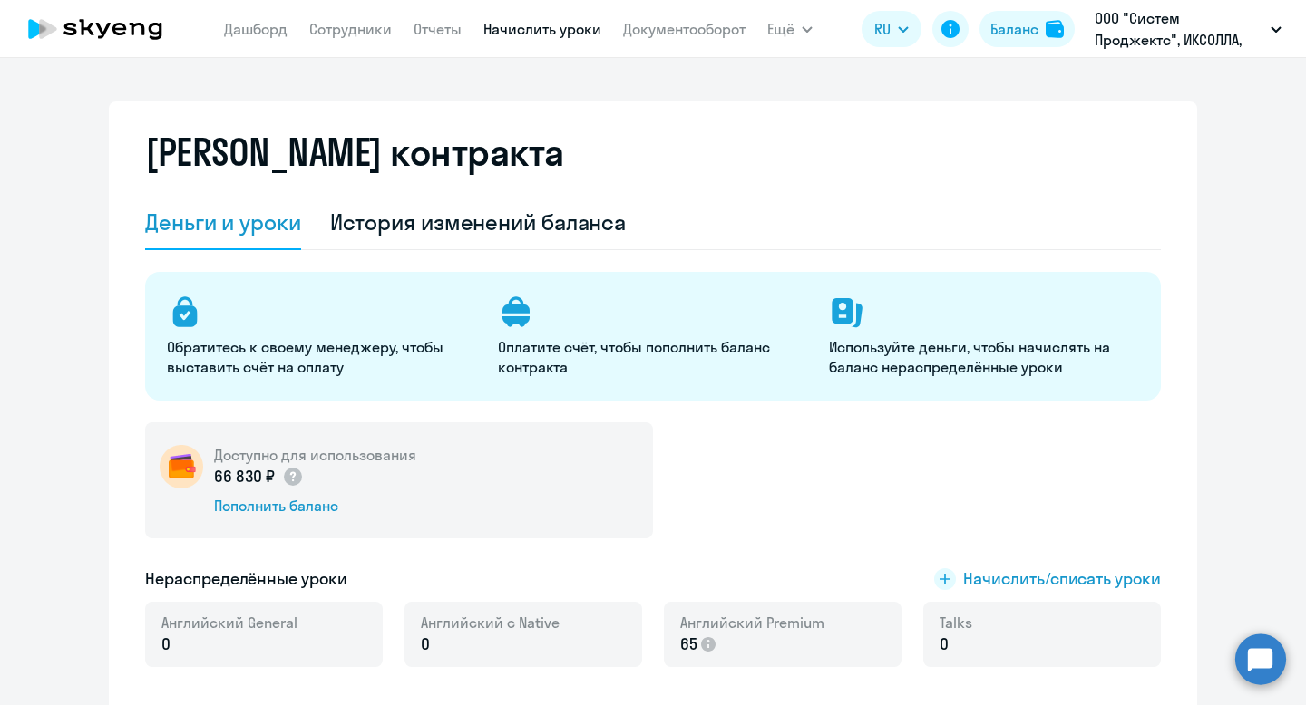
click at [526, 27] on link "Начислить уроки" at bounding box center [542, 29] width 118 height 18
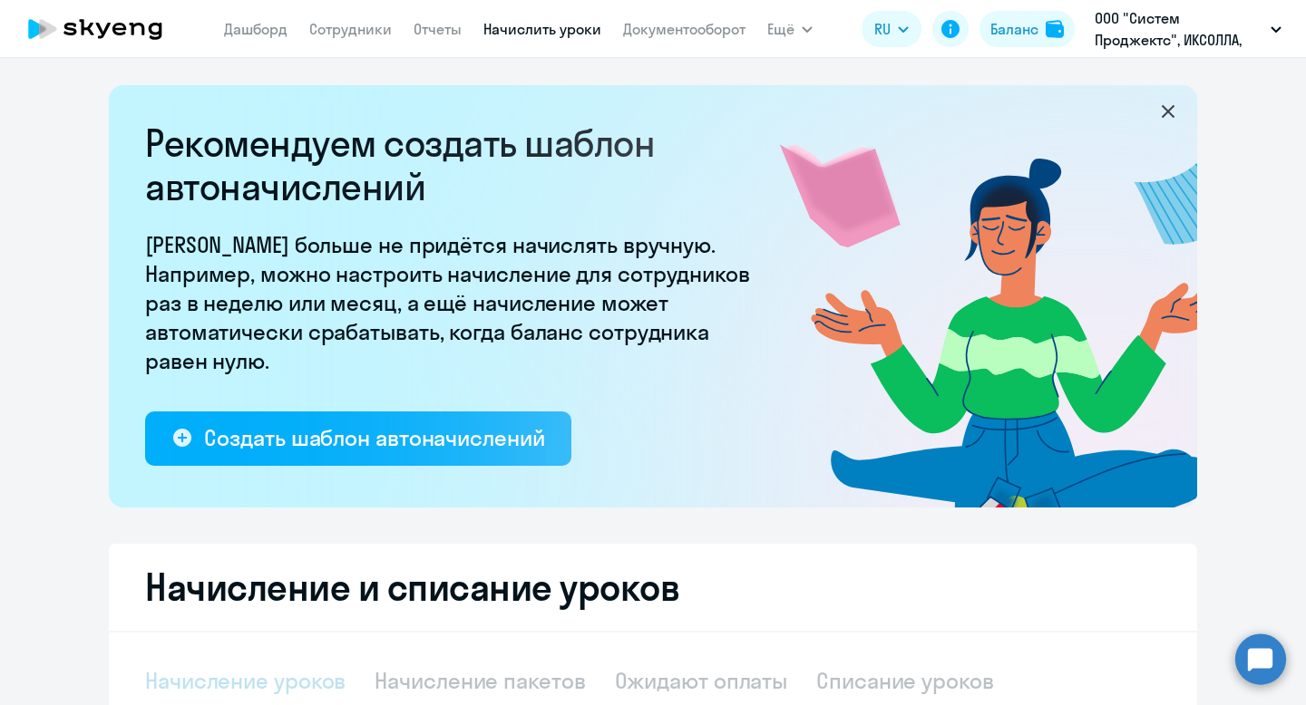
select select "10"
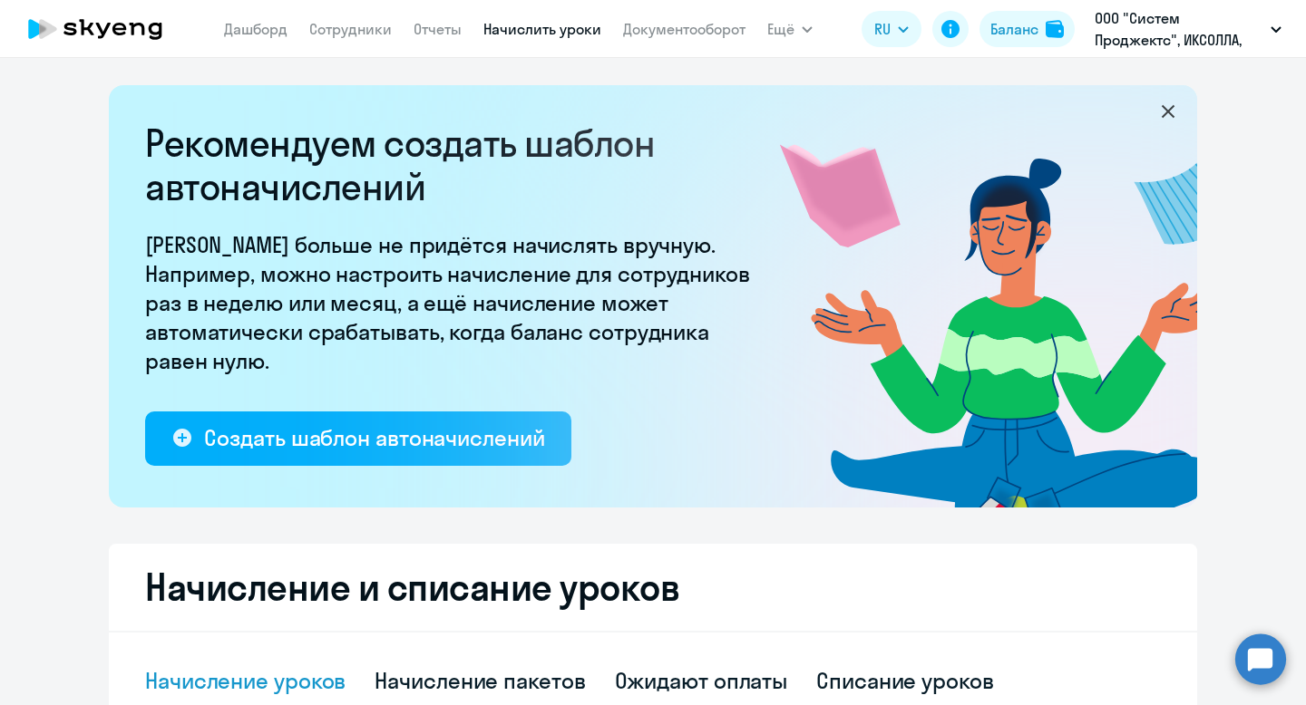
scroll to position [486, 0]
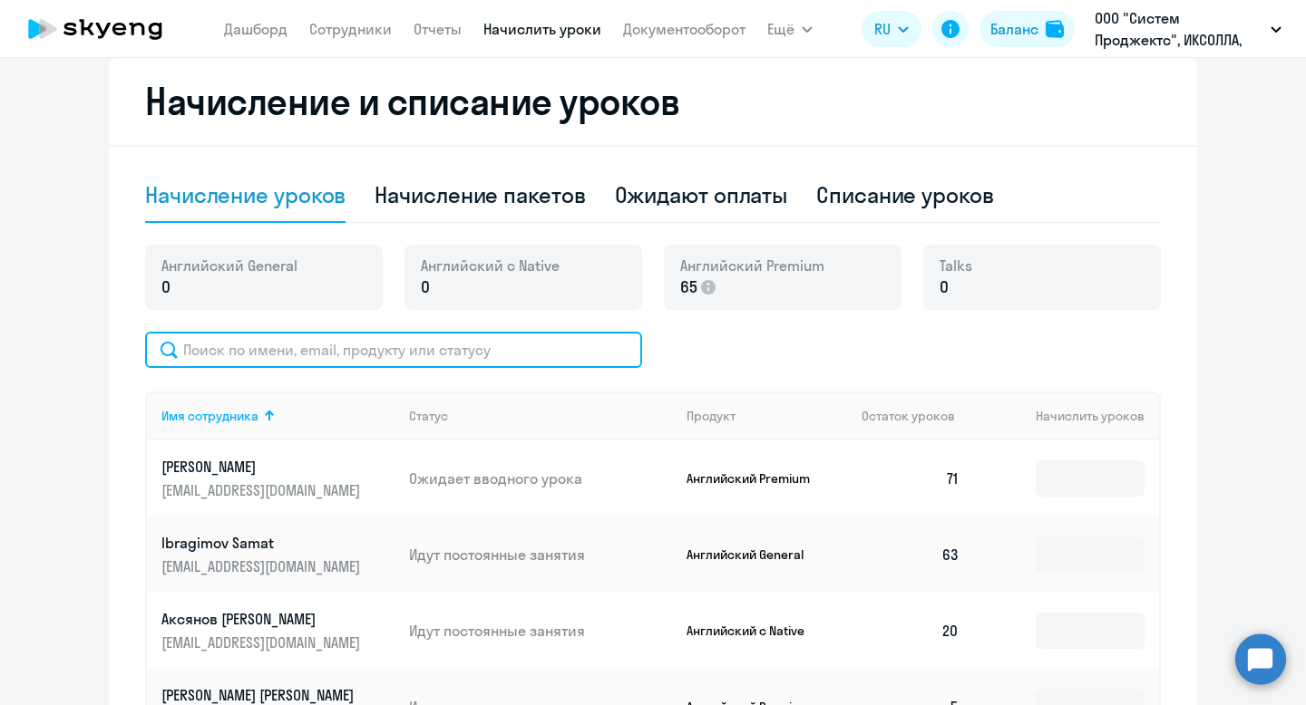
click at [538, 366] on input "text" at bounding box center [393, 350] width 497 height 36
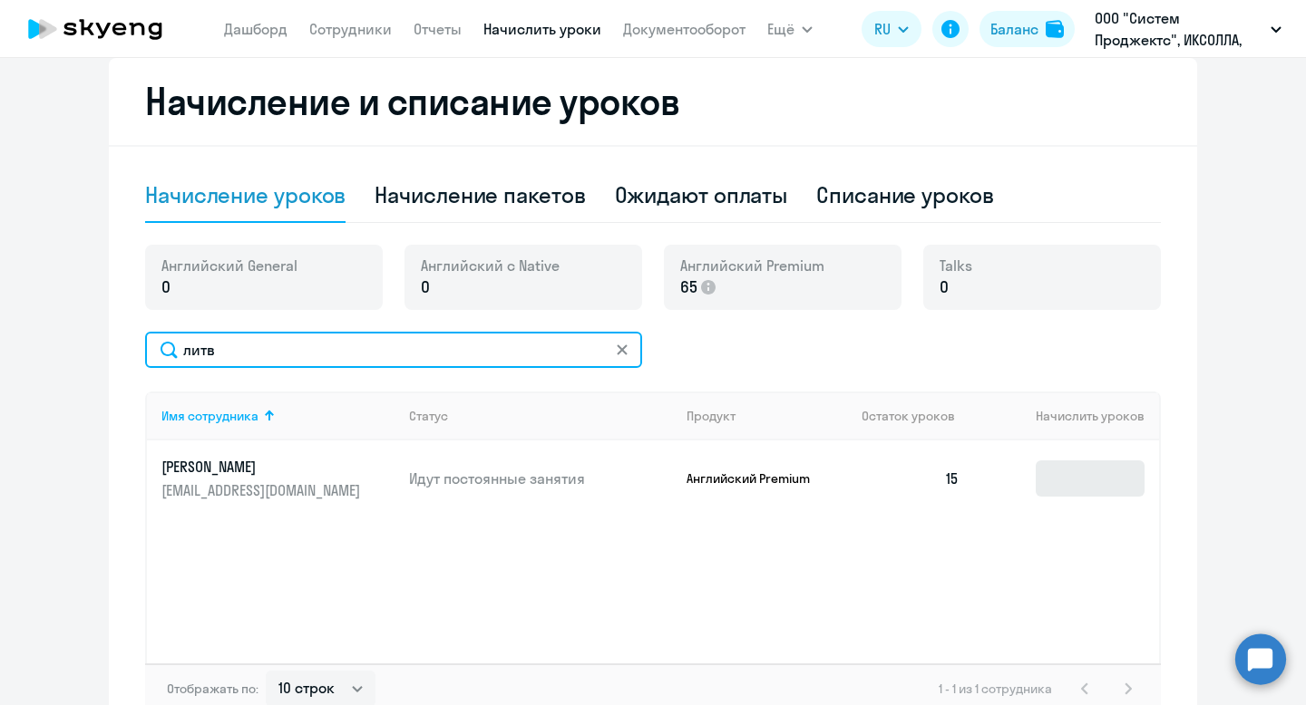
type input "литв"
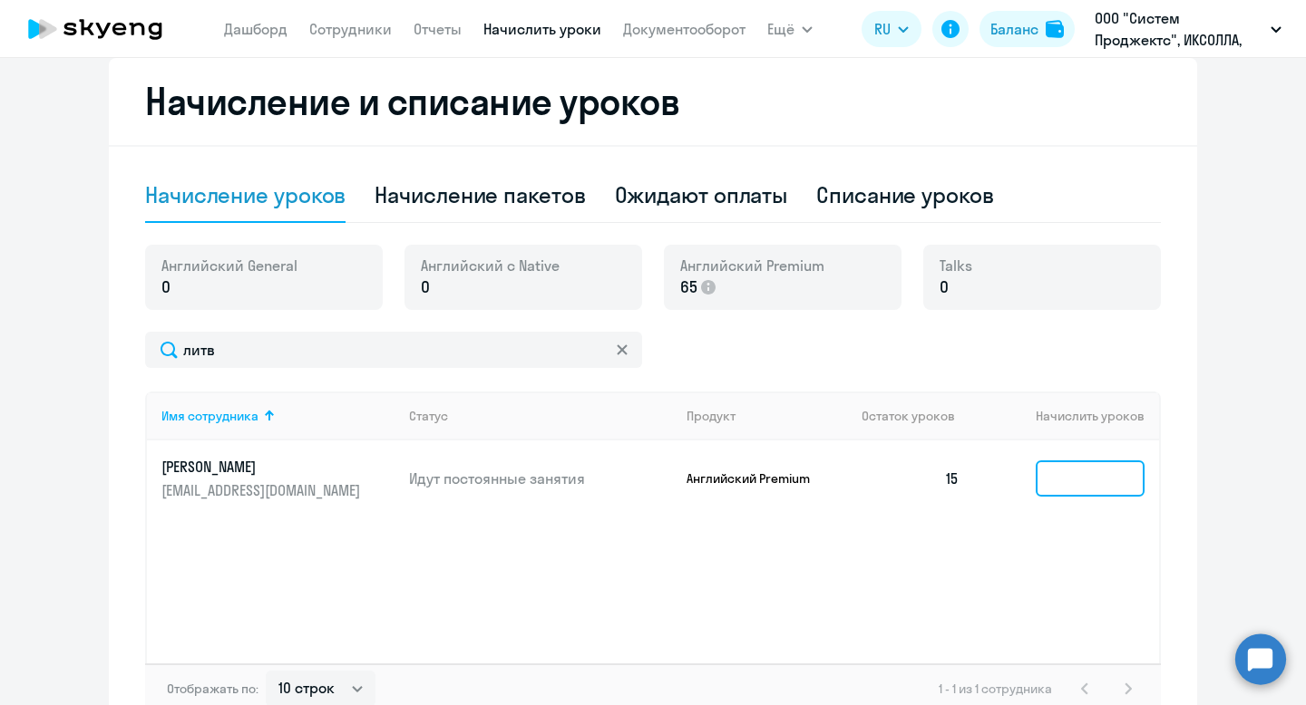
click at [1121, 474] on input at bounding box center [1089, 479] width 109 height 36
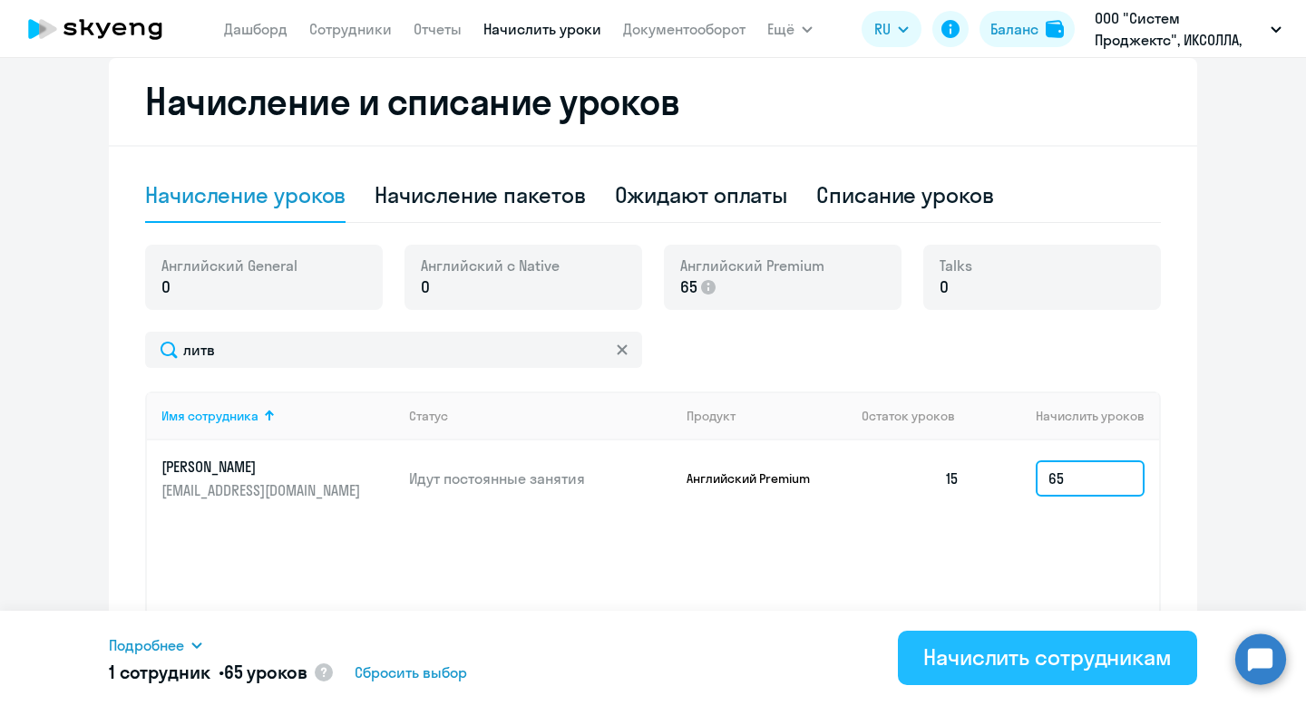
type input "65"
click at [1012, 659] on div "Начислить сотрудникам" at bounding box center [1047, 657] width 248 height 29
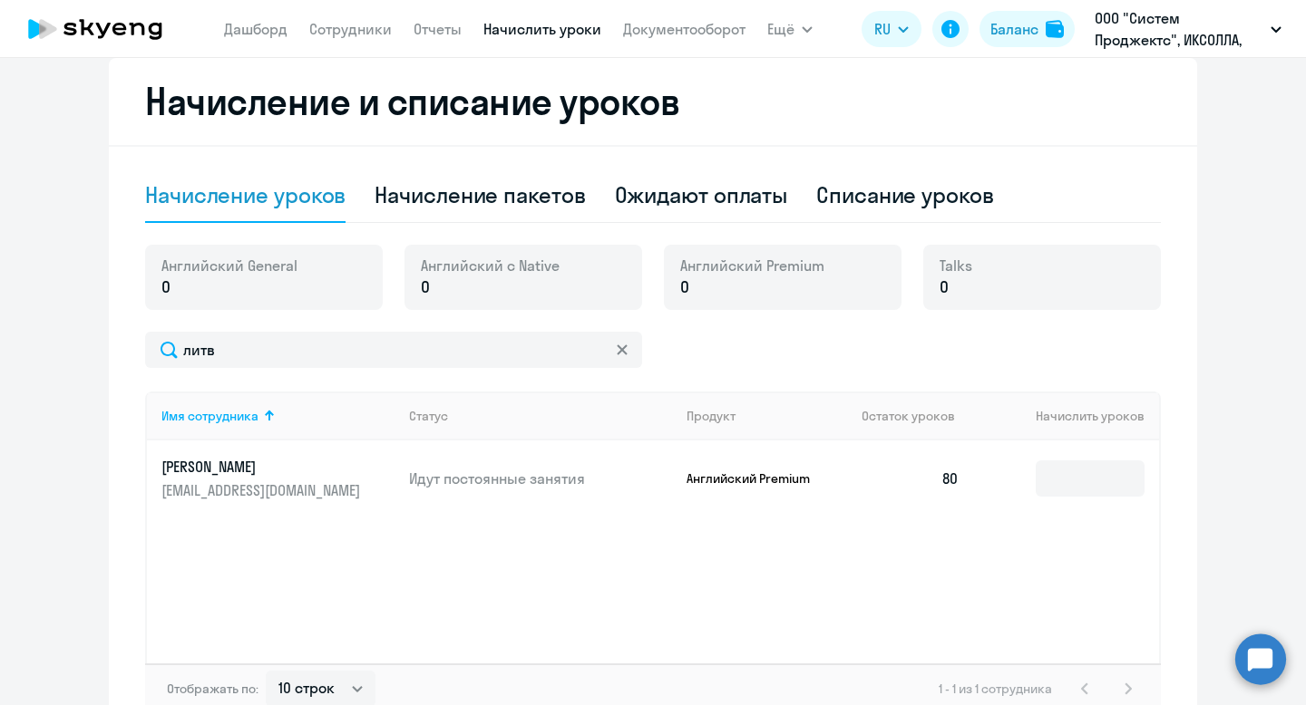
click at [1132, 24] on p "ООО "Систем Проджектс", ИКСОЛЛА, ООО" at bounding box center [1178, 29] width 169 height 44
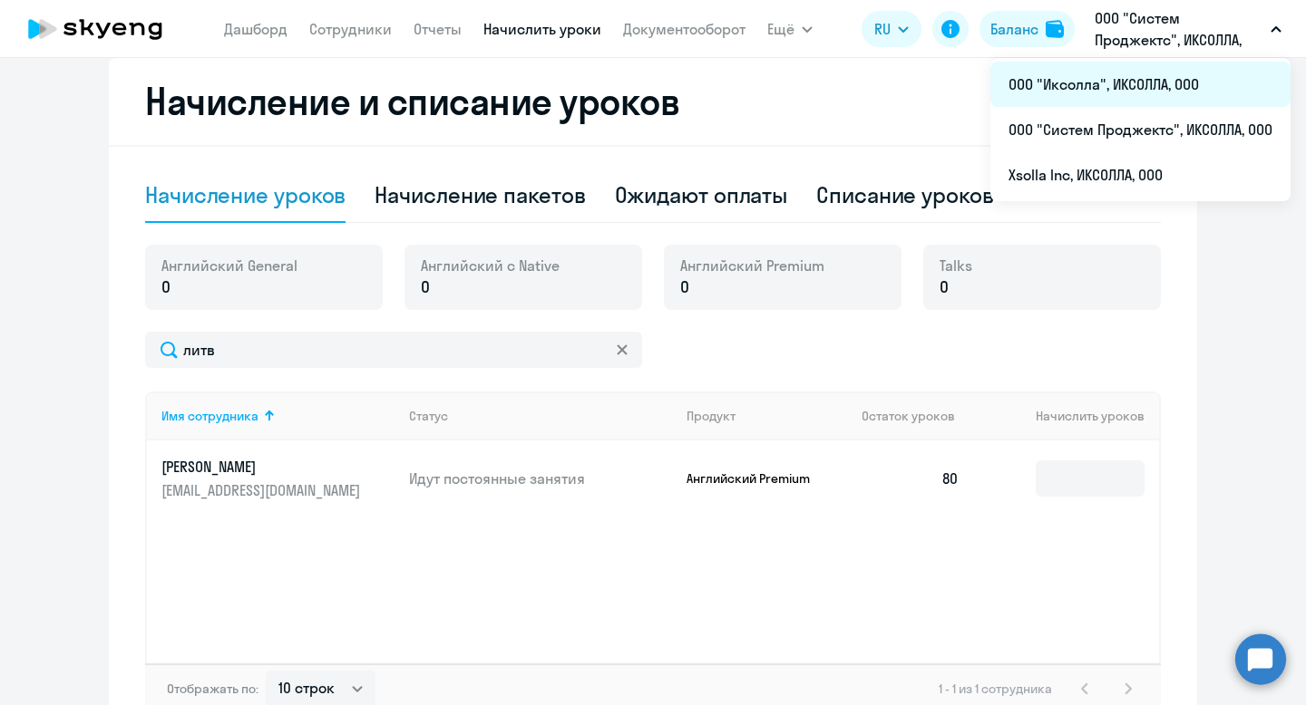
click at [1106, 83] on li "ООО "Иксолла", ИКСОЛЛА, ООО" at bounding box center [1140, 84] width 300 height 45
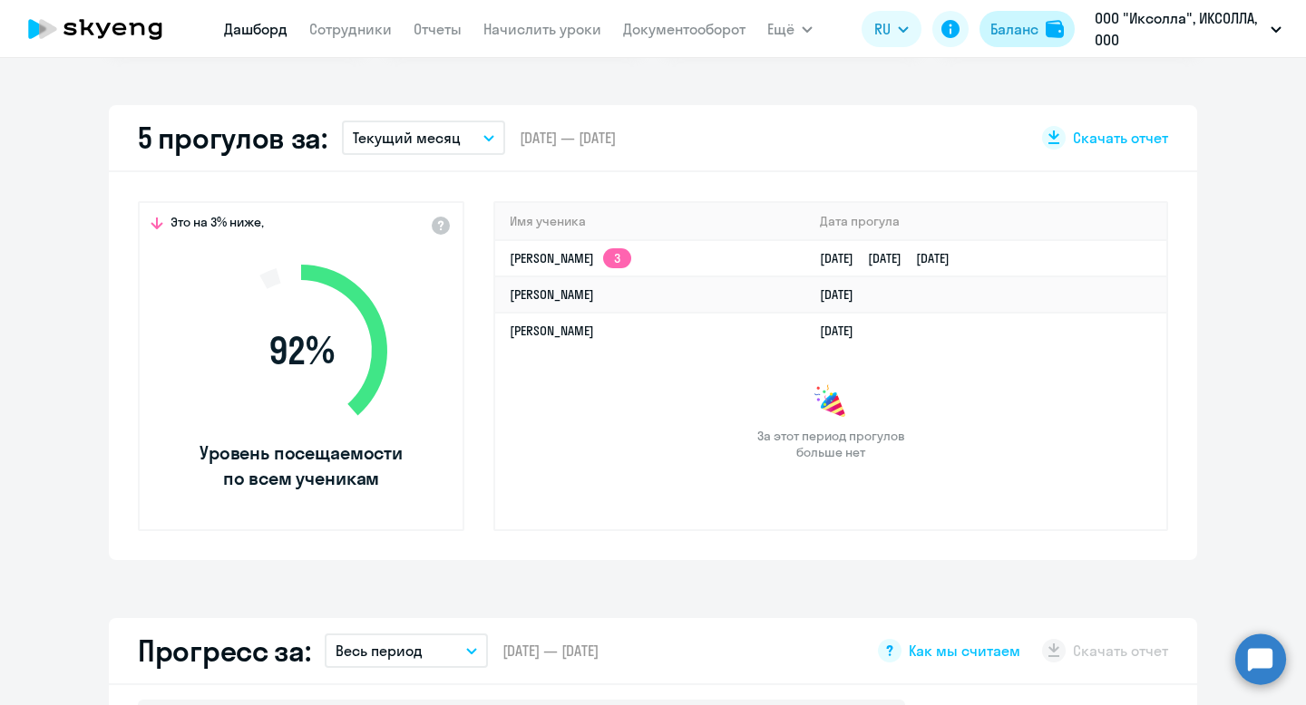
click at [1028, 28] on div "Баланс" at bounding box center [1014, 29] width 48 height 22
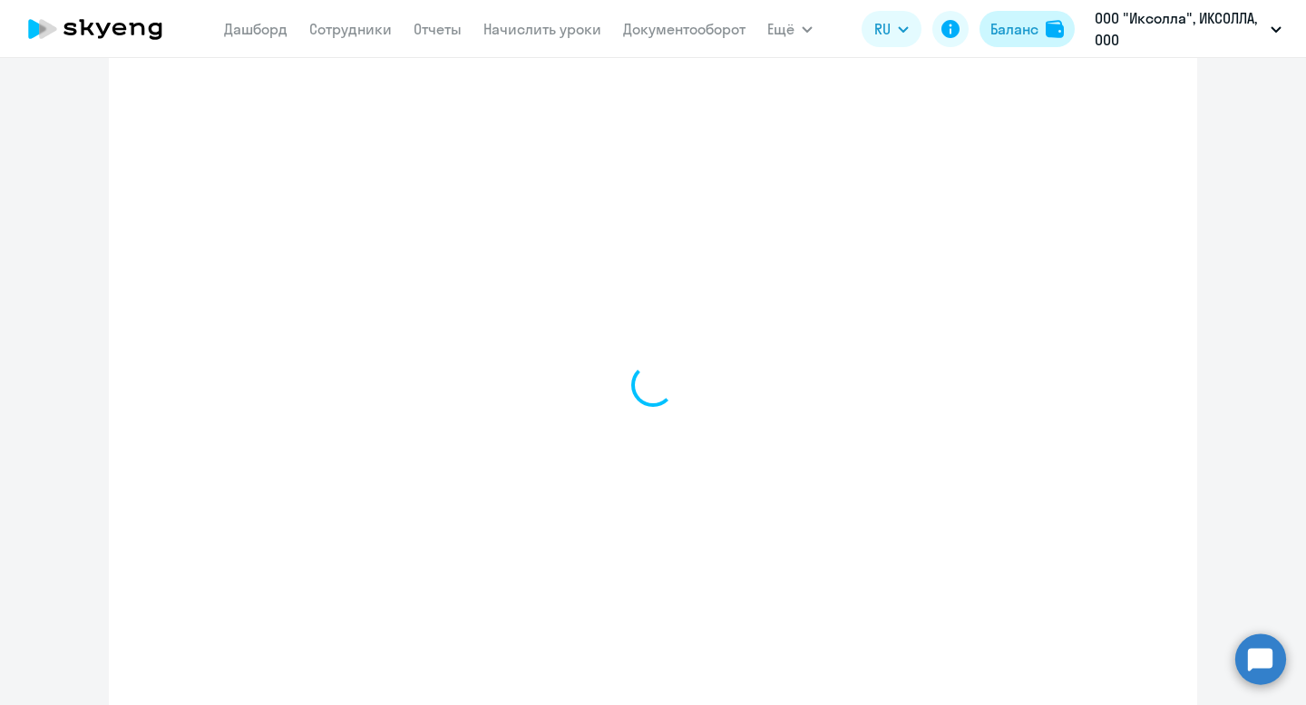
select select "english_adult_not_native_speaker"
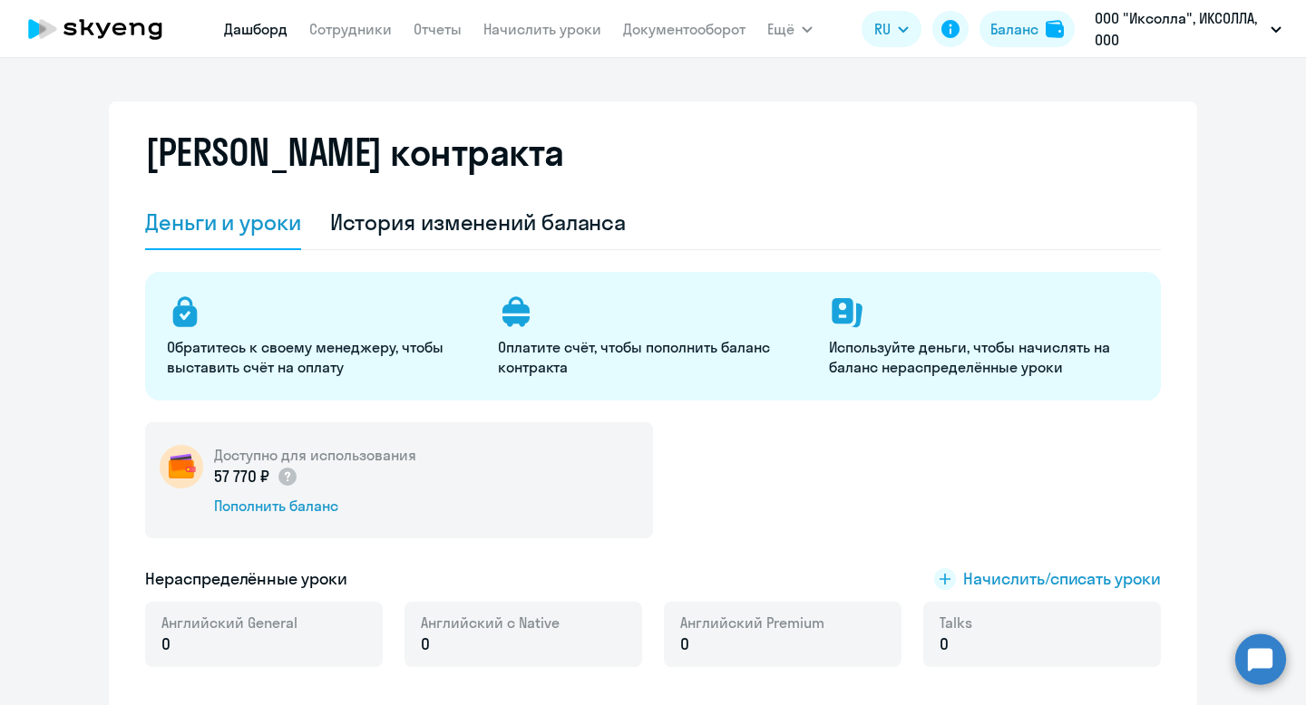
click at [240, 36] on link "Дашборд" at bounding box center [255, 29] width 63 height 18
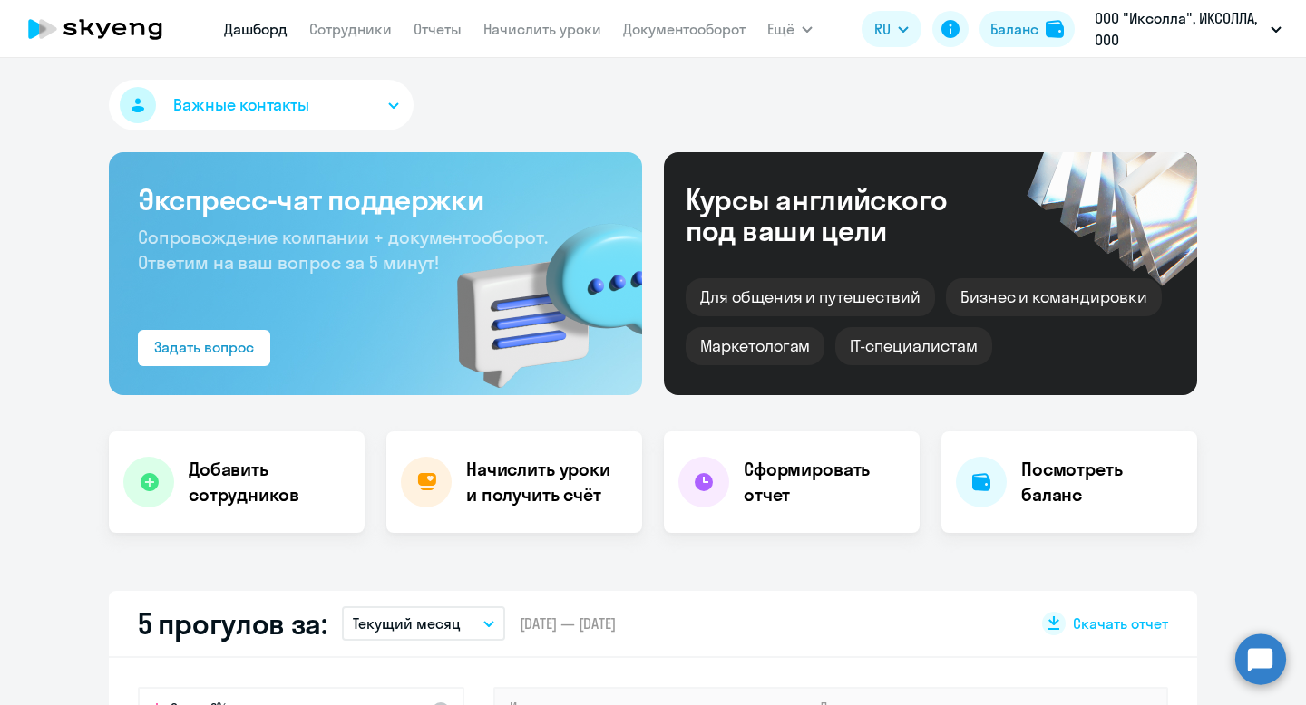
scroll to position [424, 0]
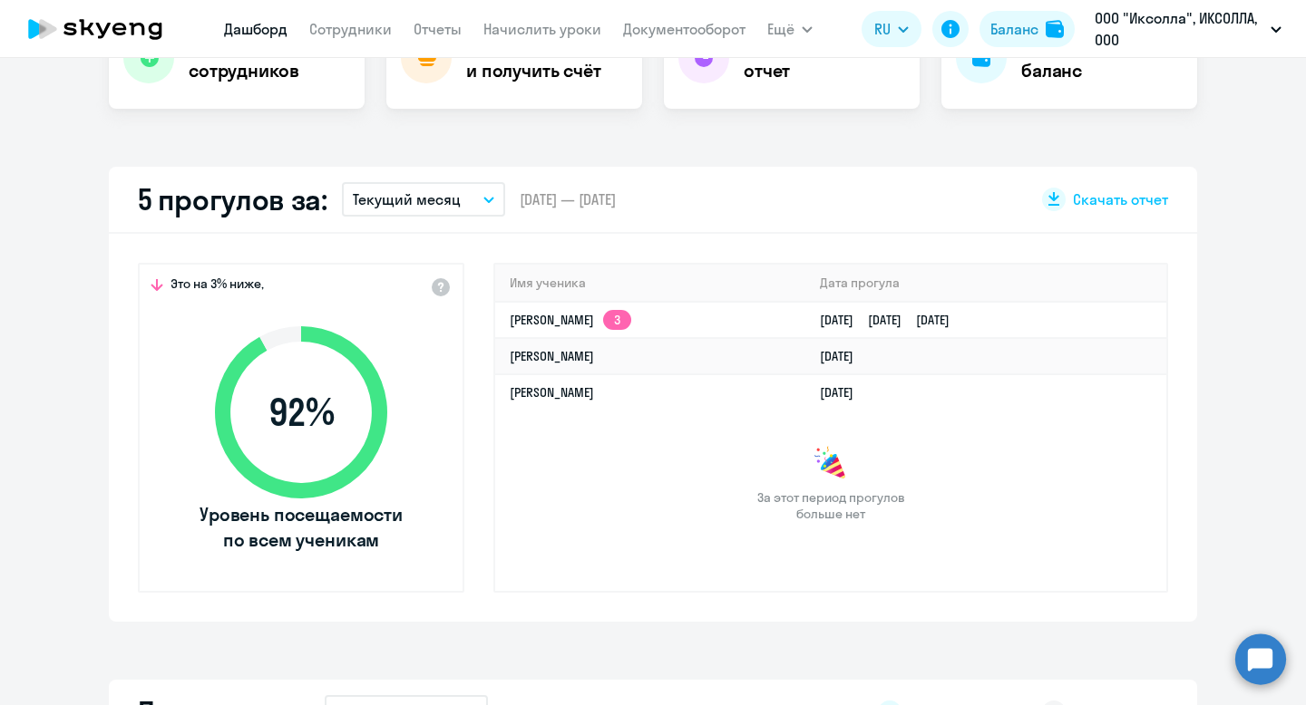
select select "30"
click at [1023, 28] on div "Баланс" at bounding box center [1014, 29] width 48 height 22
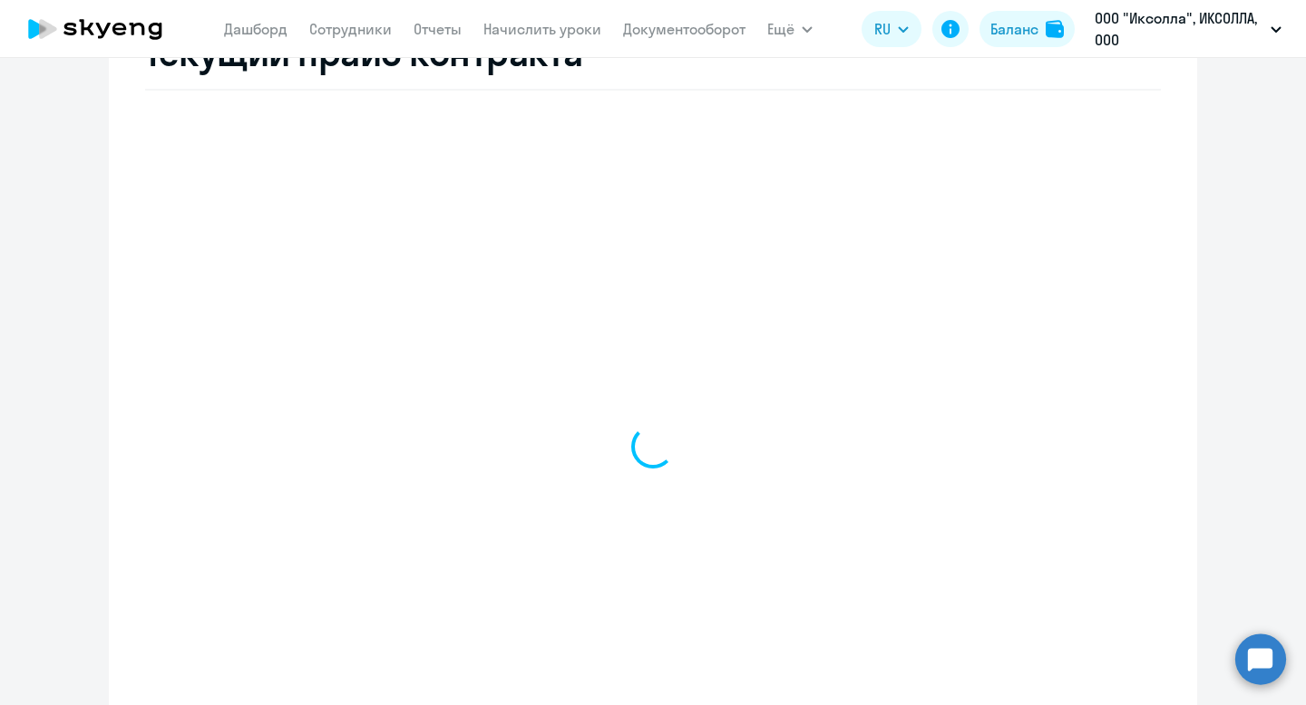
scroll to position [753, 0]
select select "english_adult_not_native_speaker"
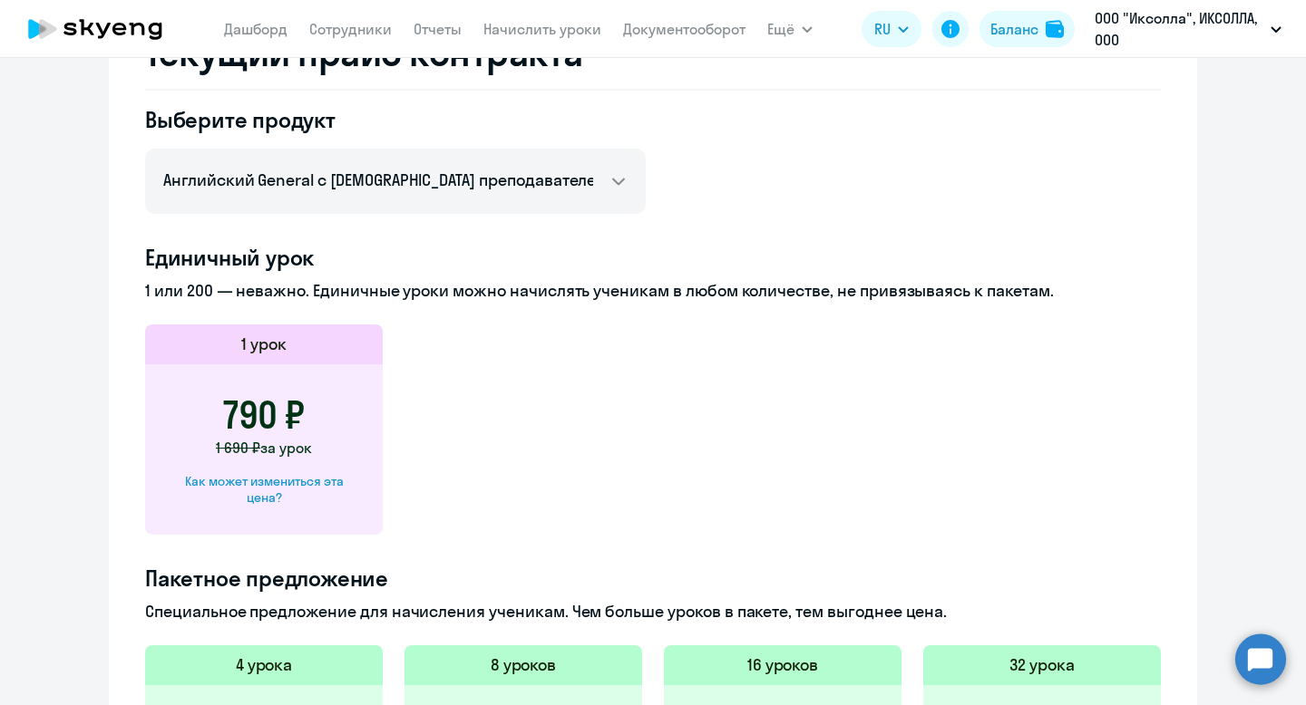
scroll to position [0, 0]
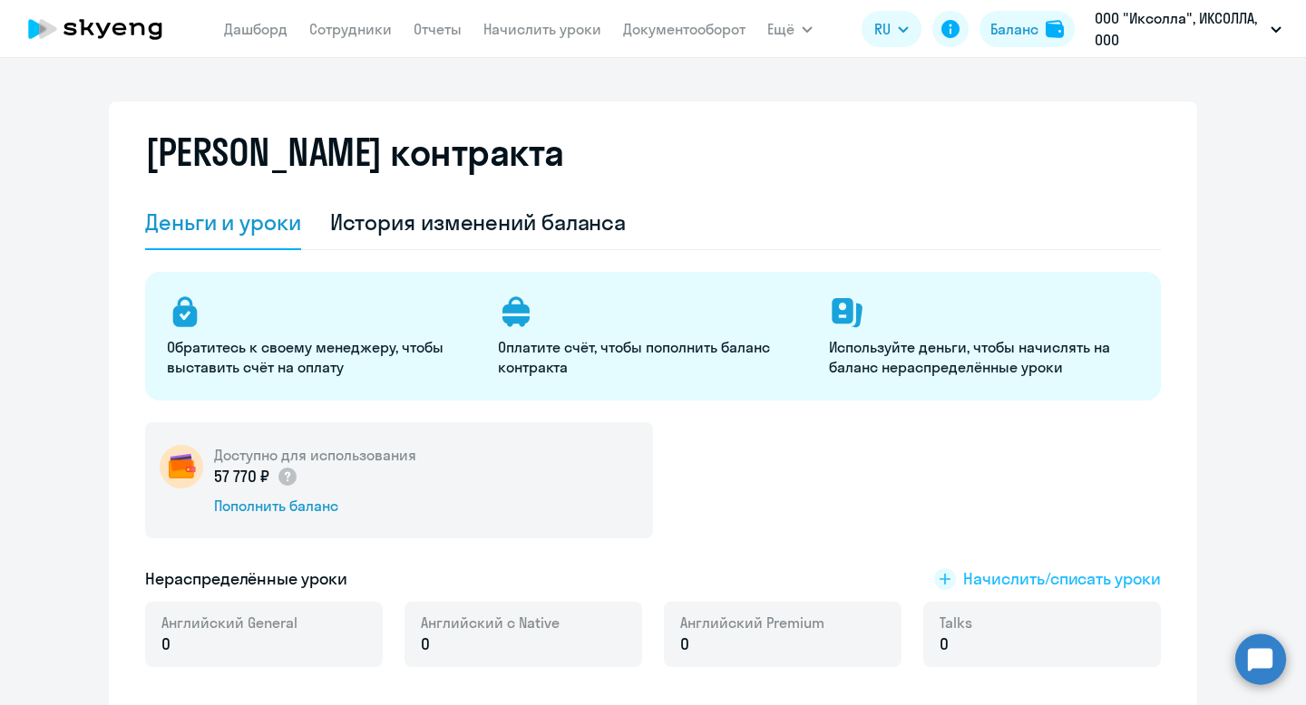
click at [1006, 589] on span "Начислить/списать уроки" at bounding box center [1062, 580] width 198 height 24
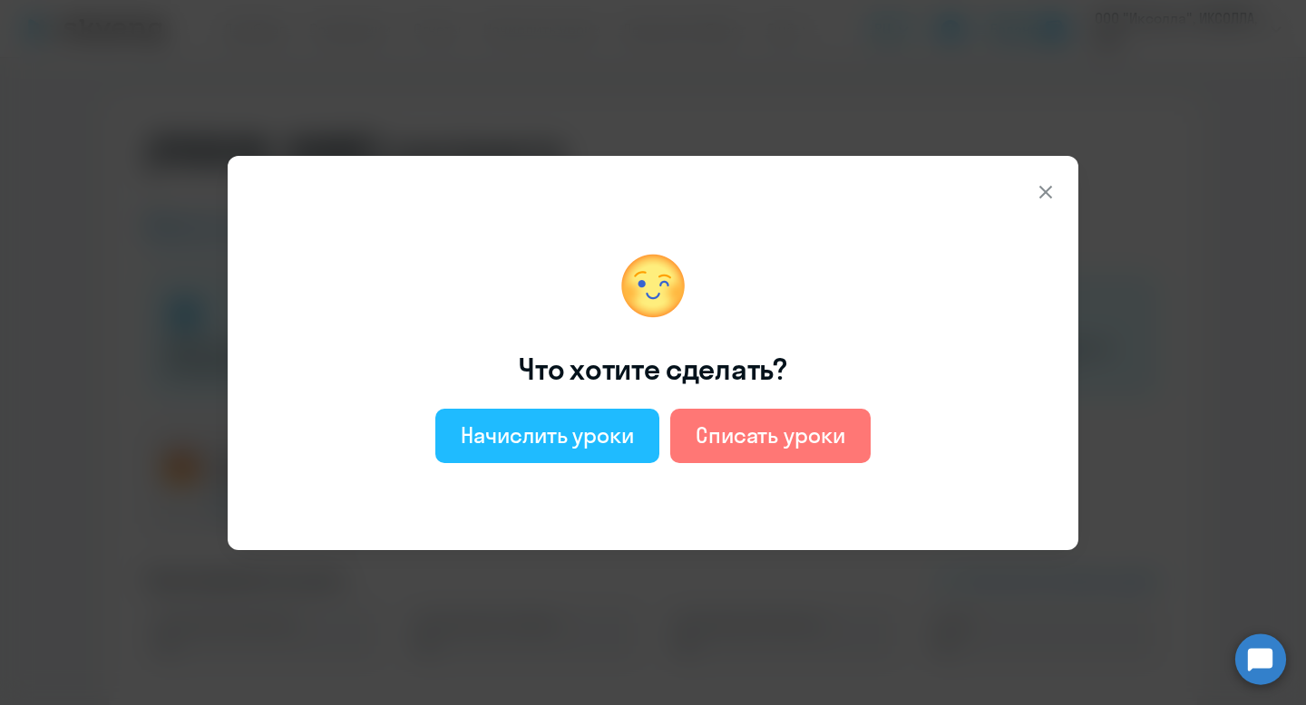
click at [582, 432] on div "Начислить уроки" at bounding box center [547, 435] width 173 height 29
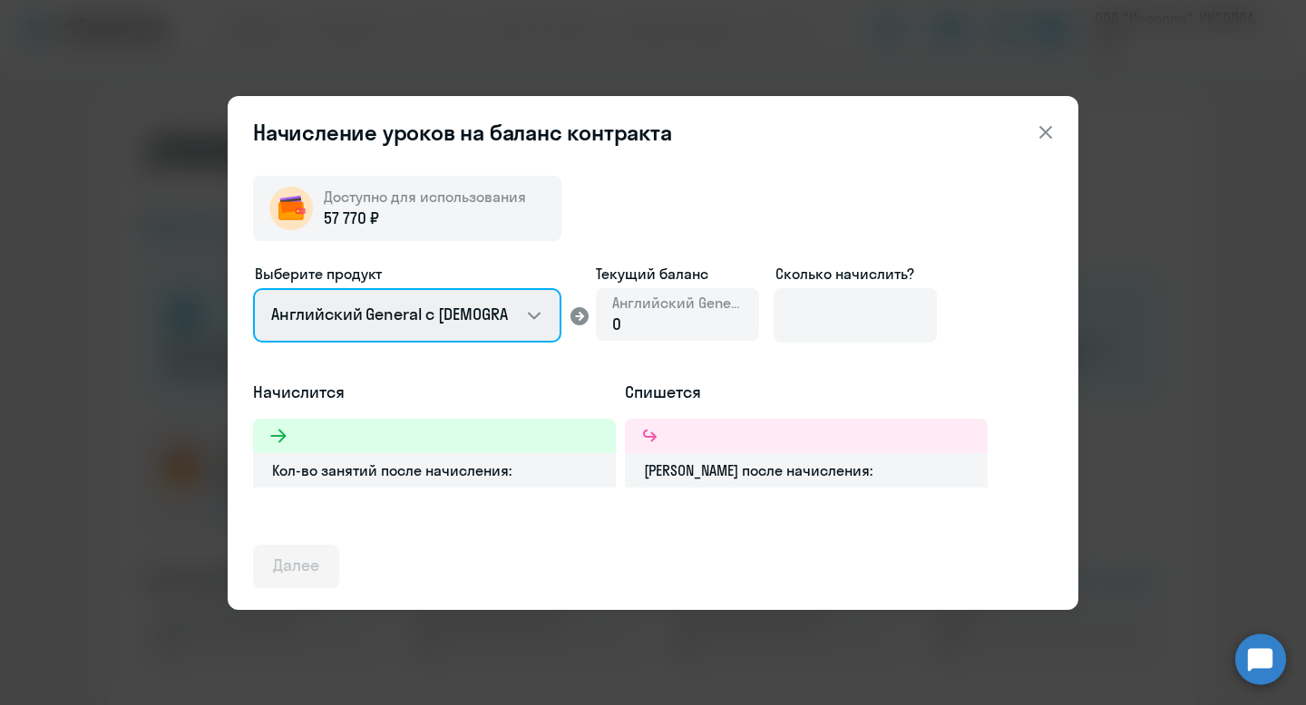
click at [498, 324] on select "Английский General с [DEMOGRAPHIC_DATA] преподавателем Английский General с [DE…" at bounding box center [407, 315] width 308 height 54
select select "english_adult_not_native_speaker_premium"
click at [253, 288] on select "Английский General с [DEMOGRAPHIC_DATA] преподавателем Английский General с [DE…" at bounding box center [407, 315] width 308 height 54
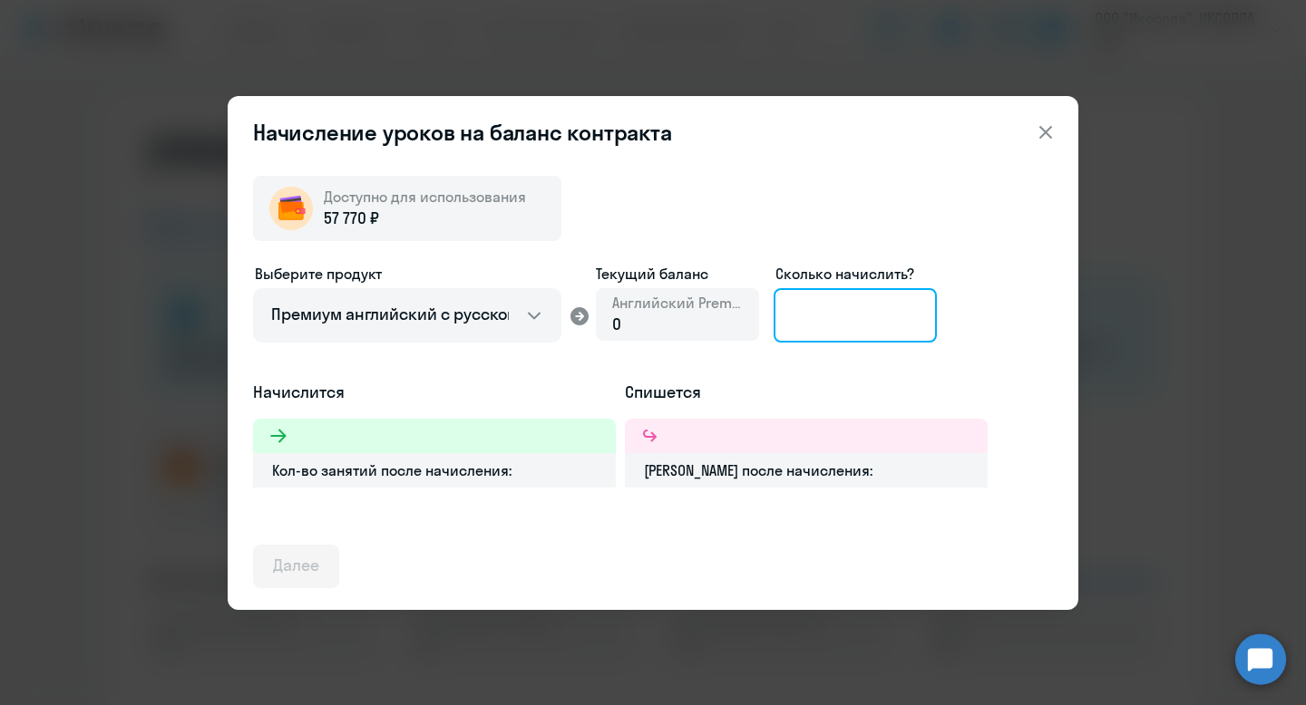
click at [826, 320] on input at bounding box center [854, 315] width 163 height 54
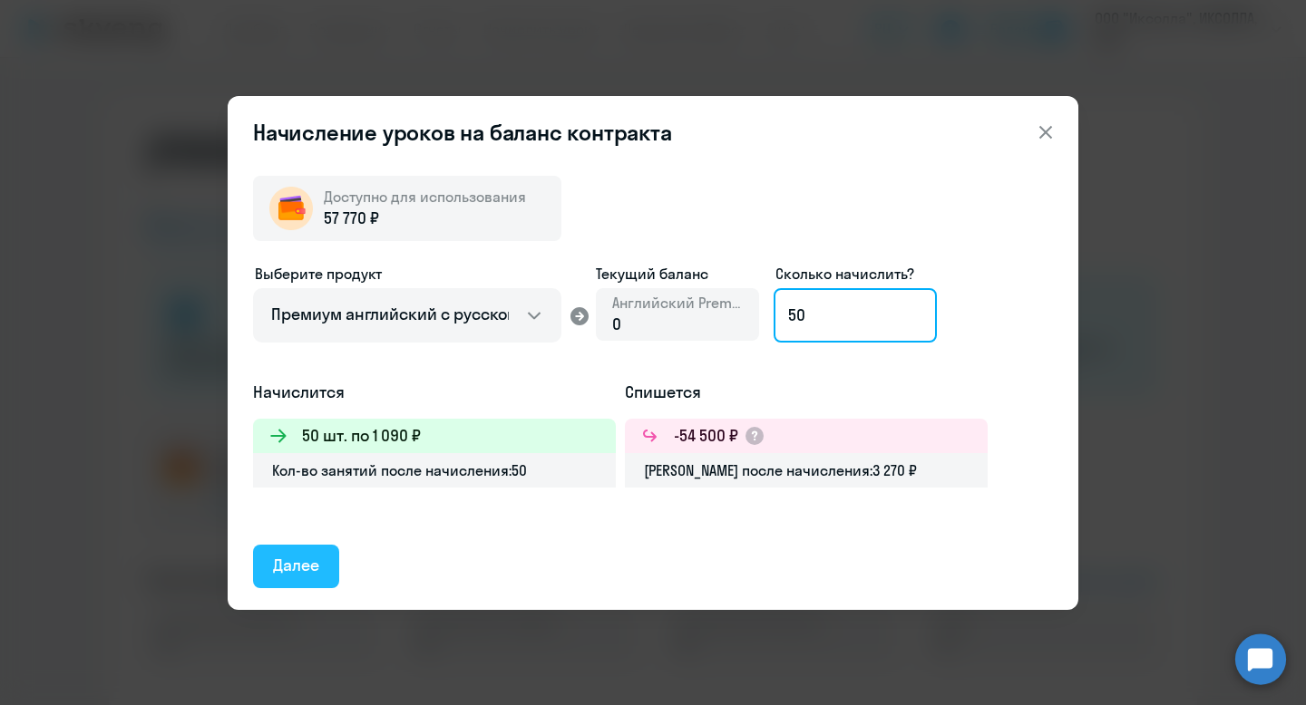
type input "50"
click at [306, 559] on div "Далее" at bounding box center [296, 566] width 46 height 24
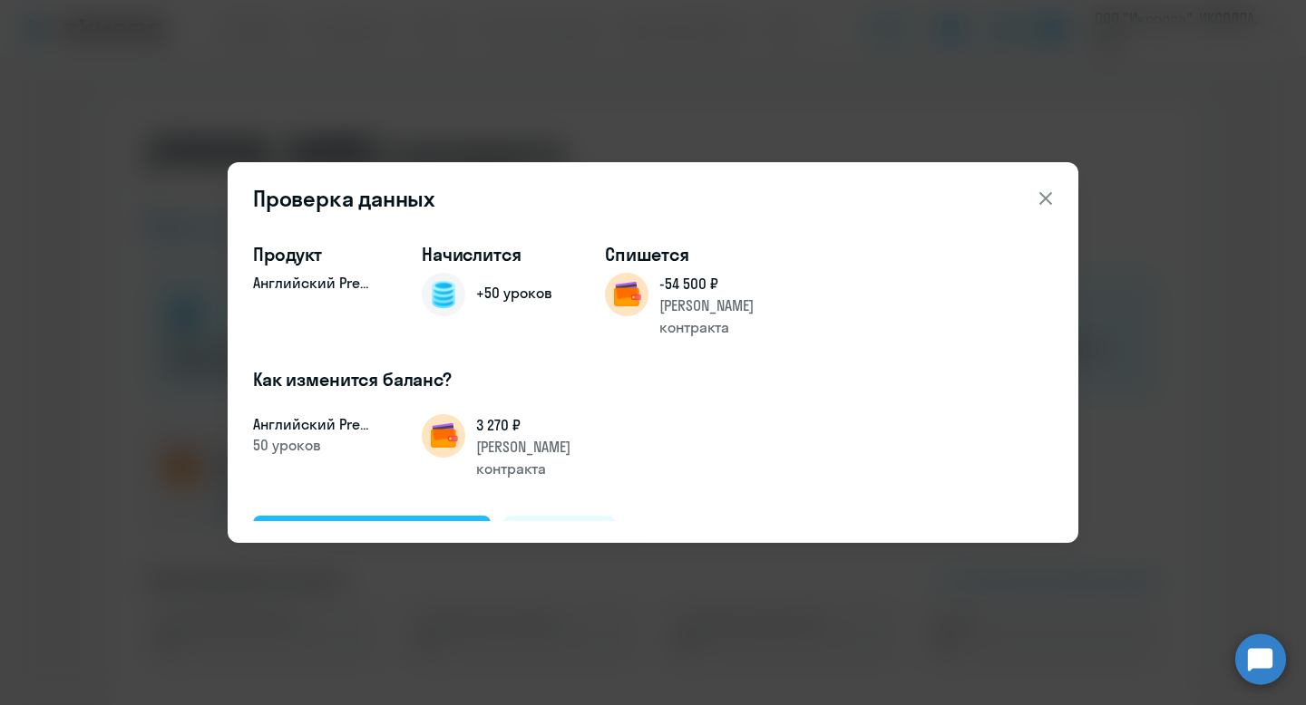
click at [381, 516] on button "Подтвердить и начислить" at bounding box center [372, 538] width 238 height 44
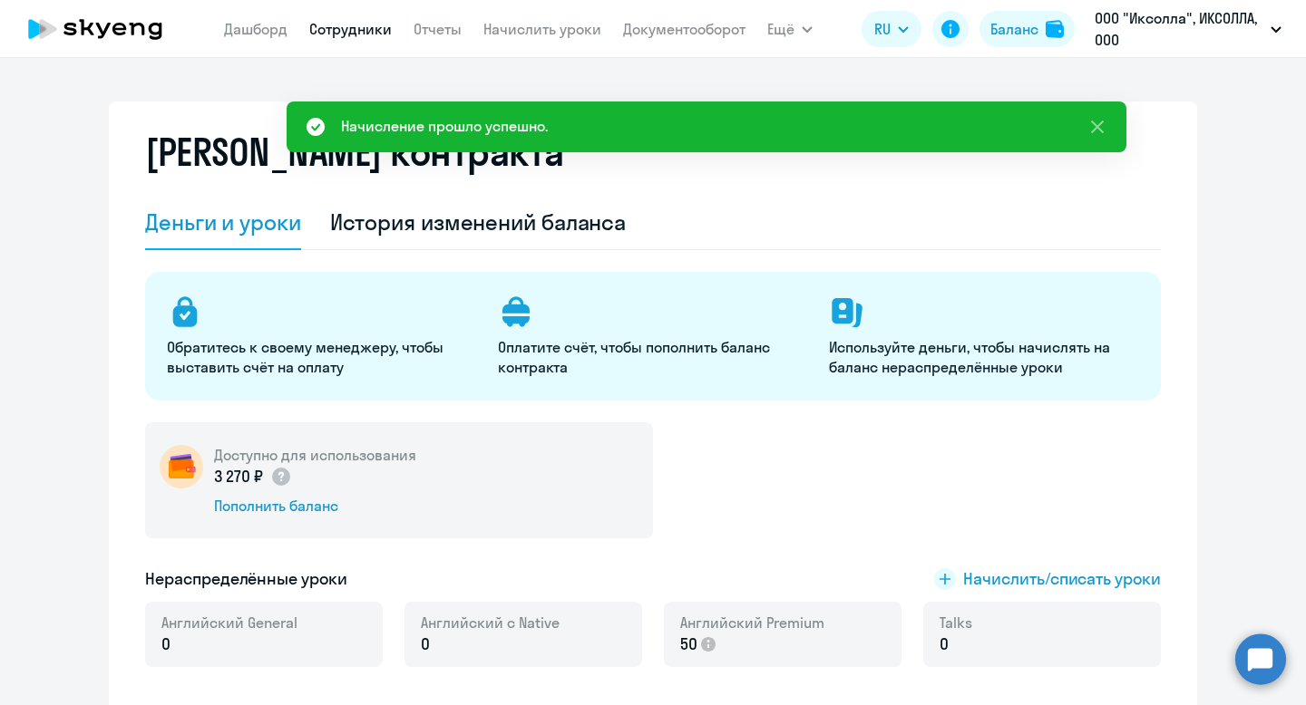
click at [366, 30] on link "Сотрудники" at bounding box center [350, 29] width 83 height 18
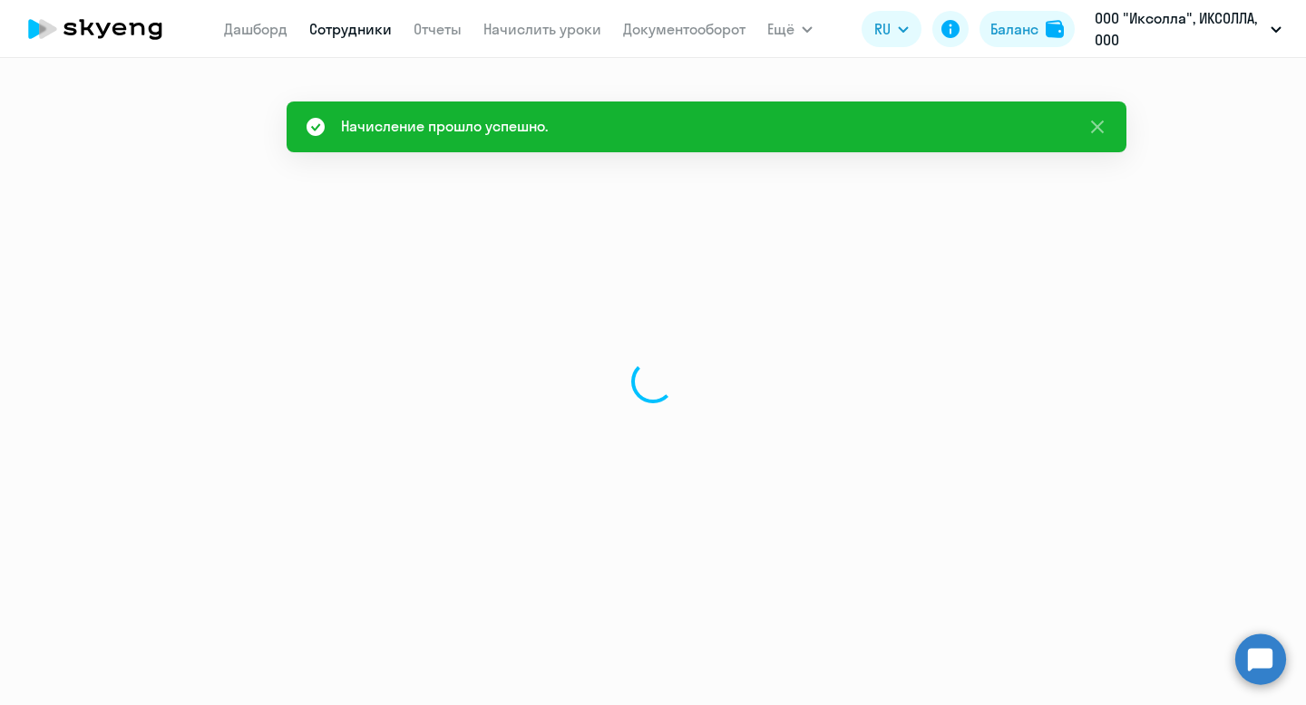
select select "30"
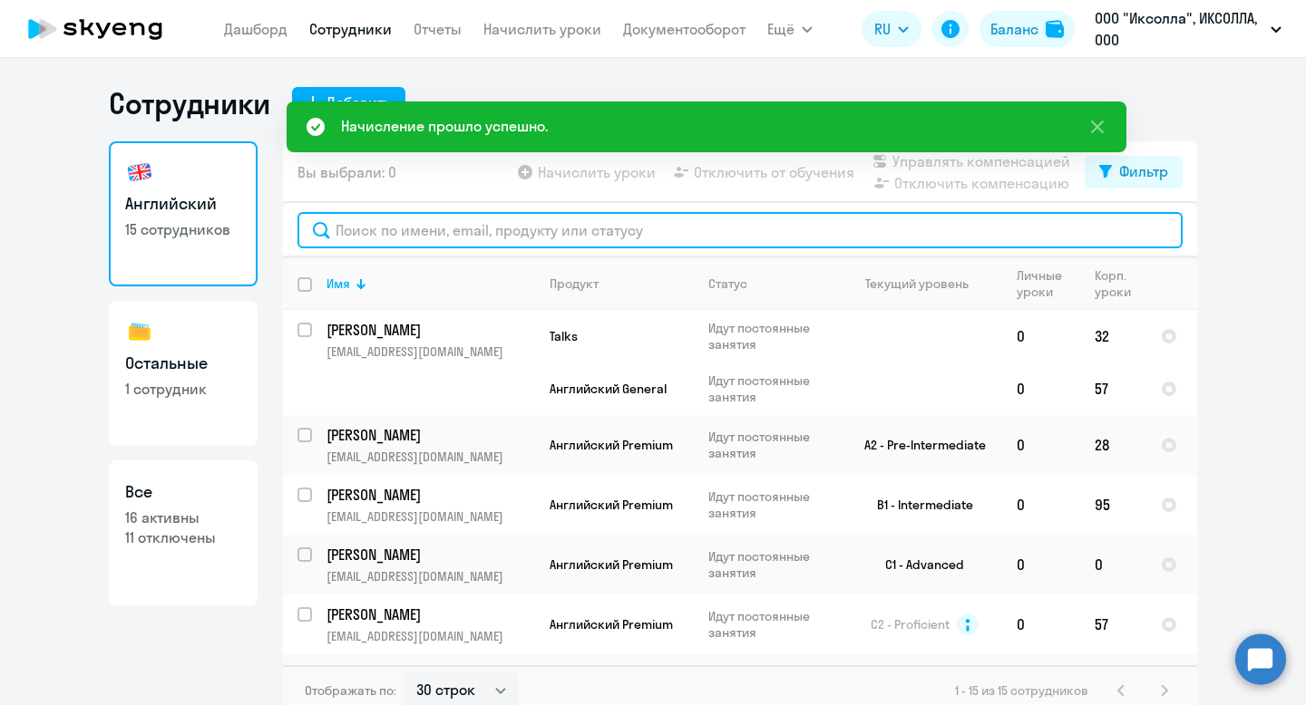
click at [485, 231] on input "text" at bounding box center [739, 230] width 885 height 36
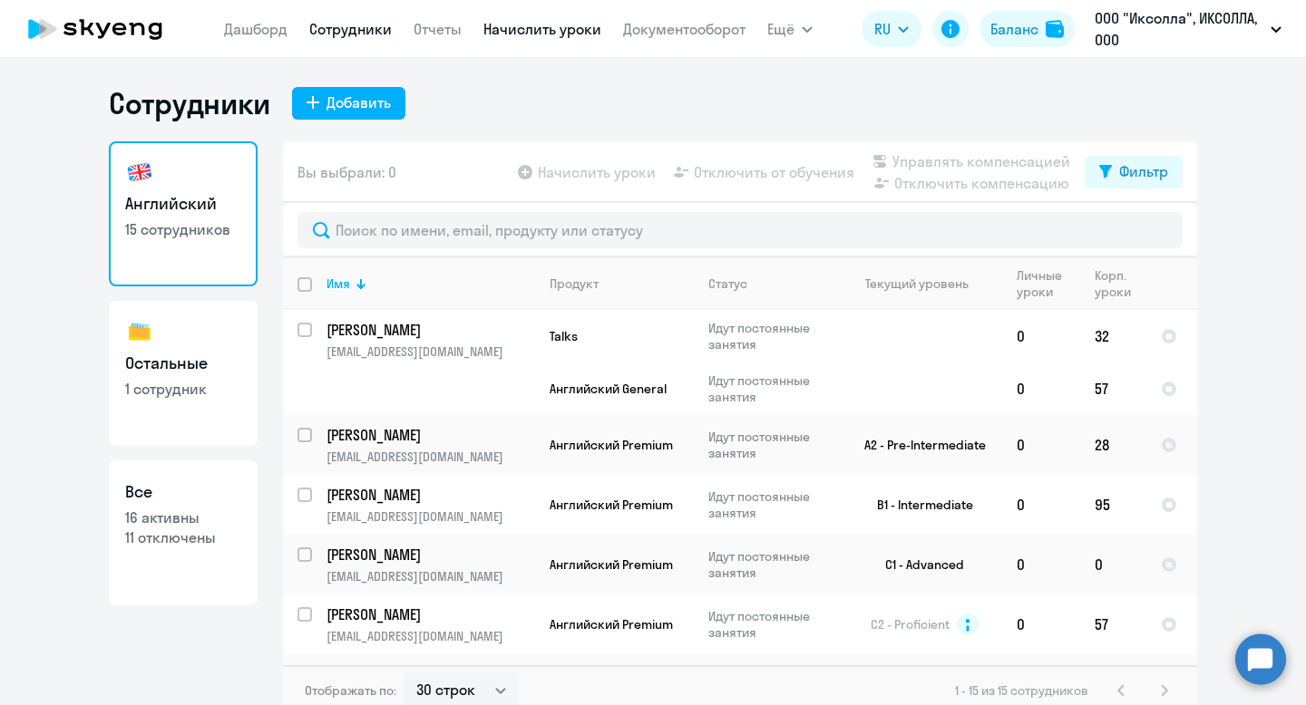
click at [553, 27] on link "Начислить уроки" at bounding box center [542, 29] width 118 height 18
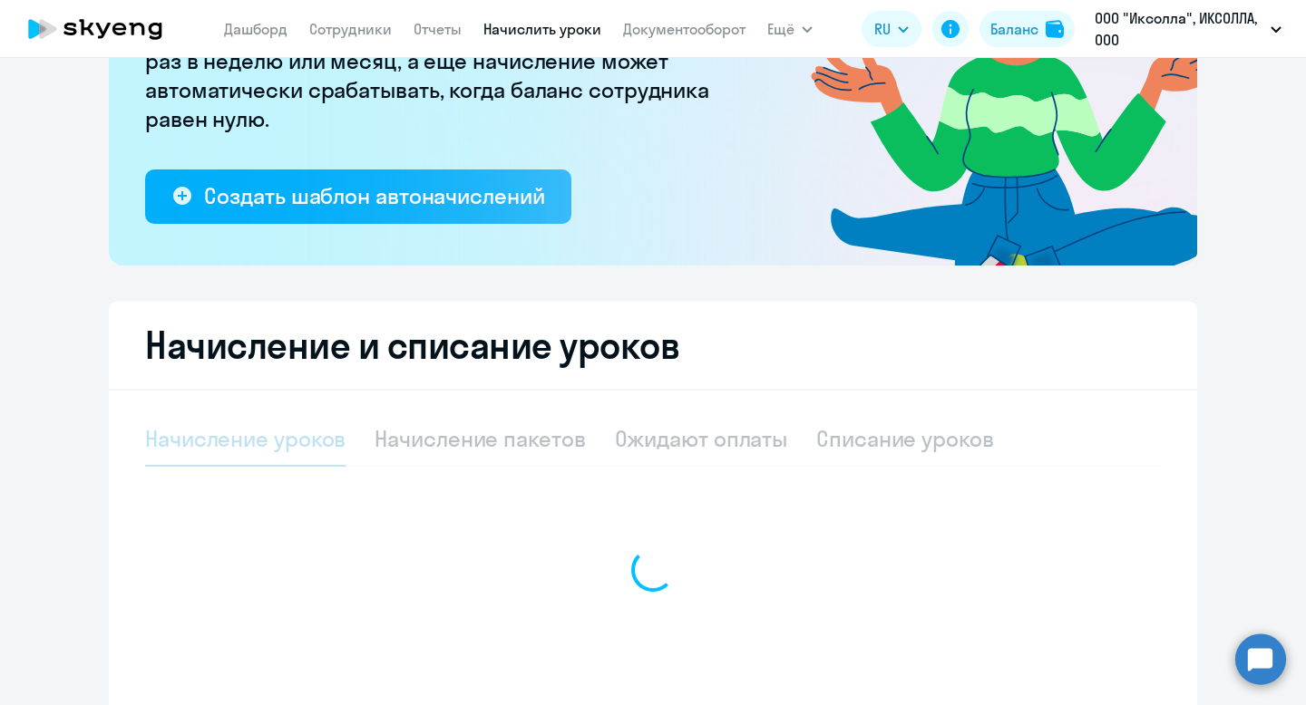
select select "10"
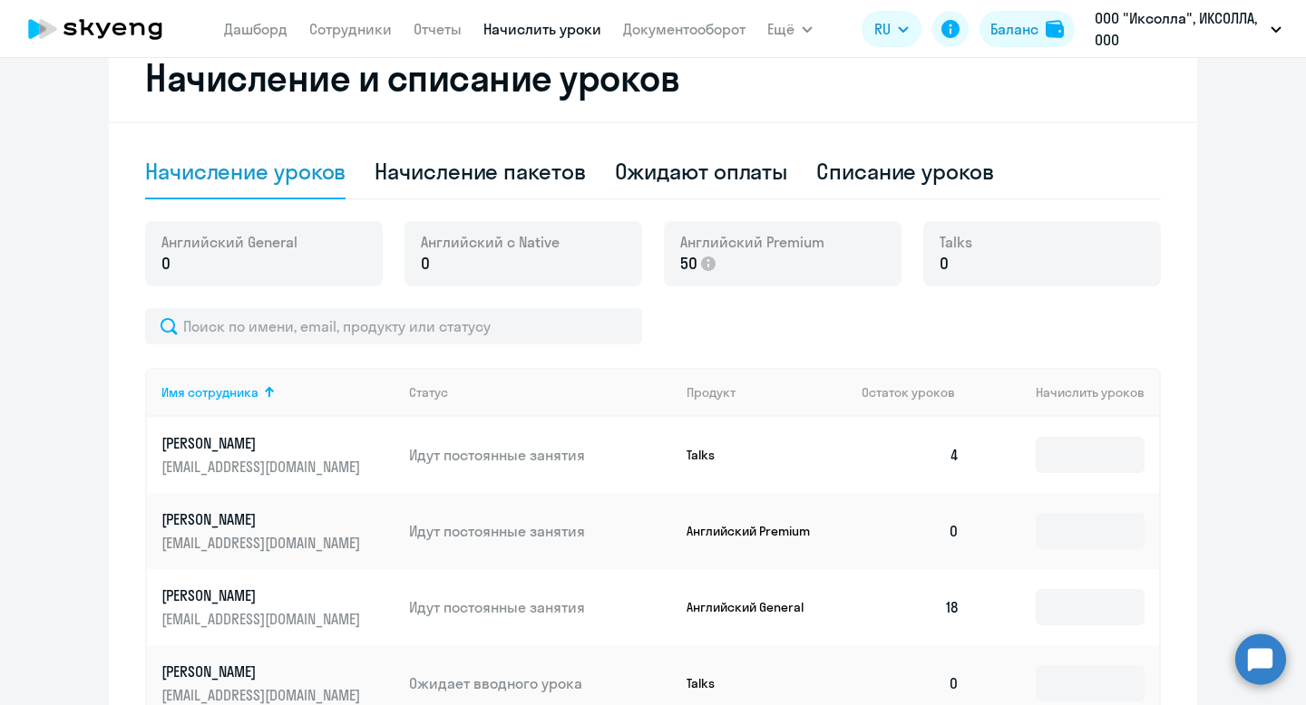
scroll to position [547, 0]
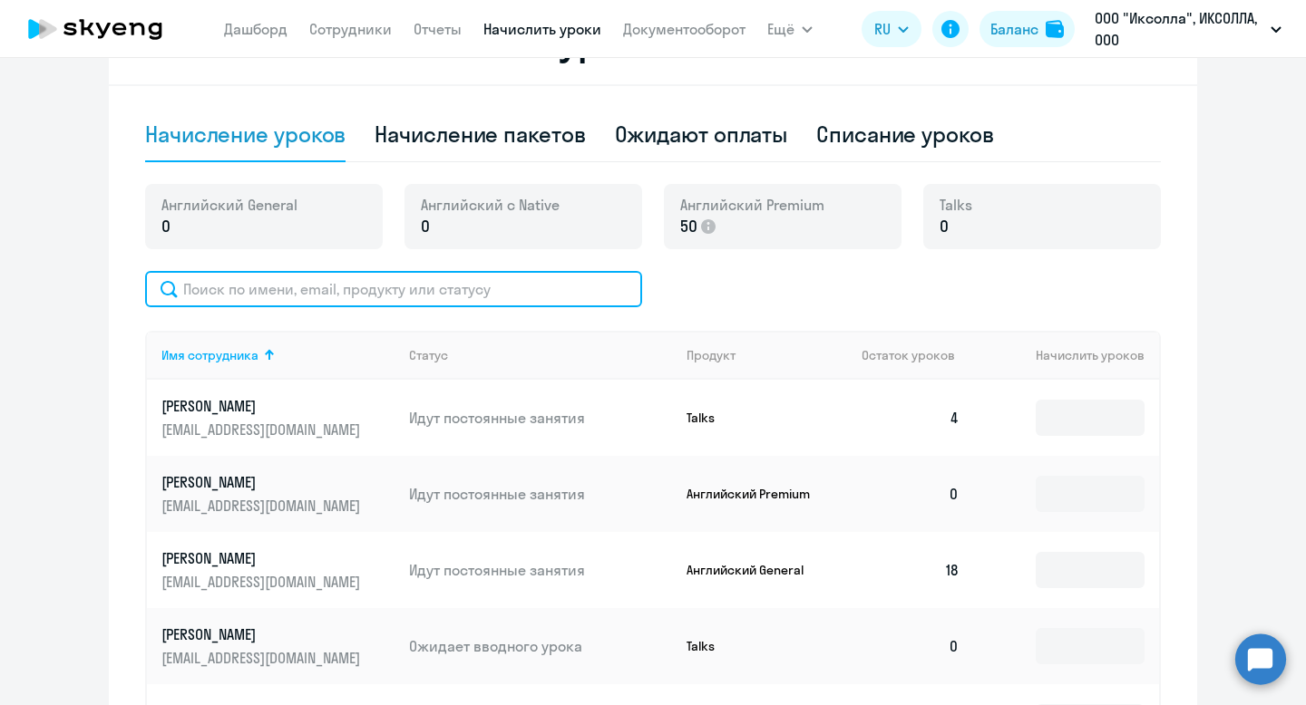
click at [454, 294] on input "text" at bounding box center [393, 289] width 497 height 36
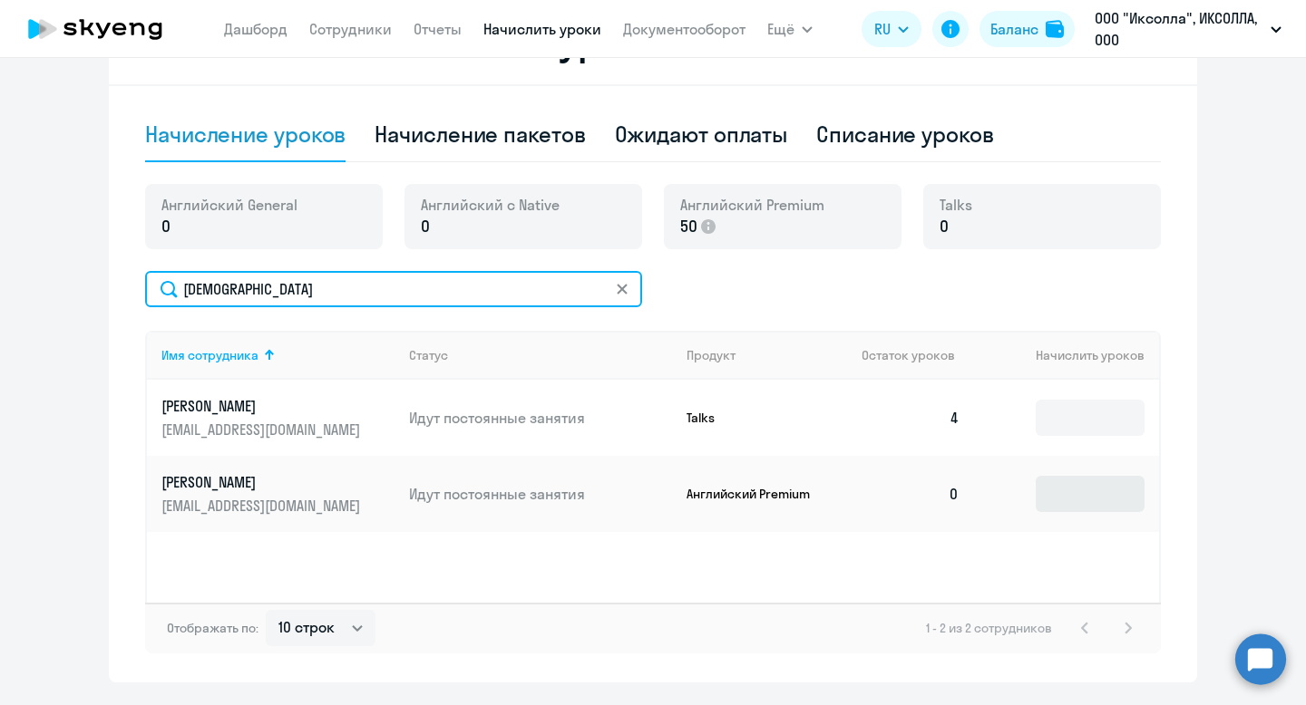
type input "бого"
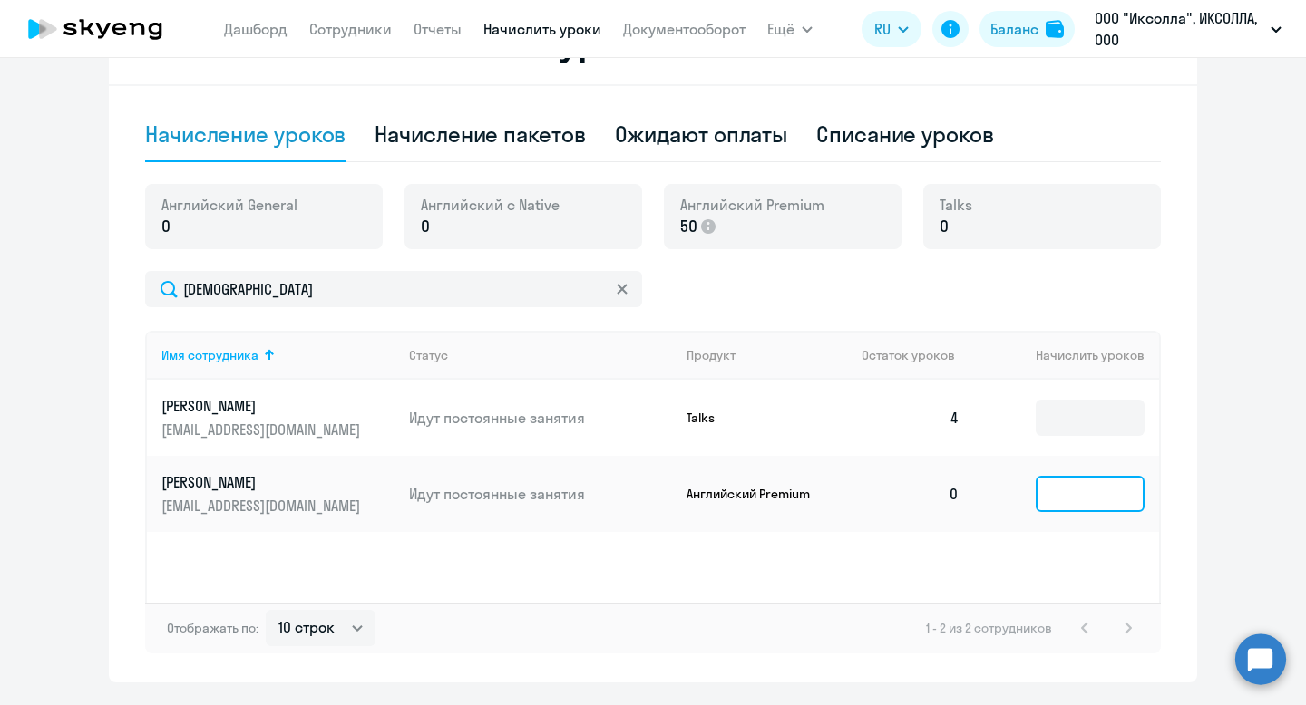
click at [1057, 495] on input at bounding box center [1089, 494] width 109 height 36
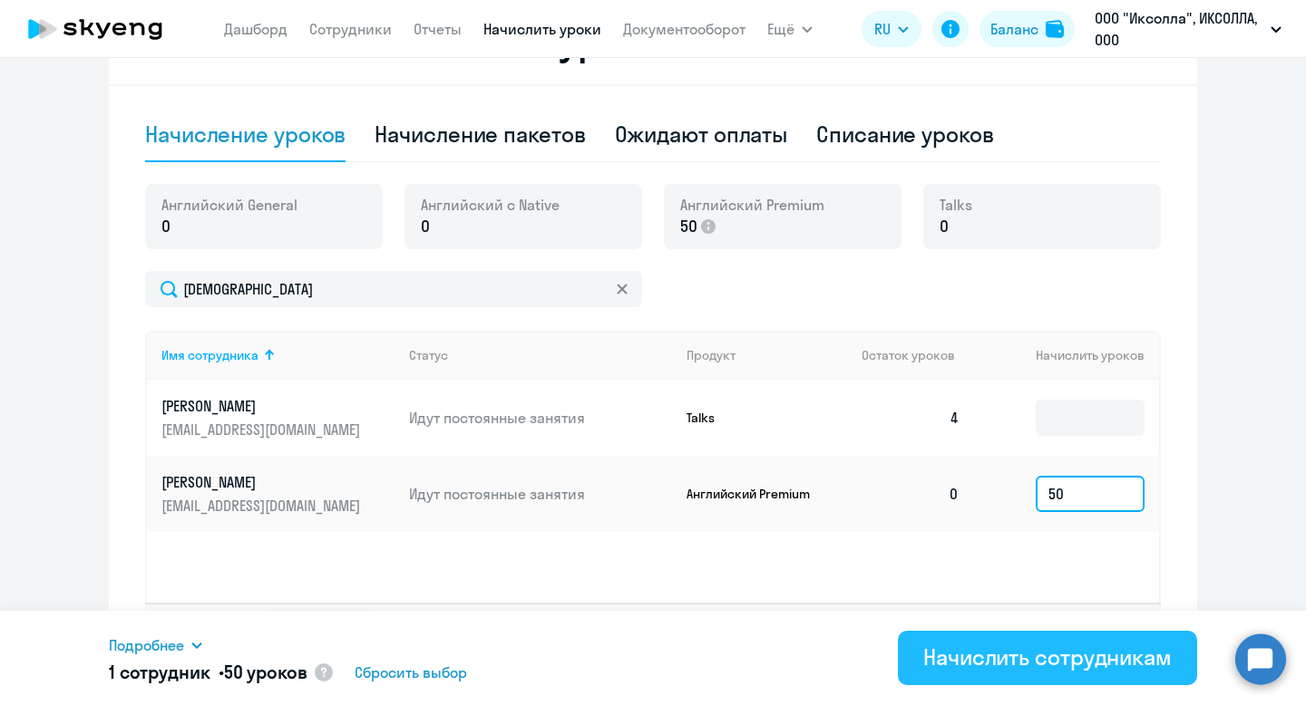
type input "50"
click at [1012, 666] on div "Начислить сотрудникам" at bounding box center [1047, 657] width 248 height 29
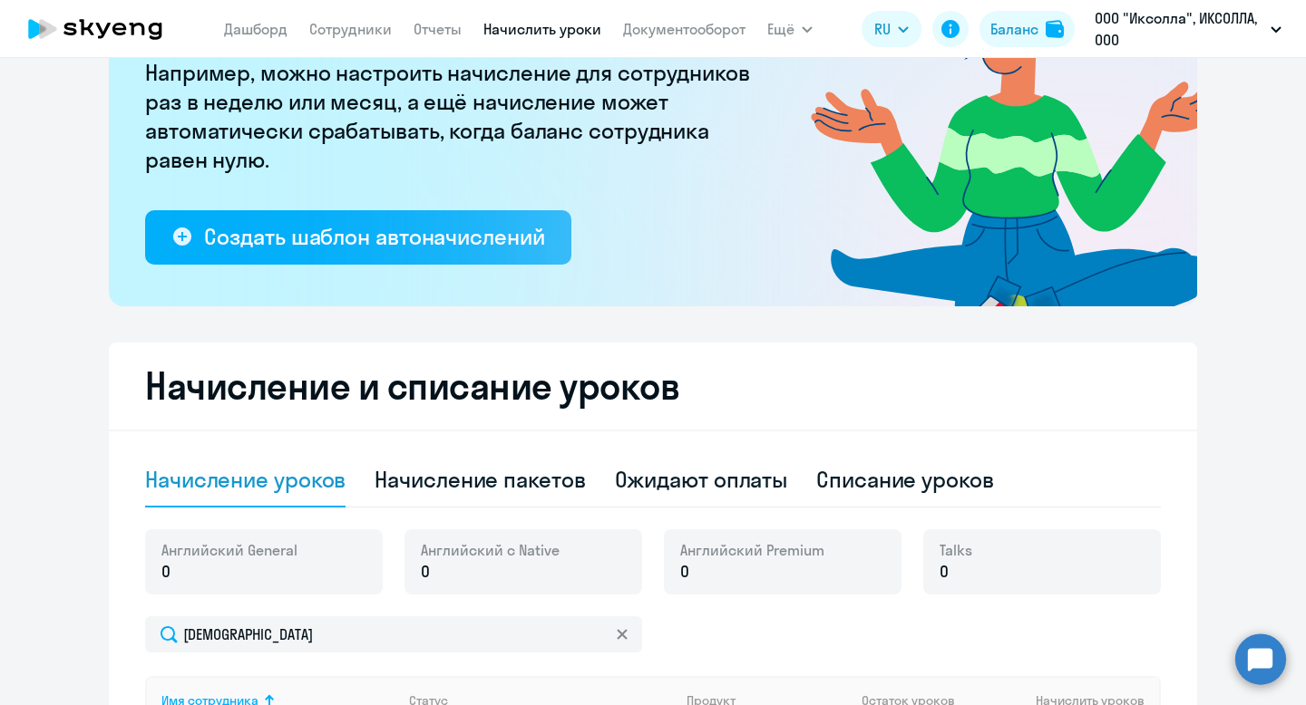
scroll to position [0, 0]
